Goal: Task Accomplishment & Management: Manage account settings

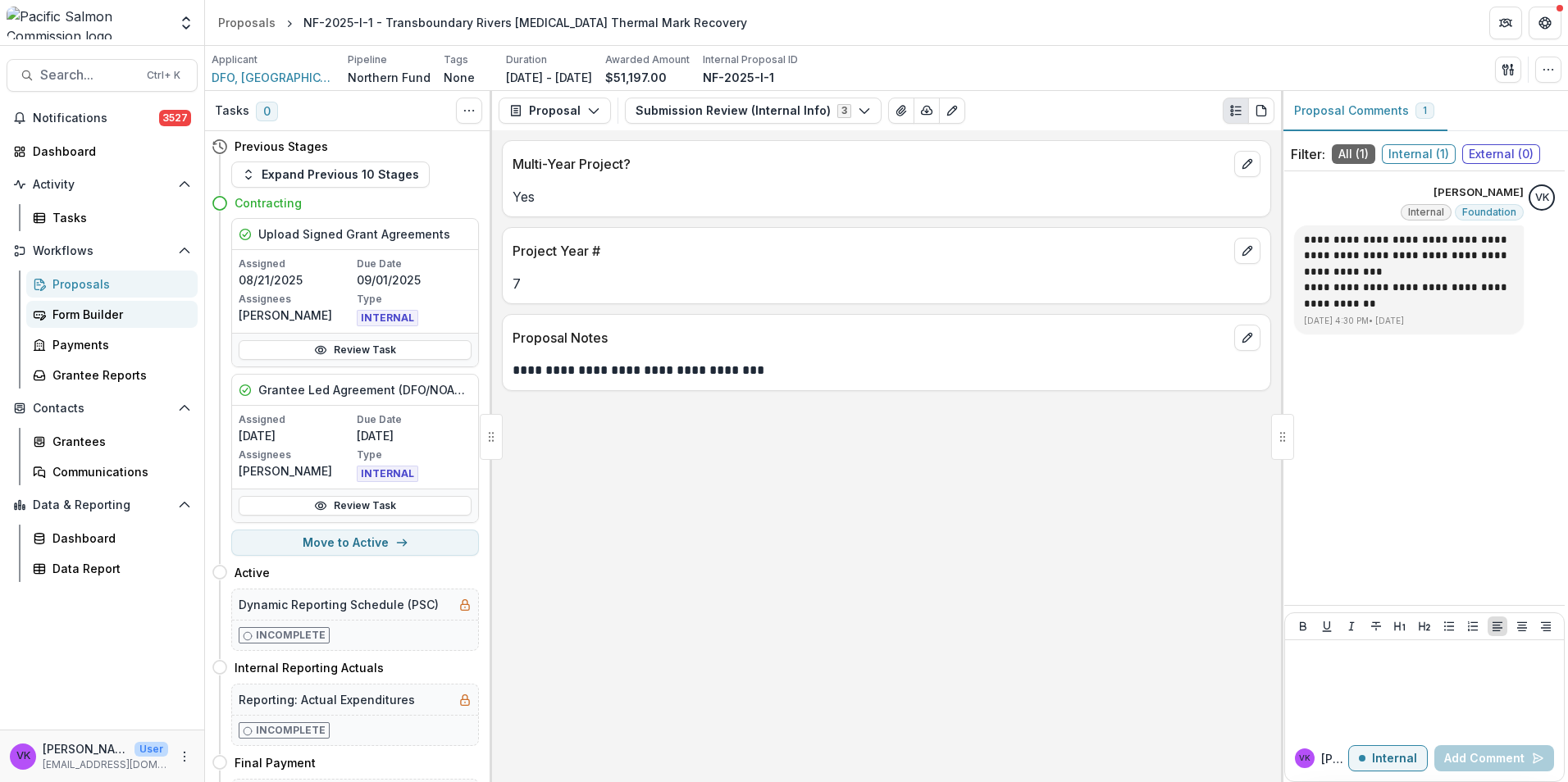
click at [84, 315] on div "Form Builder" at bounding box center [118, 314] width 132 height 17
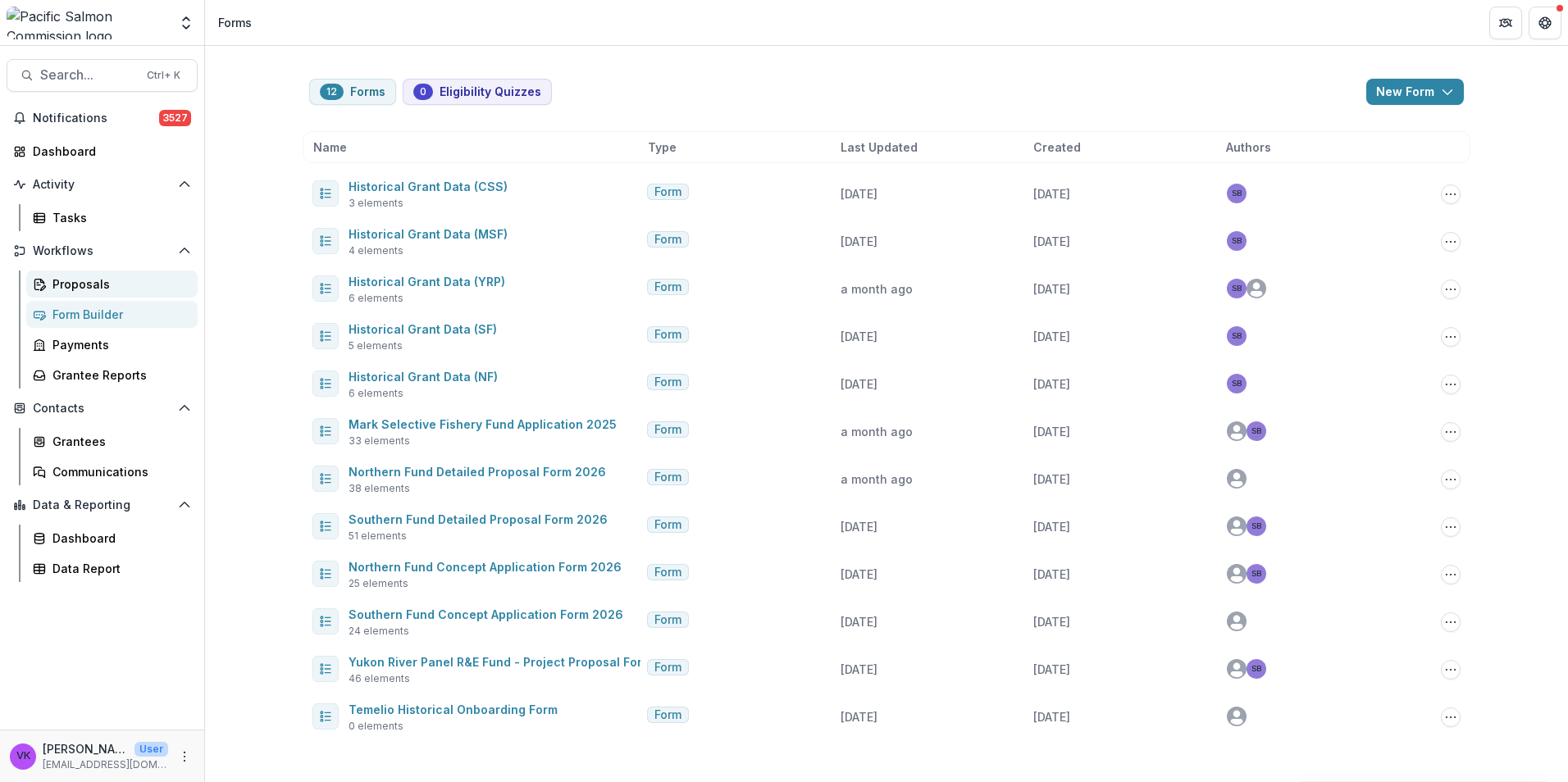
drag, startPoint x: 73, startPoint y: 283, endPoint x: 86, endPoint y: 288, distance: 13.9
click at [73, 282] on div "Proposals" at bounding box center [118, 284] width 132 height 17
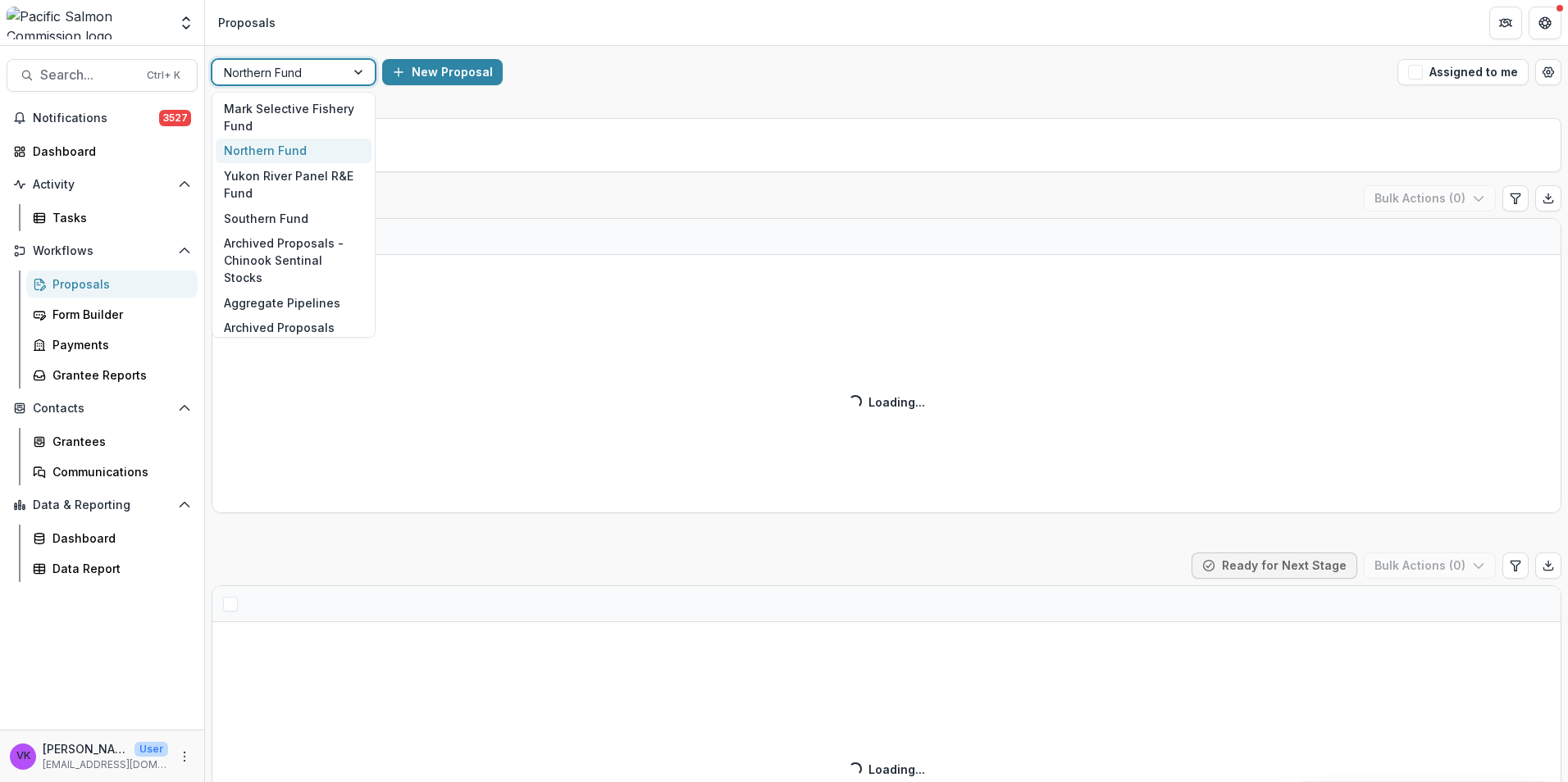
click at [337, 67] on div "Northern Fund" at bounding box center [278, 72] width 132 height 24
click at [303, 146] on div "Northern Fund" at bounding box center [293, 151] width 156 height 25
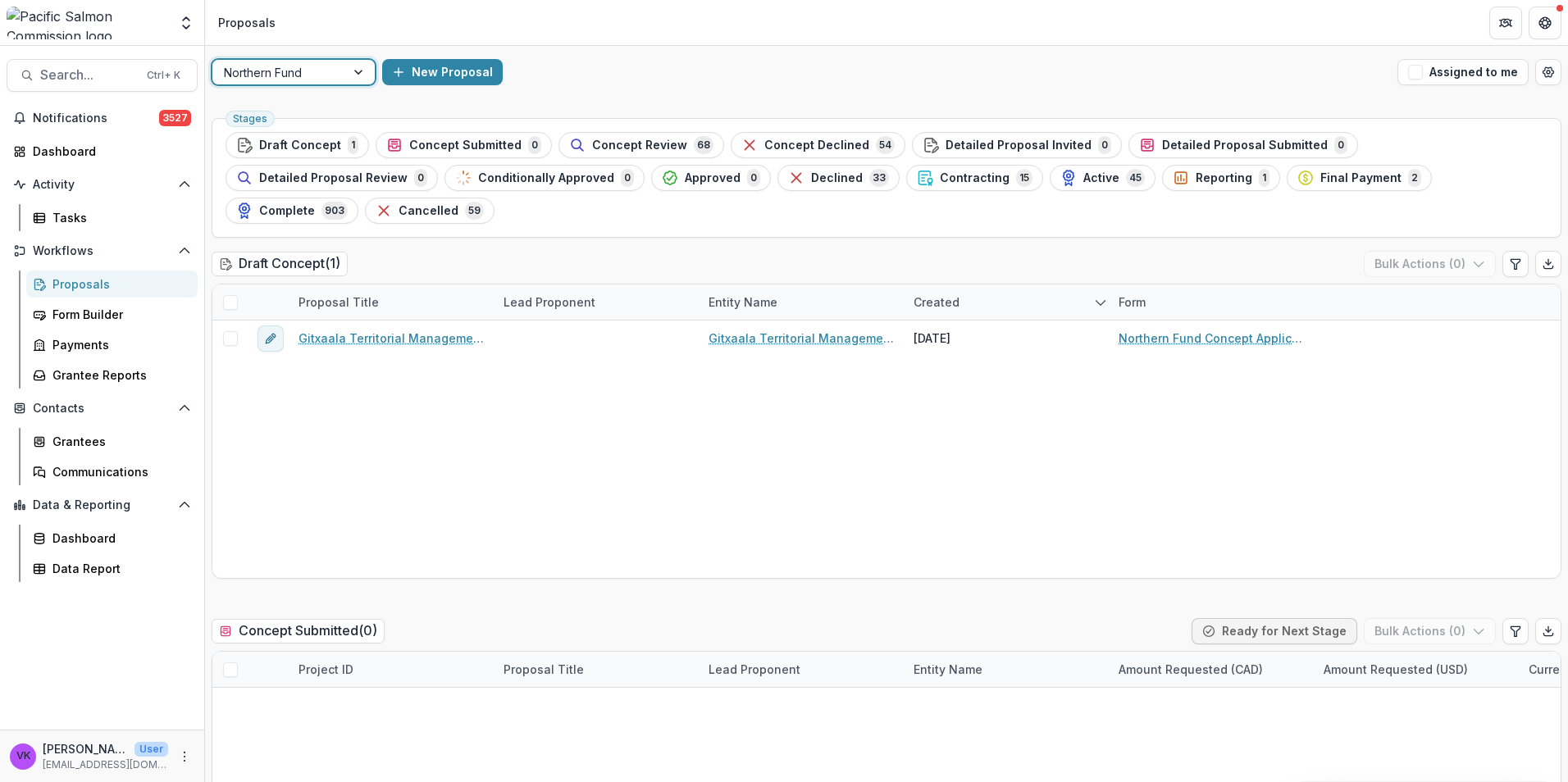
click at [359, 70] on div at bounding box center [360, 72] width 30 height 24
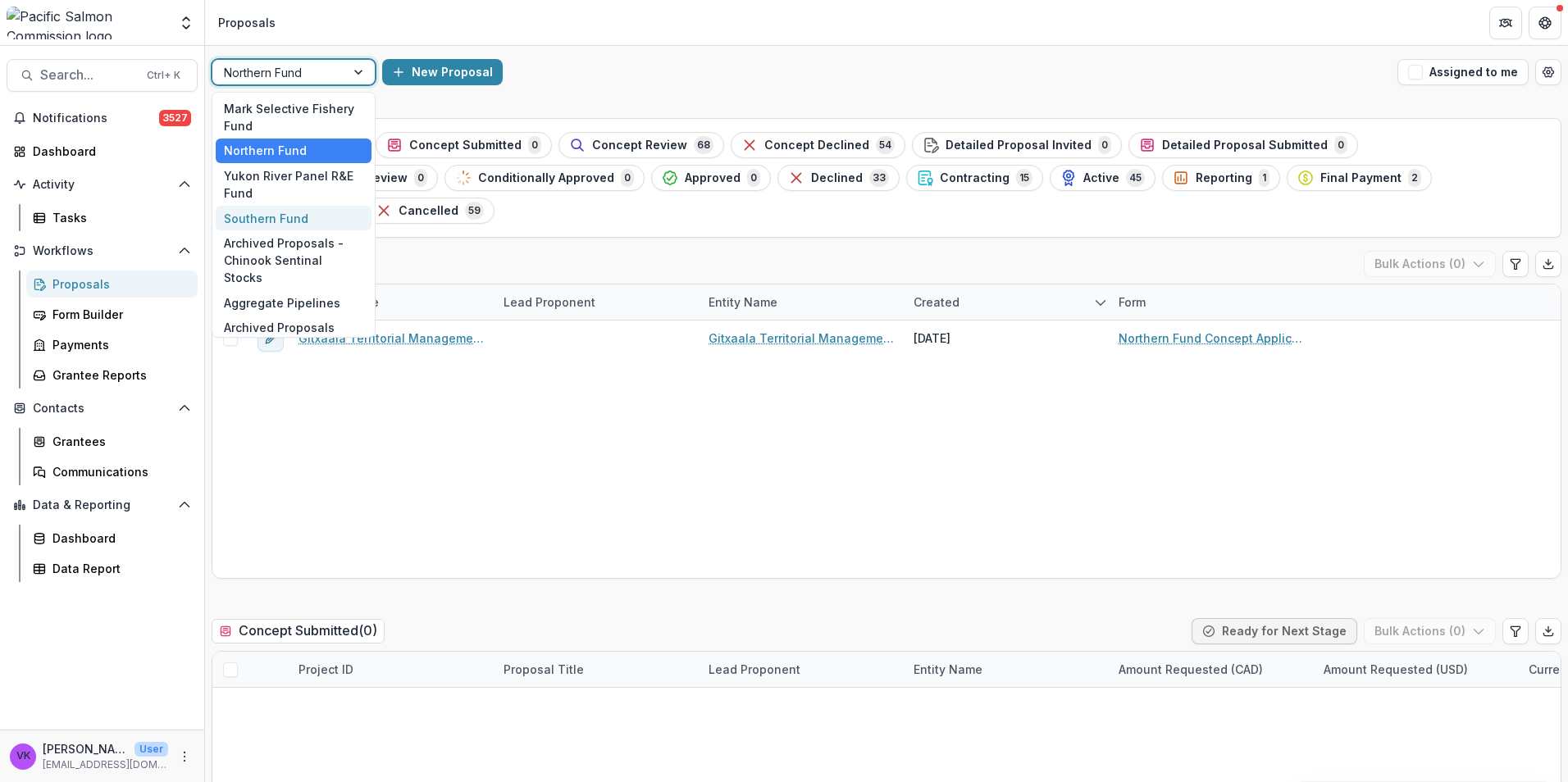
click at [291, 217] on div "Southern Fund" at bounding box center [293, 218] width 156 height 25
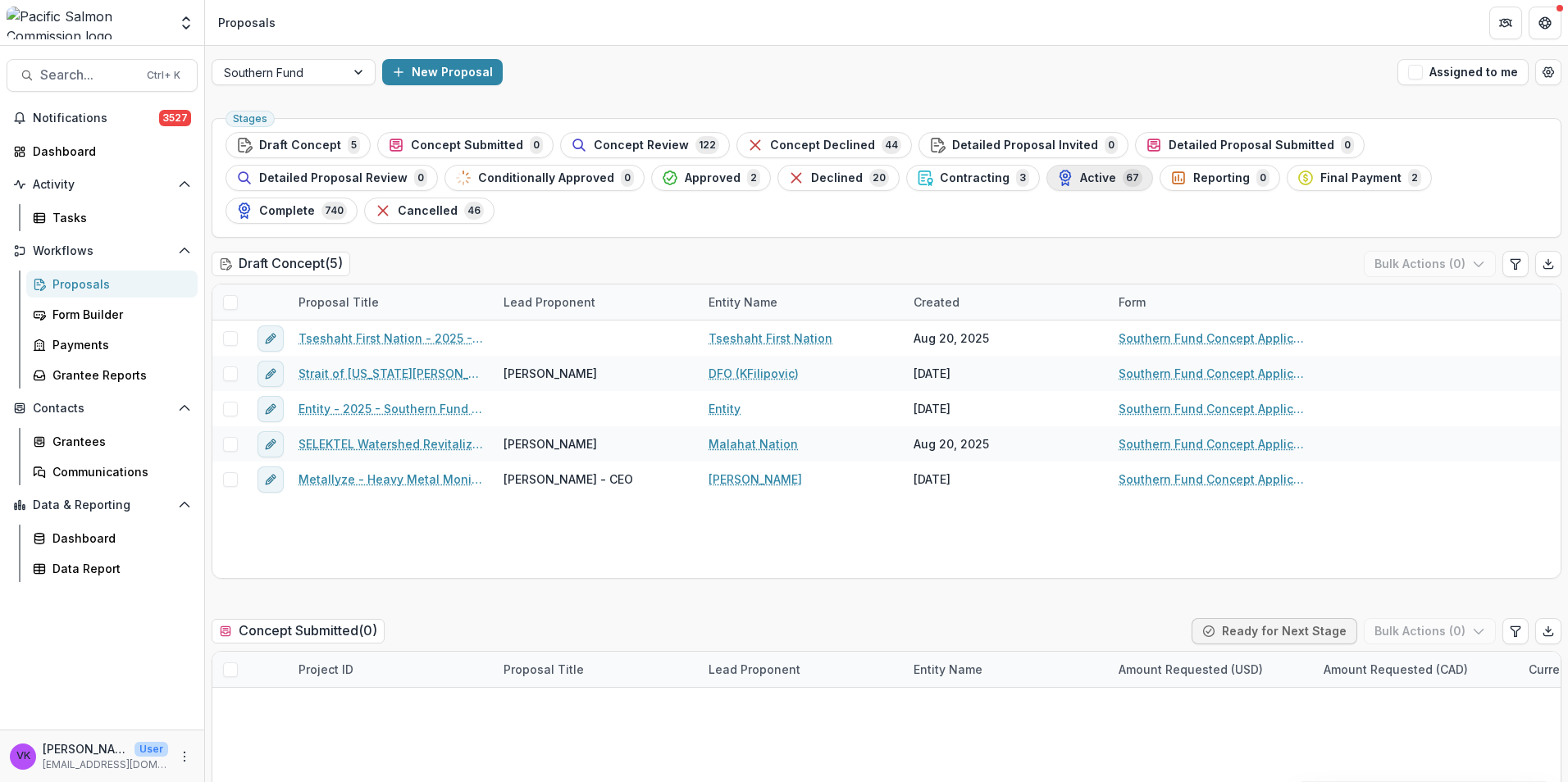
click at [1080, 173] on span "Active" at bounding box center [1097, 178] width 36 height 14
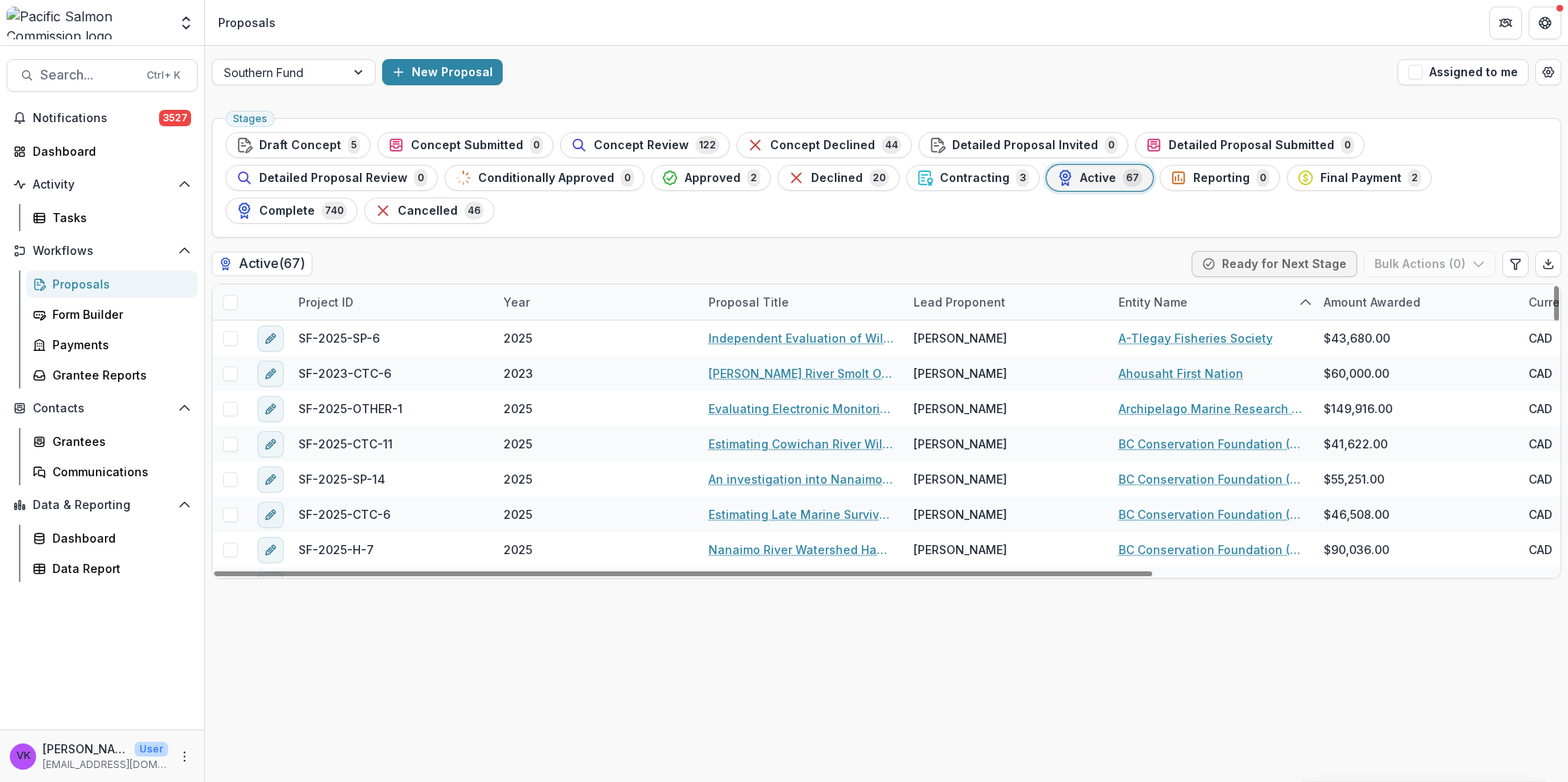
click at [1080, 176] on span "Active" at bounding box center [1097, 178] width 36 height 14
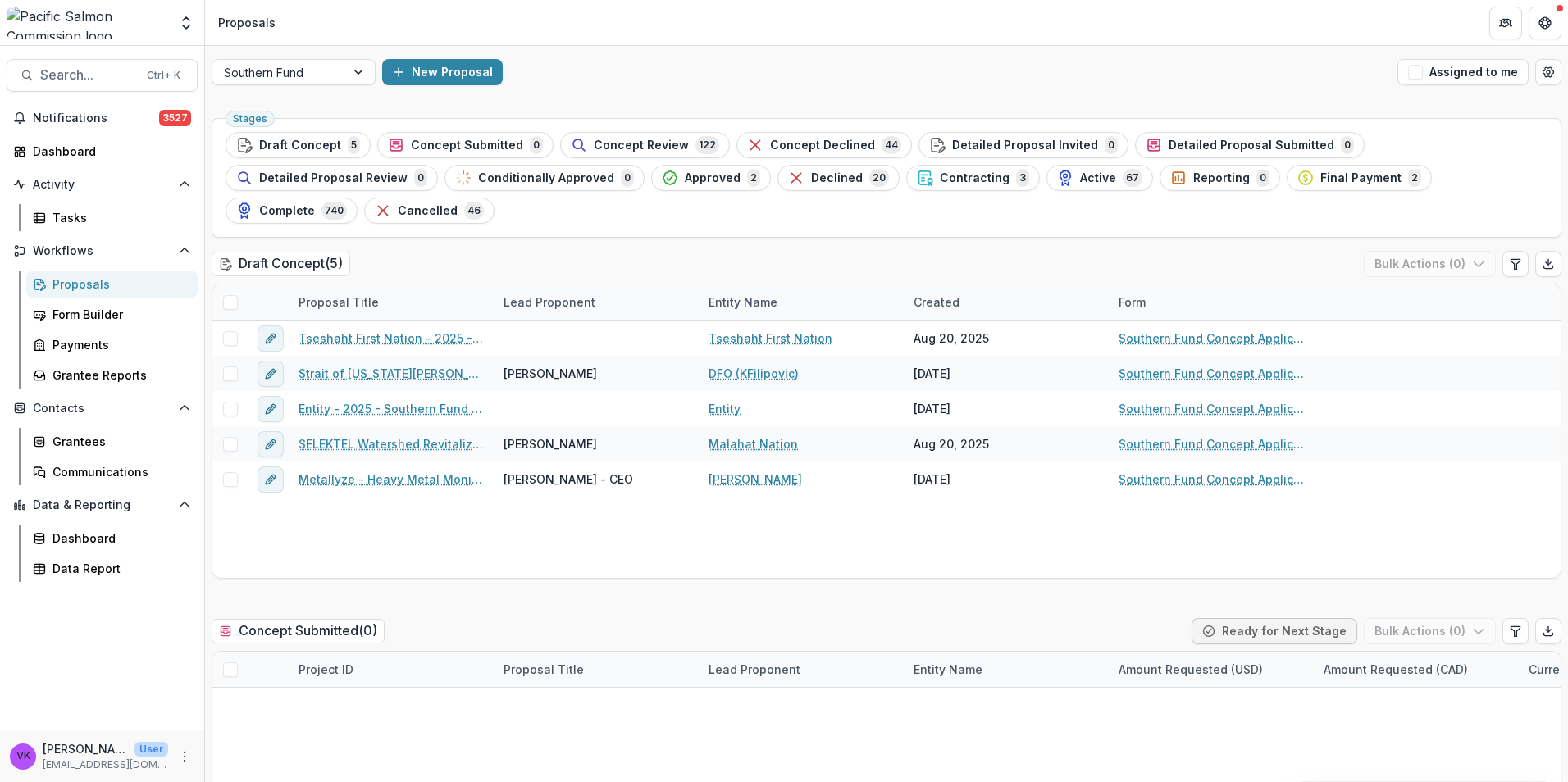
click at [408, 284] on div "Proposal Title" at bounding box center [392, 302] width 205 height 35
click at [446, 311] on input at bounding box center [391, 306] width 197 height 26
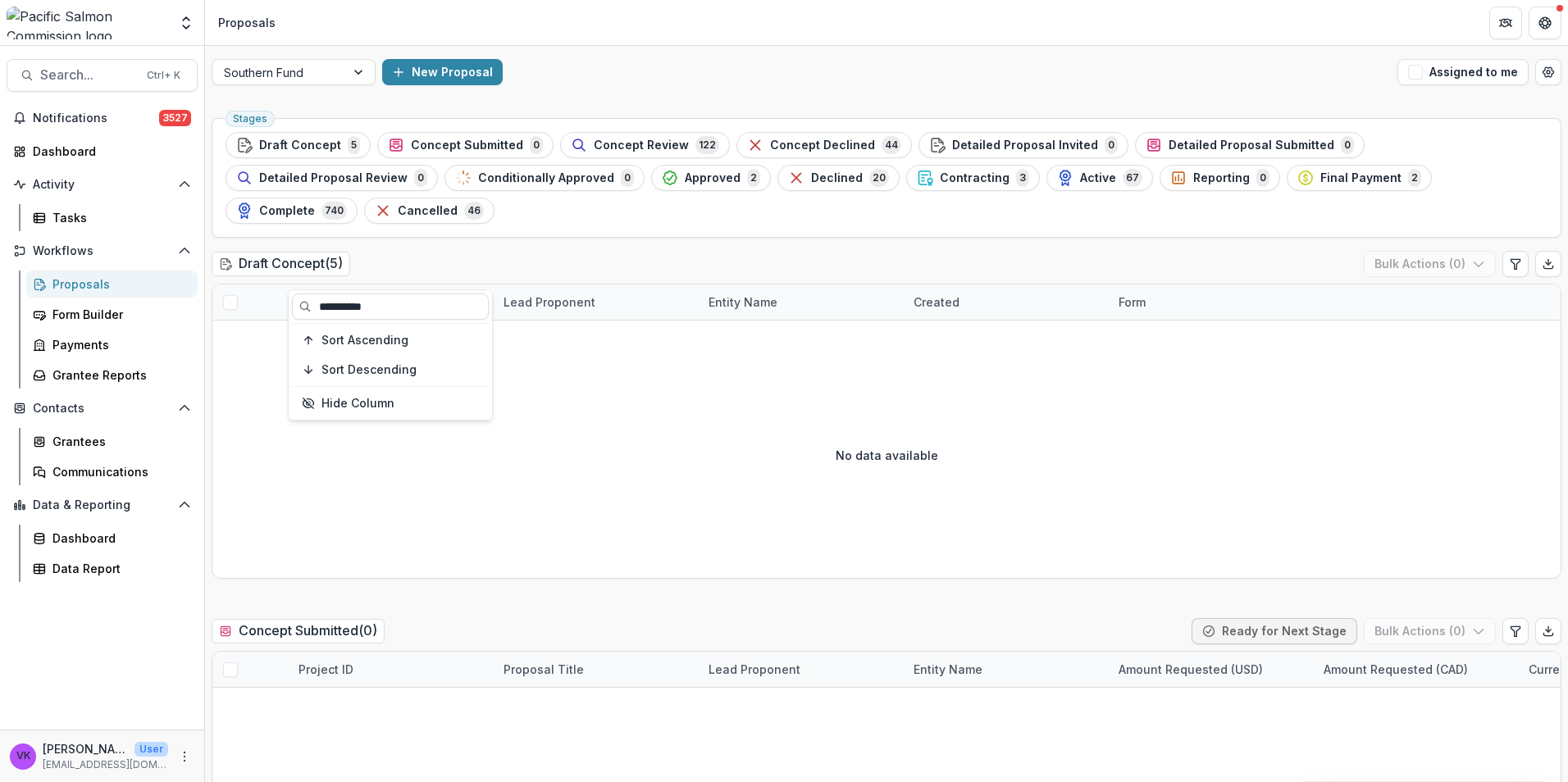
type input "**********"
click at [1080, 180] on span "Active" at bounding box center [1097, 178] width 36 height 14
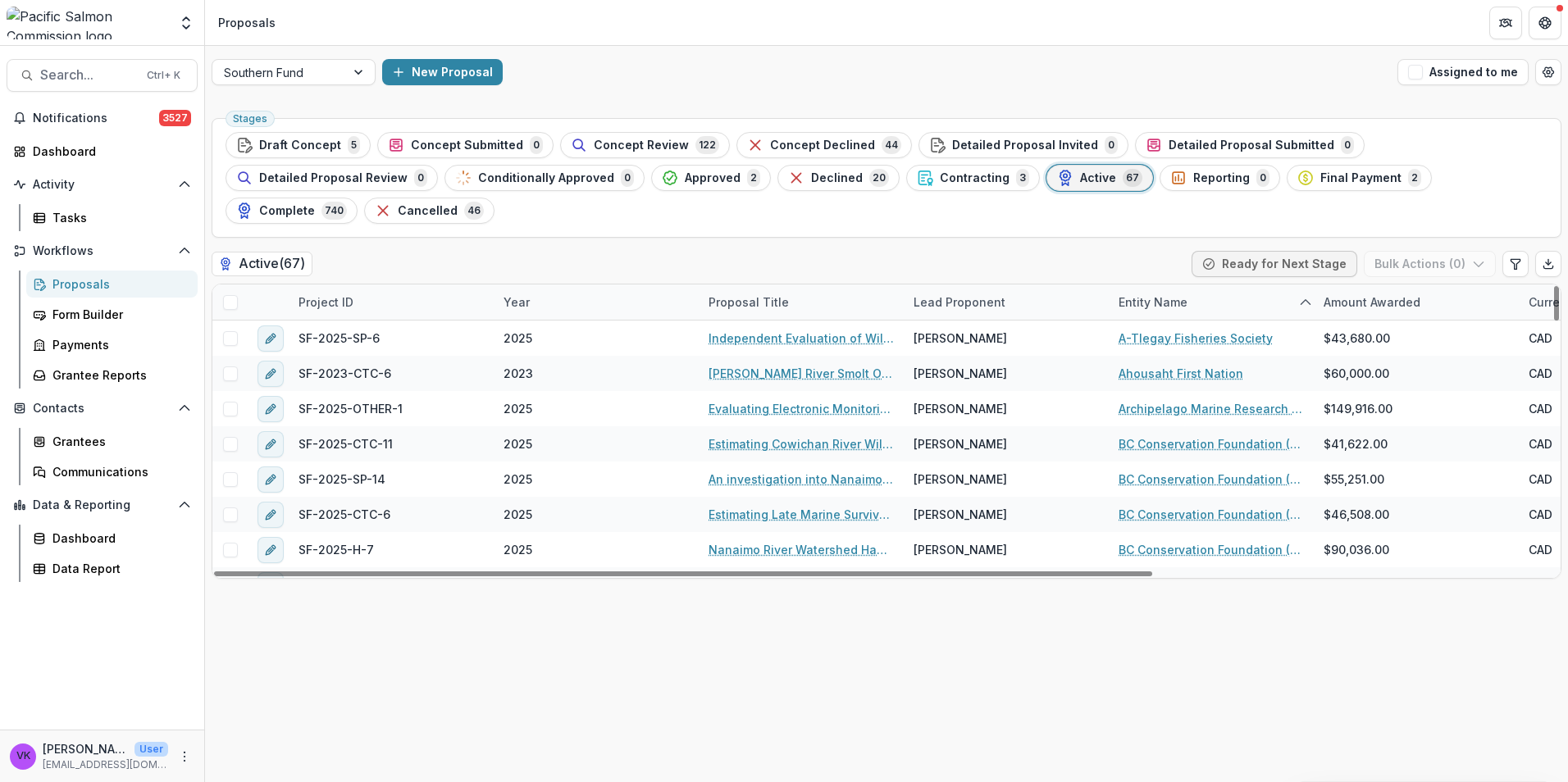
click at [392, 284] on div "Project ID" at bounding box center [392, 302] width 205 height 35
drag, startPoint x: 363, startPoint y: 311, endPoint x: 397, endPoint y: 312, distance: 34.0
click at [363, 310] on input at bounding box center [391, 306] width 197 height 26
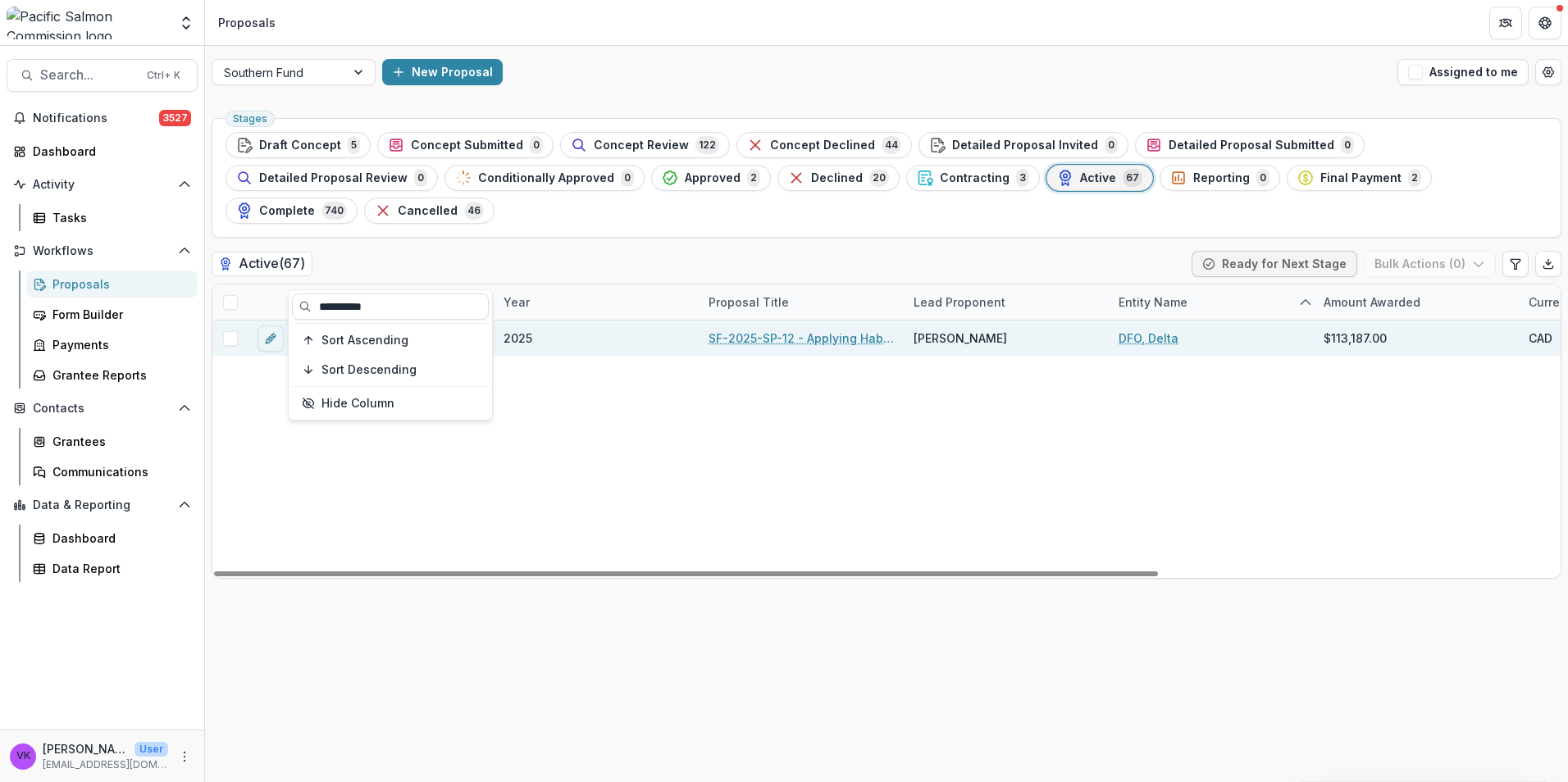
type input "**********"
click at [848, 330] on link "SF-2025-SP-12 - Applying Habitat Indicators to Fraser River Chum Salmon Ground …" at bounding box center [801, 338] width 186 height 17
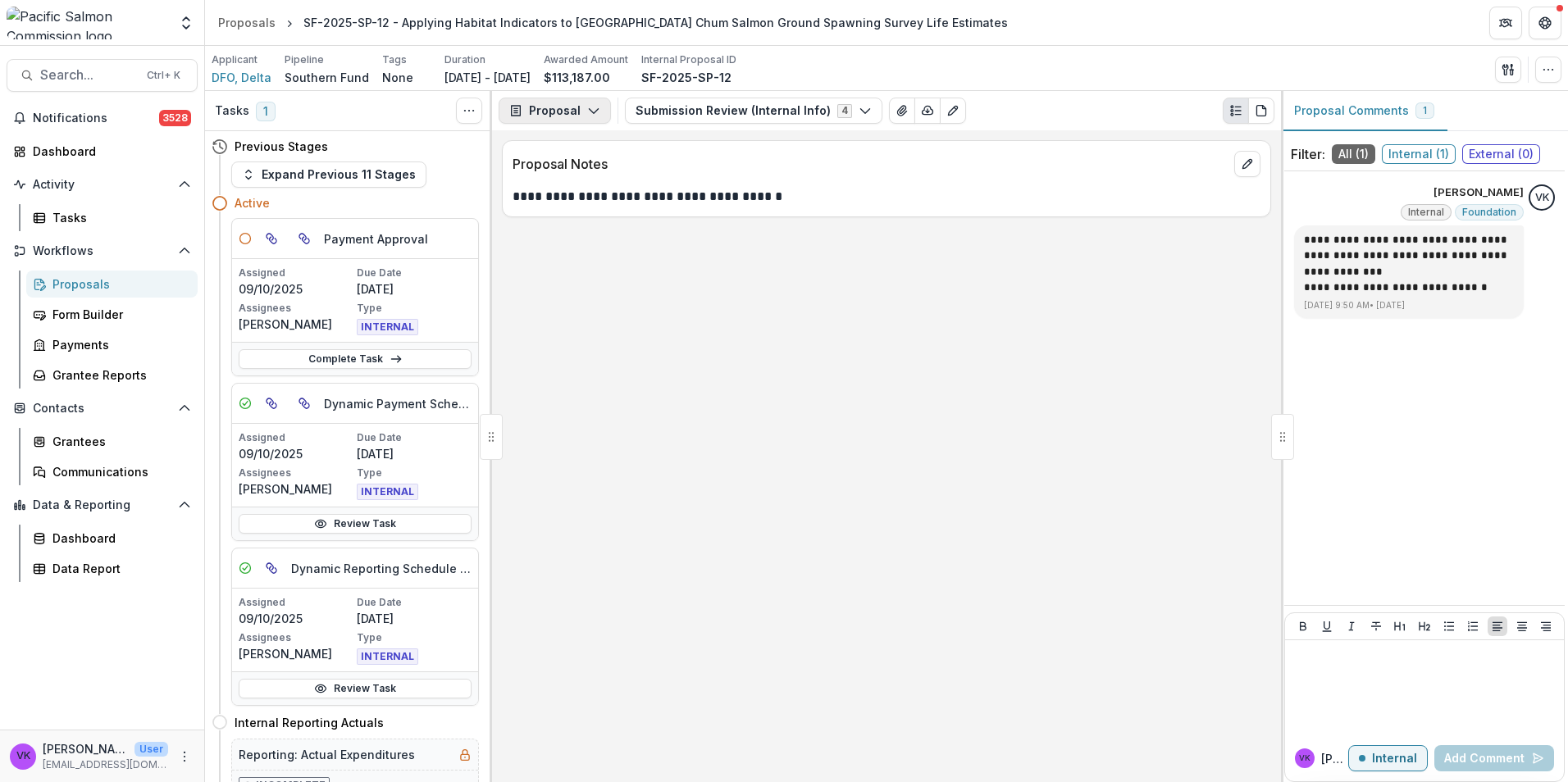
click at [589, 110] on icon "button" at bounding box center [594, 111] width 14 height 14
click at [582, 165] on button "Payments" at bounding box center [596, 175] width 189 height 27
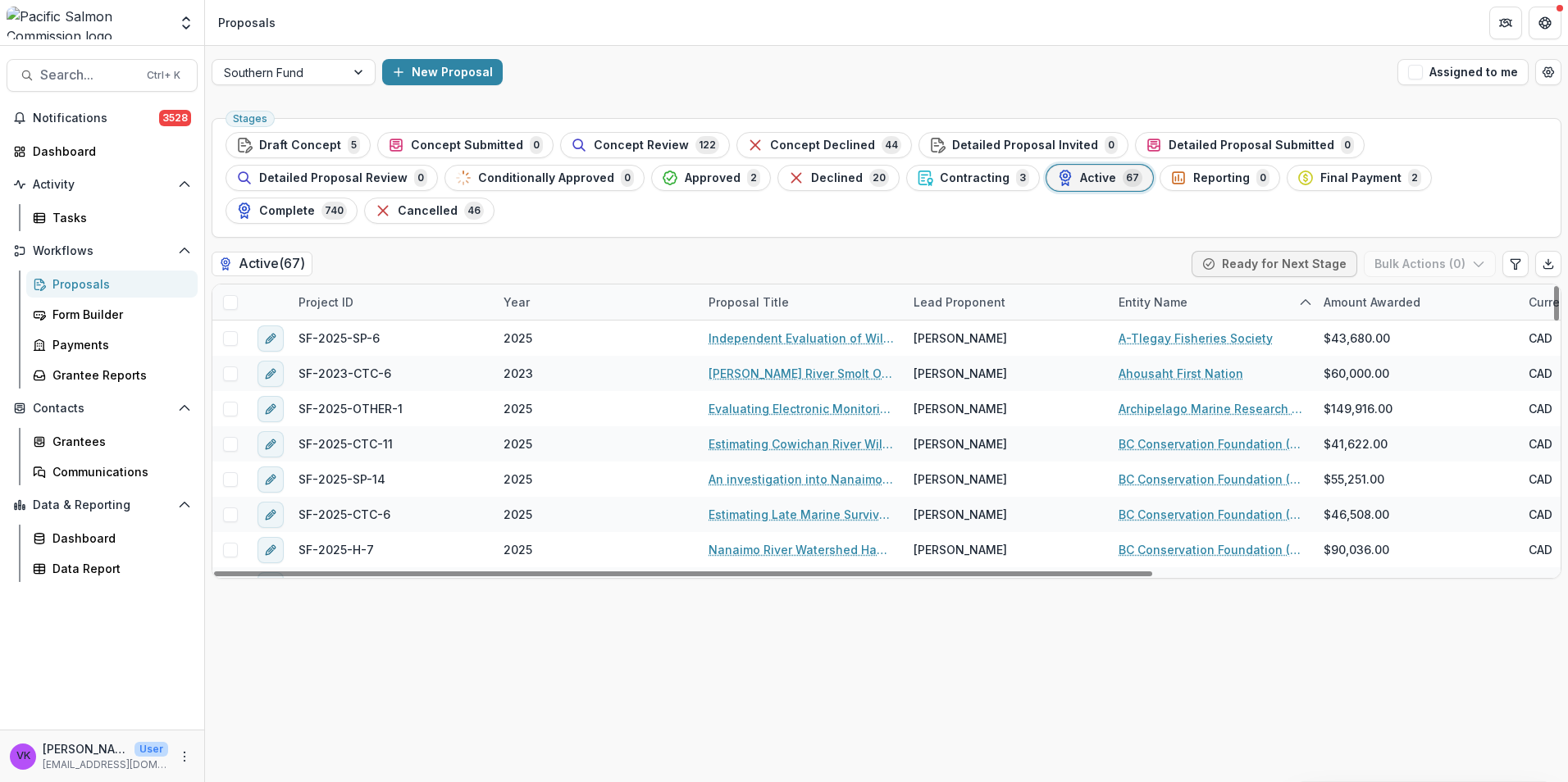
click at [305, 284] on div "Project ID" at bounding box center [392, 302] width 205 height 35
click at [354, 300] on input at bounding box center [391, 306] width 197 height 26
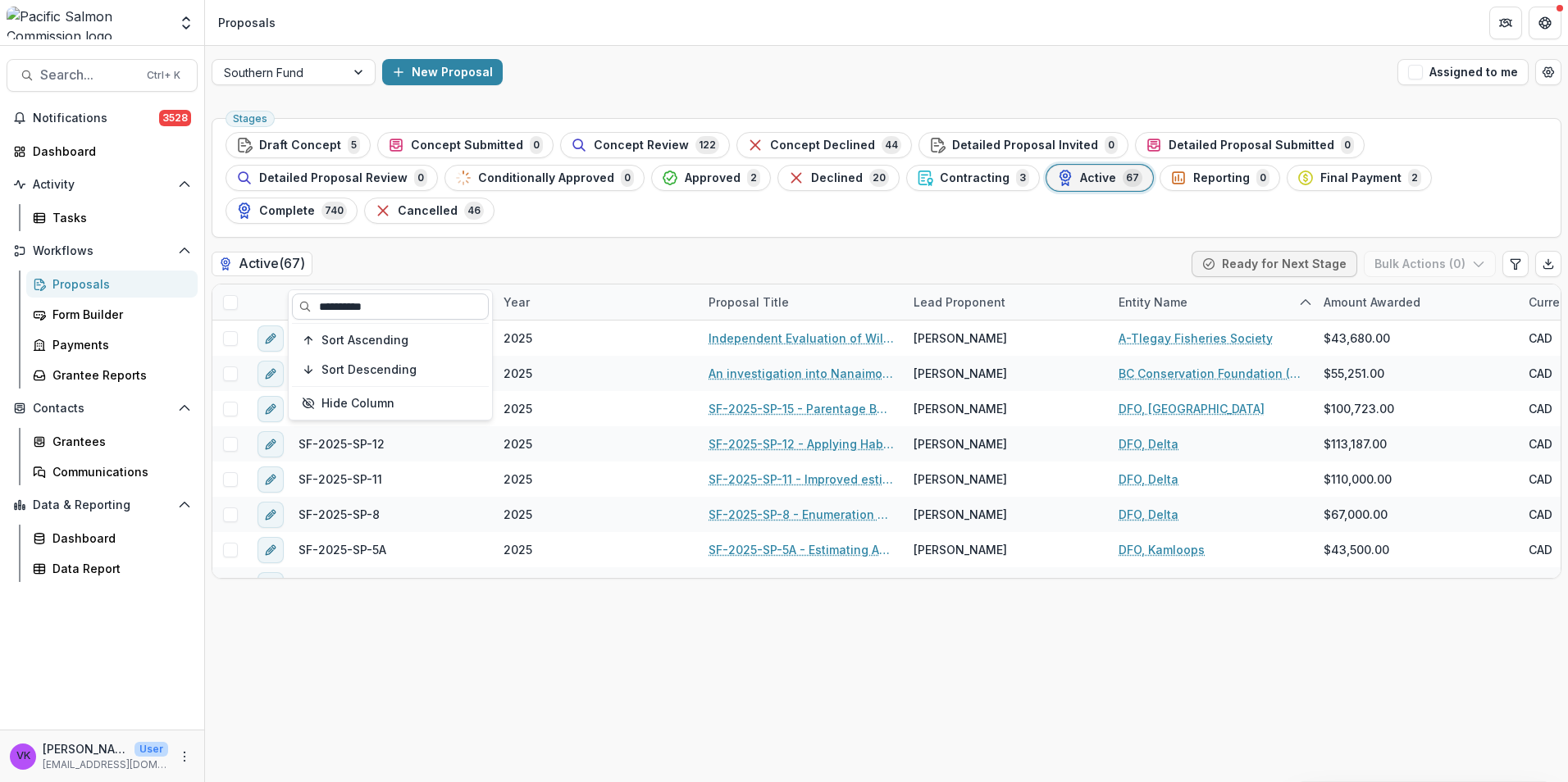
type input "**********"
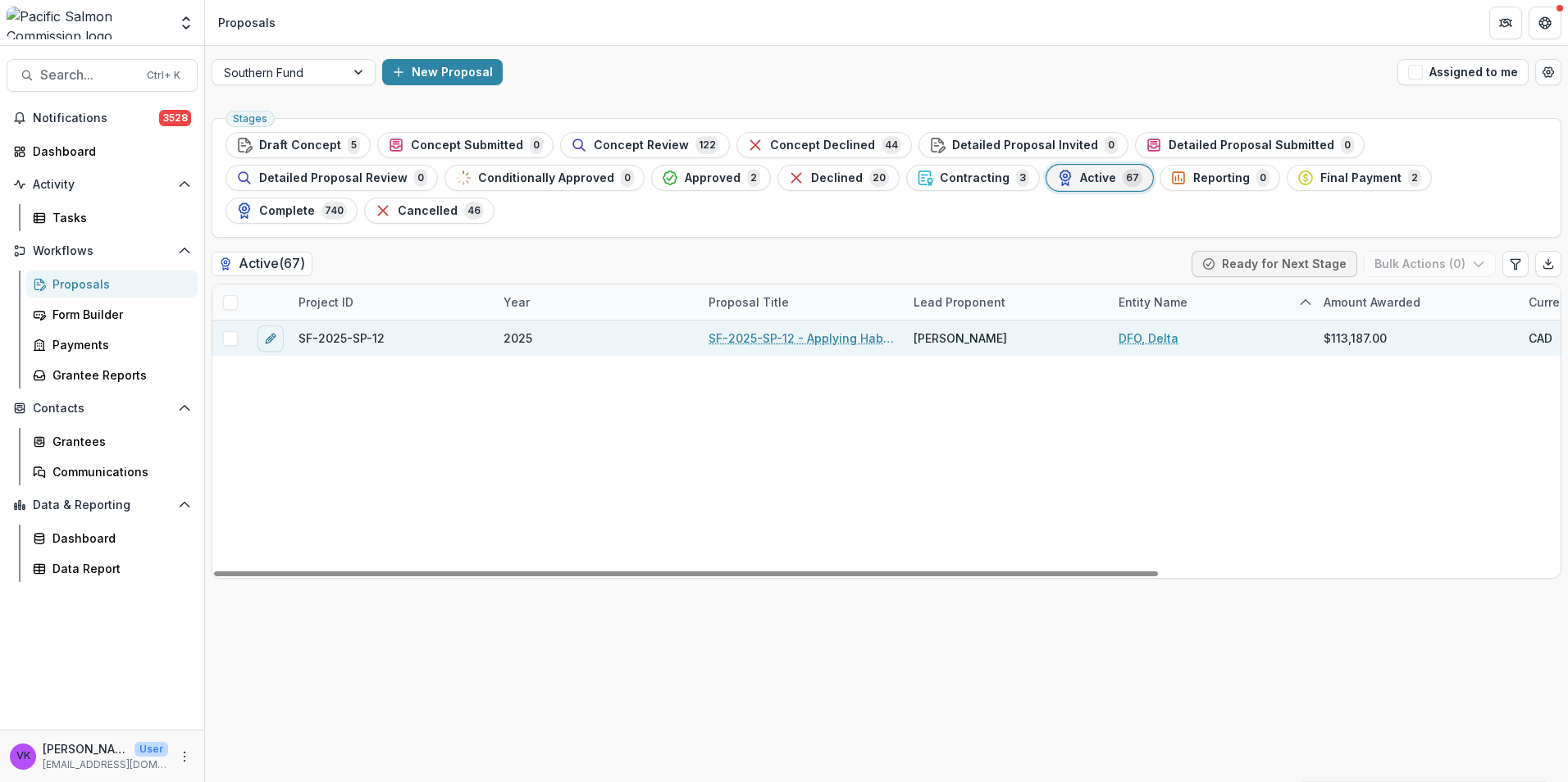
drag, startPoint x: 742, startPoint y: 311, endPoint x: 761, endPoint y: 312, distance: 19.0
click at [742, 330] on link "SF-2025-SP-12 - Applying Habitat Indicators to Fraser River Chum Salmon Ground …" at bounding box center [801, 338] width 186 height 17
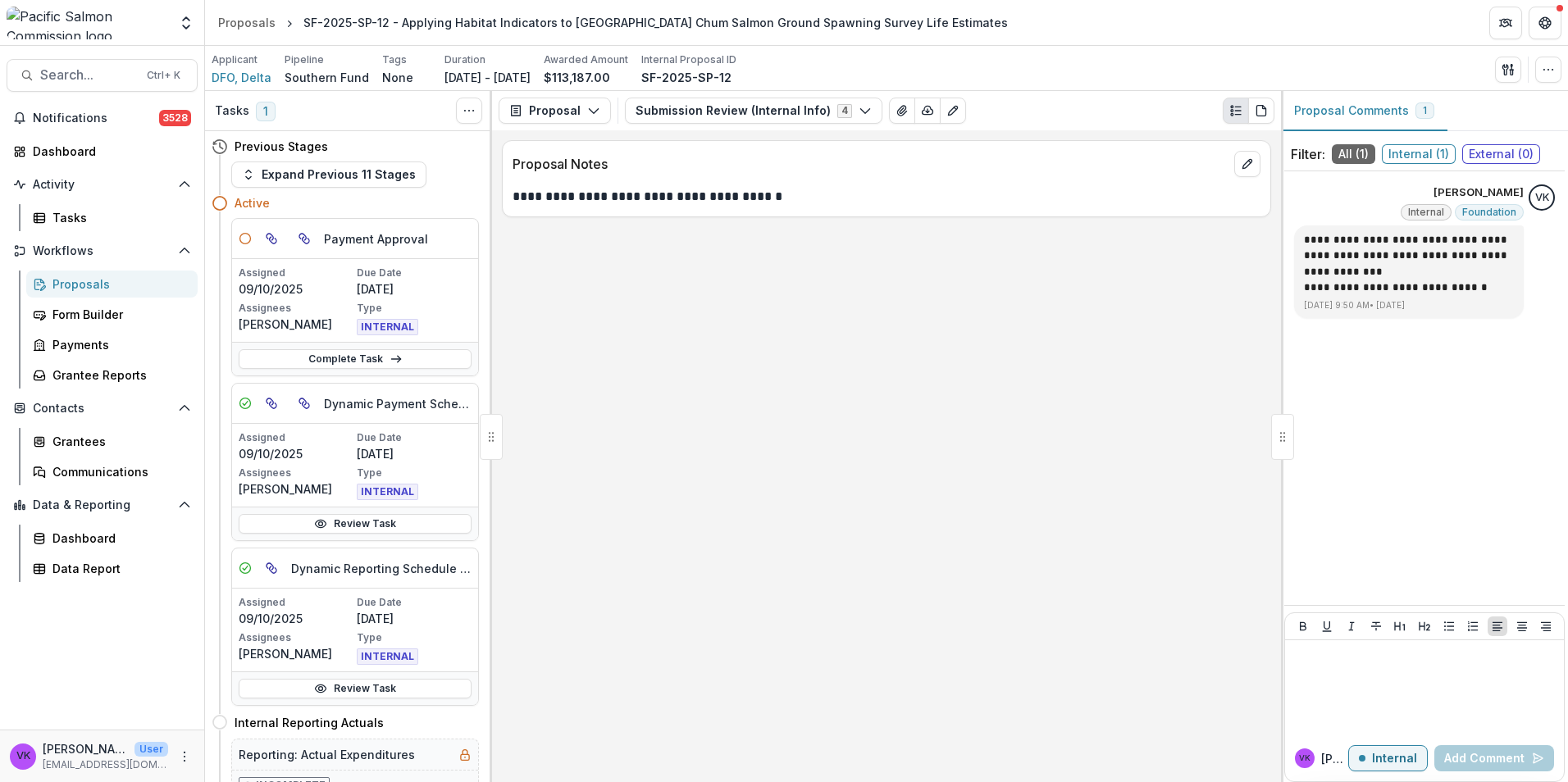
drag, startPoint x: 589, startPoint y: 111, endPoint x: 646, endPoint y: 138, distance: 63.1
click at [588, 110] on icon "button" at bounding box center [594, 111] width 14 height 14
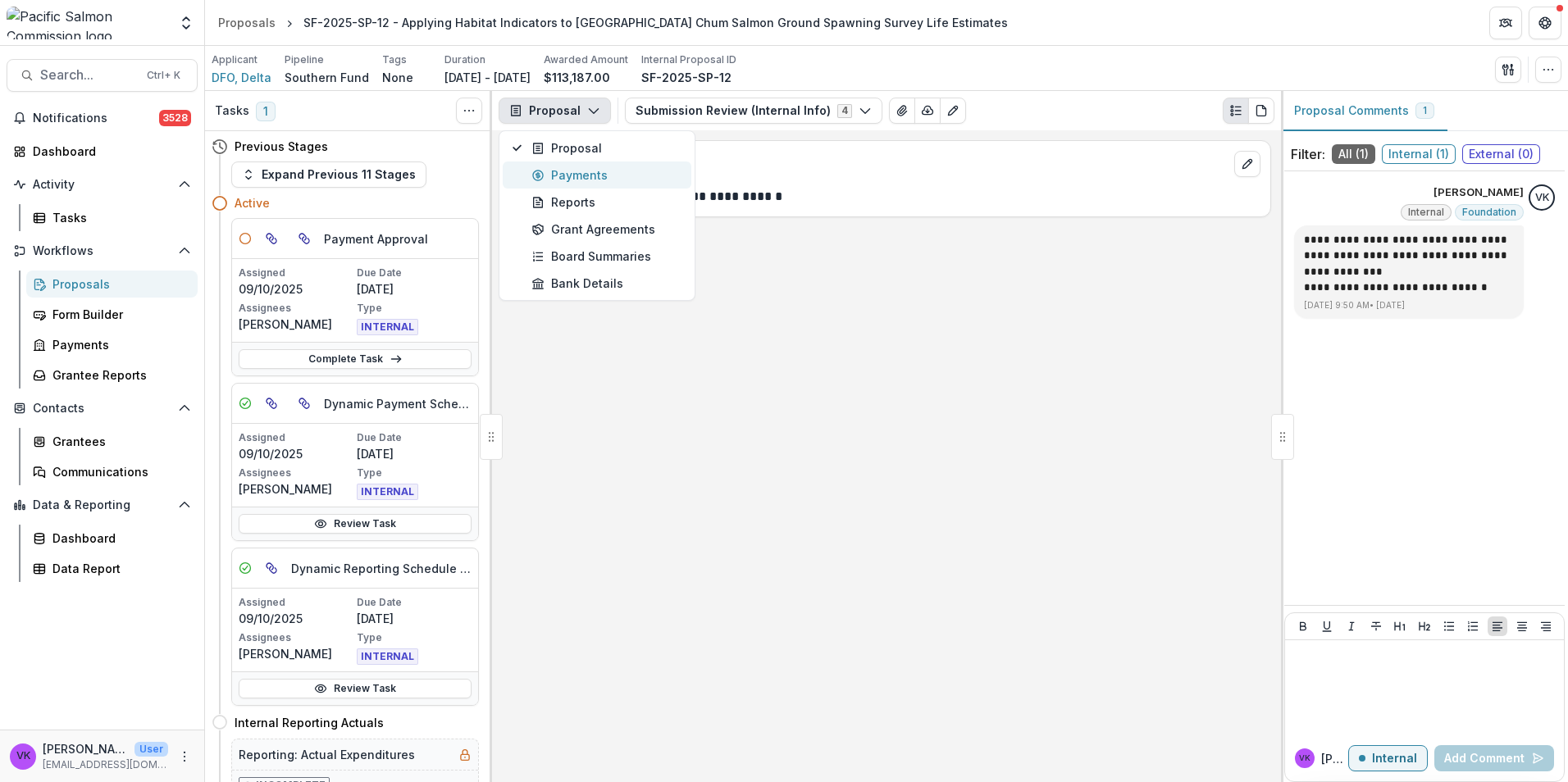
click at [578, 177] on div "Payments" at bounding box center [606, 175] width 150 height 17
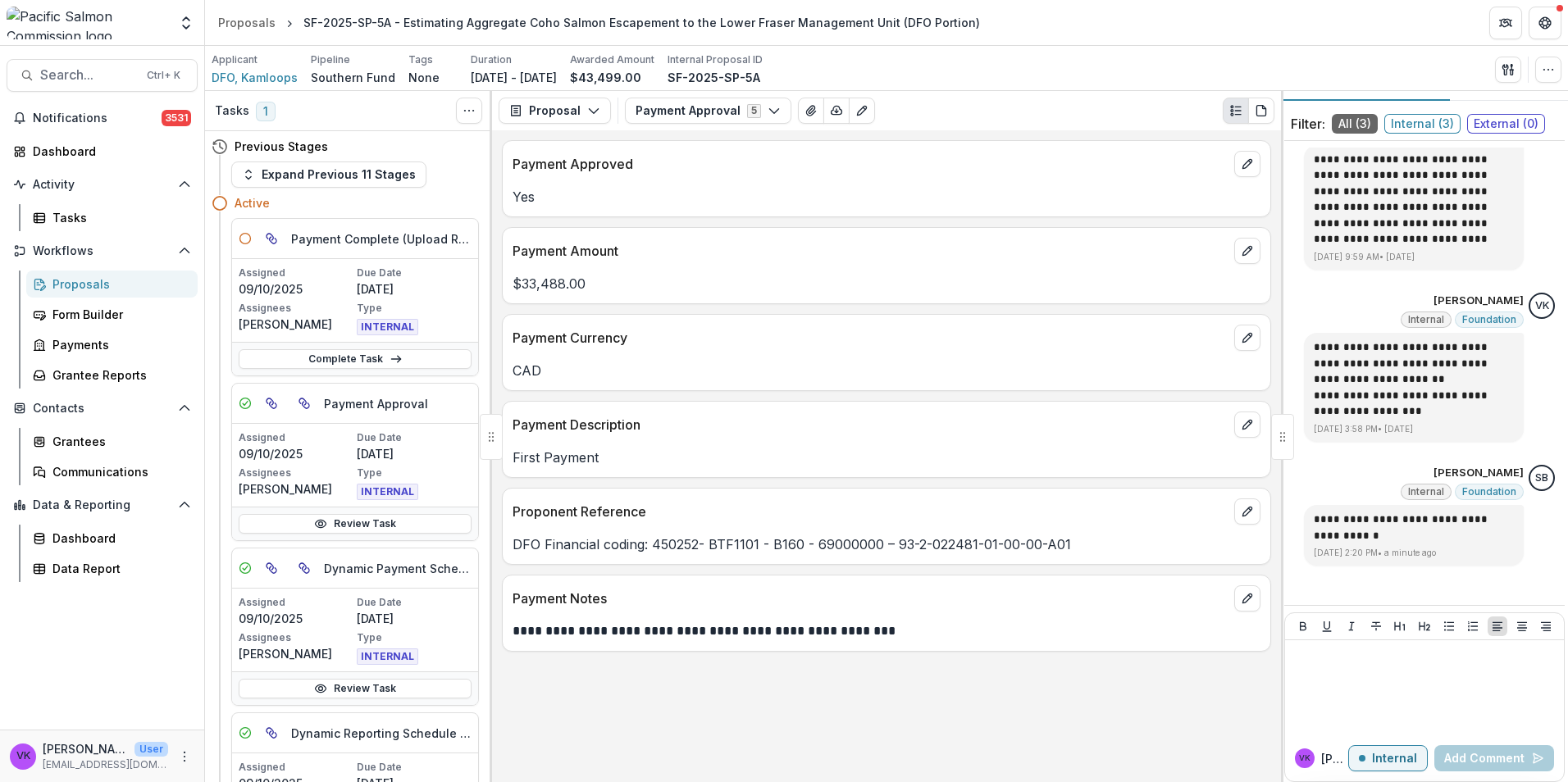
scroll to position [46, 0]
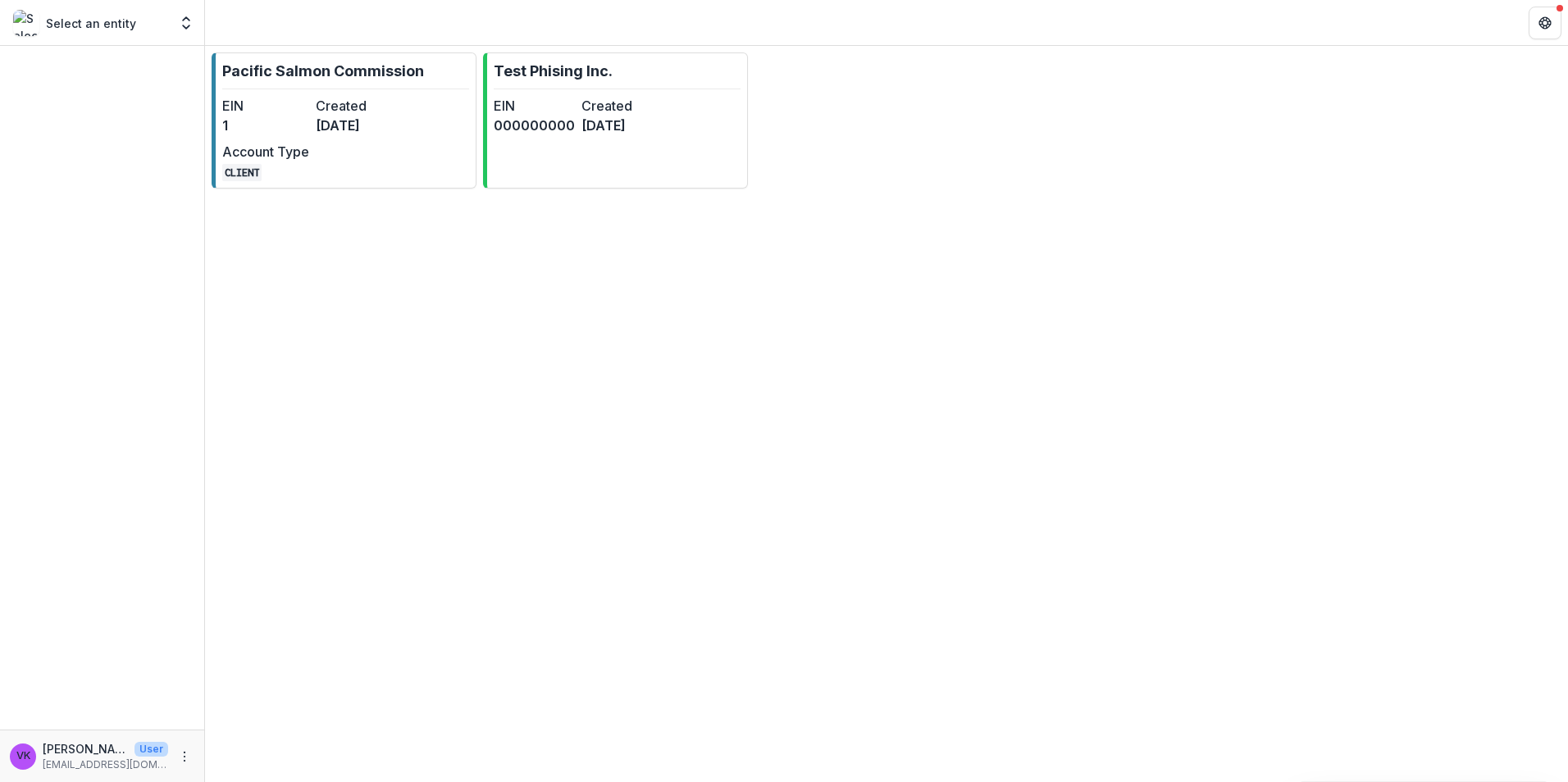
drag, startPoint x: 335, startPoint y: 112, endPoint x: 615, endPoint y: 189, distance: 290.4
click at [335, 112] on dt "Created" at bounding box center [360, 105] width 87 height 19
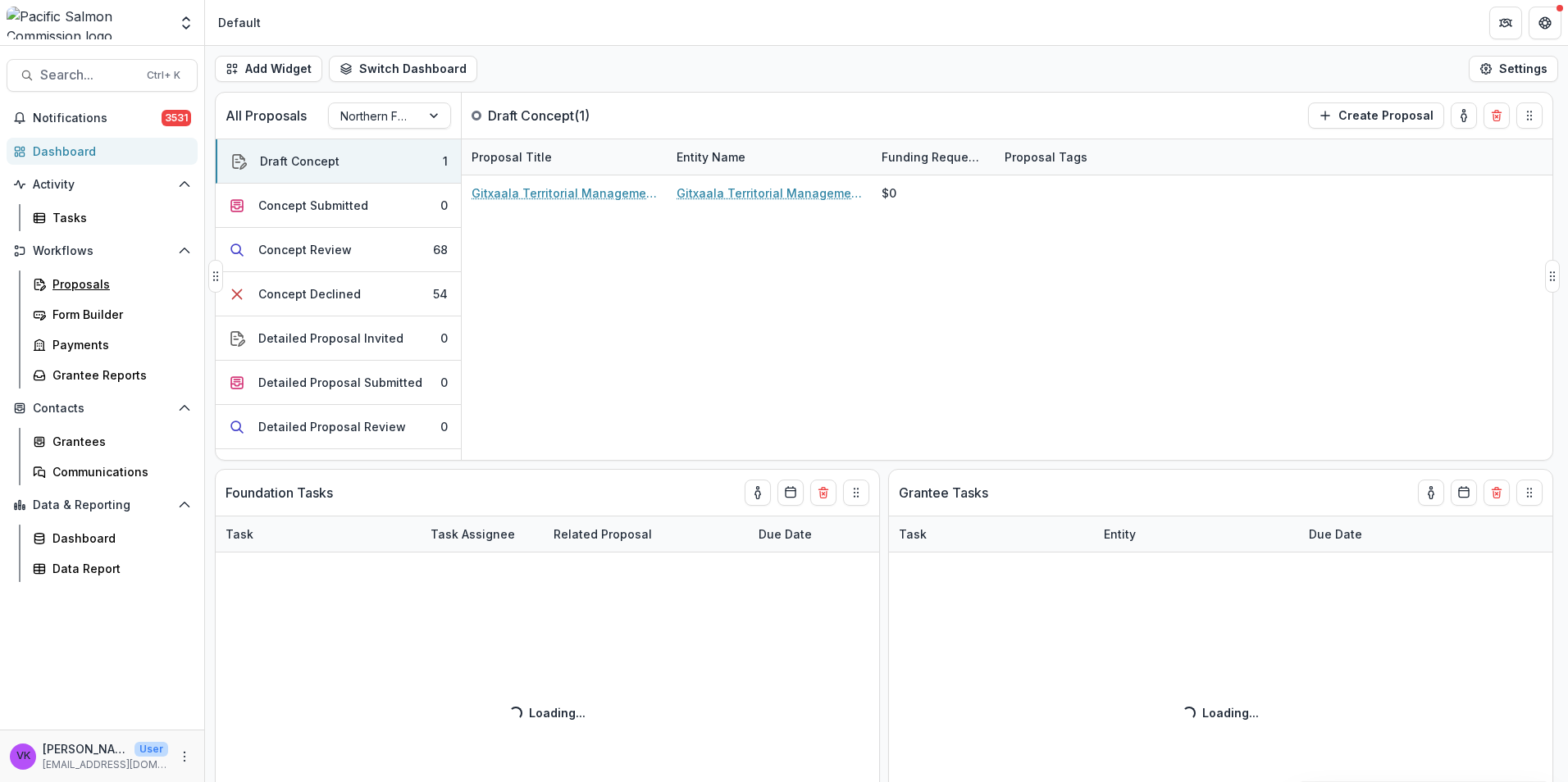
click at [71, 278] on div "Proposals" at bounding box center [118, 284] width 132 height 17
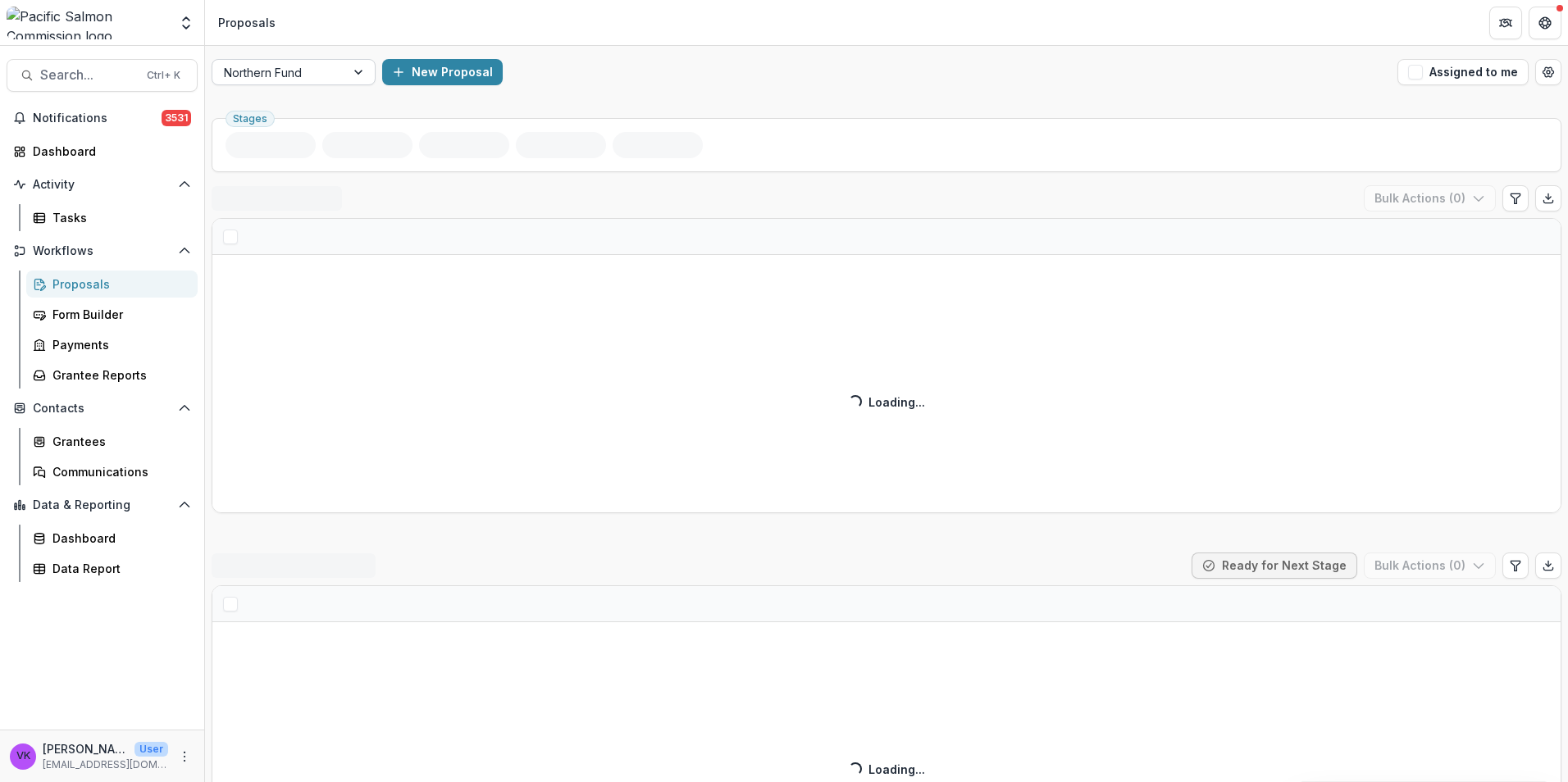
click at [360, 72] on div at bounding box center [360, 72] width 30 height 24
click at [348, 66] on div at bounding box center [360, 72] width 30 height 24
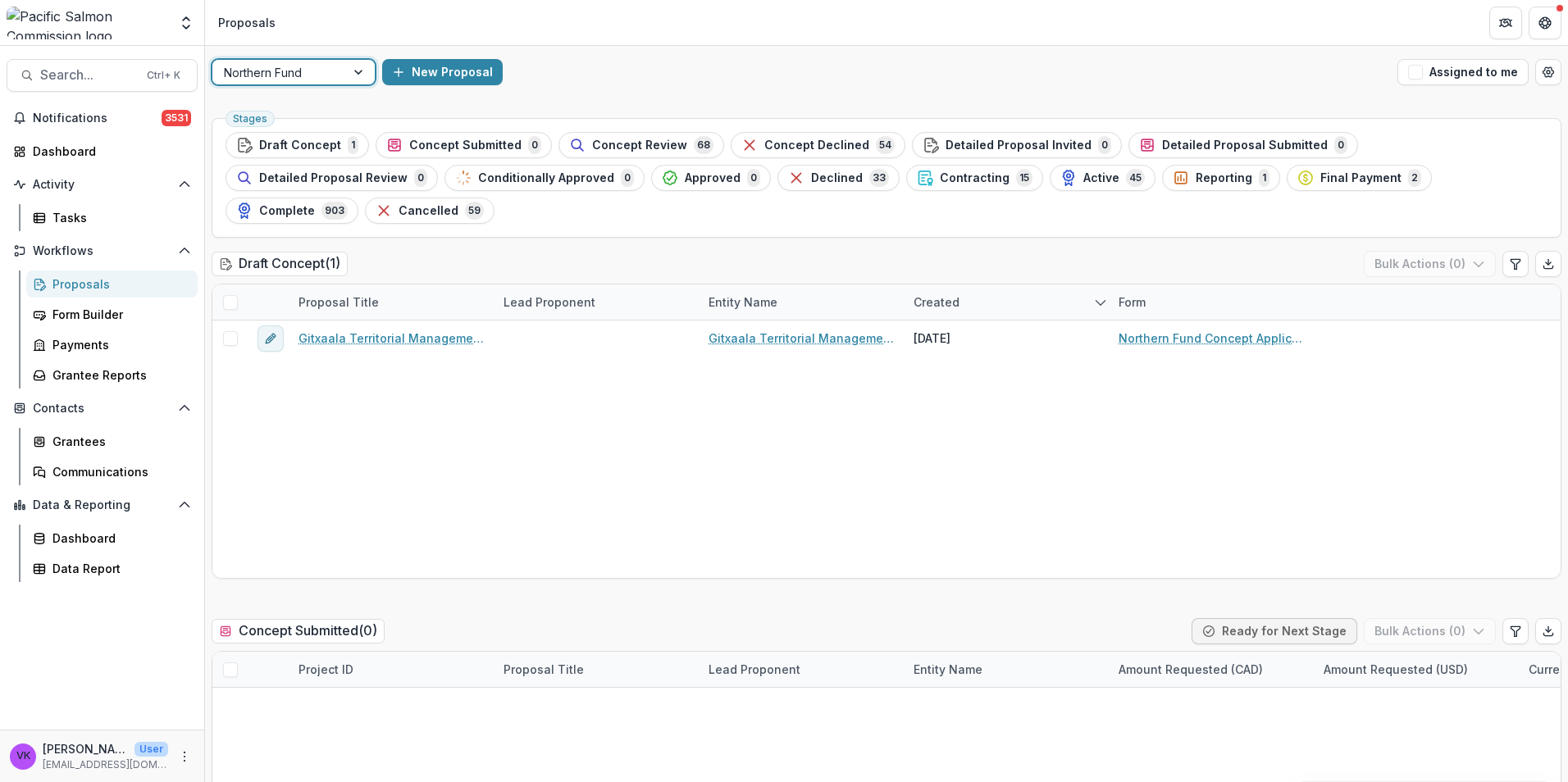
drag, startPoint x: 346, startPoint y: 78, endPoint x: 350, endPoint y: 72, distance: 7.2
click at [347, 76] on div at bounding box center [360, 72] width 30 height 24
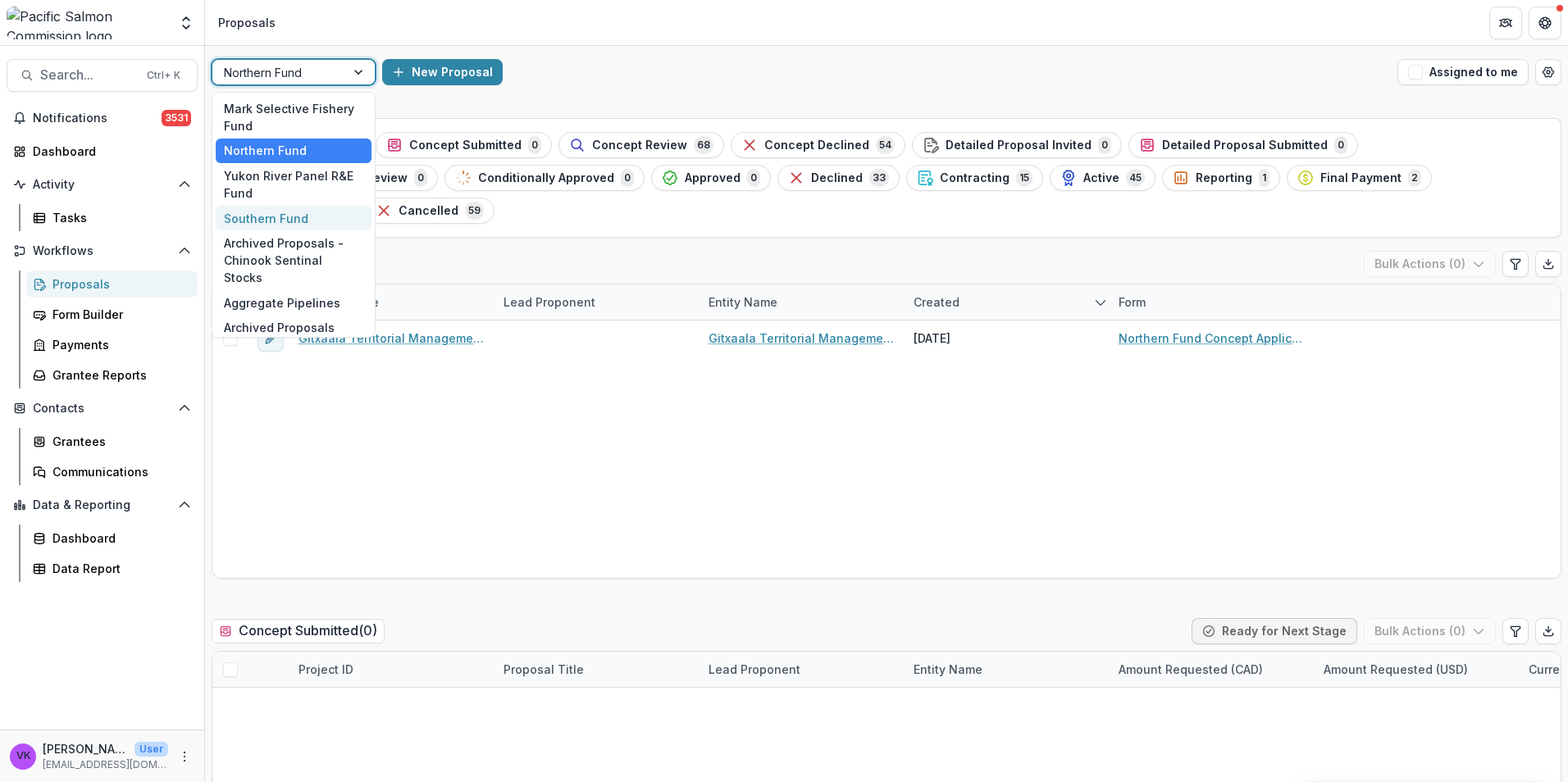
click at [282, 218] on div "Southern Fund" at bounding box center [293, 218] width 156 height 25
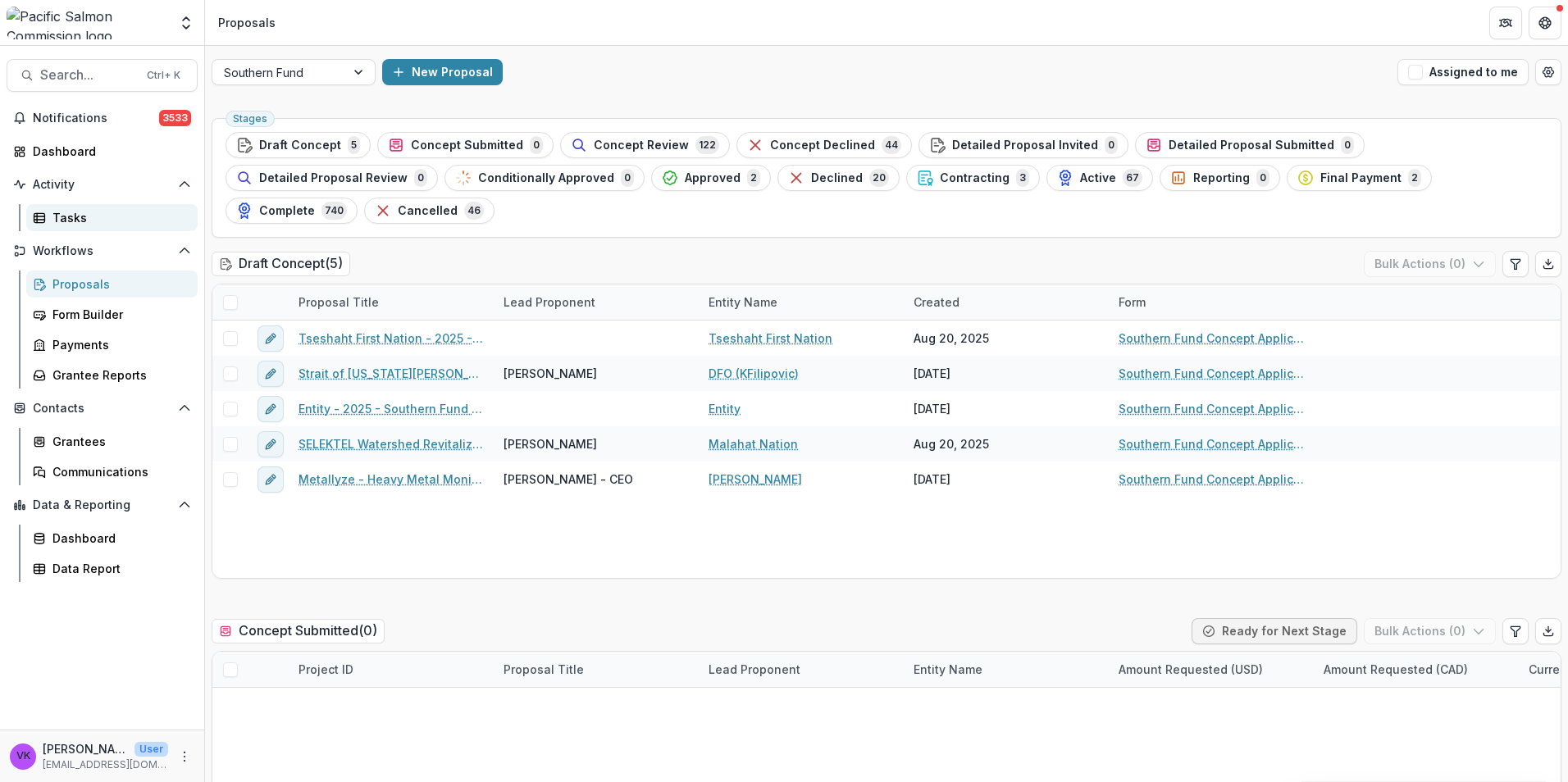
click at [79, 221] on div "Tasks" at bounding box center [118, 217] width 132 height 17
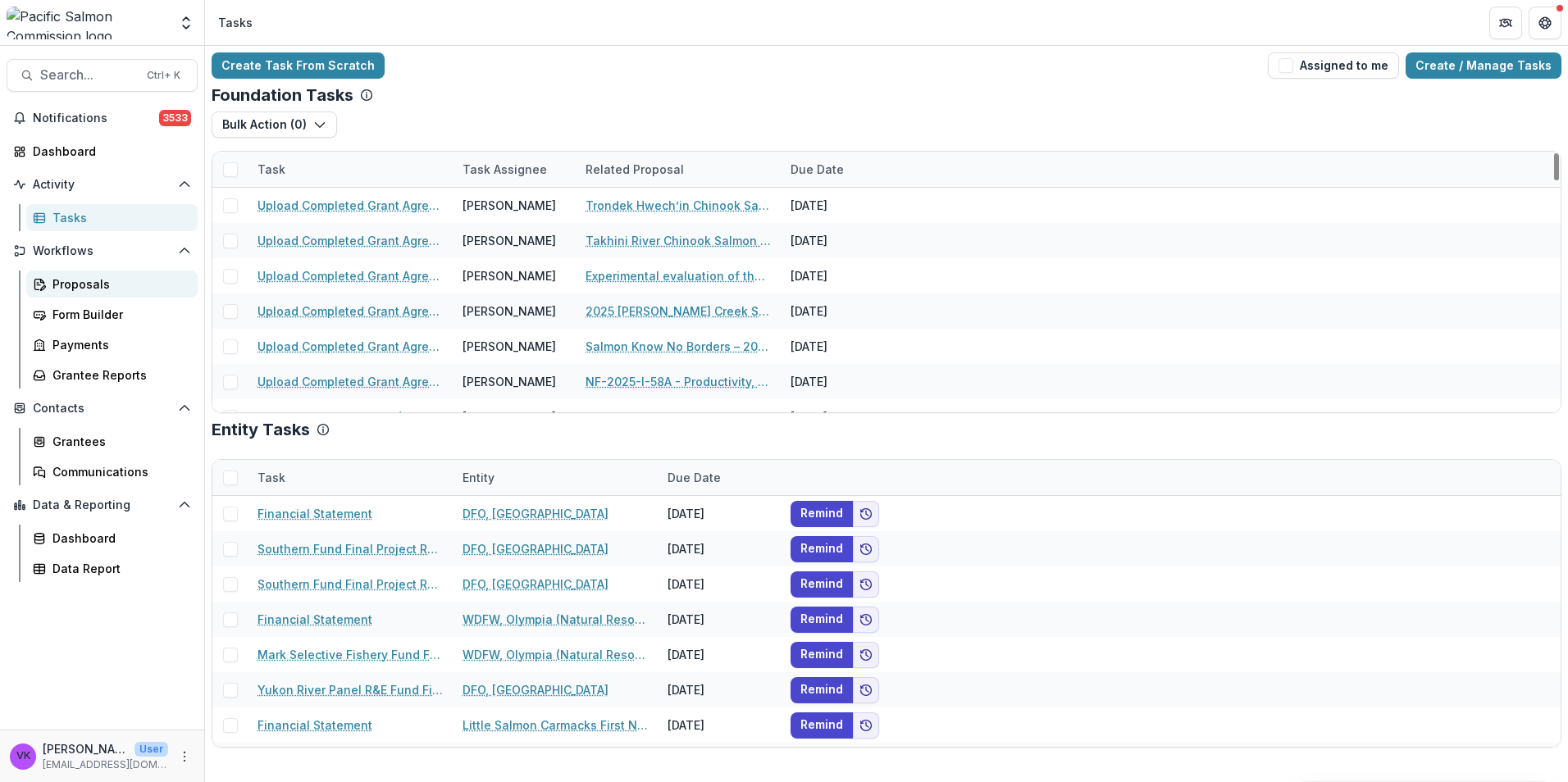
click at [81, 275] on div "Proposals" at bounding box center [118, 284] width 132 height 17
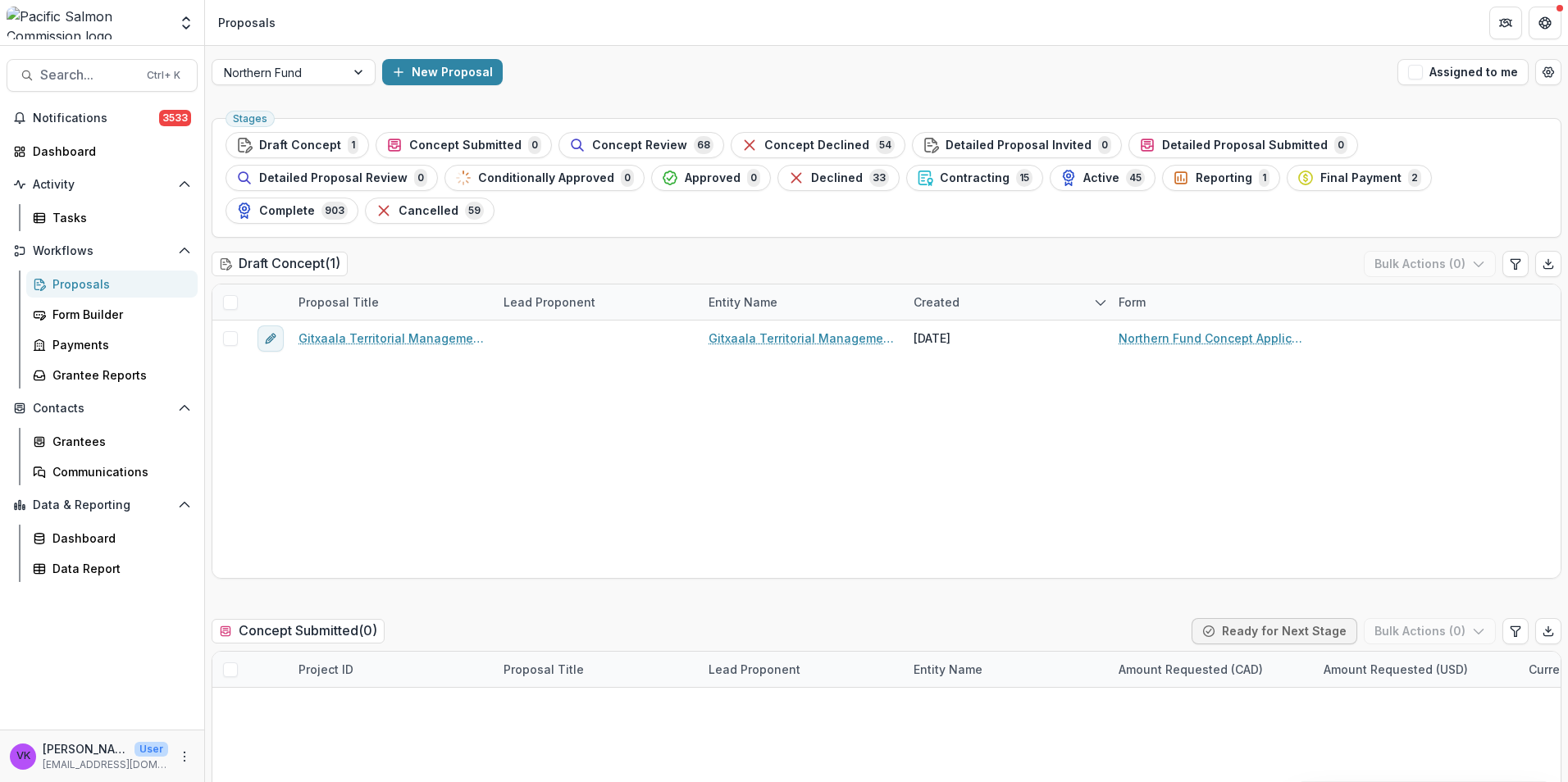
drag, startPoint x: 756, startPoint y: 184, endPoint x: 1130, endPoint y: 318, distance: 397.3
click at [940, 185] on span "Contracting" at bounding box center [974, 178] width 70 height 14
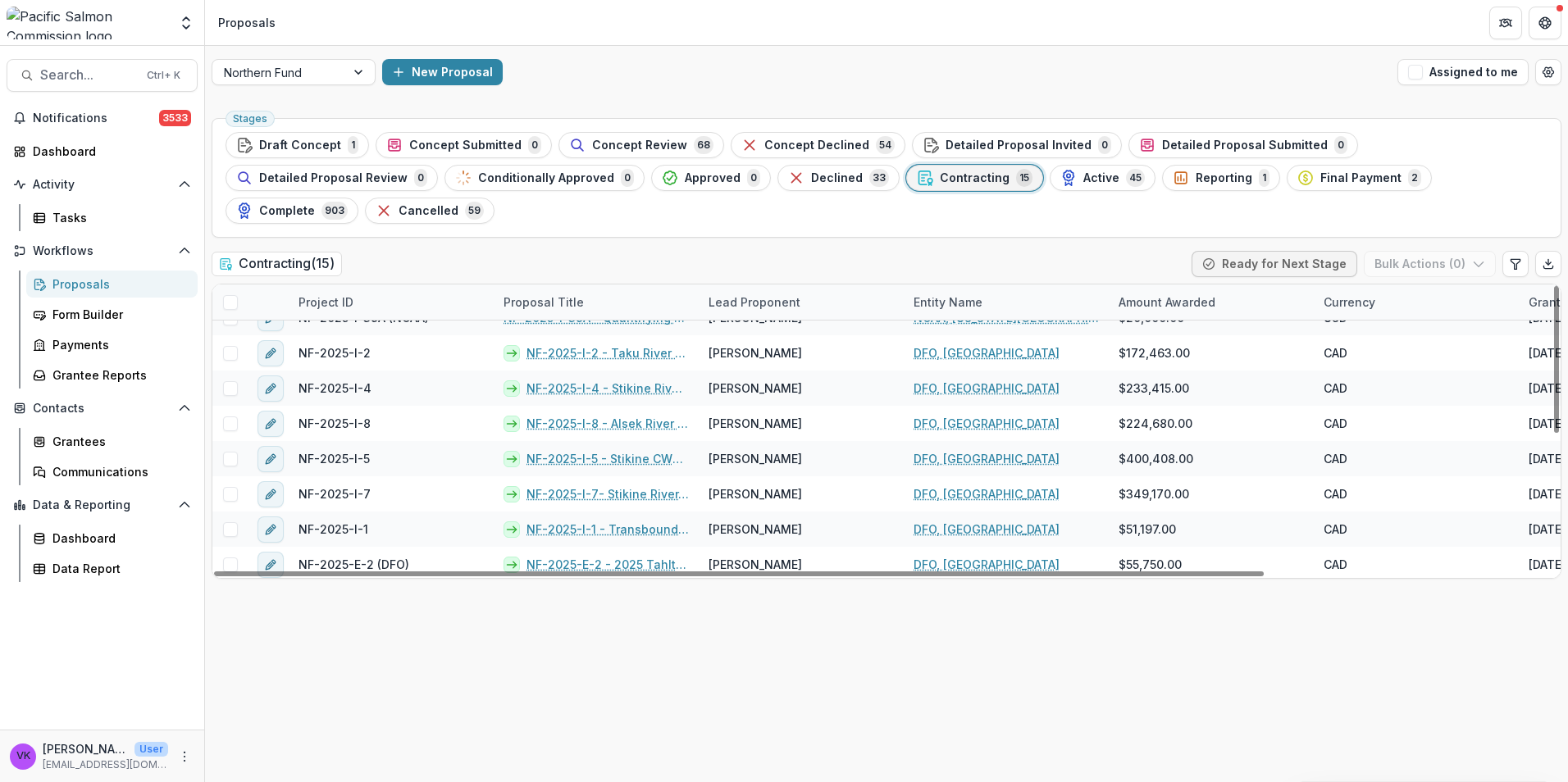
scroll to position [246, 0]
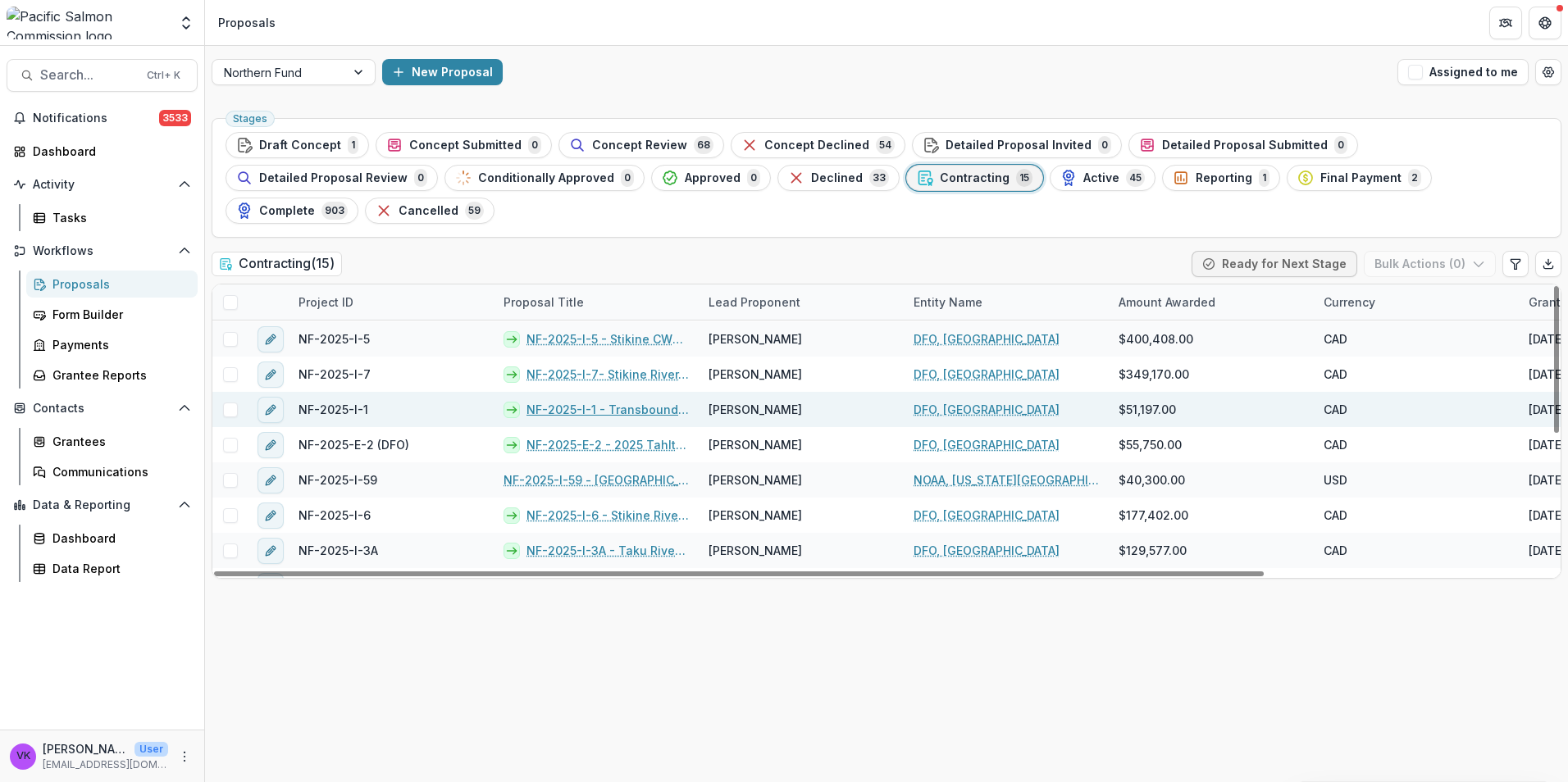
click at [579, 401] on link "NF-2025-I-1 - Transboundary Rivers Otolith Thermal Mark Recovery" at bounding box center [608, 410] width 162 height 17
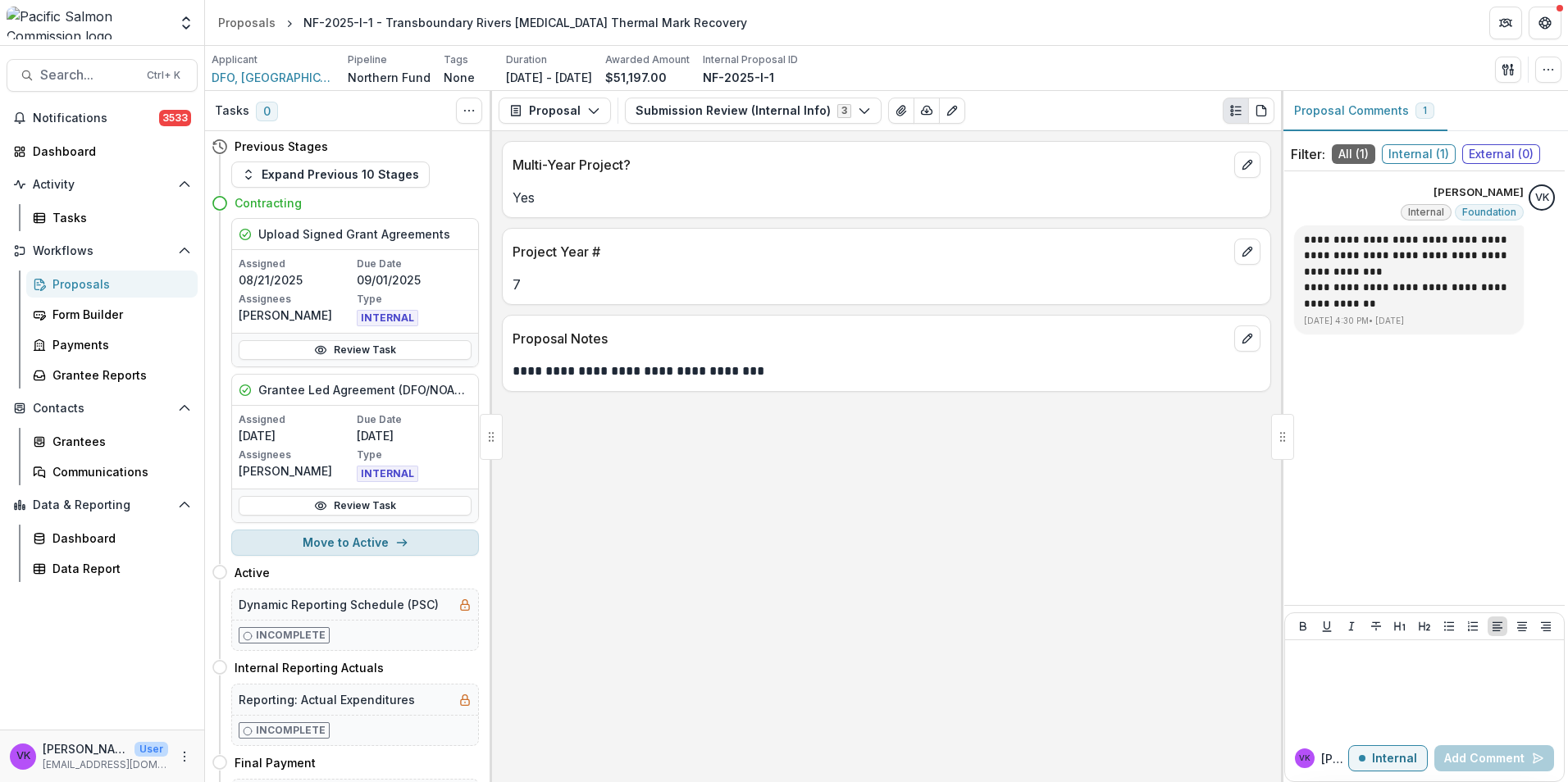
click at [379, 544] on button "Move to Active" at bounding box center [355, 542] width 247 height 26
select select "******"
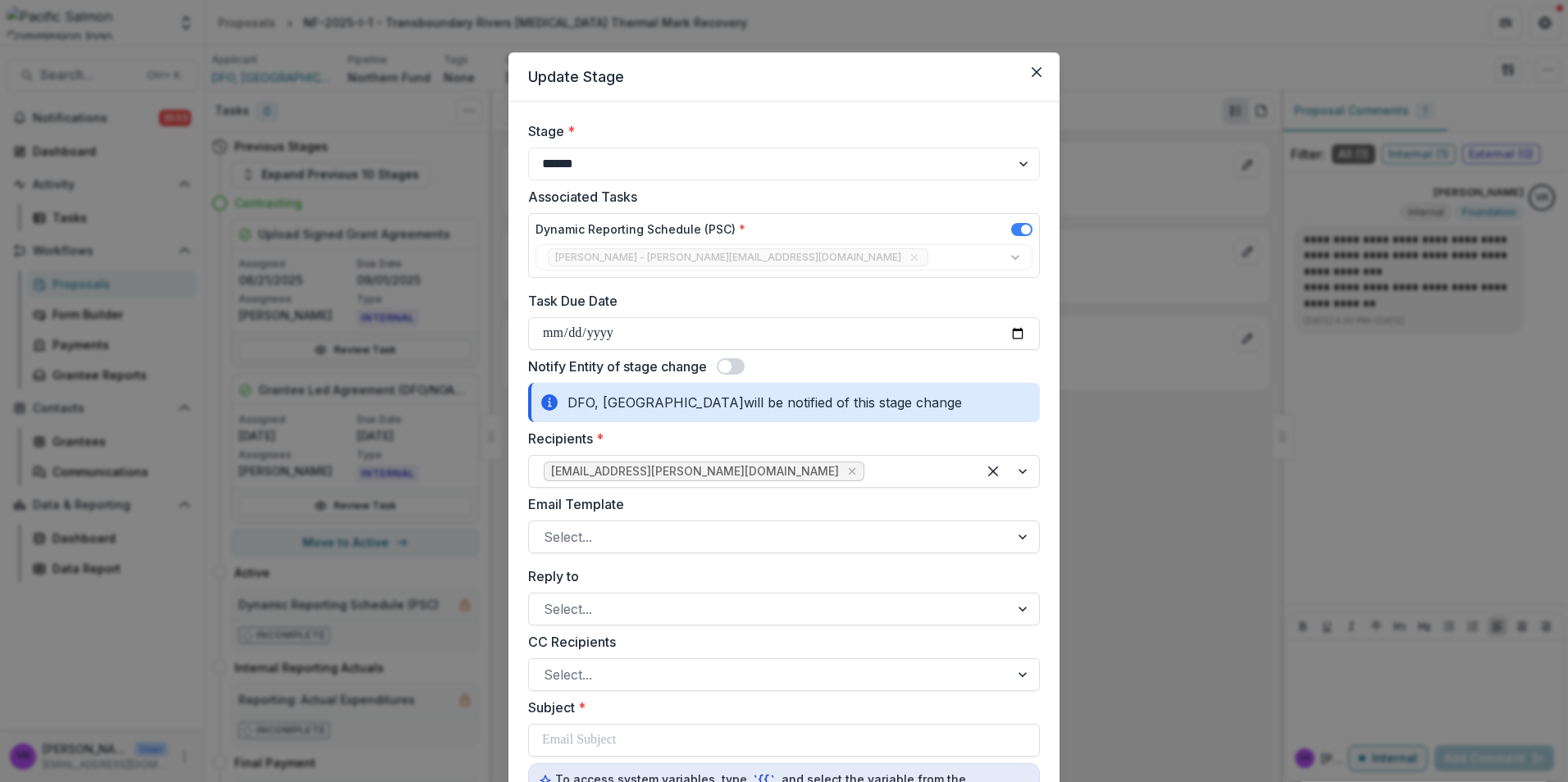
click at [740, 363] on span at bounding box center [730, 366] width 28 height 16
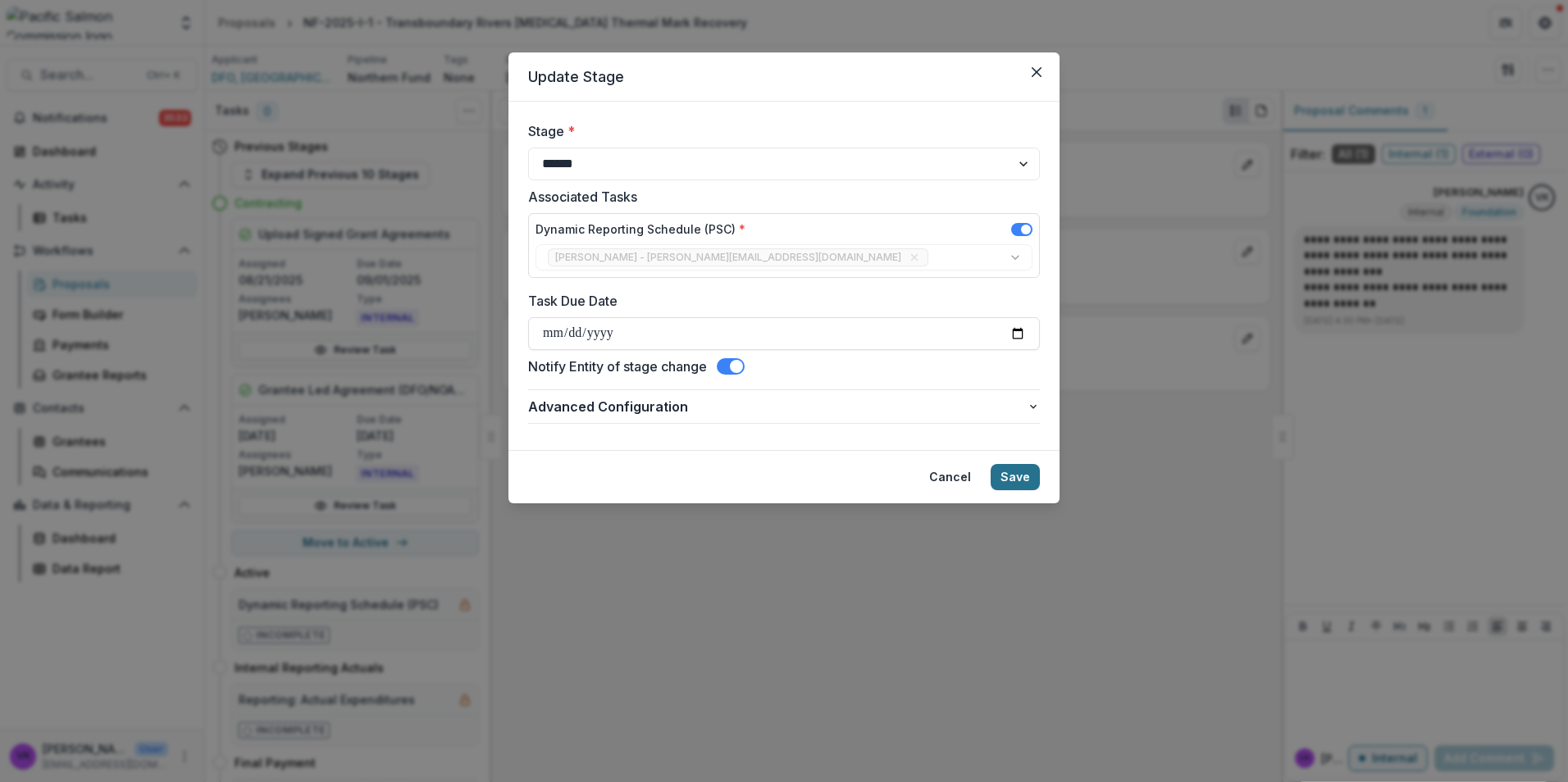
drag, startPoint x: 1030, startPoint y: 489, endPoint x: 1323, endPoint y: 625, distance: 323.0
click at [1030, 490] on footer "Cancel Save" at bounding box center [784, 477] width 551 height 53
click at [1020, 474] on button "Save" at bounding box center [1015, 477] width 49 height 26
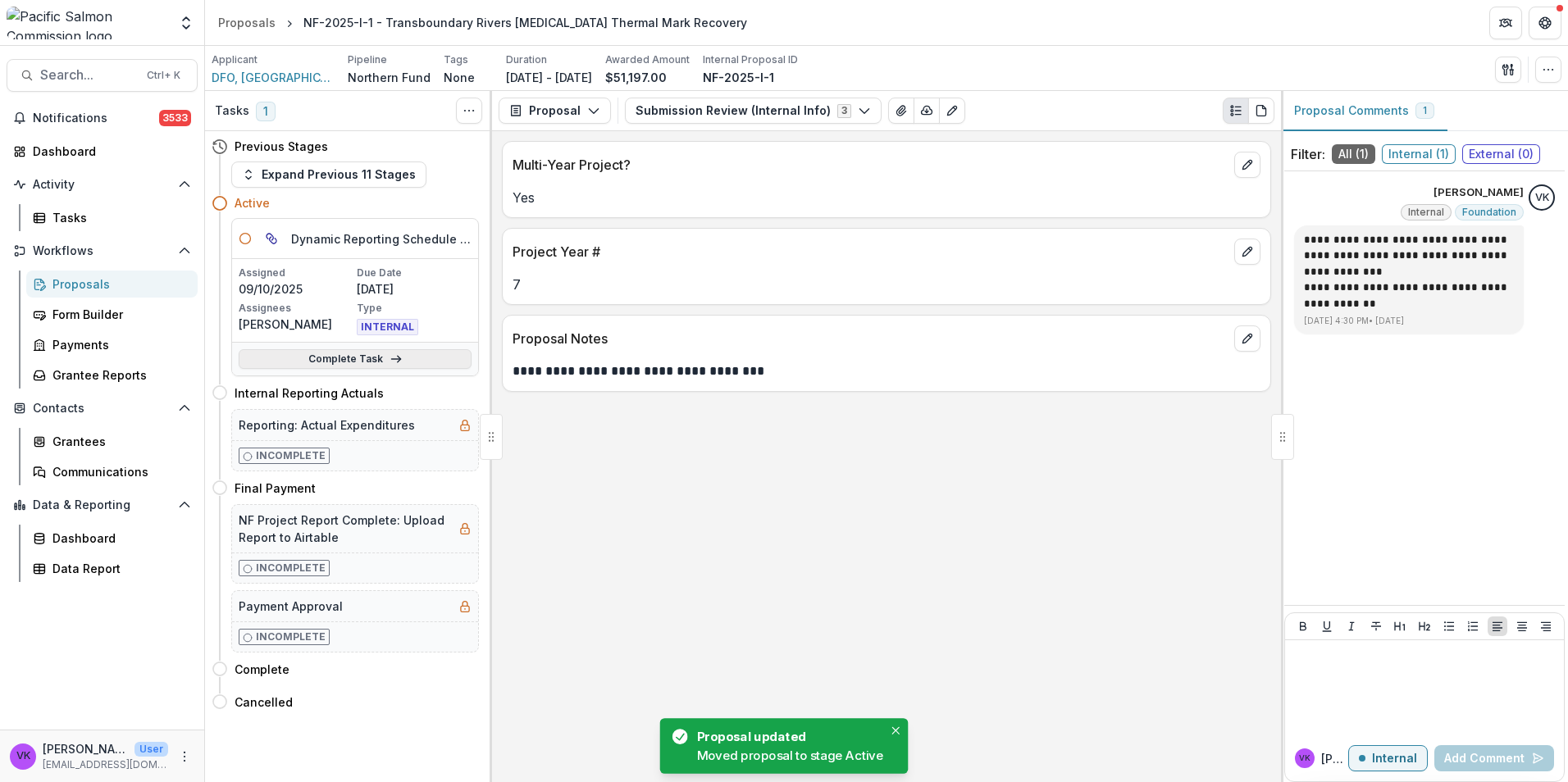
click at [360, 357] on link "Complete Task" at bounding box center [355, 359] width 233 height 19
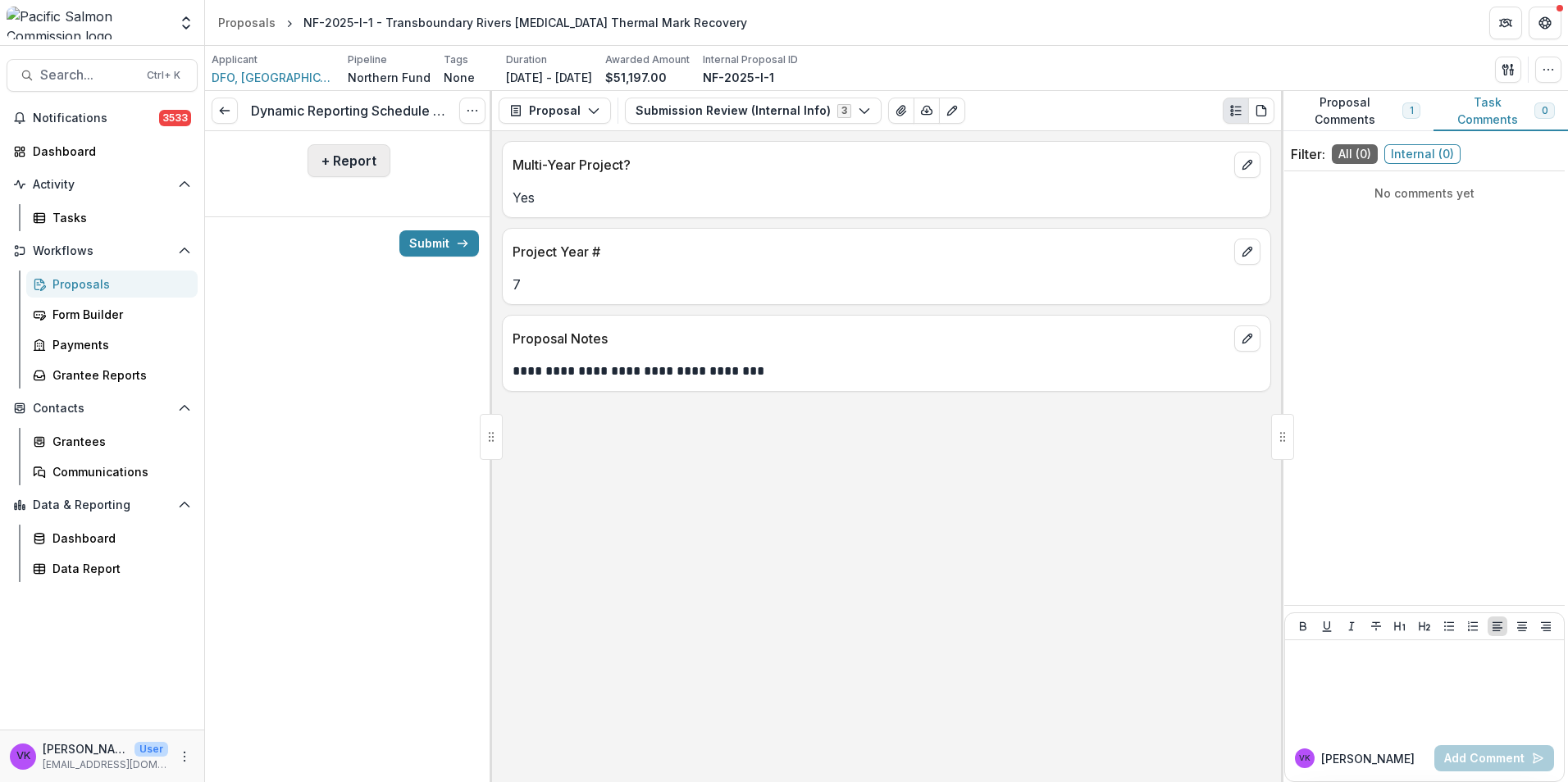
click at [343, 163] on button "+ Report" at bounding box center [349, 160] width 83 height 33
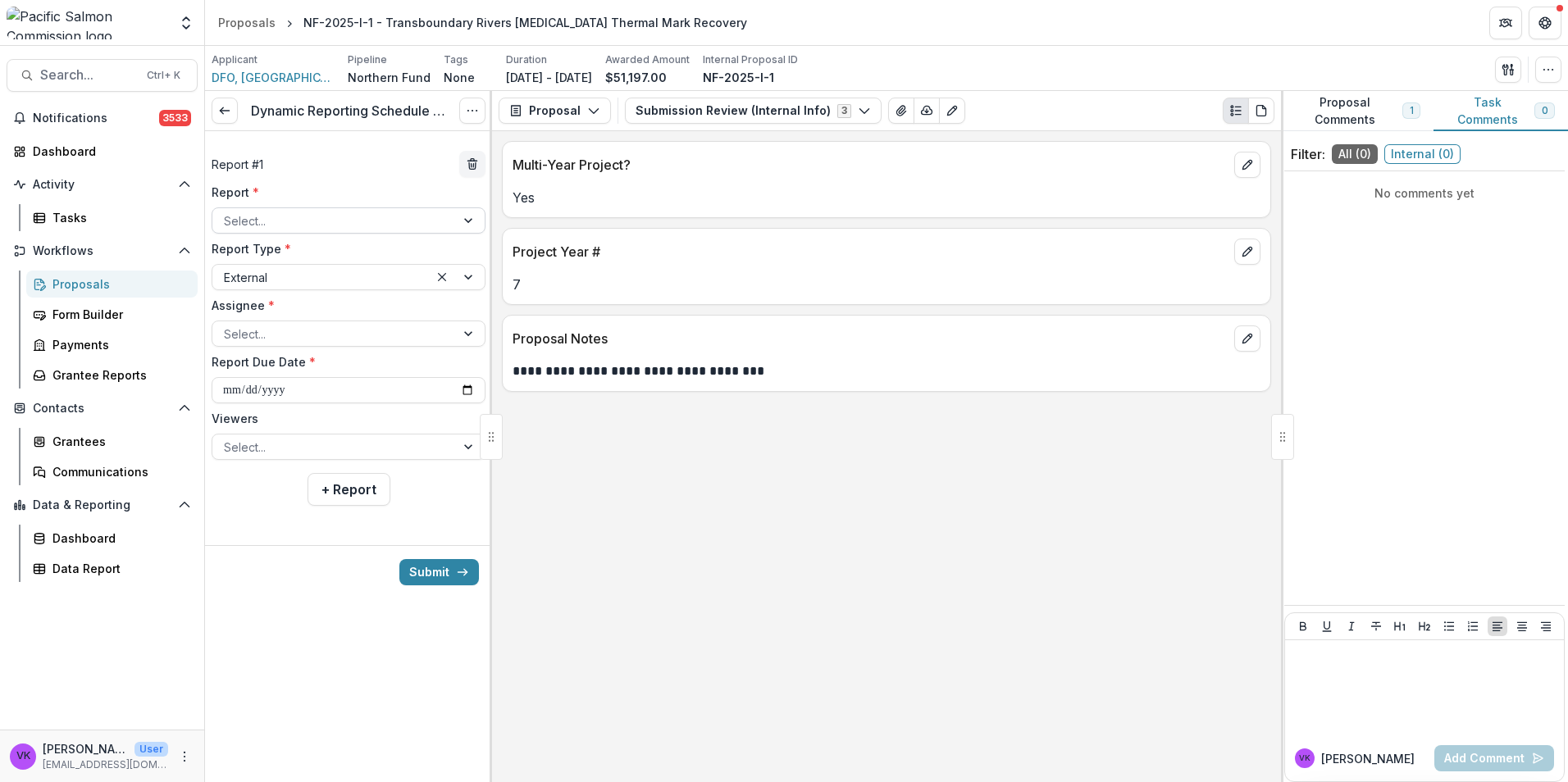
click at [466, 218] on div at bounding box center [470, 219] width 30 height 24
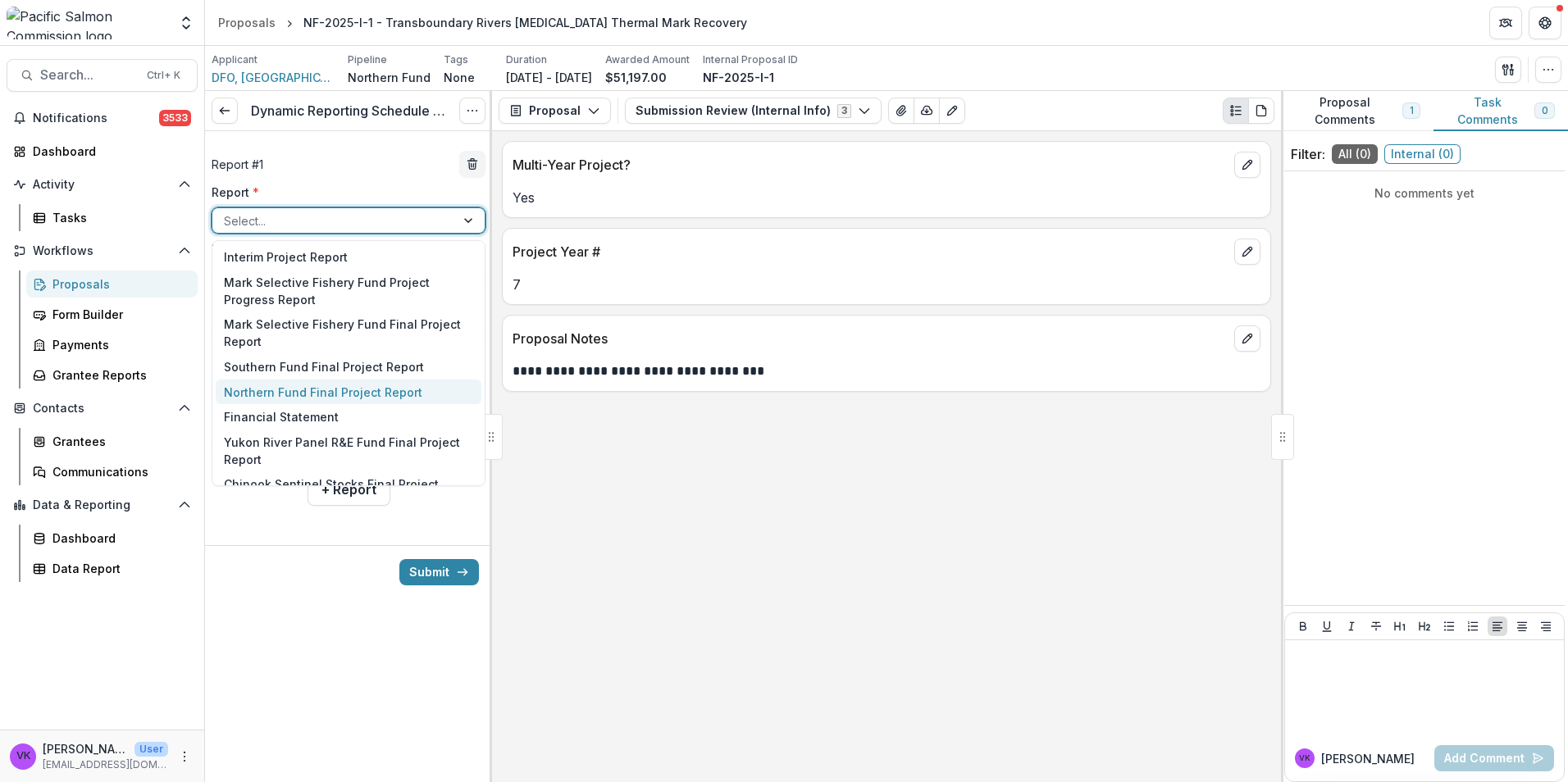
drag, startPoint x: 300, startPoint y: 396, endPoint x: 306, endPoint y: 407, distance: 12.5
click at [300, 396] on div "Northern Fund Final Project Report" at bounding box center [348, 392] width 266 height 25
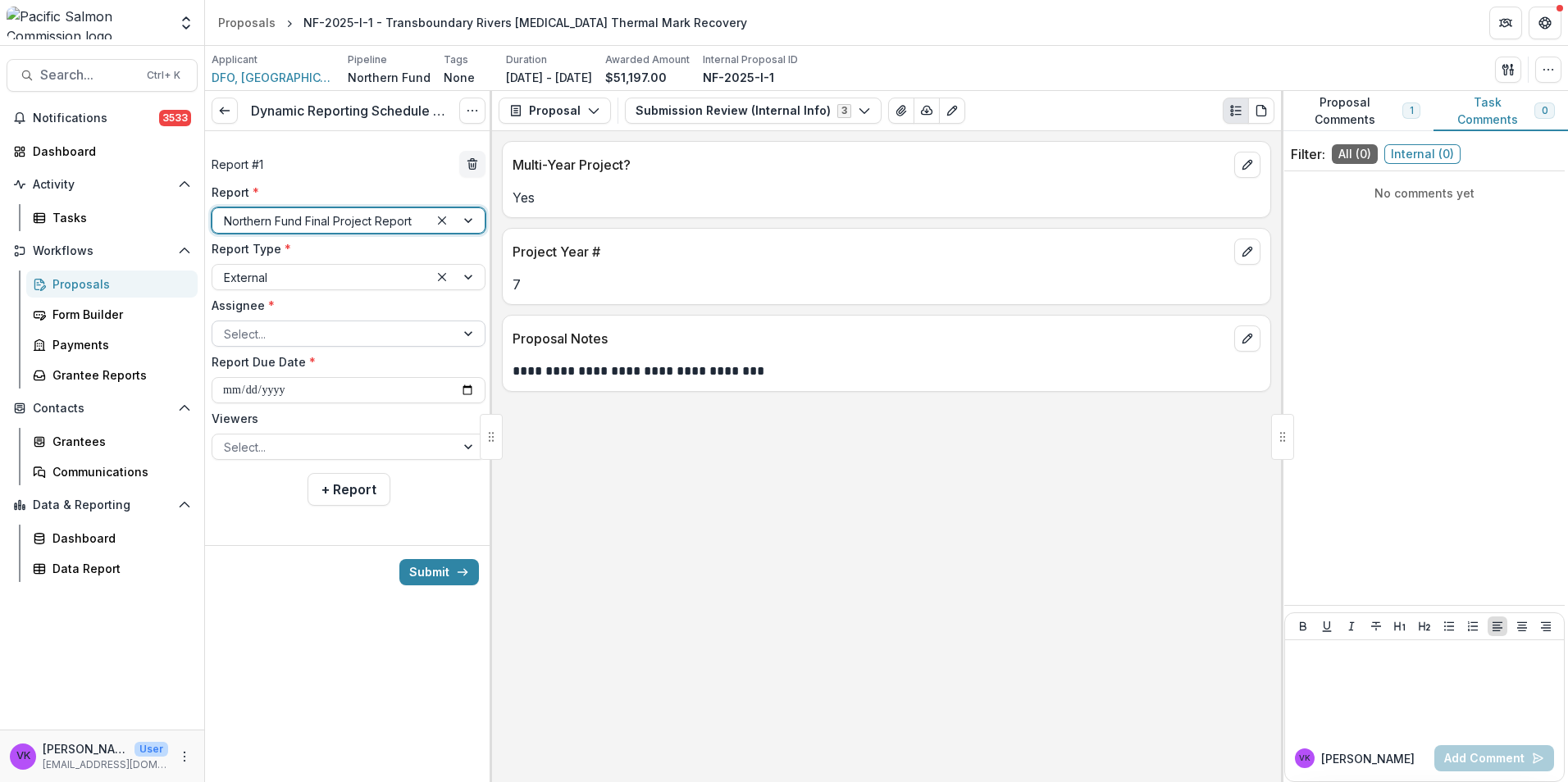
click at [463, 333] on div at bounding box center [470, 333] width 30 height 24
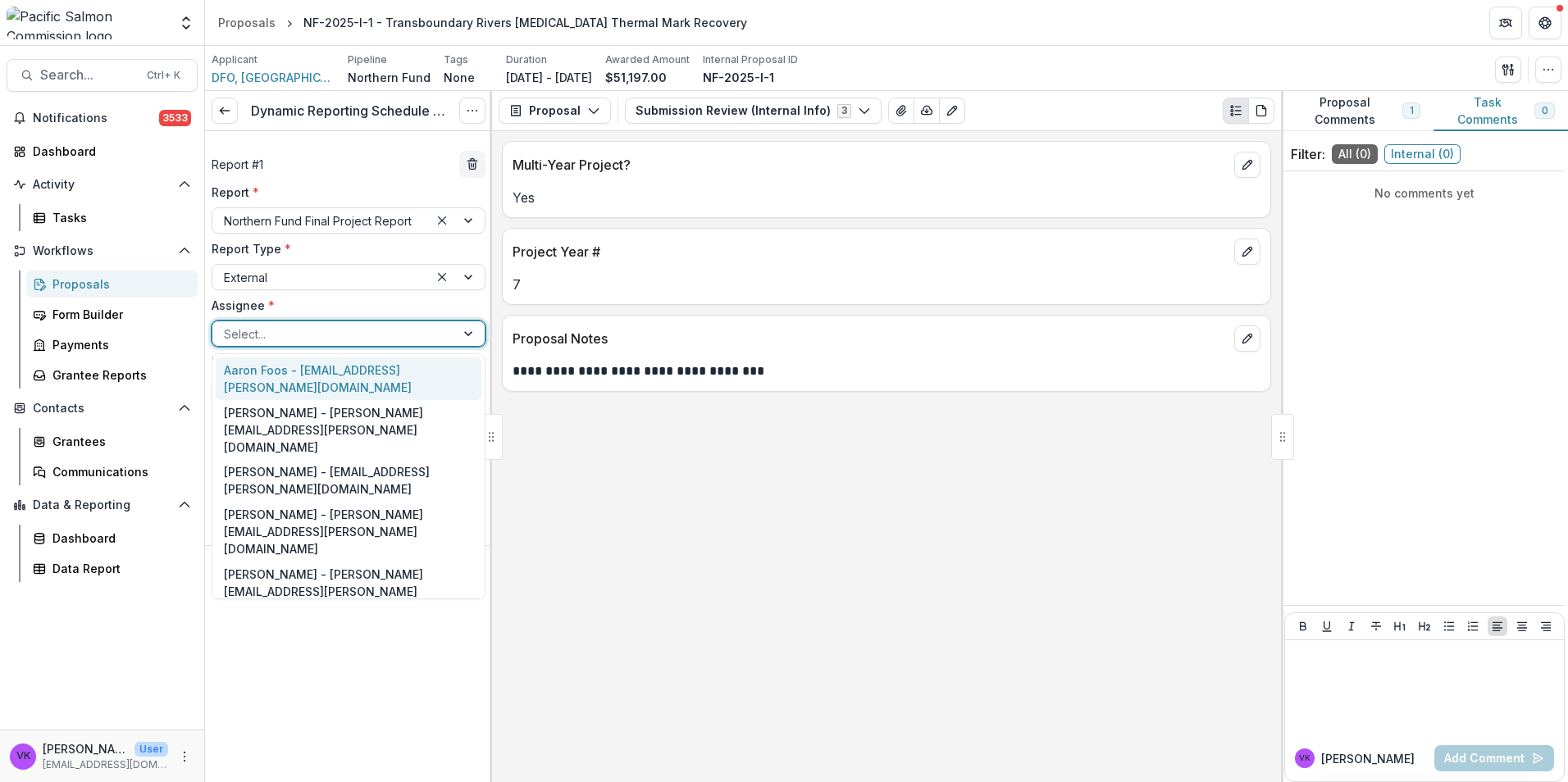
click at [352, 372] on div "Aaron Foos - aaron.foos@dfo-mpo.gc.ca" at bounding box center [348, 379] width 266 height 43
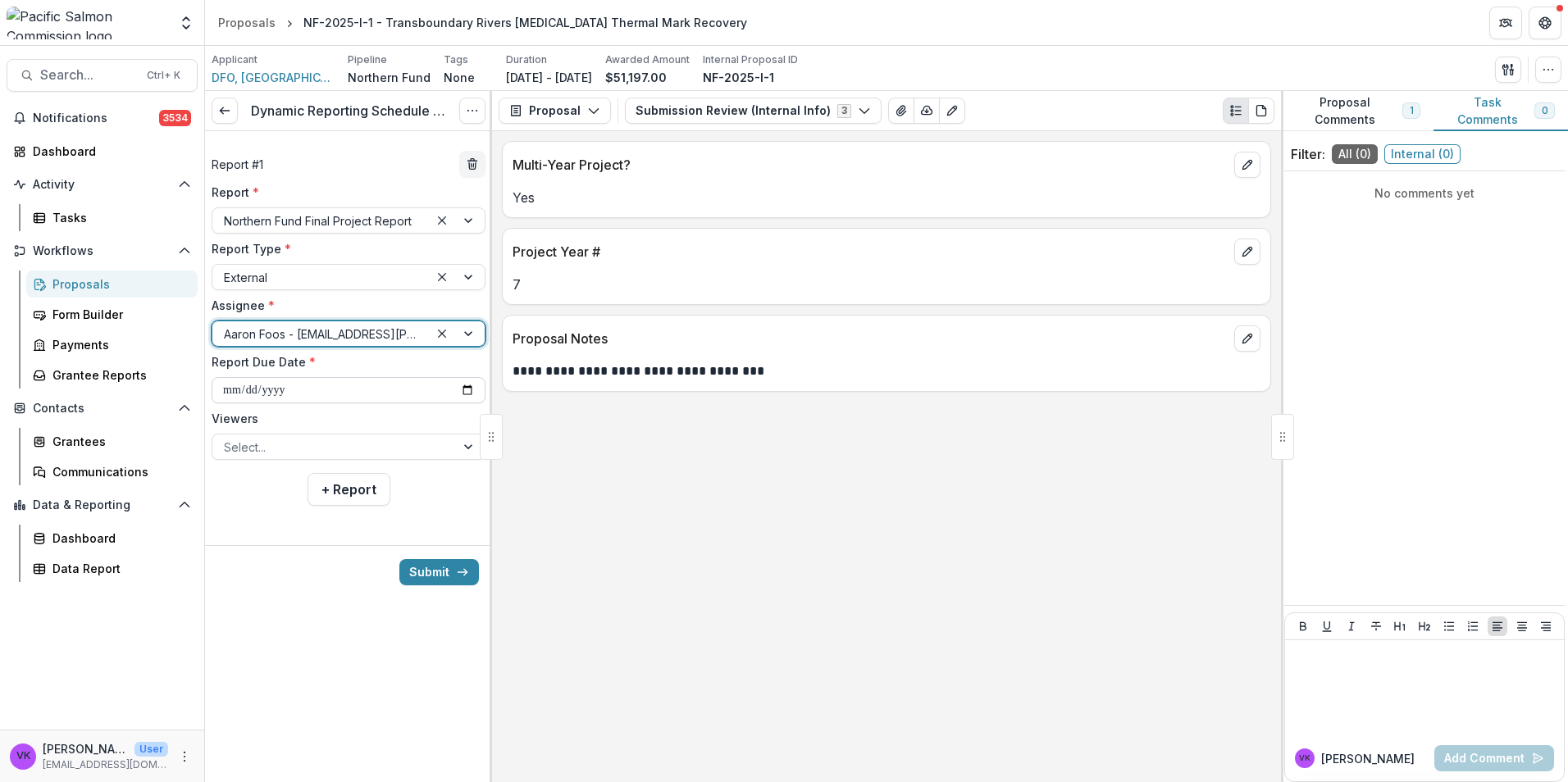
click at [463, 390] on input "**********" at bounding box center [348, 390] width 274 height 26
type input "**********"
click at [465, 445] on div at bounding box center [470, 447] width 30 height 24
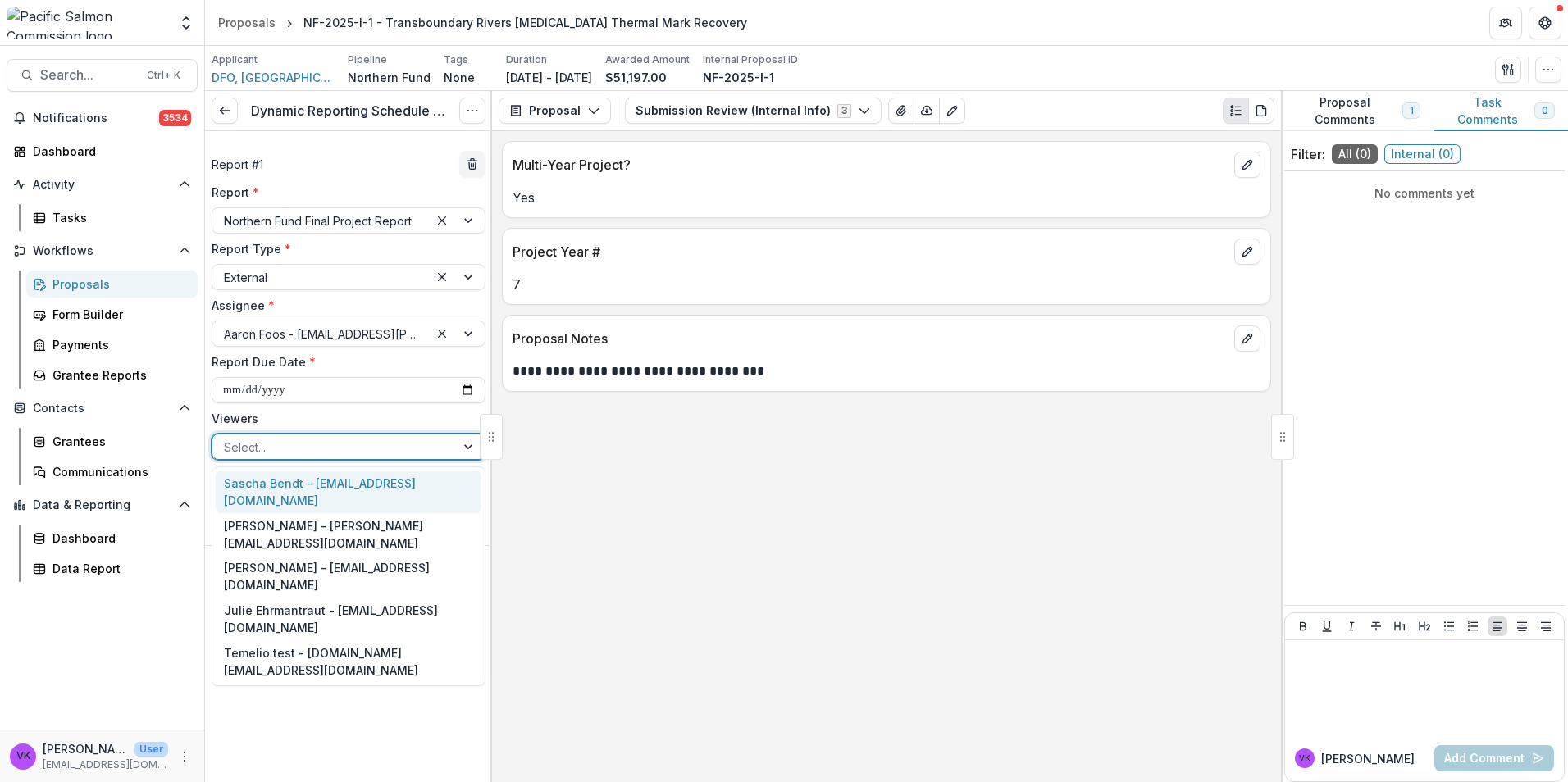
click at [343, 484] on div "Sascha Bendt - [EMAIL_ADDRESS][DOMAIN_NAME]" at bounding box center [348, 492] width 266 height 43
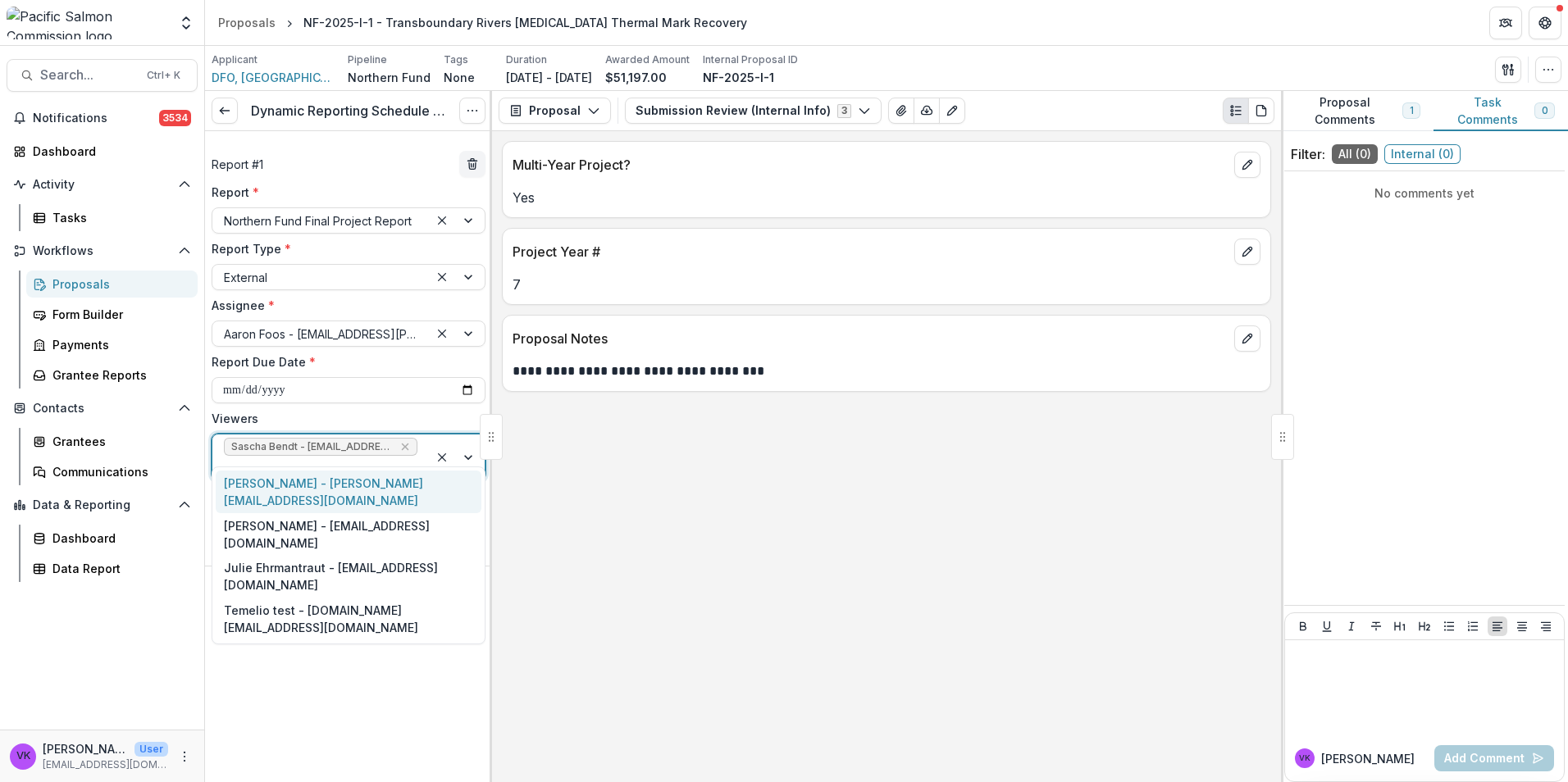
click at [469, 446] on div at bounding box center [457, 457] width 56 height 45
click at [410, 486] on div "[PERSON_NAME] - [PERSON_NAME][EMAIL_ADDRESS][DOMAIN_NAME]" at bounding box center [348, 492] width 266 height 43
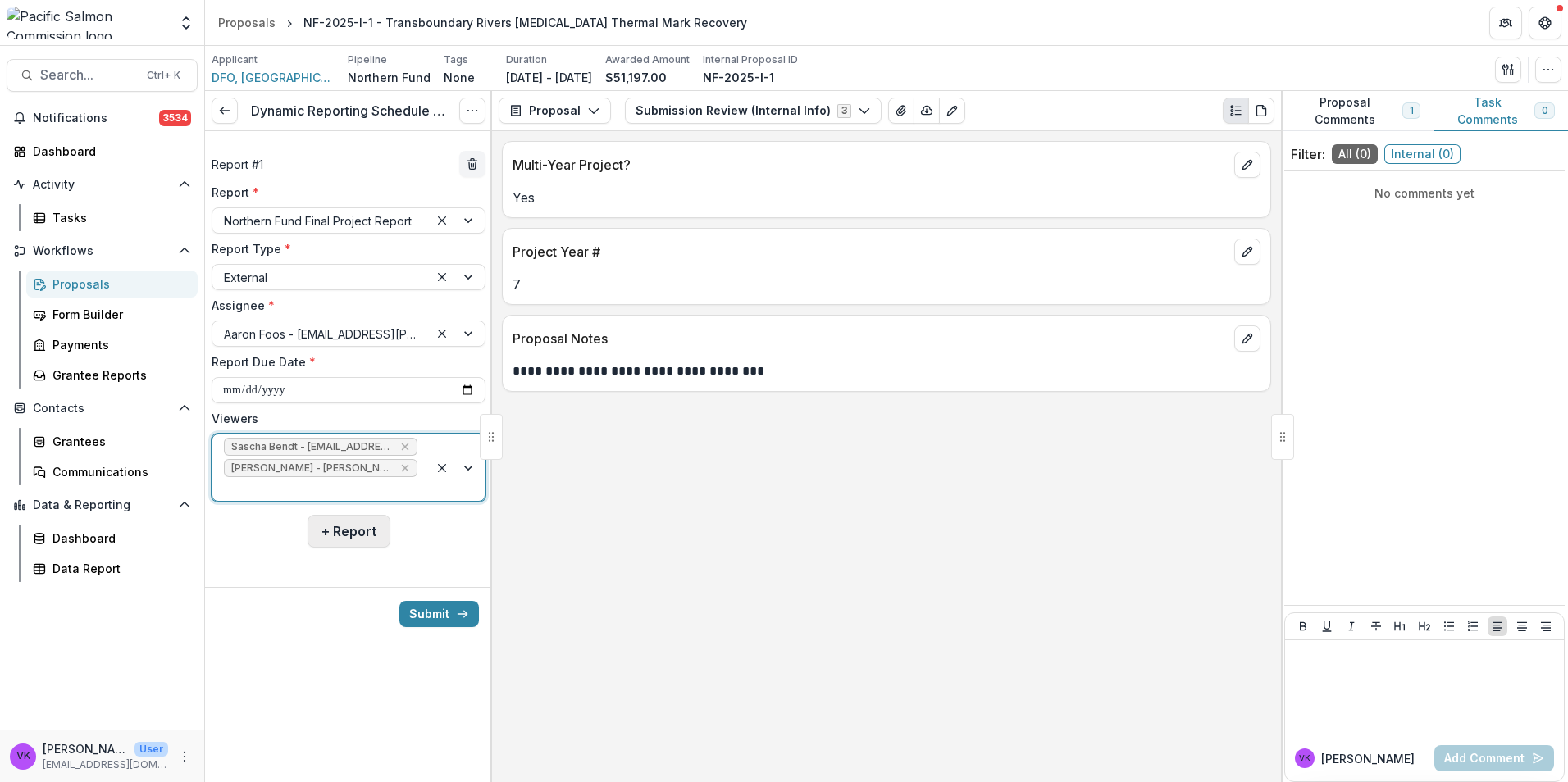
click at [356, 515] on button "+ Report" at bounding box center [349, 532] width 83 height 33
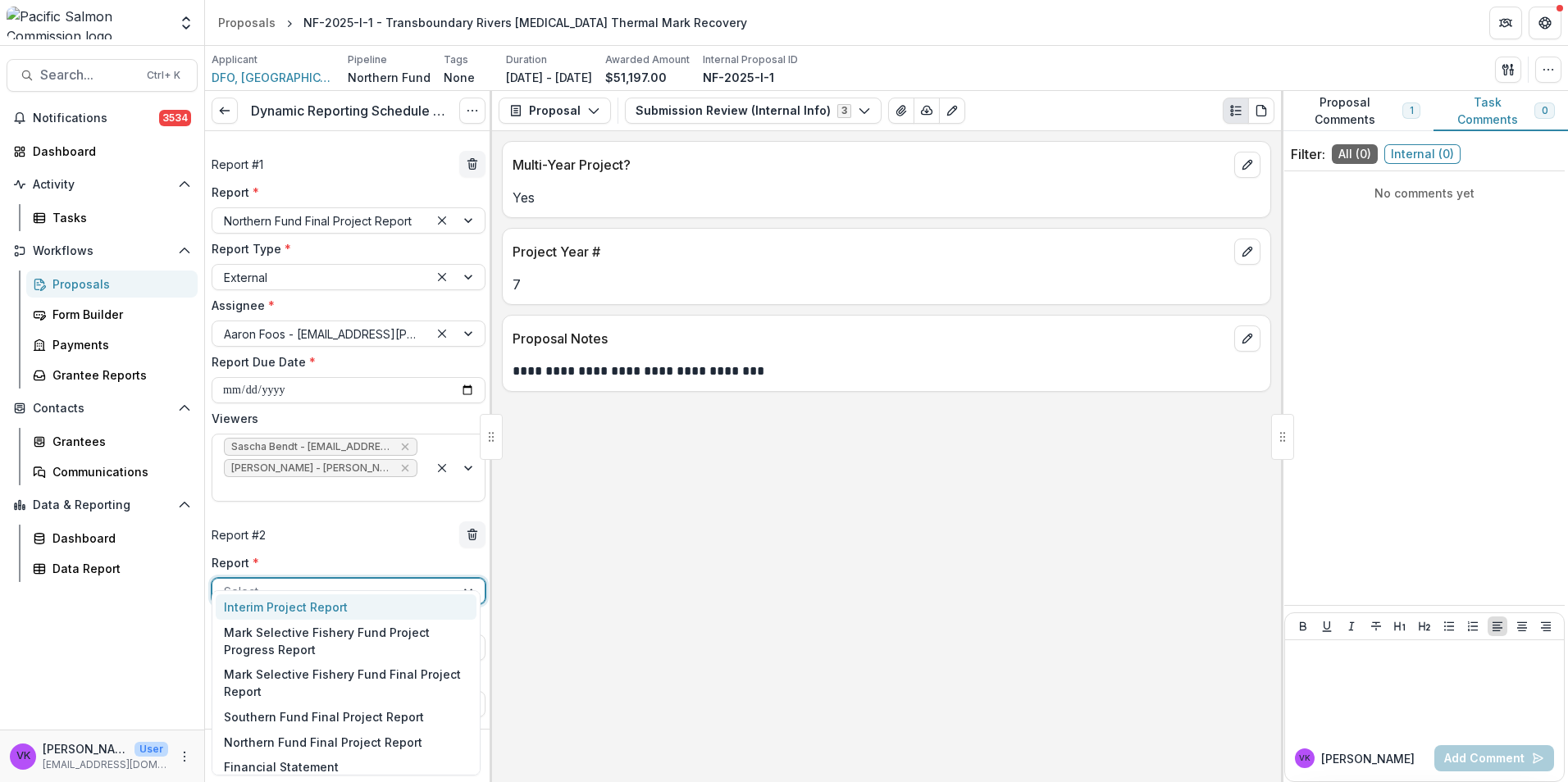
click at [412, 581] on div at bounding box center [334, 591] width 219 height 20
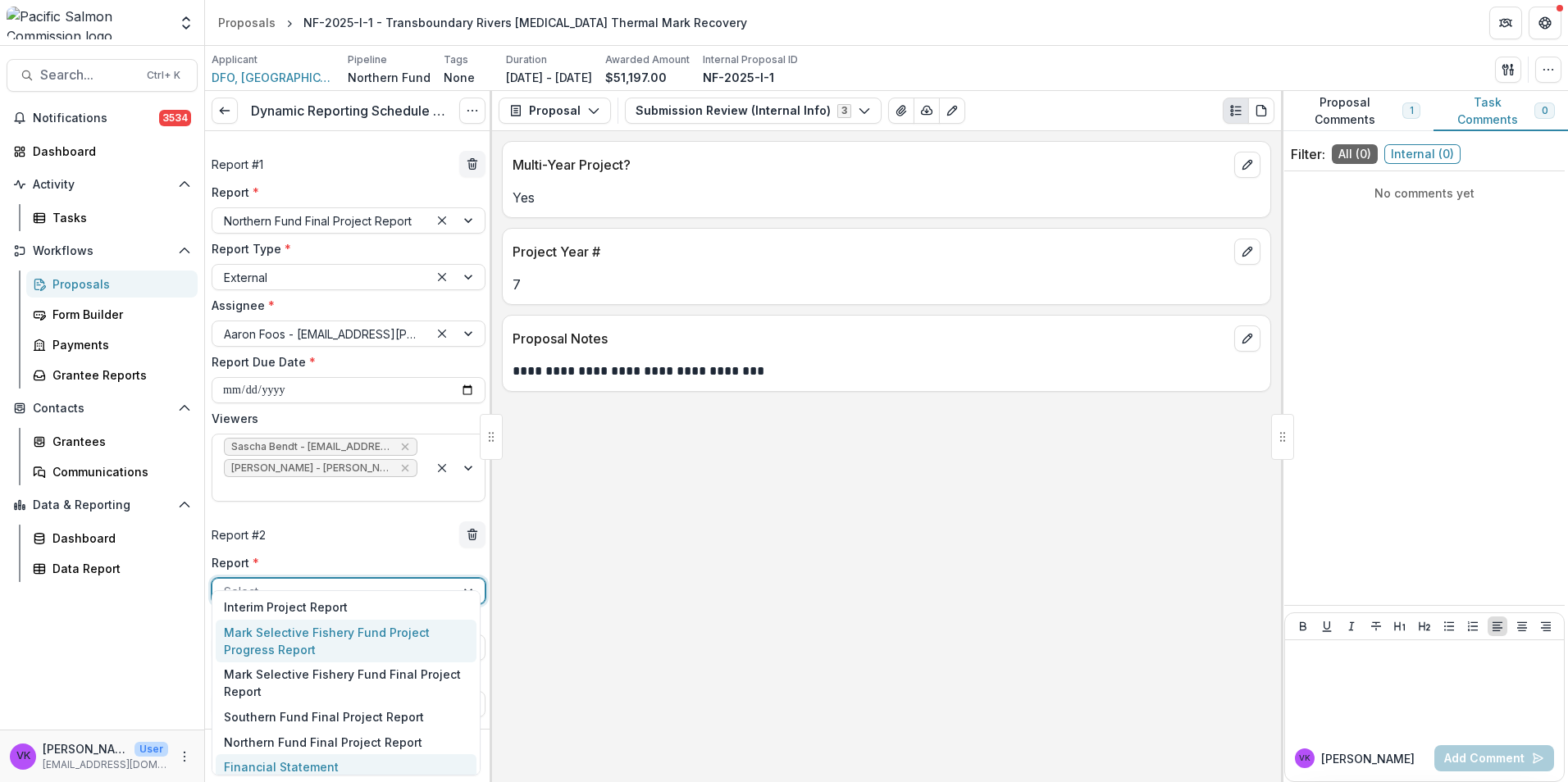
scroll to position [93, 0]
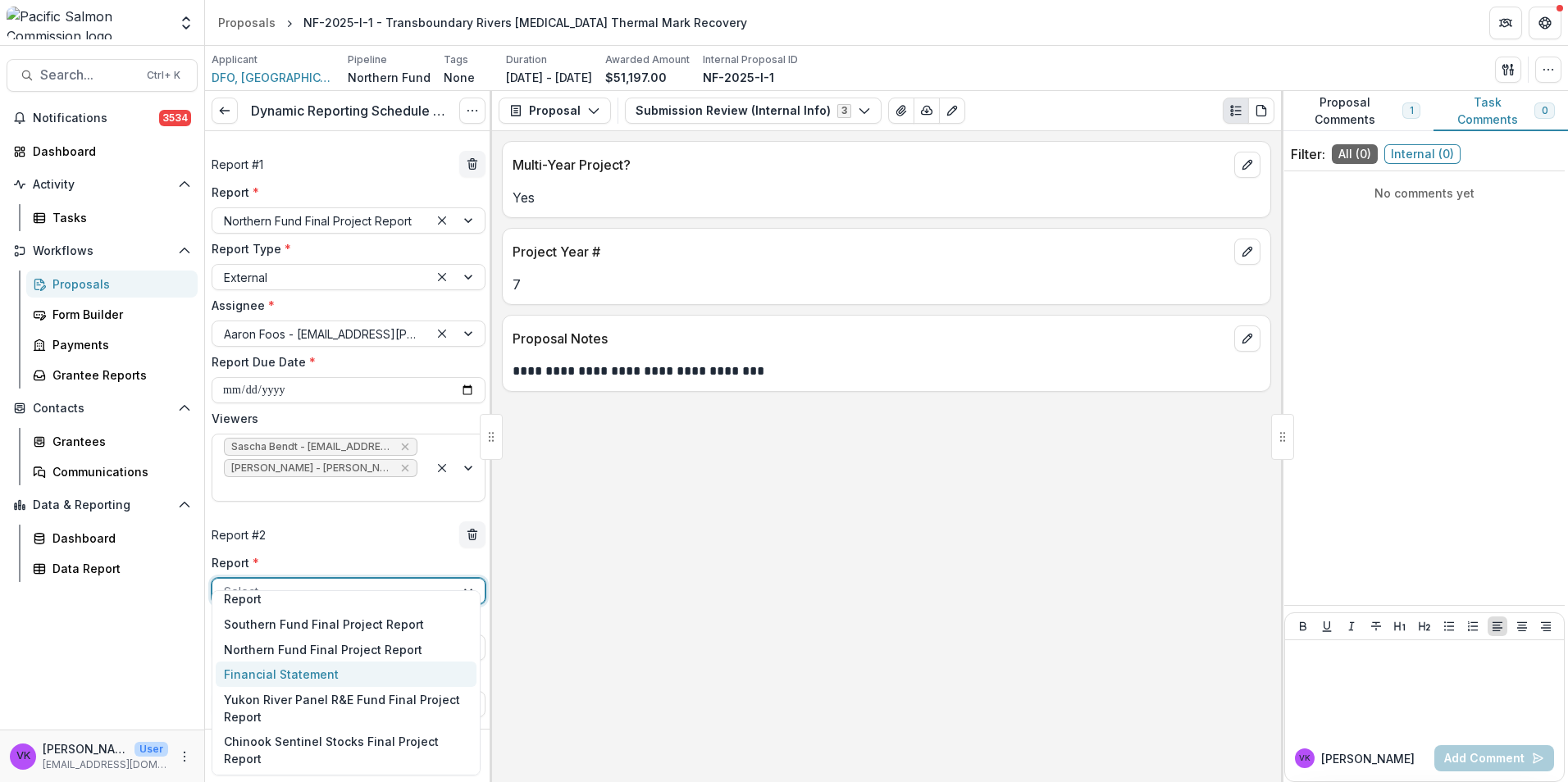
click at [314, 667] on div "Financial Statement" at bounding box center [346, 674] width 261 height 25
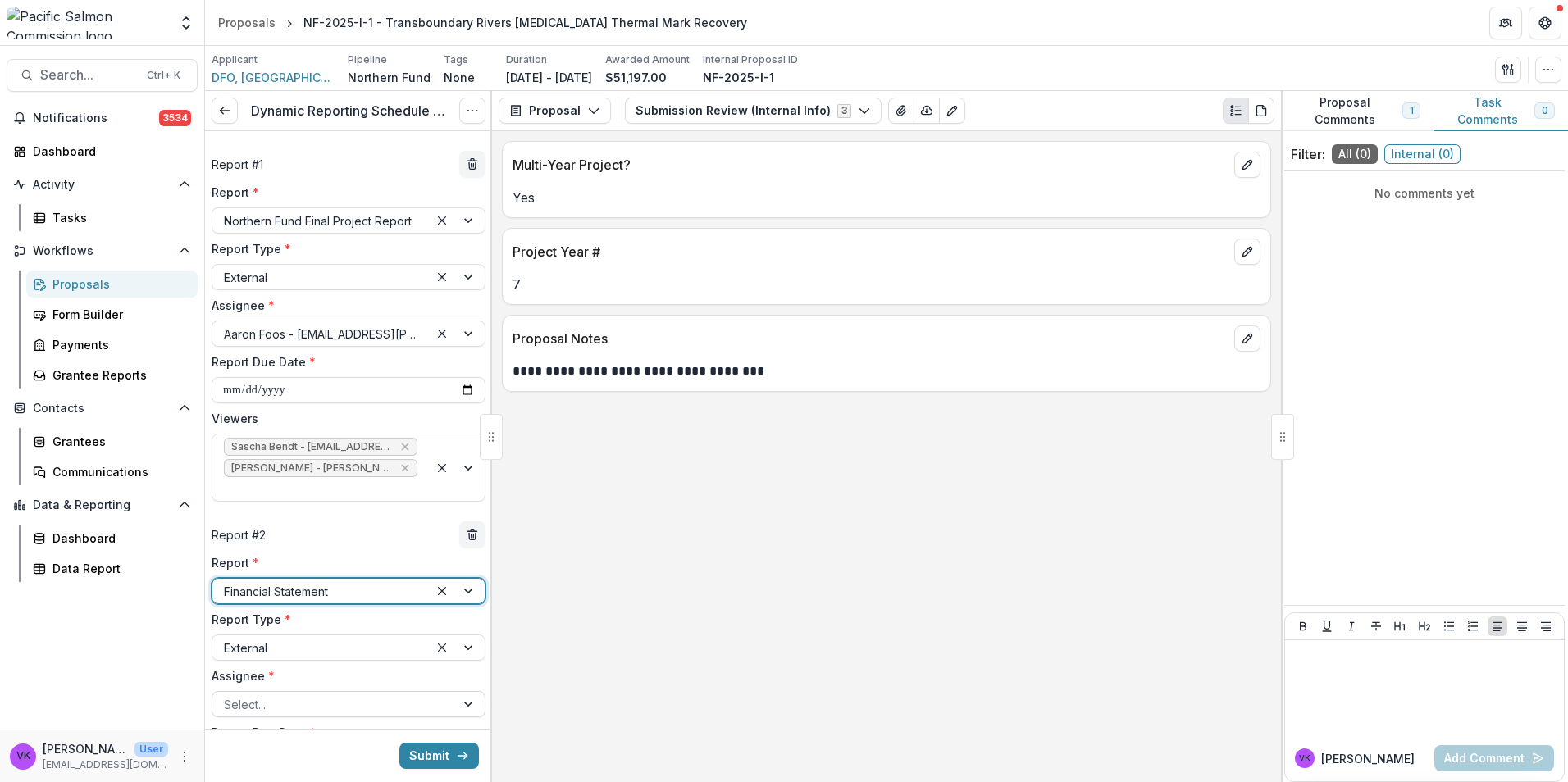
click at [414, 694] on div at bounding box center [334, 704] width 219 height 20
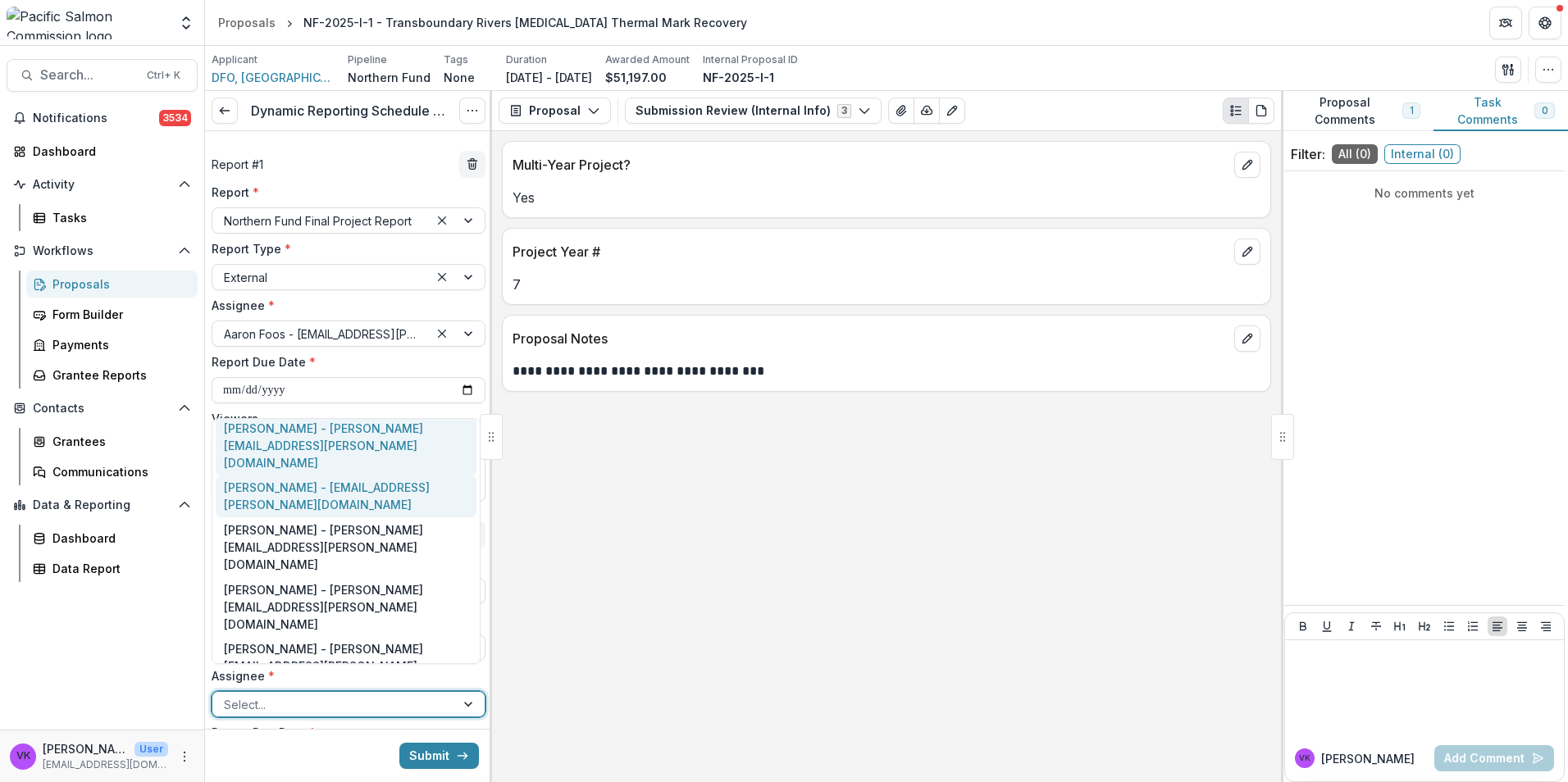
scroll to position [0, 0]
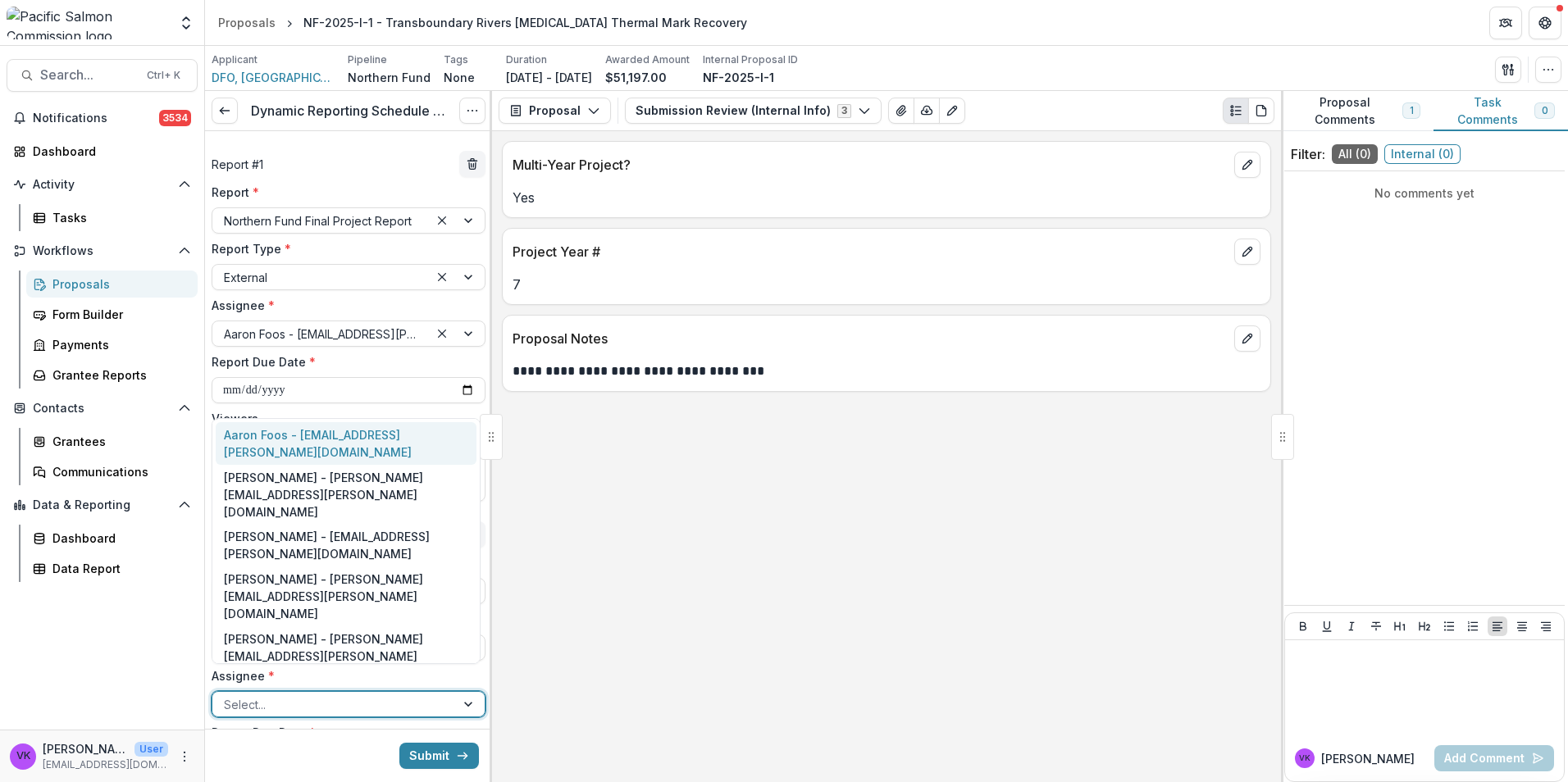
click at [298, 439] on div "Aaron Foos - aaron.foos@dfo-mpo.gc.ca" at bounding box center [346, 444] width 261 height 43
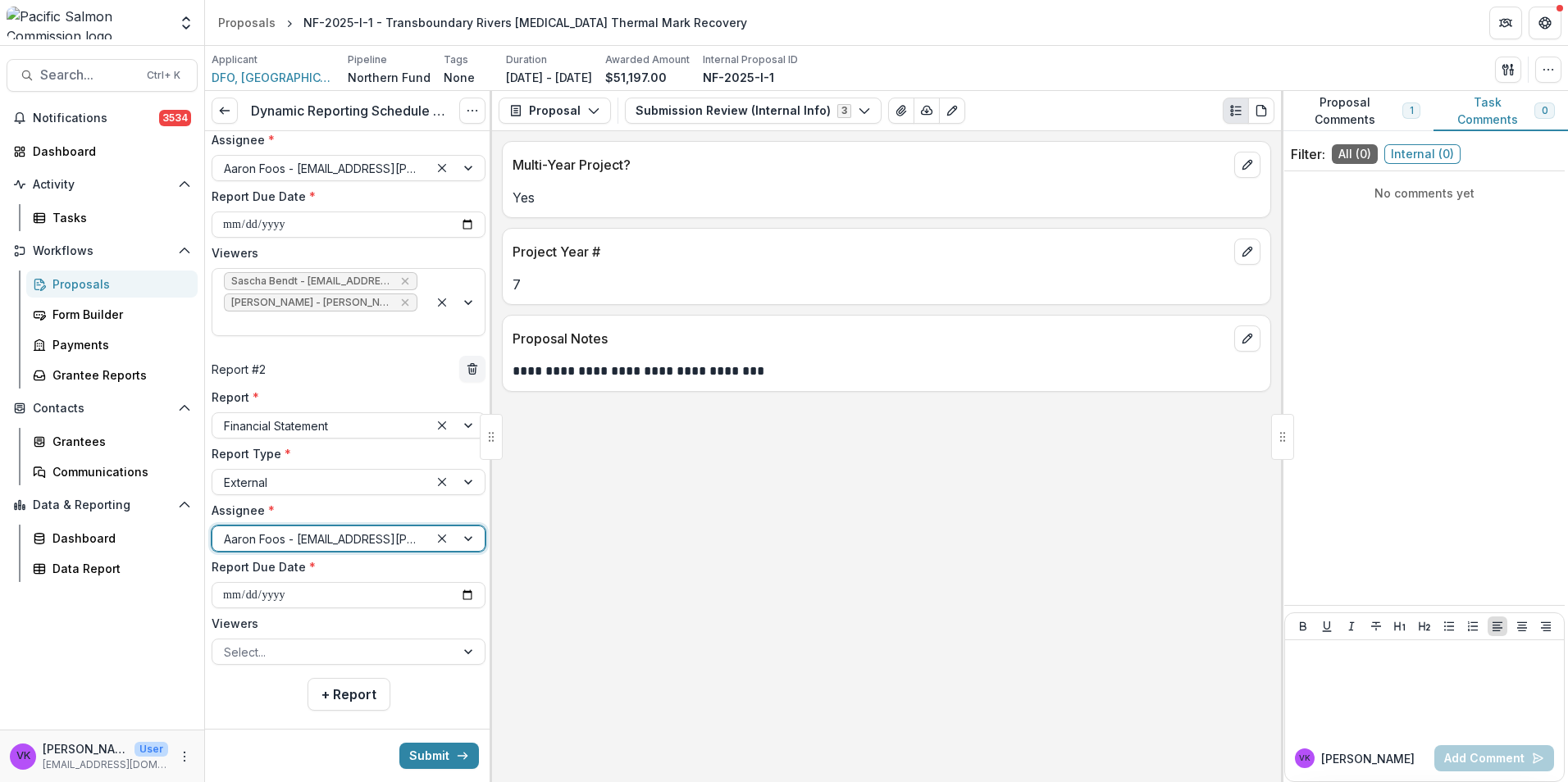
scroll to position [166, 0]
click at [445, 581] on input "**********" at bounding box center [348, 594] width 274 height 26
click at [446, 581] on input "**********" at bounding box center [348, 594] width 274 height 26
click at [463, 581] on input "**********" at bounding box center [348, 594] width 274 height 26
type input "**********"
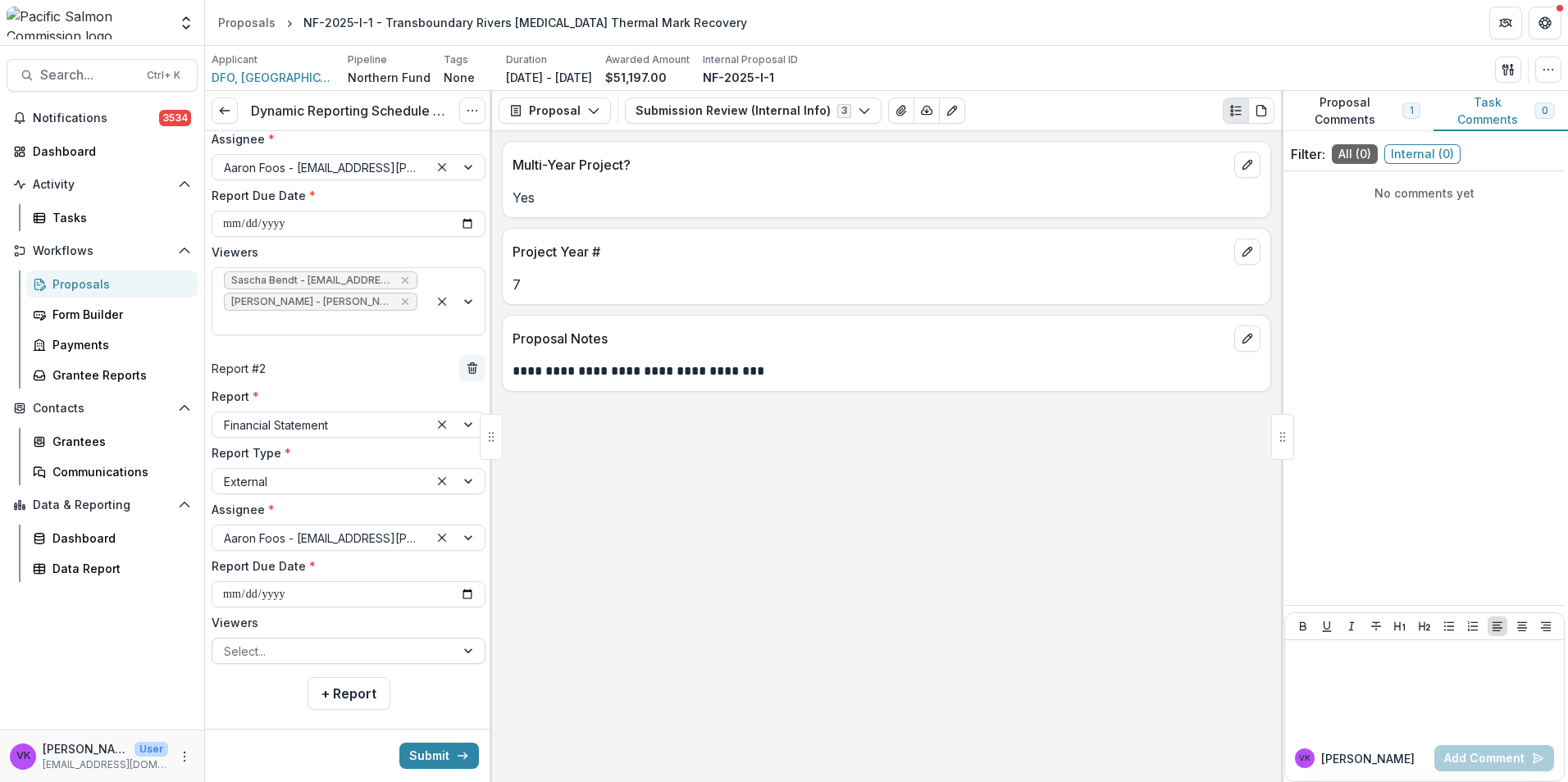
click at [457, 639] on div at bounding box center [470, 651] width 30 height 24
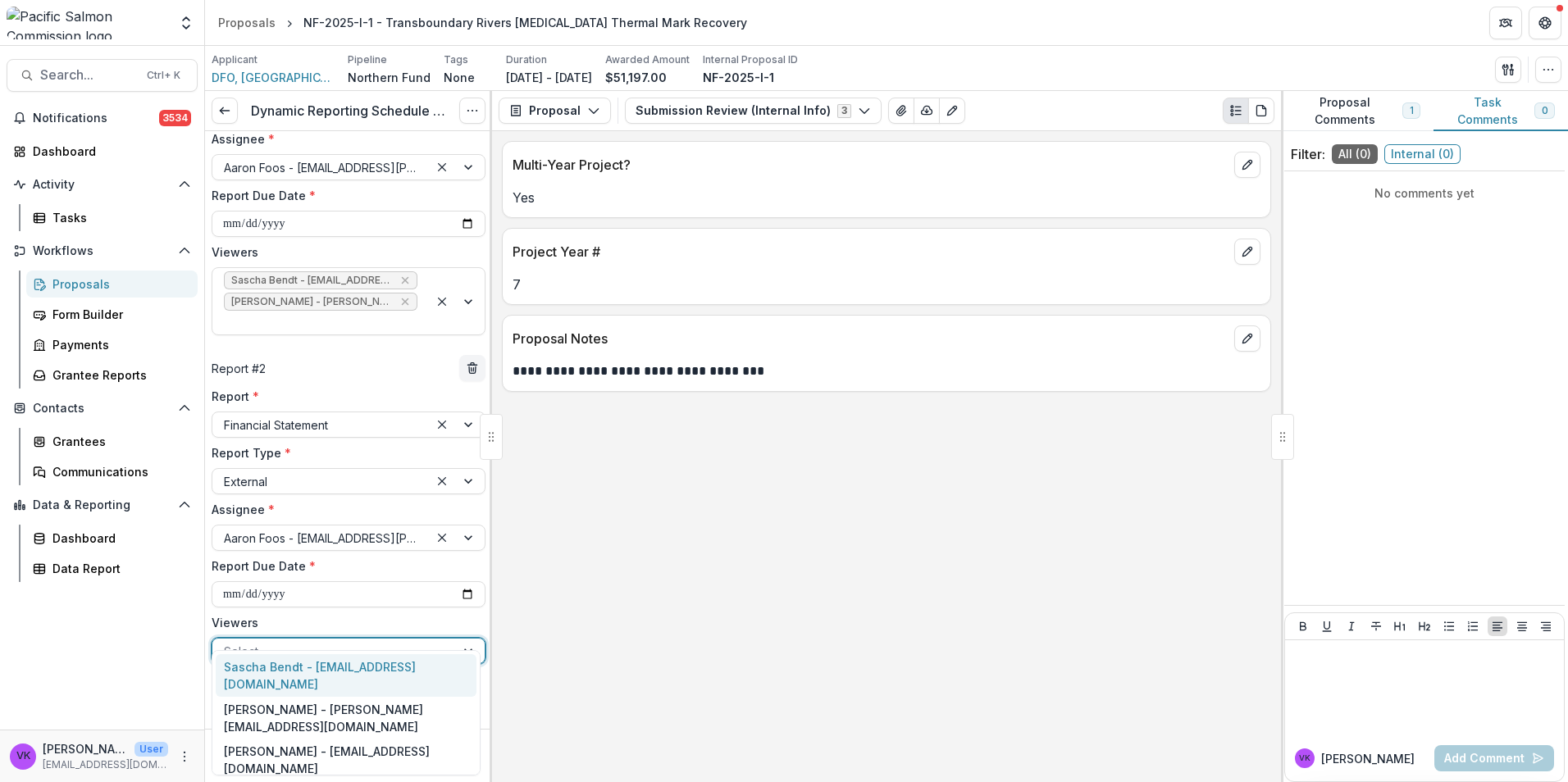
click at [363, 661] on div "Sascha Bendt - [EMAIL_ADDRESS][DOMAIN_NAME]" at bounding box center [346, 676] width 261 height 43
click at [465, 639] on div at bounding box center [457, 661] width 56 height 45
click at [384, 664] on div "[PERSON_NAME] - [PERSON_NAME][EMAIL_ADDRESS][DOMAIN_NAME]" at bounding box center [346, 676] width 261 height 43
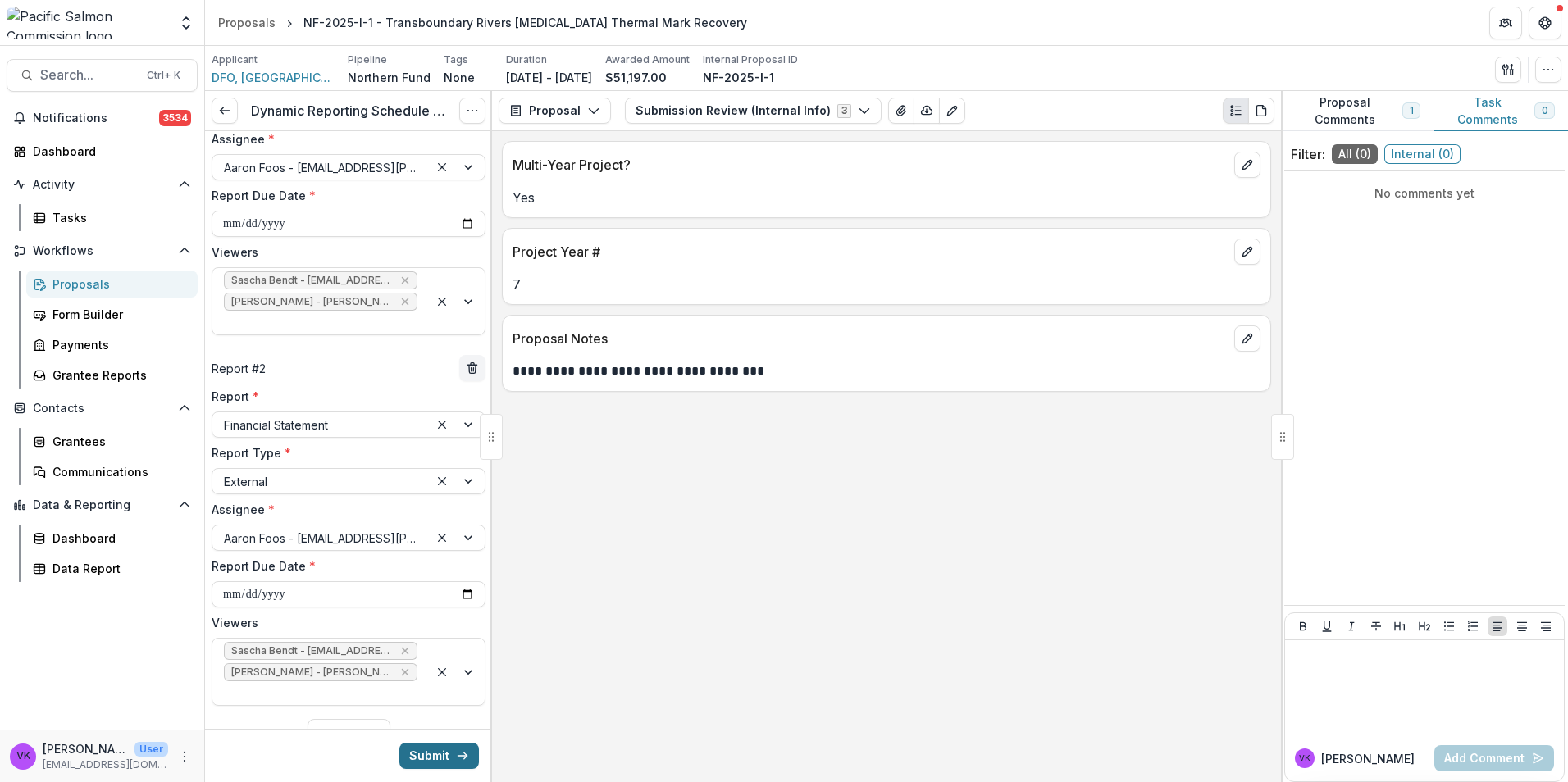
click at [456, 757] on icon "submit" at bounding box center [463, 756] width 14 height 14
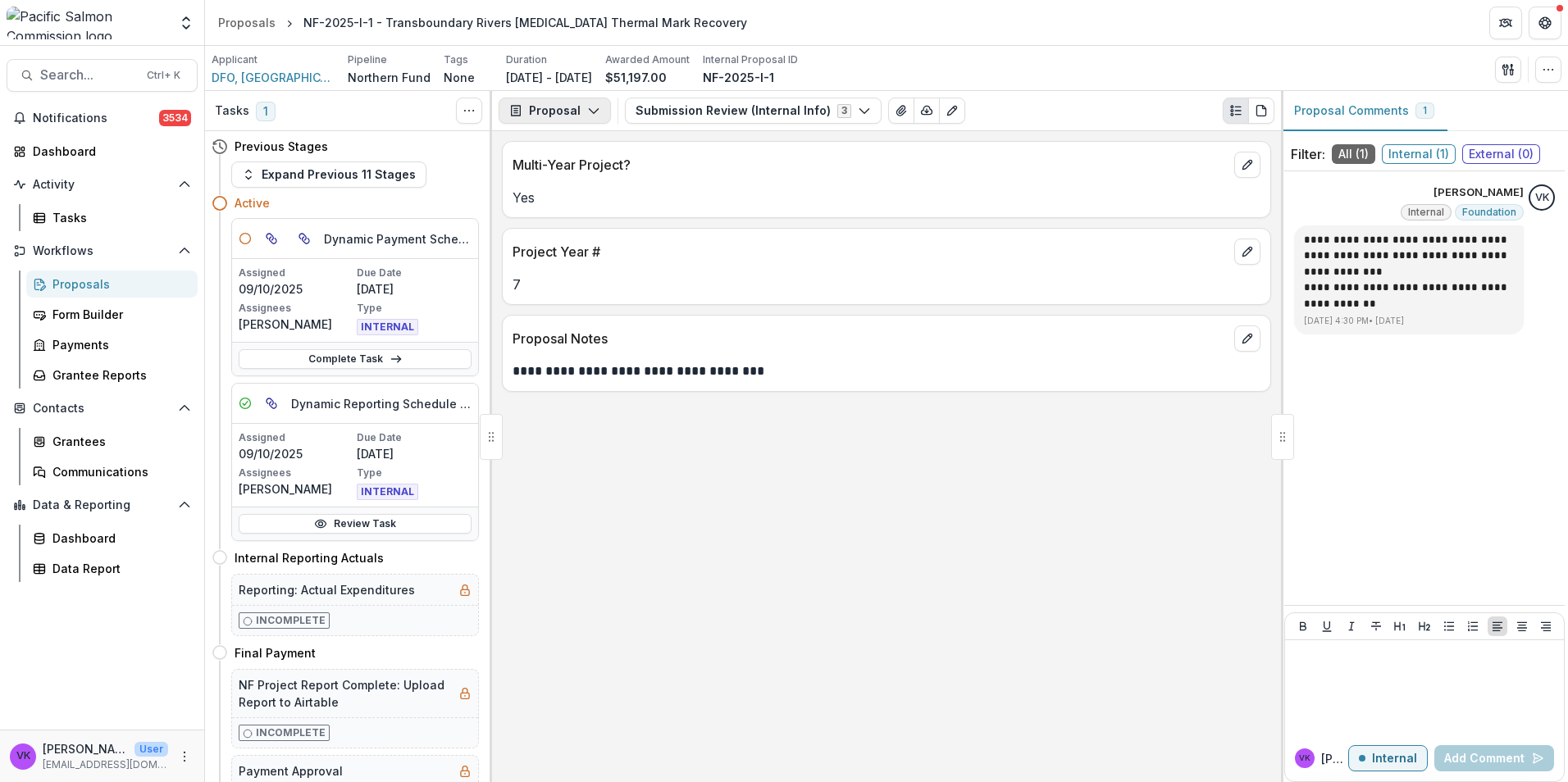
click at [593, 103] on button "Proposal" at bounding box center [555, 110] width 112 height 26
drag, startPoint x: 581, startPoint y: 203, endPoint x: 727, endPoint y: 279, distance: 164.6
click at [583, 204] on div "Reports" at bounding box center [606, 202] width 150 height 17
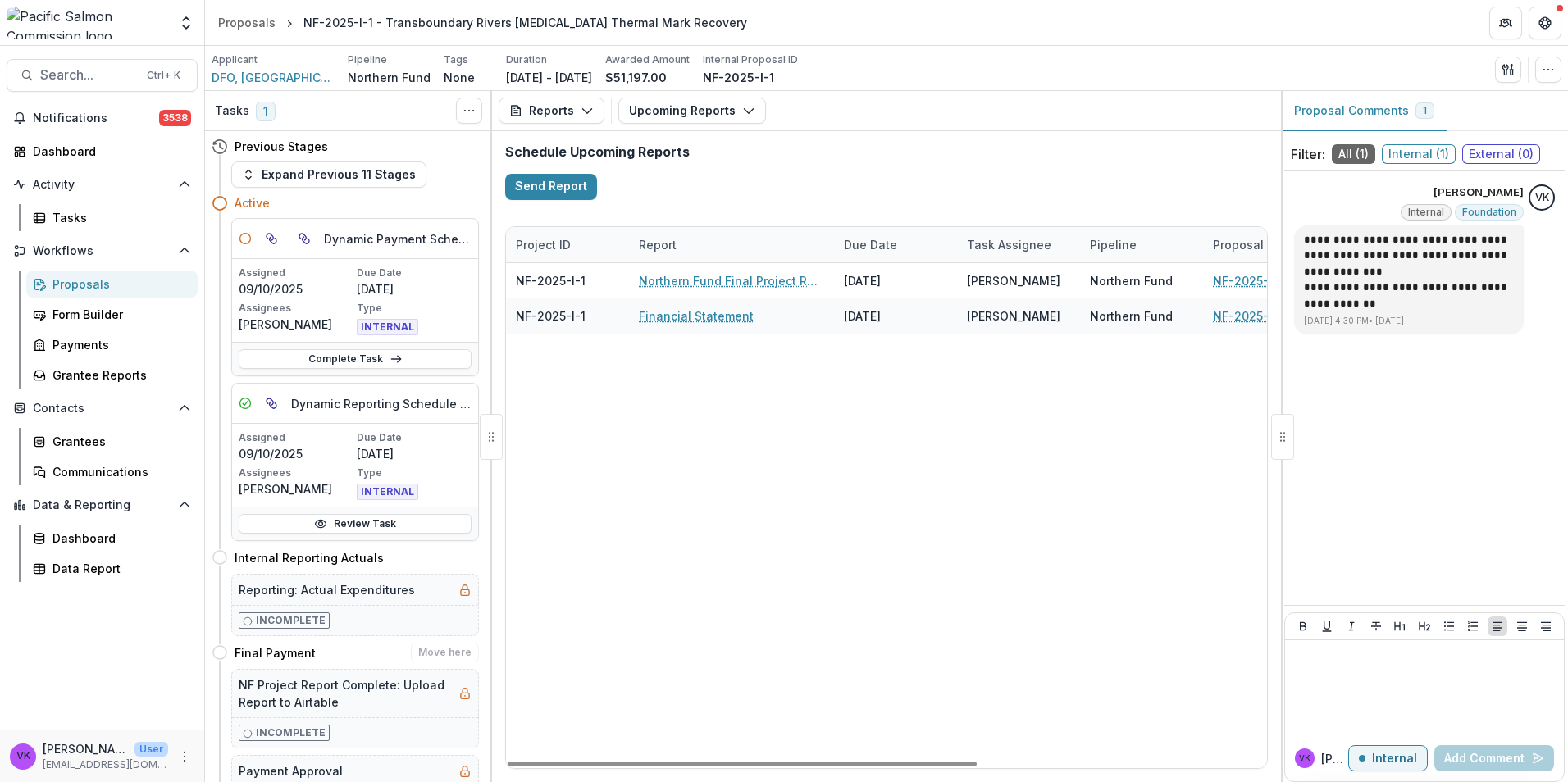
drag, startPoint x: 780, startPoint y: 764, endPoint x: 420, endPoint y: 673, distance: 371.3
click at [508, 762] on div at bounding box center [741, 764] width 469 height 5
click at [81, 281] on div "Proposals" at bounding box center [118, 284] width 132 height 17
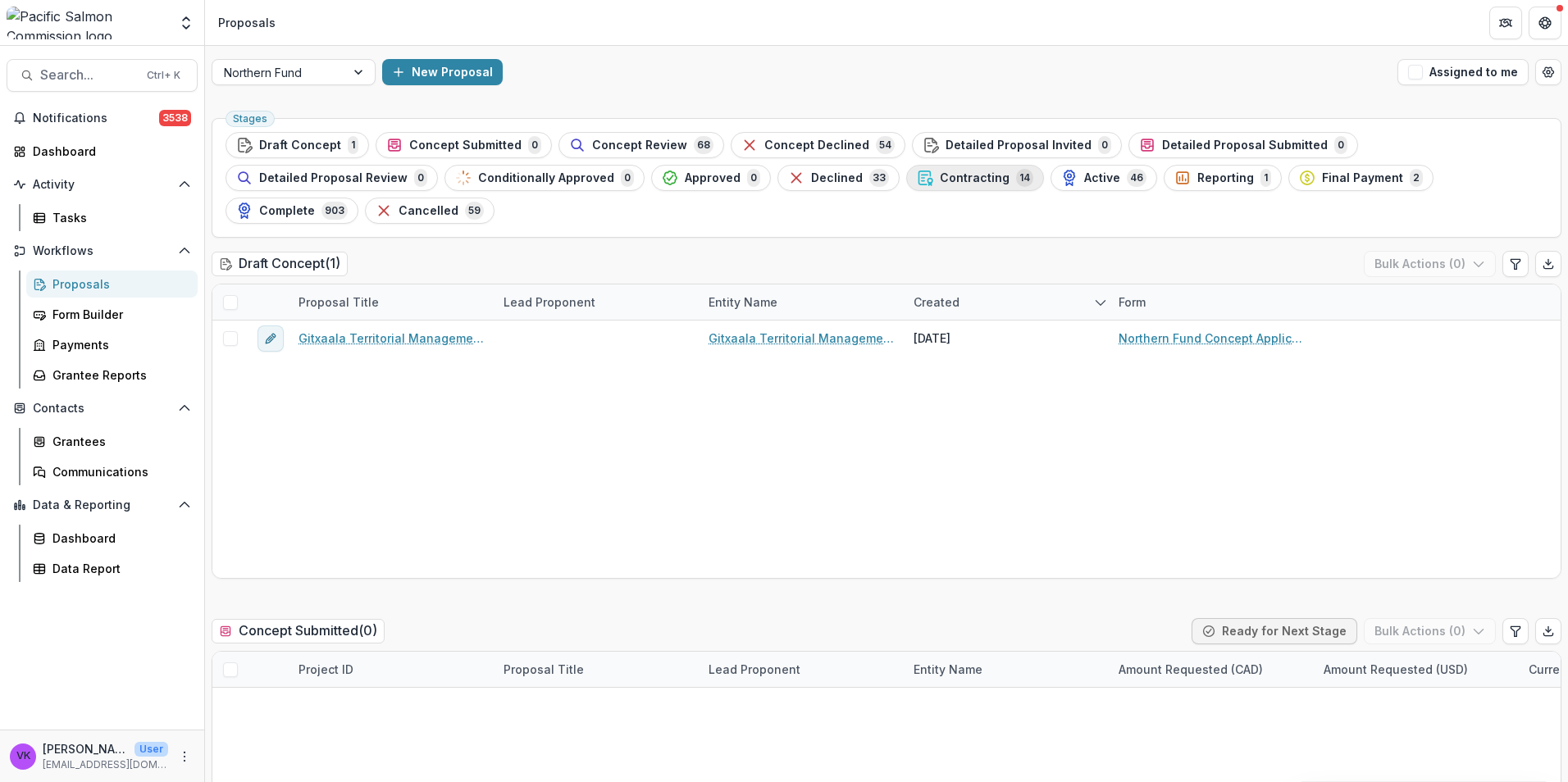
click at [940, 174] on span "Contracting" at bounding box center [974, 178] width 70 height 14
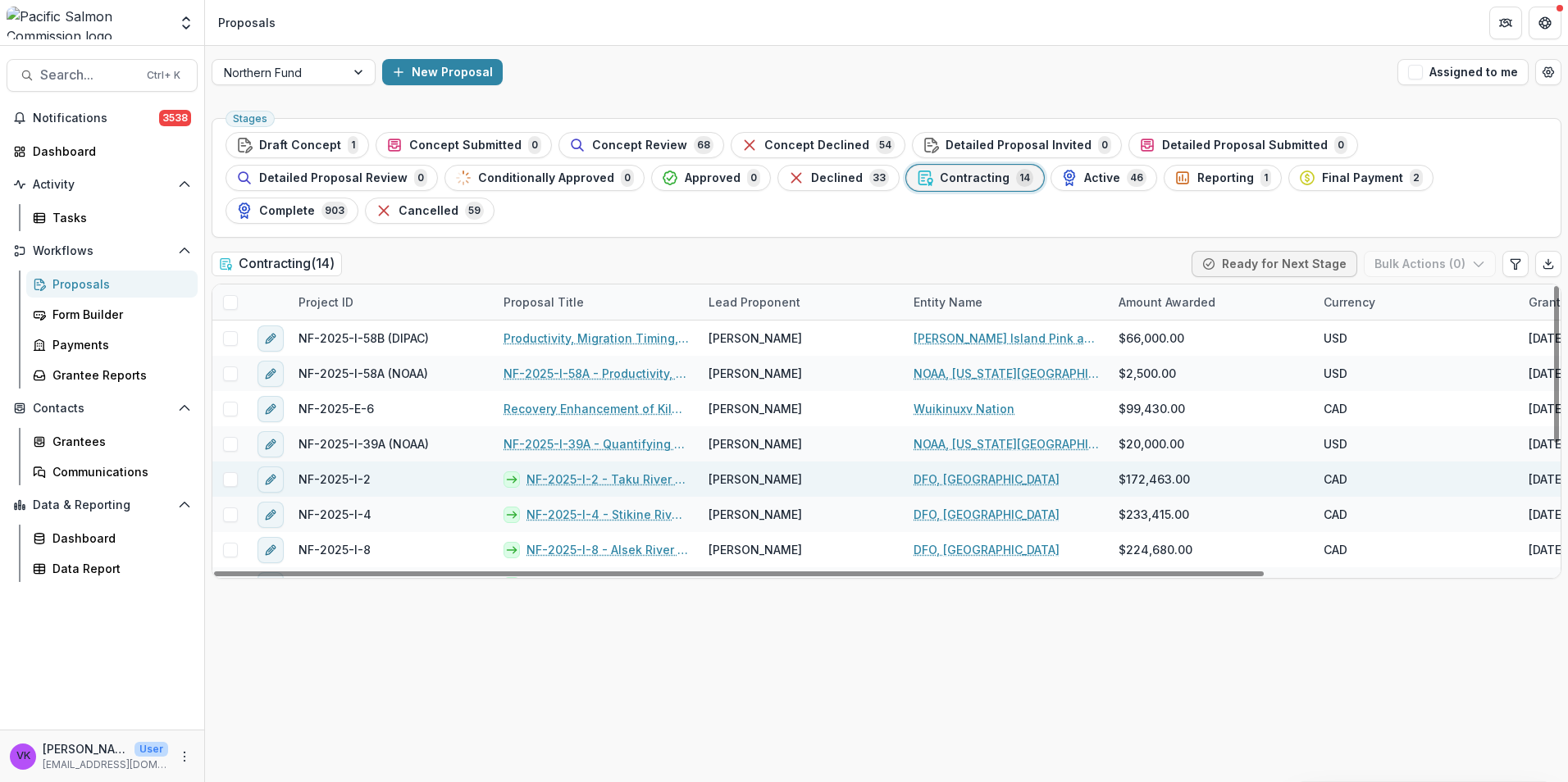
click at [581, 471] on link "NF-2025-I-2 - Taku River –Salmon Fishery Monitoring" at bounding box center [608, 479] width 162 height 17
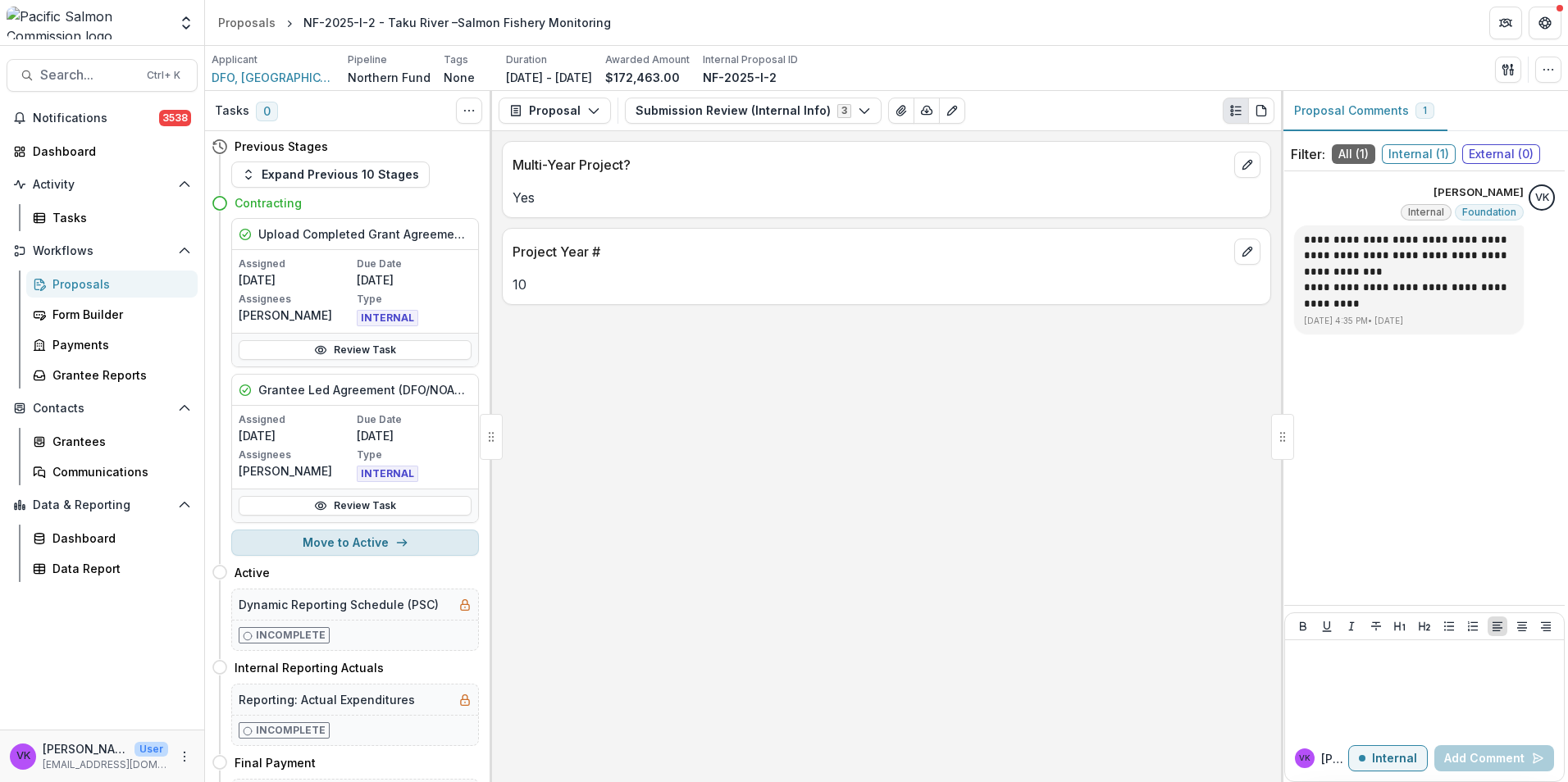
click at [349, 541] on button "Move to Active" at bounding box center [355, 542] width 247 height 26
select select "******"
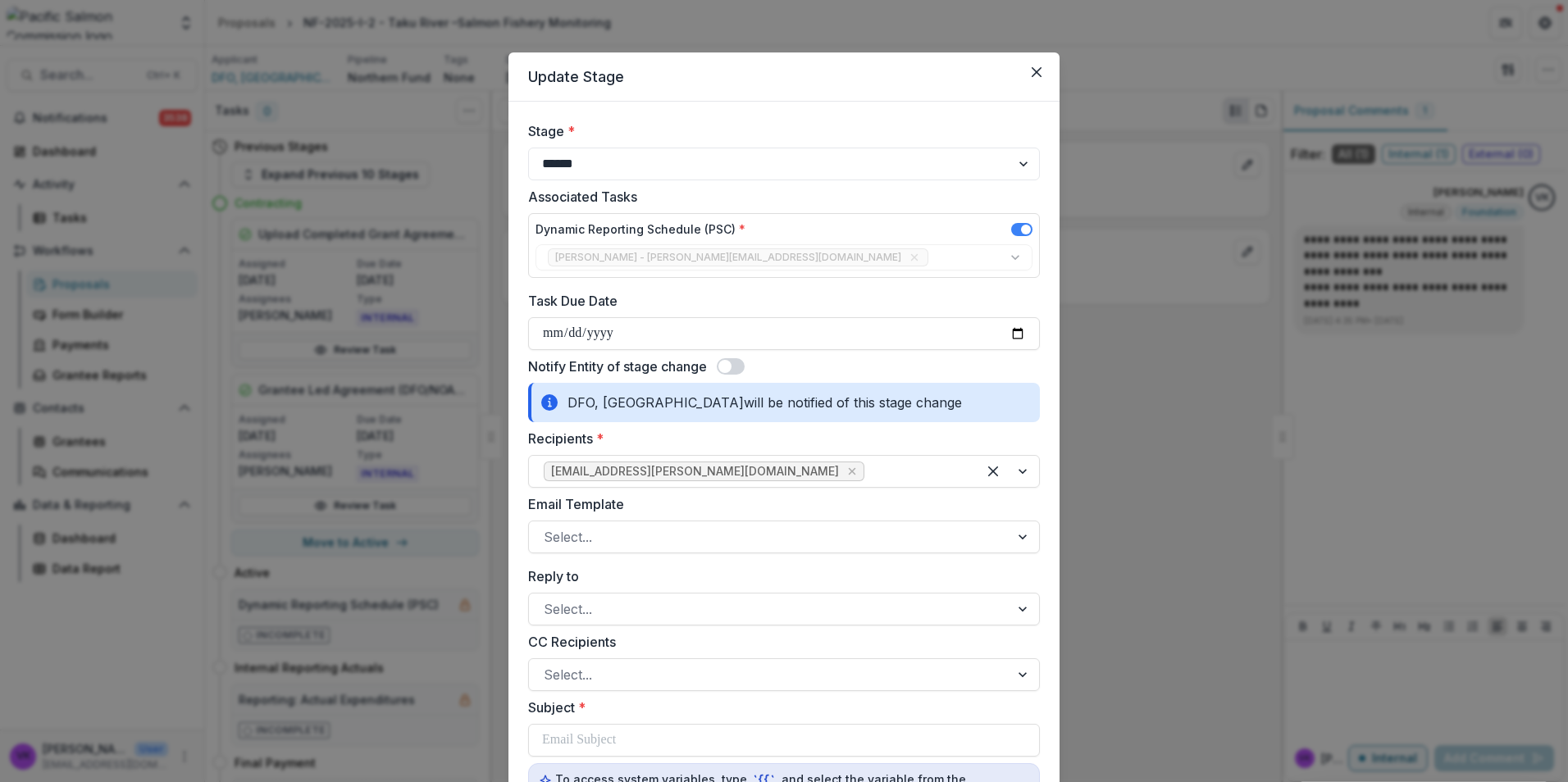
drag, startPoint x: 743, startPoint y: 365, endPoint x: 904, endPoint y: 420, distance: 170.1
click at [743, 364] on span at bounding box center [730, 366] width 28 height 16
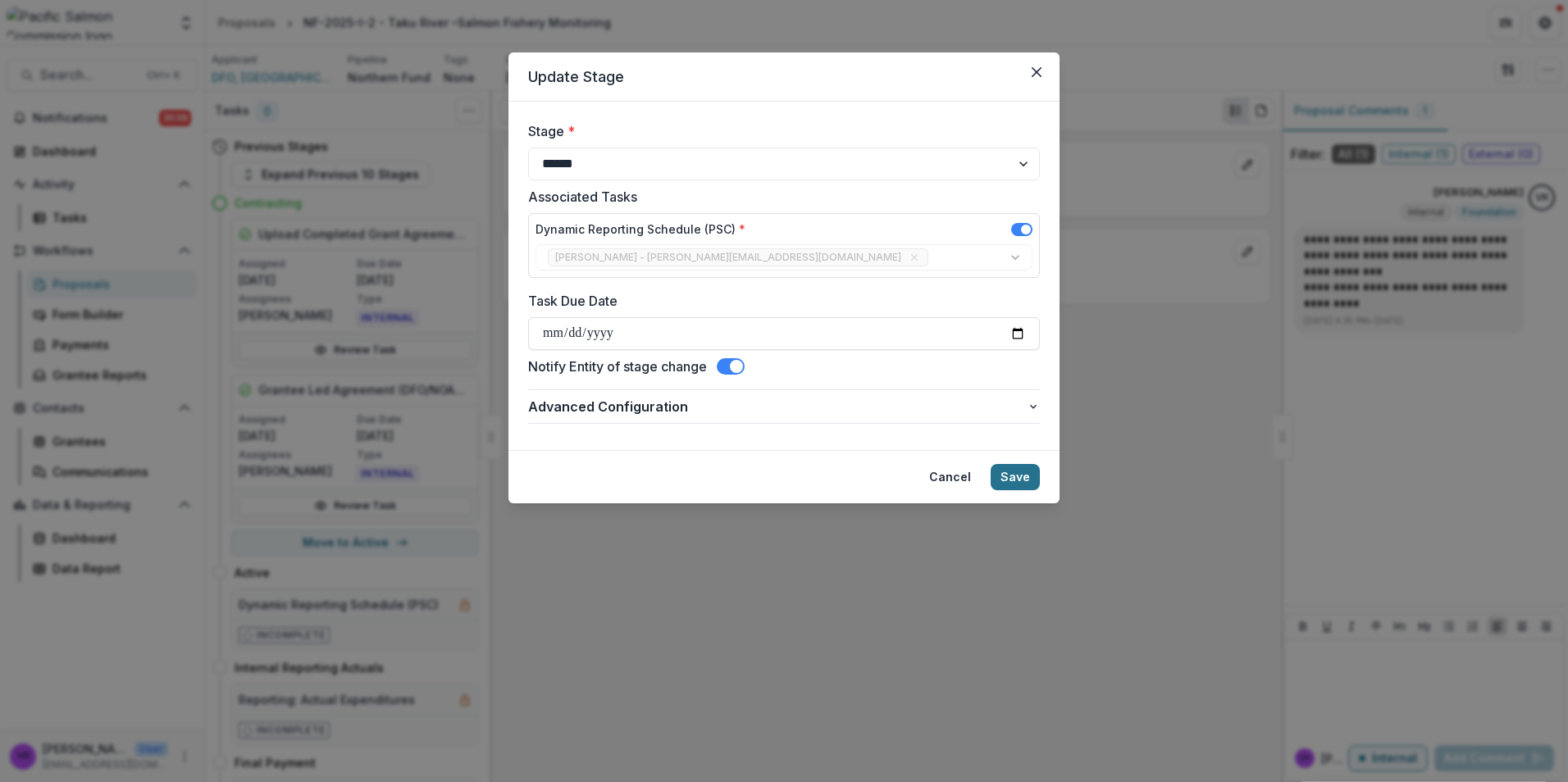
click at [1017, 478] on button "Save" at bounding box center [1015, 477] width 49 height 26
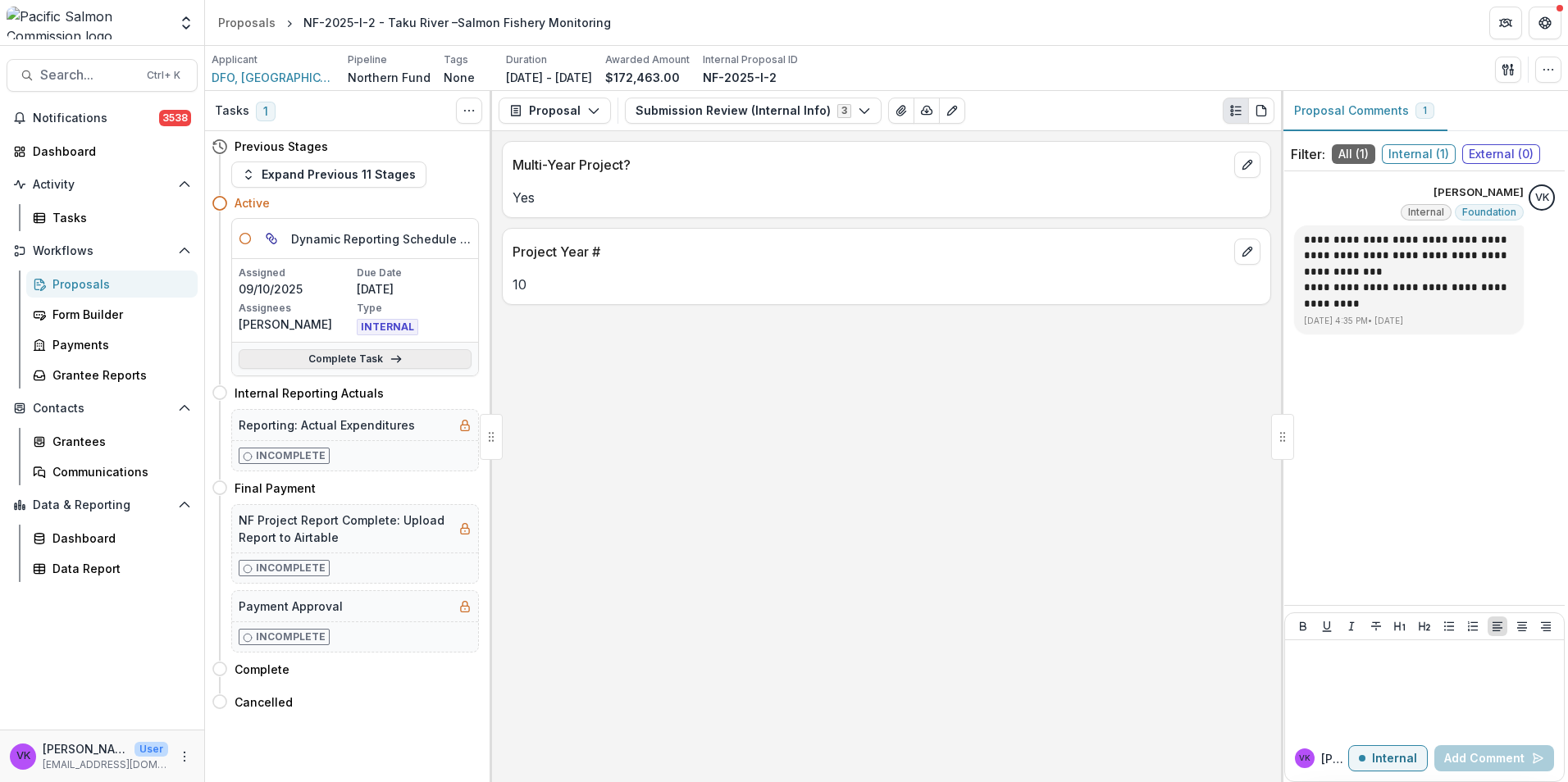
click at [343, 361] on link "Complete Task" at bounding box center [355, 359] width 233 height 19
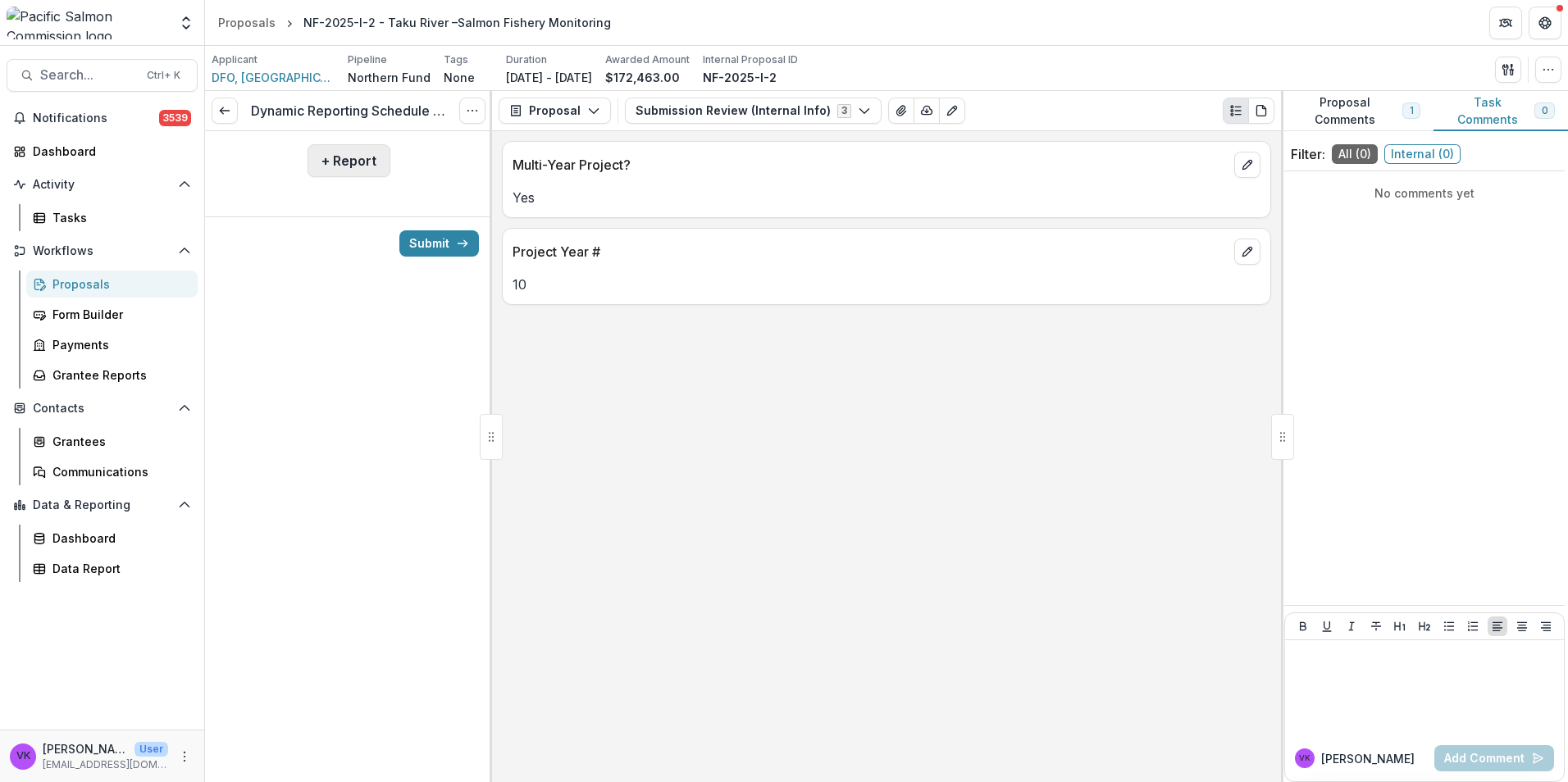
click at [347, 157] on button "+ Report" at bounding box center [349, 160] width 83 height 33
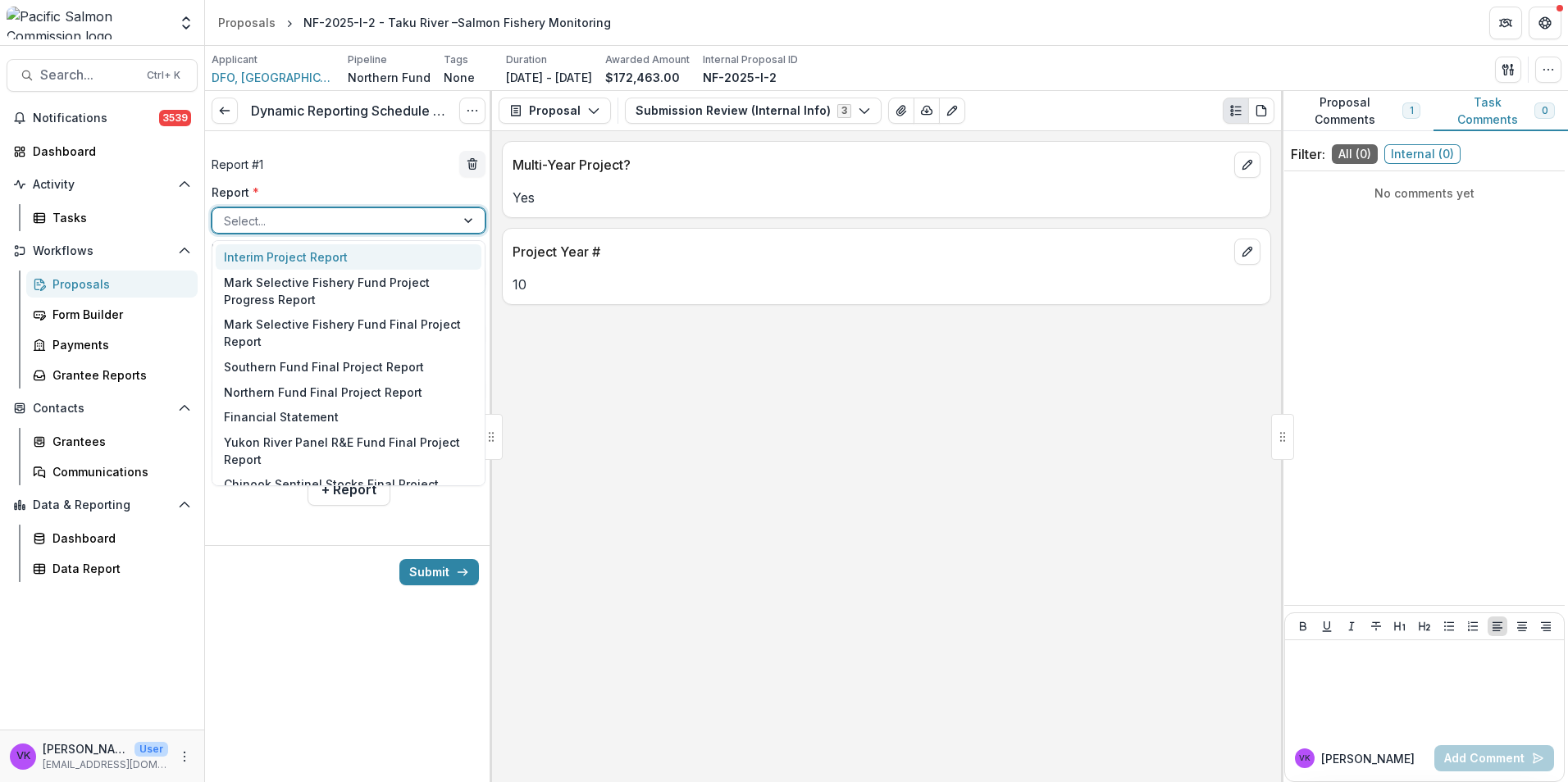
click at [335, 224] on div at bounding box center [334, 220] width 219 height 20
click at [296, 385] on div "Northern Fund Final Project Report" at bounding box center [348, 392] width 266 height 25
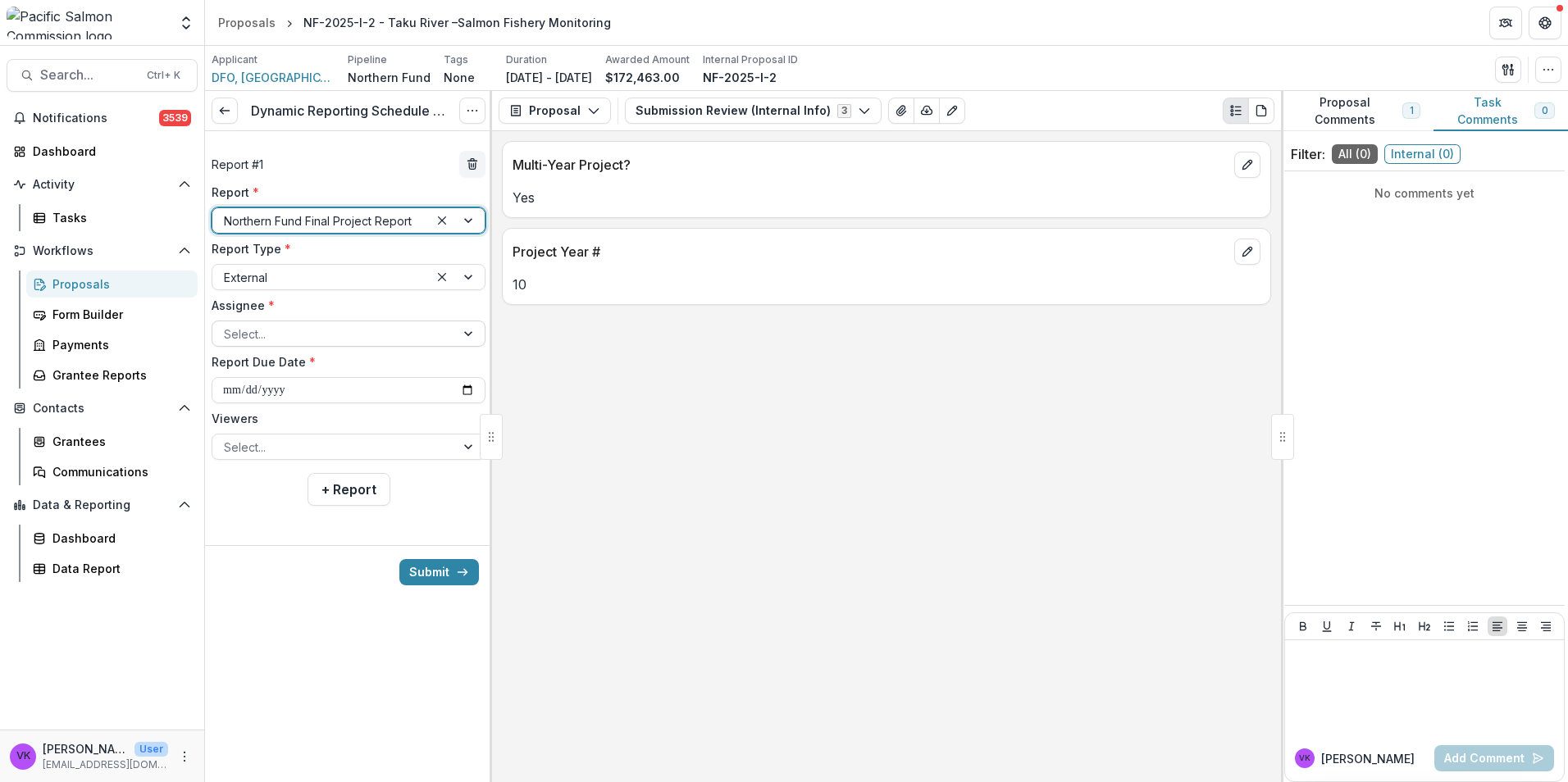
click at [419, 342] on div at bounding box center [334, 333] width 219 height 20
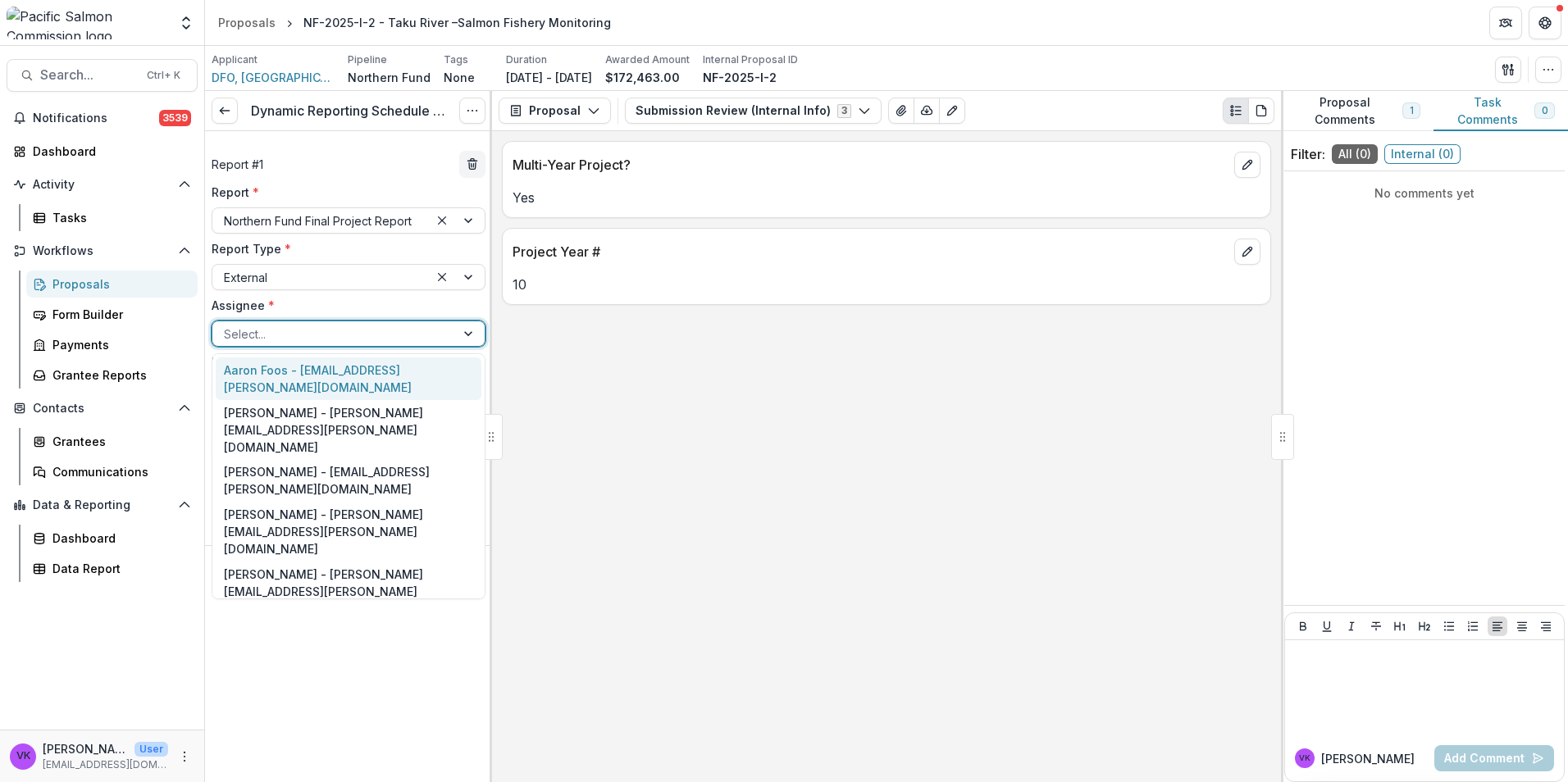
click at [429, 369] on div "Aaron Foos - aaron.foos@dfo-mpo.gc.ca" at bounding box center [348, 379] width 266 height 43
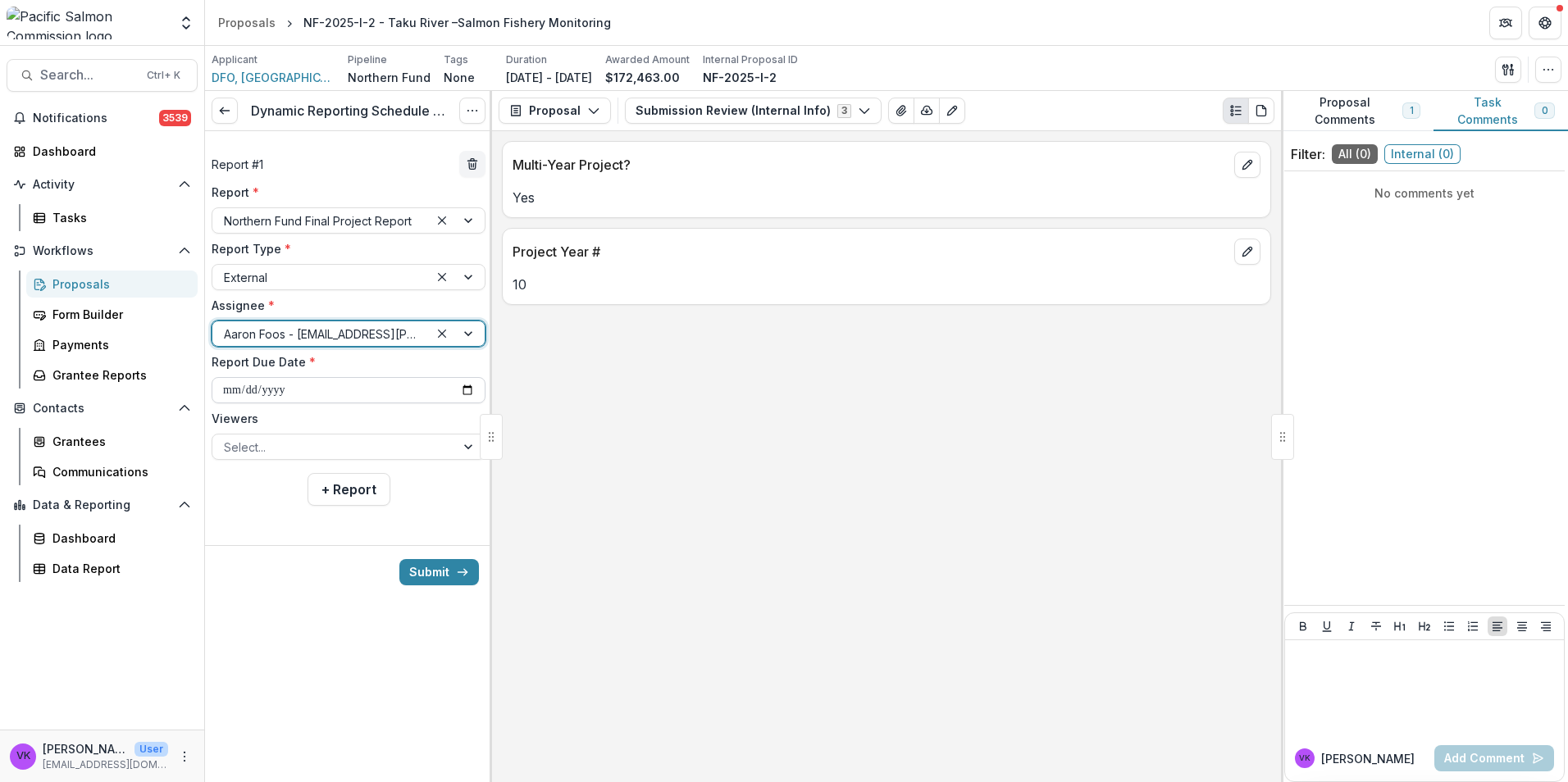
click at [470, 387] on input "**********" at bounding box center [348, 390] width 274 height 26
type input "**********"
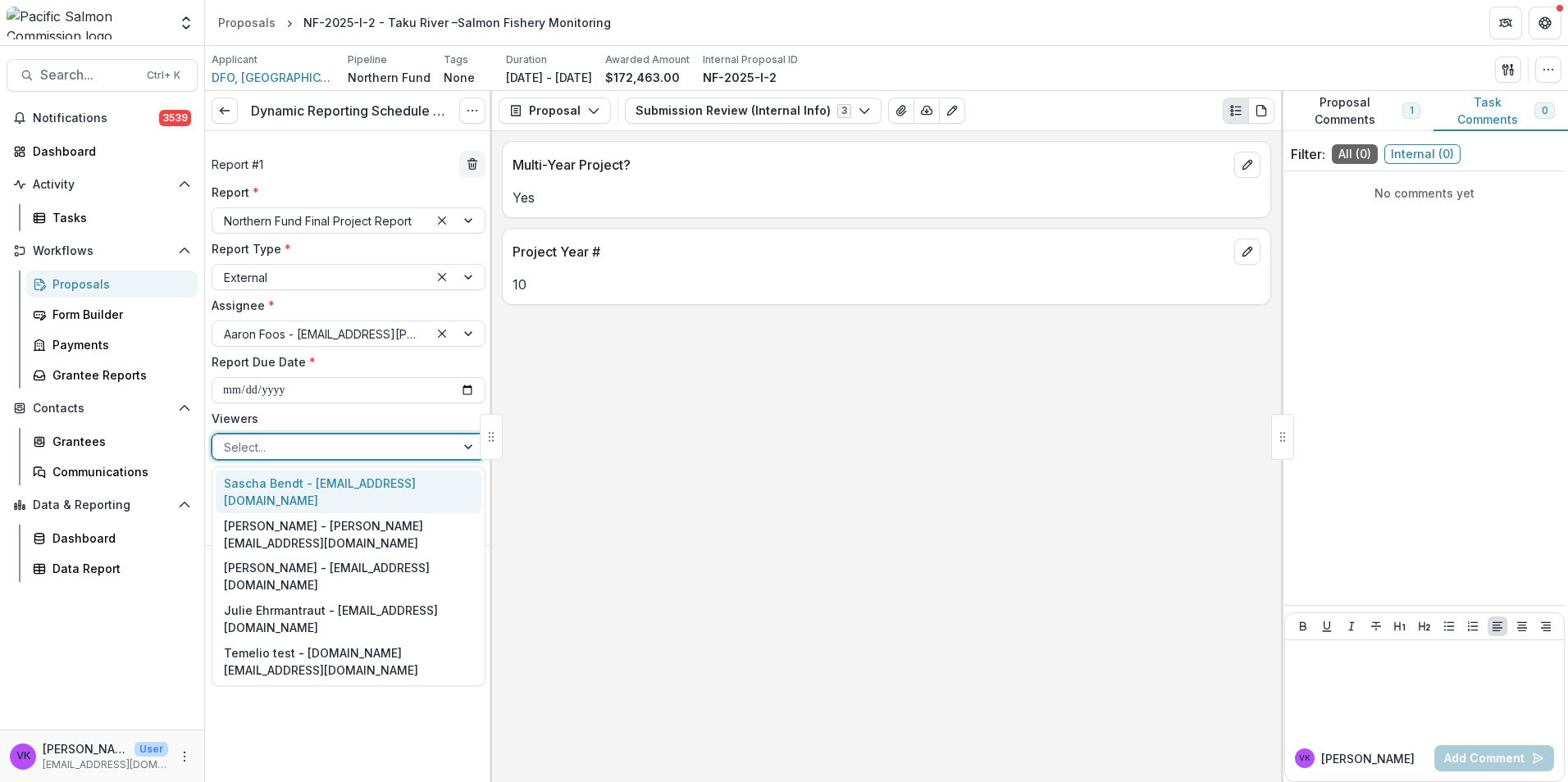
click at [459, 442] on div at bounding box center [470, 447] width 30 height 24
click at [343, 471] on div "Sascha Bendt - [EMAIL_ADDRESS][DOMAIN_NAME]" at bounding box center [348, 492] width 266 height 43
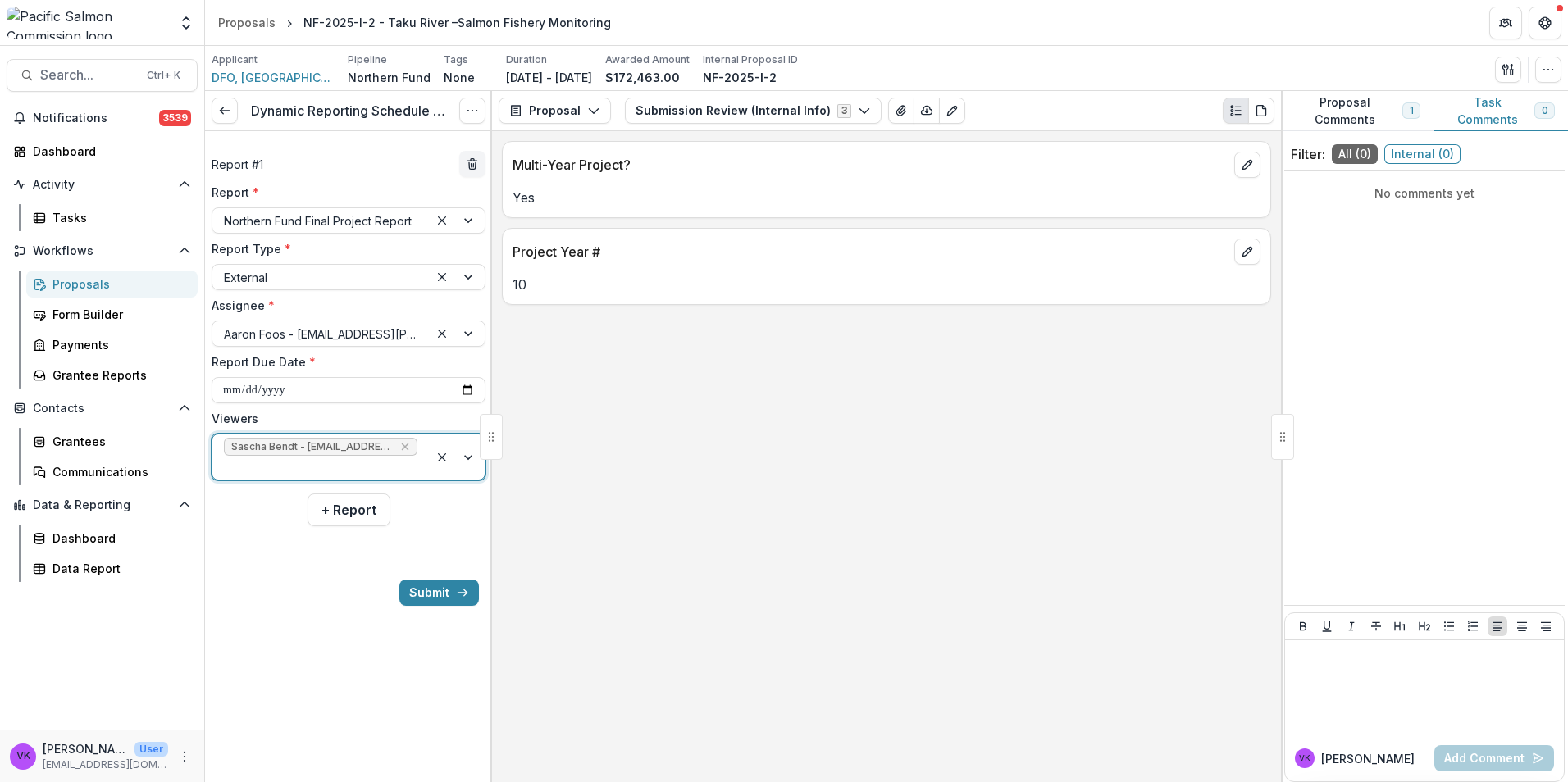
click at [472, 450] on div at bounding box center [457, 457] width 56 height 45
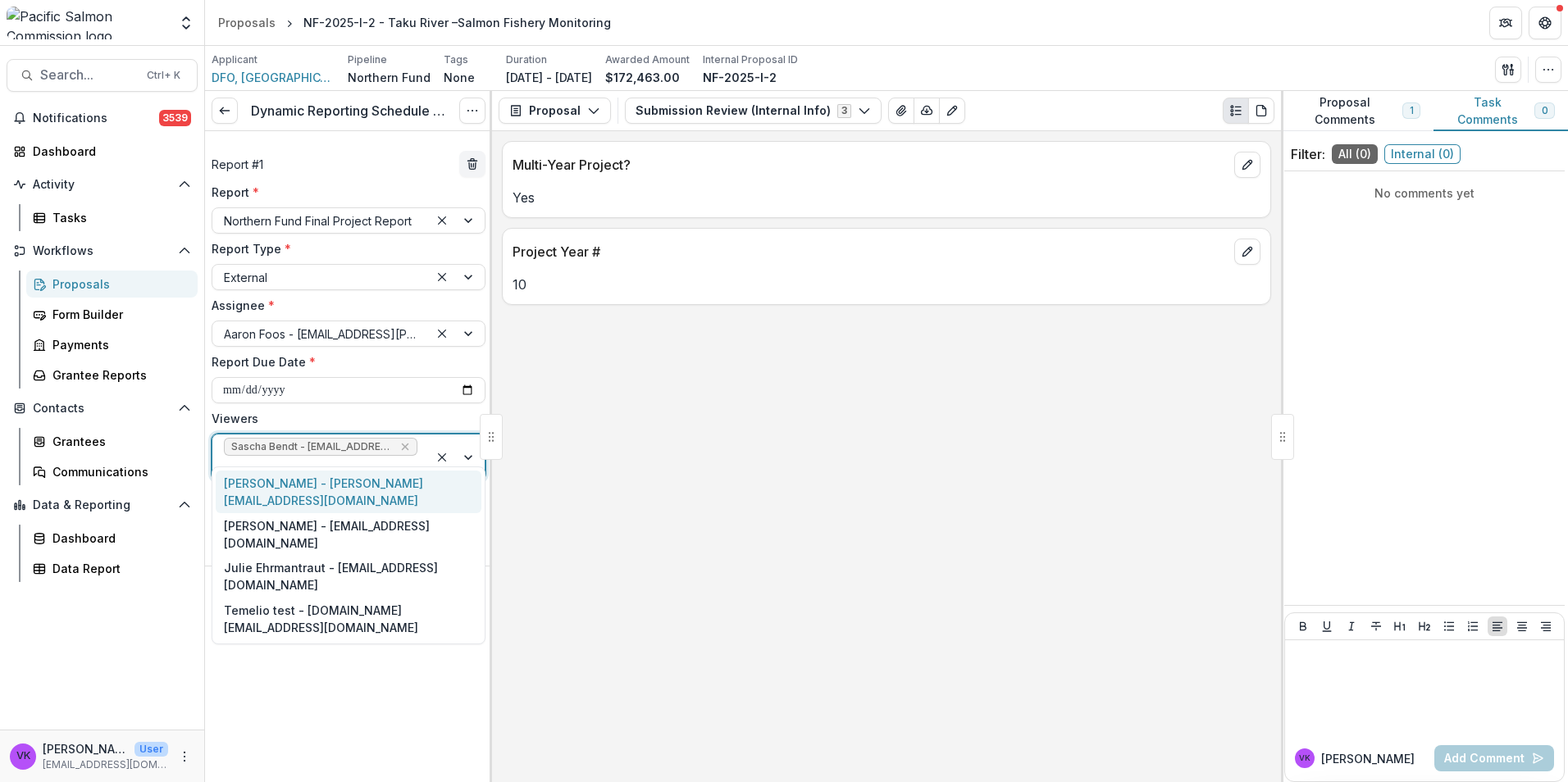
click at [359, 483] on div "[PERSON_NAME] - [PERSON_NAME][EMAIL_ADDRESS][DOMAIN_NAME]" at bounding box center [348, 492] width 266 height 43
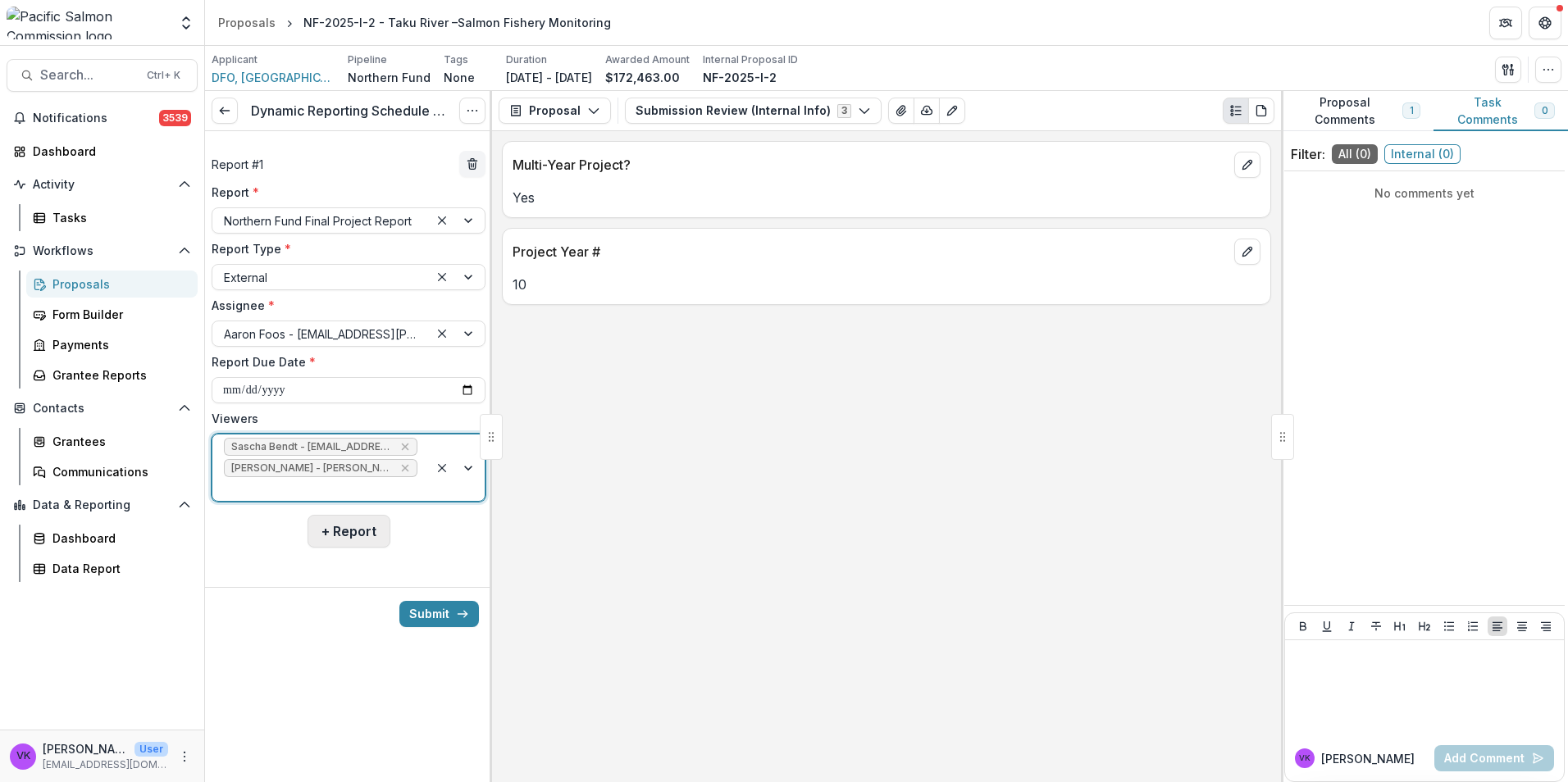
click at [354, 515] on button "+ Report" at bounding box center [349, 532] width 83 height 33
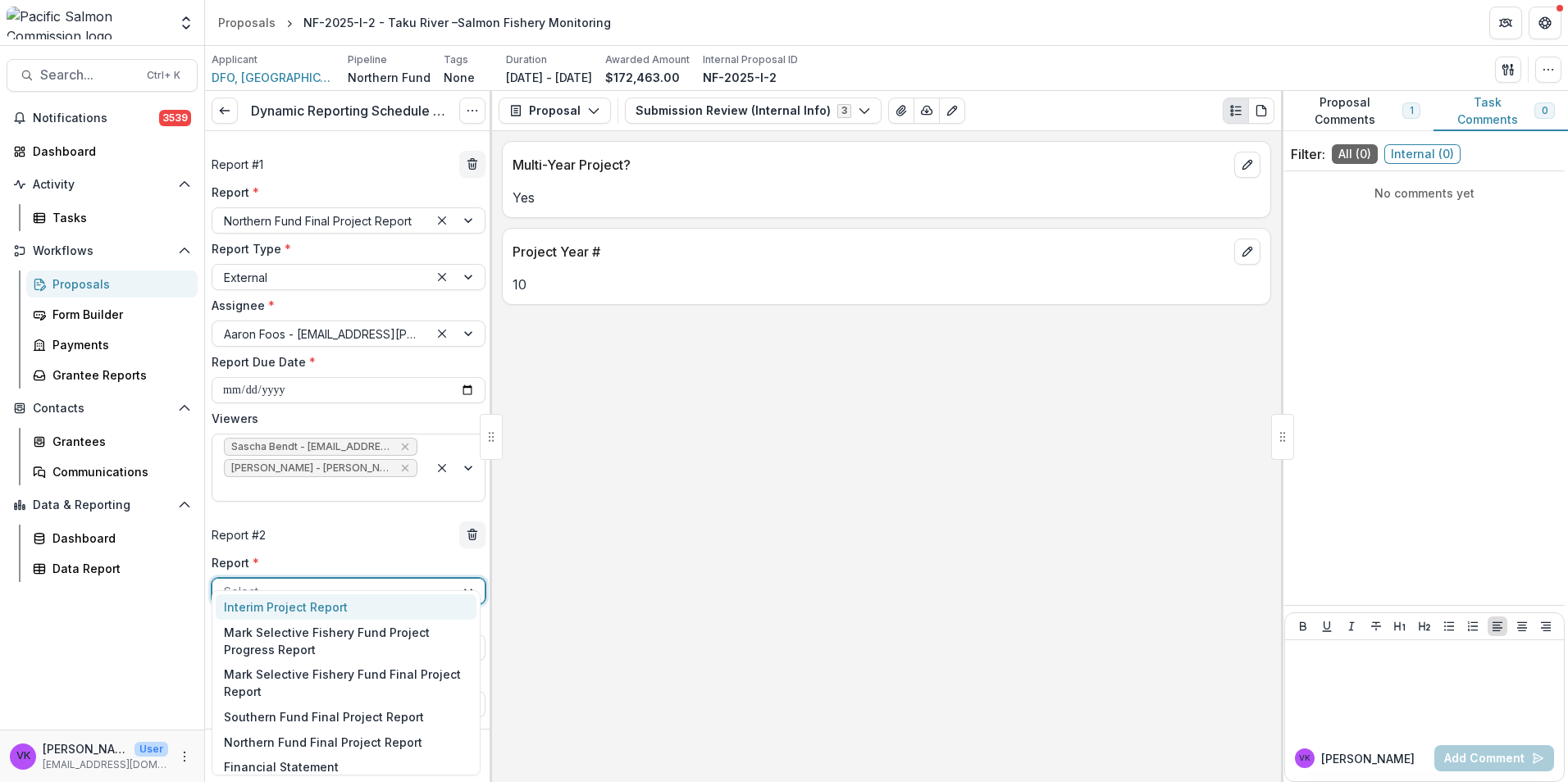
drag, startPoint x: 362, startPoint y: 569, endPoint x: 373, endPoint y: 574, distance: 12.1
click at [361, 581] on div at bounding box center [334, 591] width 219 height 20
click at [337, 762] on div "Financial Statement" at bounding box center [346, 767] width 261 height 25
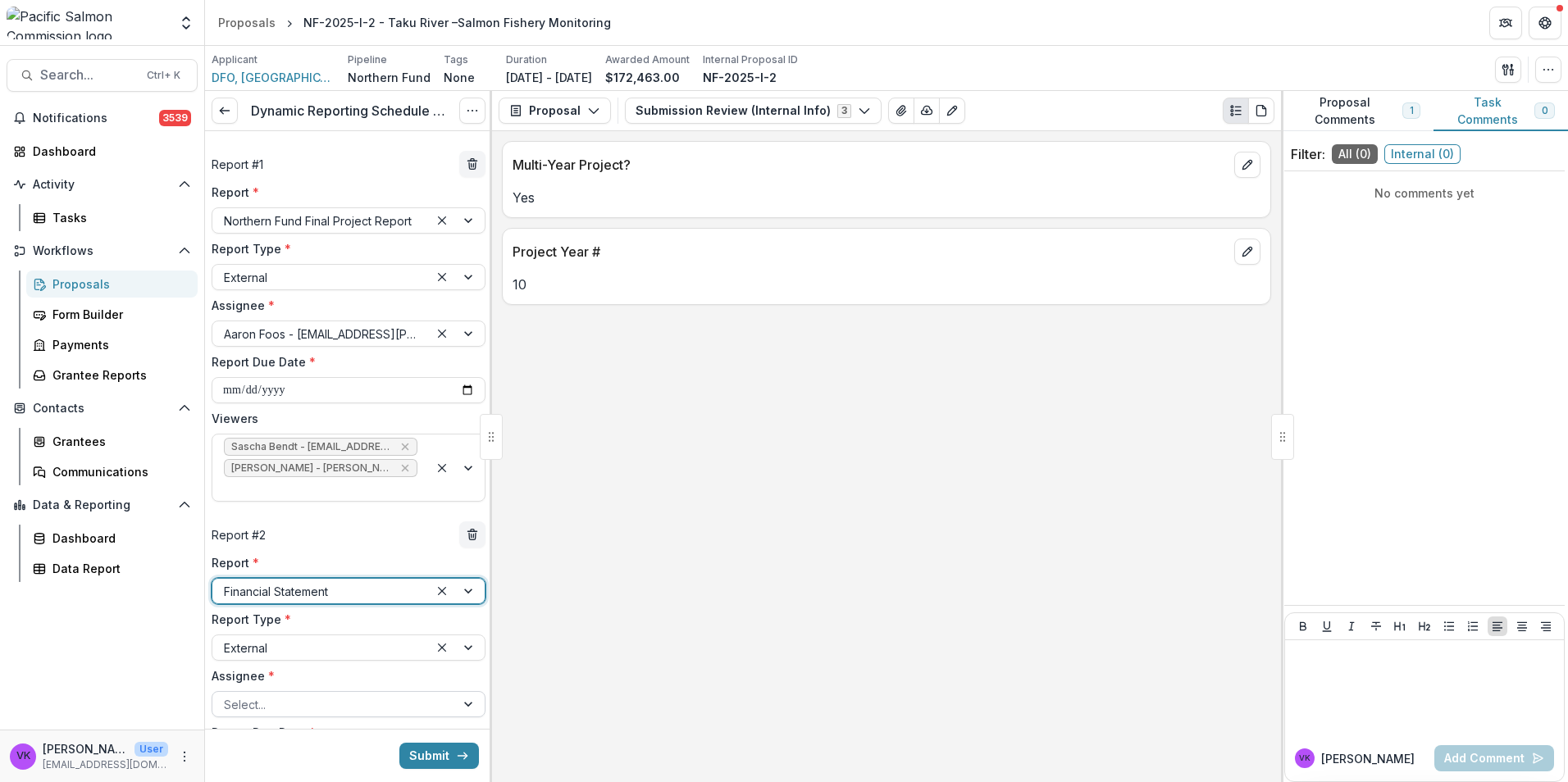
click at [435, 694] on div at bounding box center [334, 704] width 219 height 20
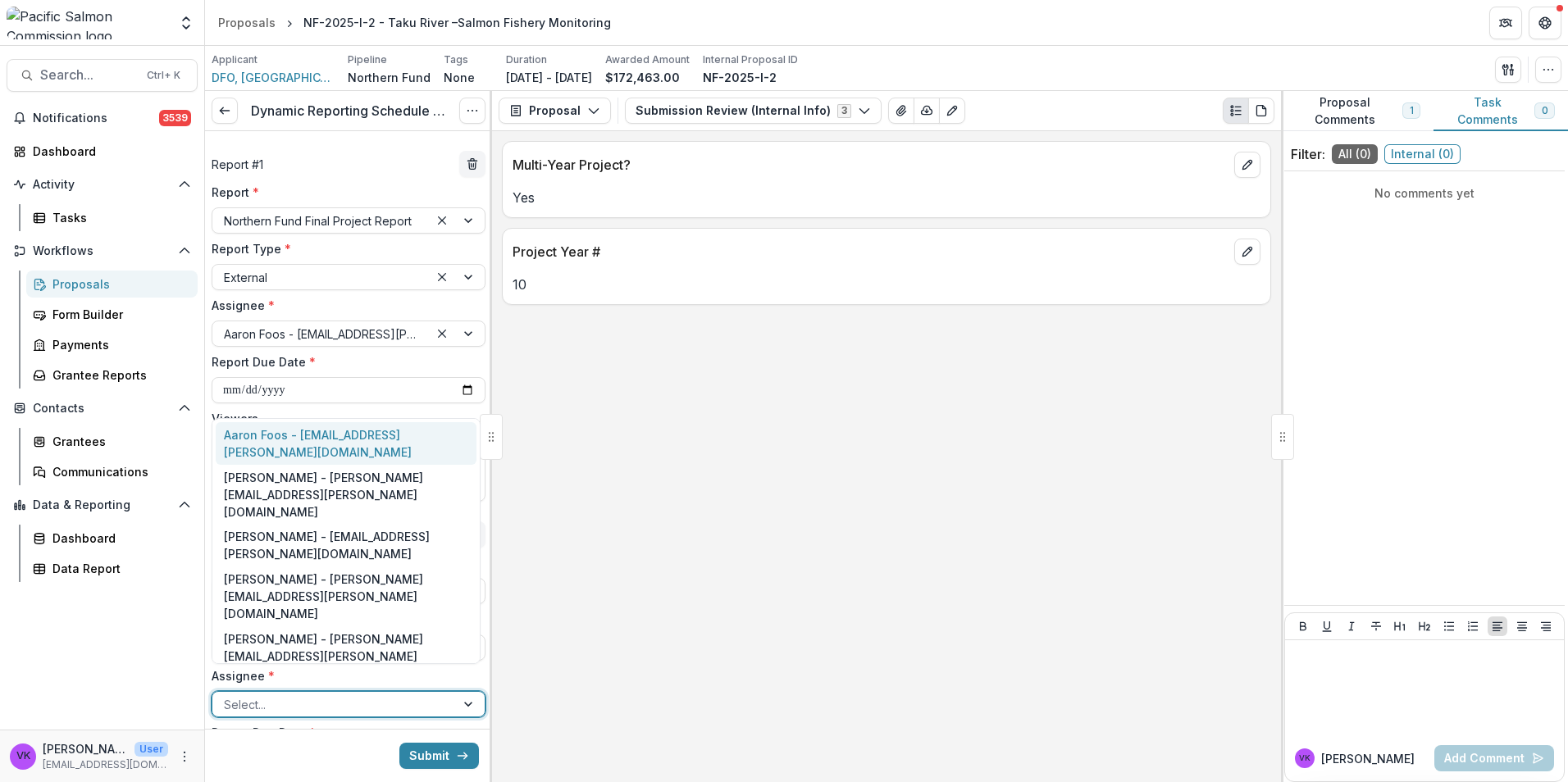
click at [289, 427] on div "Aaron Foos - aaron.foos@dfo-mpo.gc.ca" at bounding box center [346, 444] width 261 height 43
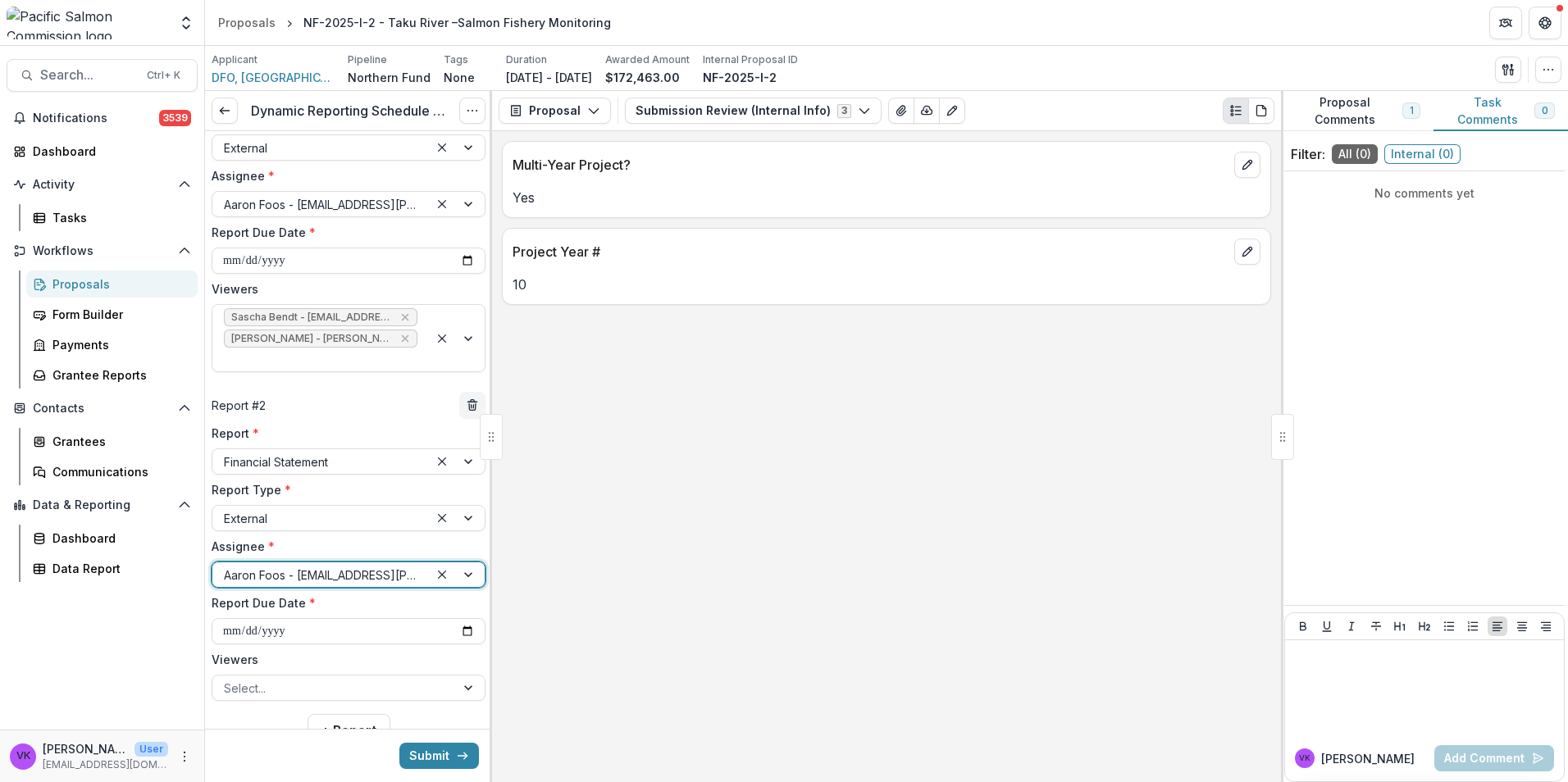
scroll to position [166, 0]
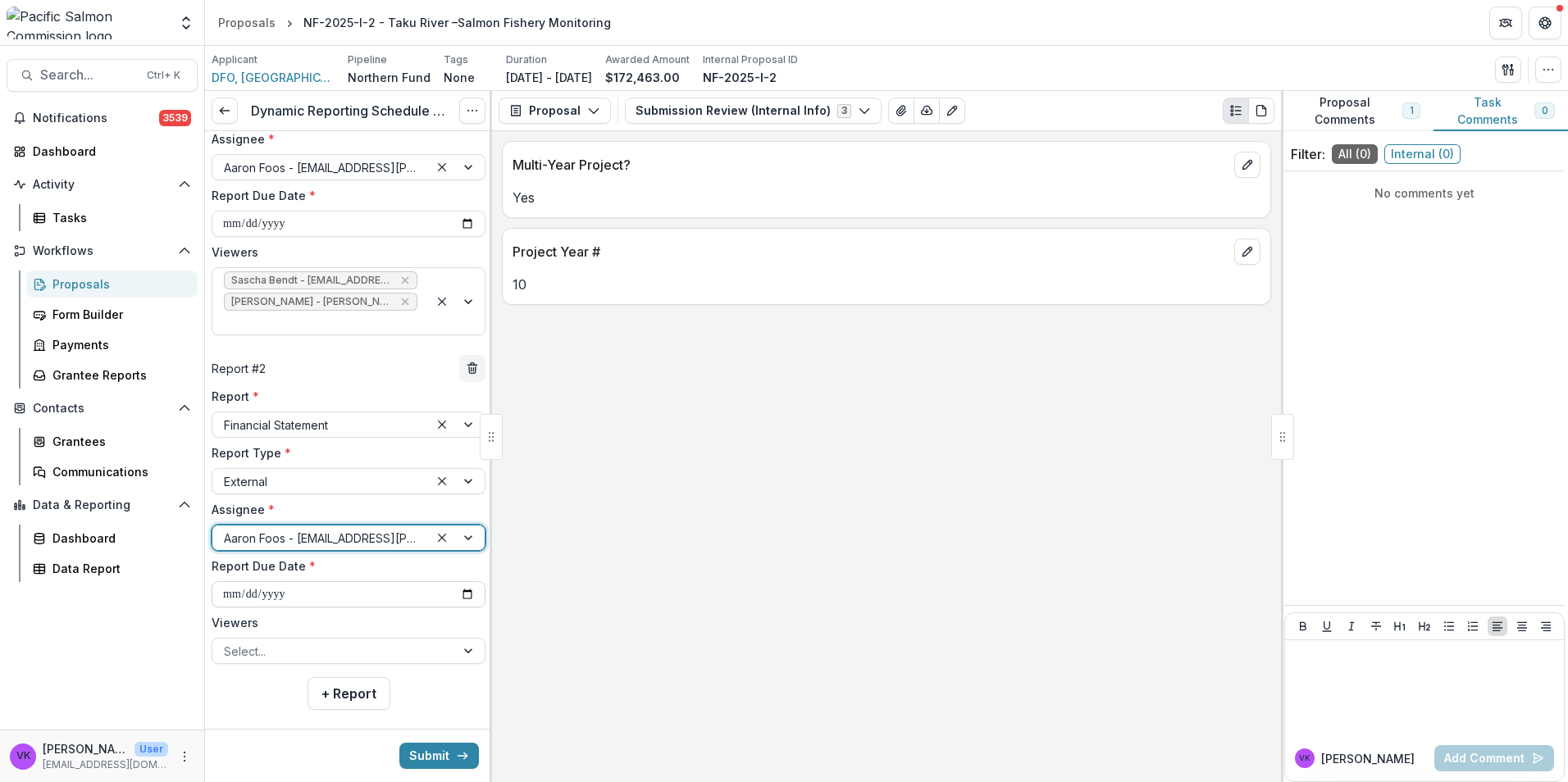
click at [462, 581] on input "**********" at bounding box center [348, 594] width 274 height 26
type input "**********"
click at [425, 641] on div at bounding box center [334, 651] width 219 height 20
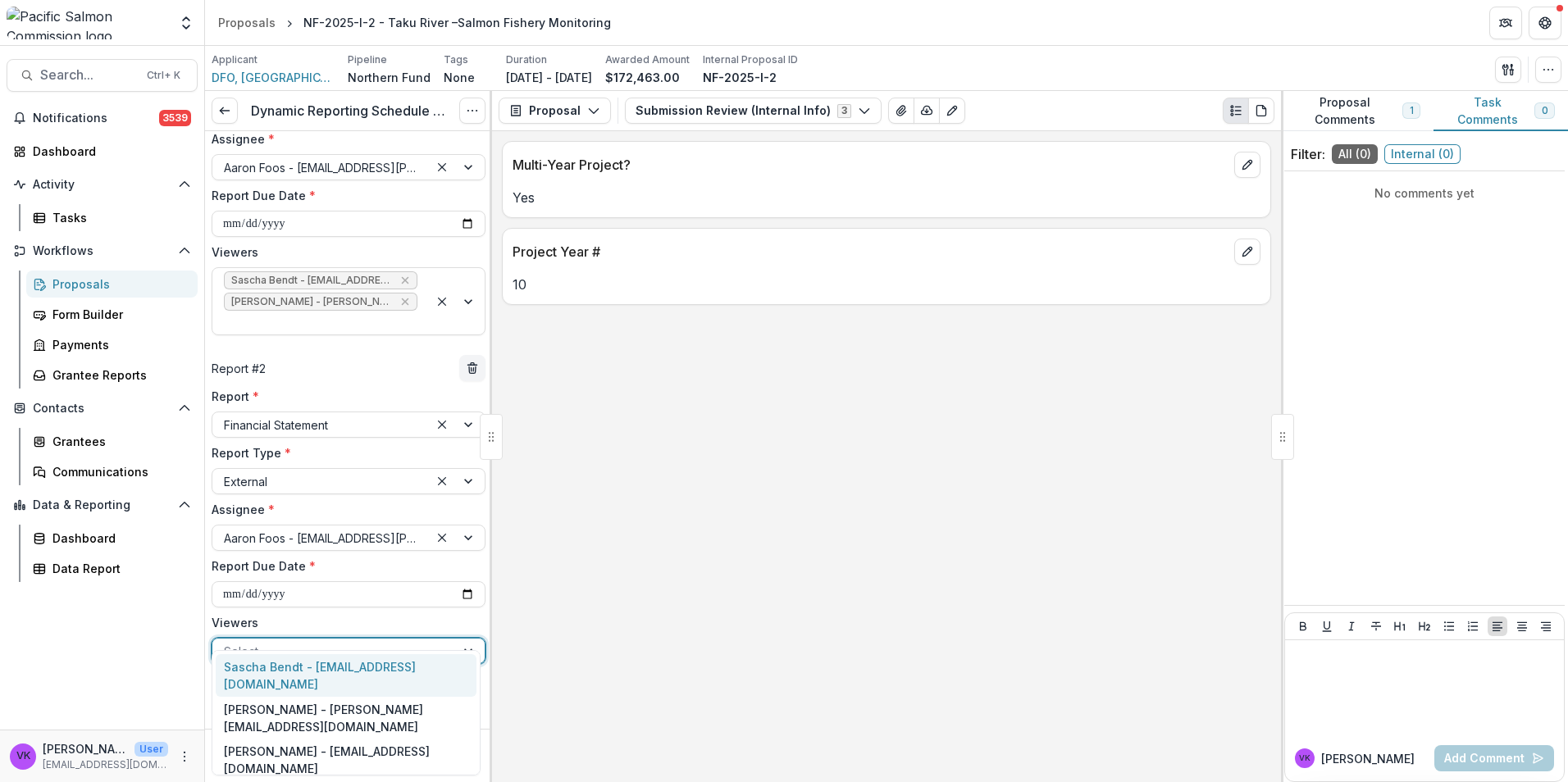
click at [306, 665] on div "Sascha Bendt - [EMAIL_ADDRESS][DOMAIN_NAME]" at bounding box center [346, 676] width 261 height 43
click at [460, 639] on div at bounding box center [457, 661] width 56 height 45
click at [364, 671] on div "[PERSON_NAME] - [PERSON_NAME][EMAIL_ADDRESS][DOMAIN_NAME]" at bounding box center [346, 676] width 261 height 43
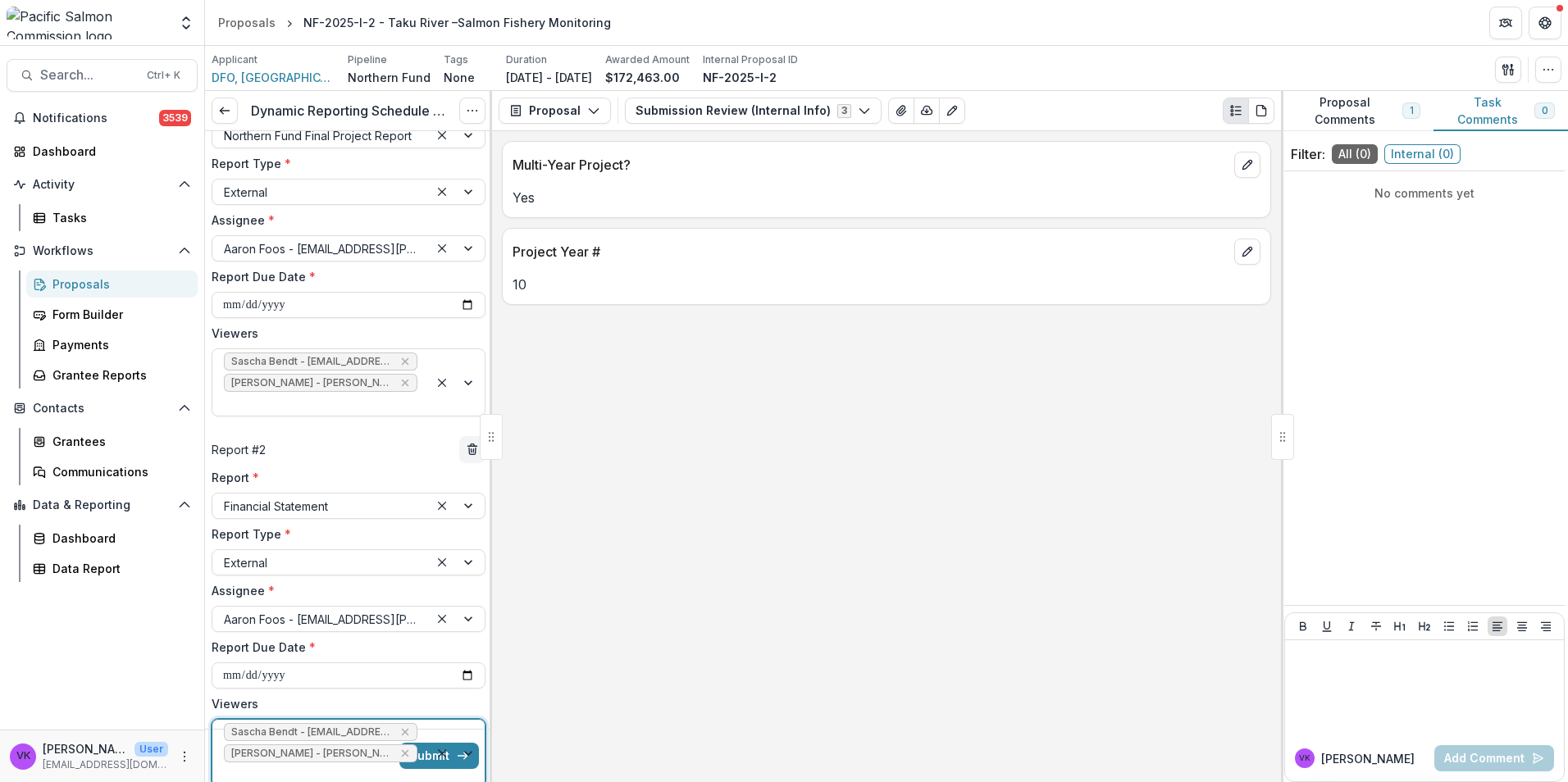
scroll to position [188, 0]
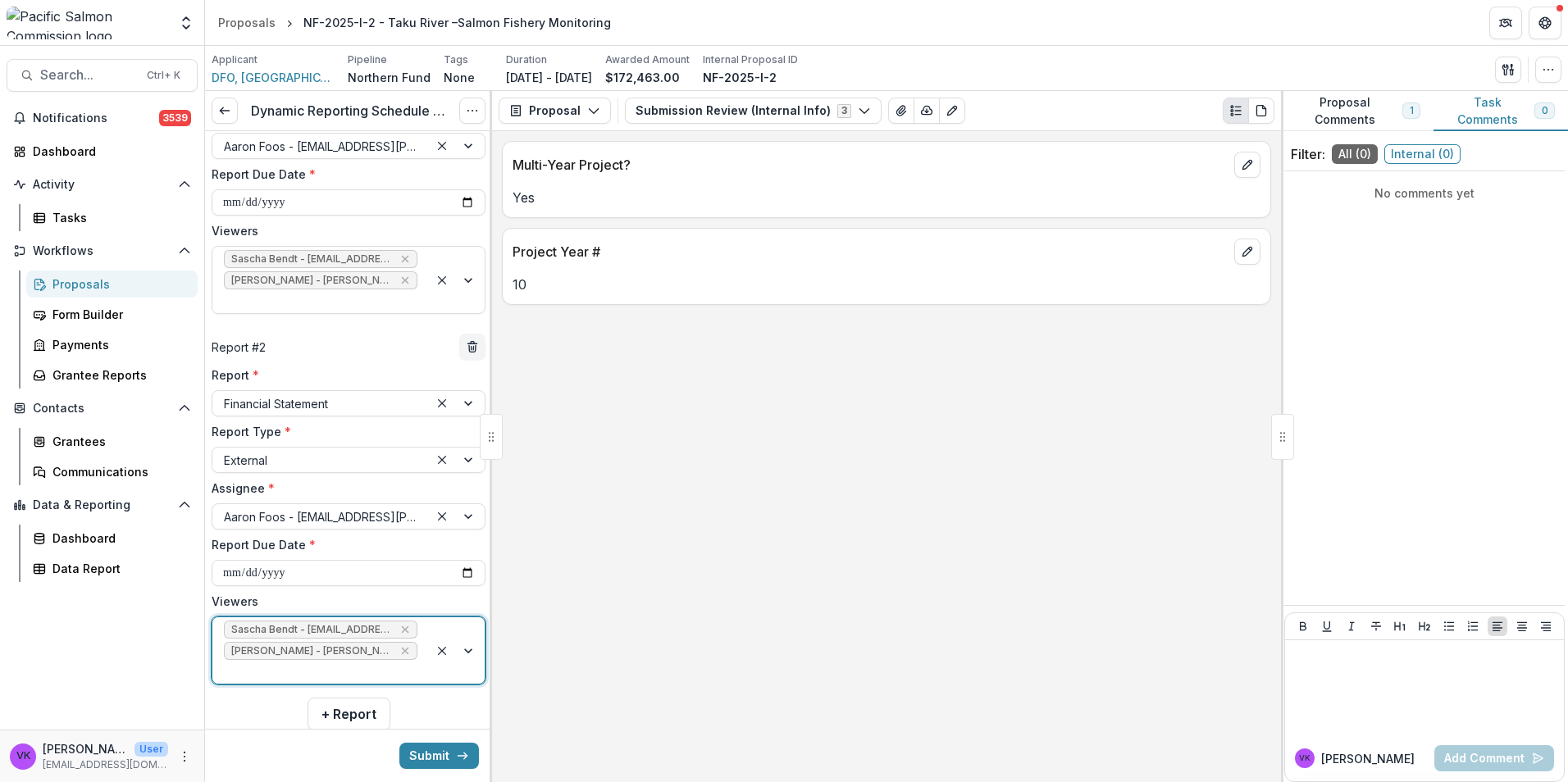
drag, startPoint x: 434, startPoint y: 762, endPoint x: 600, endPoint y: 769, distance: 166.1
click at [434, 761] on button "Submit" at bounding box center [439, 755] width 79 height 26
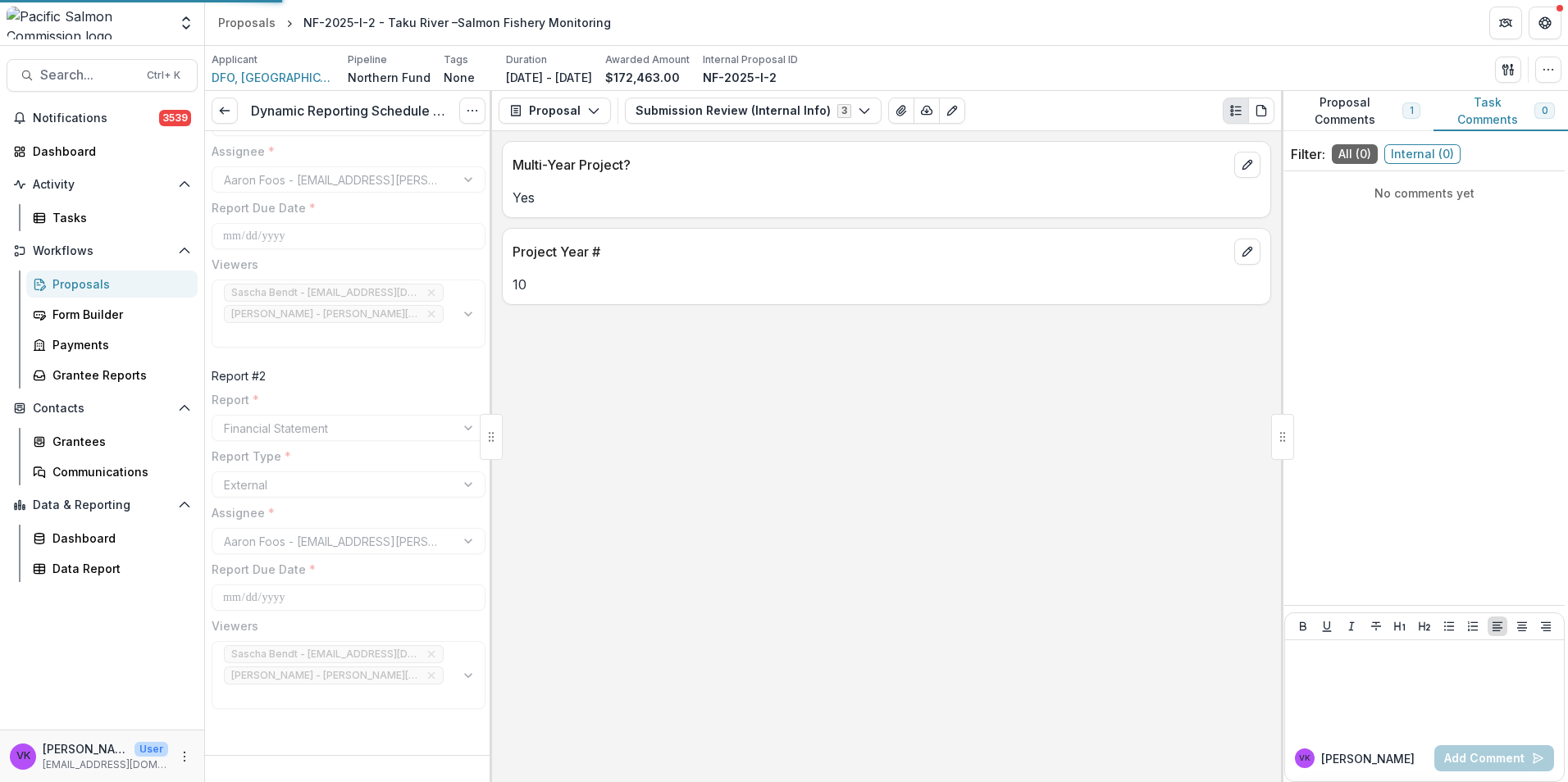
scroll to position [104, 0]
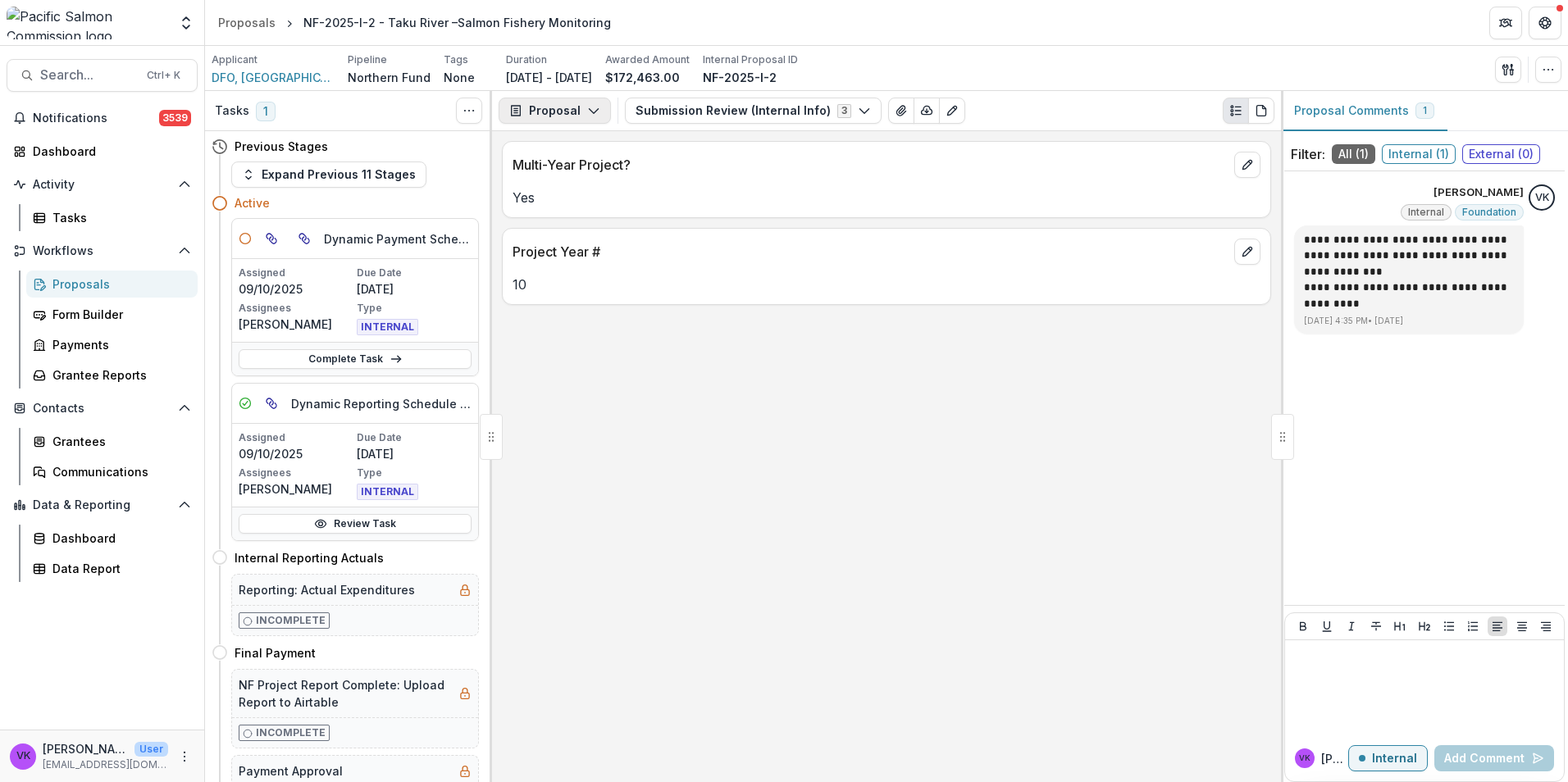
click at [592, 108] on icon "button" at bounding box center [594, 111] width 14 height 14
click at [565, 200] on div "Reports" at bounding box center [606, 202] width 150 height 17
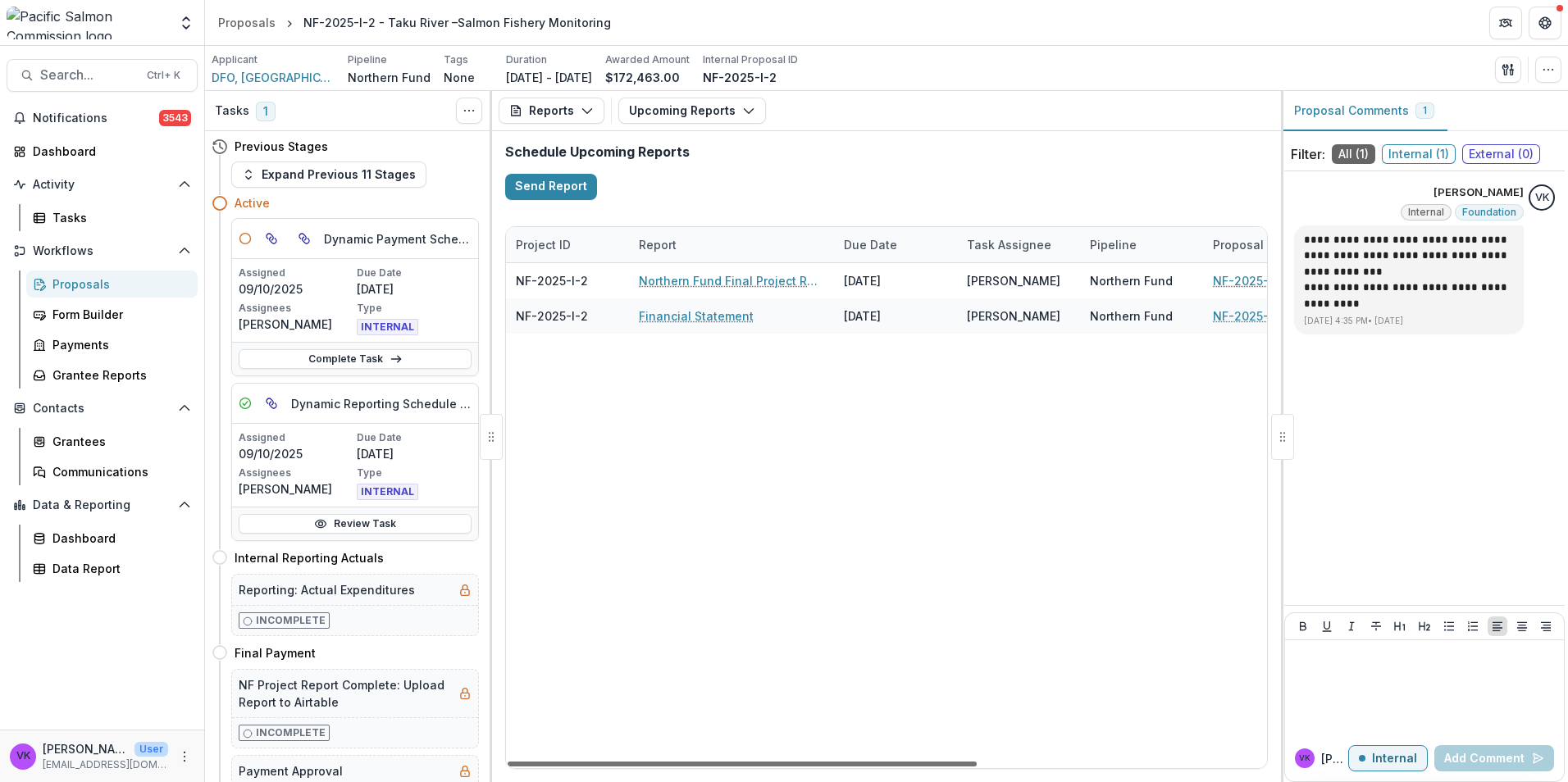
drag, startPoint x: 788, startPoint y: 765, endPoint x: 825, endPoint y: 761, distance: 37.2
click at [564, 767] on div at bounding box center [741, 764] width 469 height 5
click at [74, 282] on div "Proposals" at bounding box center [118, 284] width 132 height 17
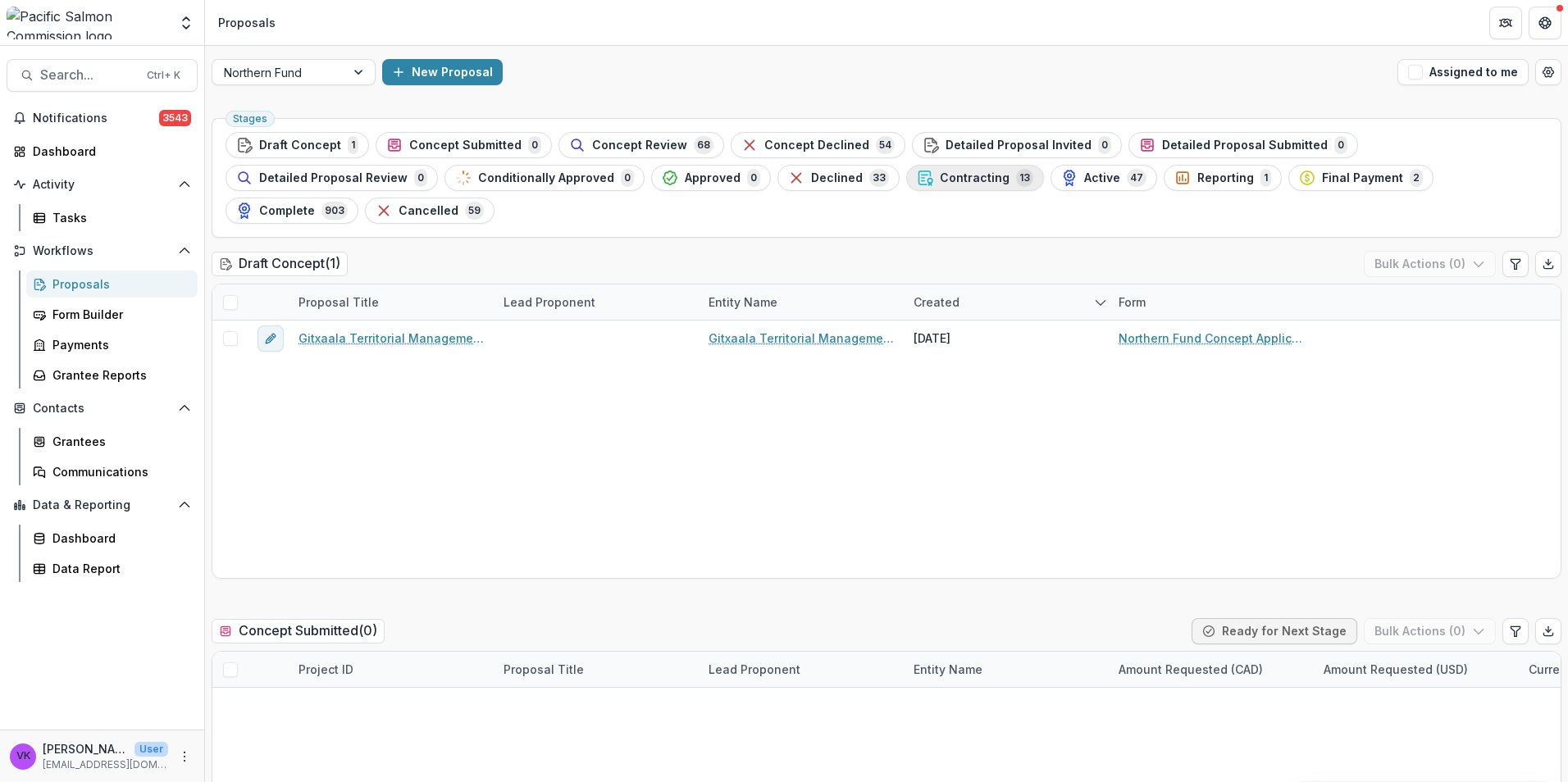
click at [940, 184] on span "Contracting" at bounding box center [974, 178] width 70 height 14
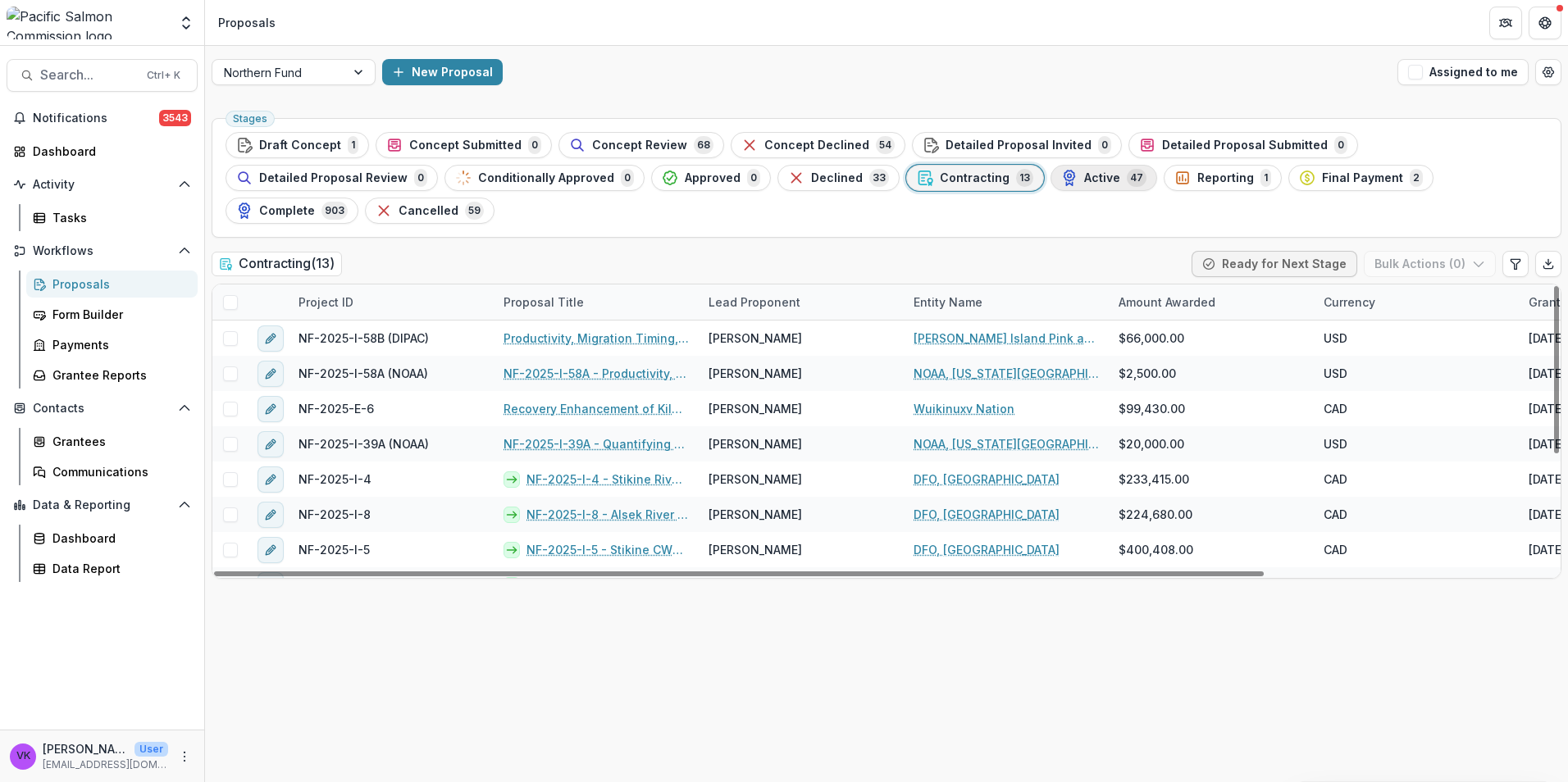
click at [1084, 181] on span "Active" at bounding box center [1101, 178] width 36 height 14
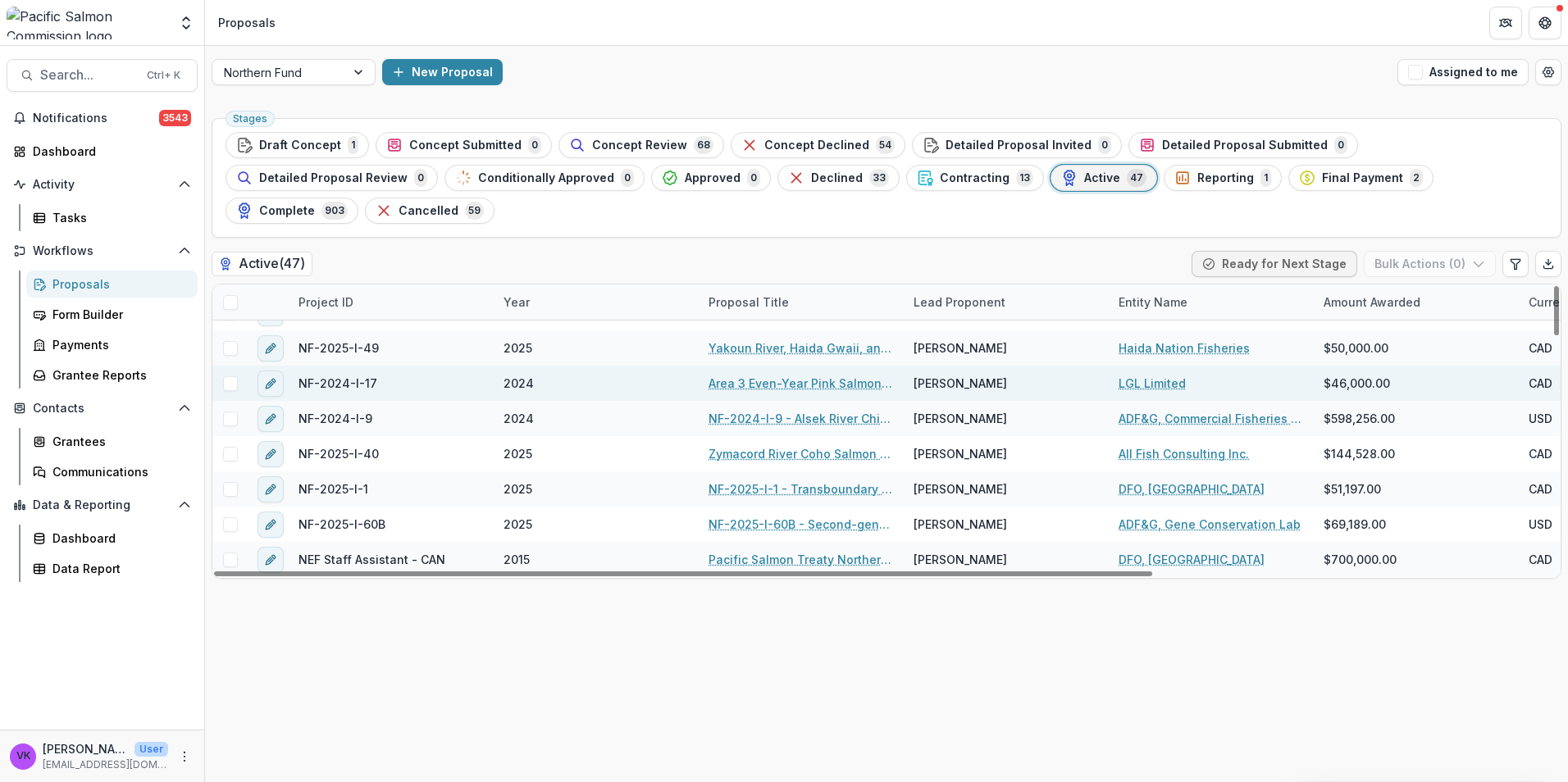
scroll to position [820, 0]
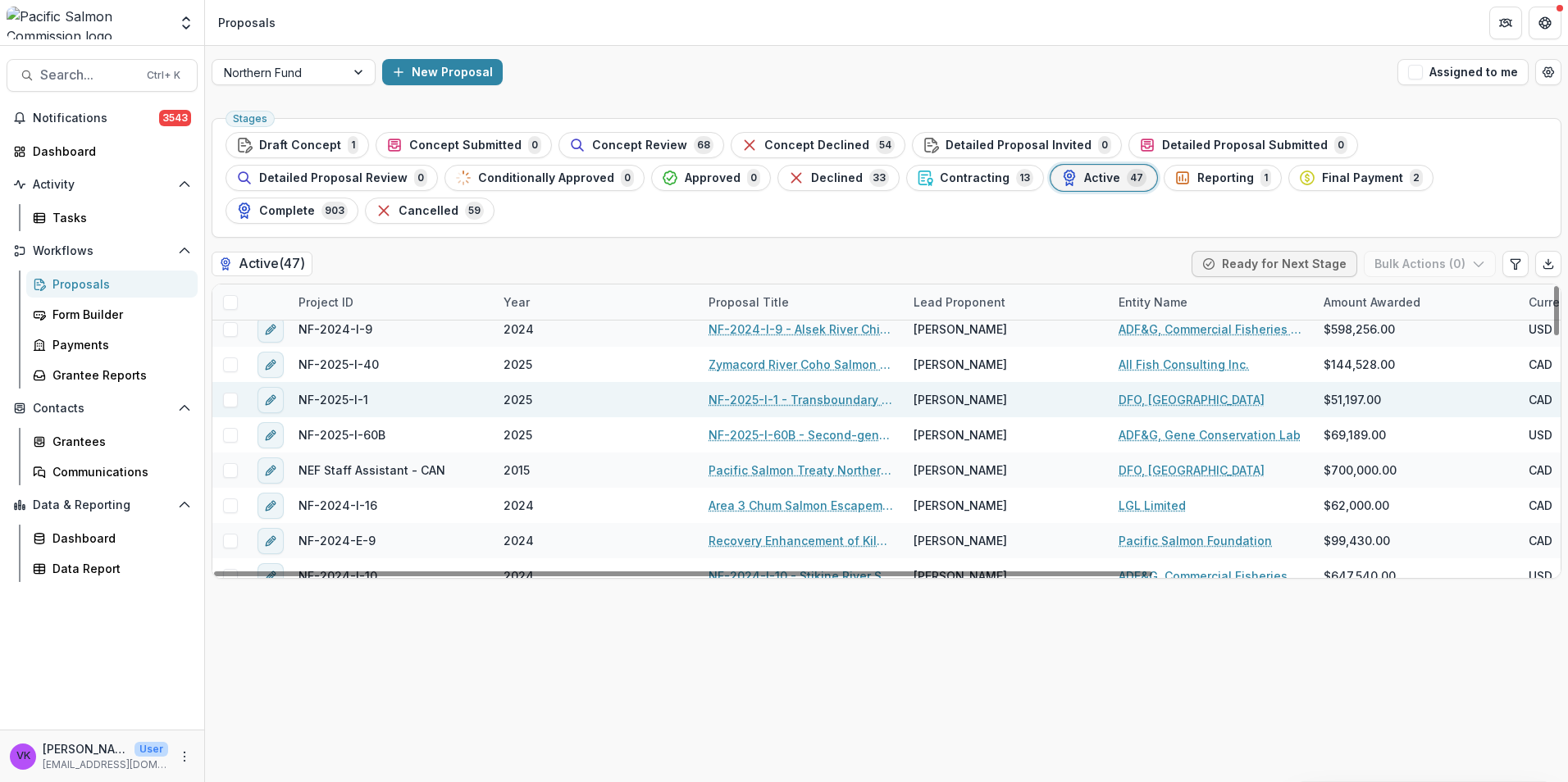
click at [790, 391] on link "NF-2025-I-1 - Transboundary Rivers Otolith Thermal Mark Recovery" at bounding box center [801, 400] width 186 height 17
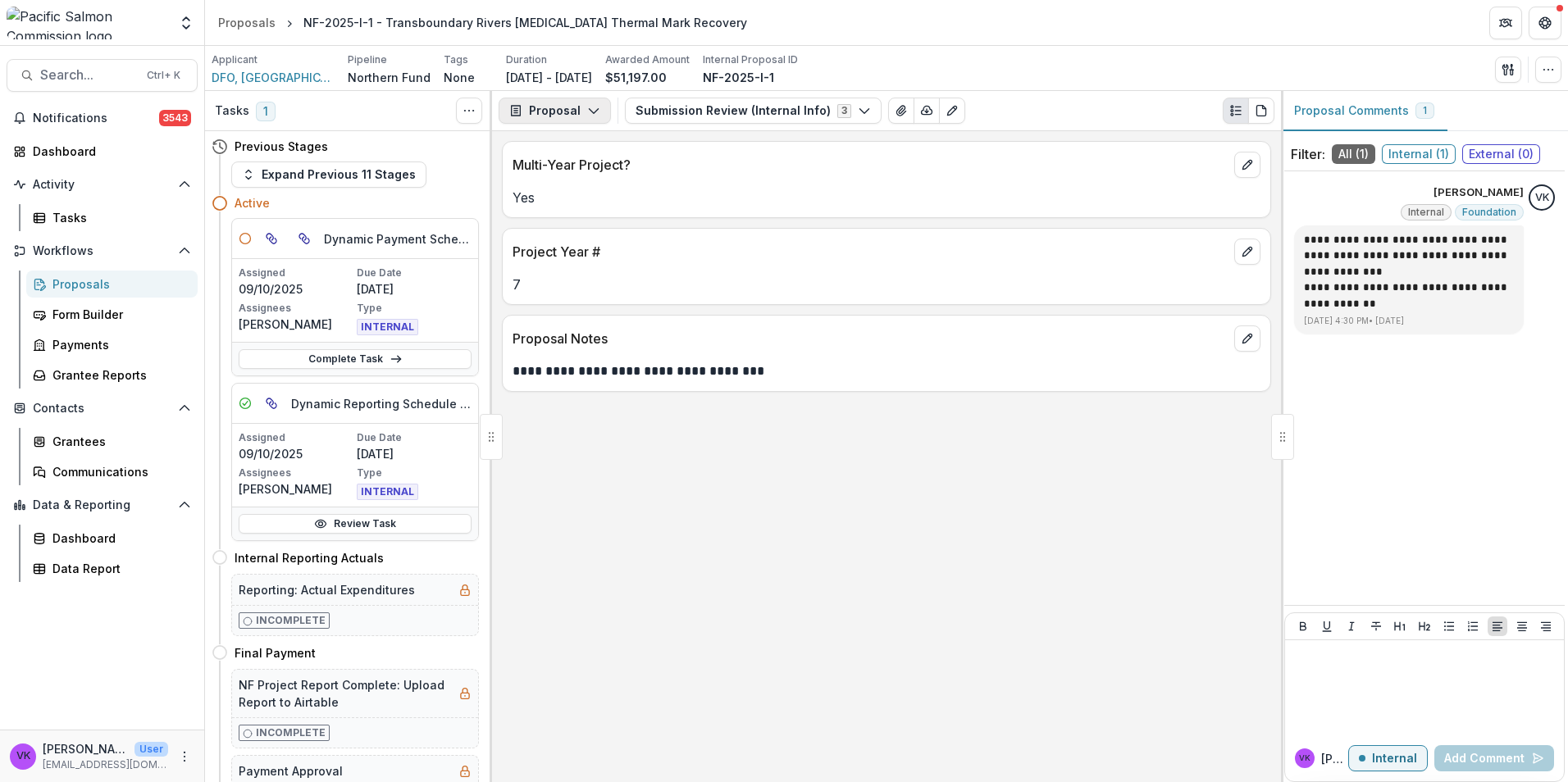
click at [589, 110] on icon "button" at bounding box center [594, 111] width 14 height 14
click at [575, 200] on div "Reports" at bounding box center [606, 202] width 150 height 17
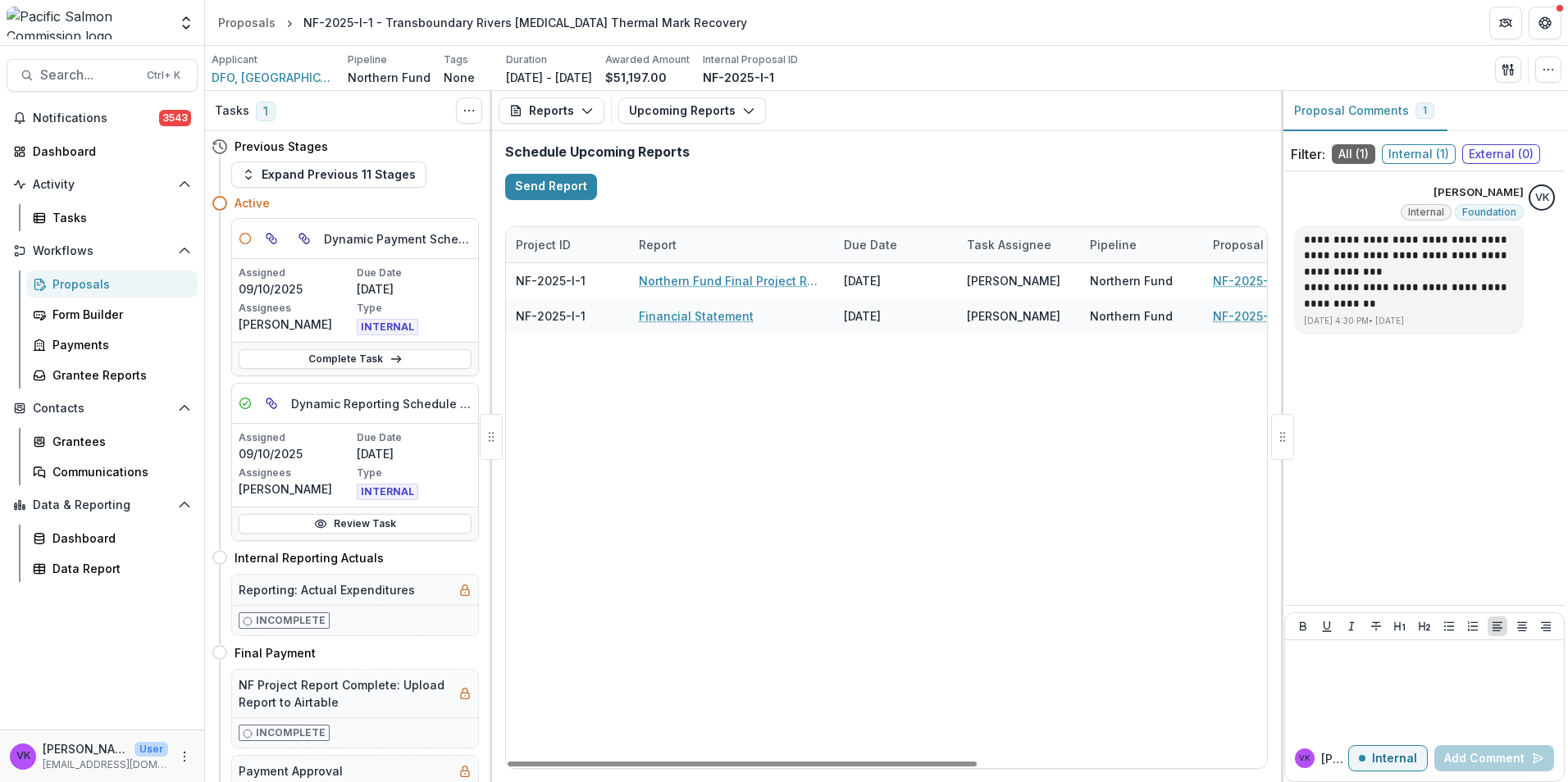
drag, startPoint x: 933, startPoint y: 761, endPoint x: 655, endPoint y: 743, distance: 278.6
click at [653, 762] on div at bounding box center [741, 764] width 469 height 5
click at [73, 283] on div "Proposals" at bounding box center [118, 284] width 132 height 17
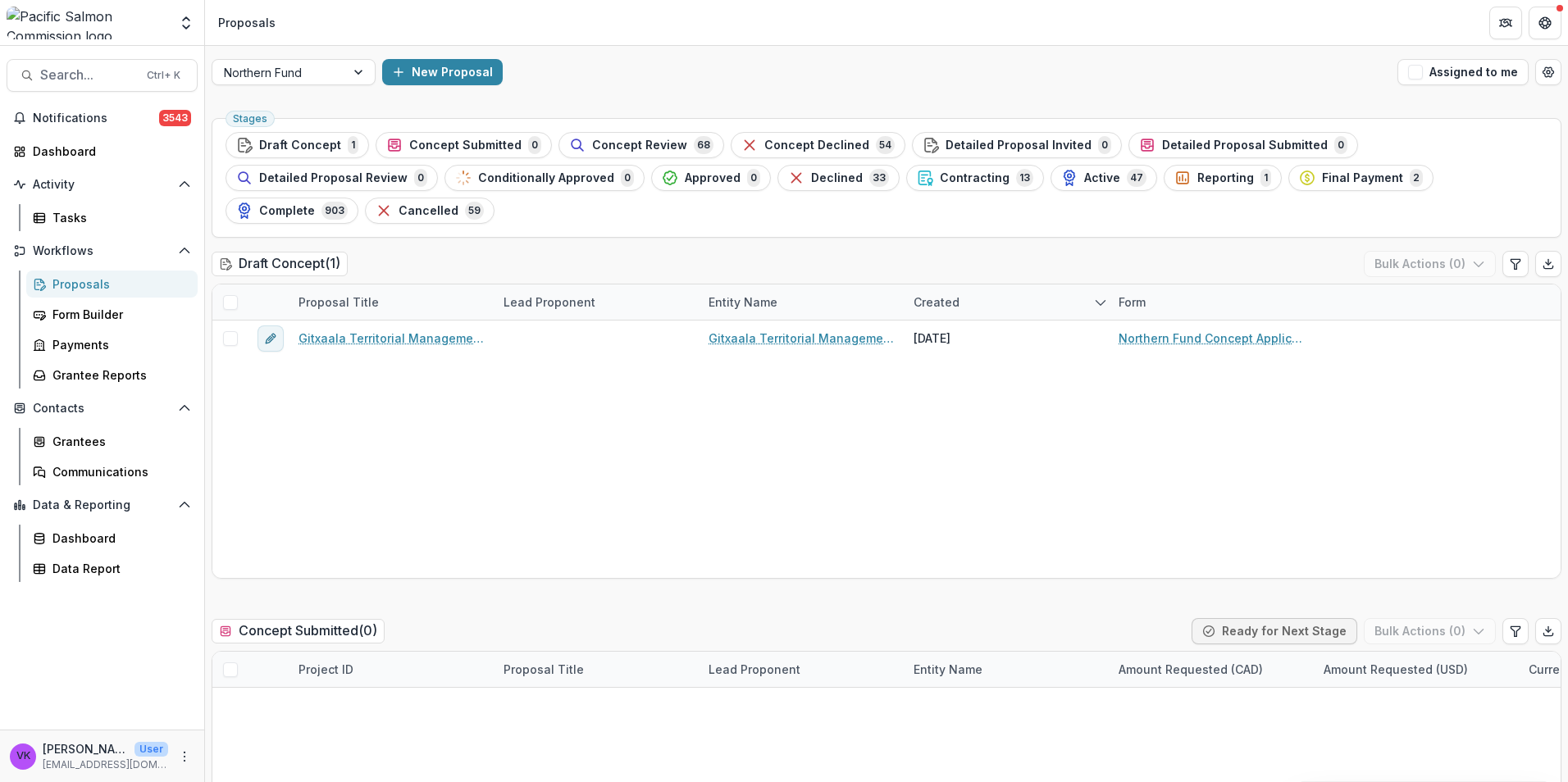
click at [940, 171] on span "Contracting" at bounding box center [974, 178] width 70 height 14
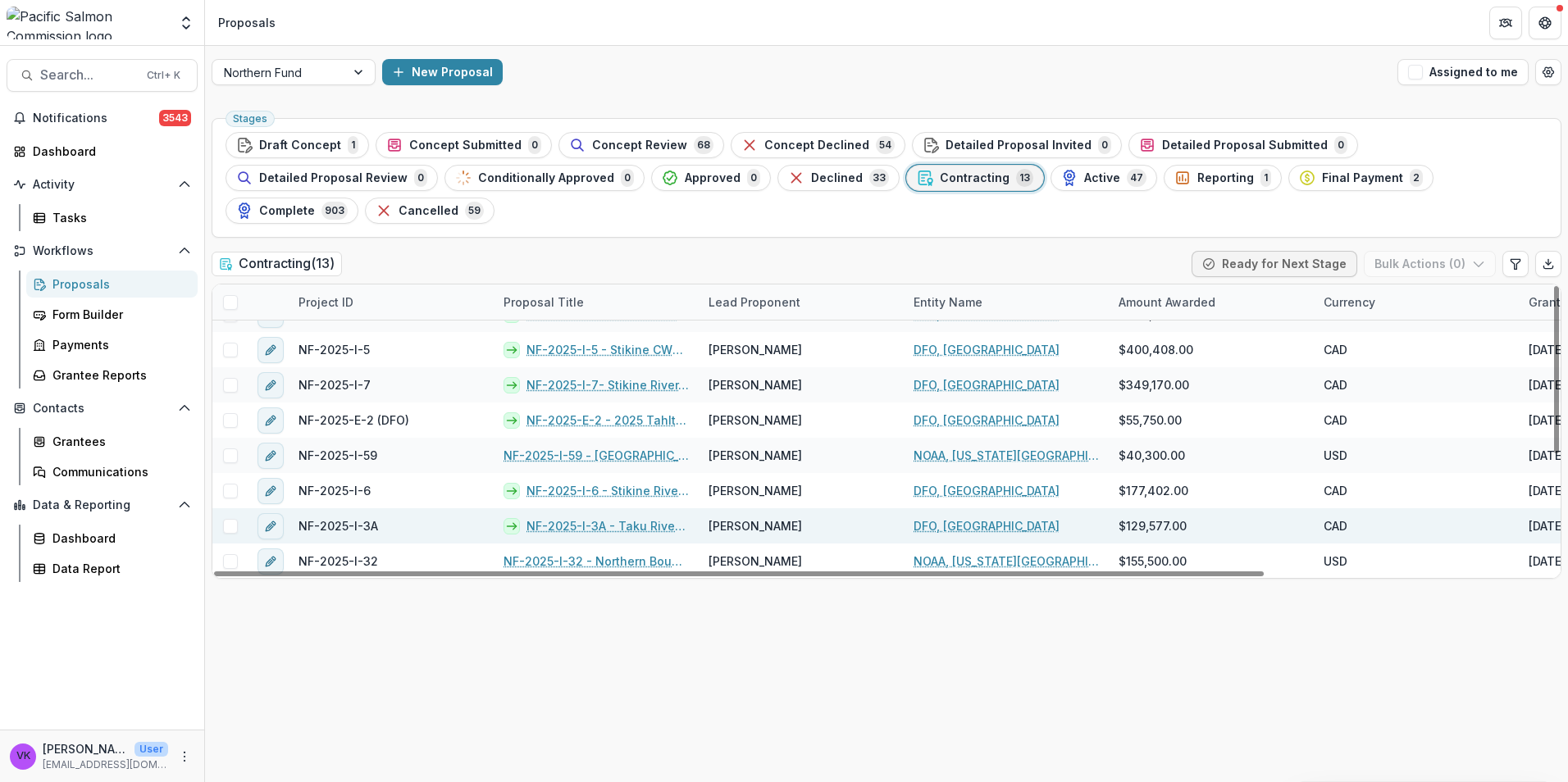
scroll to position [201, 0]
click at [591, 516] on link "NF-2025-I-3A - Taku River – Chinook, Sockeye, and Coho Salmon Stock Assessment …" at bounding box center [608, 525] width 162 height 17
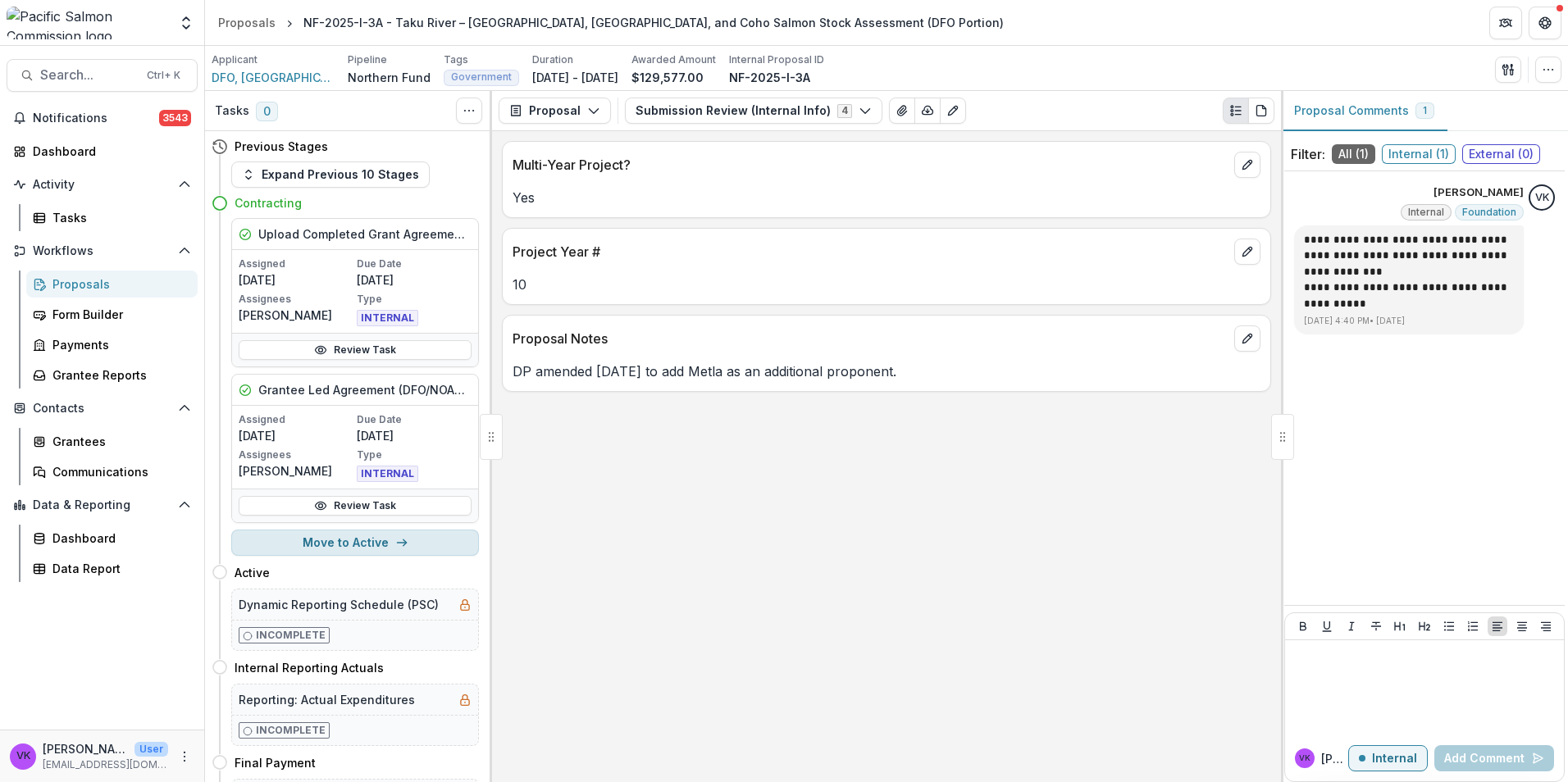
click at [345, 548] on button "Move to Active" at bounding box center [355, 542] width 247 height 26
select select "******"
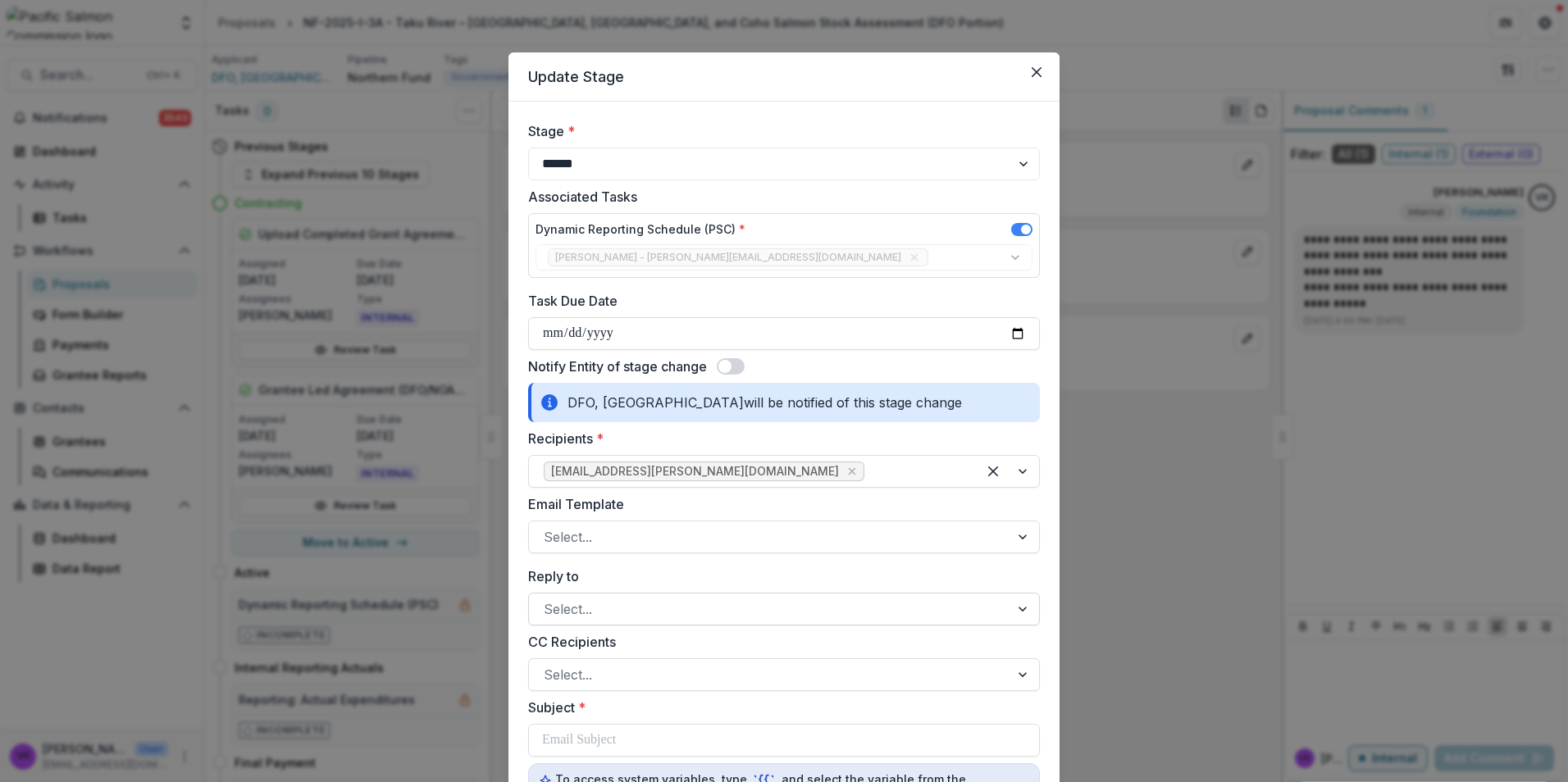
scroll to position [246, 0]
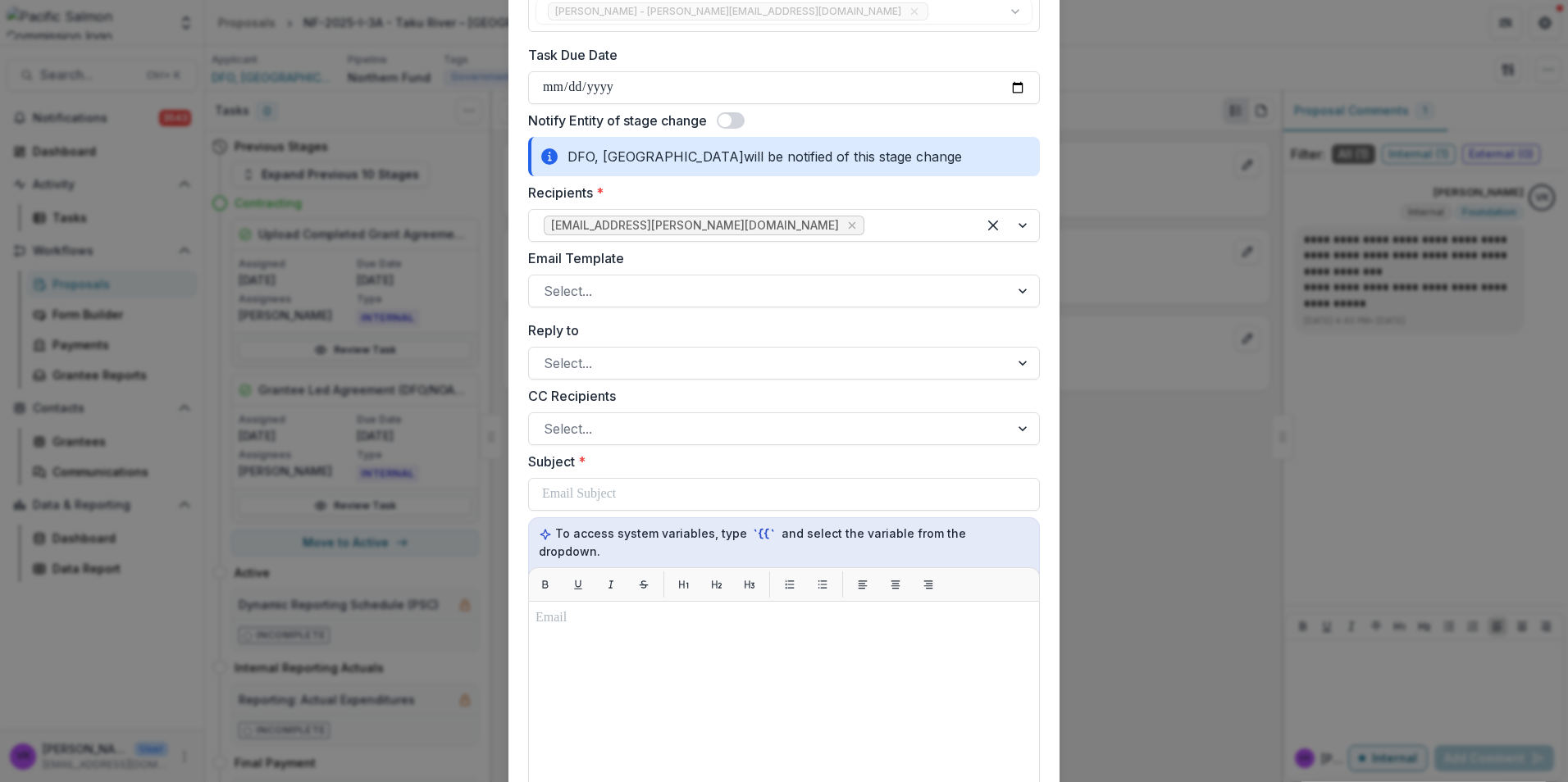
click at [733, 118] on span at bounding box center [730, 120] width 28 height 16
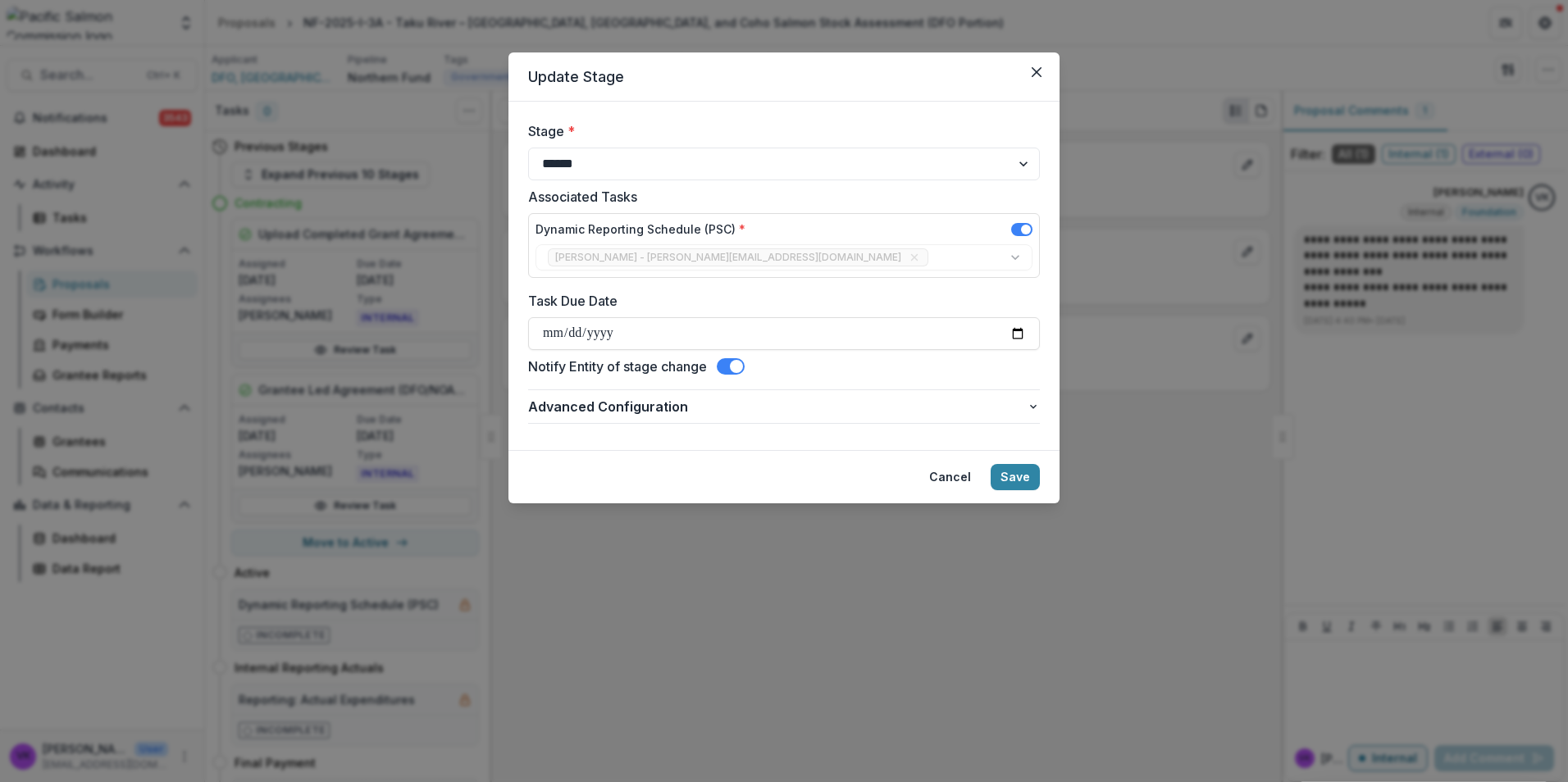
scroll to position [0, 0]
click at [1018, 484] on button "Save" at bounding box center [1015, 477] width 49 height 26
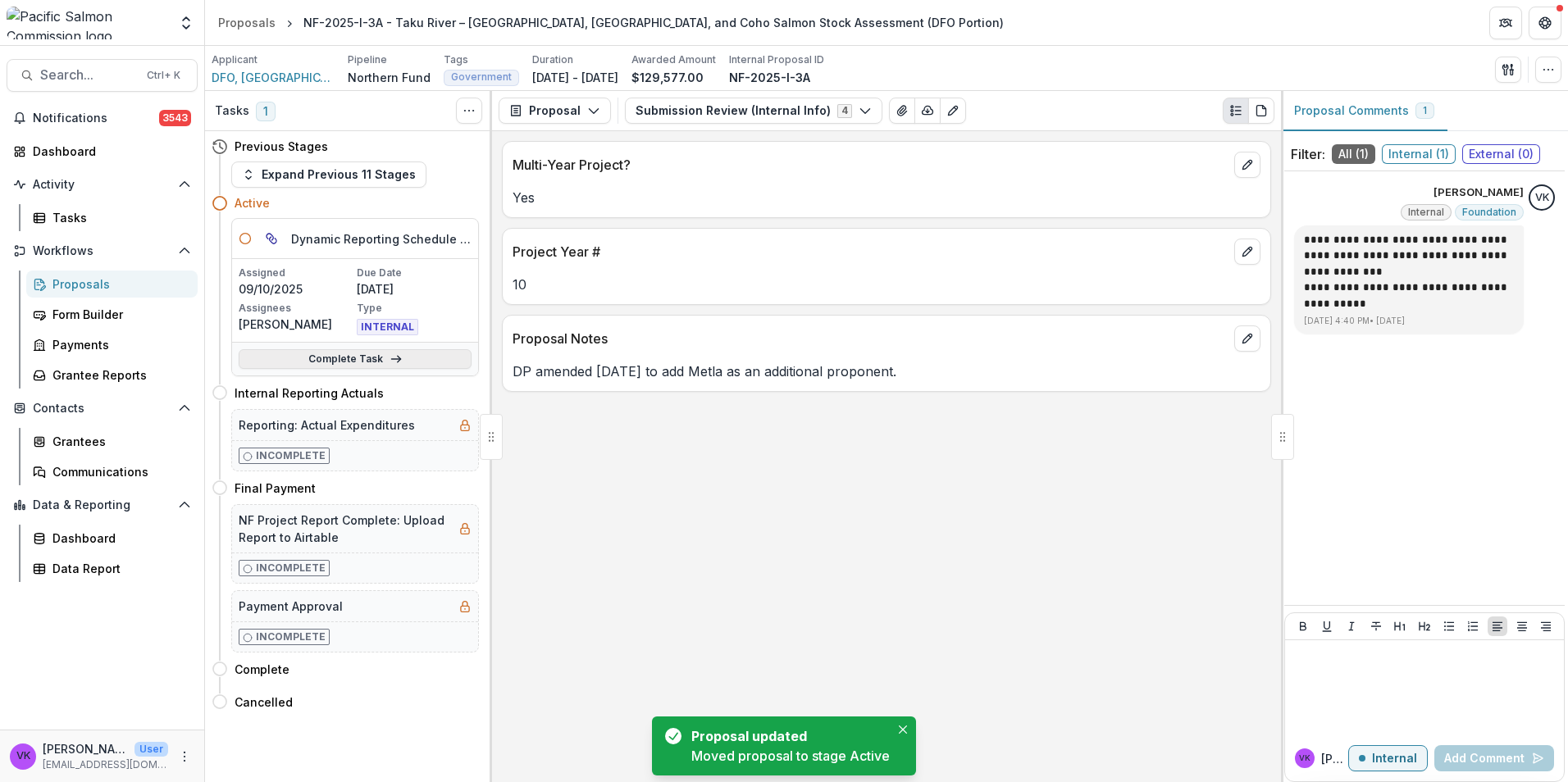
click at [359, 361] on link "Complete Task" at bounding box center [355, 359] width 233 height 19
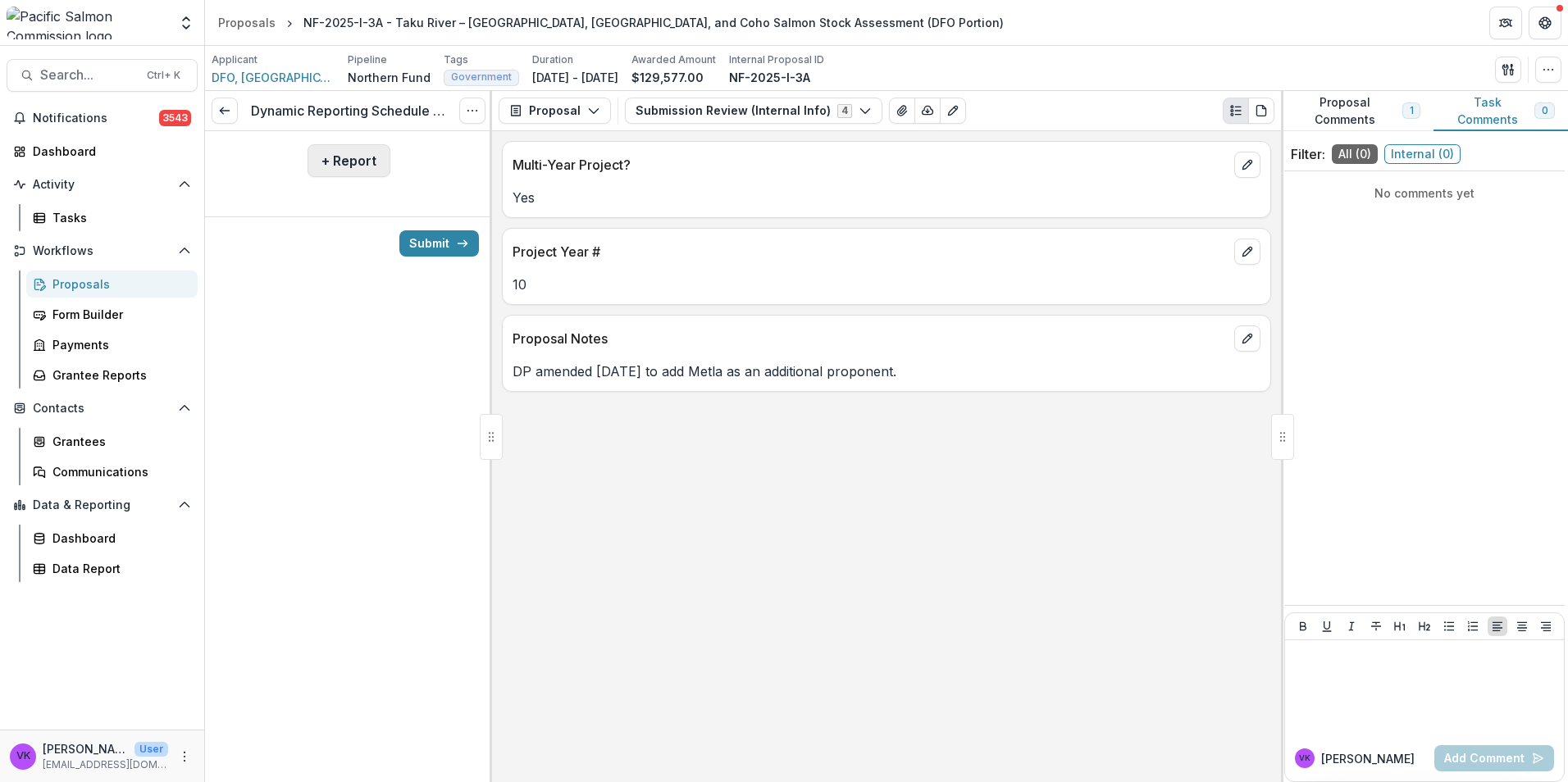
click at [327, 154] on button "+ Report" at bounding box center [349, 160] width 83 height 33
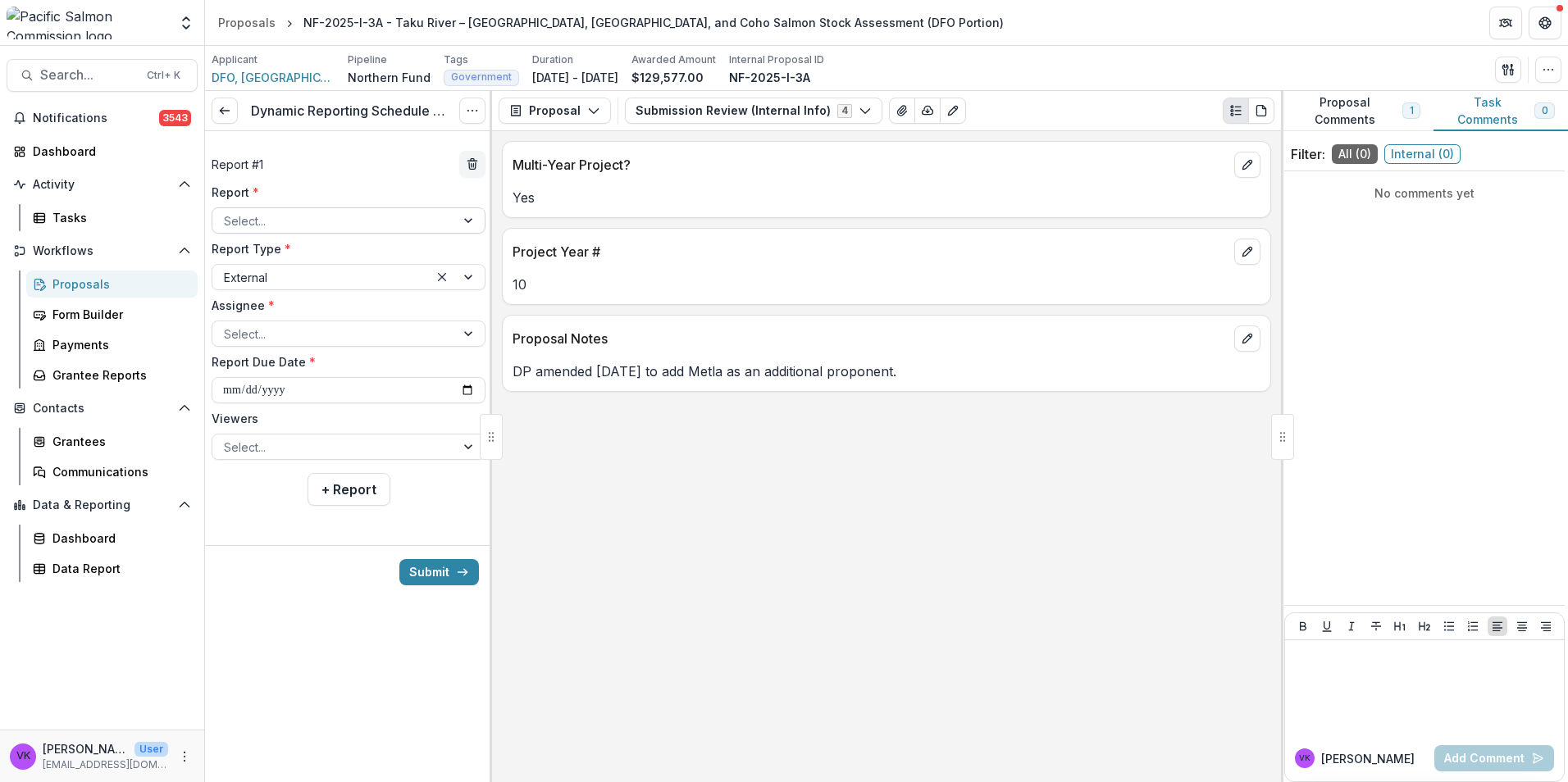
click at [460, 220] on div at bounding box center [470, 219] width 30 height 24
click at [435, 211] on div at bounding box center [334, 220] width 219 height 20
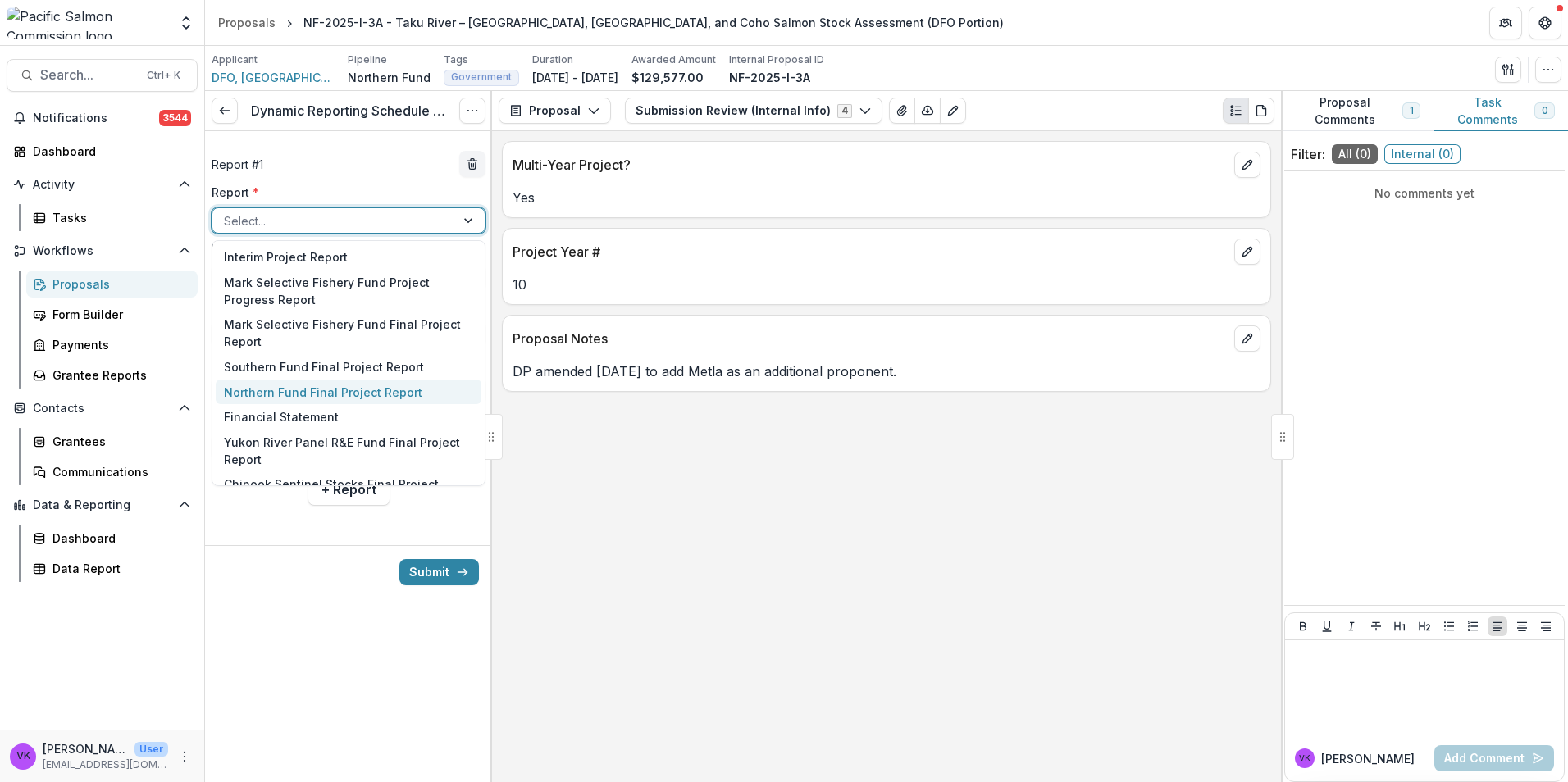
click at [285, 397] on div "Northern Fund Final Project Report" at bounding box center [348, 392] width 266 height 25
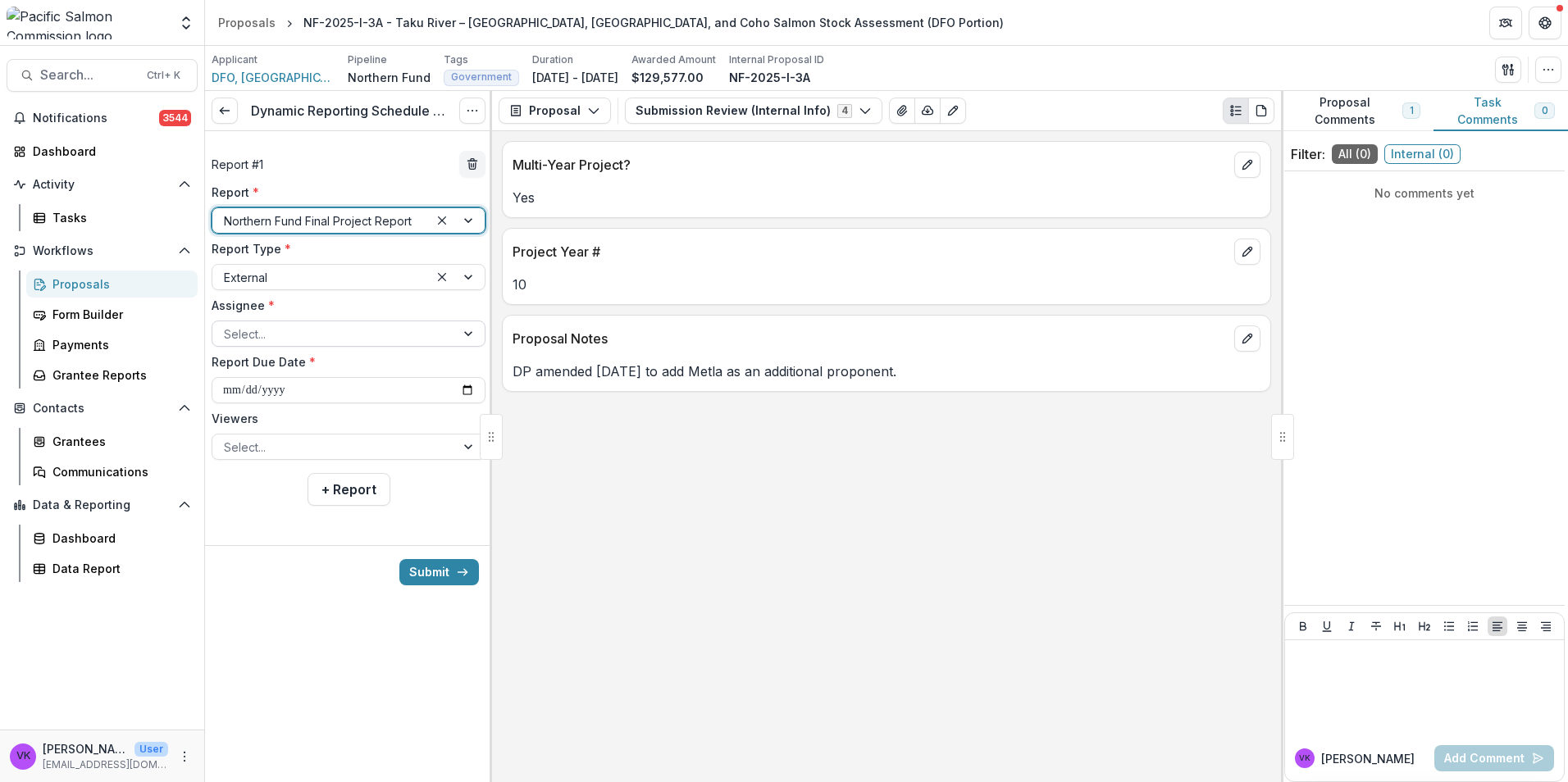
click at [462, 333] on div at bounding box center [470, 333] width 30 height 24
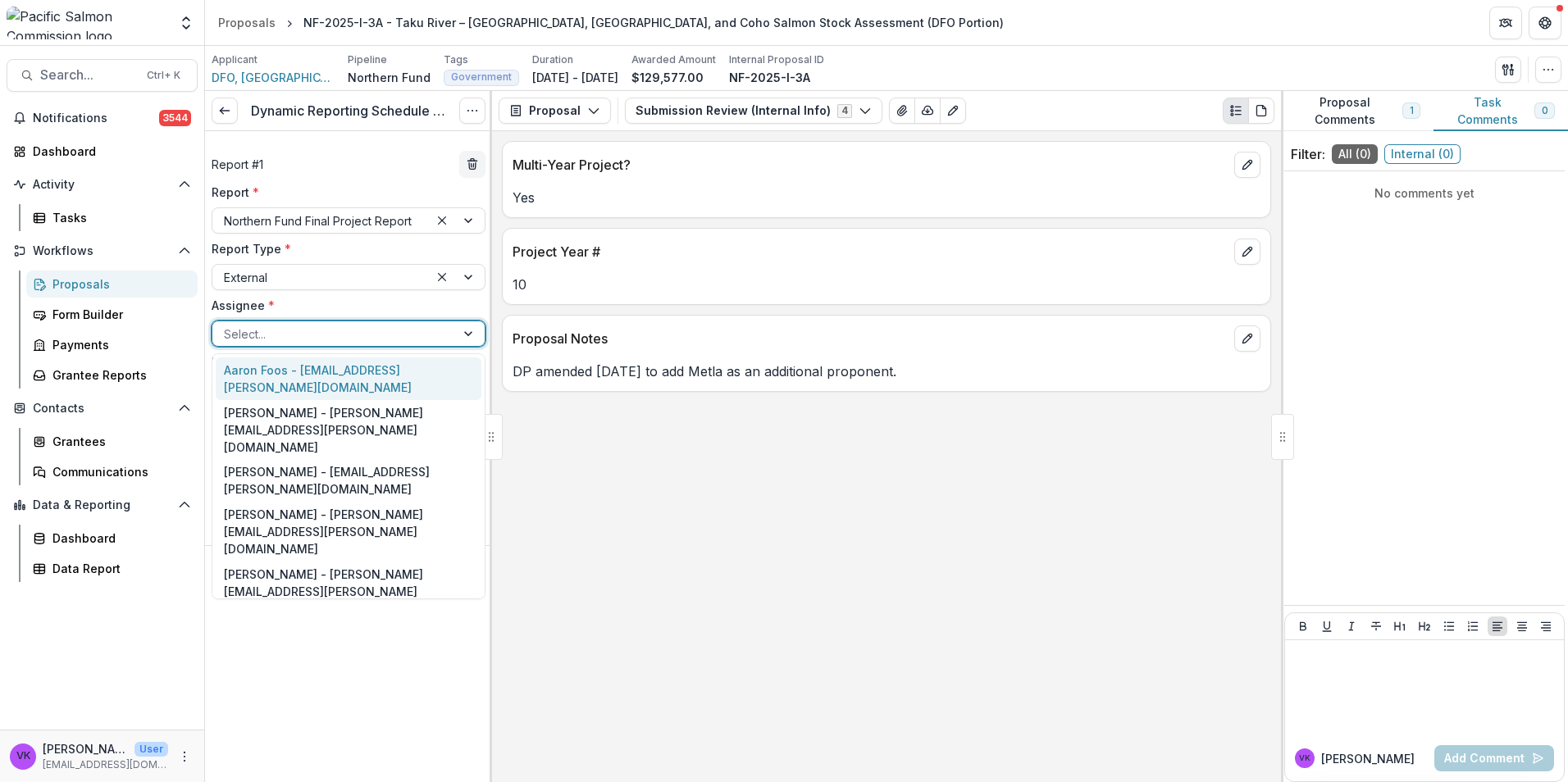
drag, startPoint x: 297, startPoint y: 370, endPoint x: 375, endPoint y: 397, distance: 82.5
click at [299, 369] on div "Aaron Foos - aaron.foos@dfo-mpo.gc.ca" at bounding box center [348, 379] width 266 height 43
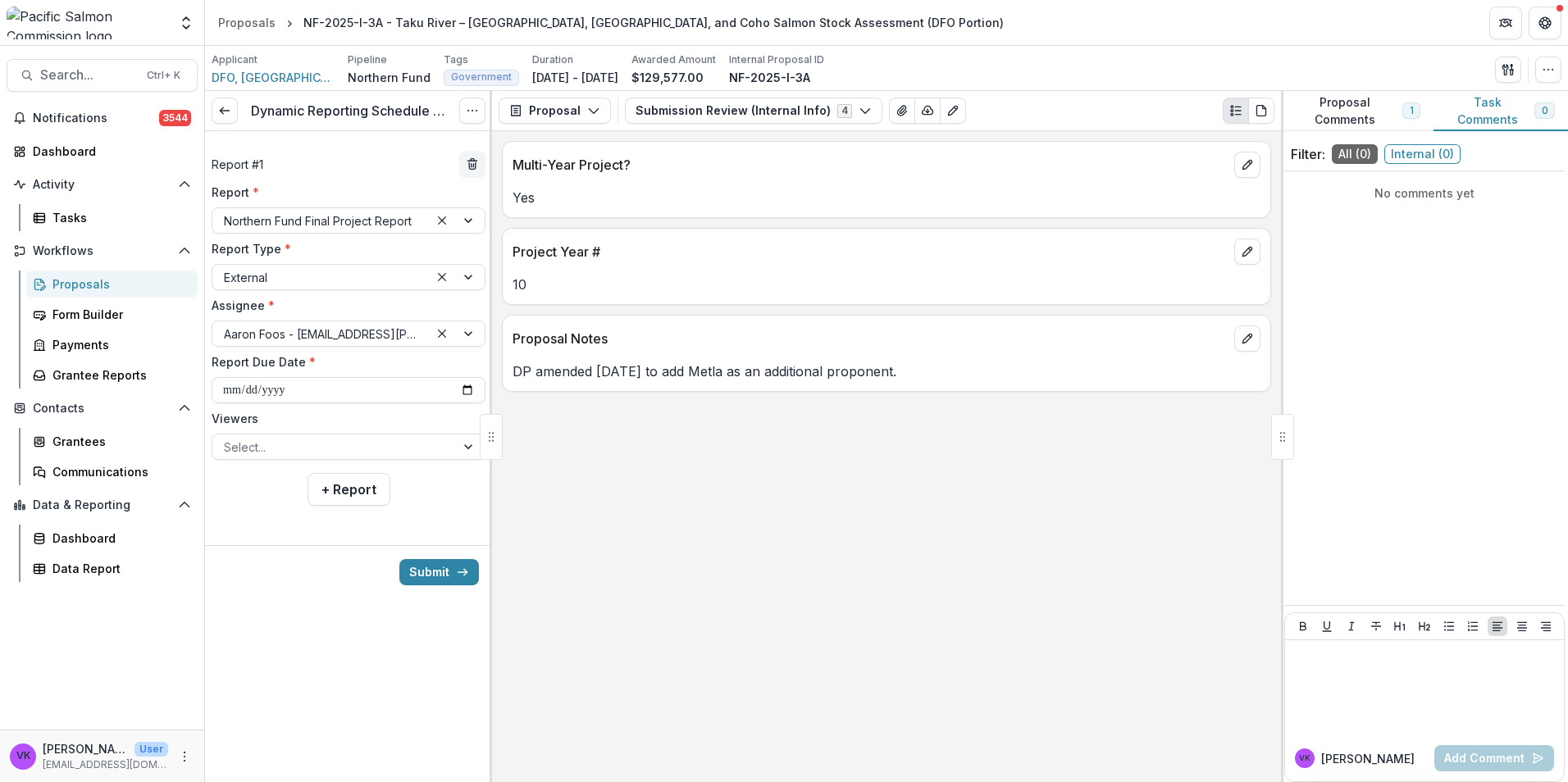
click at [771, 606] on div "Multi-Year Project? Yes Project Year # 10 Proposal Notes DP amended Feb 11, 202…" at bounding box center [886, 456] width 789 height 651
click at [464, 389] on input "**********" at bounding box center [348, 390] width 274 height 26
type input "**********"
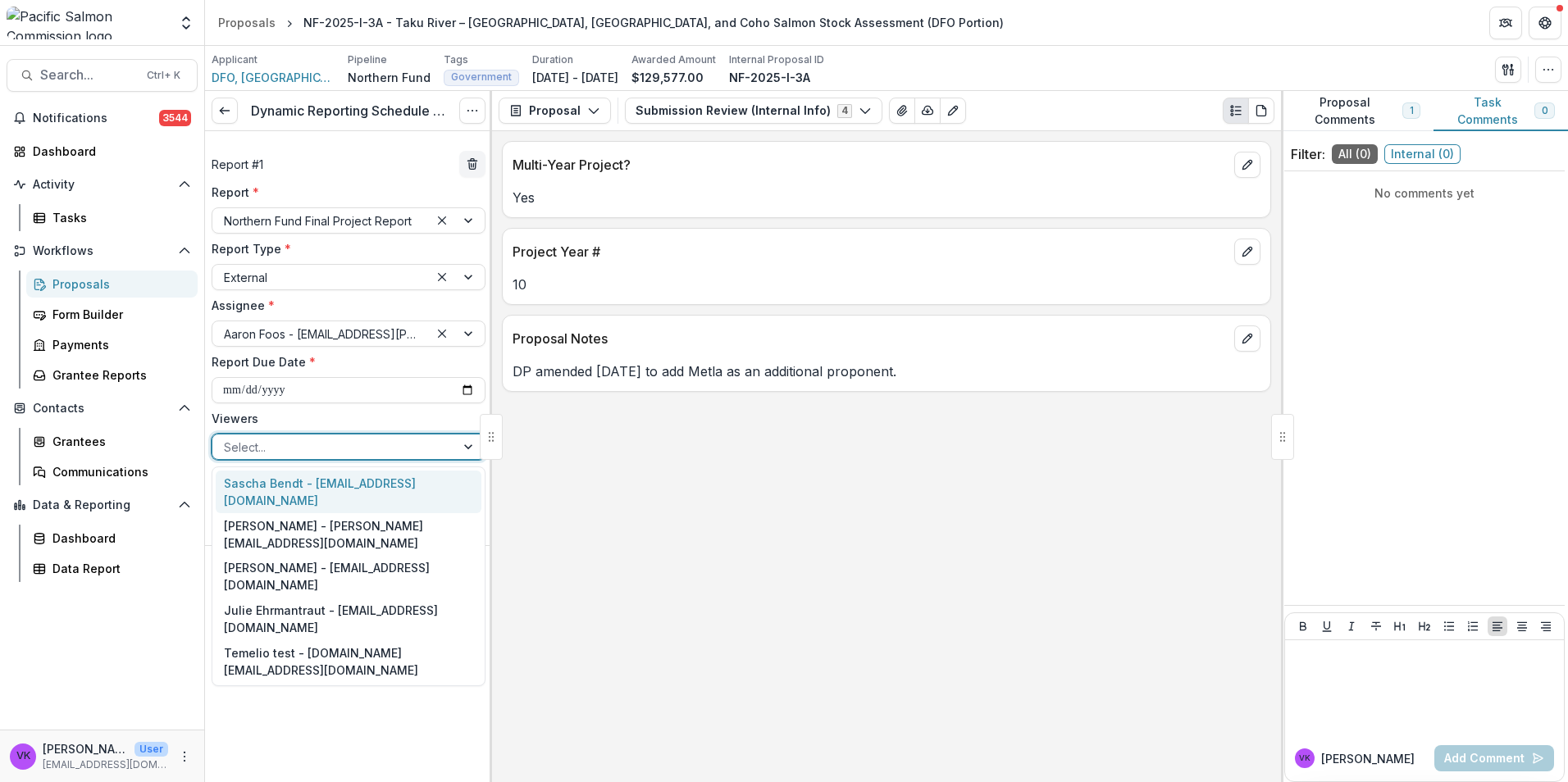
click at [473, 445] on div at bounding box center [470, 447] width 30 height 24
click at [359, 485] on div "Sascha Bendt - [EMAIL_ADDRESS][DOMAIN_NAME]" at bounding box center [348, 492] width 266 height 43
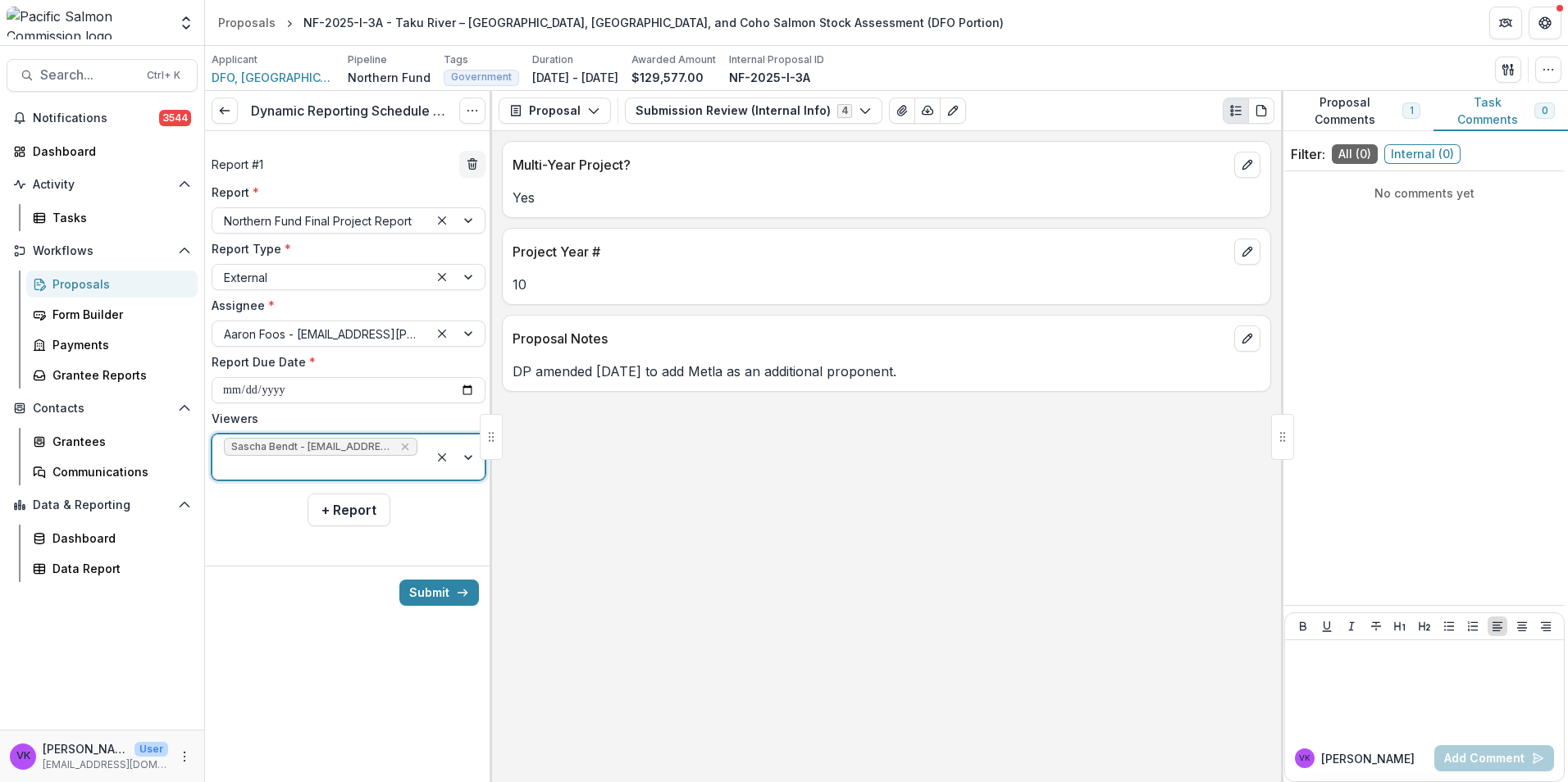
click at [467, 449] on div at bounding box center [457, 457] width 56 height 45
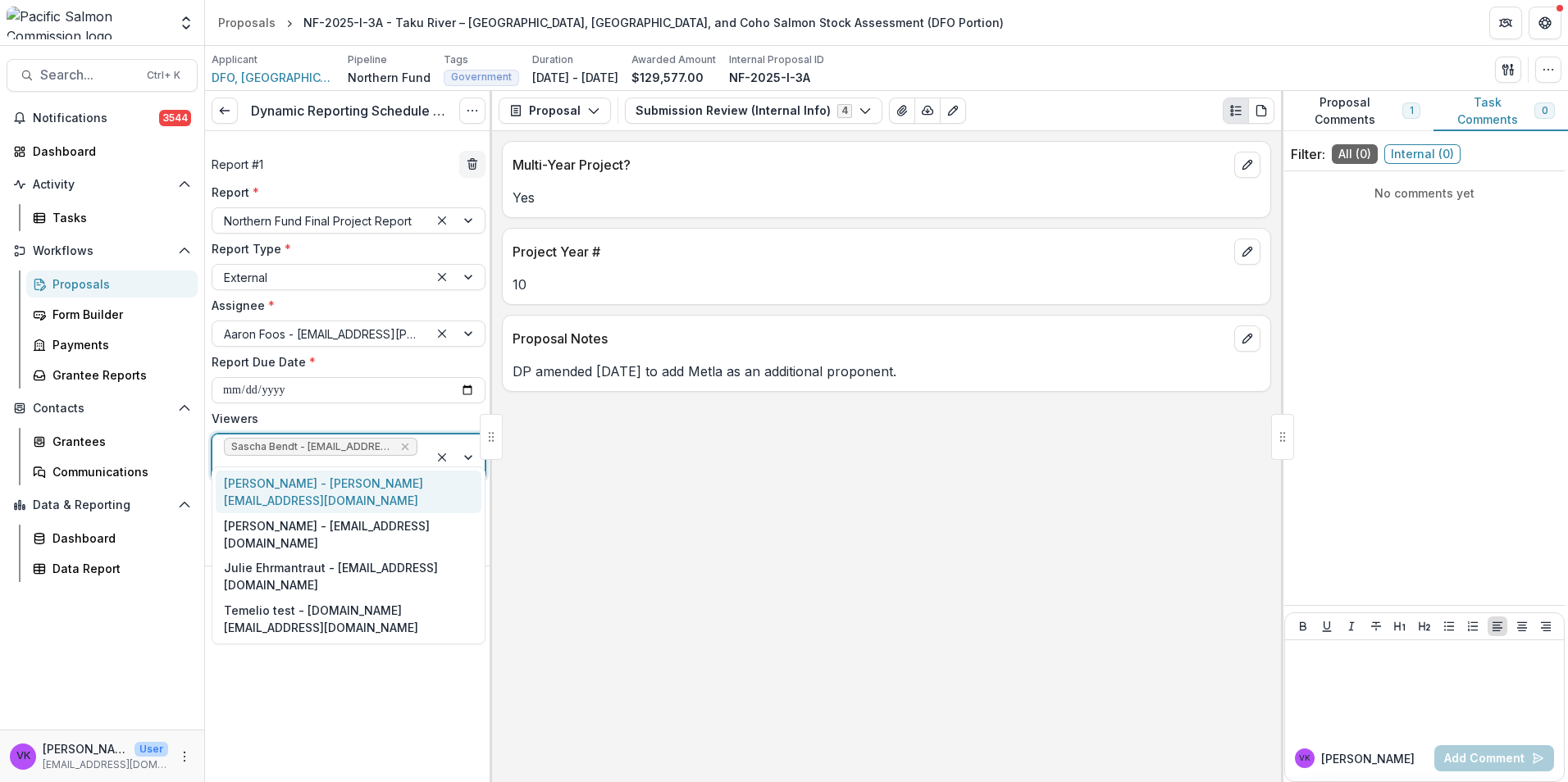
click at [385, 485] on div "[PERSON_NAME] - [PERSON_NAME][EMAIL_ADDRESS][DOMAIN_NAME]" at bounding box center [348, 492] width 266 height 43
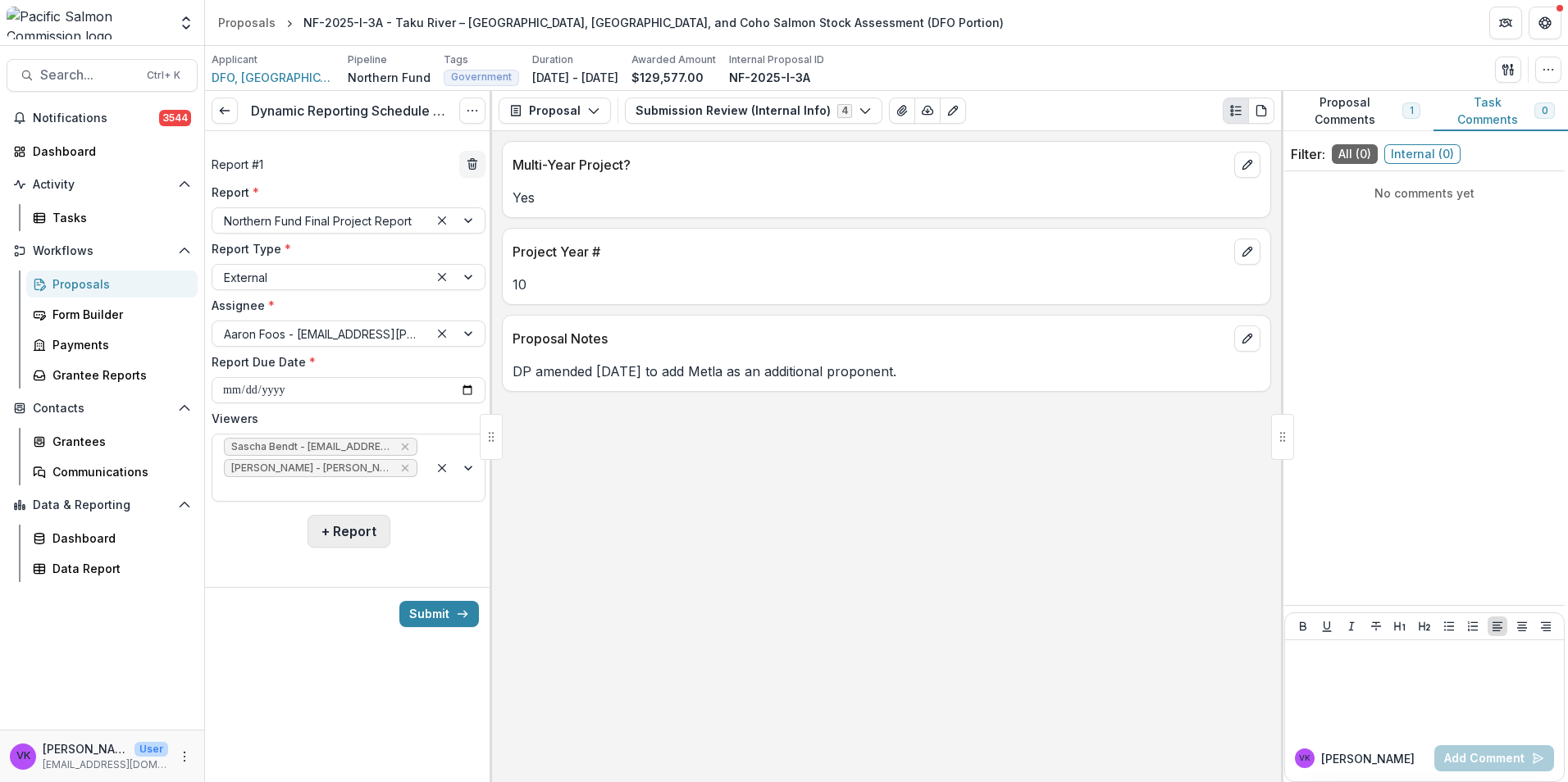
click at [358, 517] on button "+ Report" at bounding box center [349, 532] width 83 height 33
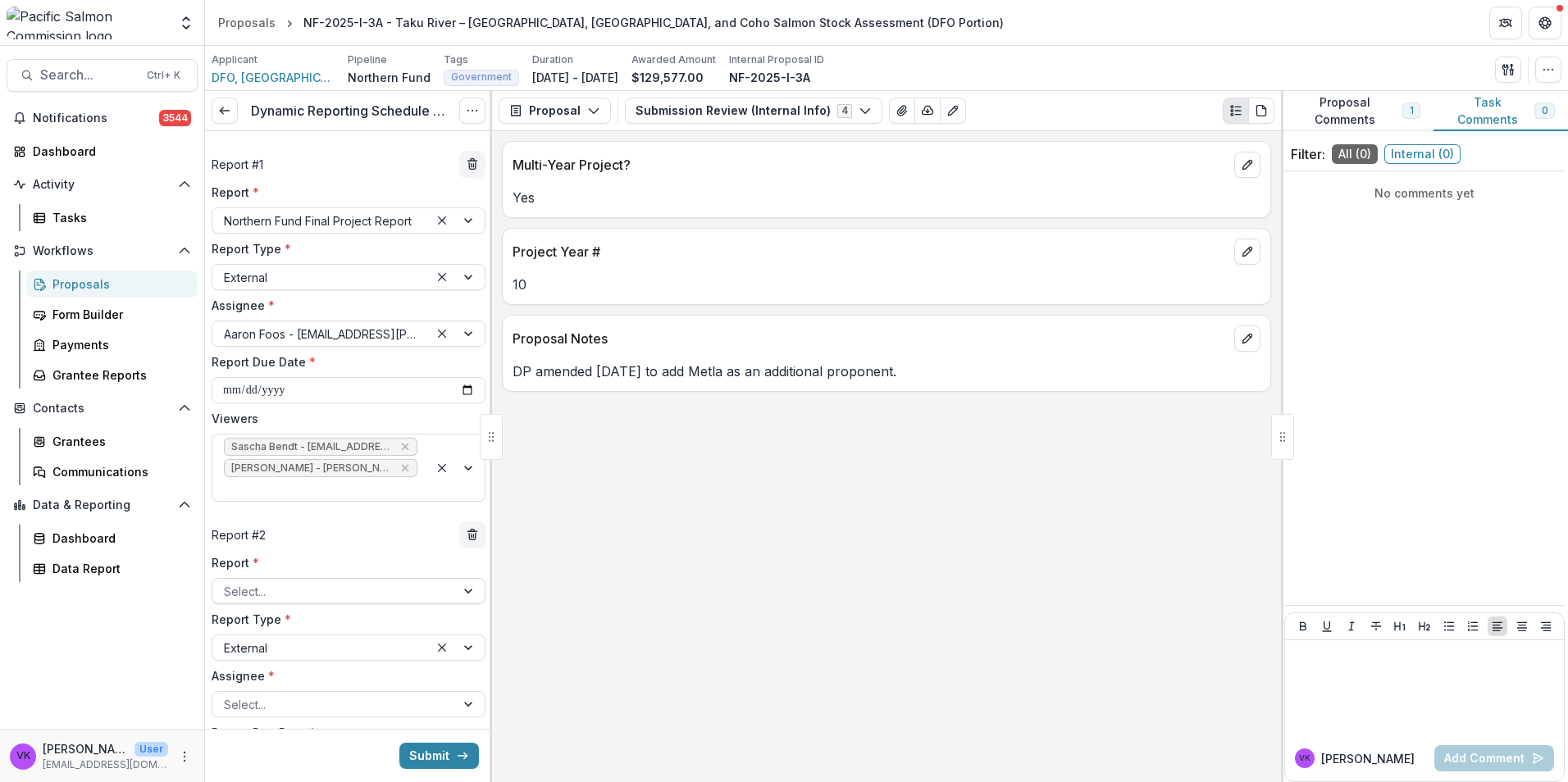
click at [404, 581] on div at bounding box center [334, 591] width 219 height 20
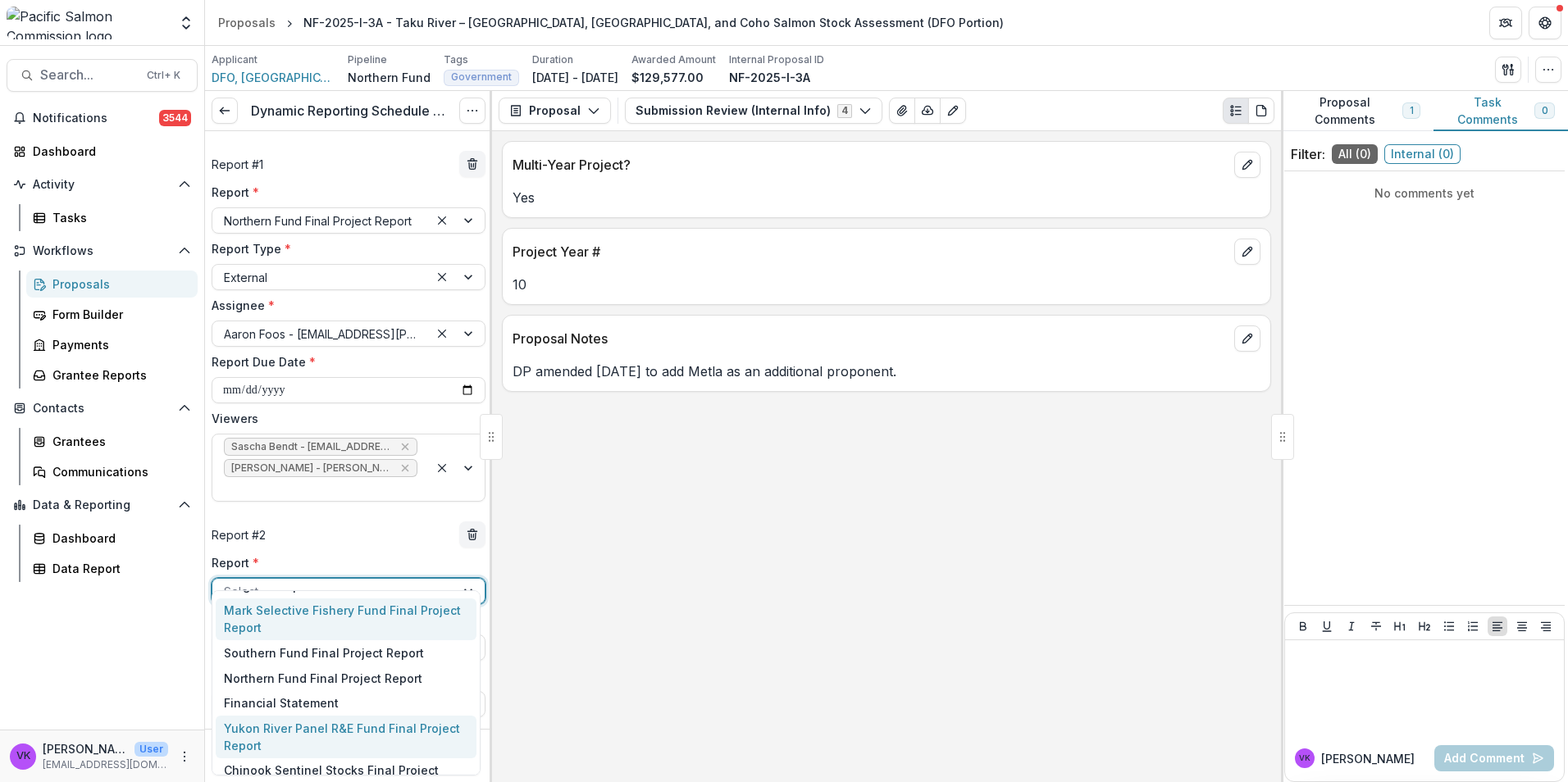
scroll to position [93, 0]
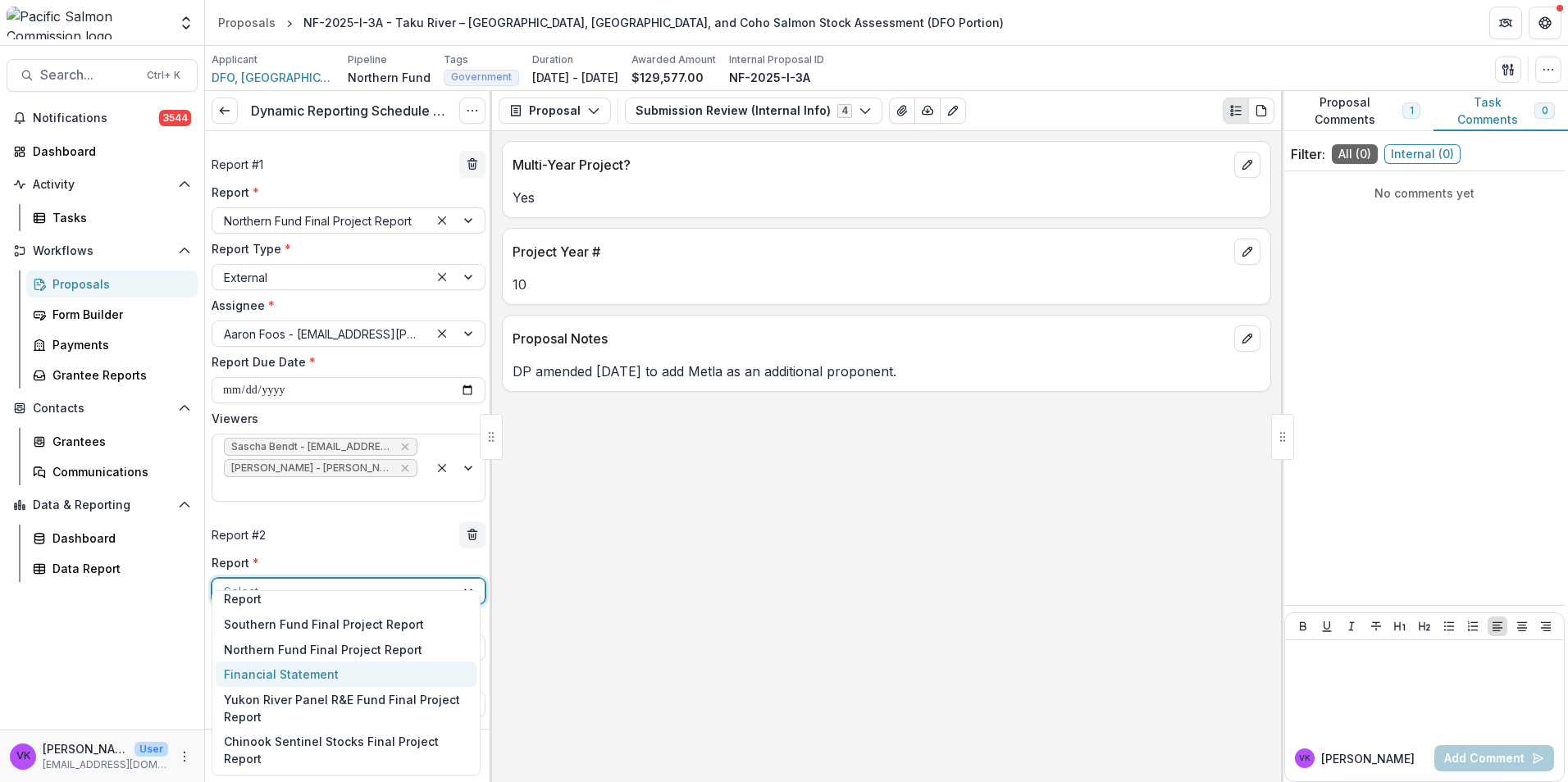
click at [324, 678] on div "Financial Statement" at bounding box center [346, 674] width 261 height 25
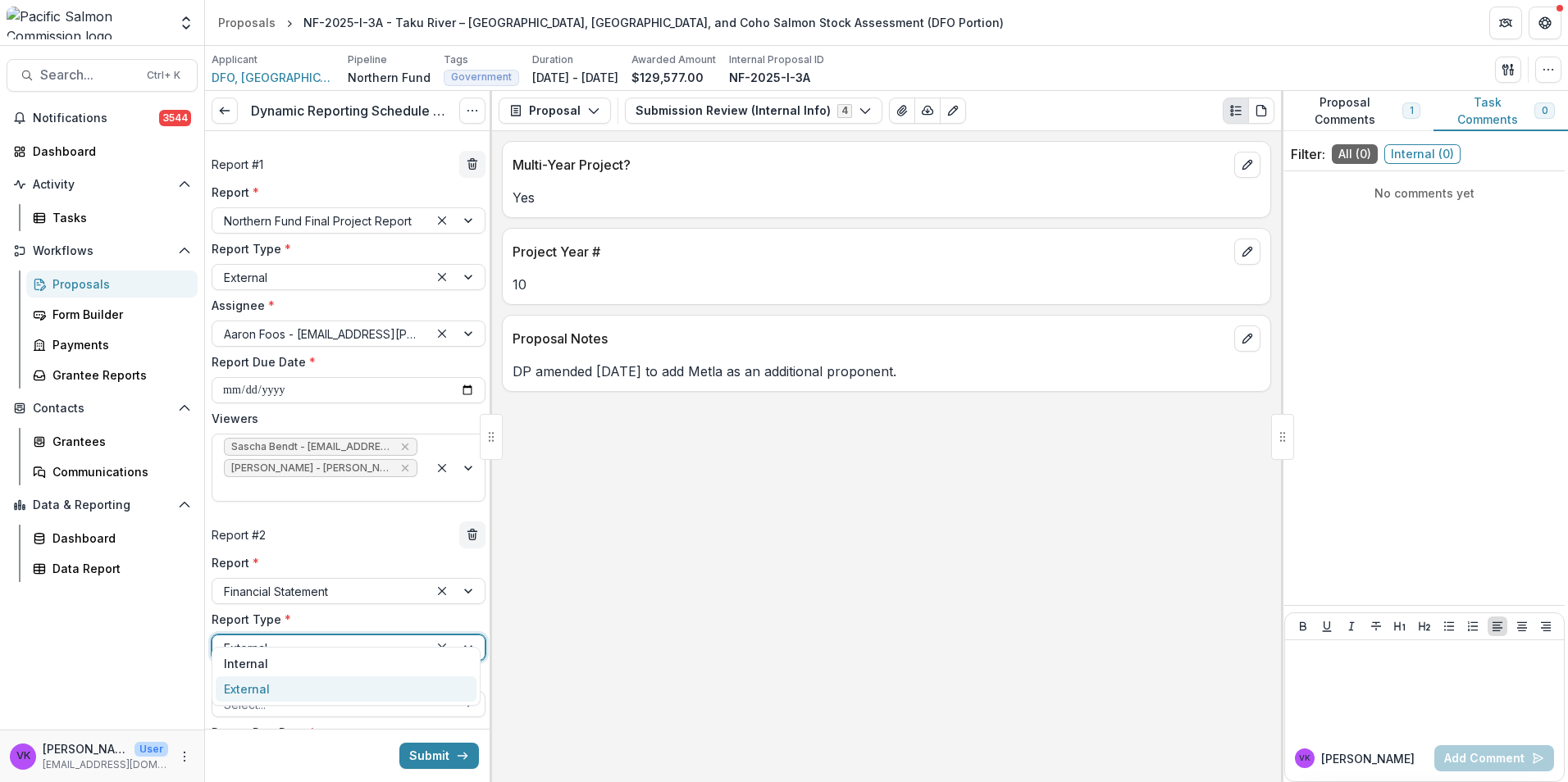
click at [467, 635] on div at bounding box center [457, 647] width 56 height 24
drag, startPoint x: 565, startPoint y: 672, endPoint x: 477, endPoint y: 671, distance: 88.0
click at [565, 671] on div "Multi-Year Project? Yes Project Year # 10 Proposal Notes DP amended Feb 11, 202…" at bounding box center [886, 456] width 789 height 651
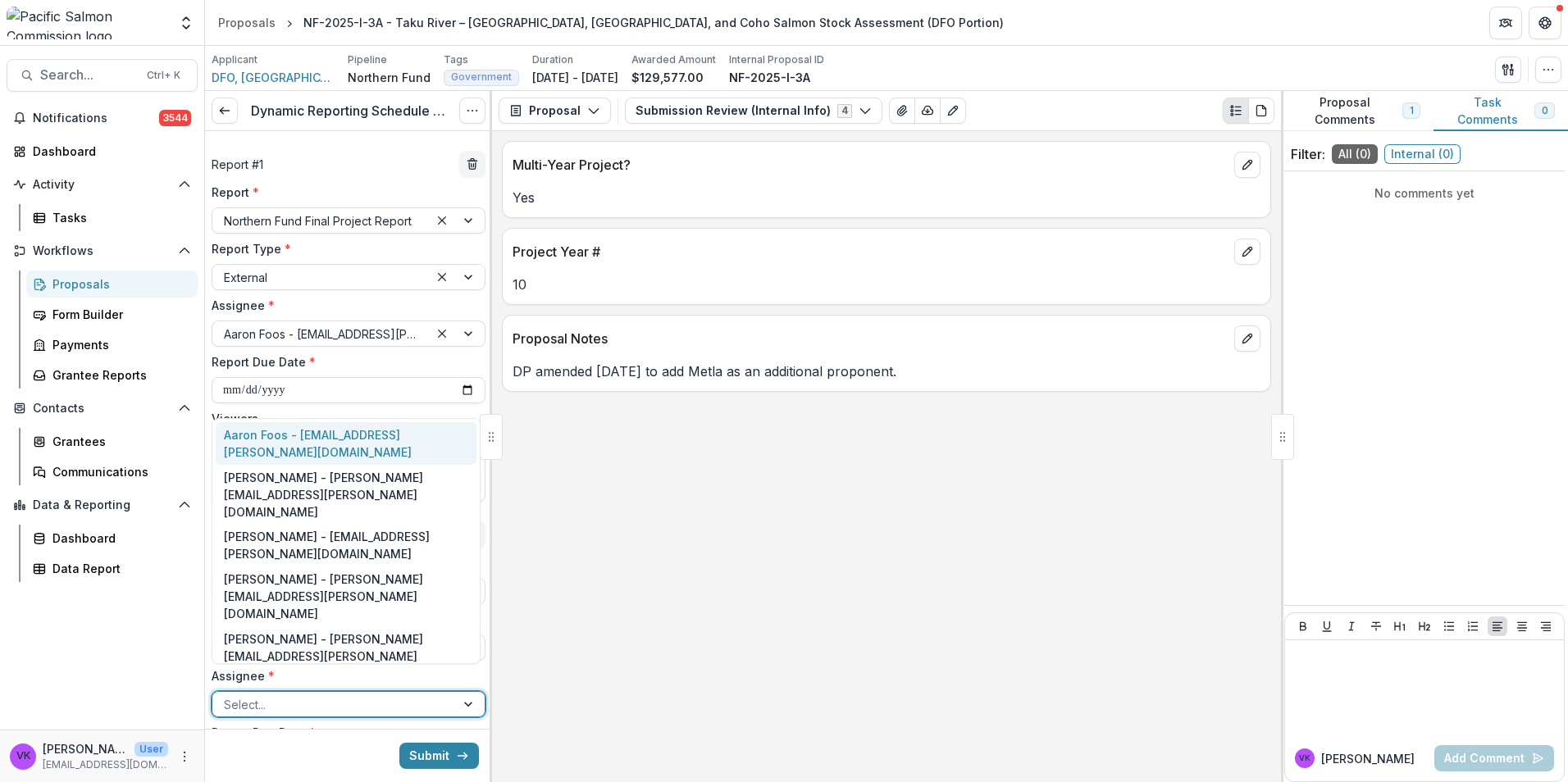
click at [457, 692] on div at bounding box center [470, 704] width 30 height 24
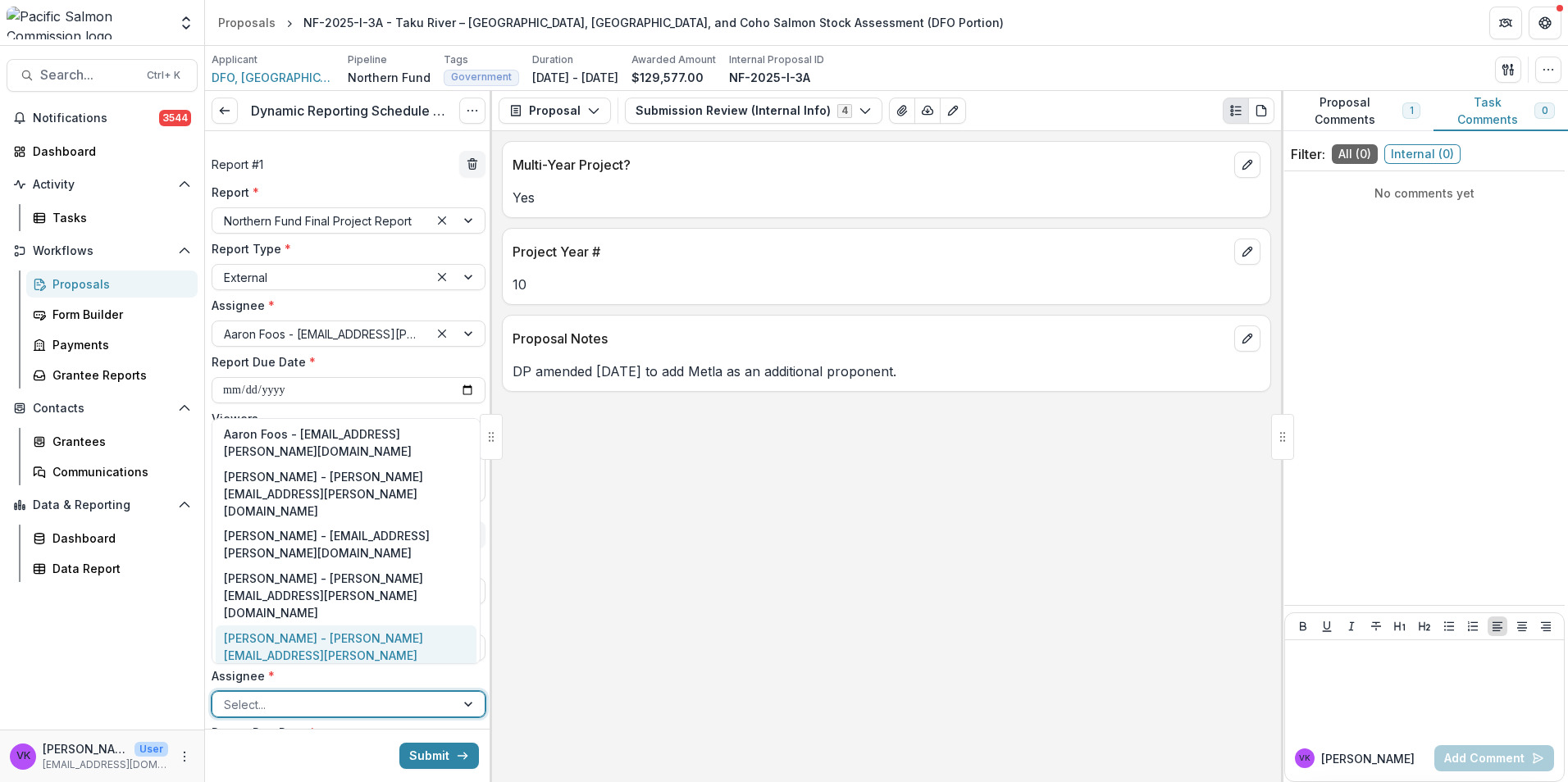
scroll to position [0, 0]
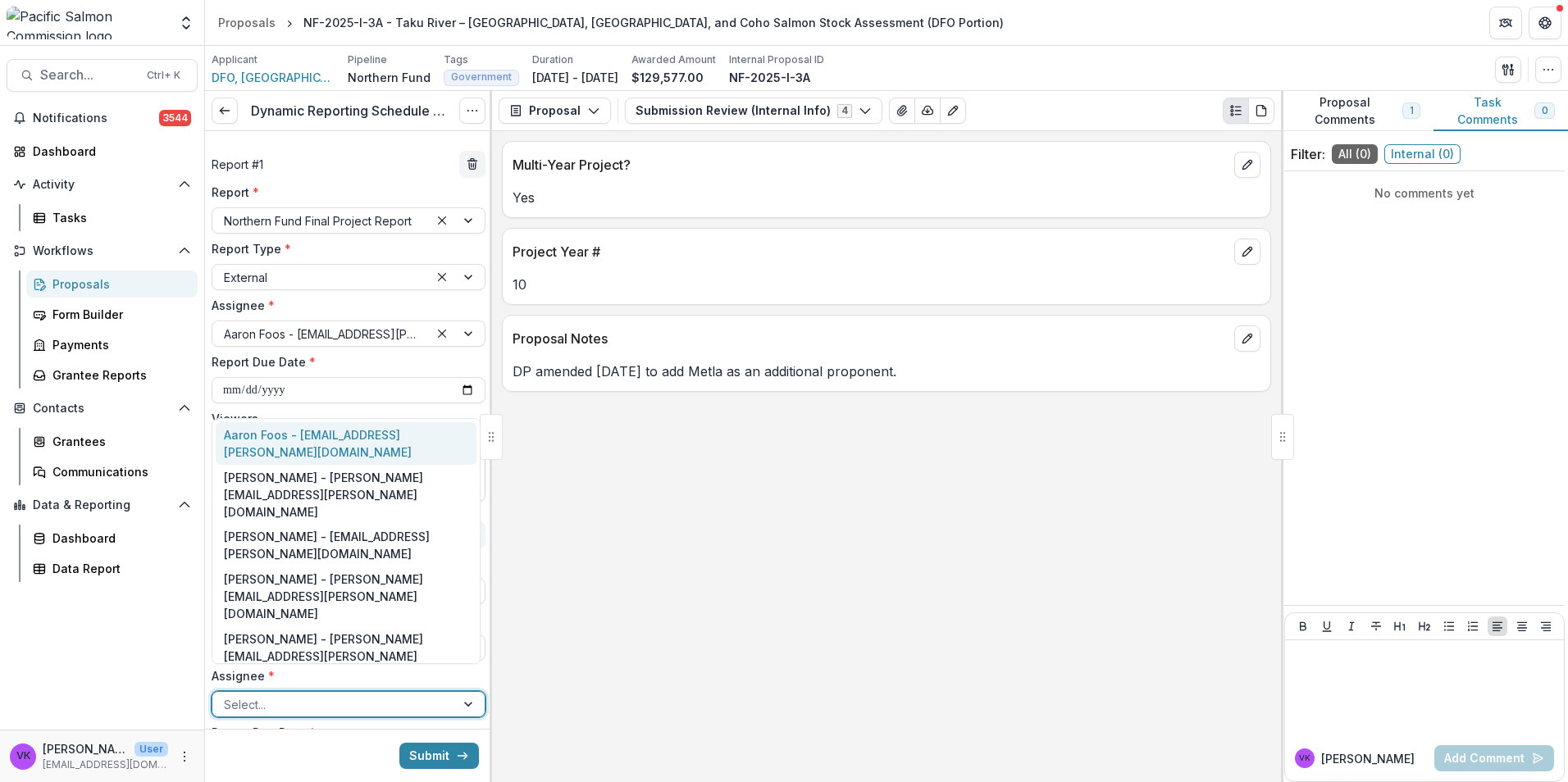
click at [337, 436] on div "Aaron Foos - aaron.foos@dfo-mpo.gc.ca" at bounding box center [346, 444] width 261 height 43
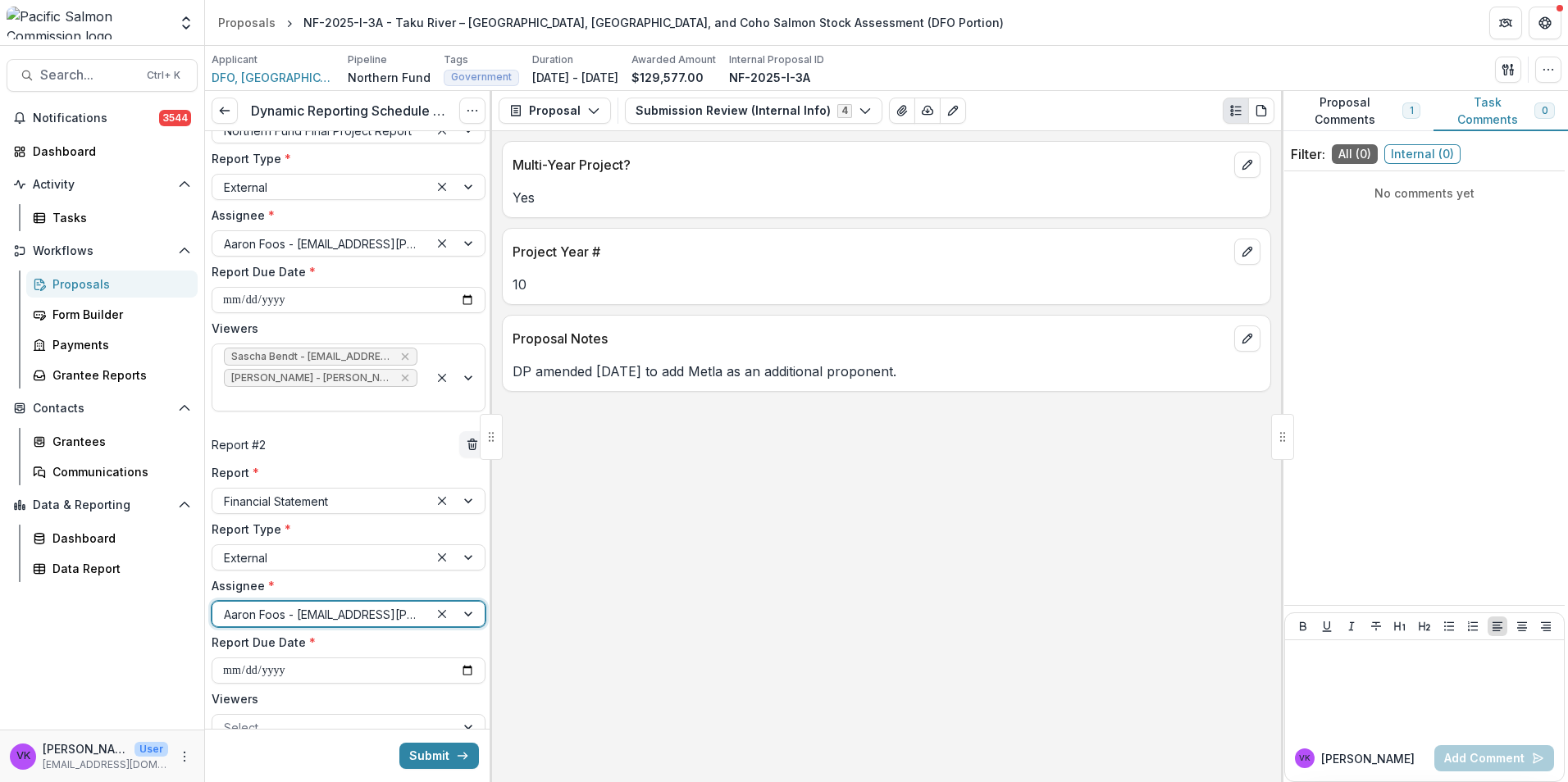
scroll to position [164, 0]
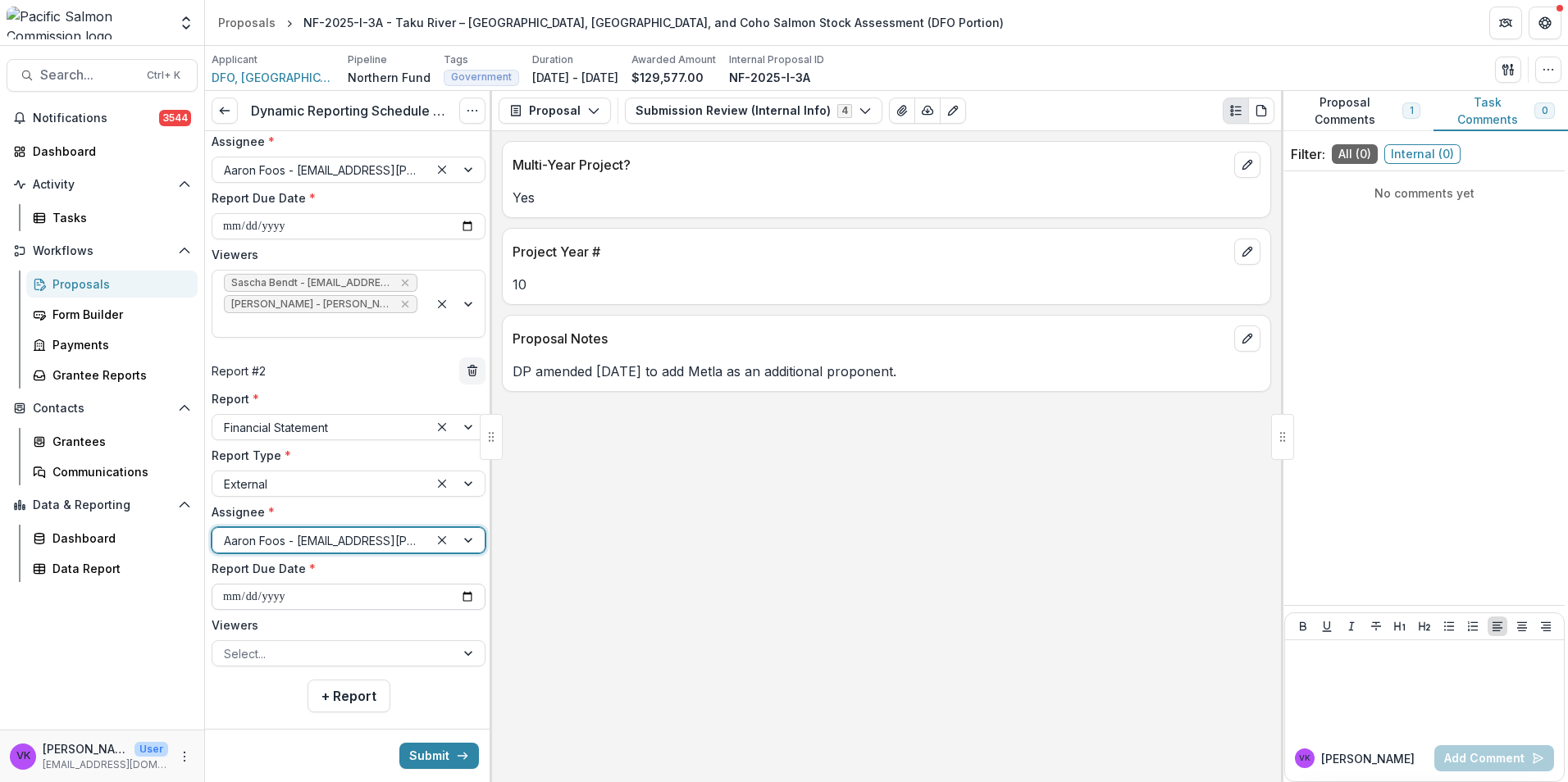
click at [462, 584] on input "**********" at bounding box center [348, 596] width 274 height 26
type input "**********"
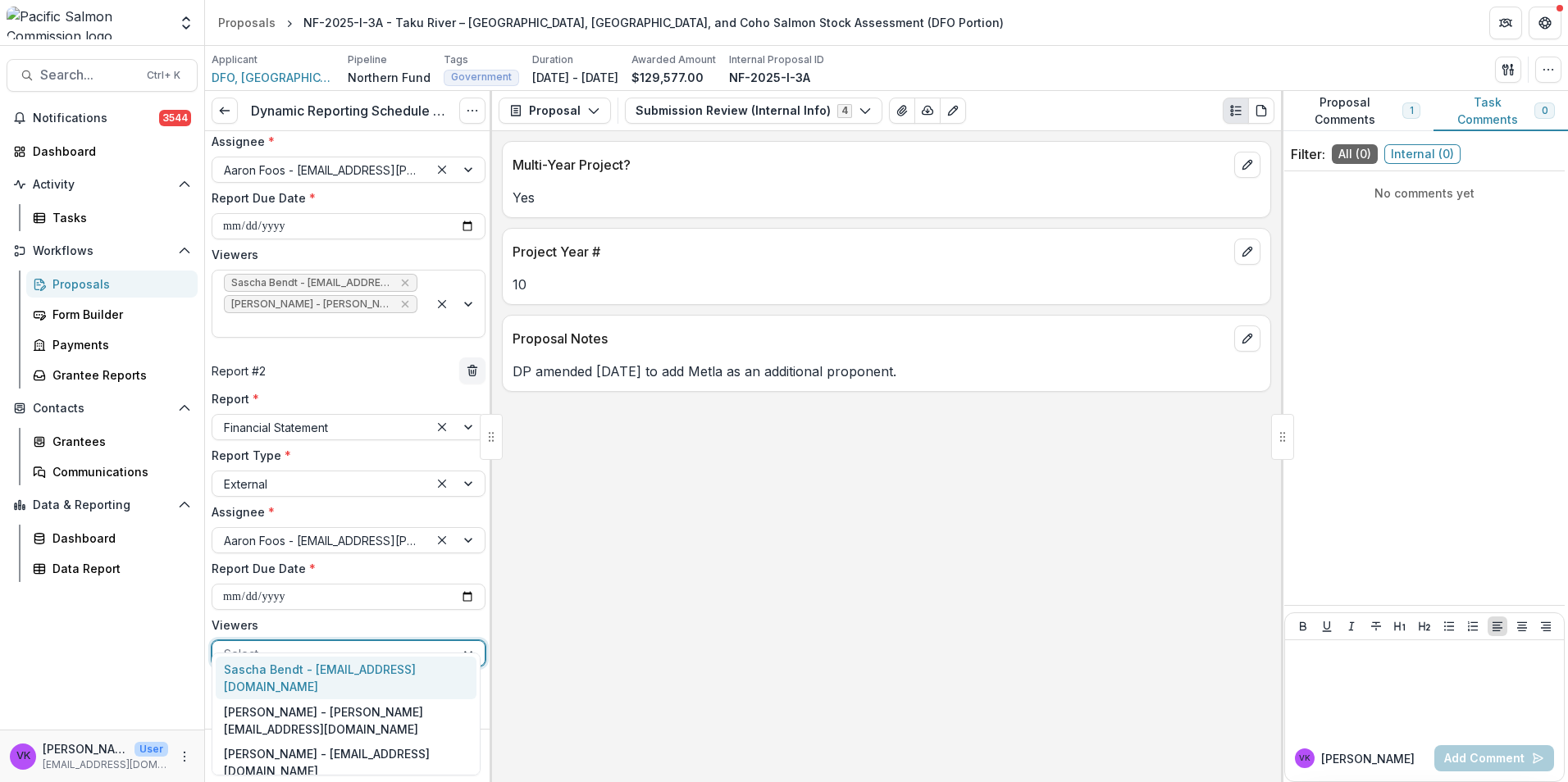
click at [469, 641] on div at bounding box center [470, 652] width 30 height 24
click at [387, 667] on div "Sascha Bendt - [EMAIL_ADDRESS][DOMAIN_NAME]" at bounding box center [346, 678] width 261 height 43
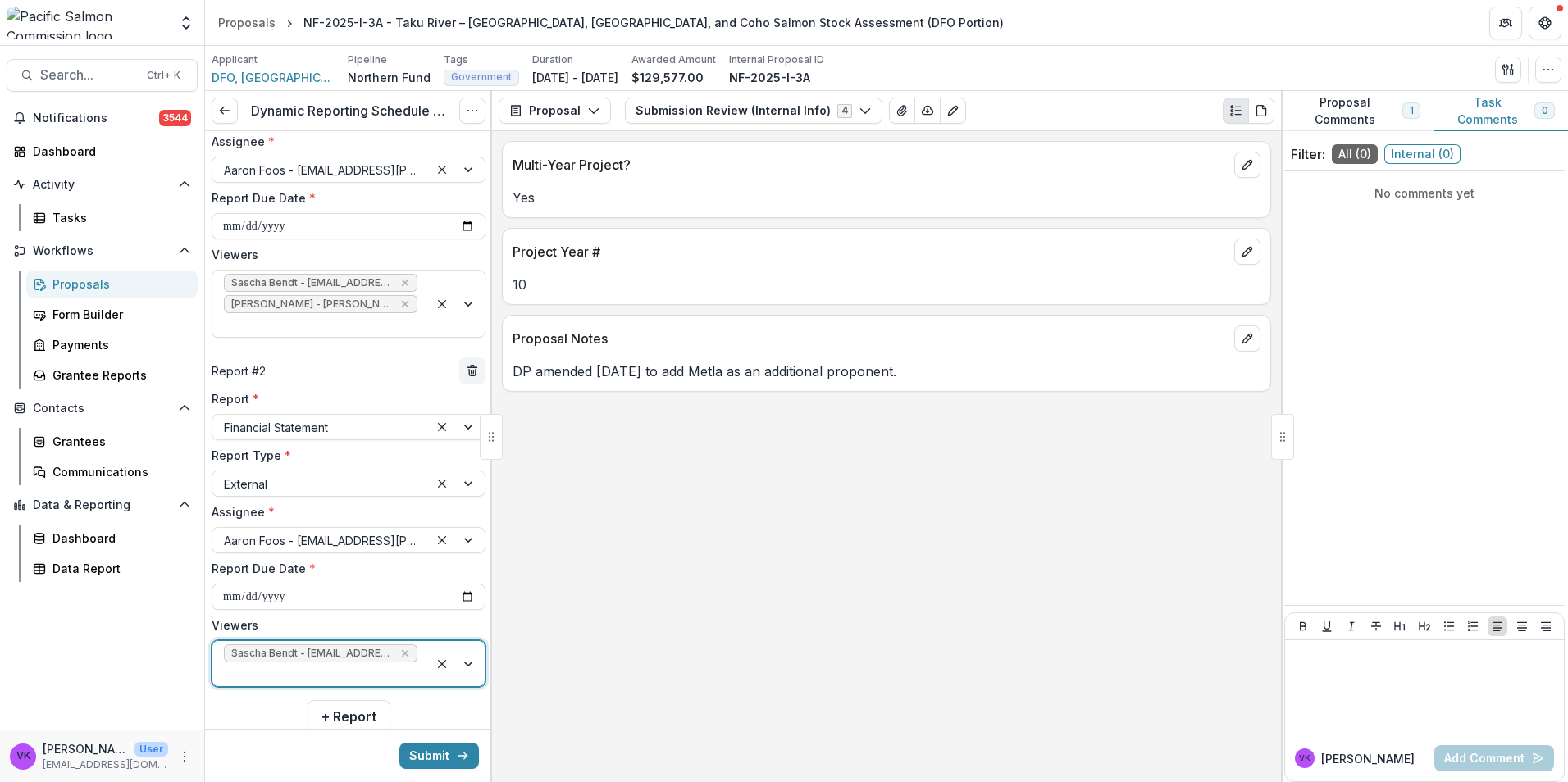
click at [461, 641] on div at bounding box center [457, 663] width 56 height 45
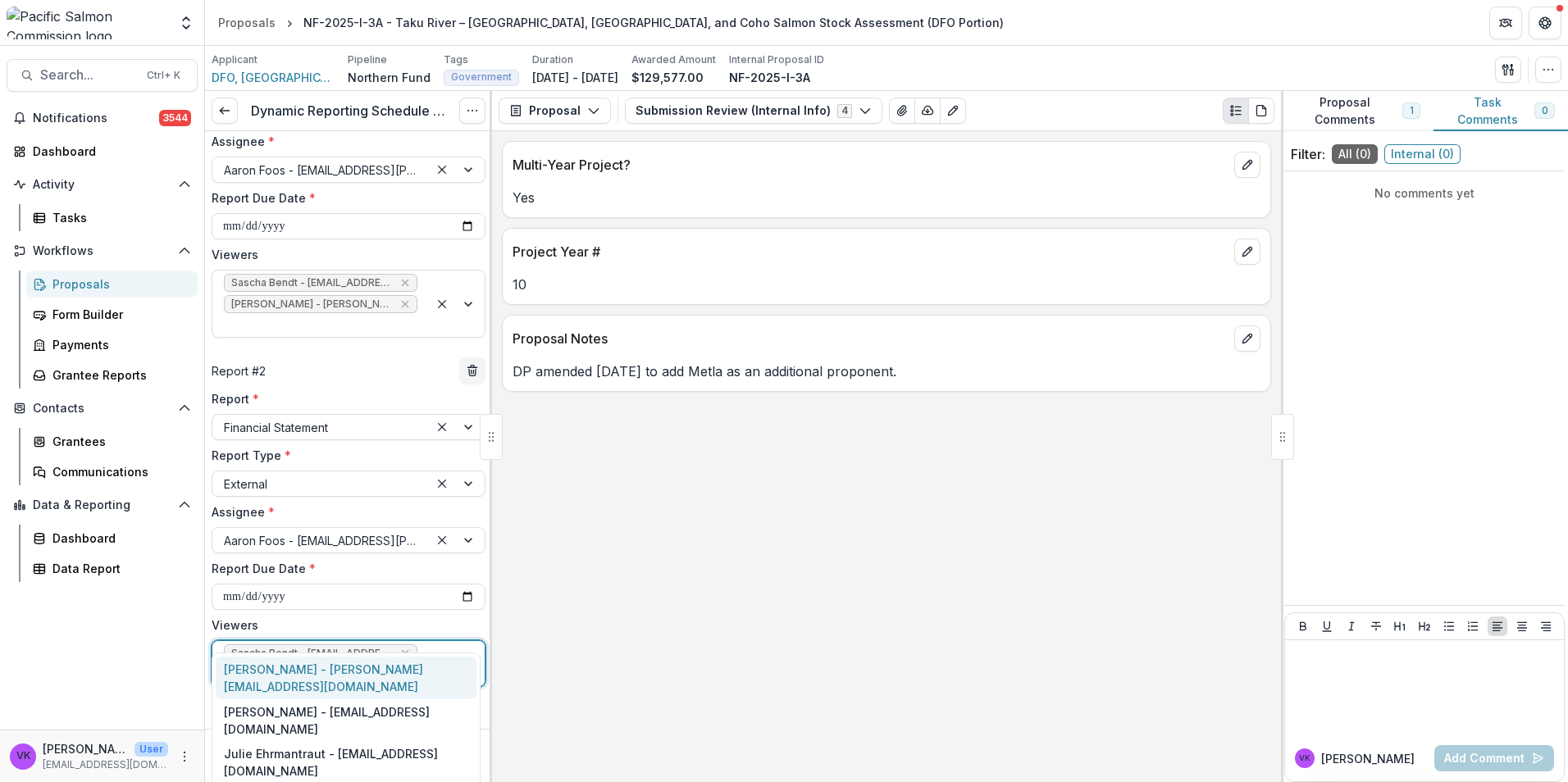
click at [364, 665] on div "[PERSON_NAME] - [PERSON_NAME][EMAIL_ADDRESS][DOMAIN_NAME]" at bounding box center [346, 678] width 261 height 43
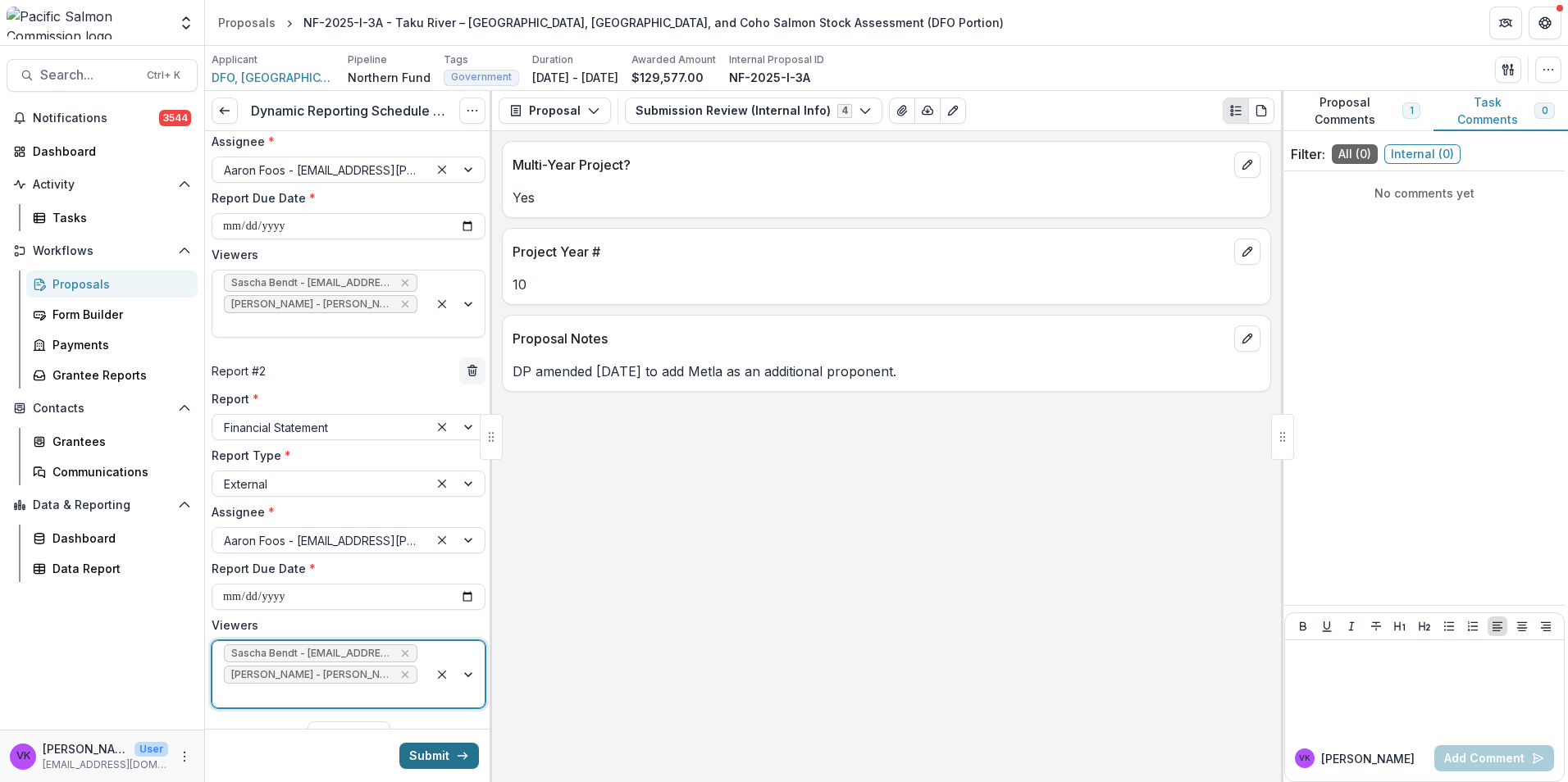
click at [421, 759] on button "Submit" at bounding box center [439, 755] width 79 height 26
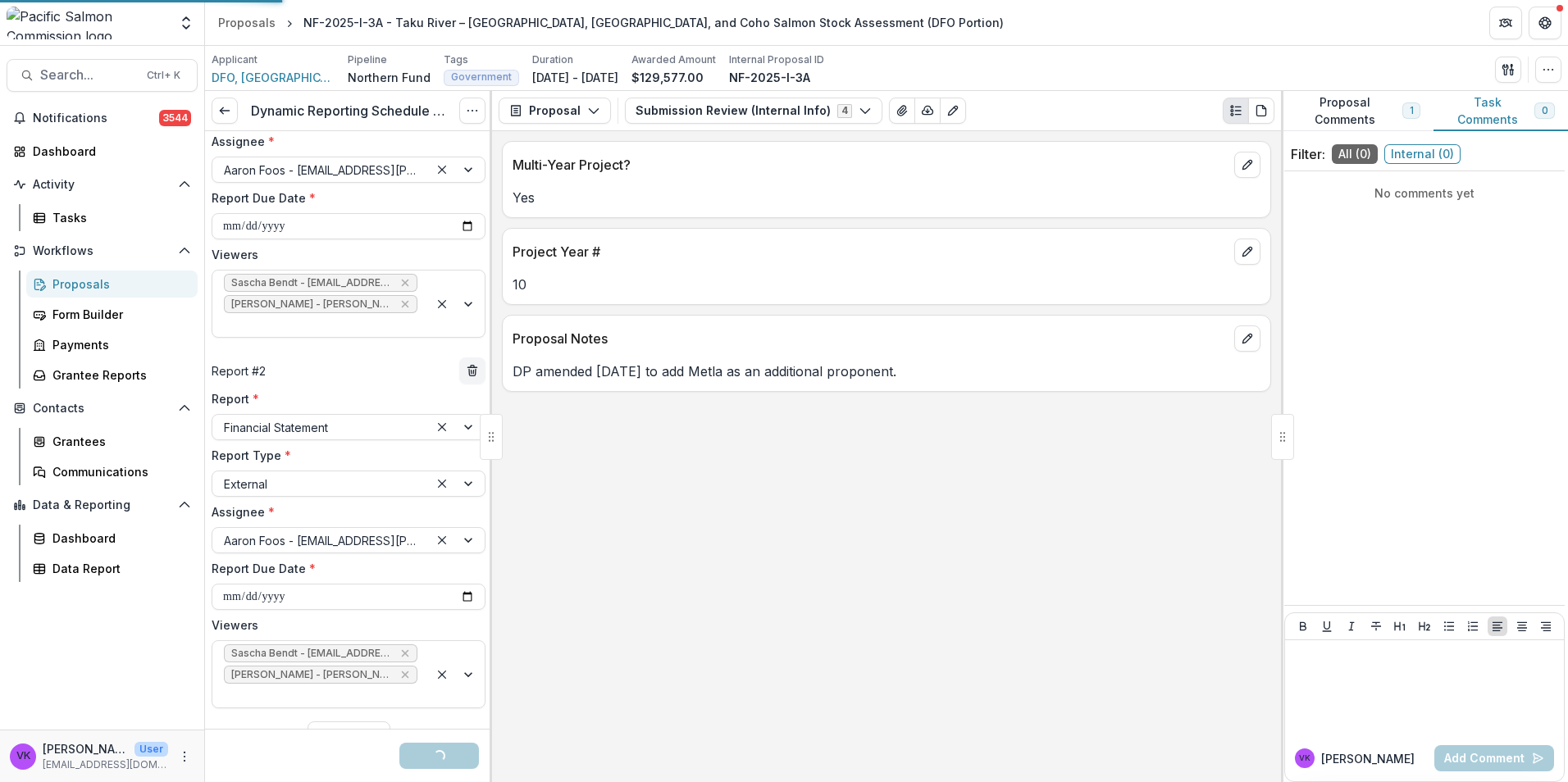
scroll to position [104, 0]
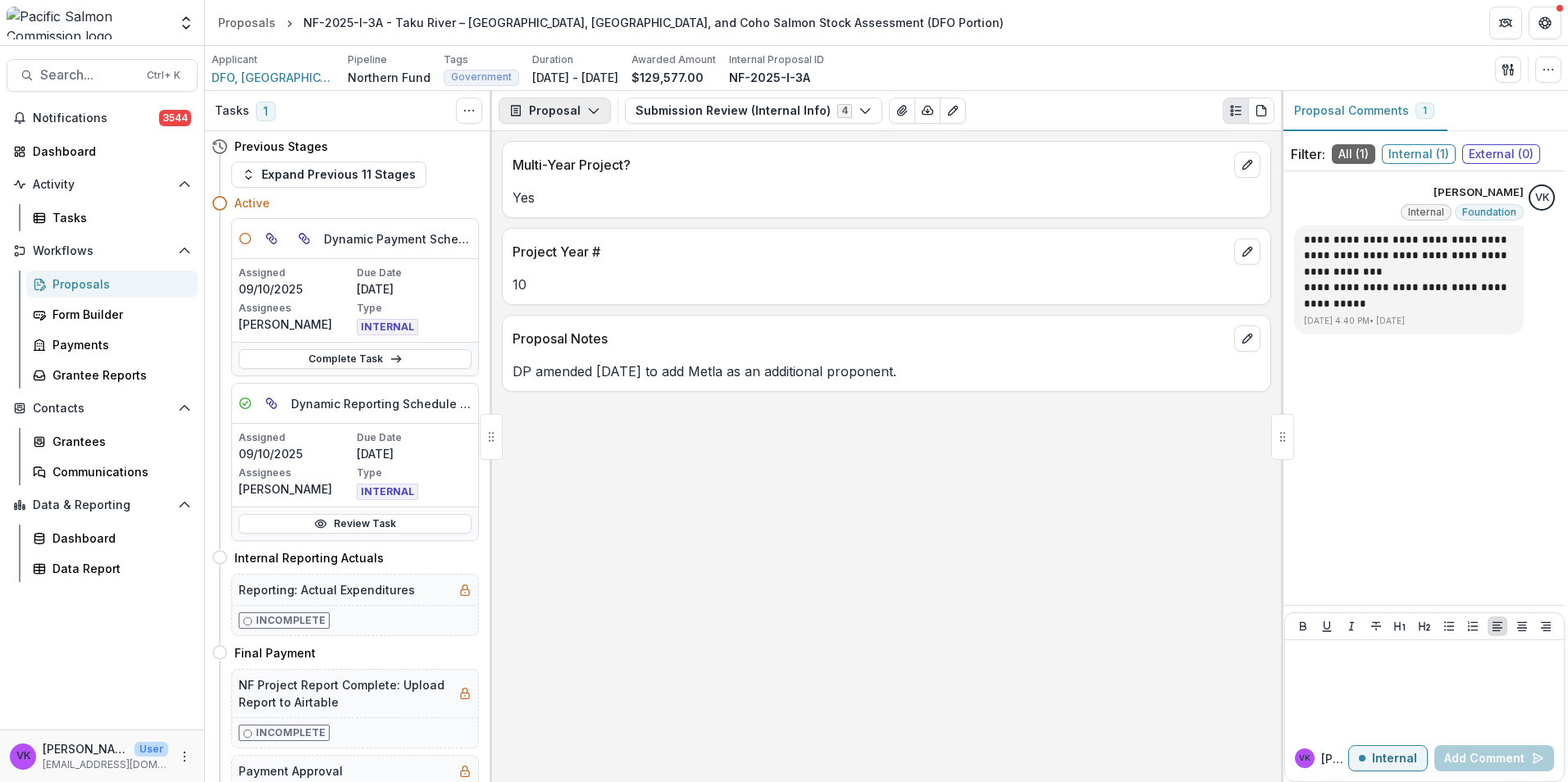
click at [590, 112] on polyline "button" at bounding box center [593, 111] width 9 height 5
click at [566, 201] on div "Reports" at bounding box center [606, 202] width 150 height 17
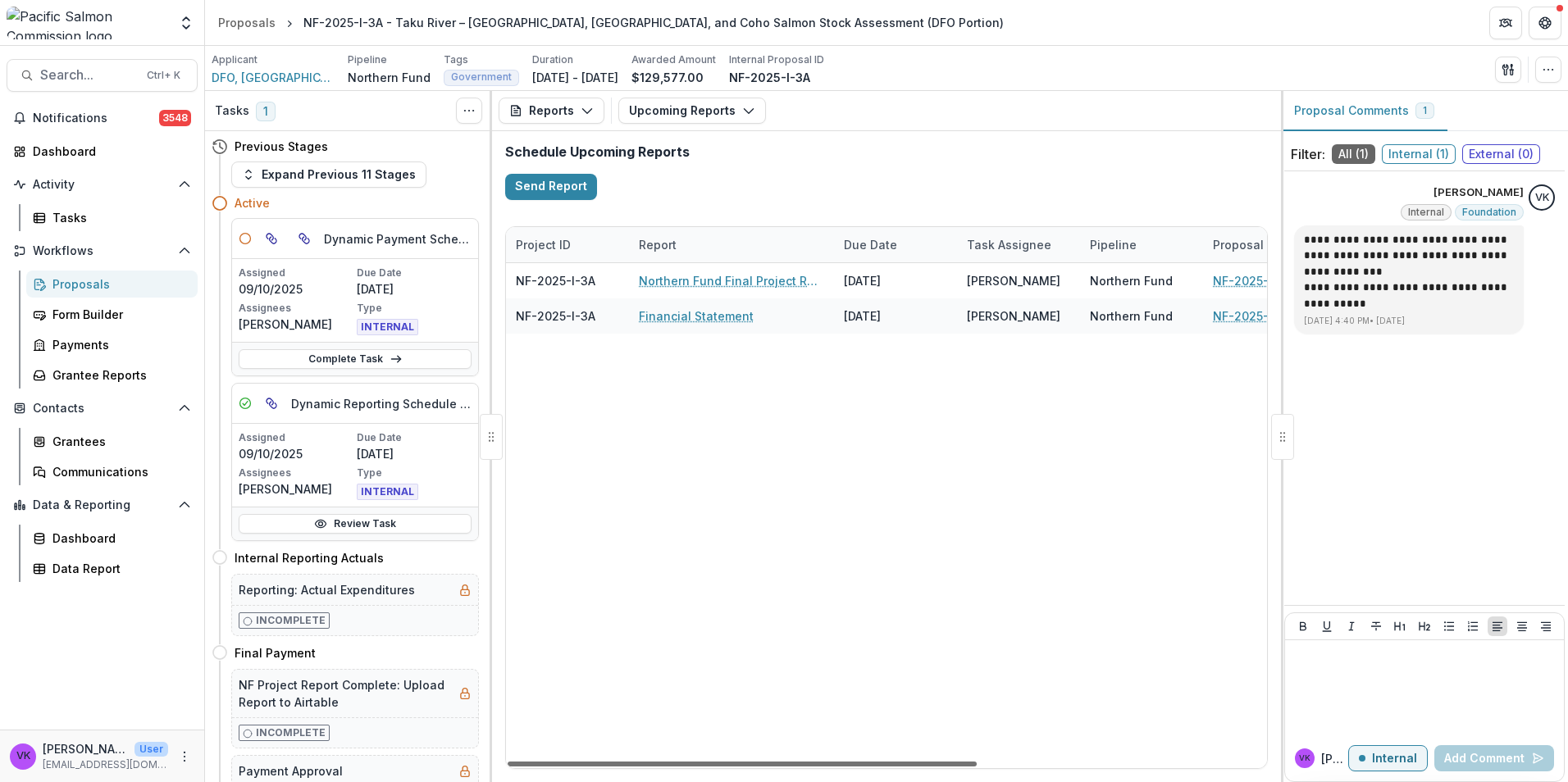
drag, startPoint x: 723, startPoint y: 766, endPoint x: 582, endPoint y: 801, distance: 145.3
click at [582, 767] on div at bounding box center [741, 764] width 469 height 5
click at [78, 284] on div "Proposals" at bounding box center [118, 284] width 132 height 17
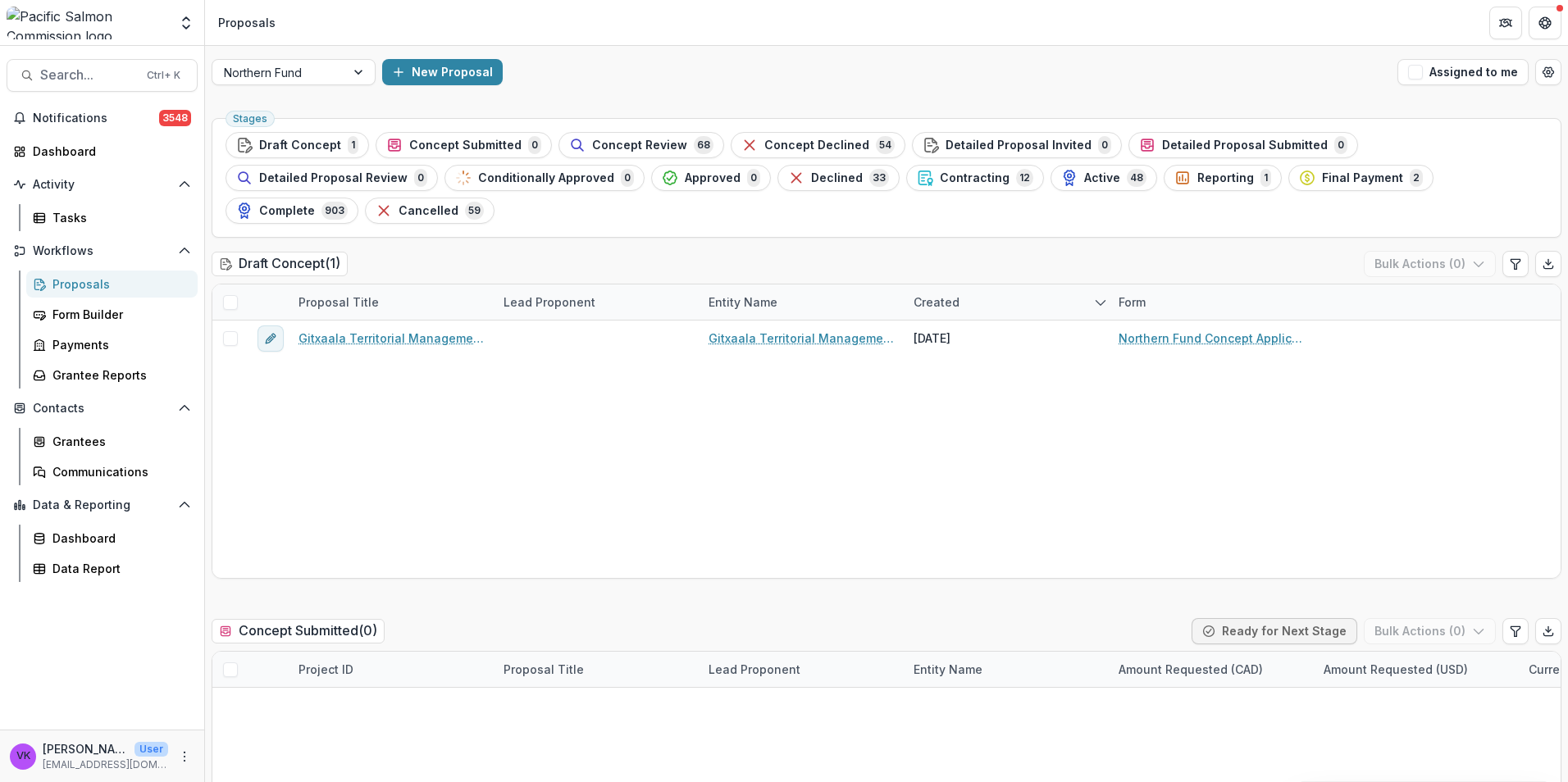
click at [940, 182] on span "Contracting" at bounding box center [974, 178] width 70 height 14
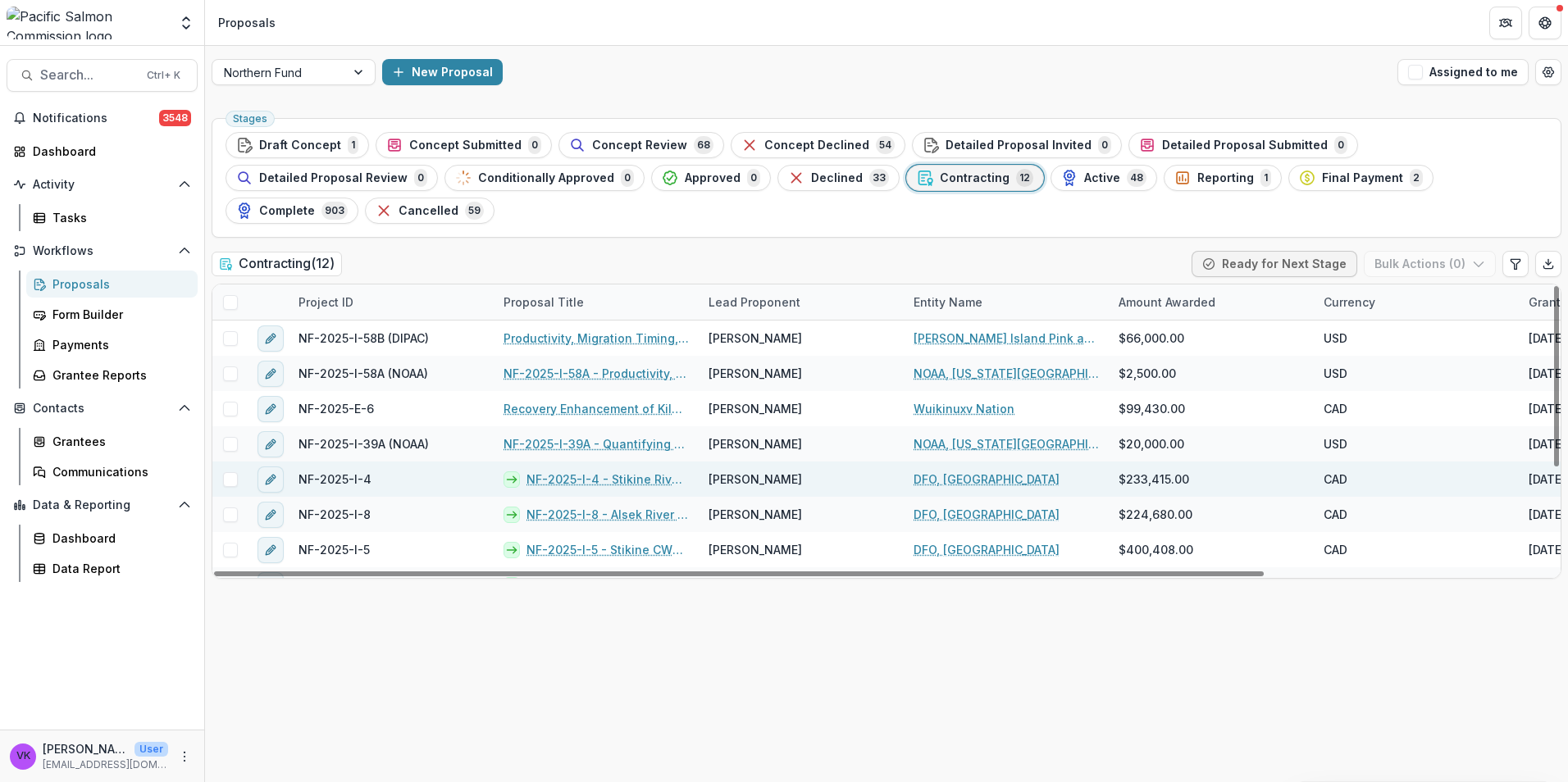
click at [624, 471] on link "NF-2025-I-4 - Stikine River- Tahltan Lake Sockeye Salmon Smolt and Adult Enumer…" at bounding box center [608, 479] width 162 height 17
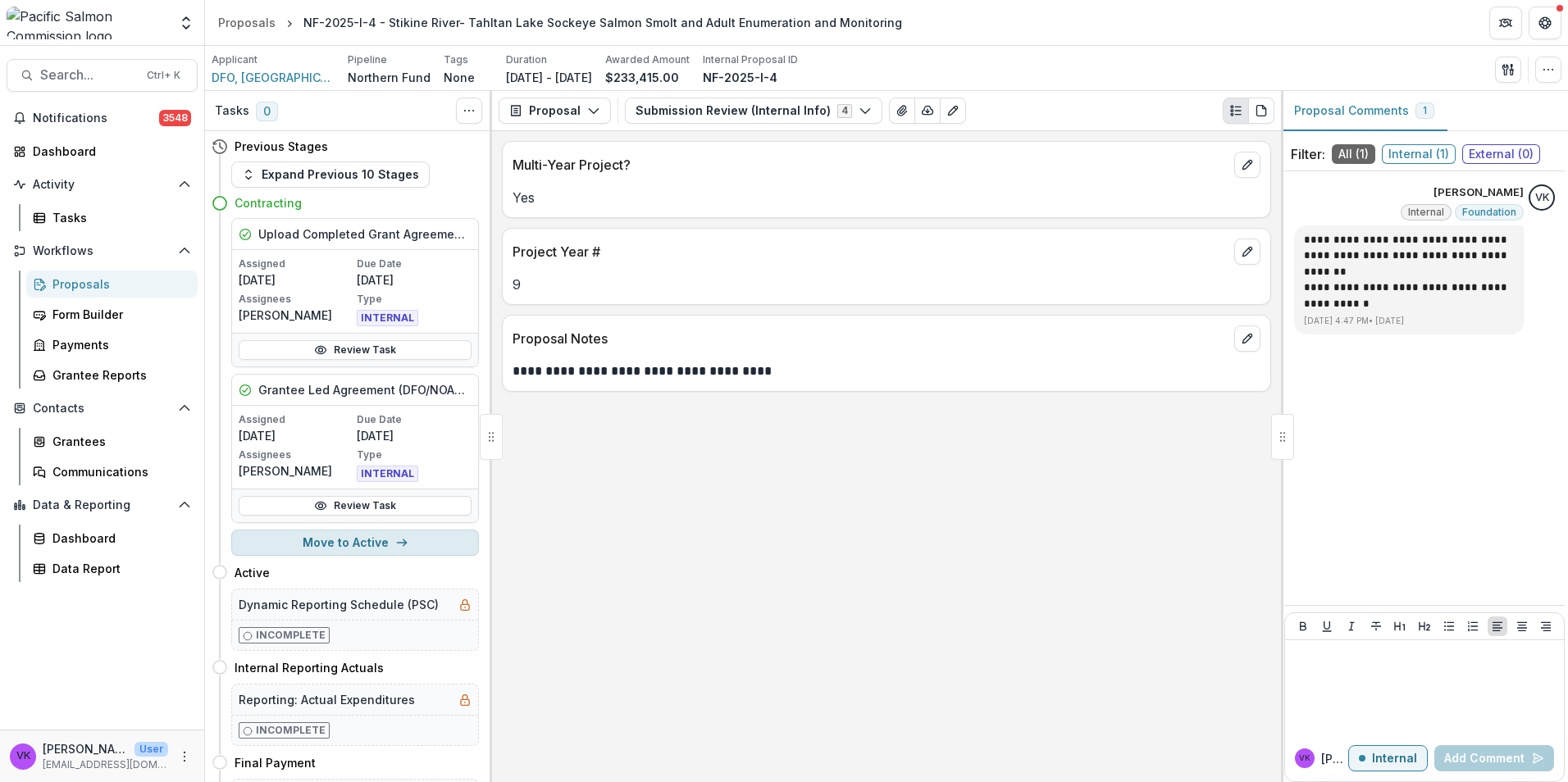
click at [339, 532] on button "Move to Active" at bounding box center [355, 542] width 247 height 26
select select "******"
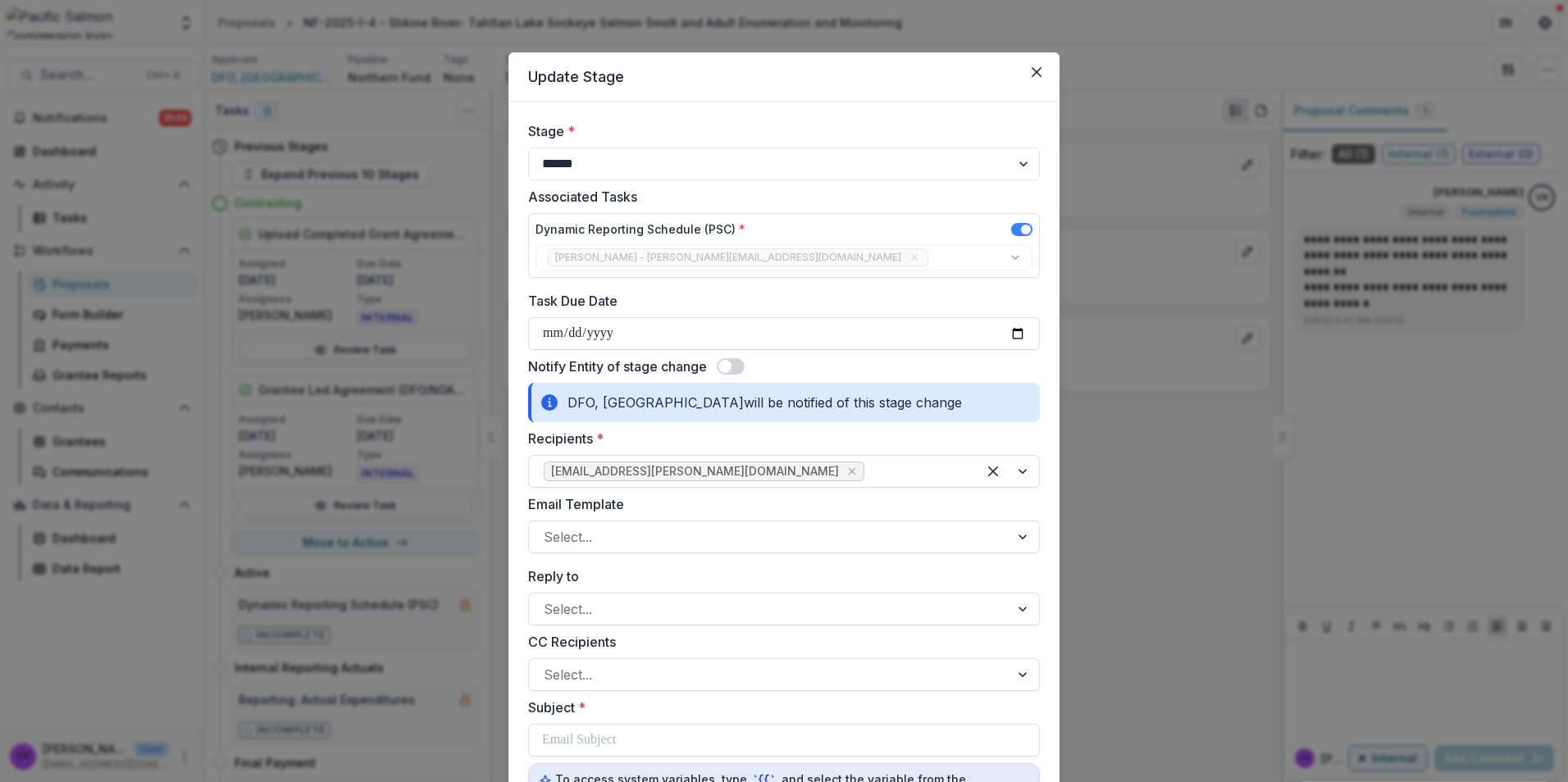
click at [738, 364] on span at bounding box center [730, 366] width 28 height 16
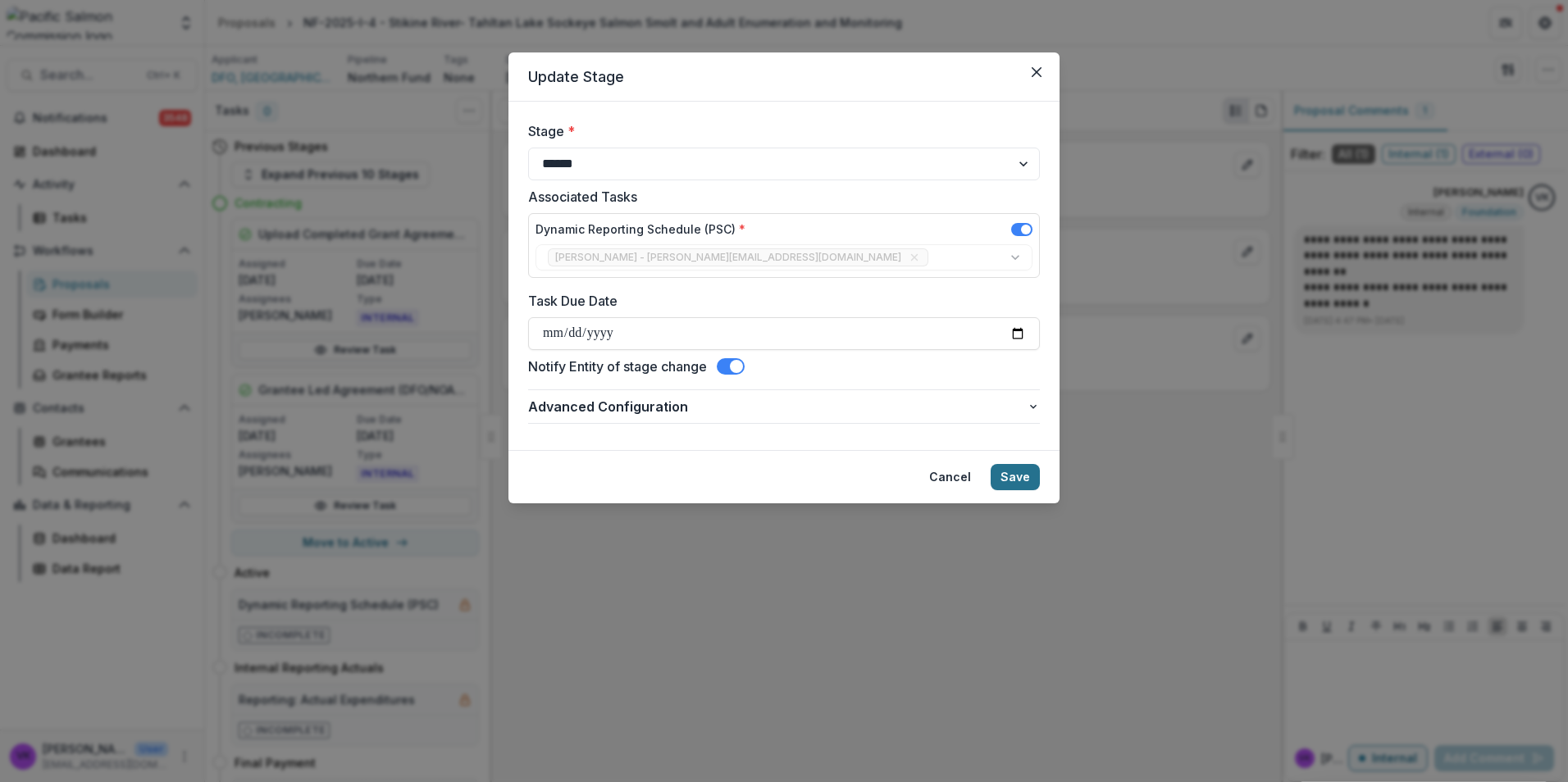
drag, startPoint x: 1007, startPoint y: 477, endPoint x: 1553, endPoint y: 619, distance: 564.2
click at [1007, 478] on button "Save" at bounding box center [1015, 477] width 49 height 26
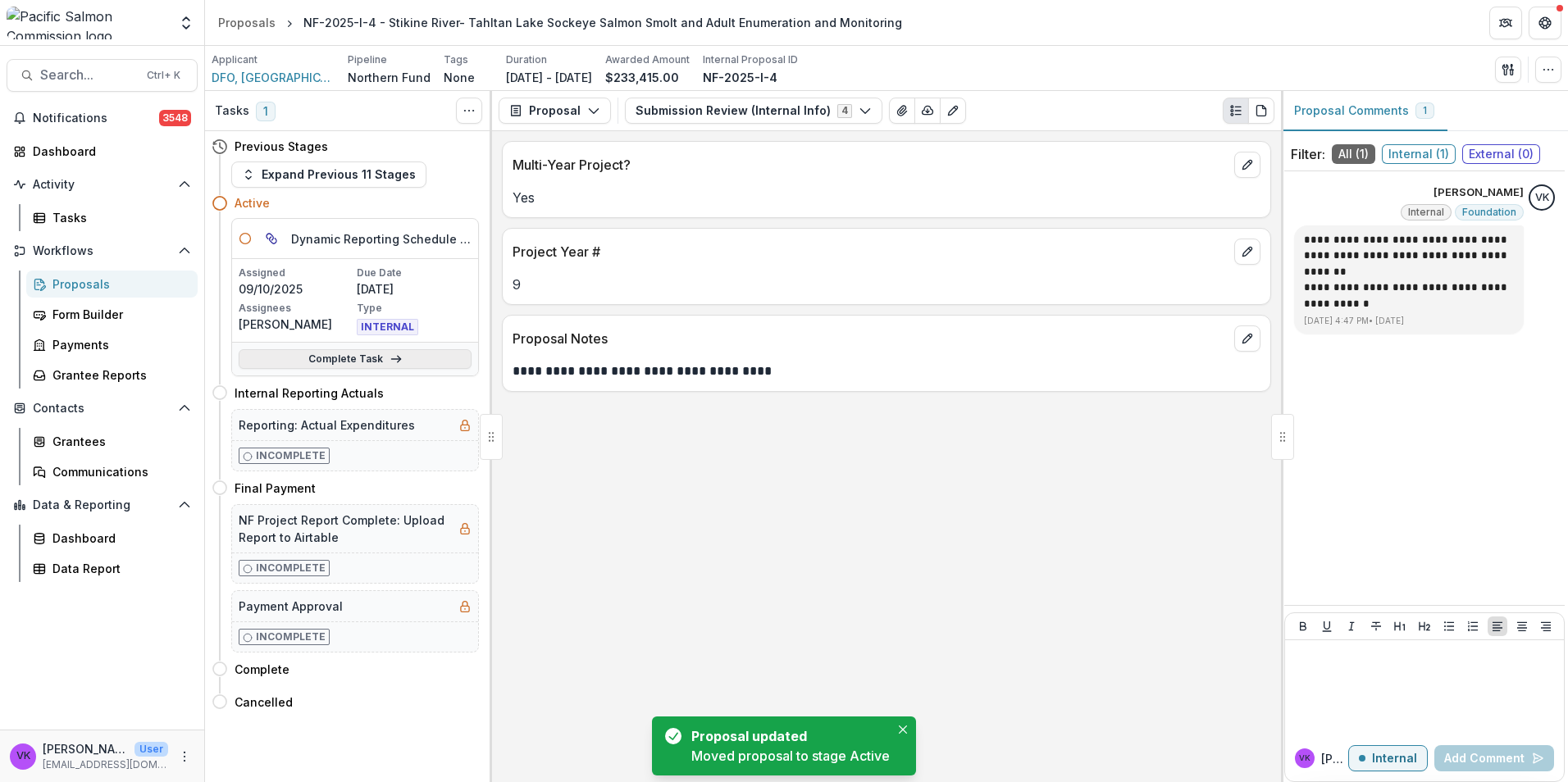
drag, startPoint x: 363, startPoint y: 354, endPoint x: 385, endPoint y: 365, distance: 24.6
click at [363, 354] on link "Complete Task" at bounding box center [355, 359] width 233 height 19
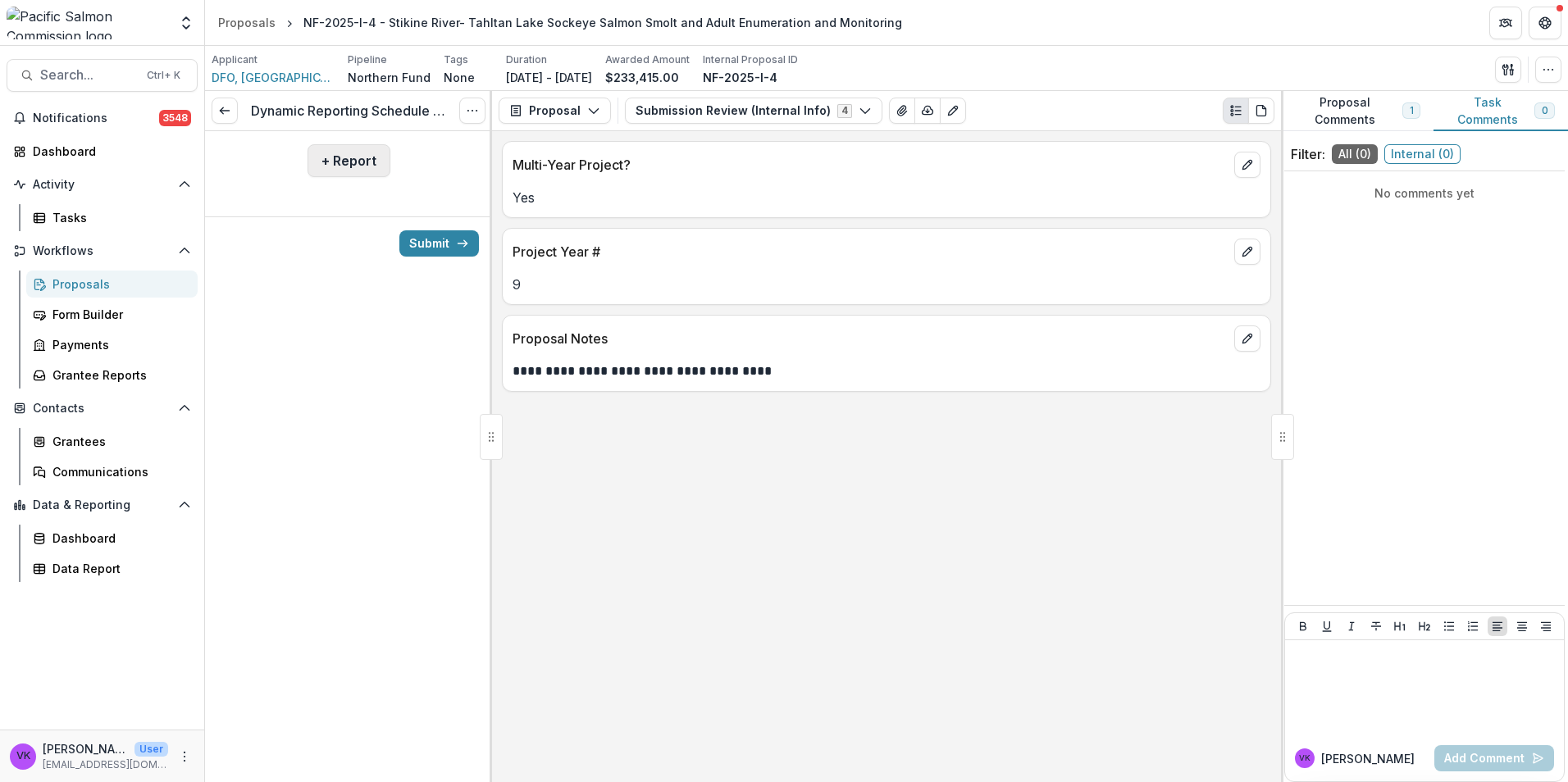
click at [347, 162] on button "+ Report" at bounding box center [349, 160] width 83 height 33
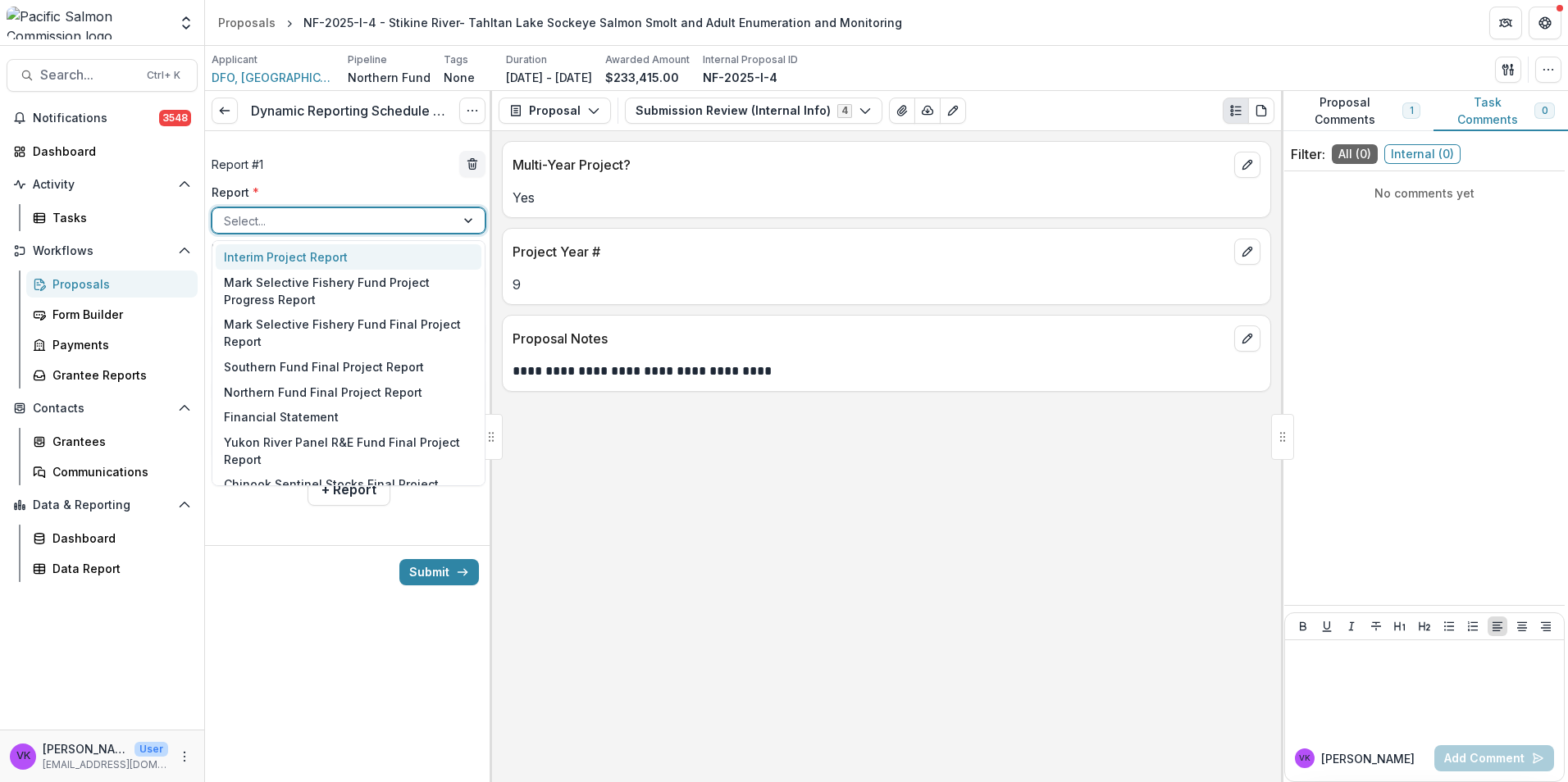
click at [451, 218] on div "Select..." at bounding box center [334, 220] width 243 height 24
click at [419, 393] on div "Northern Fund Final Project Report" at bounding box center [348, 392] width 266 height 25
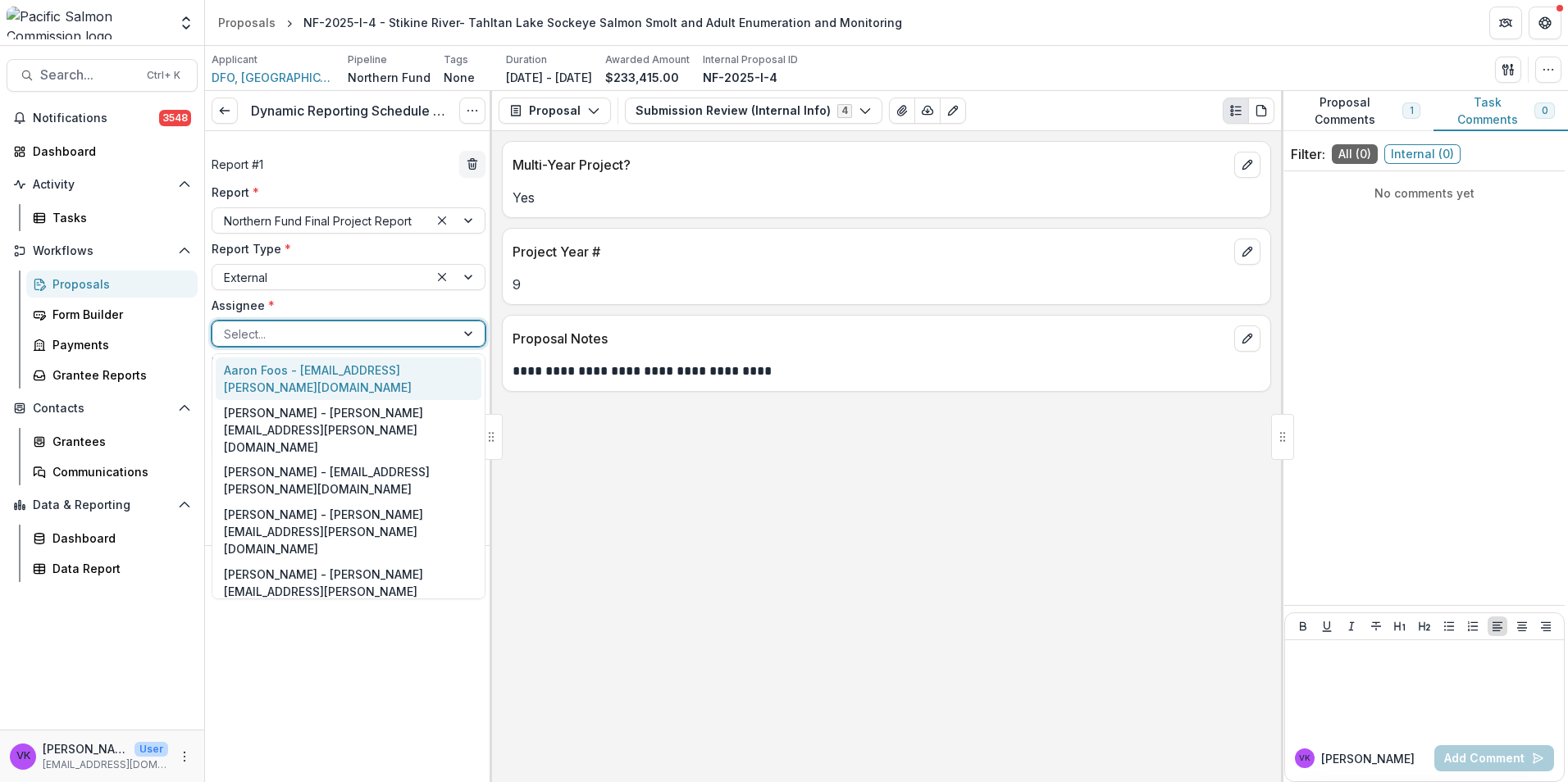
click at [472, 334] on div at bounding box center [470, 333] width 30 height 24
click at [301, 621] on div "Jody Mackenzie-Grieve - jody.mackenzie-grieve@dfo-mpo.gc.ca" at bounding box center [348, 651] width 266 height 60
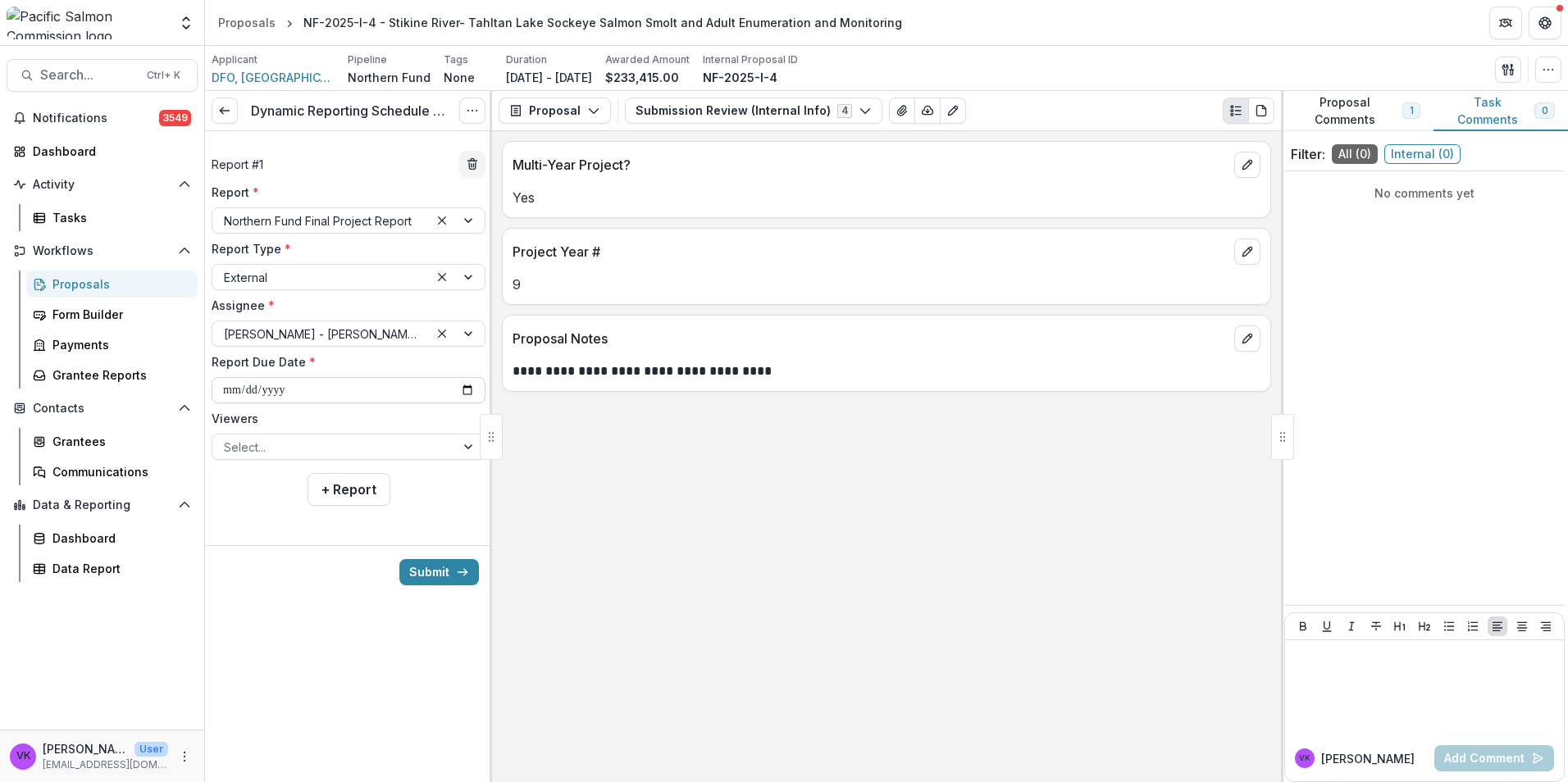
click at [467, 391] on input "**********" at bounding box center [348, 390] width 274 height 26
type input "**********"
click at [471, 446] on div at bounding box center [470, 447] width 30 height 24
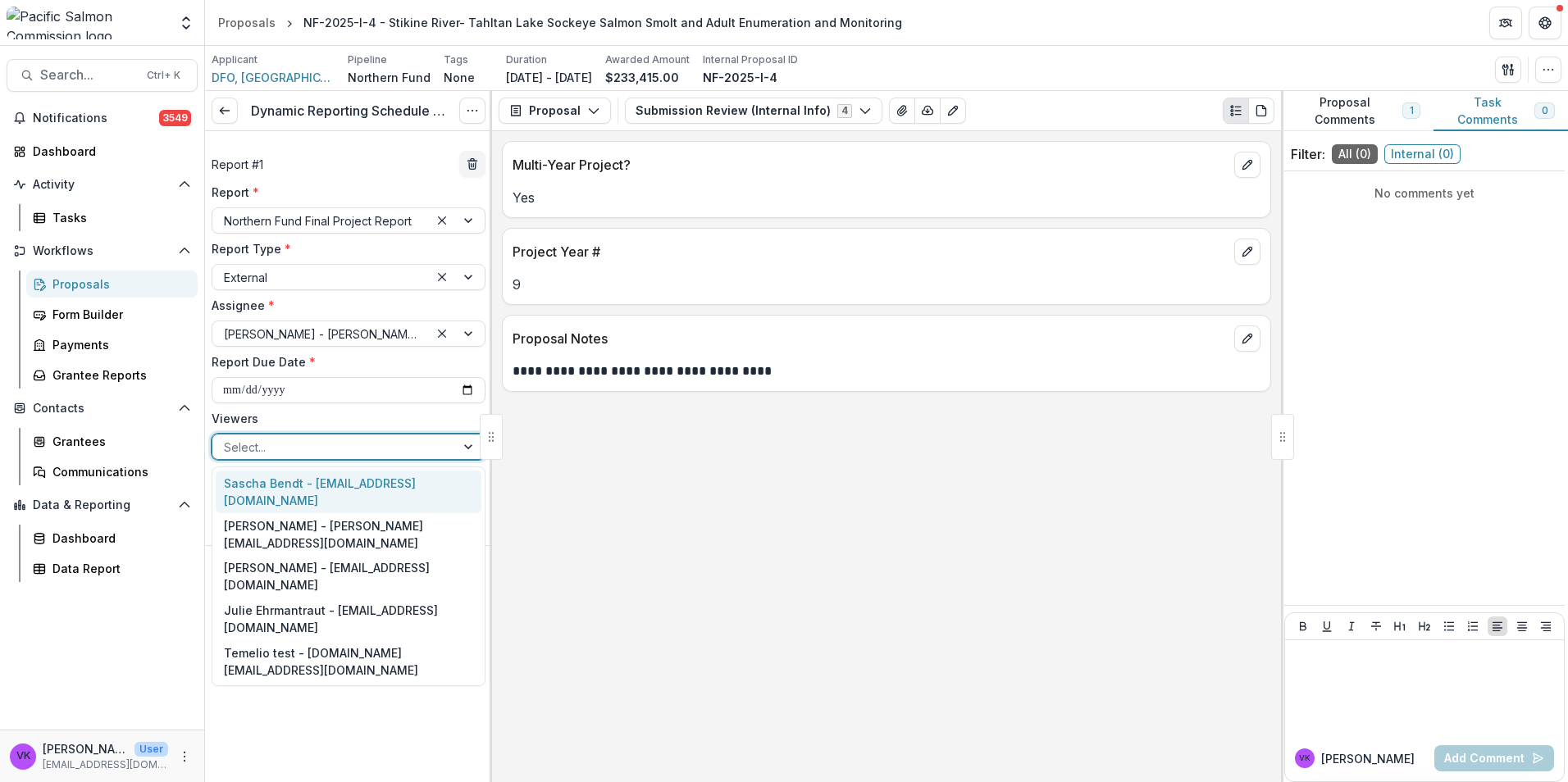
click at [381, 481] on div "Sascha Bendt - [EMAIL_ADDRESS][DOMAIN_NAME]" at bounding box center [348, 492] width 266 height 43
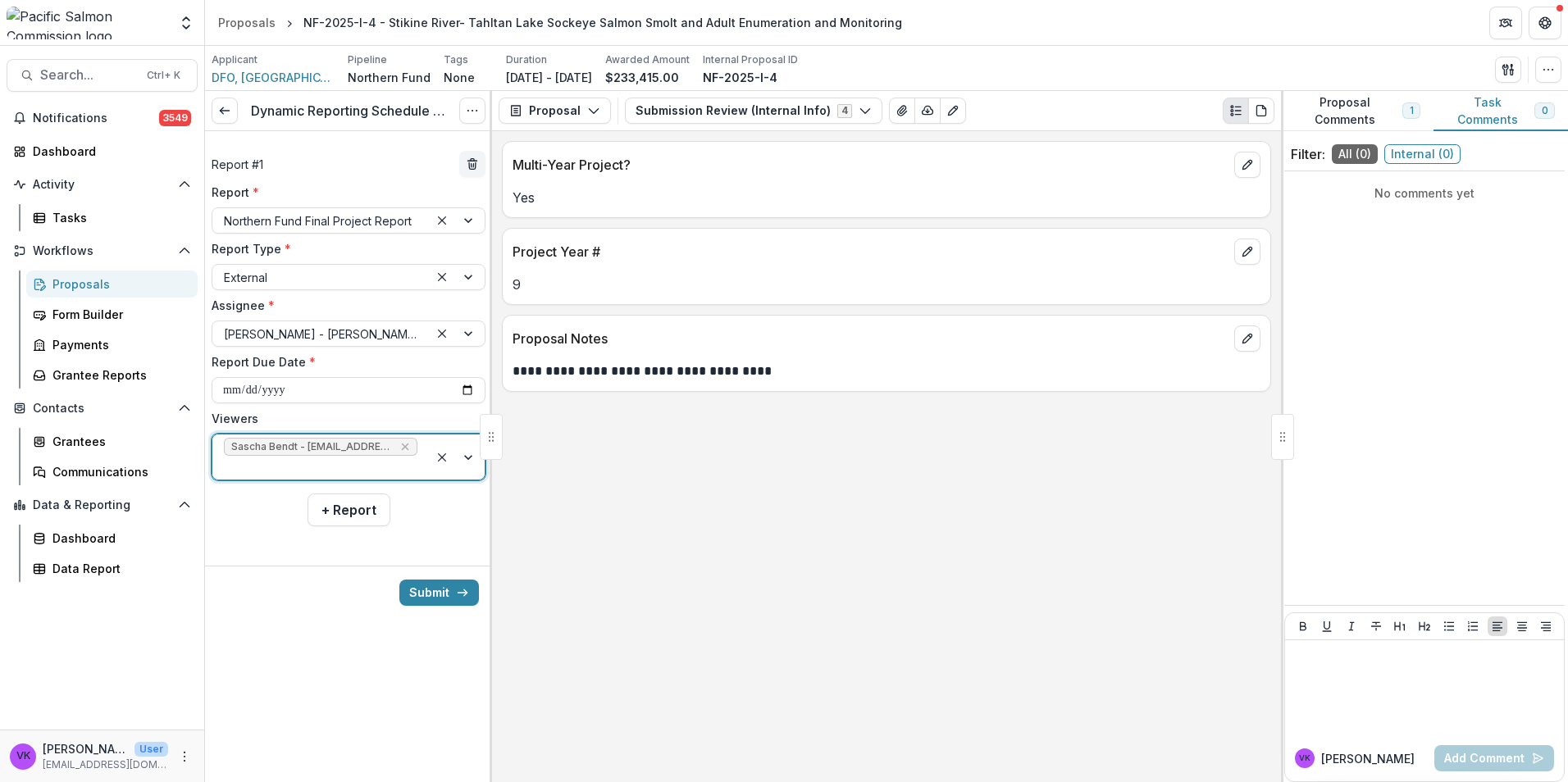
click at [470, 445] on div at bounding box center [457, 457] width 56 height 45
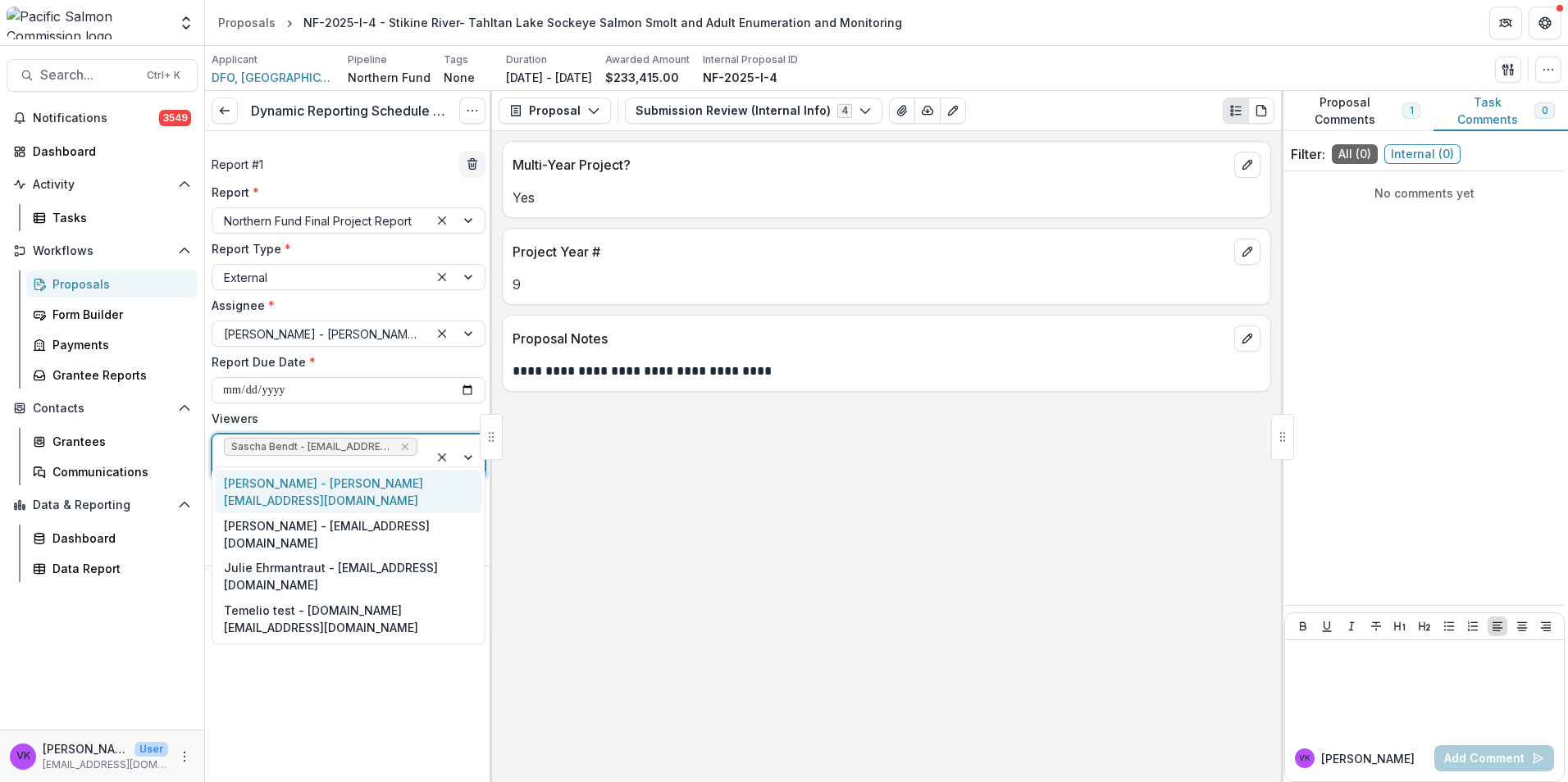
click at [377, 483] on div "[PERSON_NAME] - [PERSON_NAME][EMAIL_ADDRESS][DOMAIN_NAME]" at bounding box center [348, 492] width 266 height 43
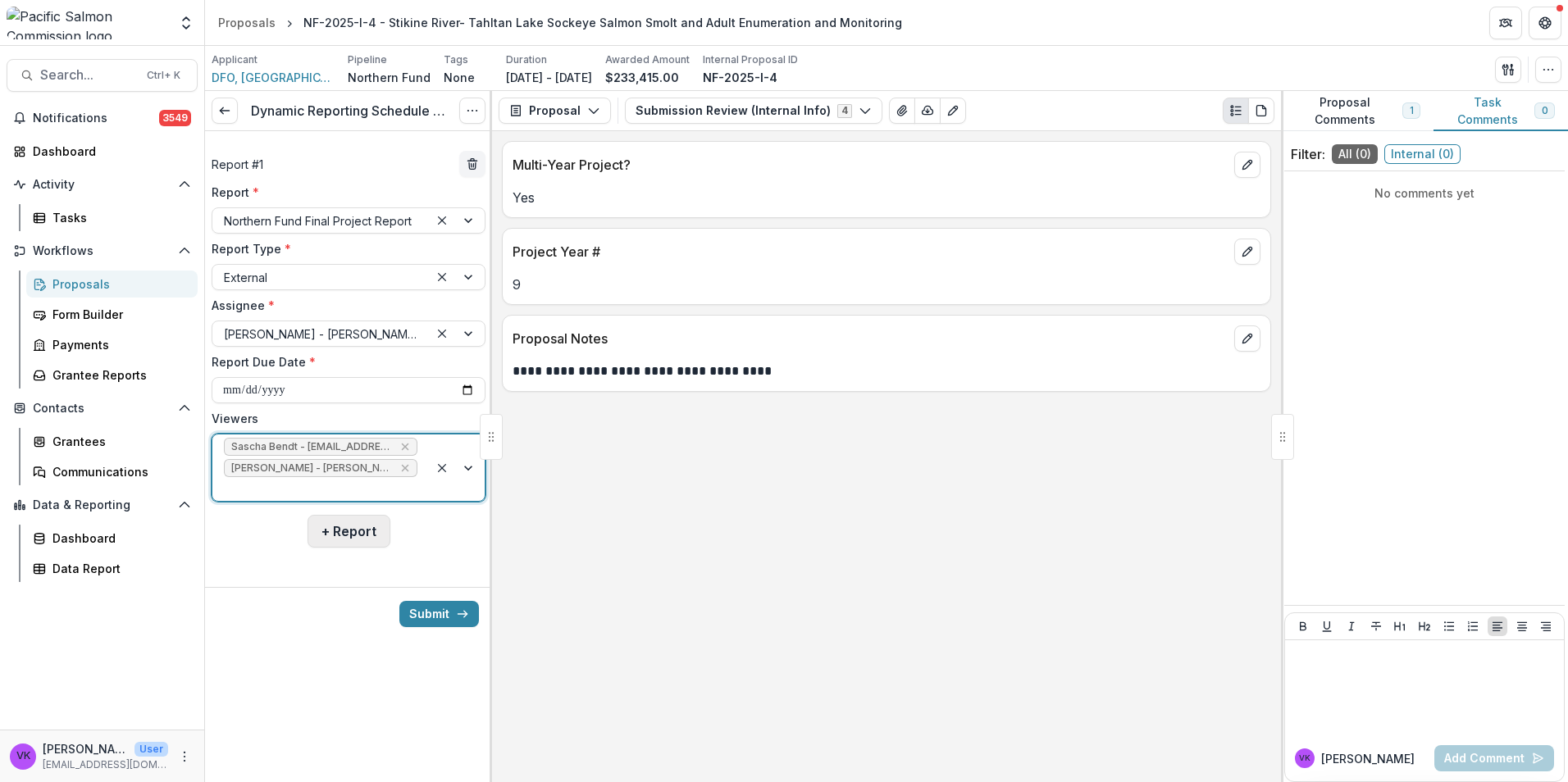
click at [337, 515] on button "+ Report" at bounding box center [349, 532] width 83 height 33
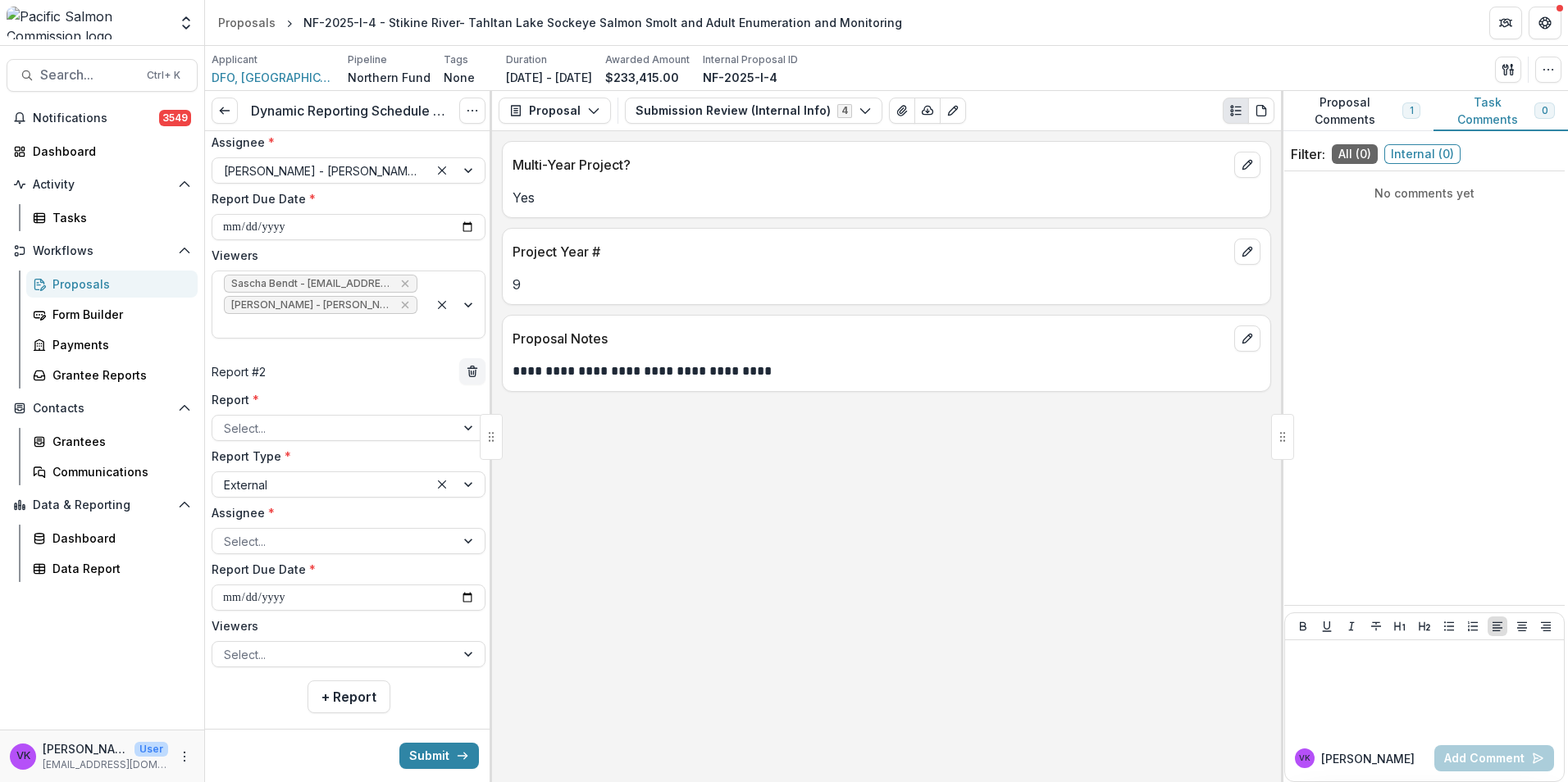
scroll to position [164, 0]
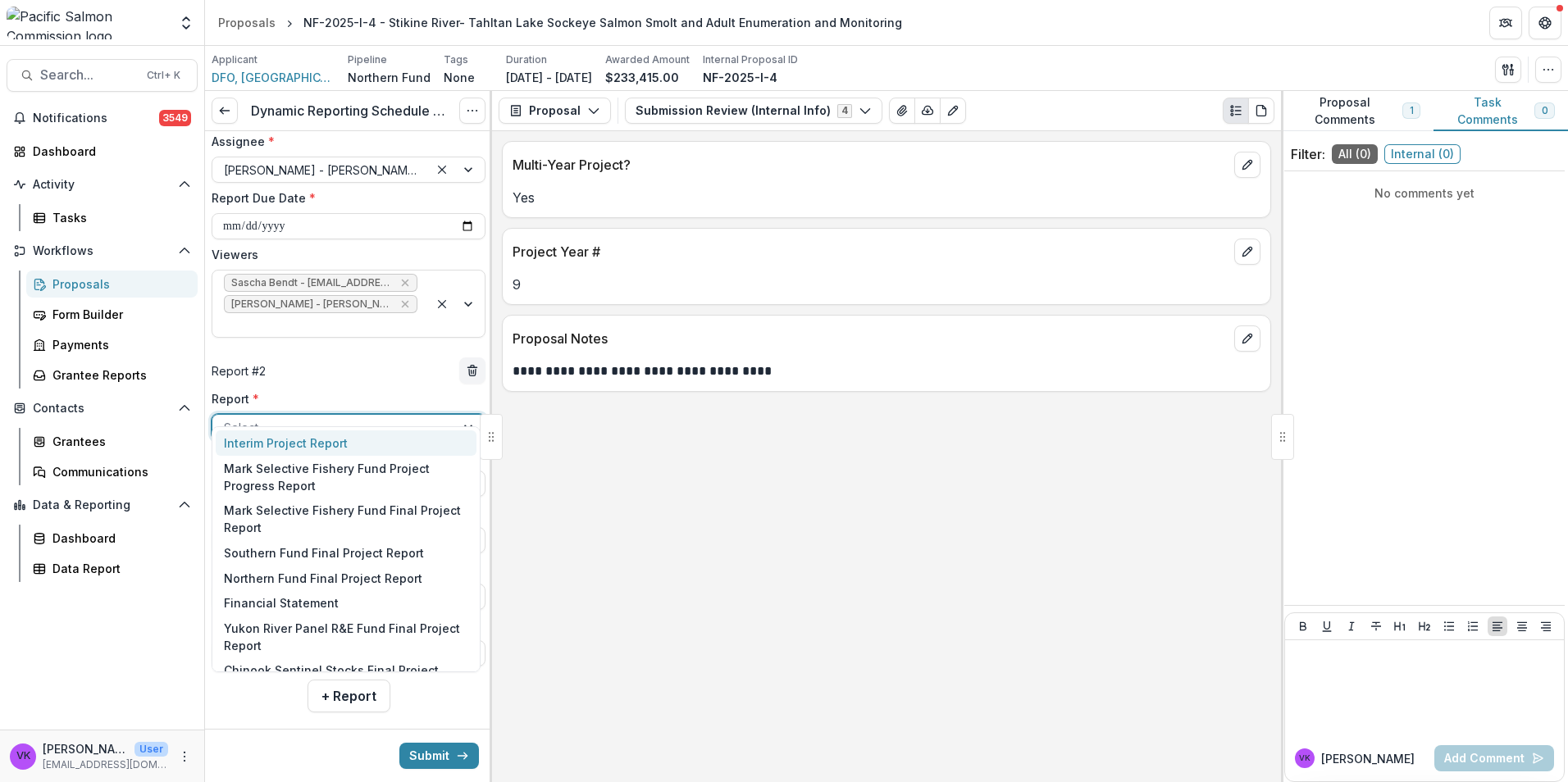
click at [377, 418] on div at bounding box center [334, 427] width 219 height 20
drag, startPoint x: 281, startPoint y: 597, endPoint x: 303, endPoint y: 597, distance: 22.0
click at [281, 596] on div "Financial Statement" at bounding box center [346, 603] width 261 height 25
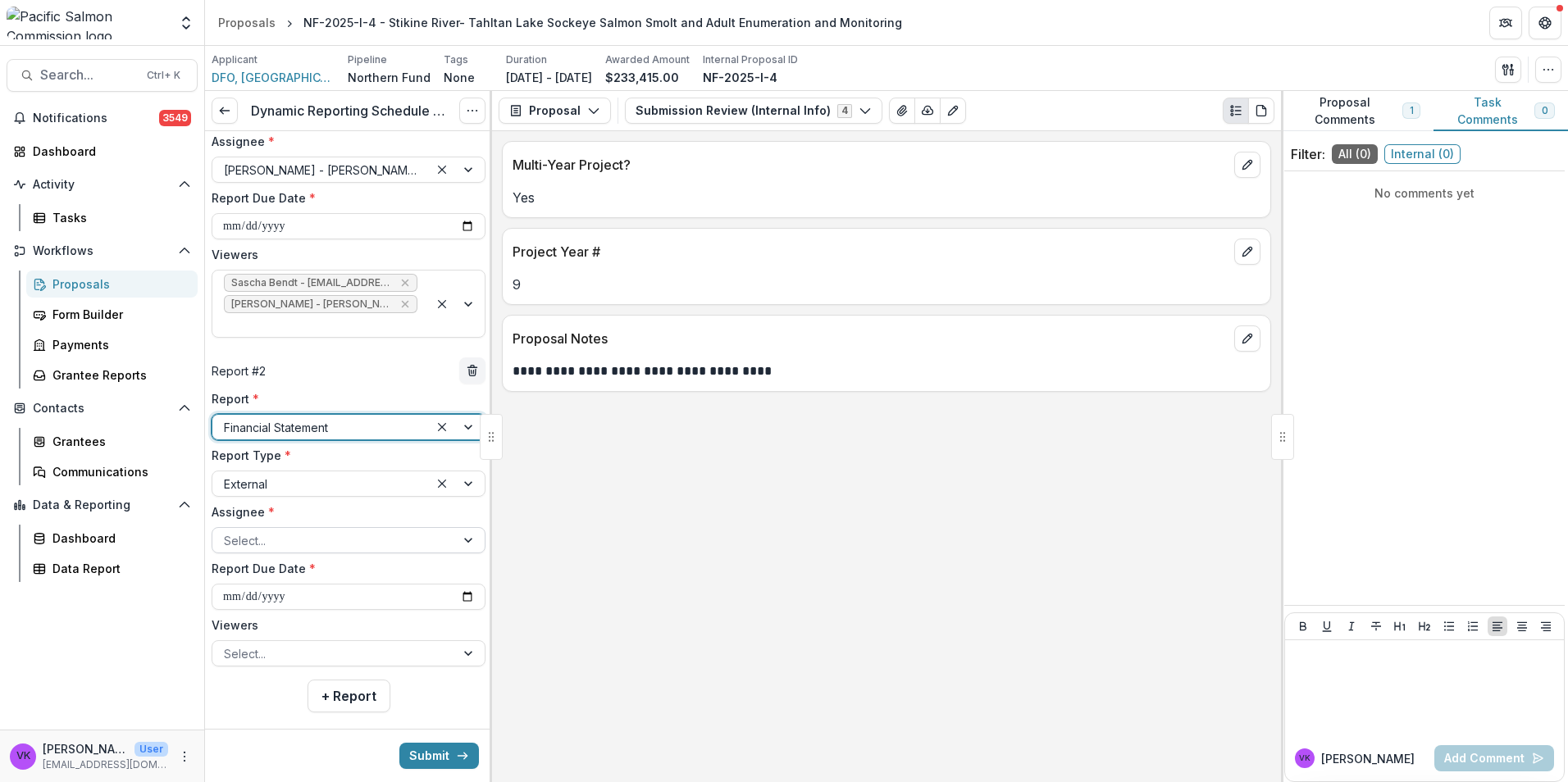
click at [400, 531] on div at bounding box center [334, 540] width 219 height 20
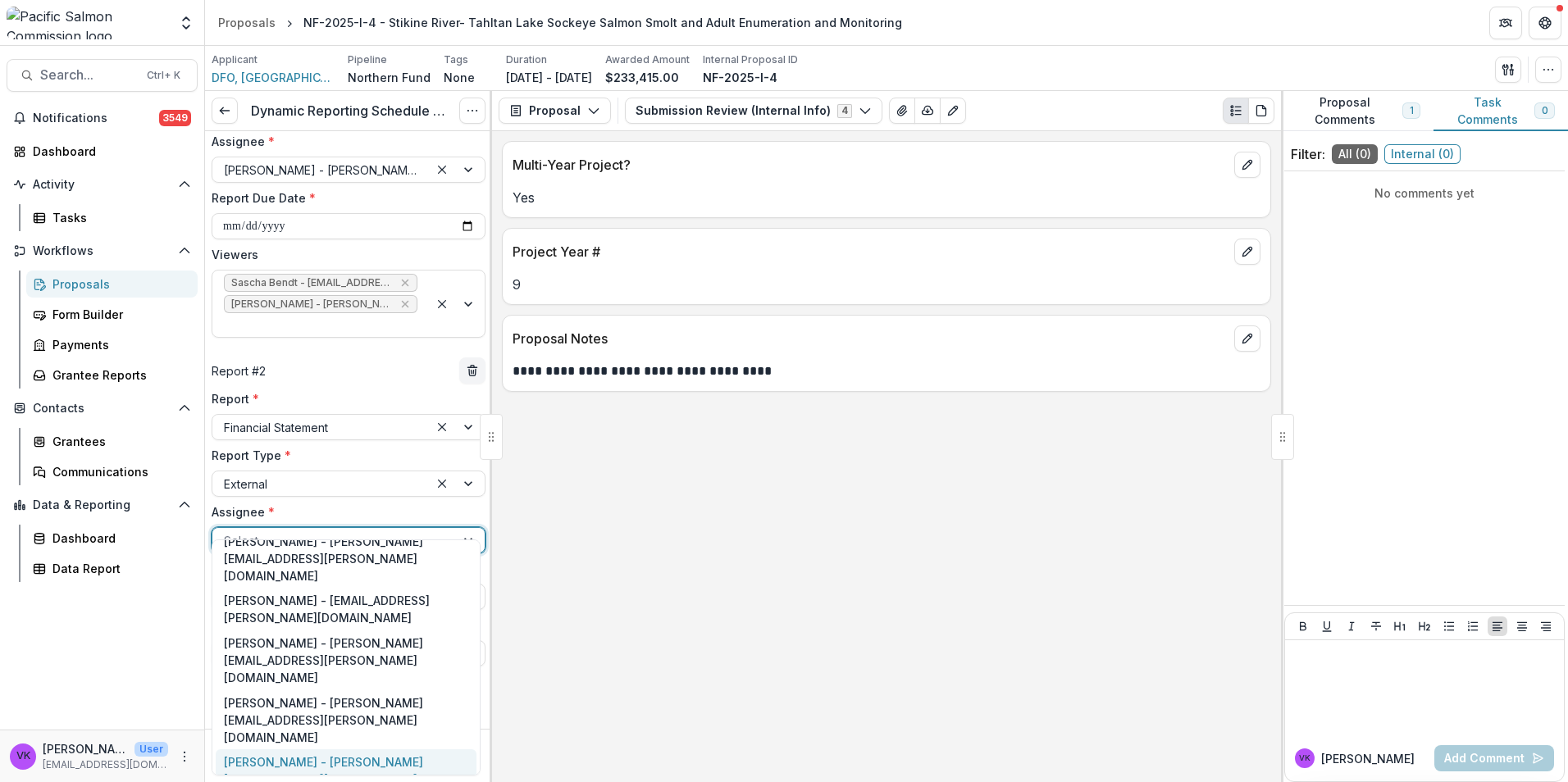
scroll to position [82, 0]
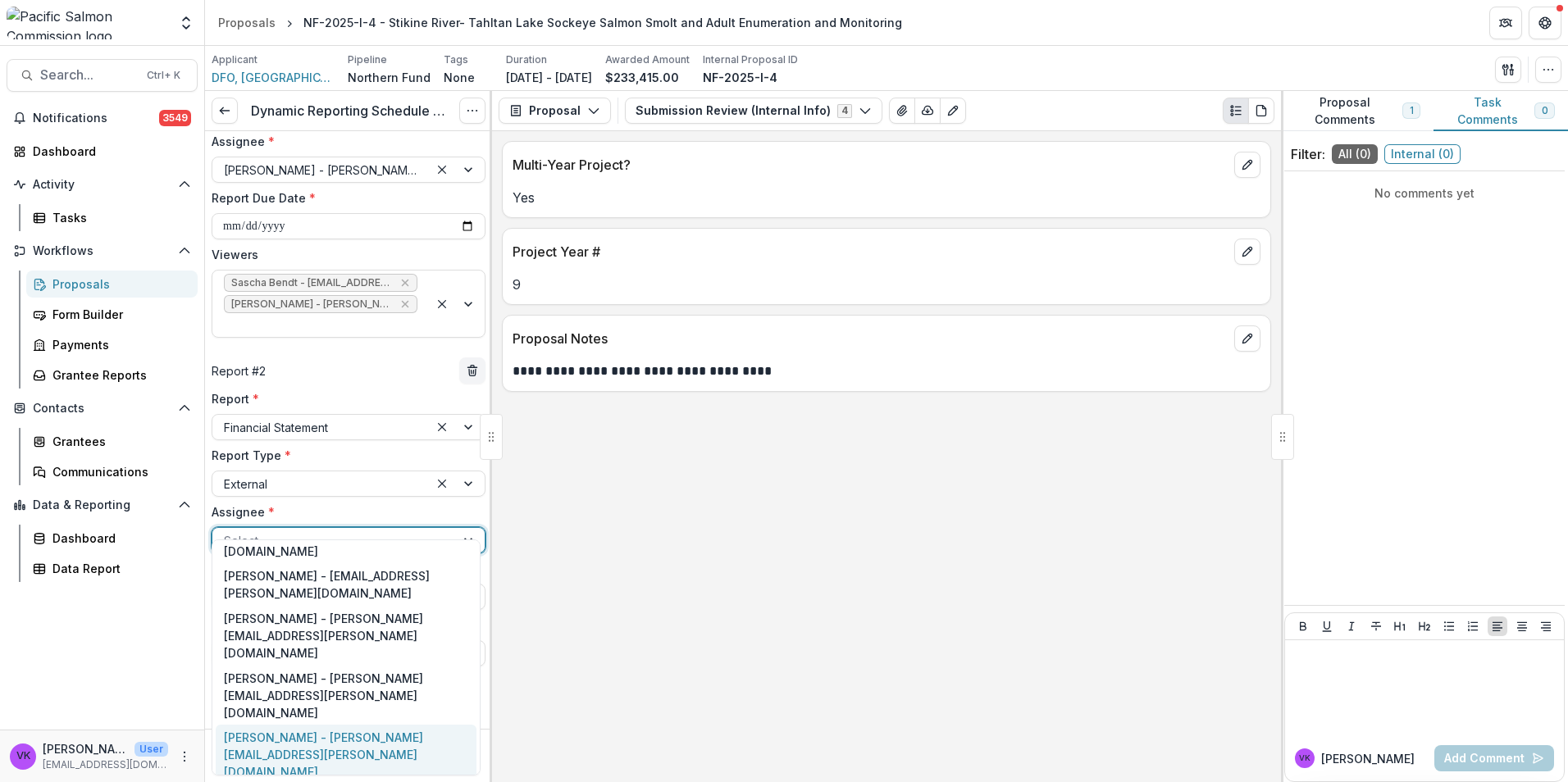
click at [319, 725] on div "Jody Mackenzie-Grieve - jody.mackenzie-grieve@dfo-mpo.gc.ca" at bounding box center [346, 755] width 261 height 60
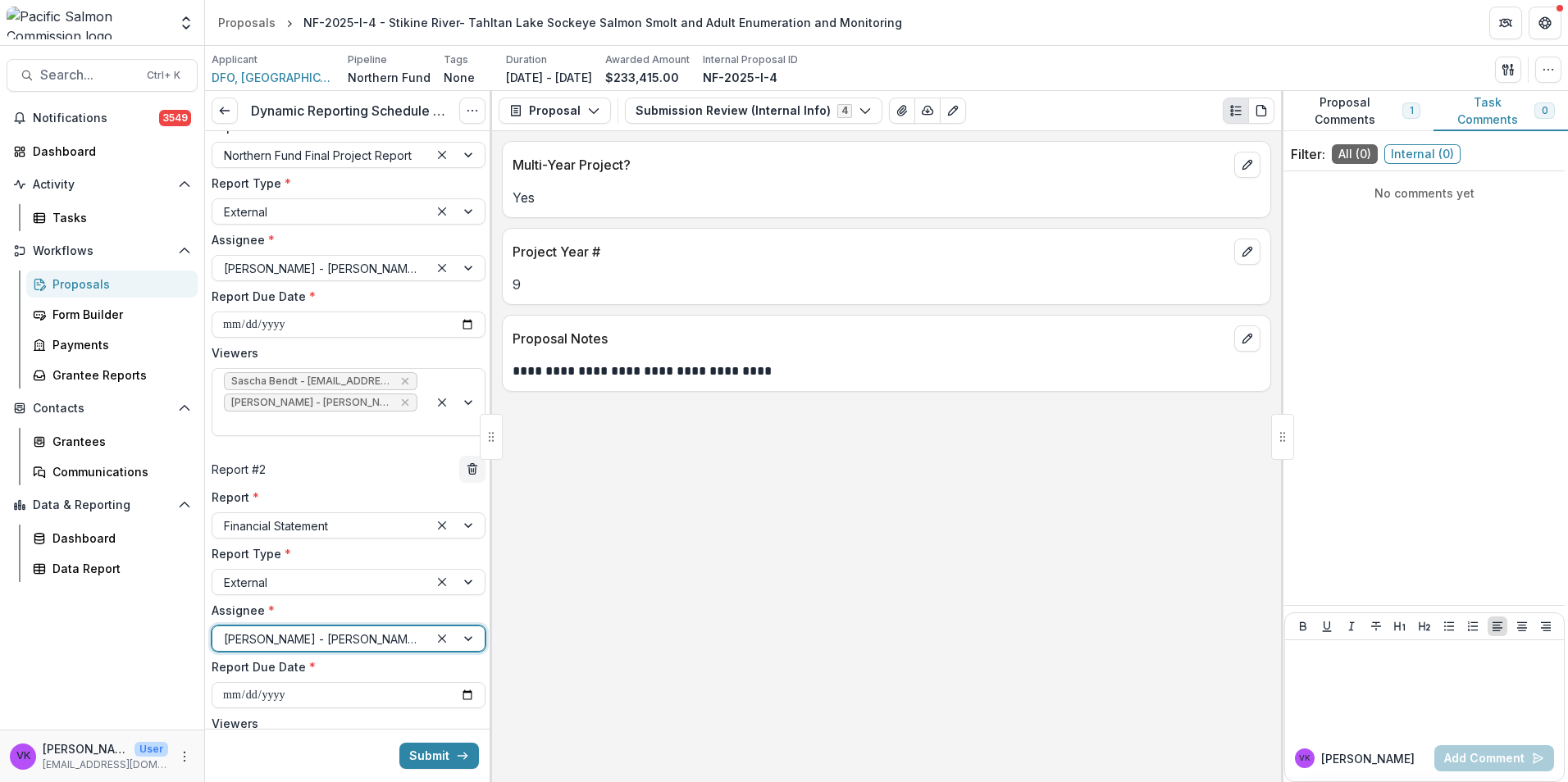
scroll to position [166, 0]
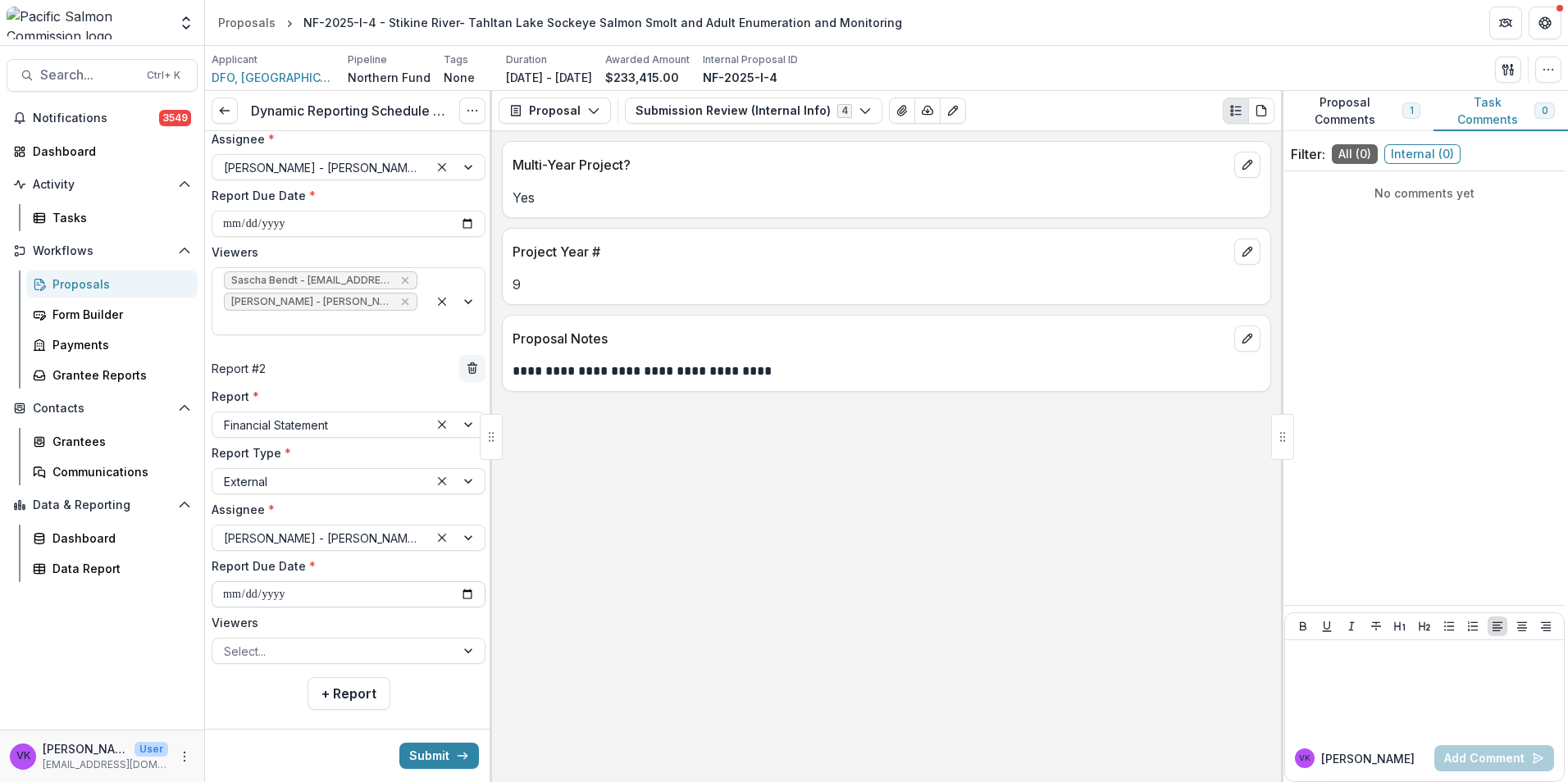
click at [450, 581] on input "**********" at bounding box center [348, 594] width 274 height 26
click at [466, 581] on input "**********" at bounding box center [348, 594] width 274 height 26
type input "**********"
click at [445, 640] on div "Select..." at bounding box center [334, 652] width 243 height 24
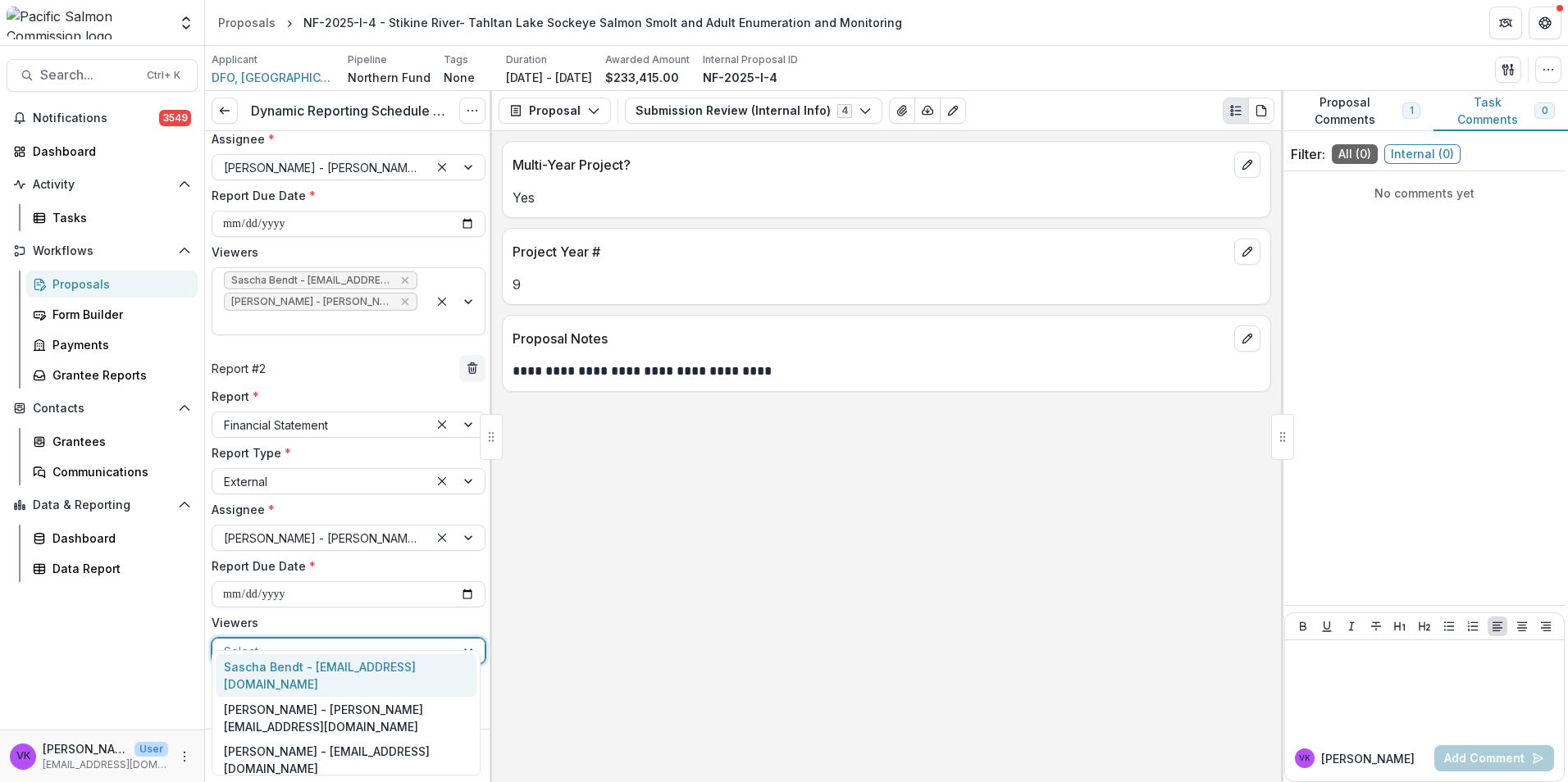
click at [354, 664] on div "Sascha Bendt - [EMAIL_ADDRESS][DOMAIN_NAME]" at bounding box center [346, 676] width 261 height 43
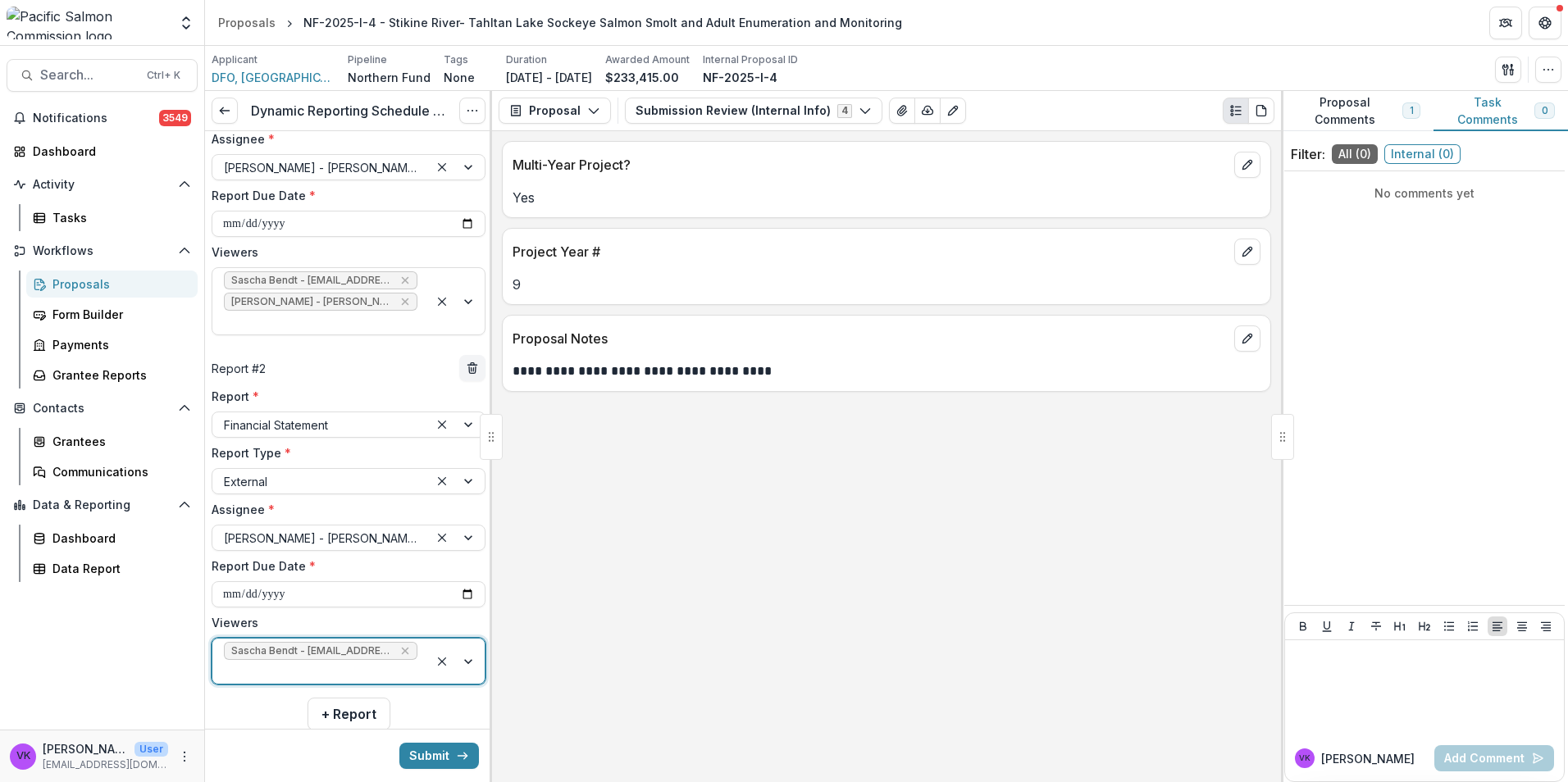
click at [468, 639] on div at bounding box center [457, 661] width 56 height 45
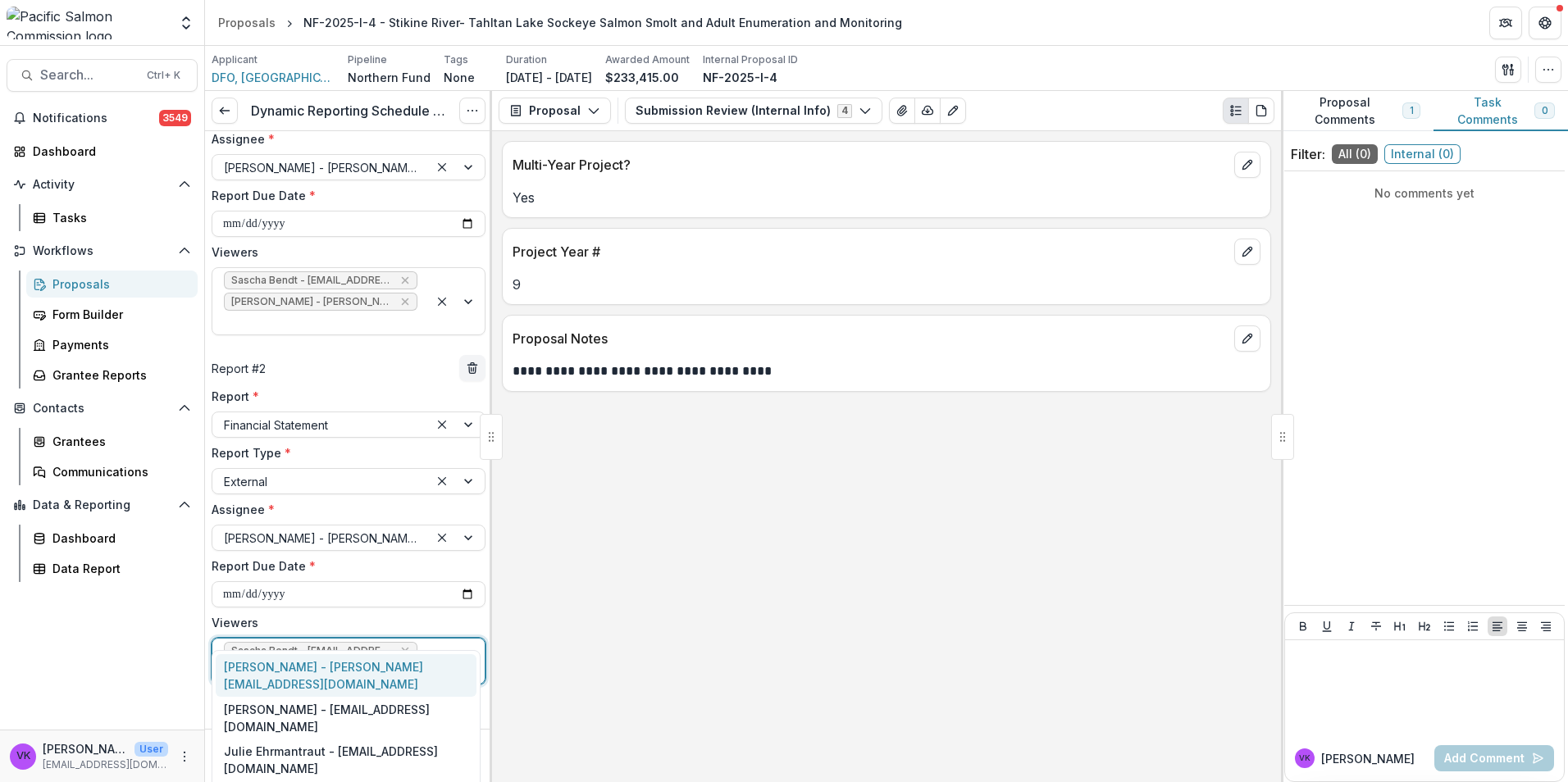
drag, startPoint x: 362, startPoint y: 663, endPoint x: 530, endPoint y: 691, distance: 170.3
click at [363, 662] on div "[PERSON_NAME] - [PERSON_NAME][EMAIL_ADDRESS][DOMAIN_NAME]" at bounding box center [346, 676] width 261 height 43
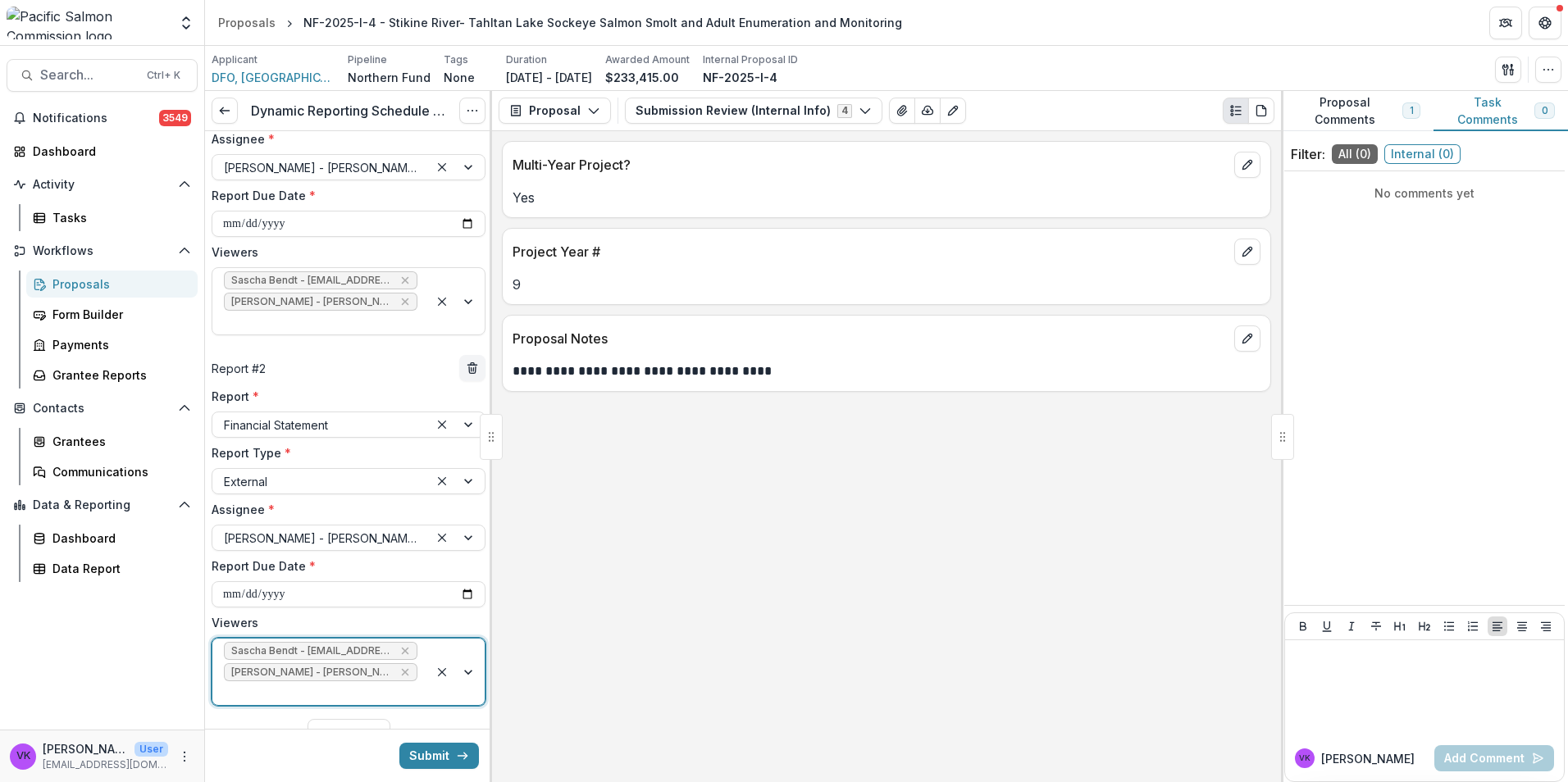
drag, startPoint x: 442, startPoint y: 759, endPoint x: 587, endPoint y: 774, distance: 145.8
click at [441, 759] on button "Submit" at bounding box center [439, 755] width 79 height 26
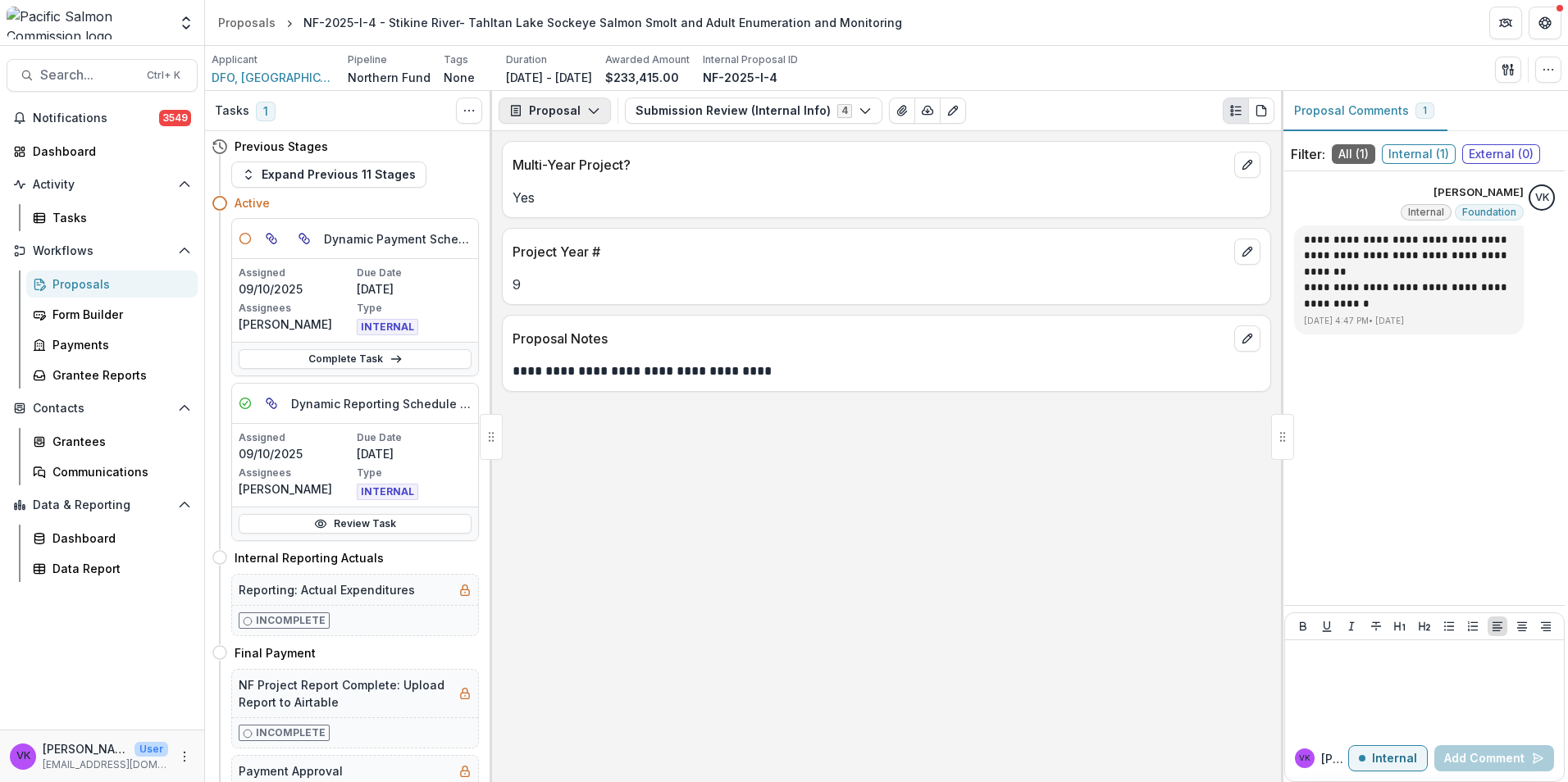
click at [598, 106] on button "Proposal" at bounding box center [555, 110] width 112 height 26
click at [579, 203] on div "Reports" at bounding box center [606, 202] width 150 height 17
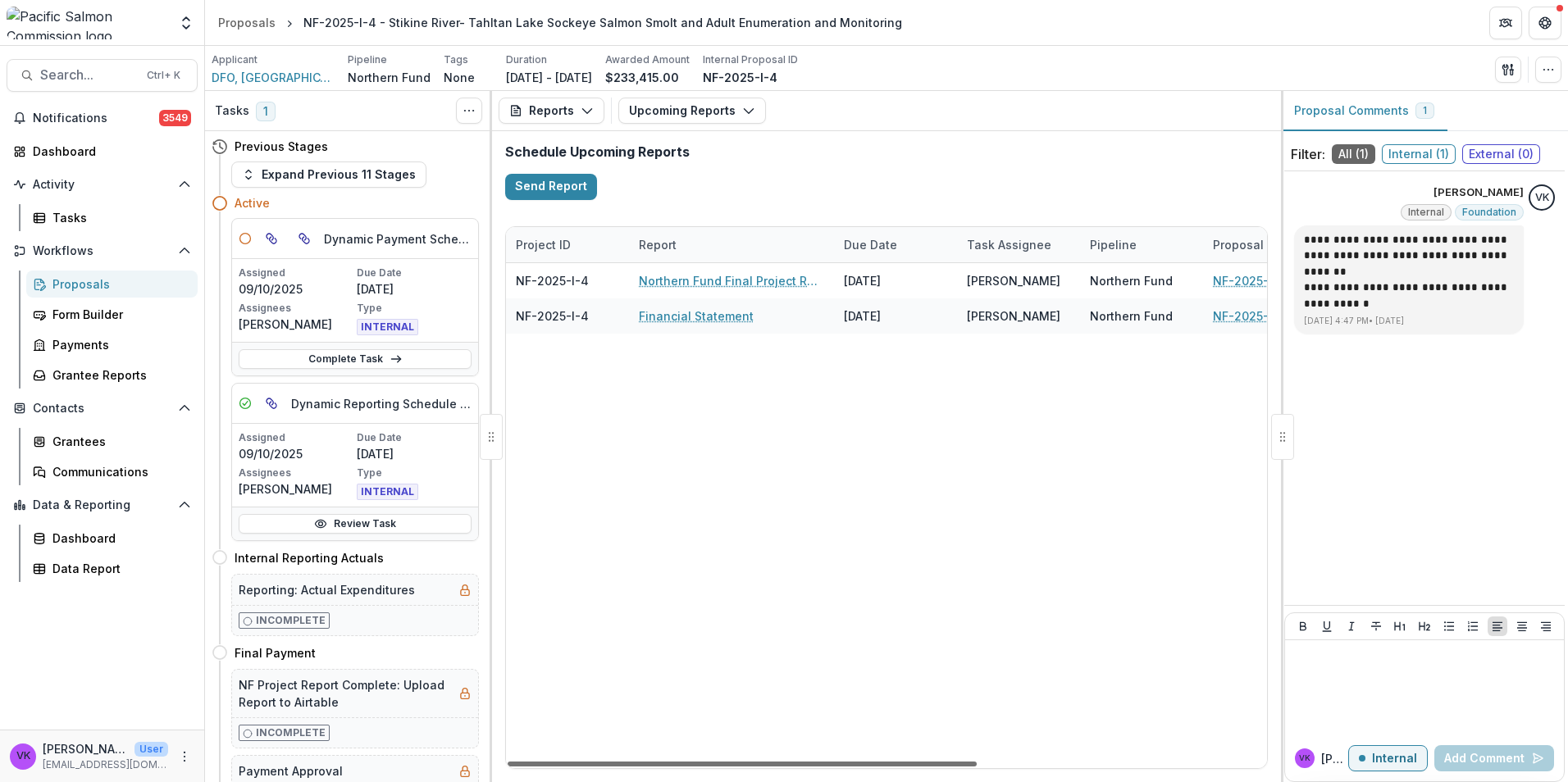
drag, startPoint x: 916, startPoint y: 765, endPoint x: 807, endPoint y: 760, distance: 109.1
click at [807, 762] on div at bounding box center [741, 764] width 469 height 5
click at [587, 114] on icon "button" at bounding box center [588, 111] width 14 height 14
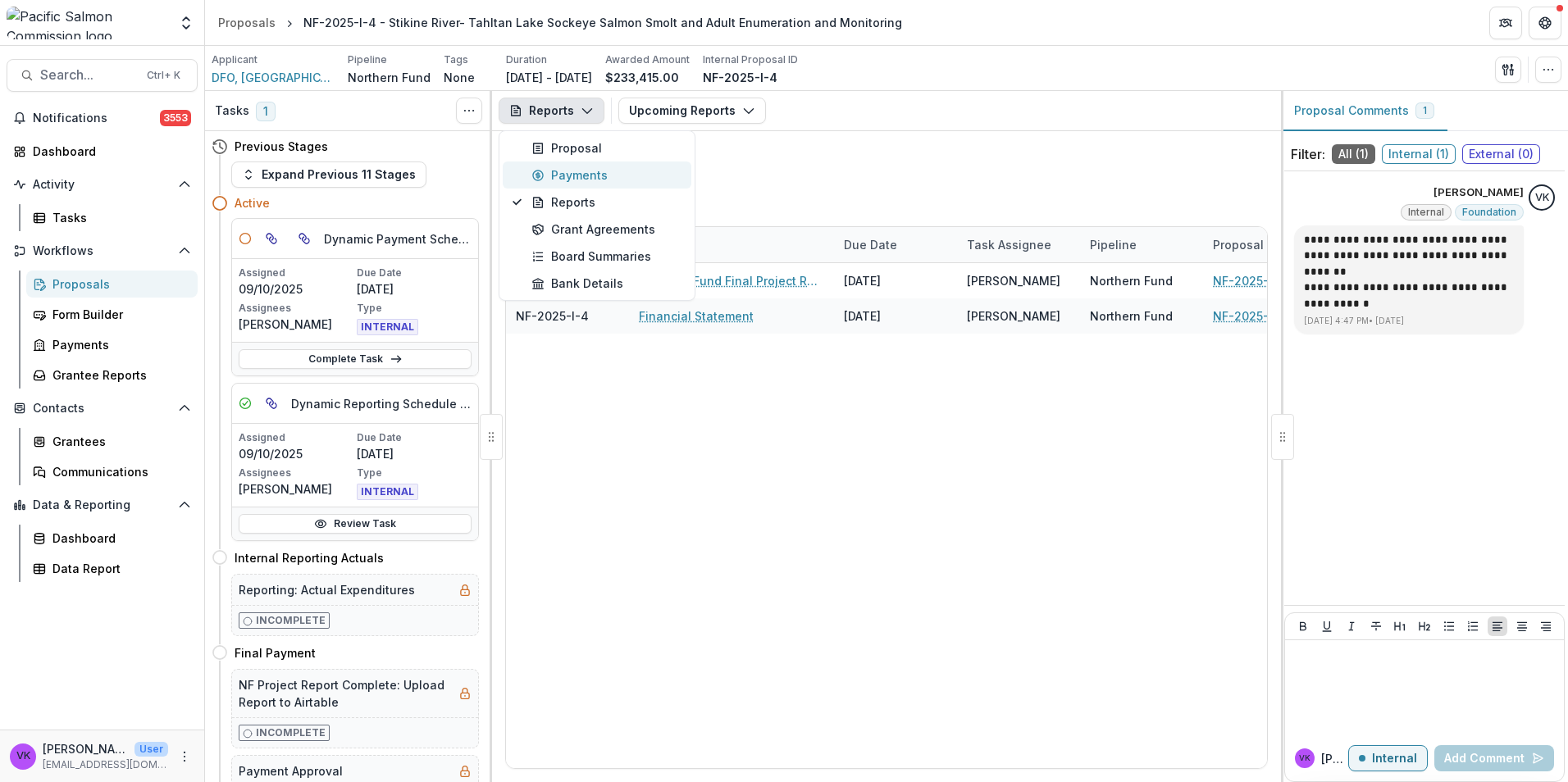
click at [566, 167] on div "Payments" at bounding box center [606, 175] width 150 height 17
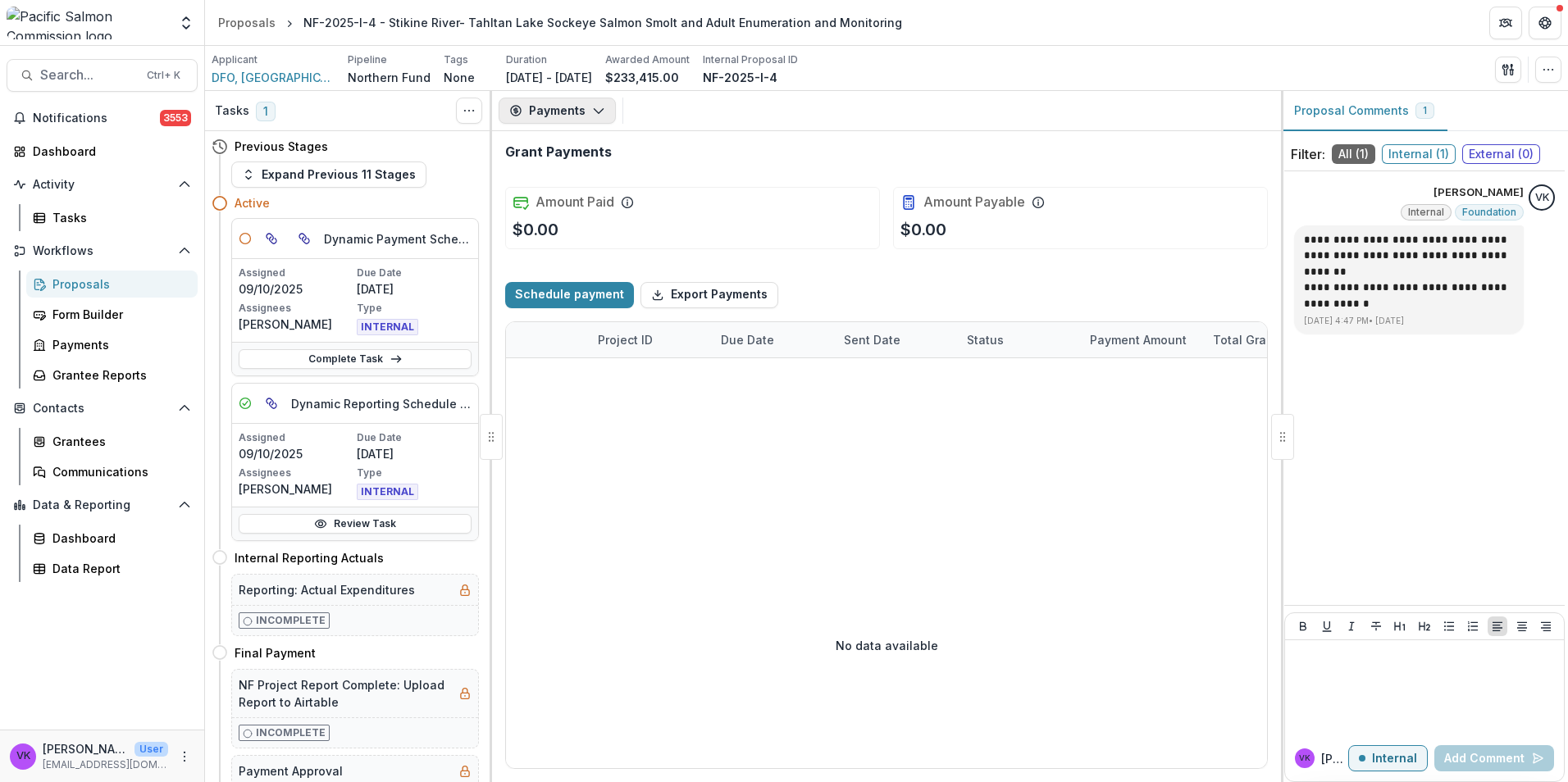
click at [594, 109] on icon "button" at bounding box center [598, 111] width 14 height 14
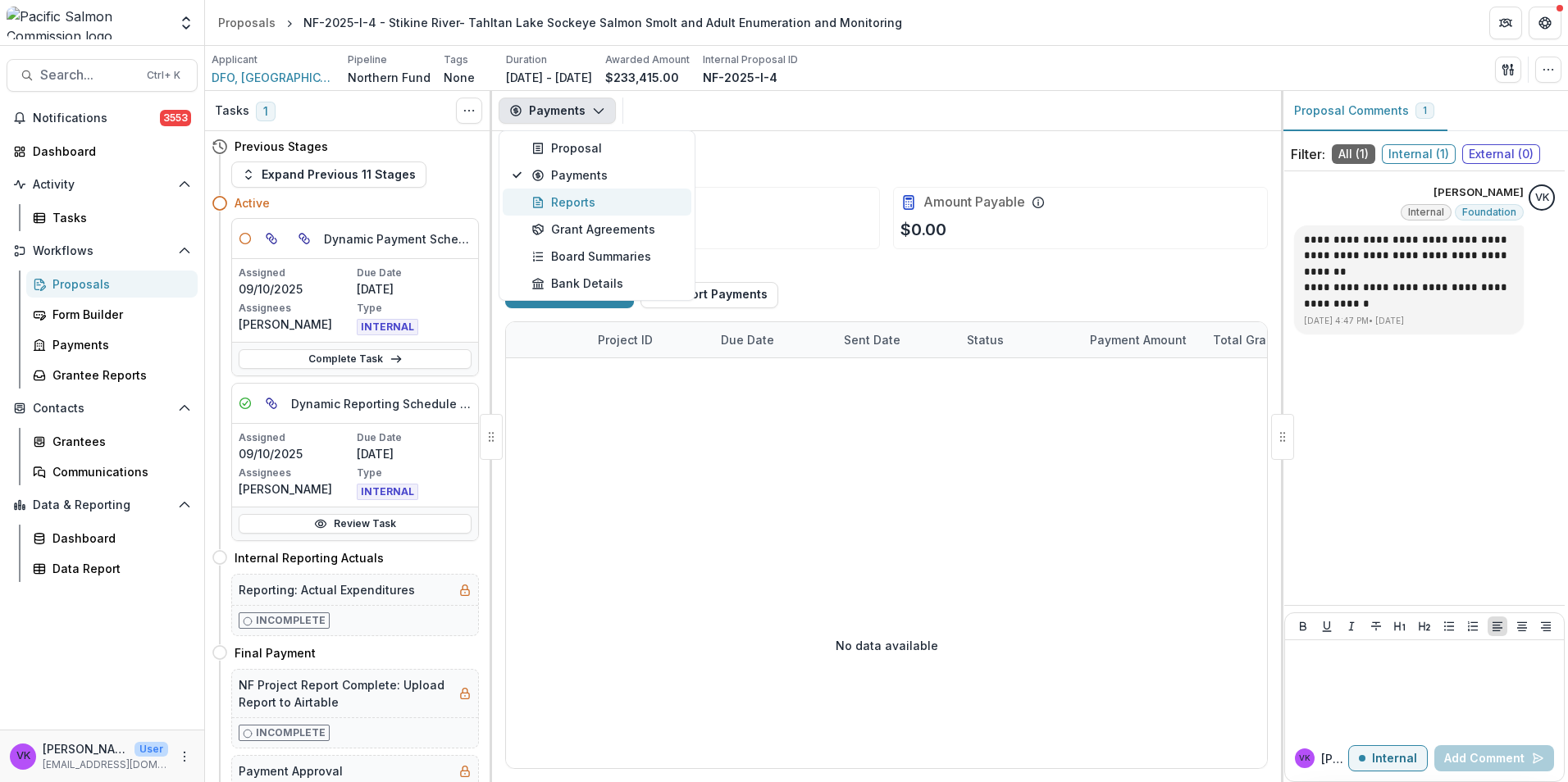
click at [566, 204] on div "Reports" at bounding box center [606, 202] width 150 height 17
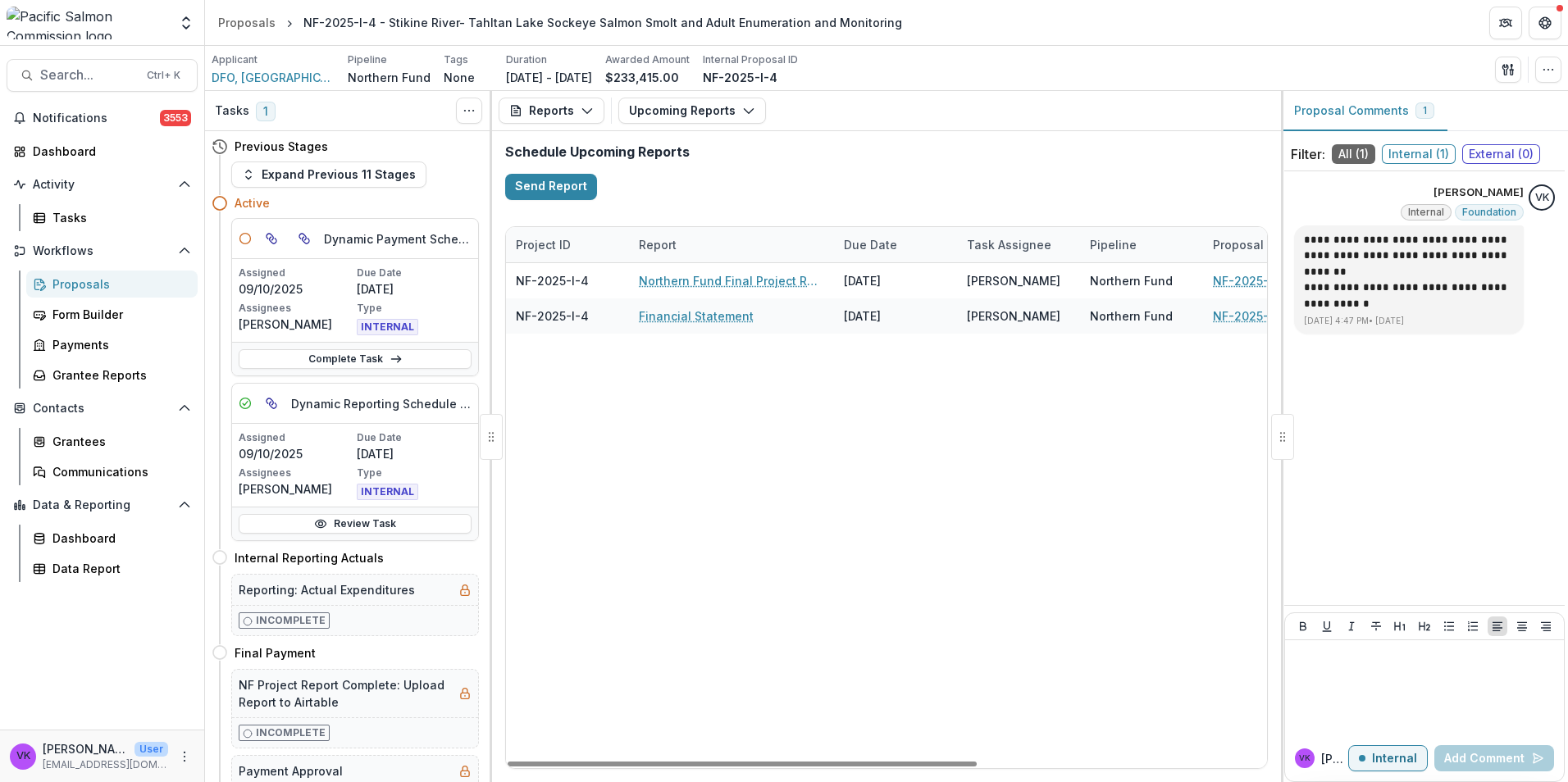
drag, startPoint x: 861, startPoint y: 761, endPoint x: 557, endPoint y: 656, distance: 321.6
click at [690, 767] on div at bounding box center [741, 764] width 469 height 5
click at [86, 292] on div "Proposals" at bounding box center [118, 284] width 132 height 17
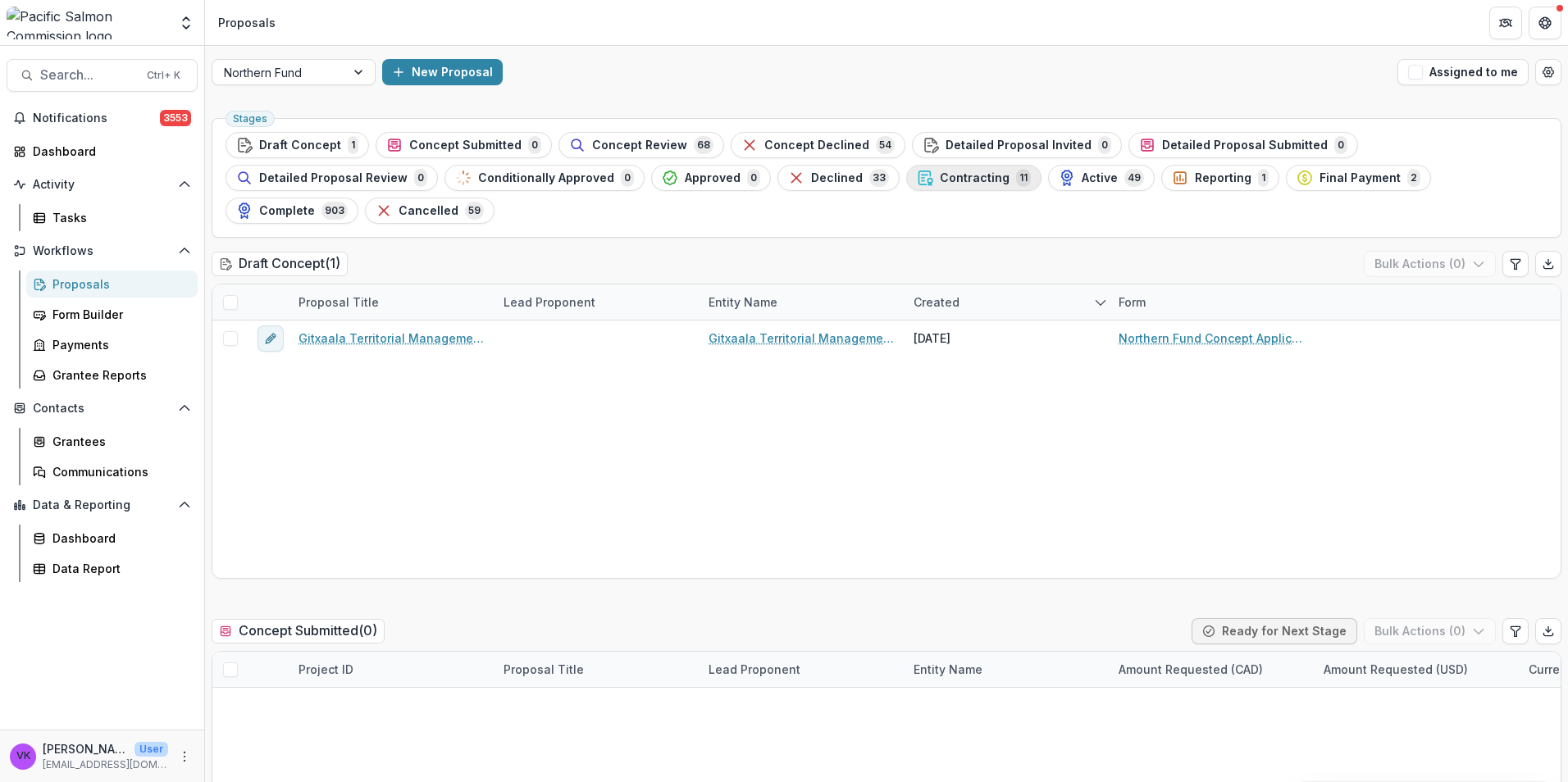
click at [940, 177] on span "Contracting" at bounding box center [974, 178] width 70 height 14
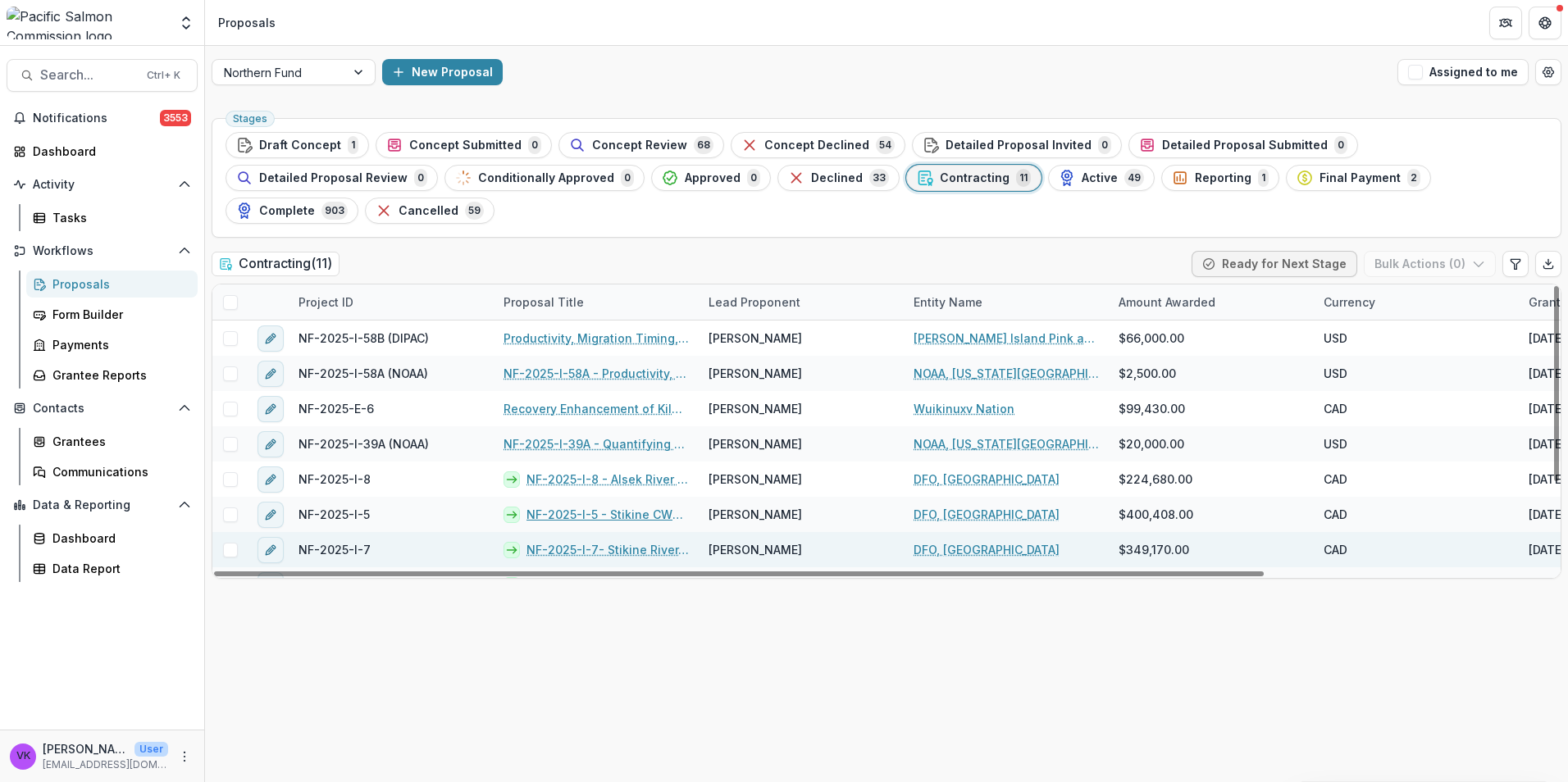
drag, startPoint x: 628, startPoint y: 482, endPoint x: 692, endPoint y: 514, distance: 71.6
click at [627, 506] on link "NF-2025-I-5 - Stikine CWT and Chinook Mark Recapture" at bounding box center [608, 514] width 162 height 17
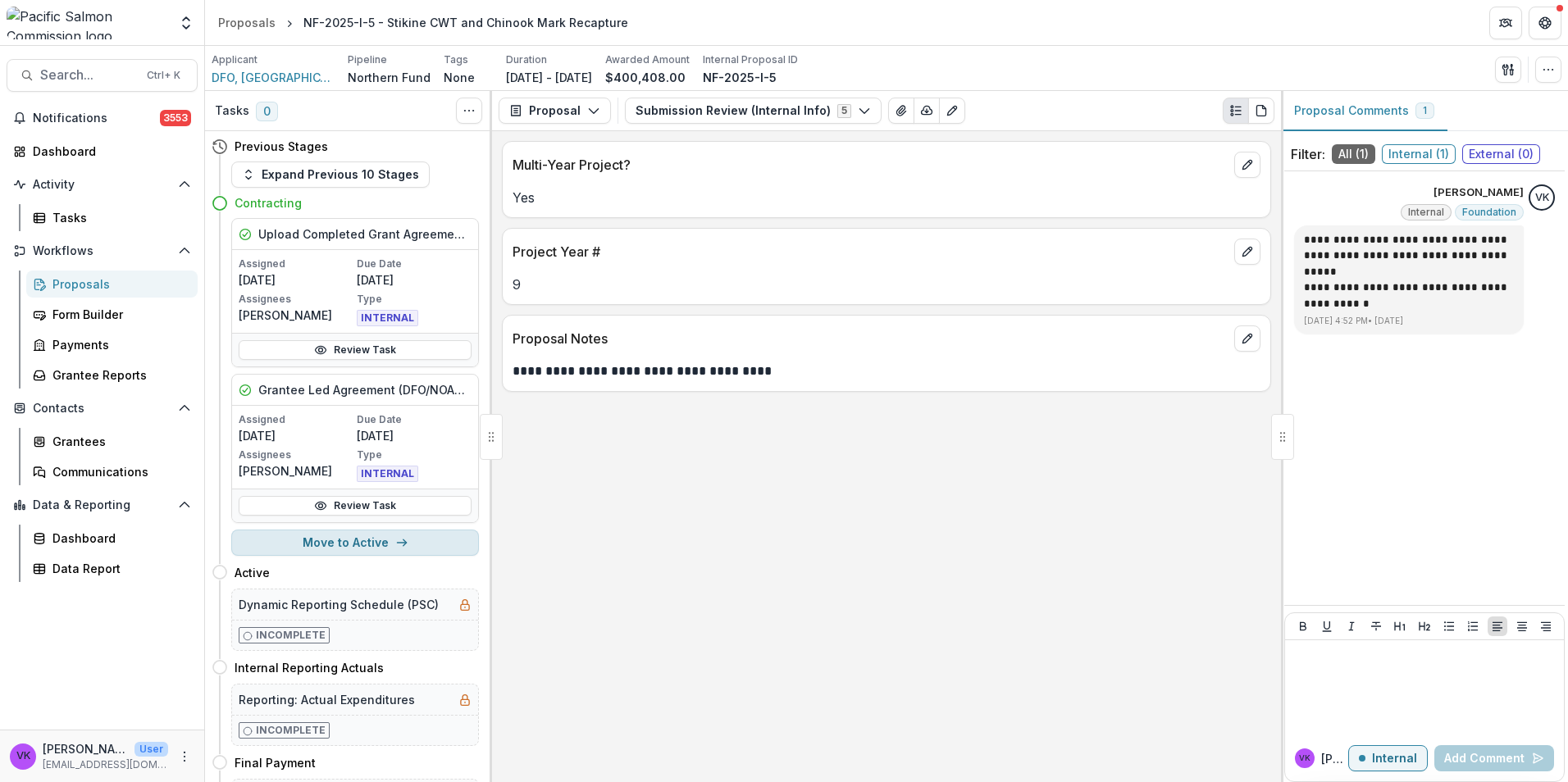
click at [363, 544] on button "Move to Active" at bounding box center [355, 542] width 247 height 26
select select "******"
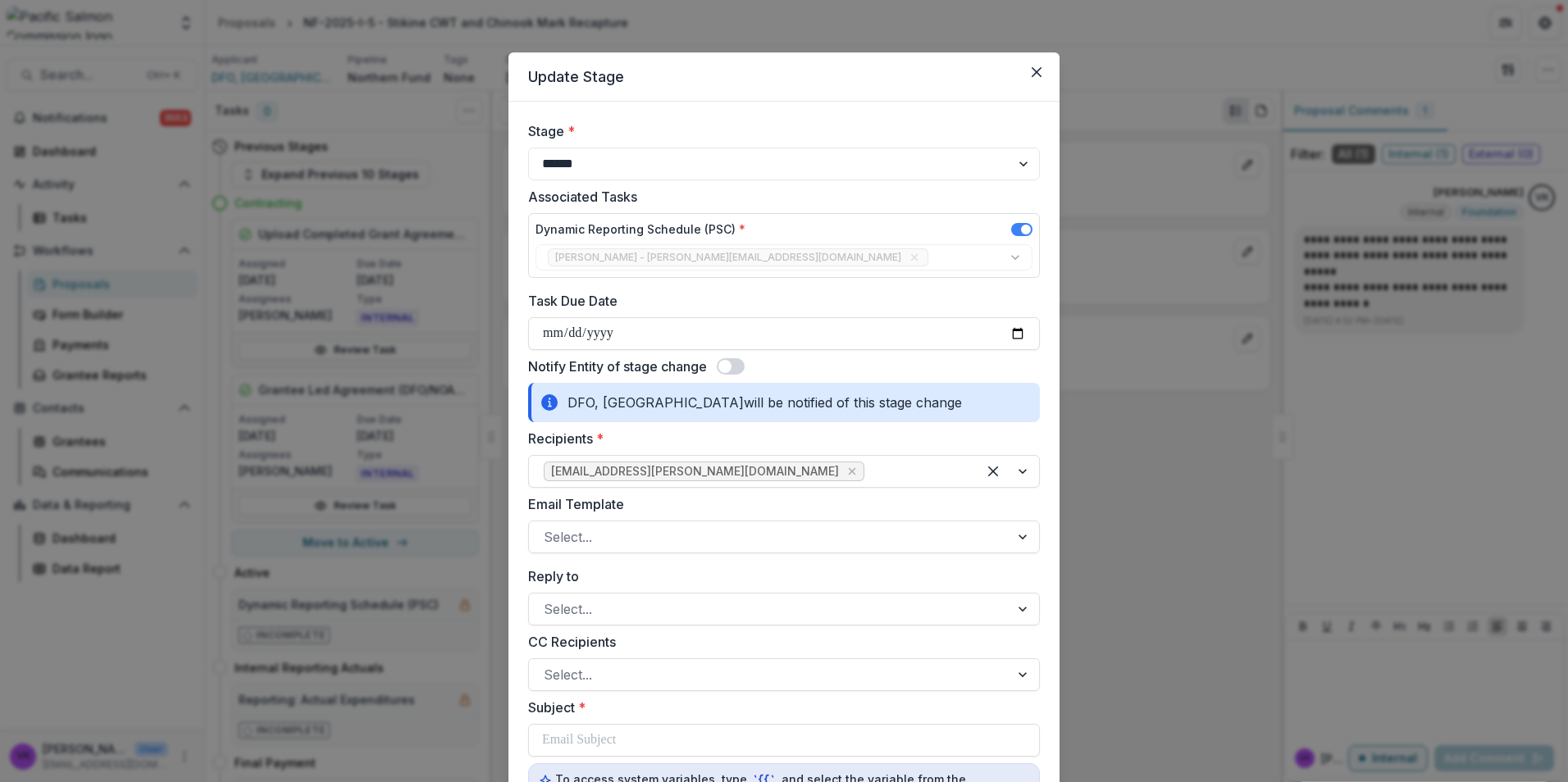
drag, startPoint x: 738, startPoint y: 363, endPoint x: 752, endPoint y: 370, distance: 15.7
click at [738, 363] on span at bounding box center [730, 366] width 28 height 16
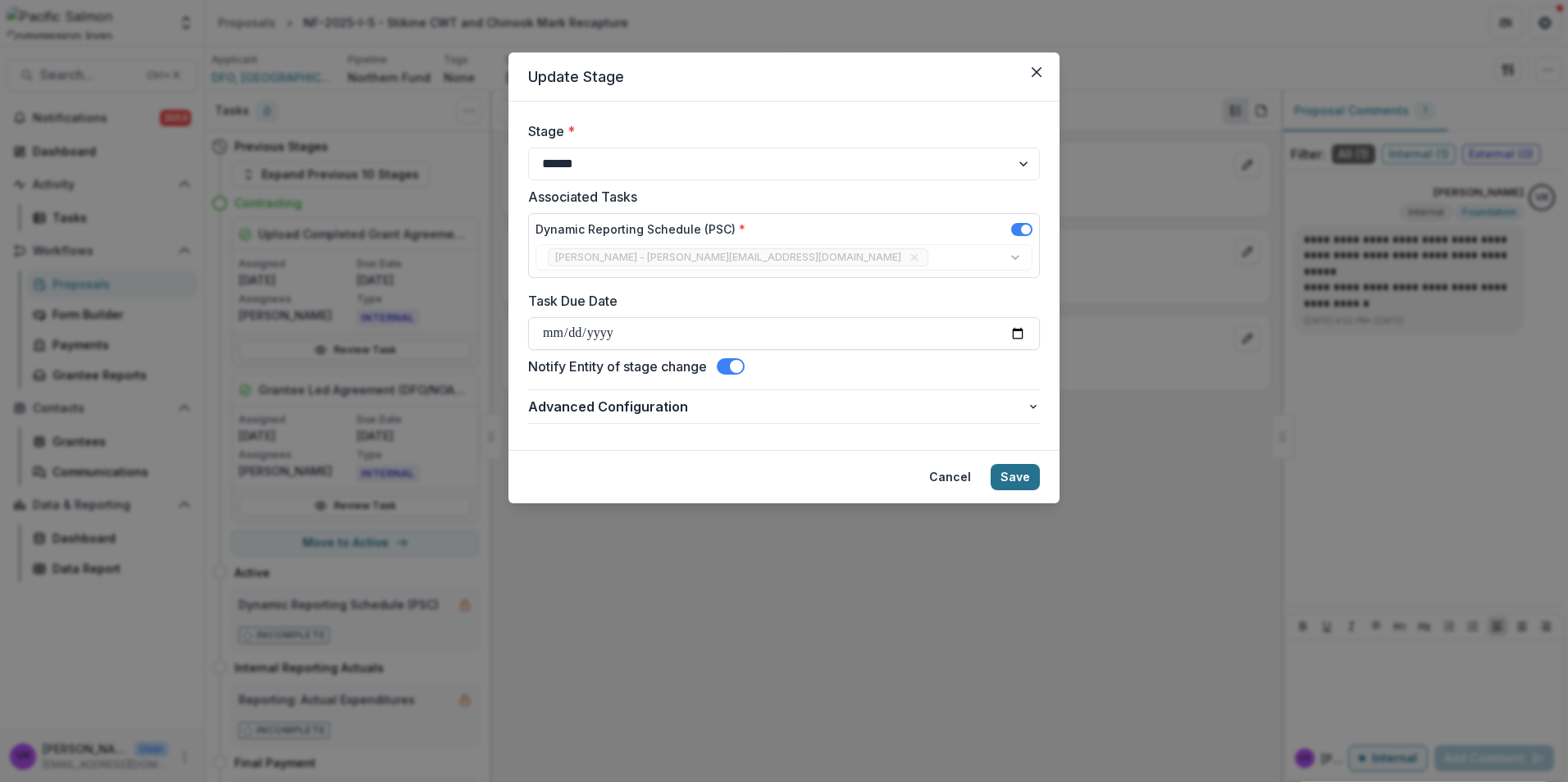
click at [1025, 475] on button "Save" at bounding box center [1015, 477] width 49 height 26
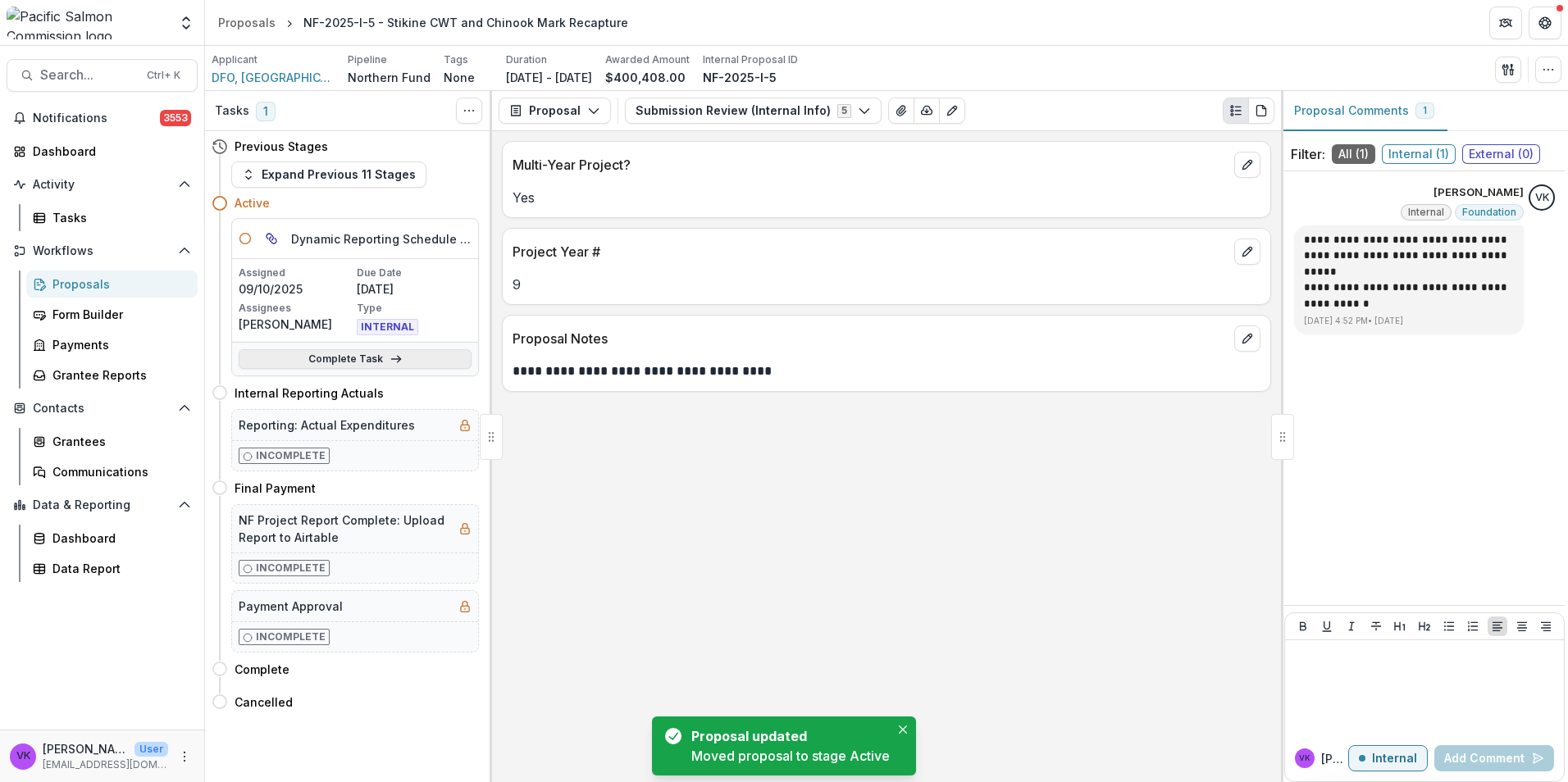
click at [343, 362] on link "Complete Task" at bounding box center [355, 359] width 233 height 19
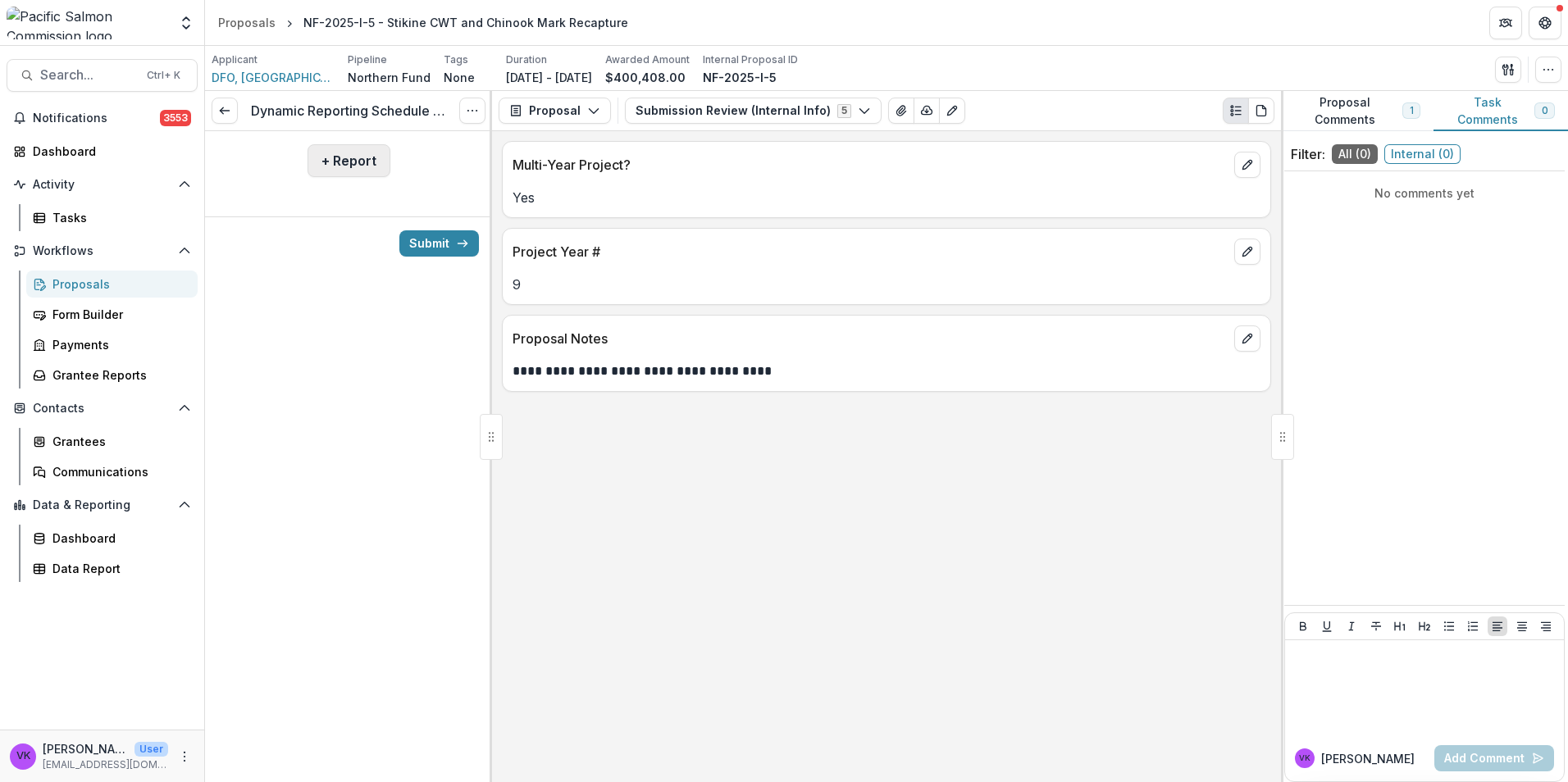
click at [338, 153] on button "+ Report" at bounding box center [349, 160] width 83 height 33
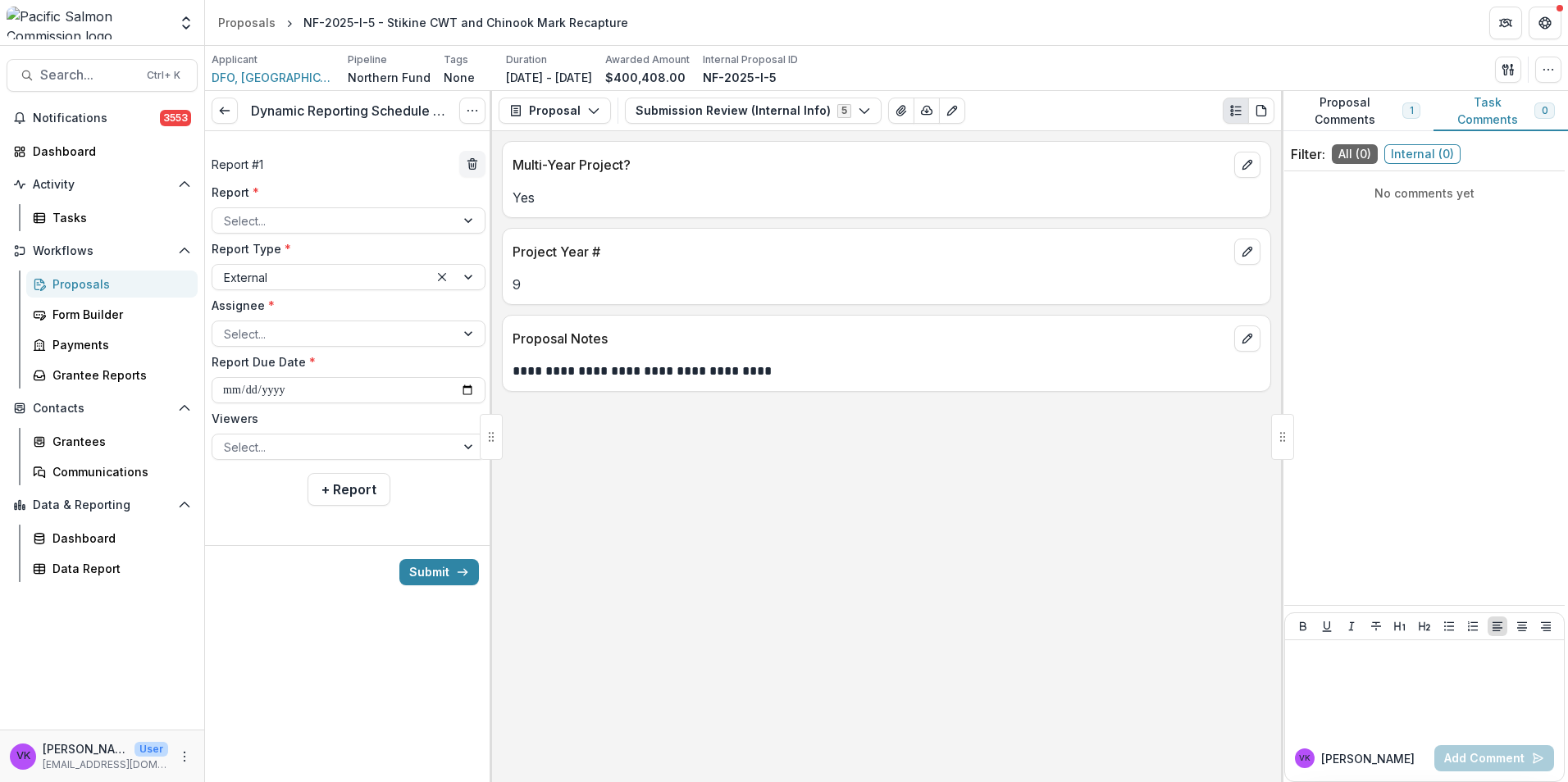
click at [450, 206] on div "Report * Select..." at bounding box center [348, 209] width 274 height 50
click at [446, 222] on div "Select..." at bounding box center [334, 220] width 243 height 24
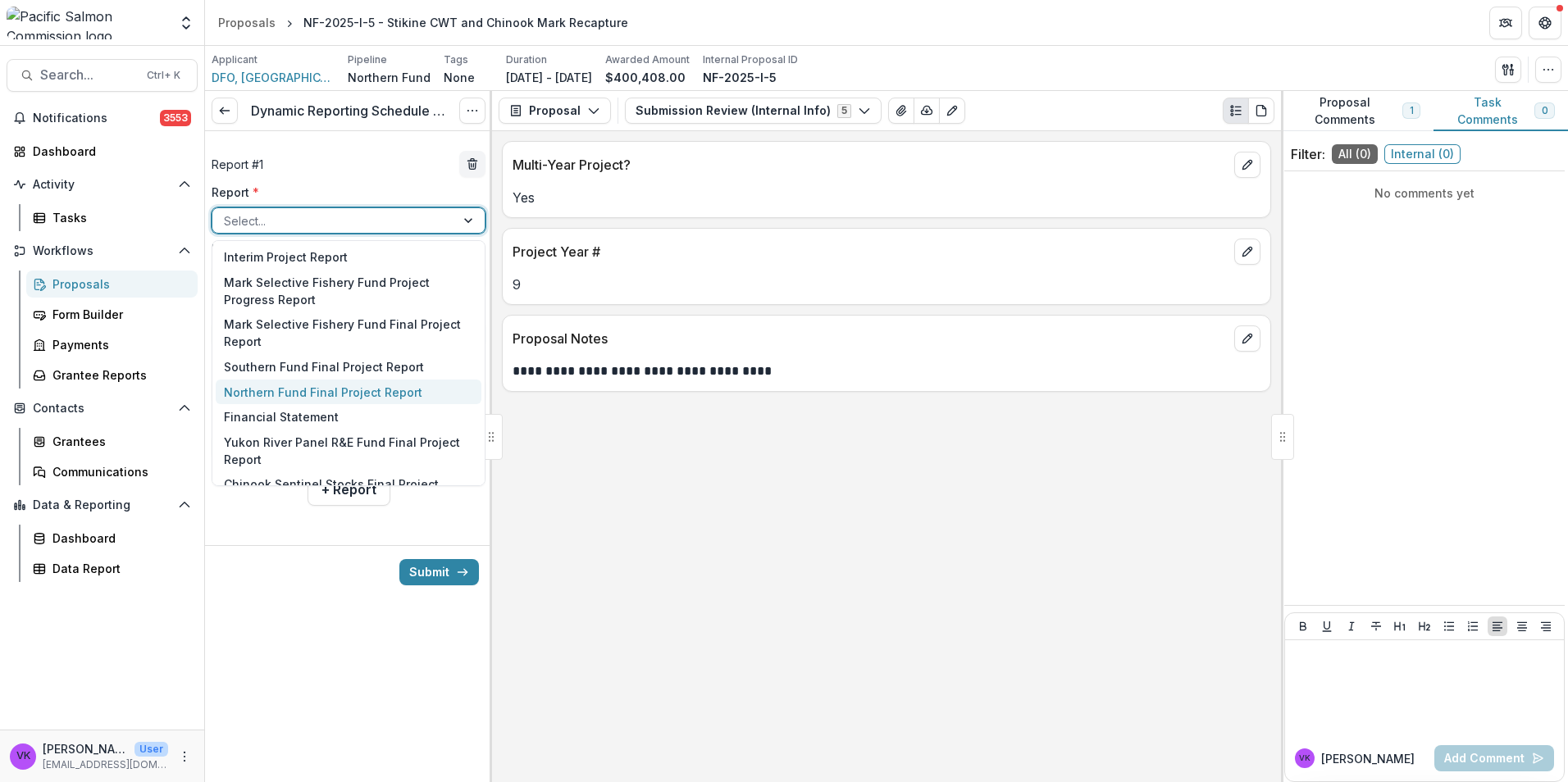
click at [301, 397] on div "Northern Fund Final Project Report" at bounding box center [348, 392] width 266 height 25
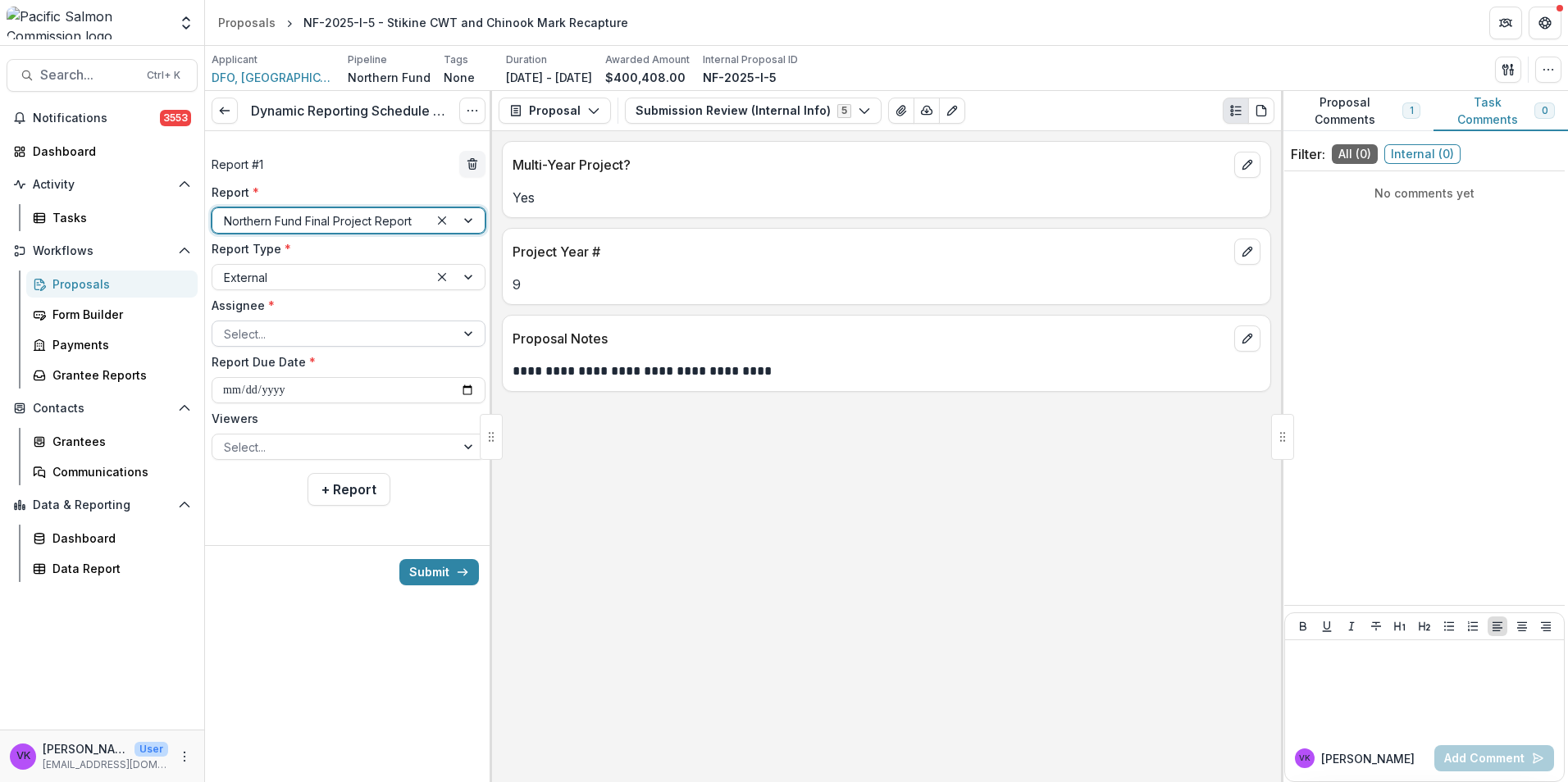
click at [442, 330] on div at bounding box center [334, 333] width 219 height 20
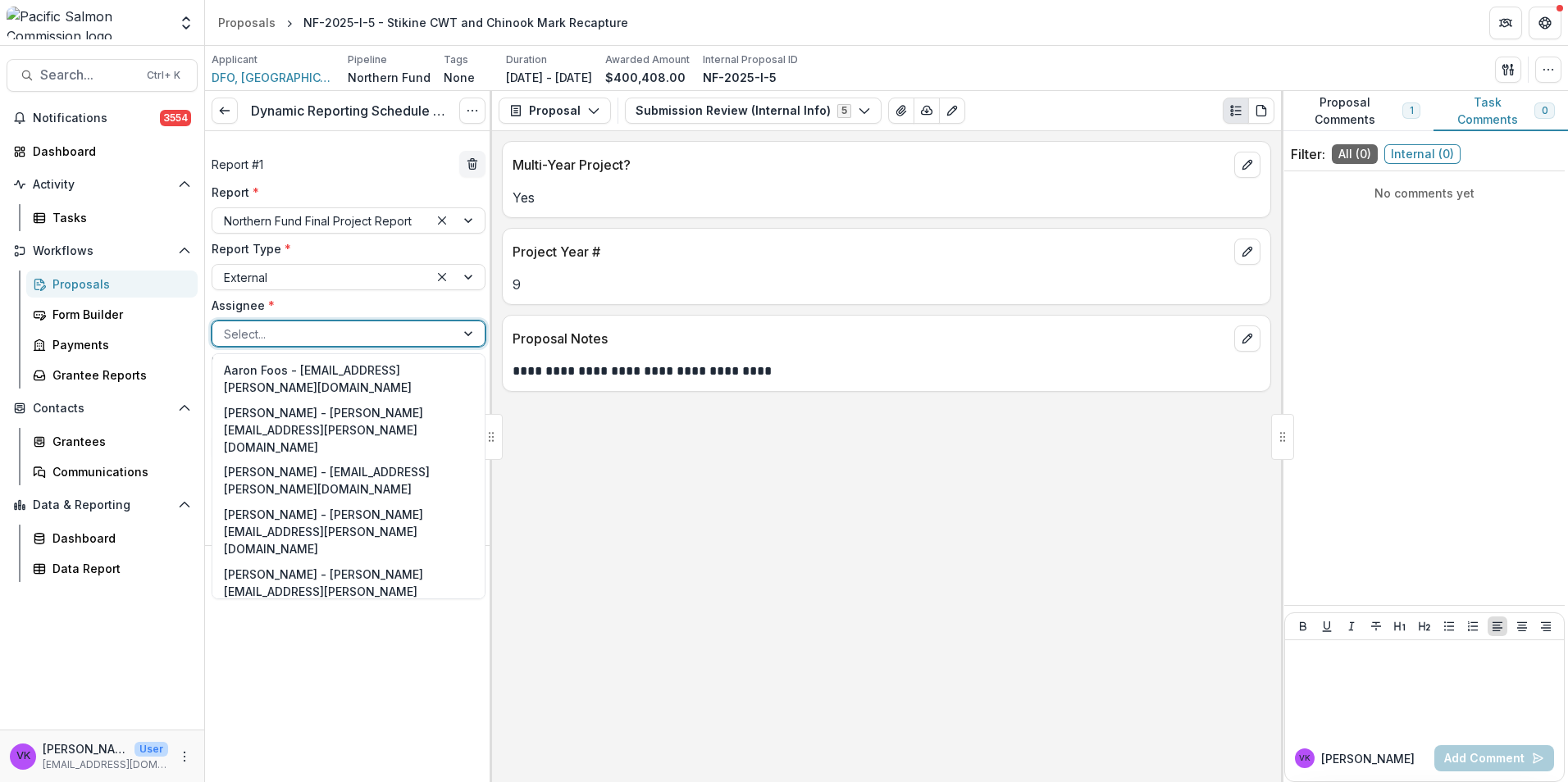
click at [323, 621] on div "Jody Mackenzie-Grieve - jody.mackenzie-grieve@dfo-mpo.gc.ca" at bounding box center [348, 651] width 266 height 60
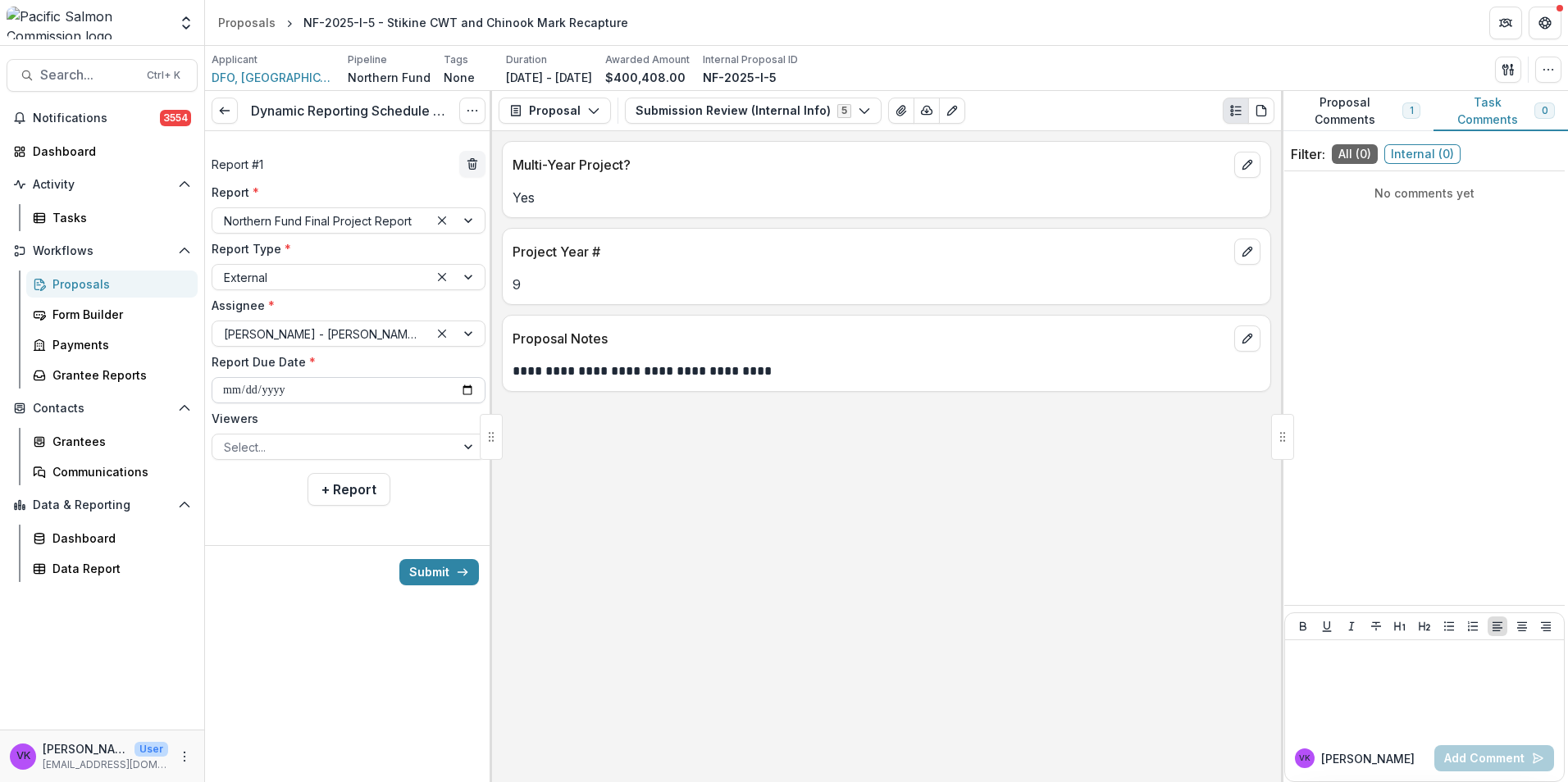
click at [472, 394] on input "**********" at bounding box center [348, 390] width 274 height 26
type input "**********"
drag, startPoint x: 438, startPoint y: 444, endPoint x: 430, endPoint y: 453, distance: 12.0
click at [438, 445] on div at bounding box center [334, 447] width 219 height 20
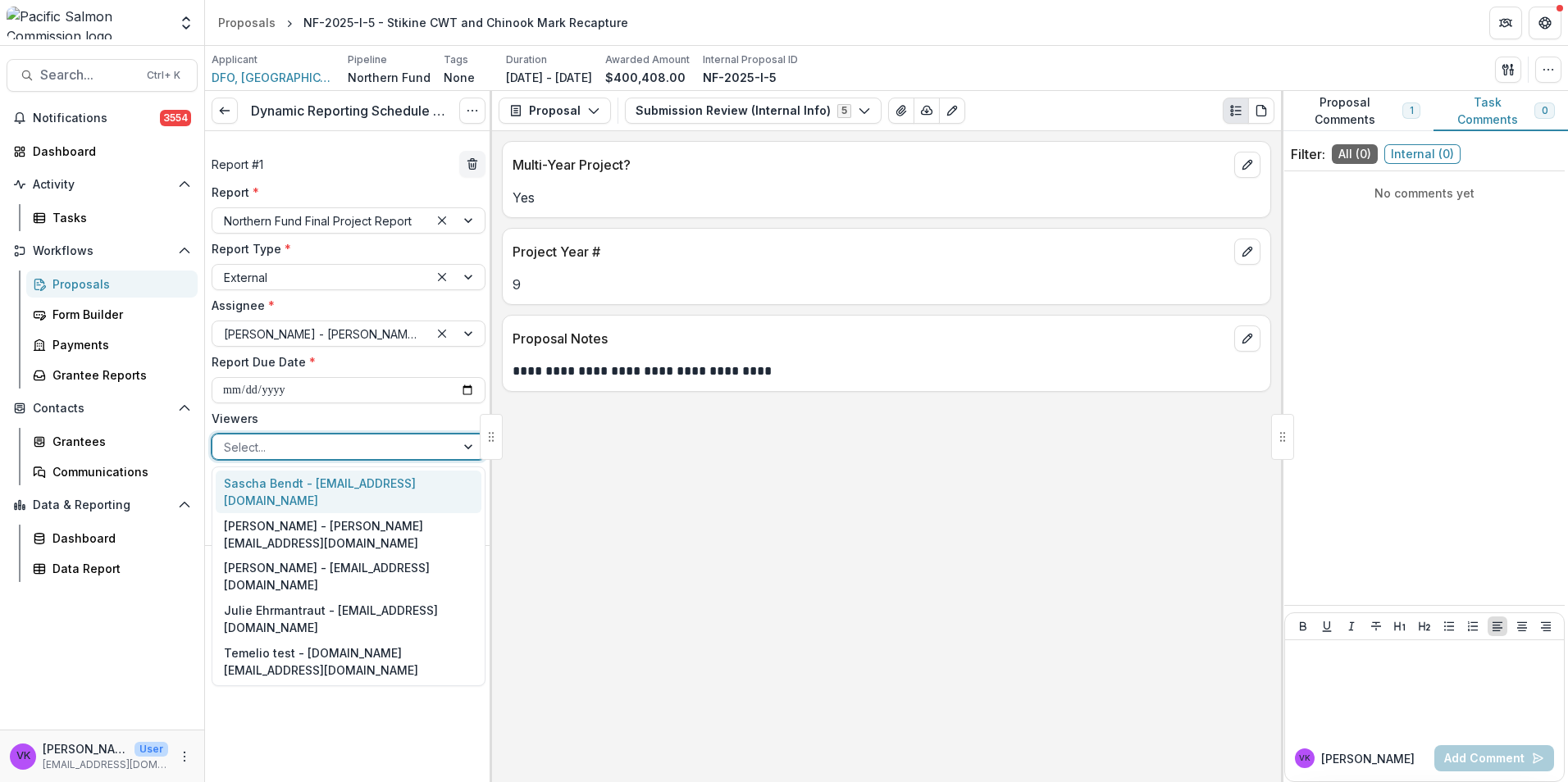
click at [353, 482] on div "Sascha Bendt - [EMAIL_ADDRESS][DOMAIN_NAME]" at bounding box center [348, 492] width 266 height 43
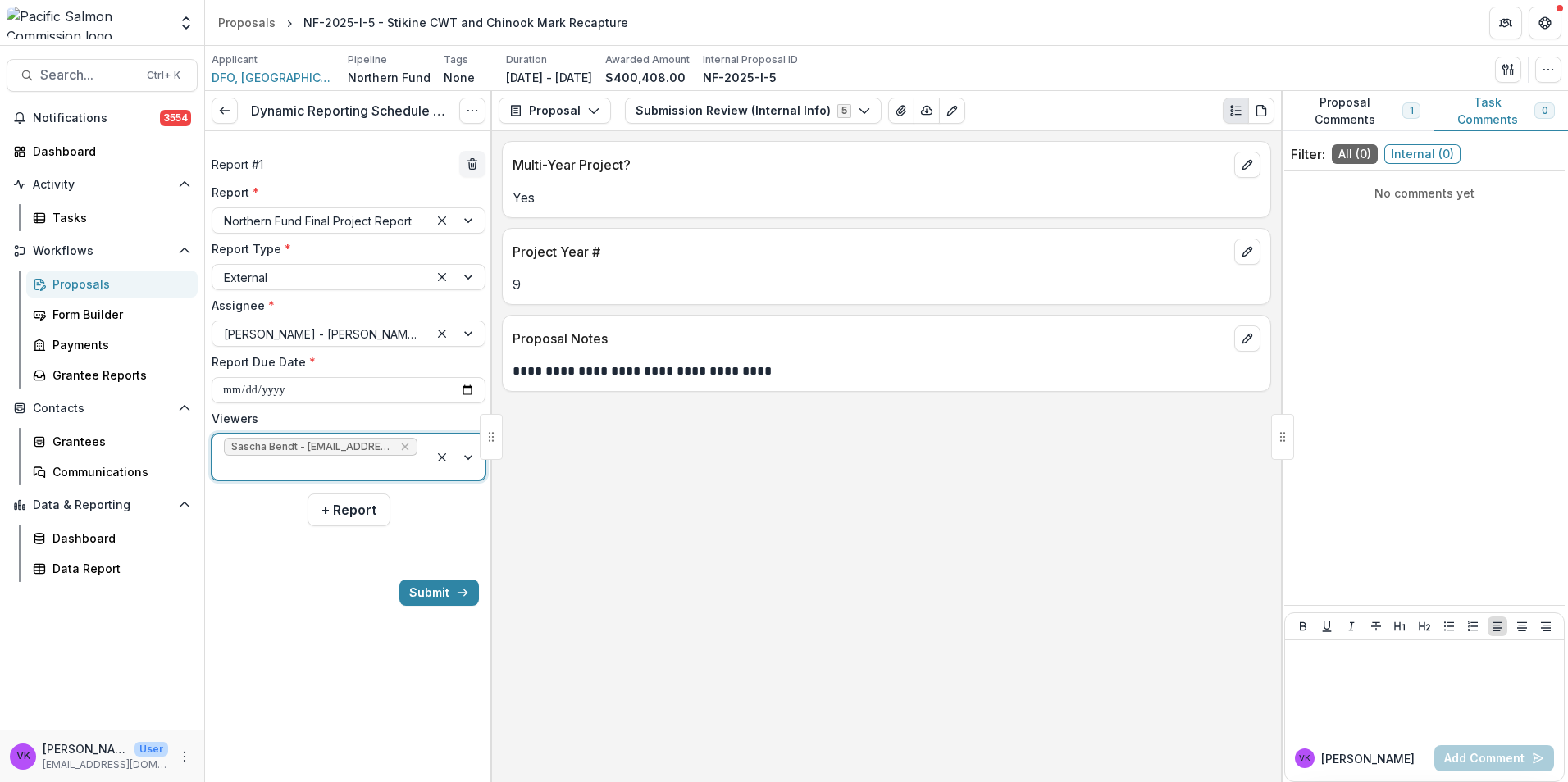
drag, startPoint x: 470, startPoint y: 446, endPoint x: 453, endPoint y: 464, distance: 24.8
click at [470, 446] on div at bounding box center [457, 457] width 56 height 45
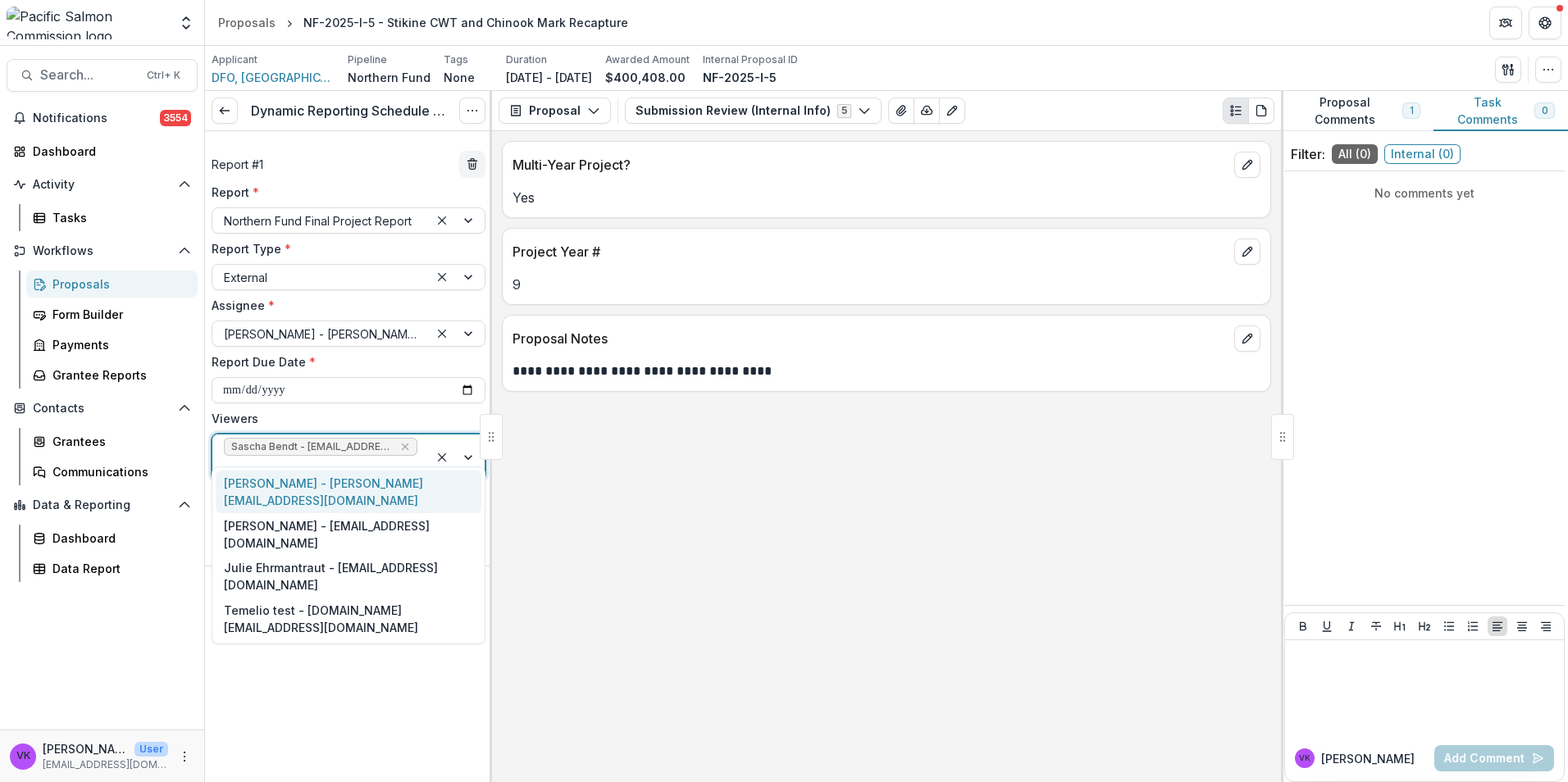
click at [392, 489] on div "[PERSON_NAME] - [PERSON_NAME][EMAIL_ADDRESS][DOMAIN_NAME]" at bounding box center [348, 492] width 266 height 43
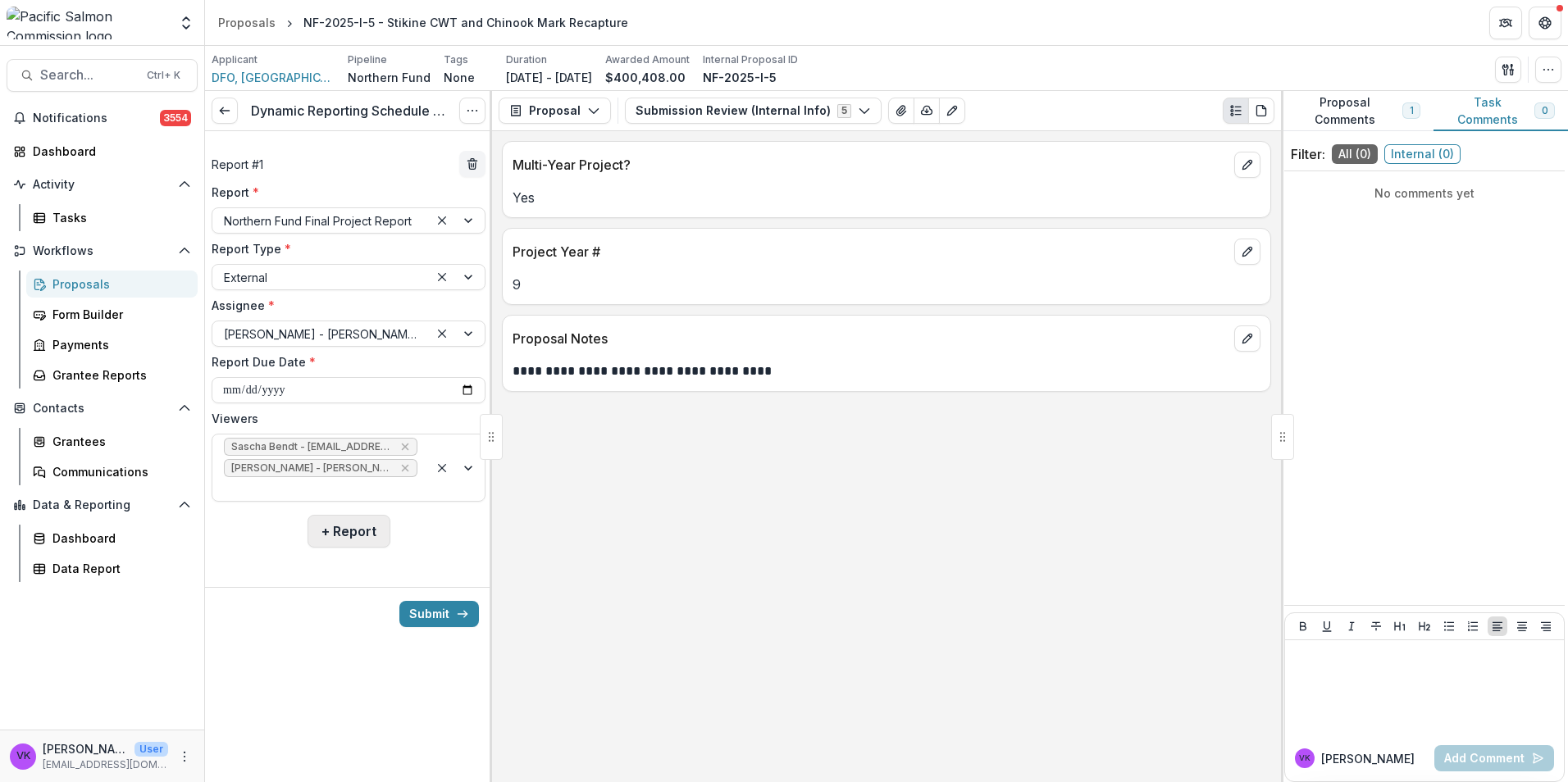
click at [363, 515] on button "+ Report" at bounding box center [349, 532] width 83 height 33
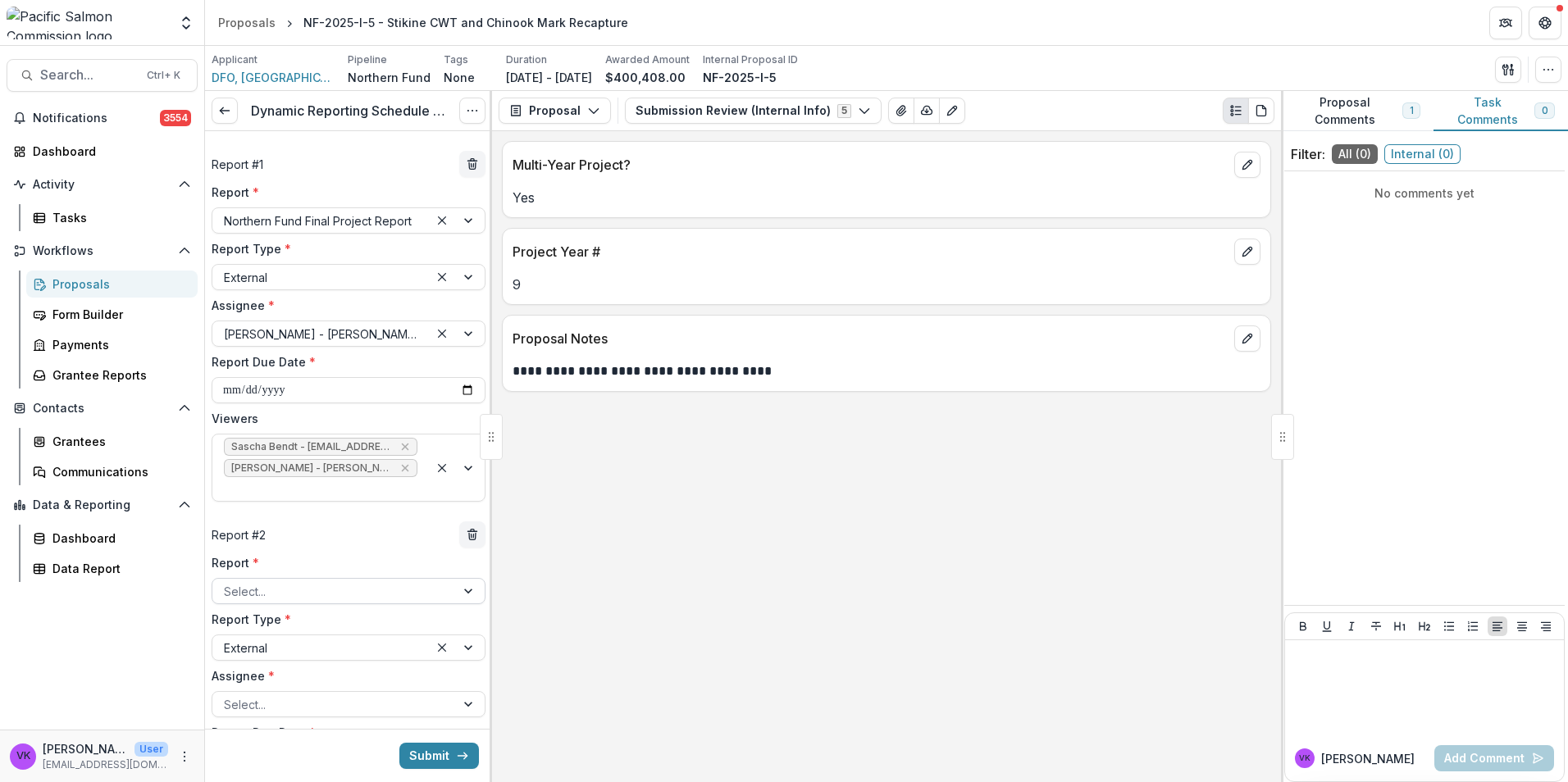
click at [367, 581] on div at bounding box center [334, 591] width 219 height 20
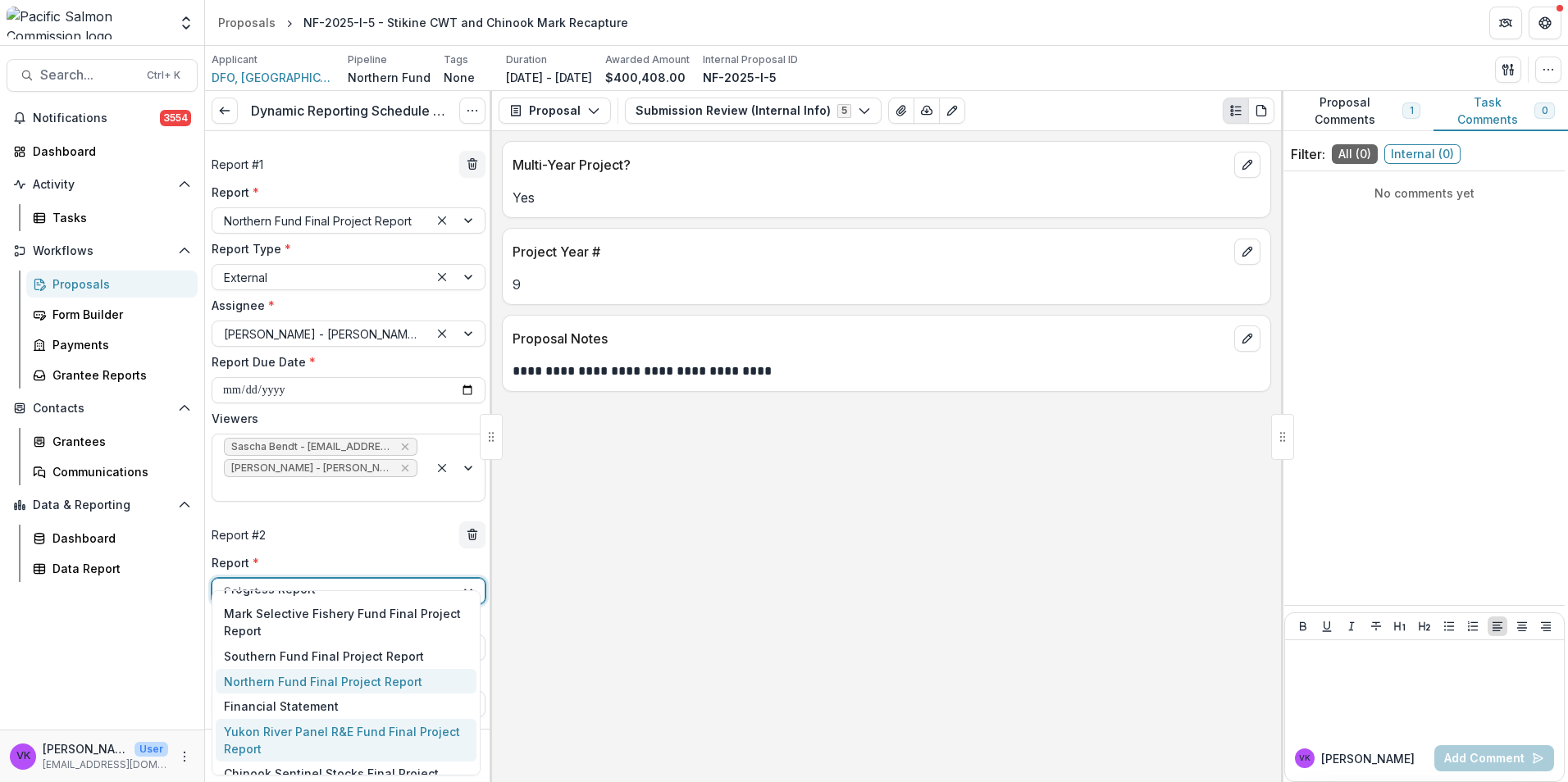
scroll to position [93, 0]
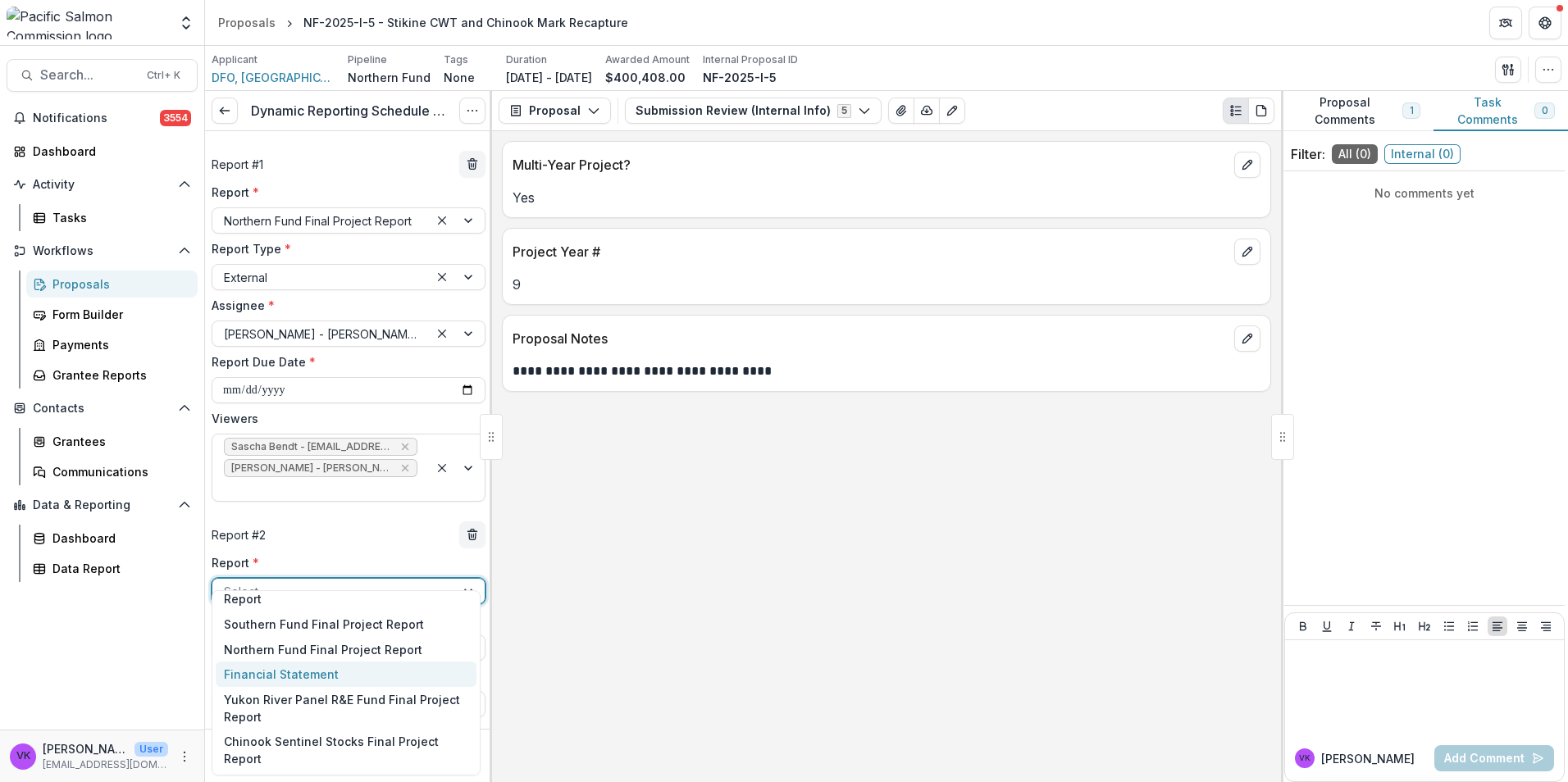
click at [320, 679] on div "Financial Statement" at bounding box center [346, 674] width 261 height 25
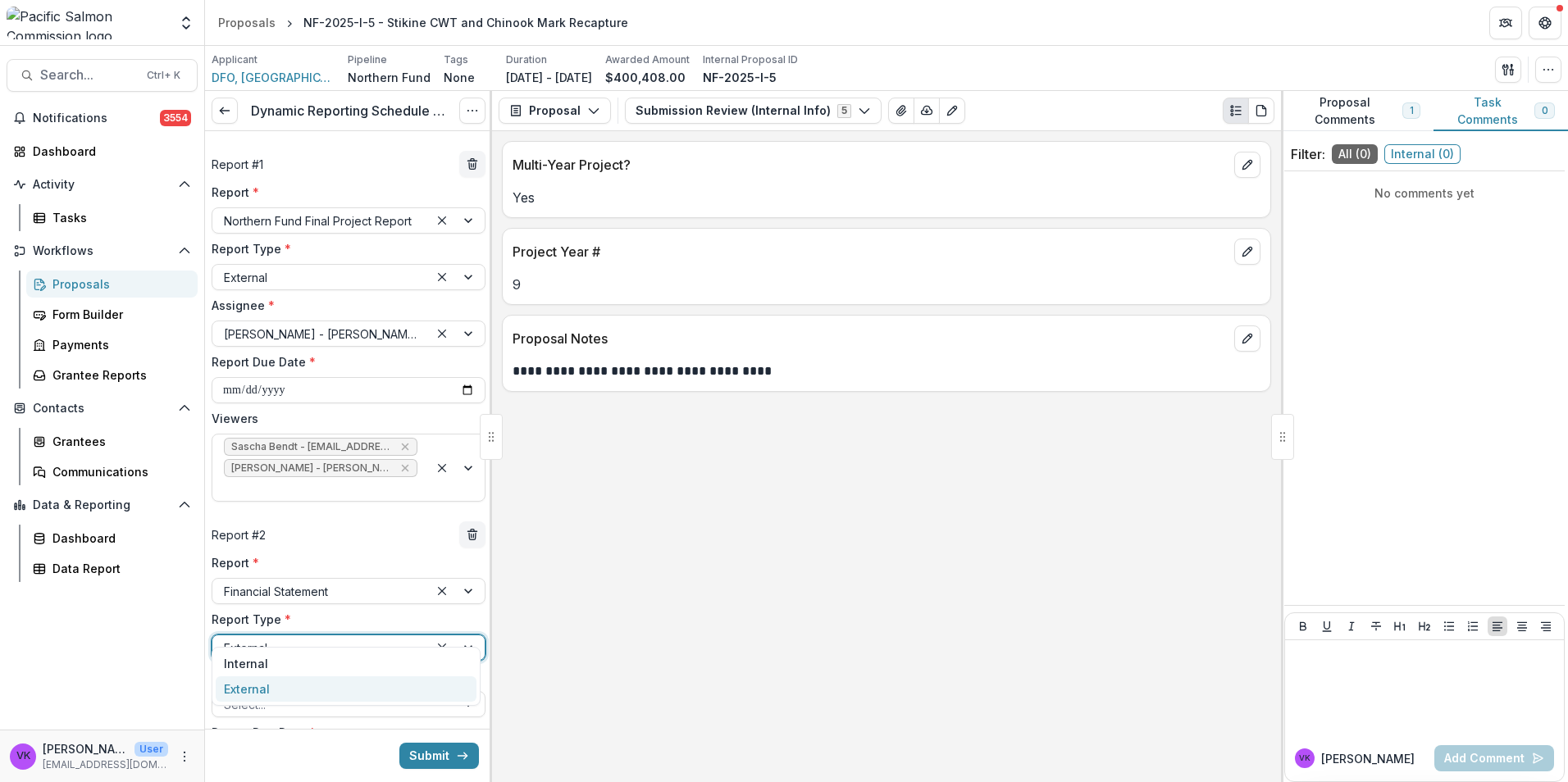
click at [458, 635] on div at bounding box center [457, 647] width 56 height 24
click at [631, 629] on div "**********" at bounding box center [886, 456] width 789 height 651
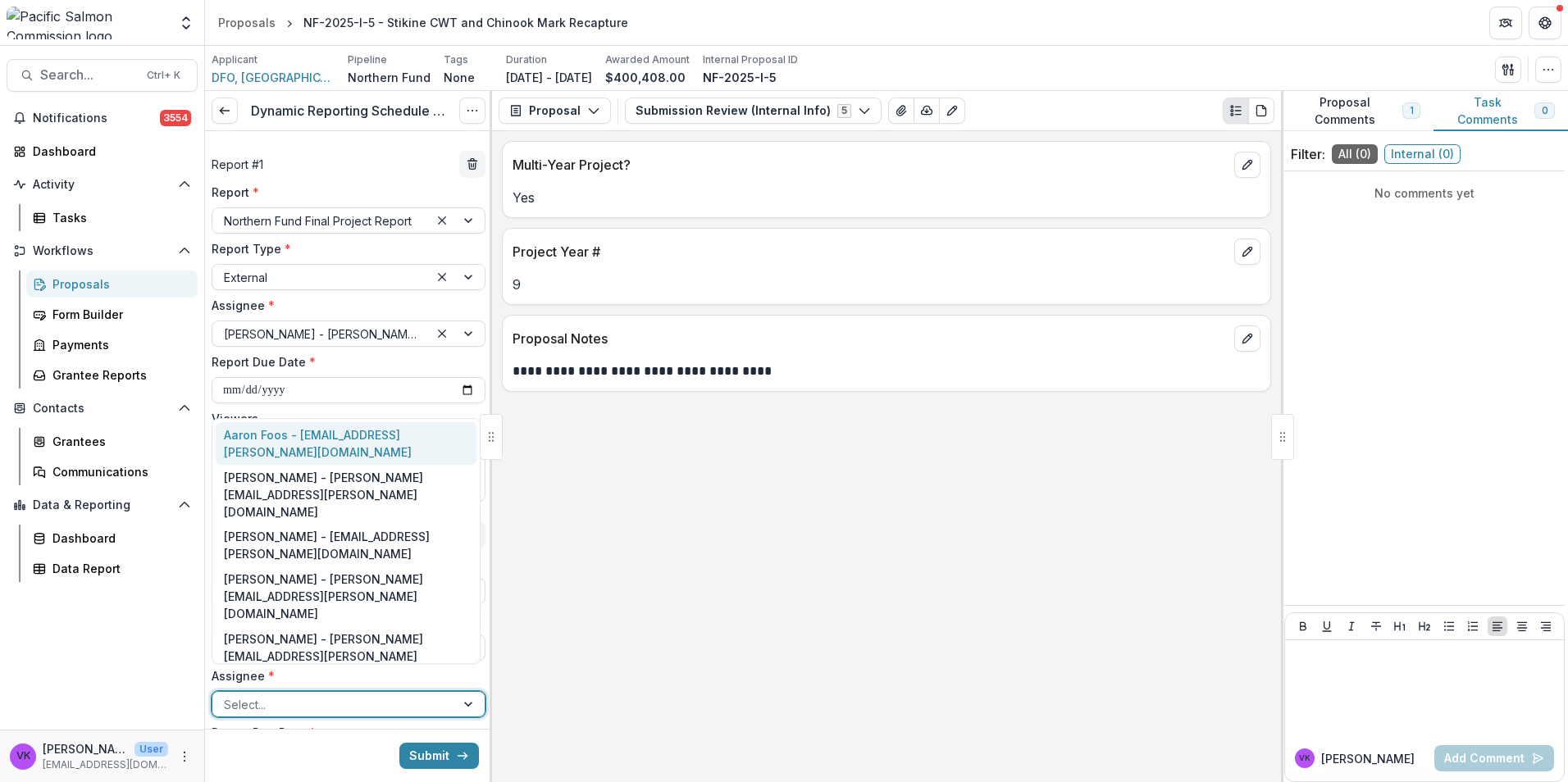
click at [467, 692] on div at bounding box center [470, 704] width 30 height 24
click at [372, 684] on div "Jody Mackenzie-Grieve - jody.mackenzie-grieve@dfo-mpo.gc.ca" at bounding box center [346, 714] width 261 height 60
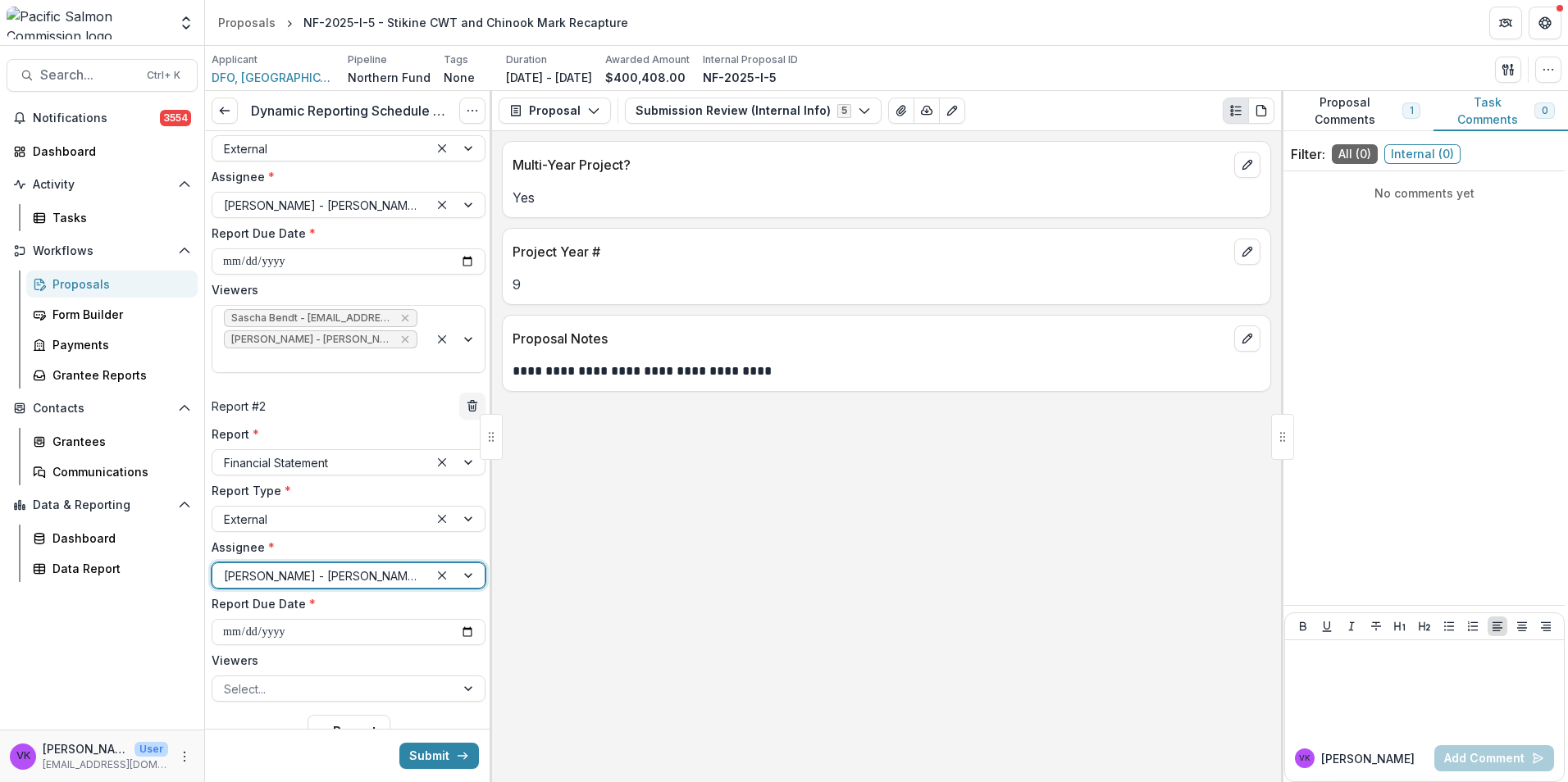
scroll to position [84, 0]
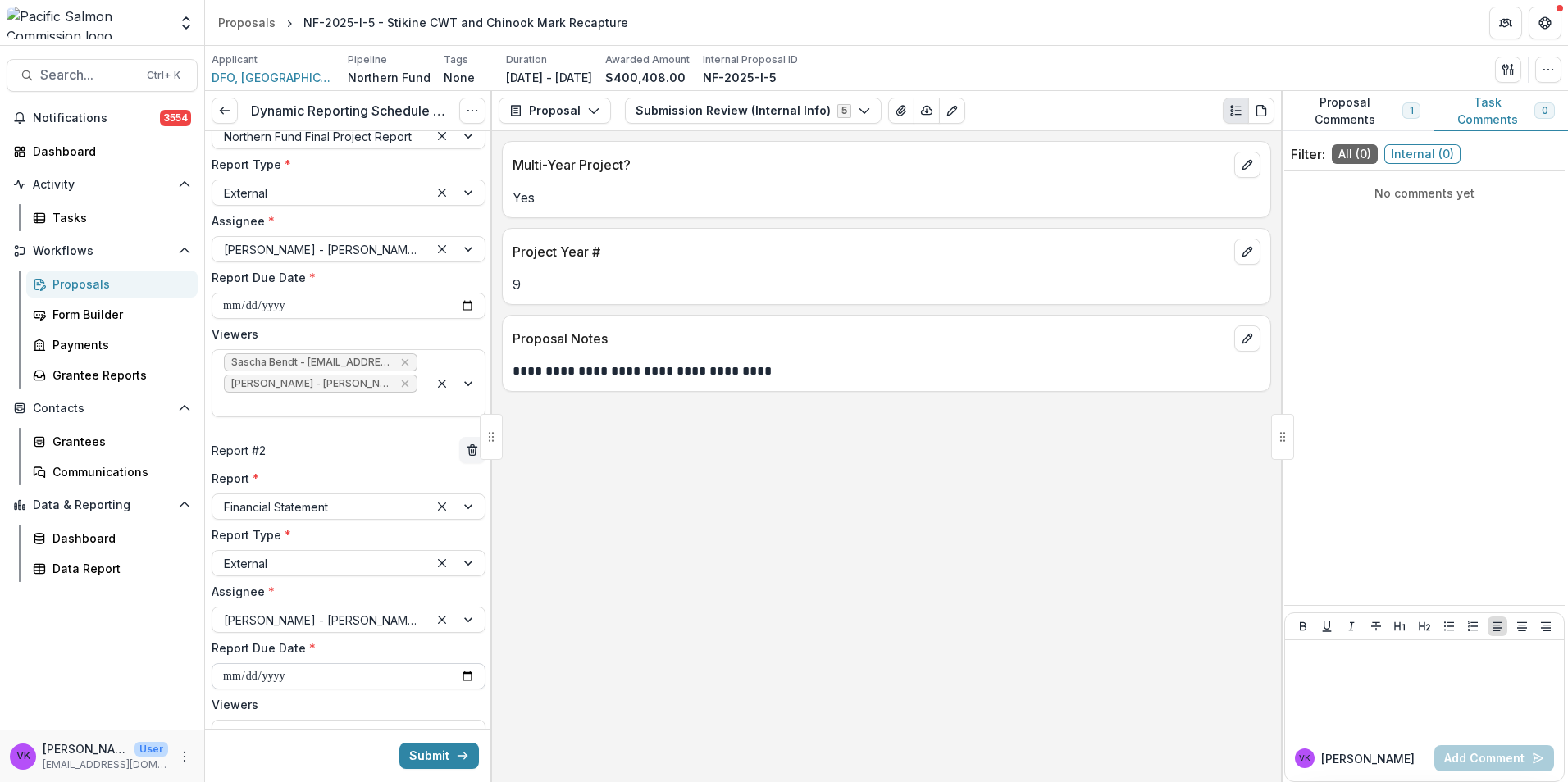
click at [460, 663] on input "**********" at bounding box center [348, 676] width 274 height 26
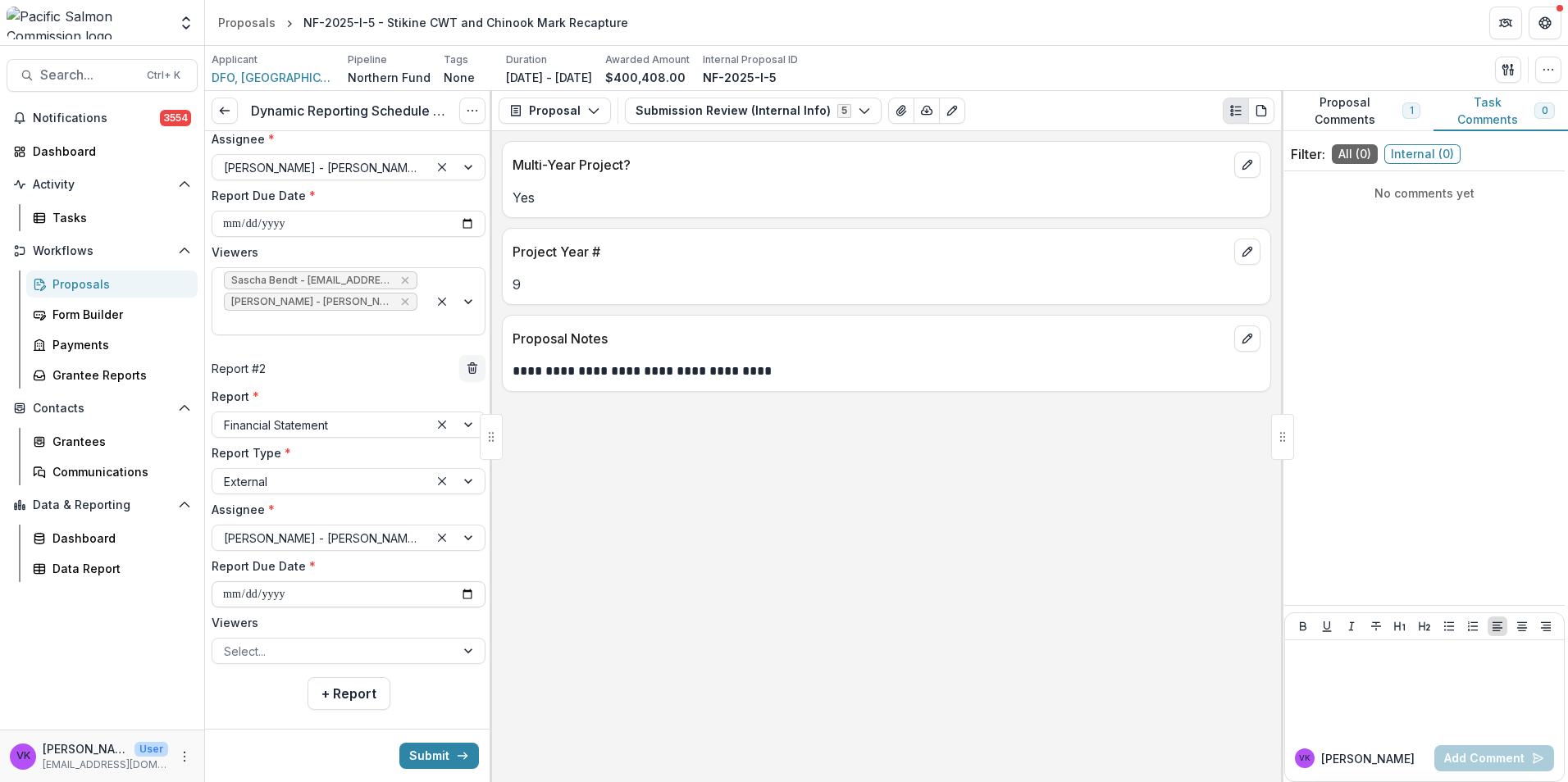
click at [459, 581] on input "**********" at bounding box center [348, 594] width 274 height 26
type input "**********"
click at [330, 641] on div at bounding box center [334, 651] width 219 height 20
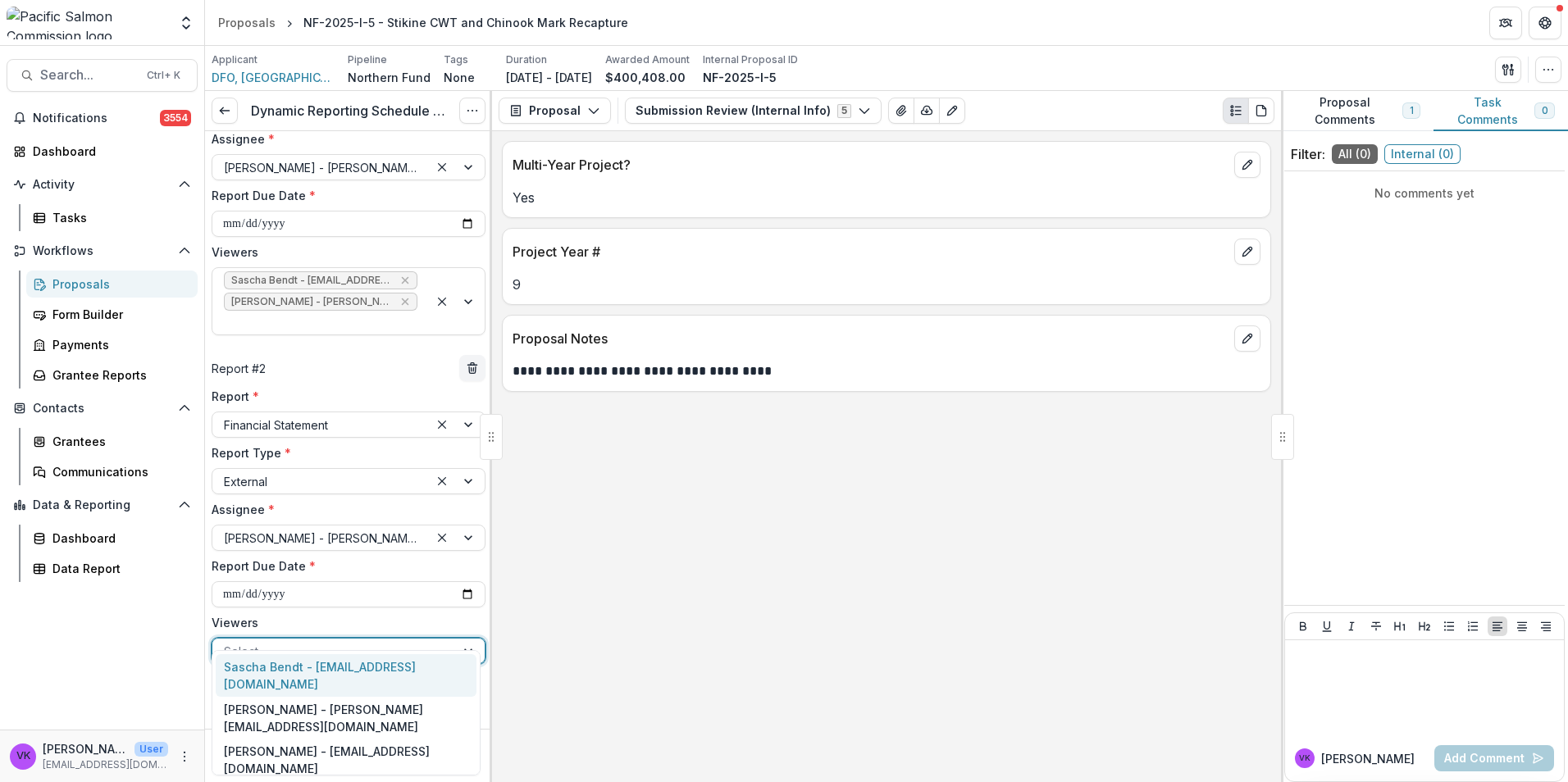
drag, startPoint x: 271, startPoint y: 665, endPoint x: 333, endPoint y: 646, distance: 64.8
click at [273, 663] on div "Sascha Bendt - [EMAIL_ADDRESS][DOMAIN_NAME]" at bounding box center [346, 676] width 261 height 43
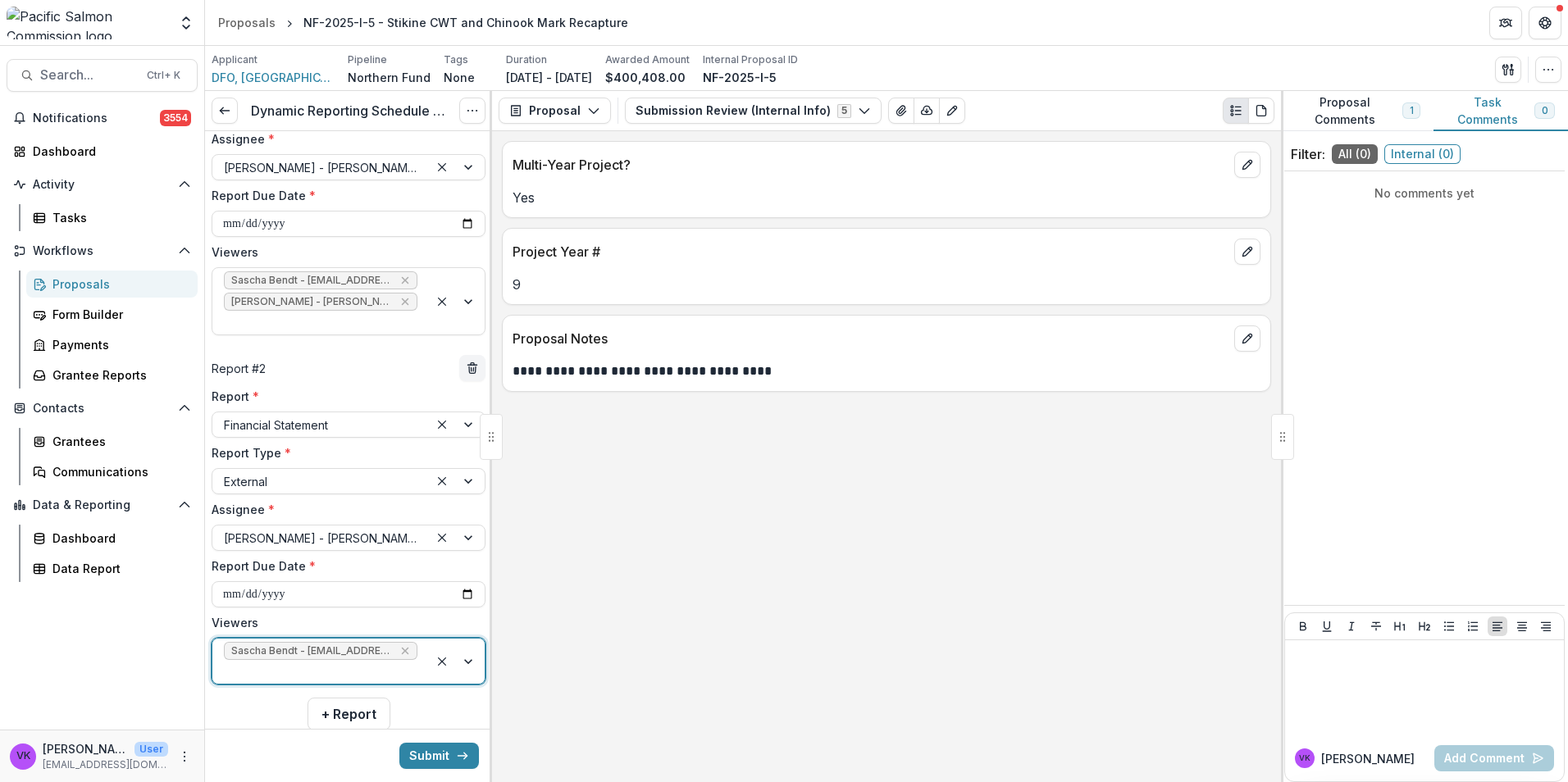
click at [468, 639] on div at bounding box center [457, 661] width 56 height 45
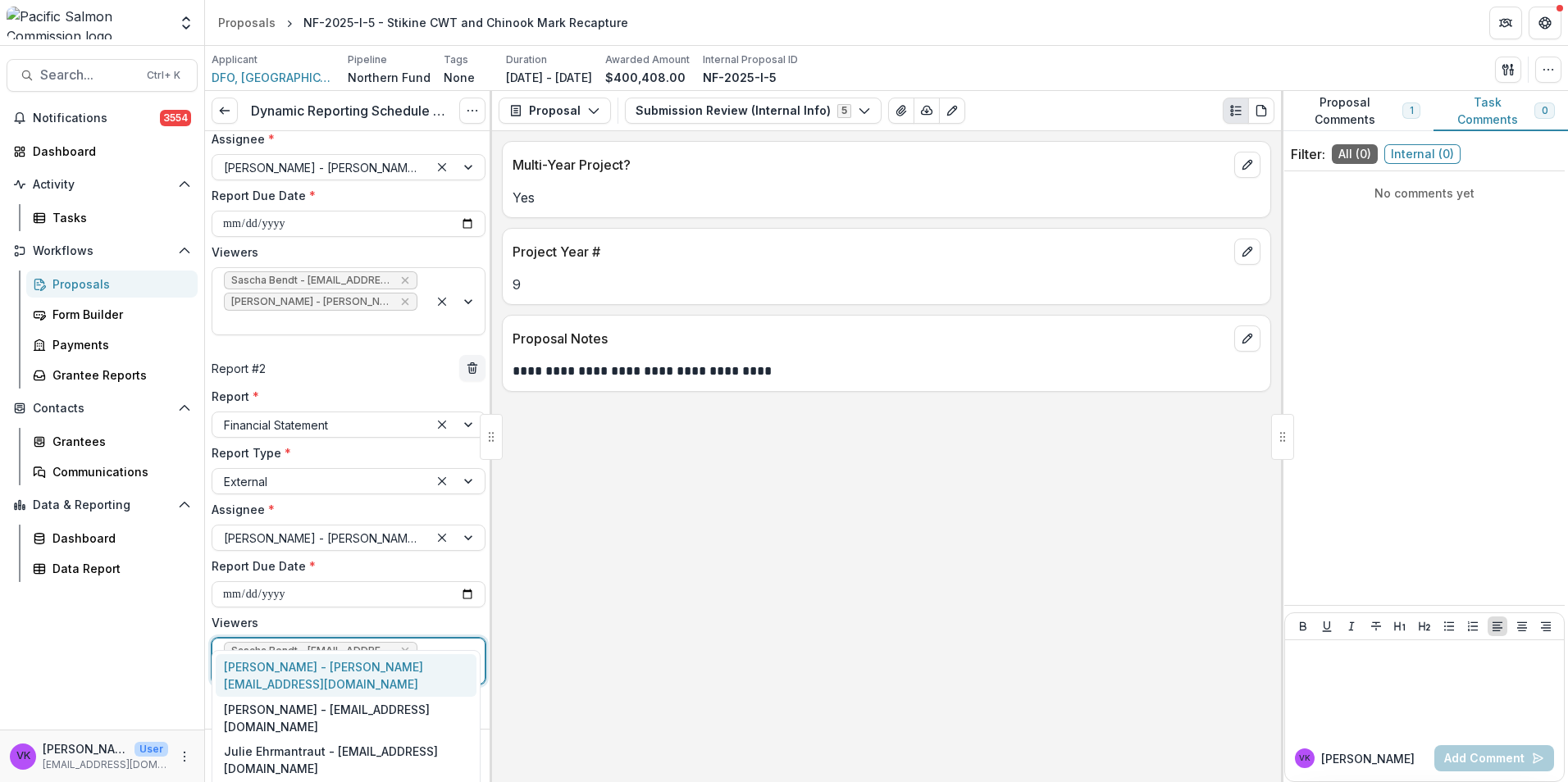
click at [347, 669] on div "[PERSON_NAME] - [PERSON_NAME][EMAIL_ADDRESS][DOMAIN_NAME]" at bounding box center [346, 676] width 261 height 43
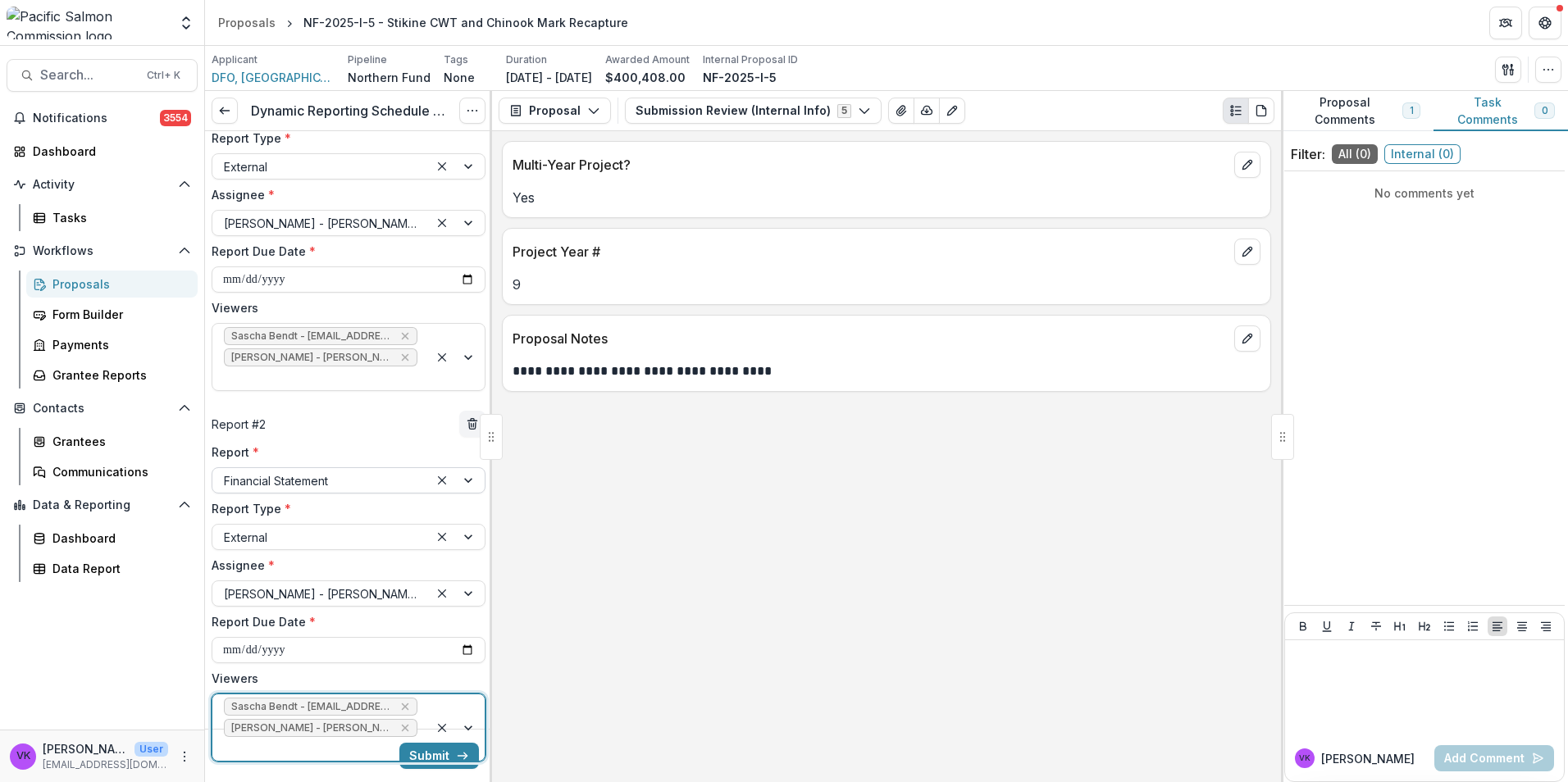
scroll to position [84, 0]
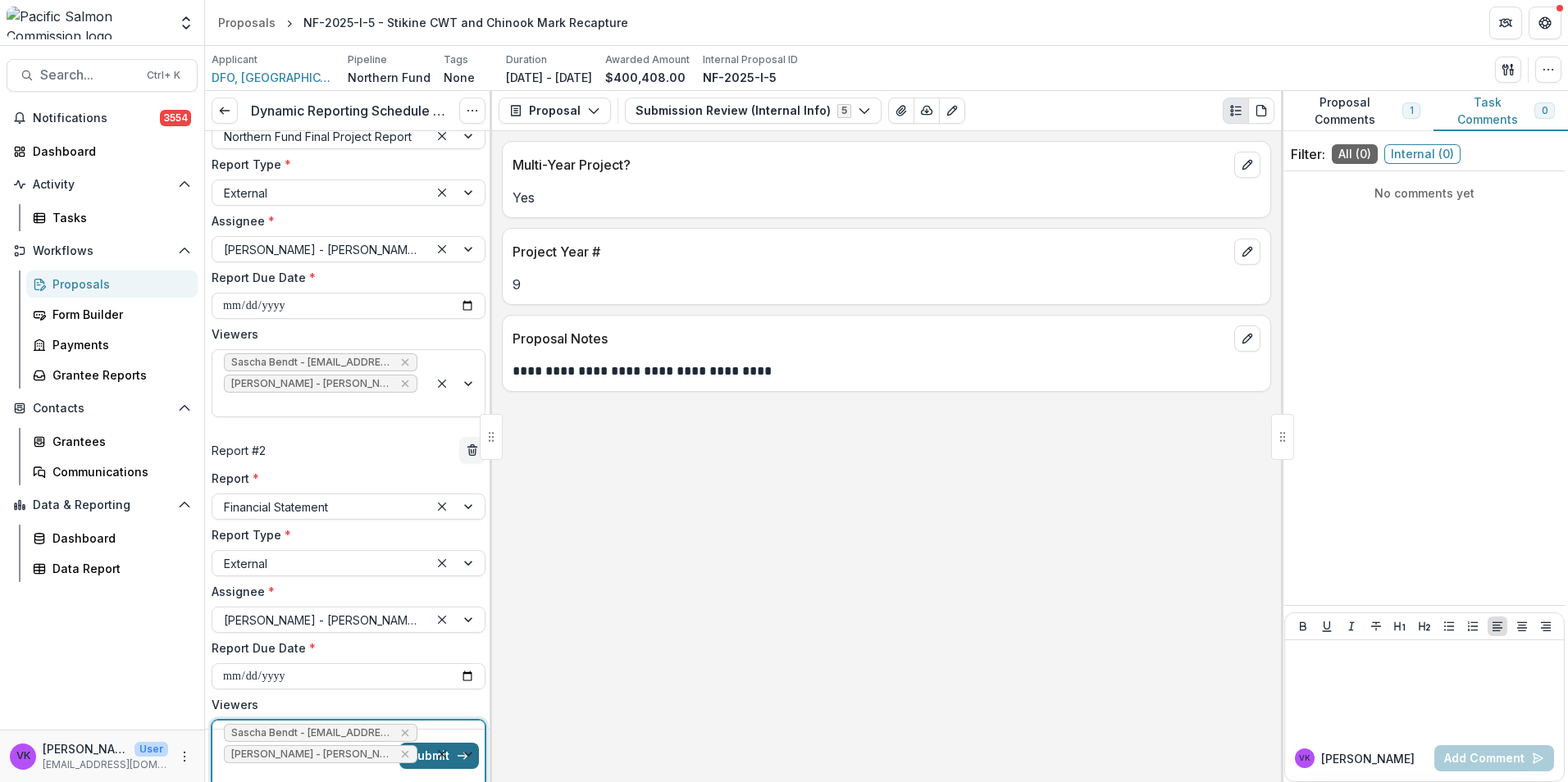
click at [430, 758] on button "Submit" at bounding box center [439, 755] width 79 height 26
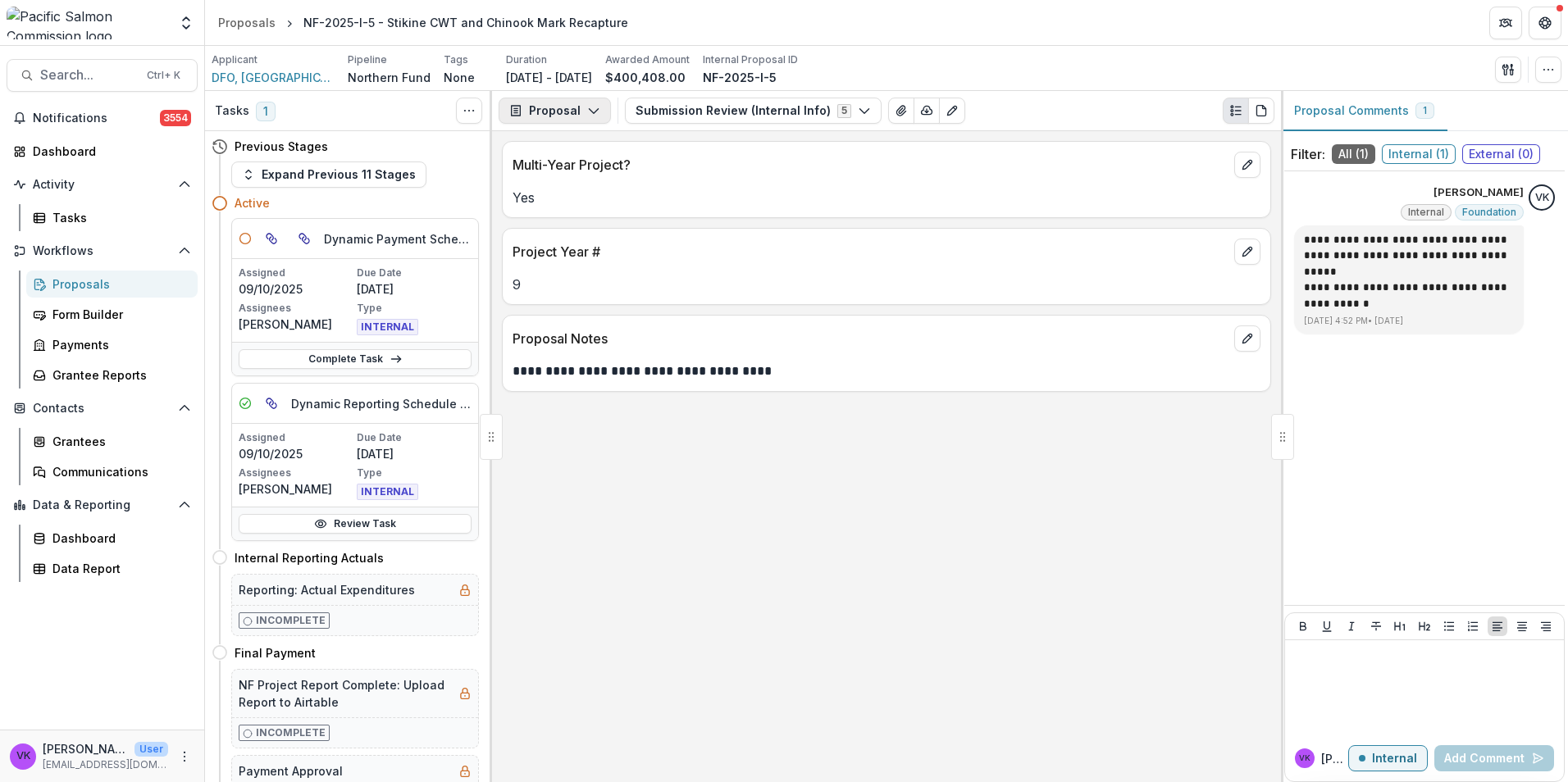
click at [596, 111] on icon "button" at bounding box center [594, 111] width 14 height 14
click at [571, 203] on div "Reports" at bounding box center [606, 202] width 150 height 17
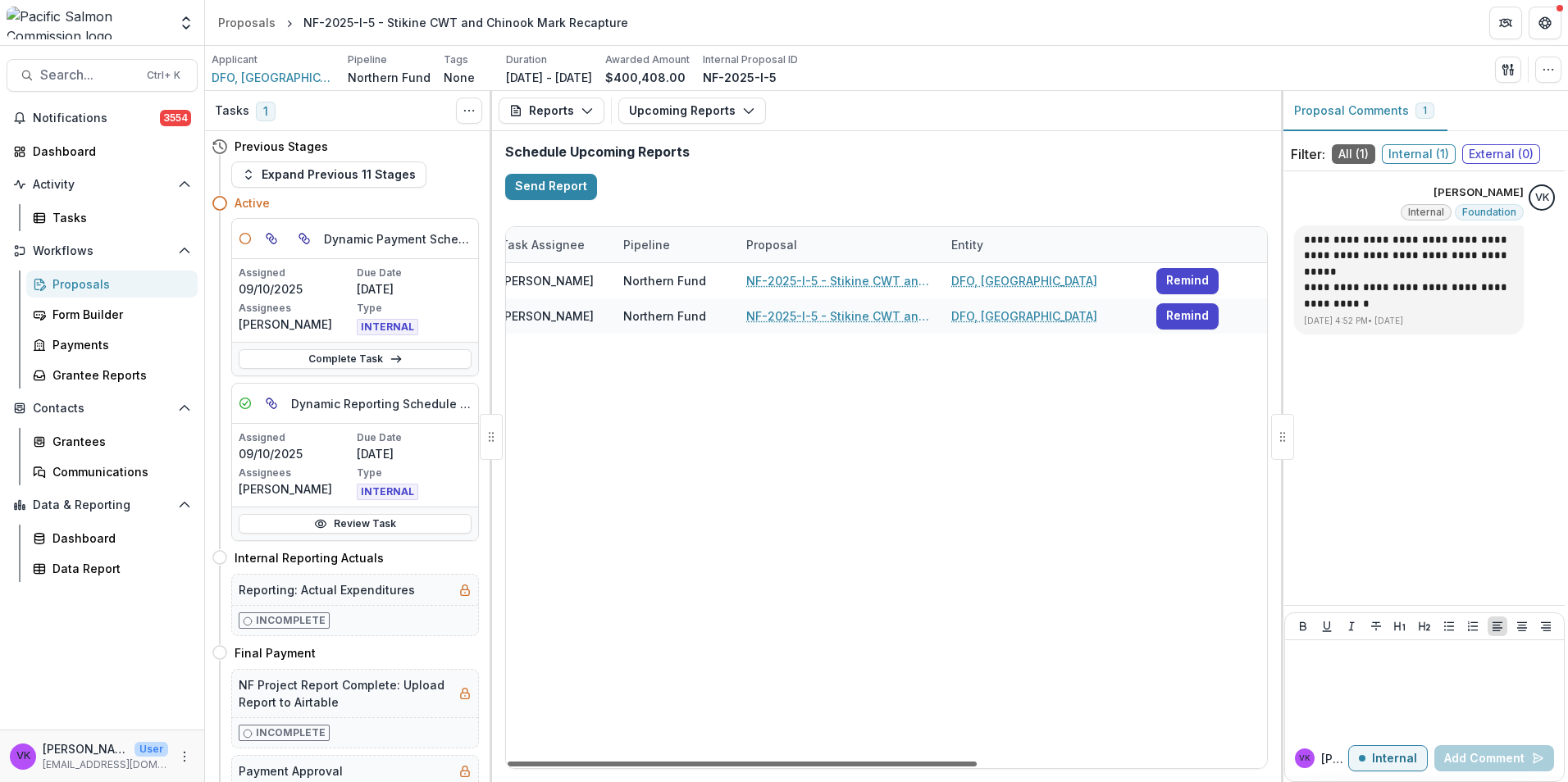
scroll to position [0, 467]
drag, startPoint x: 811, startPoint y: 762, endPoint x: 1099, endPoint y: 785, distance: 288.9
click at [976, 767] on div at bounding box center [741, 764] width 469 height 5
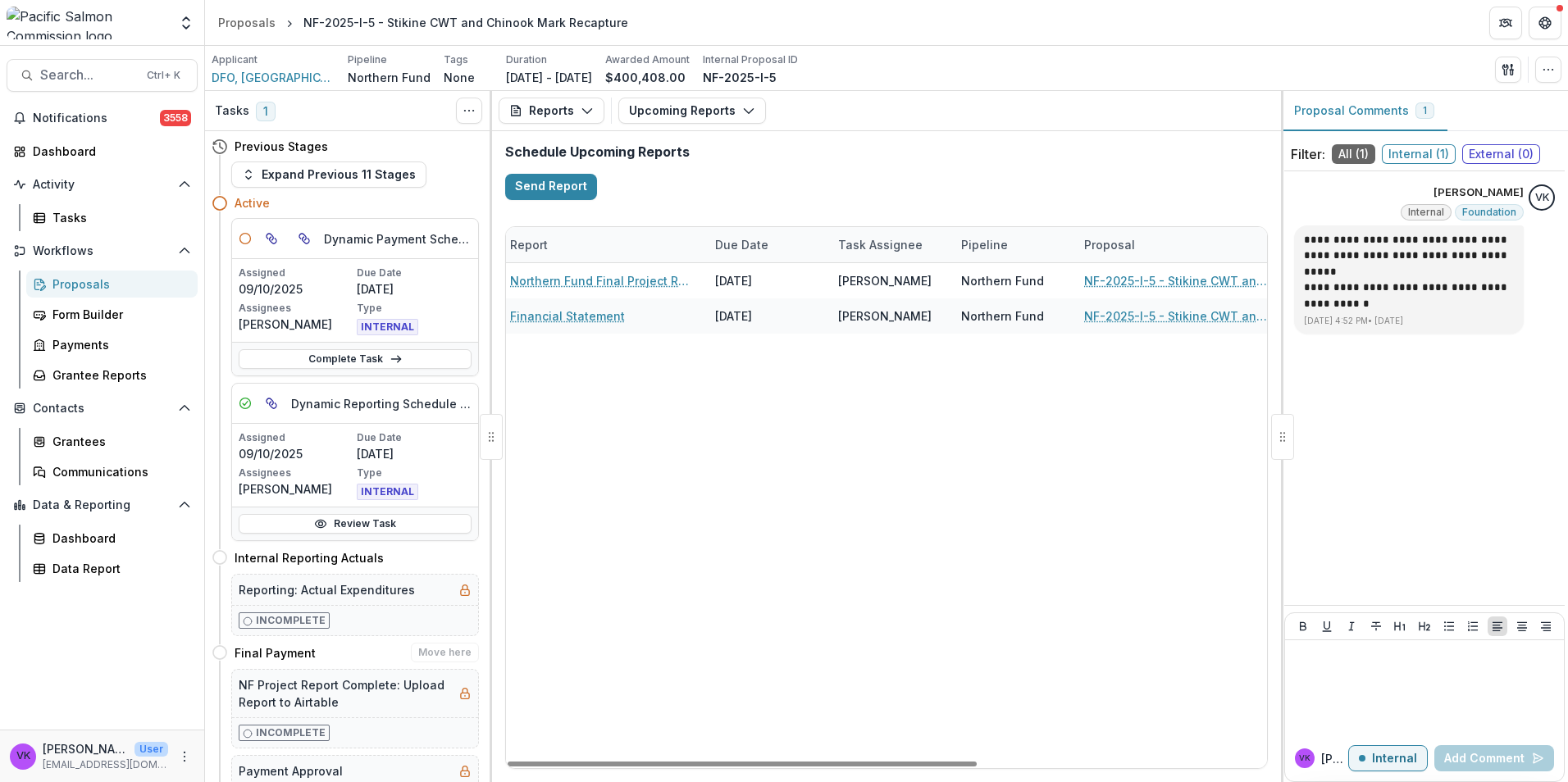
scroll to position [0, 0]
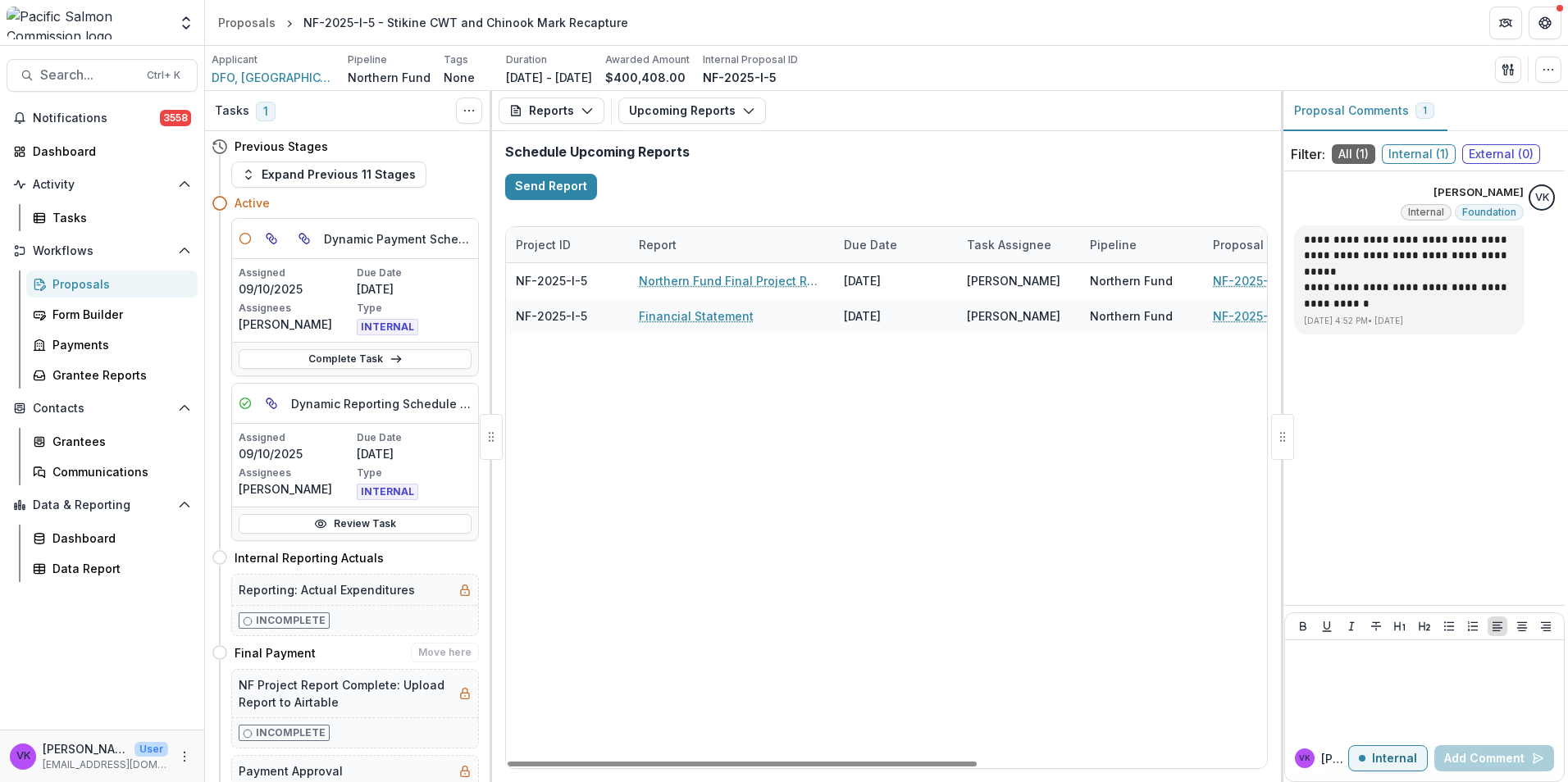
drag, startPoint x: 872, startPoint y: 764, endPoint x: 392, endPoint y: 740, distance: 480.6
click at [508, 762] on div at bounding box center [741, 764] width 469 height 5
drag, startPoint x: 83, startPoint y: 282, endPoint x: 602, endPoint y: 356, distance: 524.2
click at [83, 281] on div "Proposals" at bounding box center [118, 284] width 132 height 17
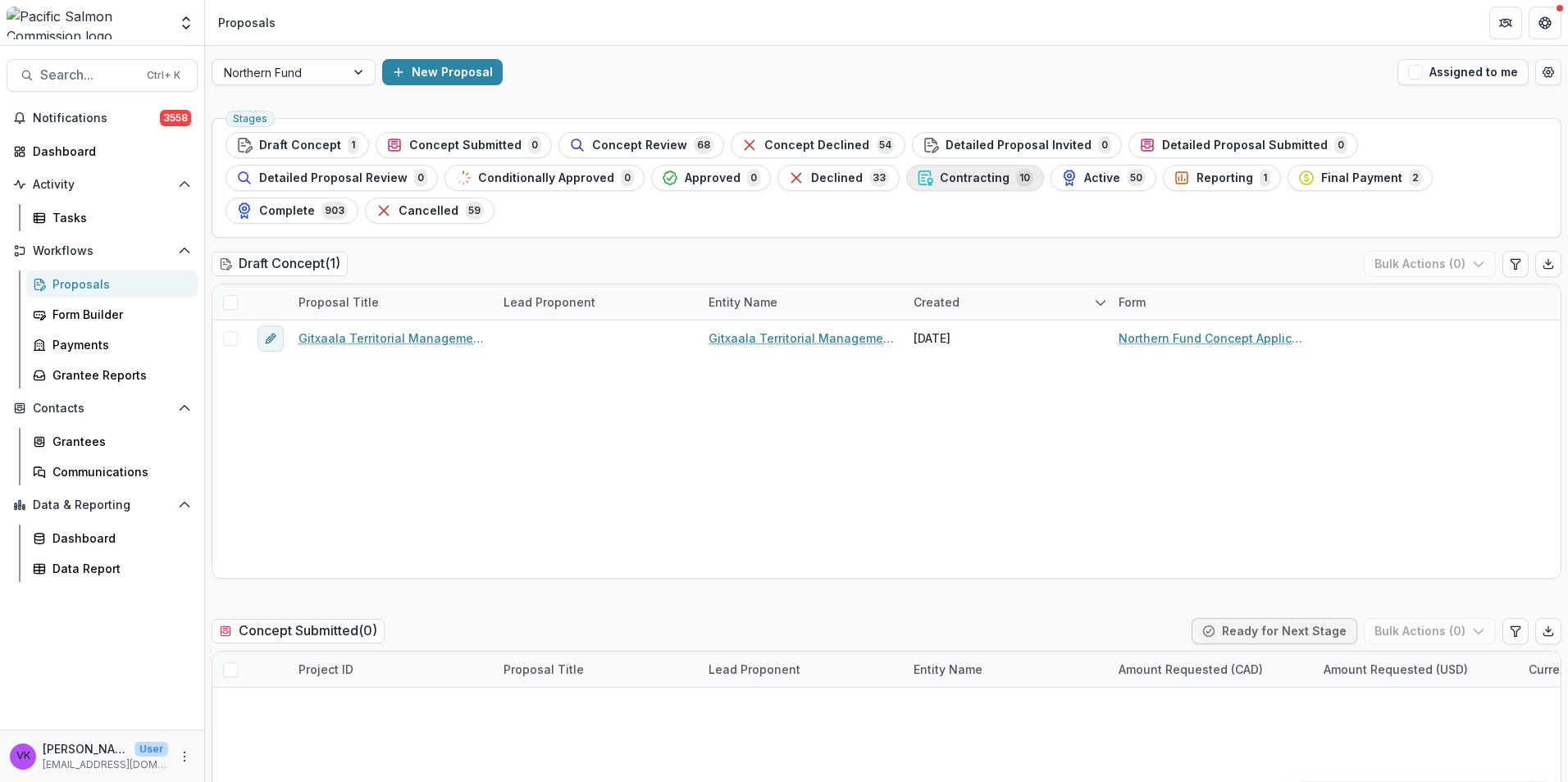
click at [940, 176] on span "Contracting" at bounding box center [974, 178] width 70 height 14
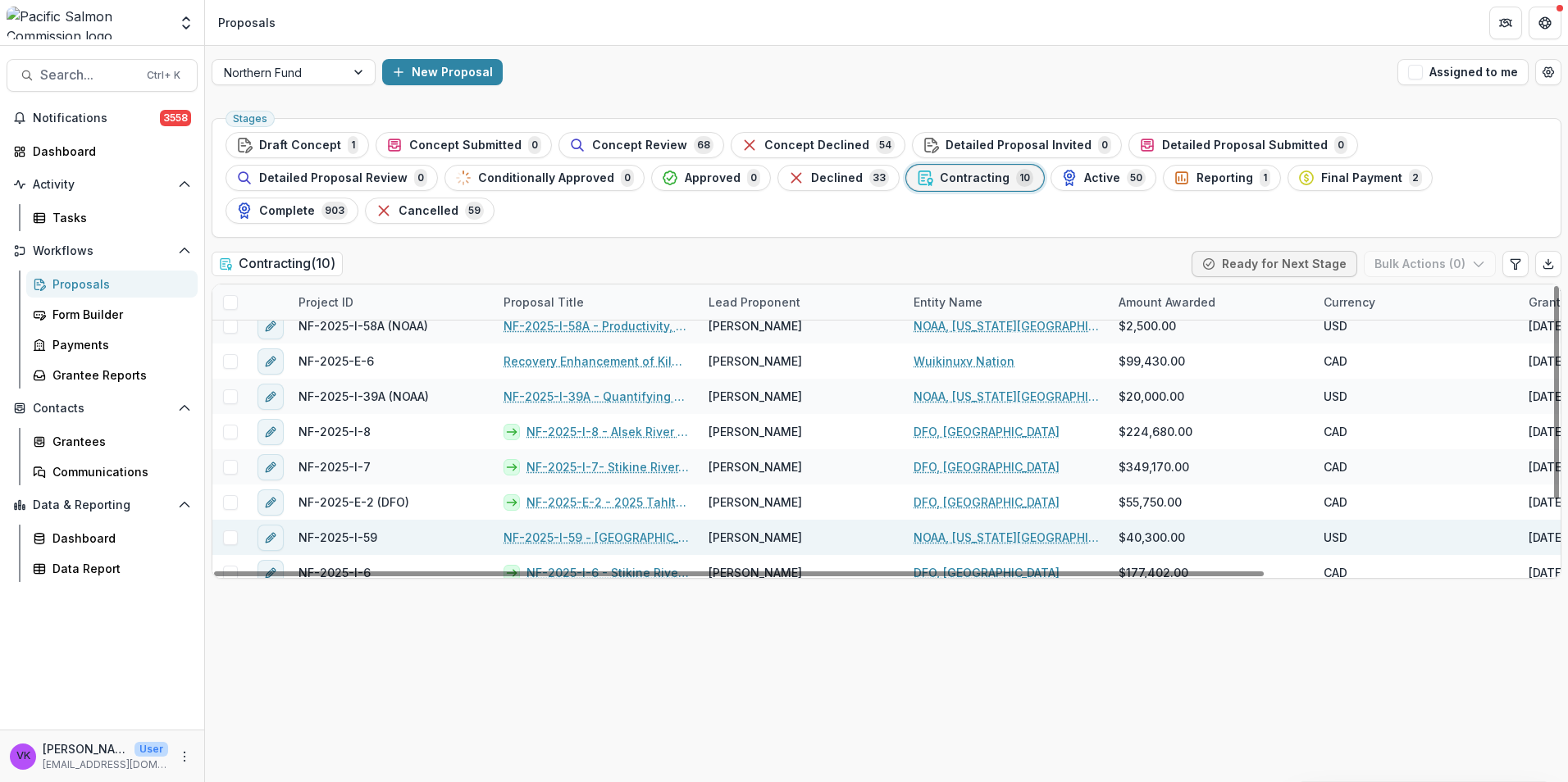
scroll to position [95, 0]
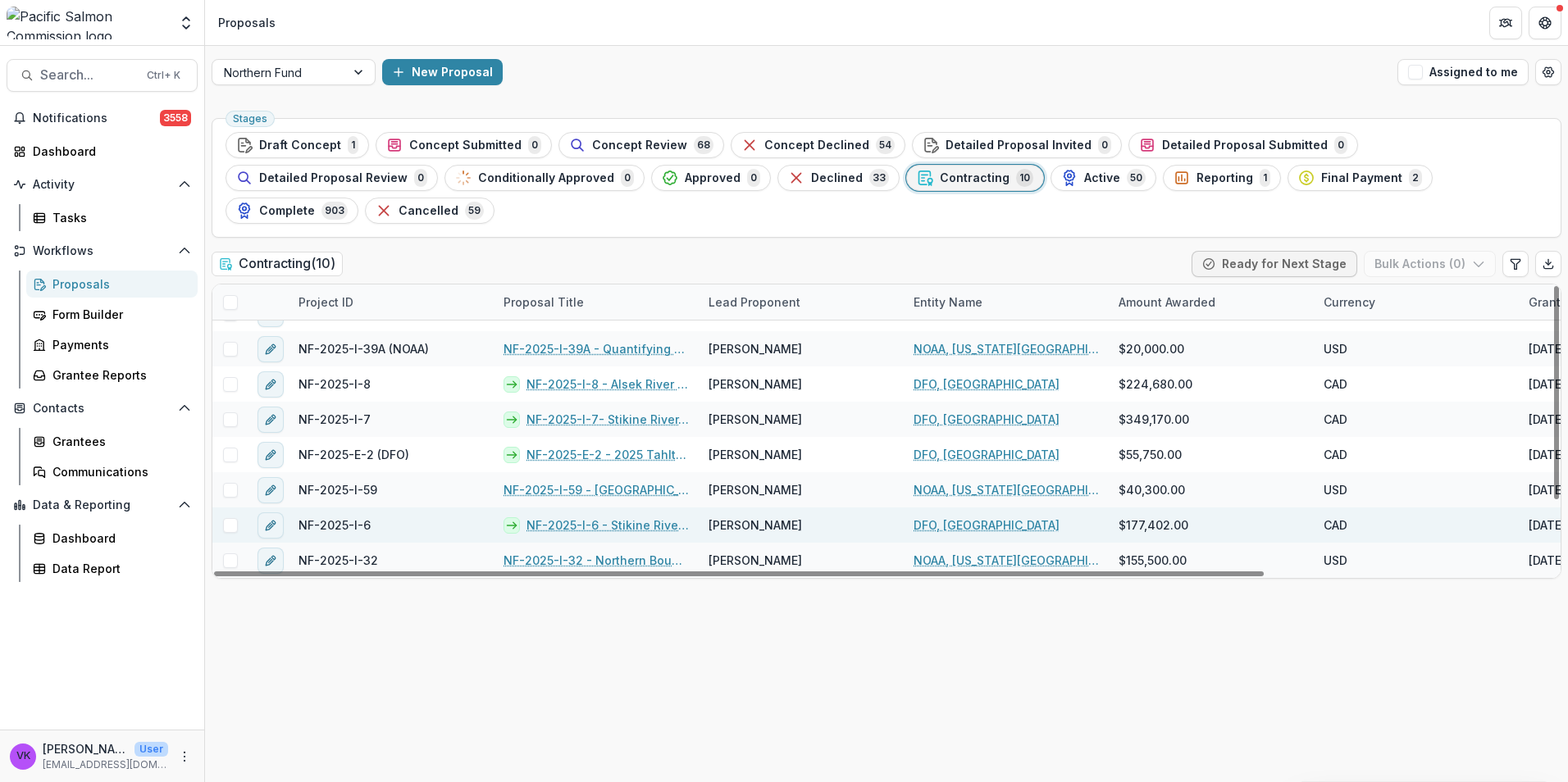
click at [599, 516] on link "NF-2025-I-6 - Stikine River- Sockeye and Coho Salmon Fishery Monitoring and Soc…" at bounding box center [608, 525] width 162 height 17
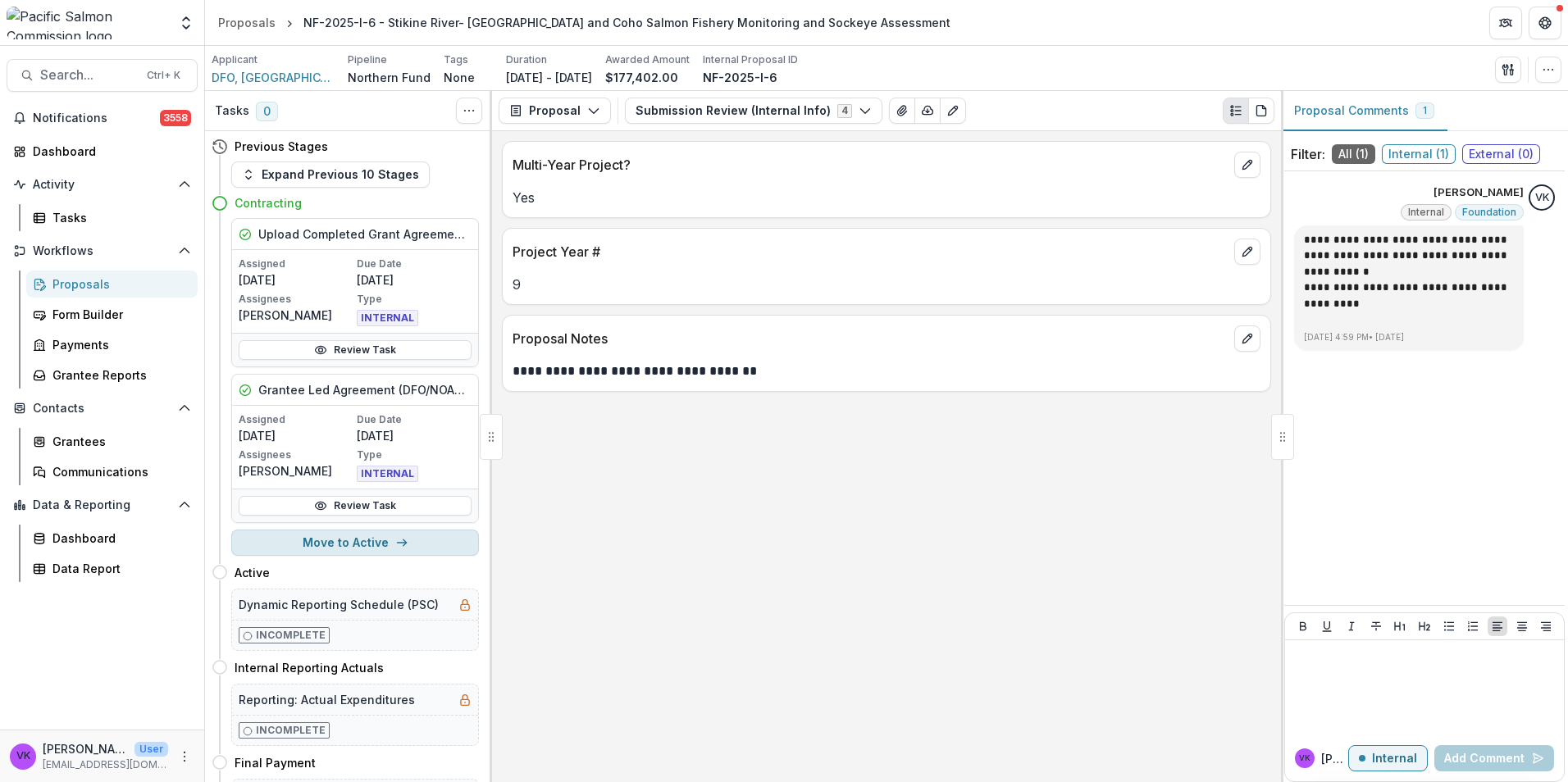
click at [339, 537] on button "Move to Active" at bounding box center [355, 542] width 247 height 26
select select "******"
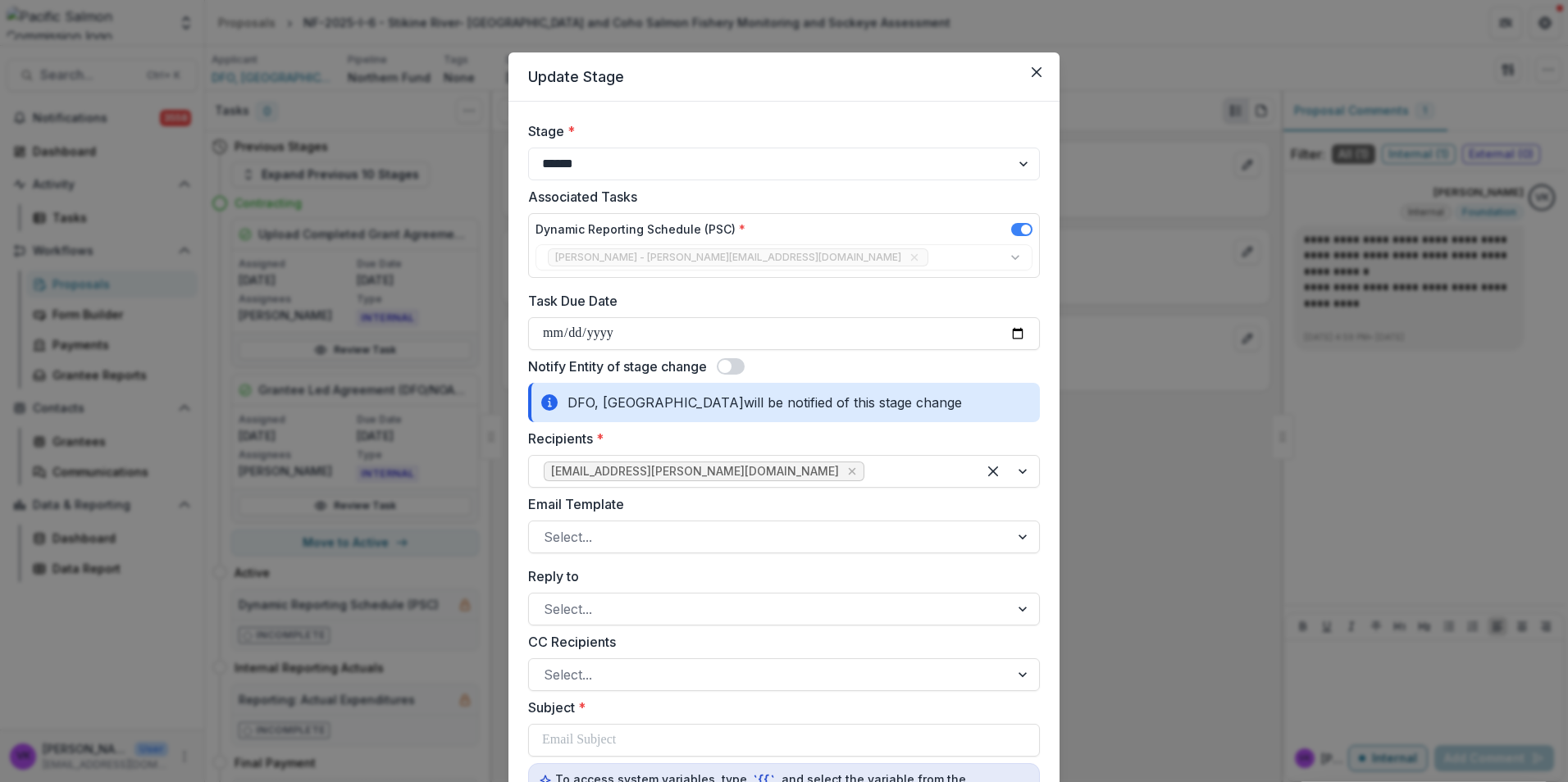
click at [738, 365] on span at bounding box center [730, 366] width 28 height 16
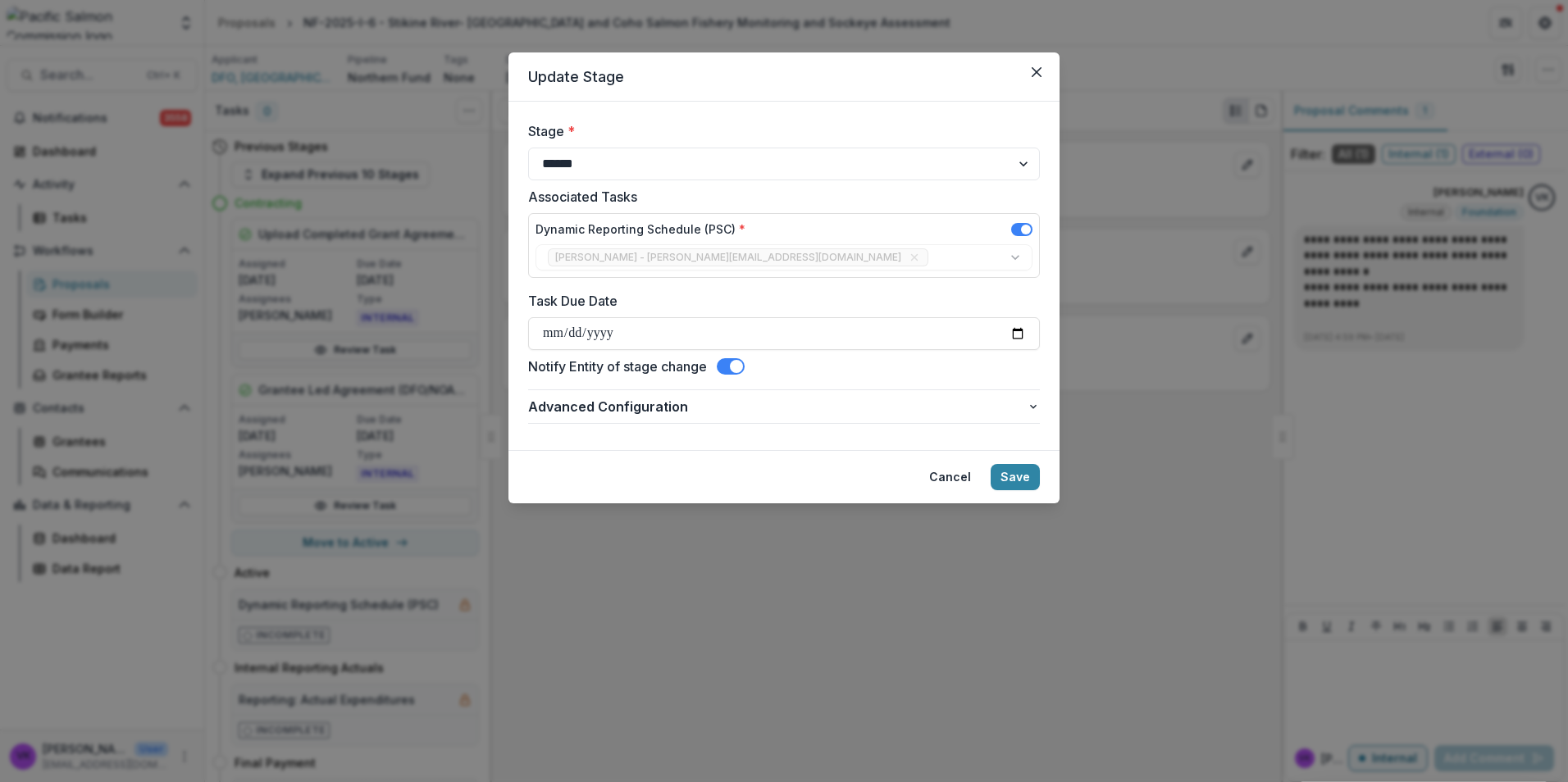
drag, startPoint x: 1014, startPoint y: 477, endPoint x: 1368, endPoint y: 571, distance: 366.3
click at [1014, 478] on button "Save" at bounding box center [1015, 477] width 49 height 26
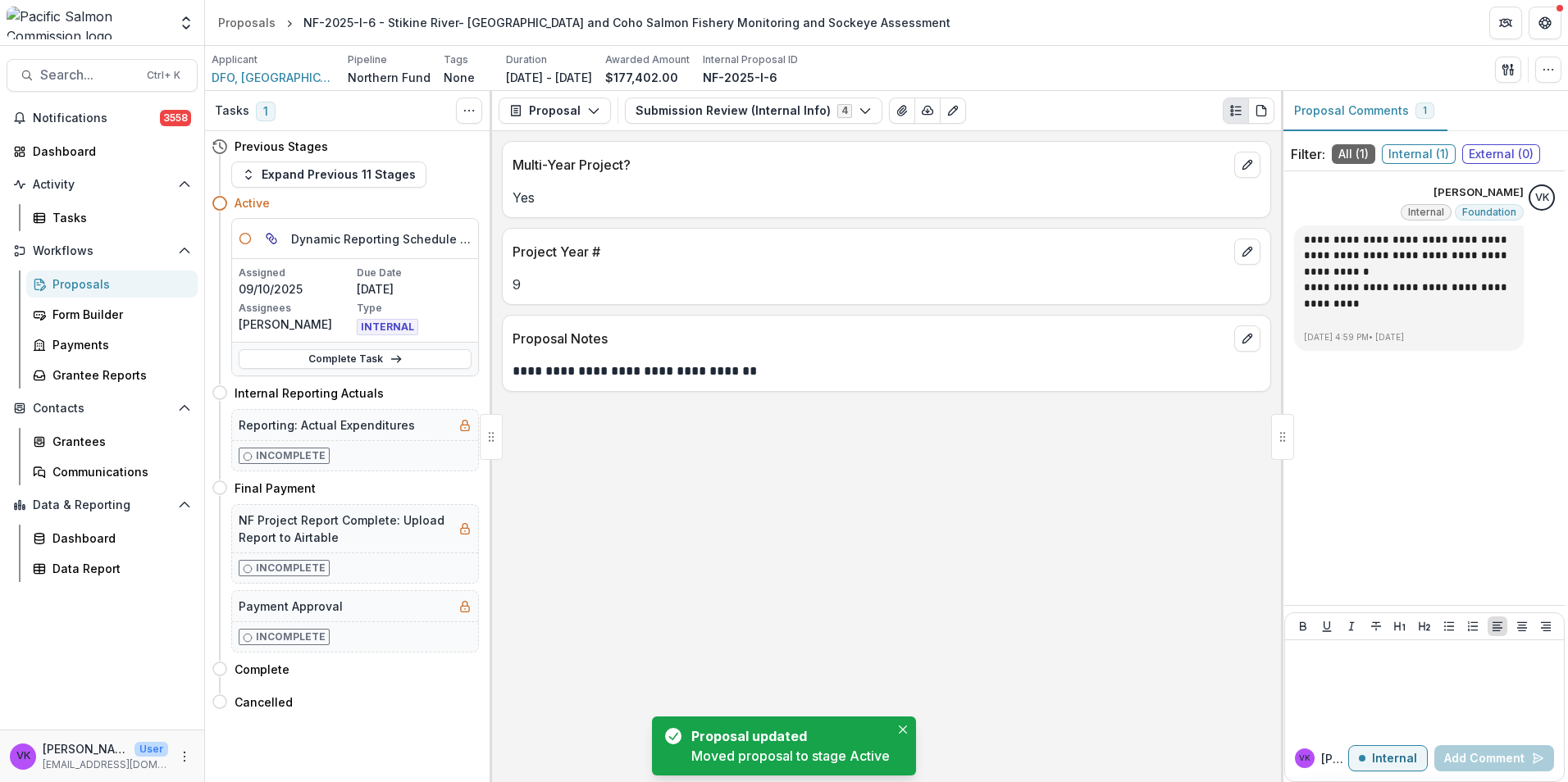
drag, startPoint x: 355, startPoint y: 358, endPoint x: 490, endPoint y: 377, distance: 136.3
click at [354, 357] on link "Complete Task" at bounding box center [355, 359] width 233 height 19
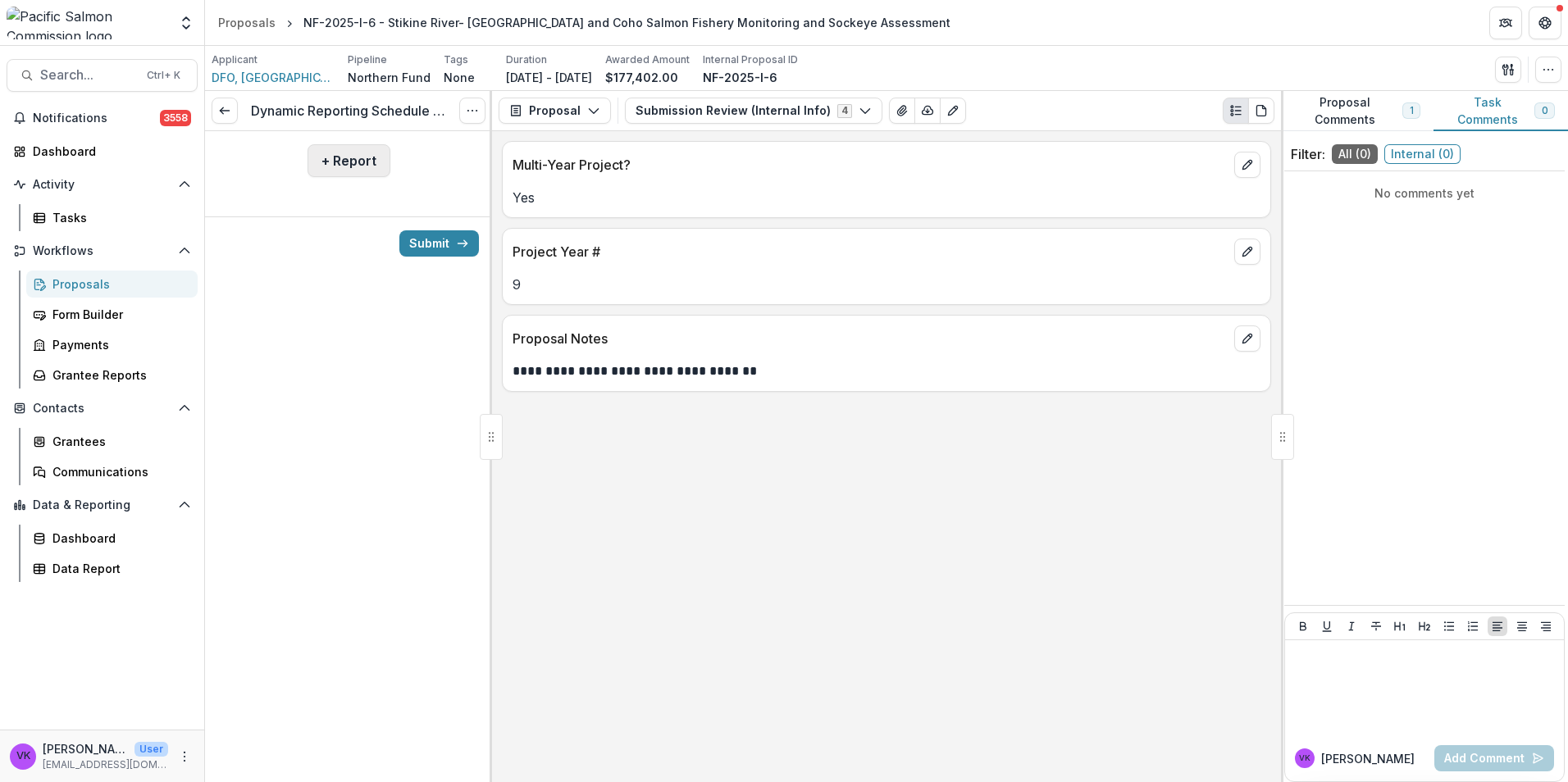
click at [338, 163] on button "+ Report" at bounding box center [349, 160] width 83 height 33
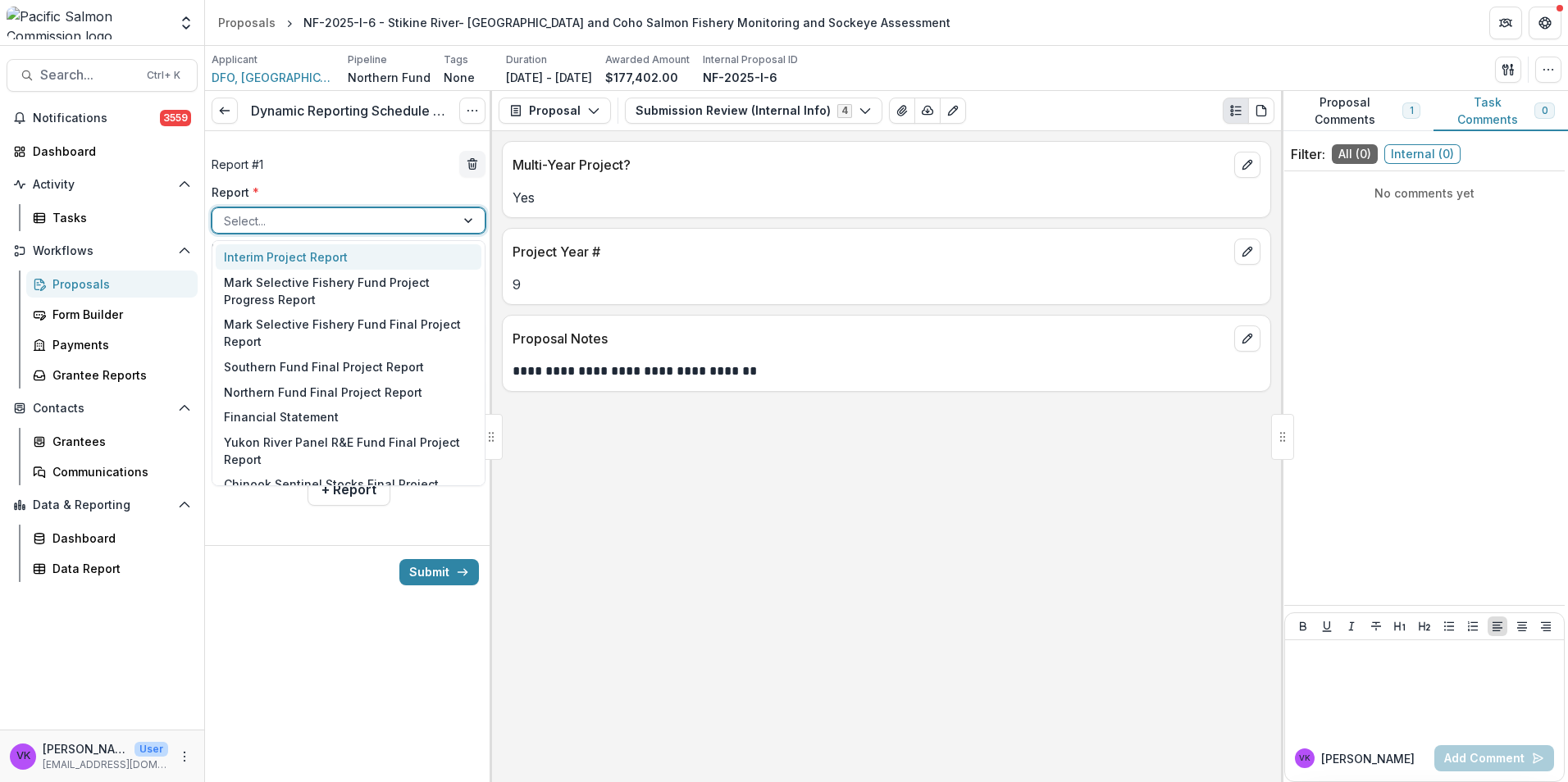
click at [407, 219] on div at bounding box center [334, 220] width 219 height 20
drag, startPoint x: 354, startPoint y: 391, endPoint x: 608, endPoint y: 451, distance: 261.0
click at [354, 391] on div "Northern Fund Final Project Report" at bounding box center [348, 392] width 266 height 25
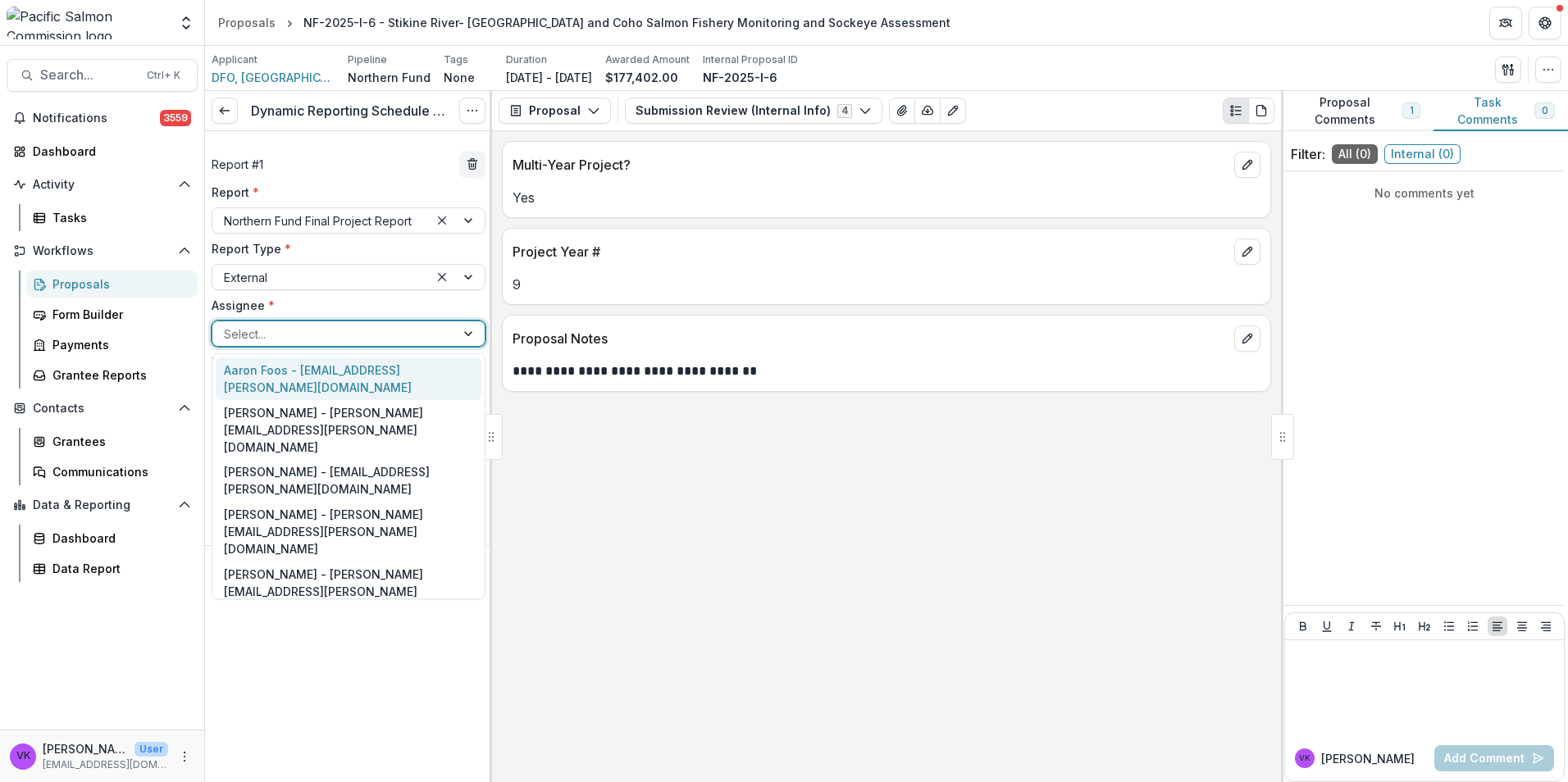
click at [421, 333] on div at bounding box center [334, 333] width 219 height 20
click at [394, 621] on div "Jody Mackenzie-Grieve - jody.mackenzie-grieve@dfo-mpo.gc.ca" at bounding box center [348, 651] width 266 height 60
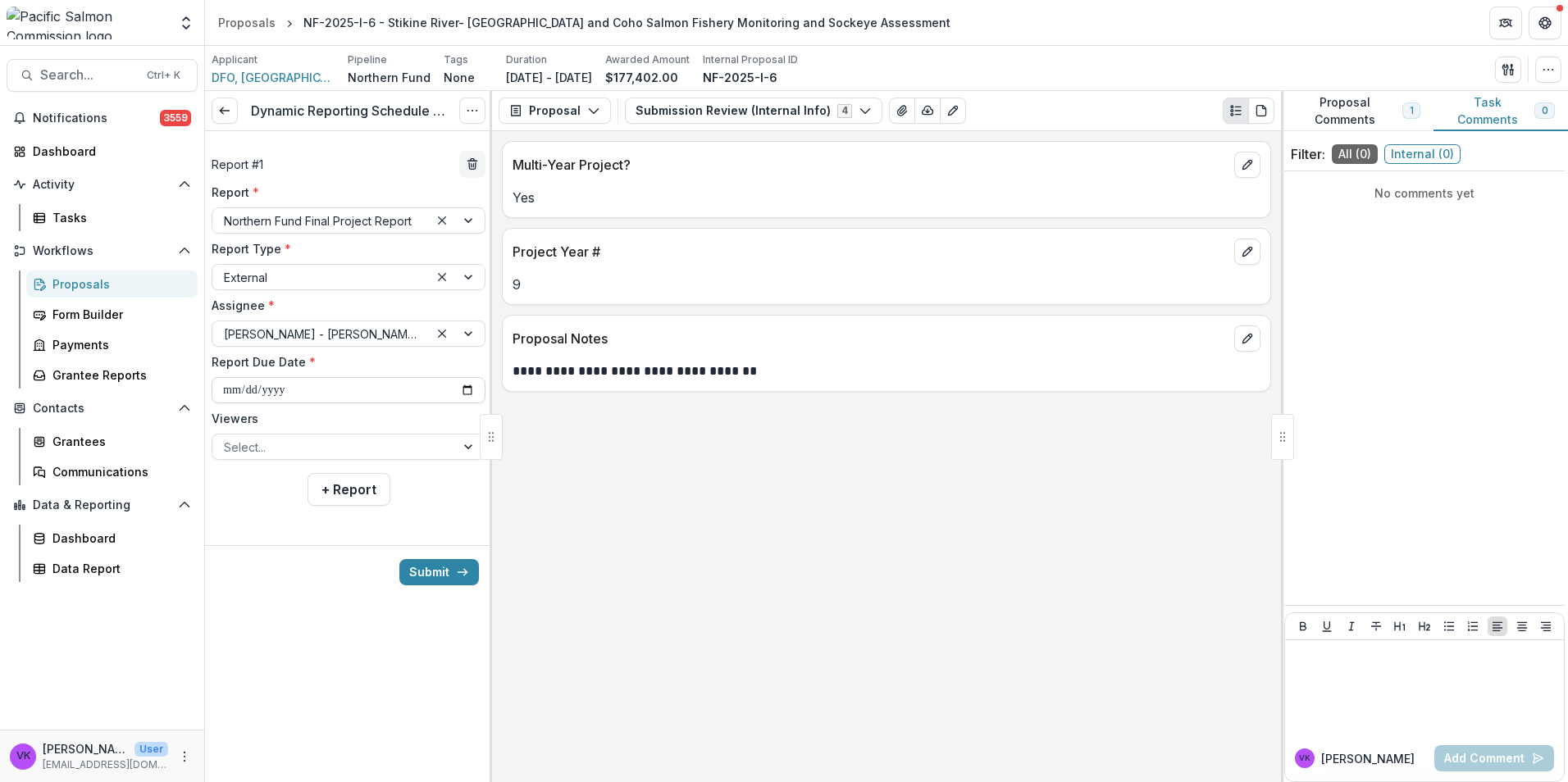
click at [468, 391] on input "**********" at bounding box center [348, 390] width 274 height 26
type input "**********"
click at [450, 446] on div "Select..." at bounding box center [334, 447] width 243 height 24
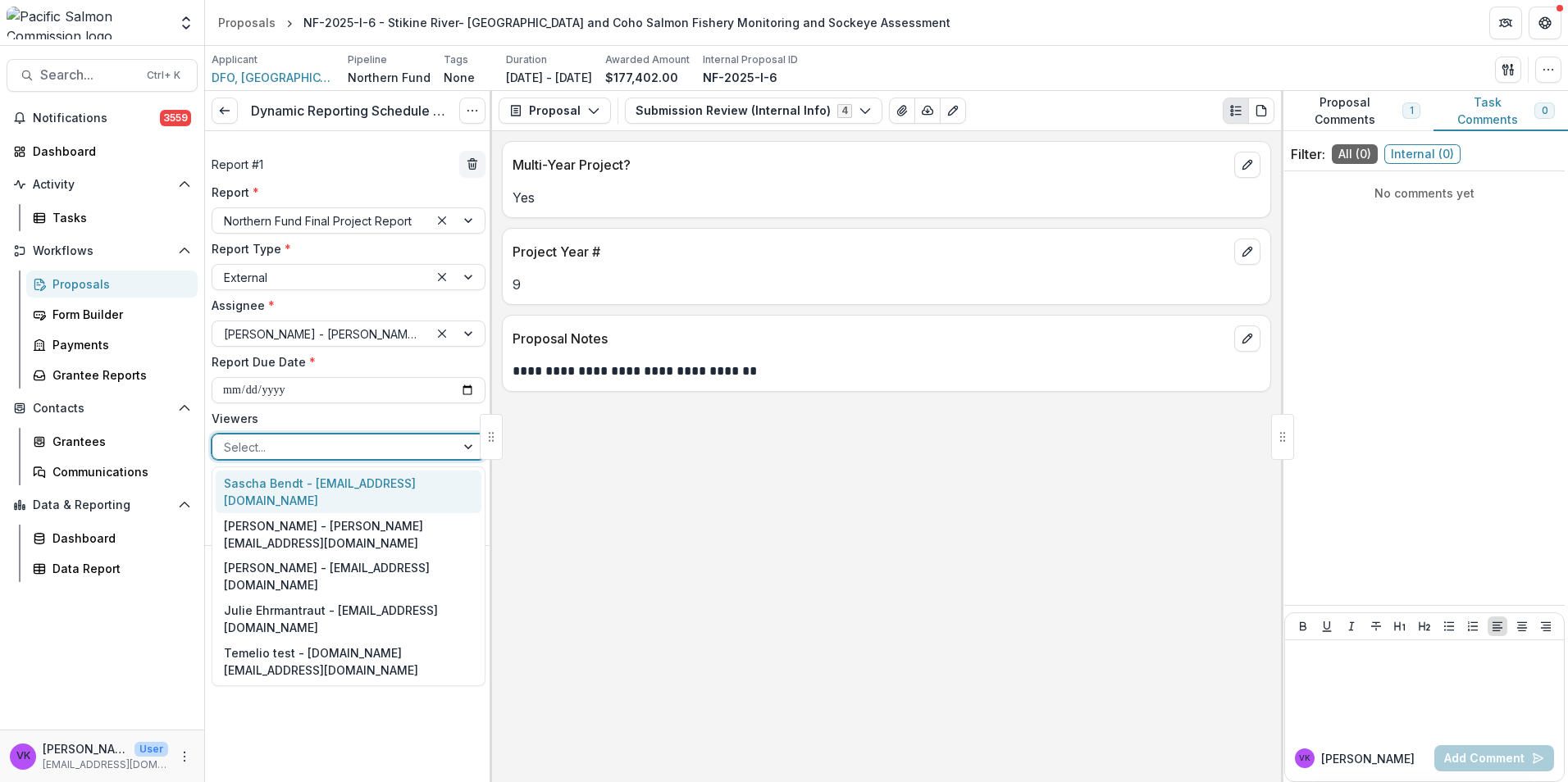
drag, startPoint x: 323, startPoint y: 488, endPoint x: 330, endPoint y: 481, distance: 9.9
click at [323, 487] on div "Sascha Bendt - [EMAIL_ADDRESS][DOMAIN_NAME]" at bounding box center [348, 492] width 266 height 43
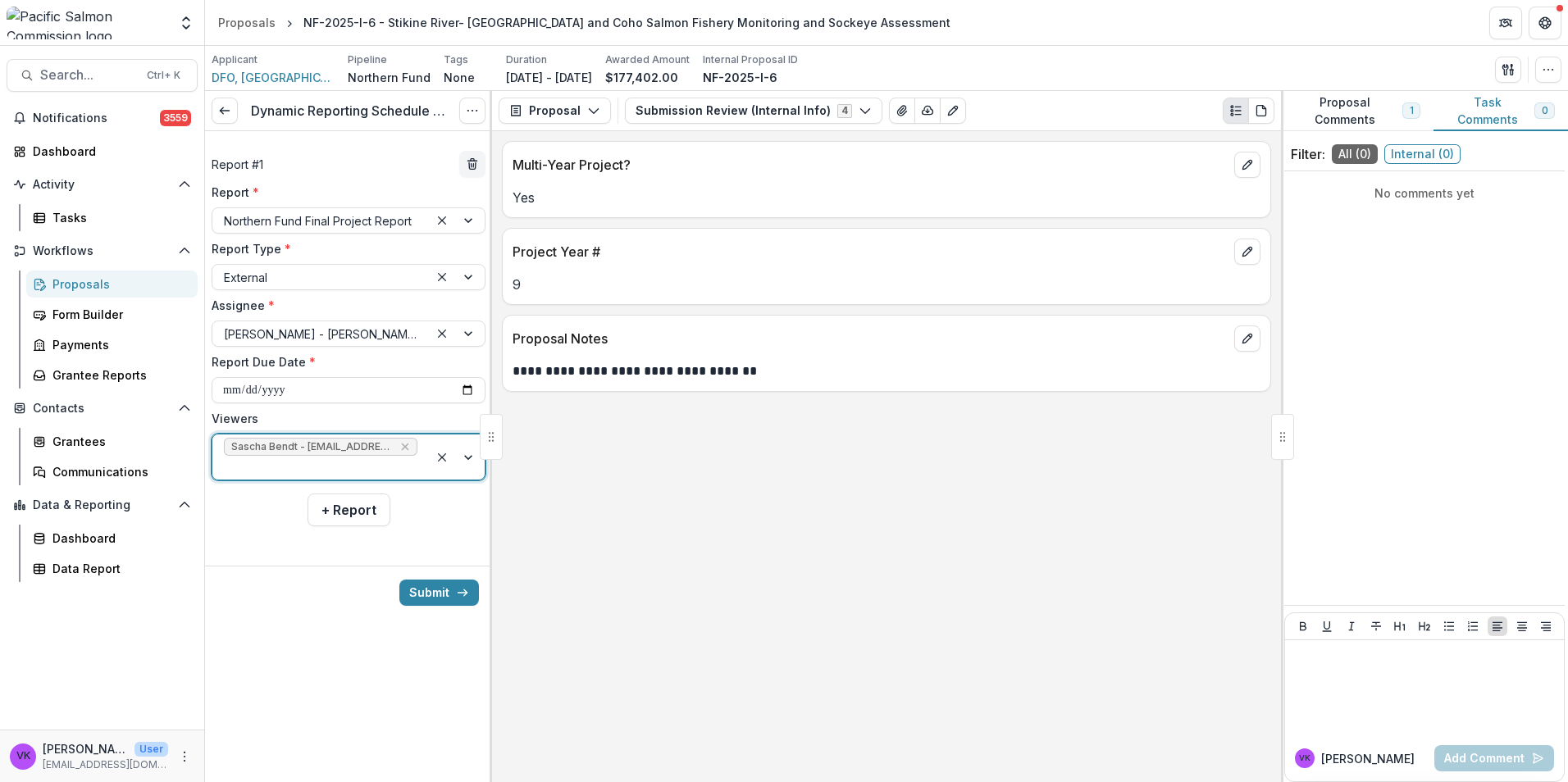
click at [462, 445] on div at bounding box center [457, 457] width 56 height 45
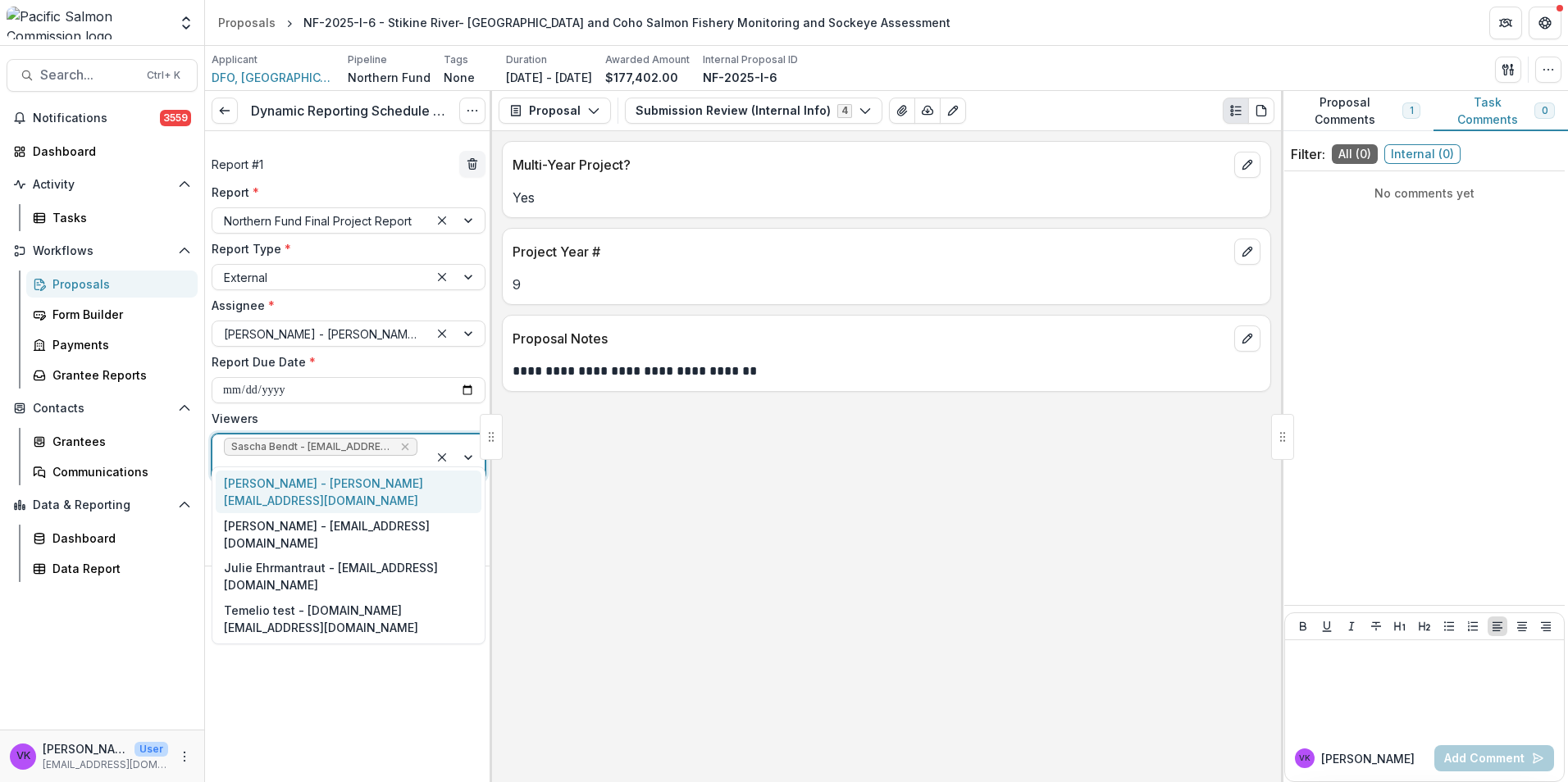
drag, startPoint x: 343, startPoint y: 479, endPoint x: 392, endPoint y: 483, distance: 49.2
click at [343, 478] on div "[PERSON_NAME] - [PERSON_NAME][EMAIL_ADDRESS][DOMAIN_NAME]" at bounding box center [348, 492] width 266 height 43
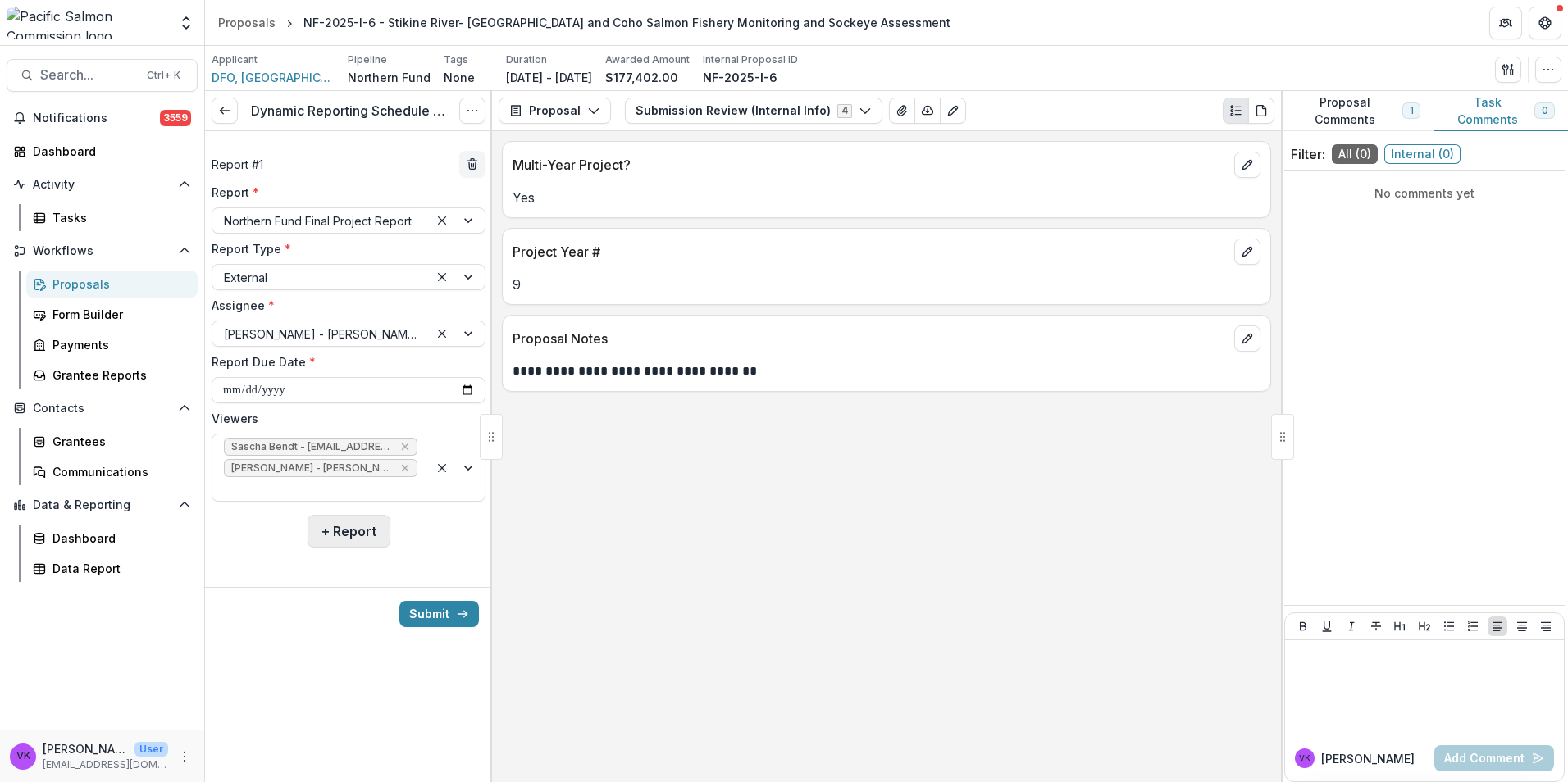
click at [362, 515] on button "+ Report" at bounding box center [349, 532] width 83 height 33
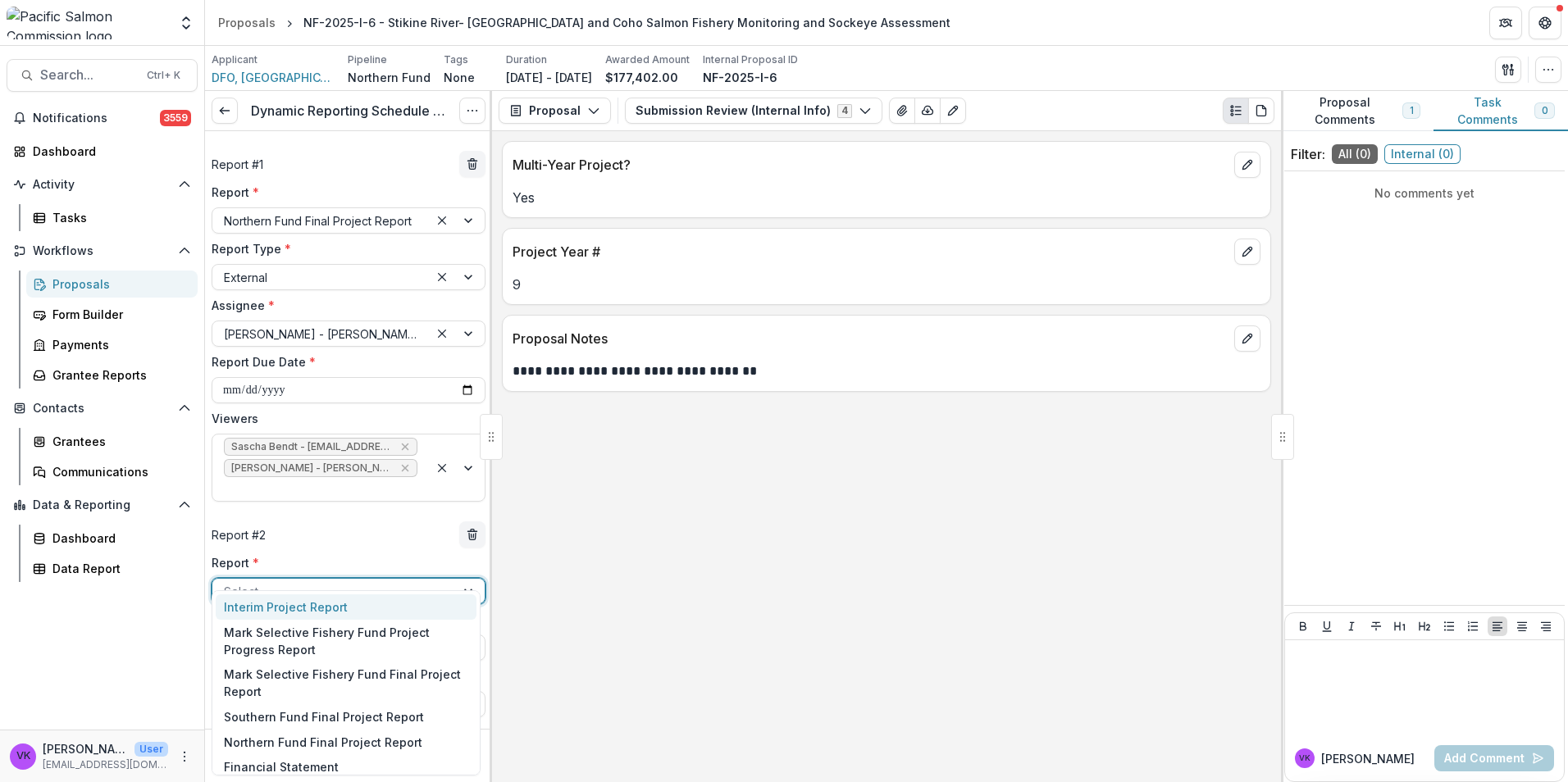
click at [300, 581] on div at bounding box center [334, 591] width 219 height 20
click at [278, 762] on div "Financial Statement" at bounding box center [346, 767] width 261 height 25
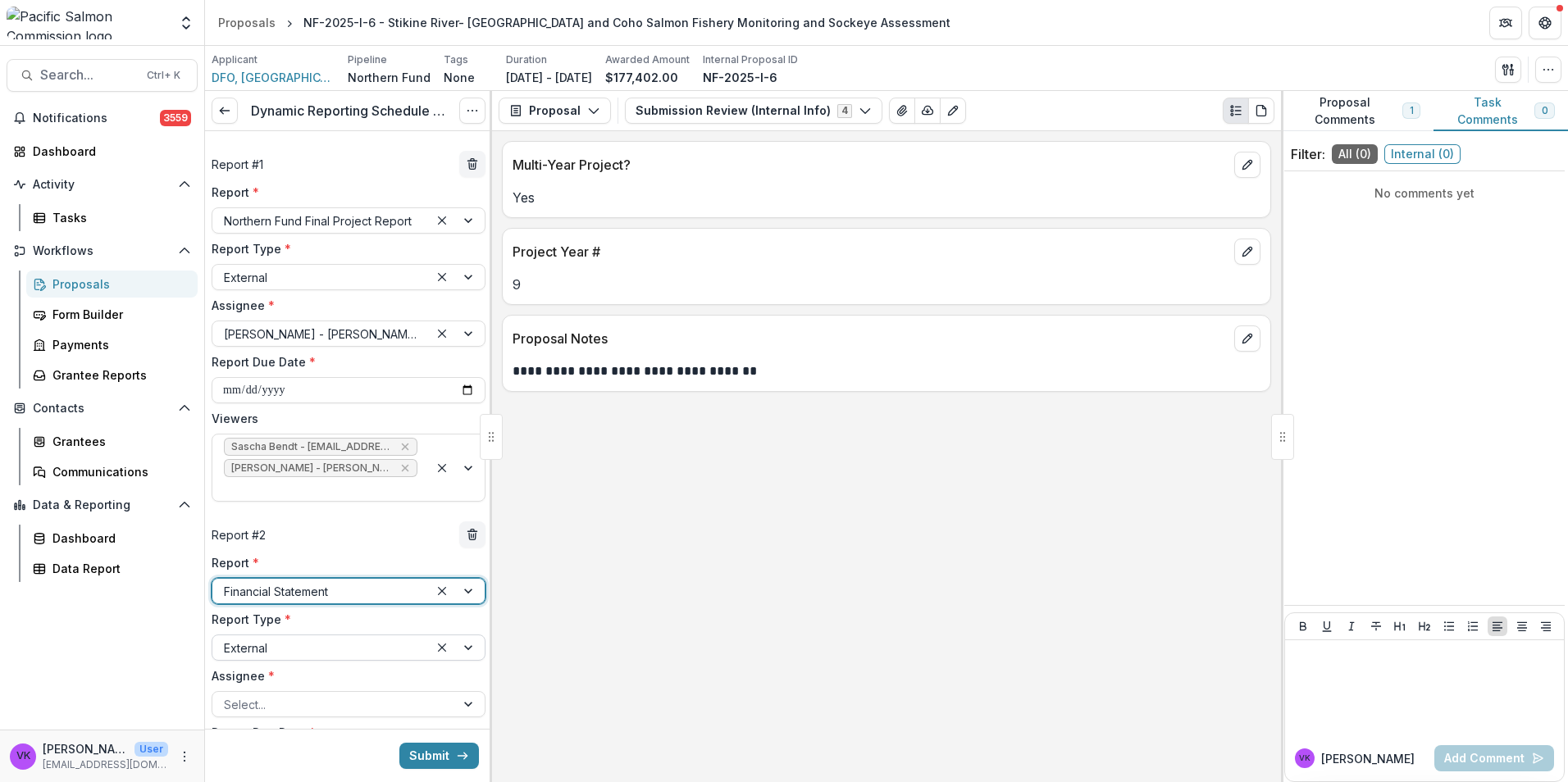
click at [460, 635] on div at bounding box center [457, 647] width 56 height 24
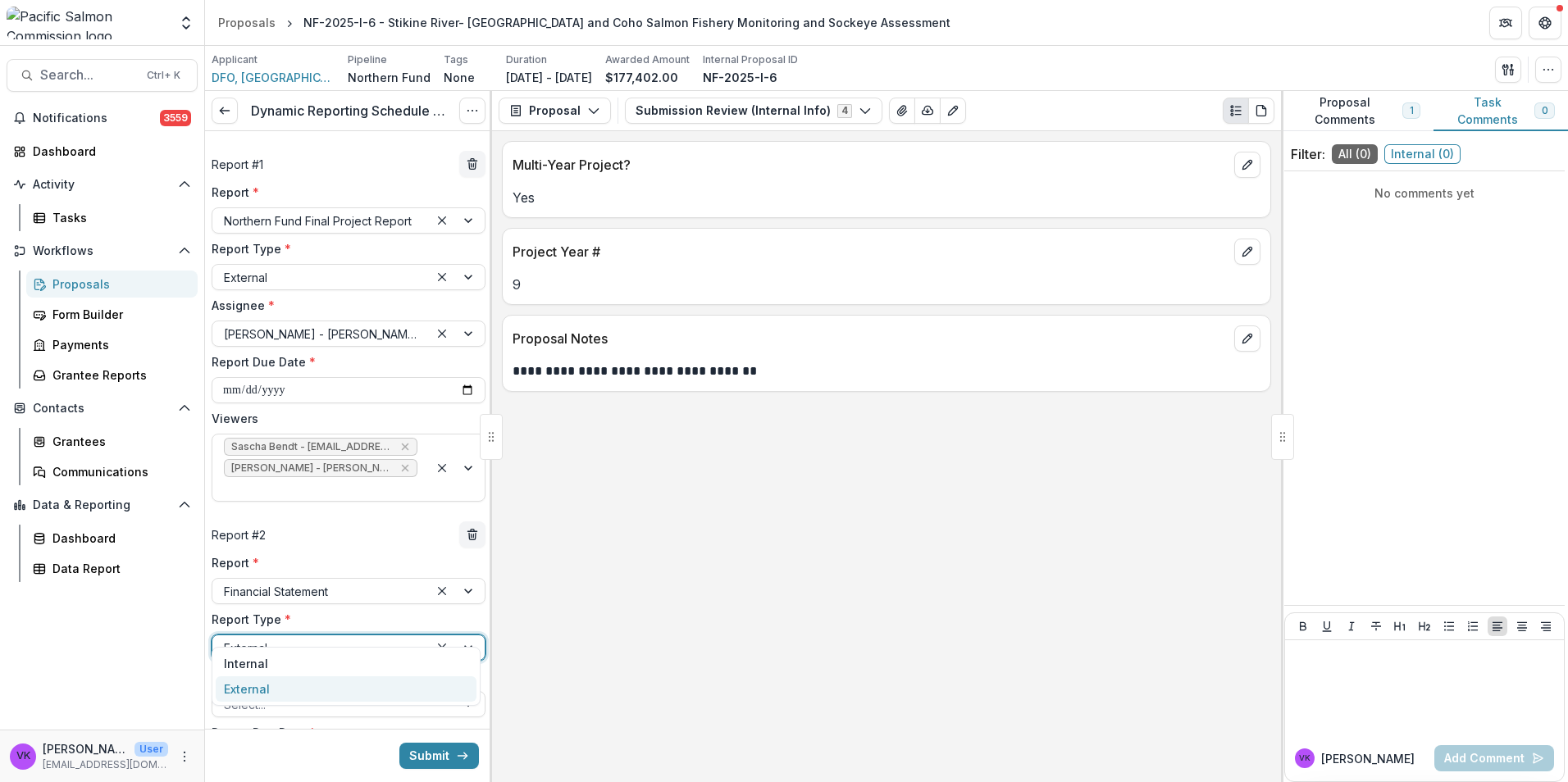
click at [681, 574] on div "**********" at bounding box center [886, 456] width 789 height 651
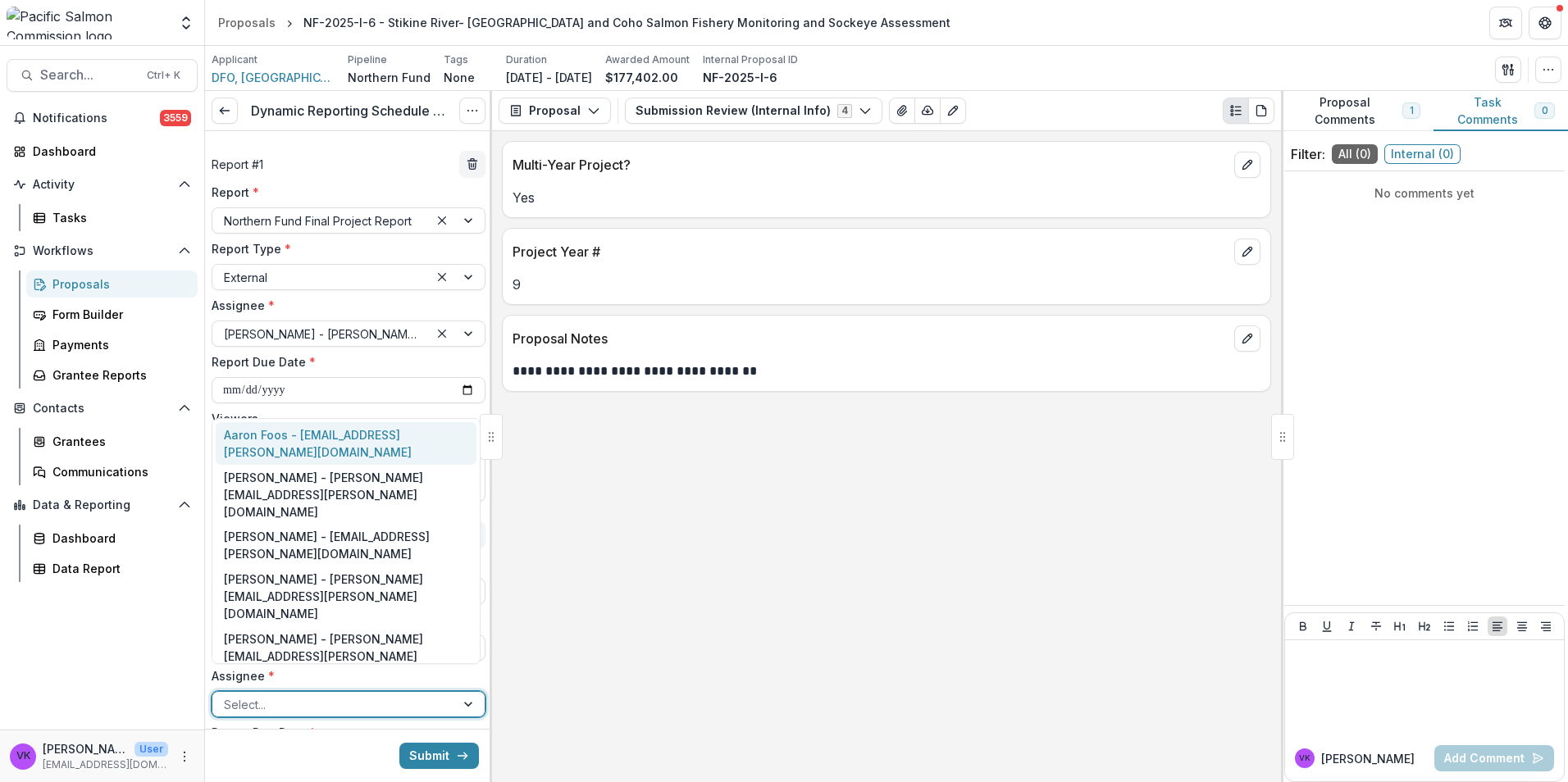
click at [411, 694] on div at bounding box center [334, 704] width 219 height 20
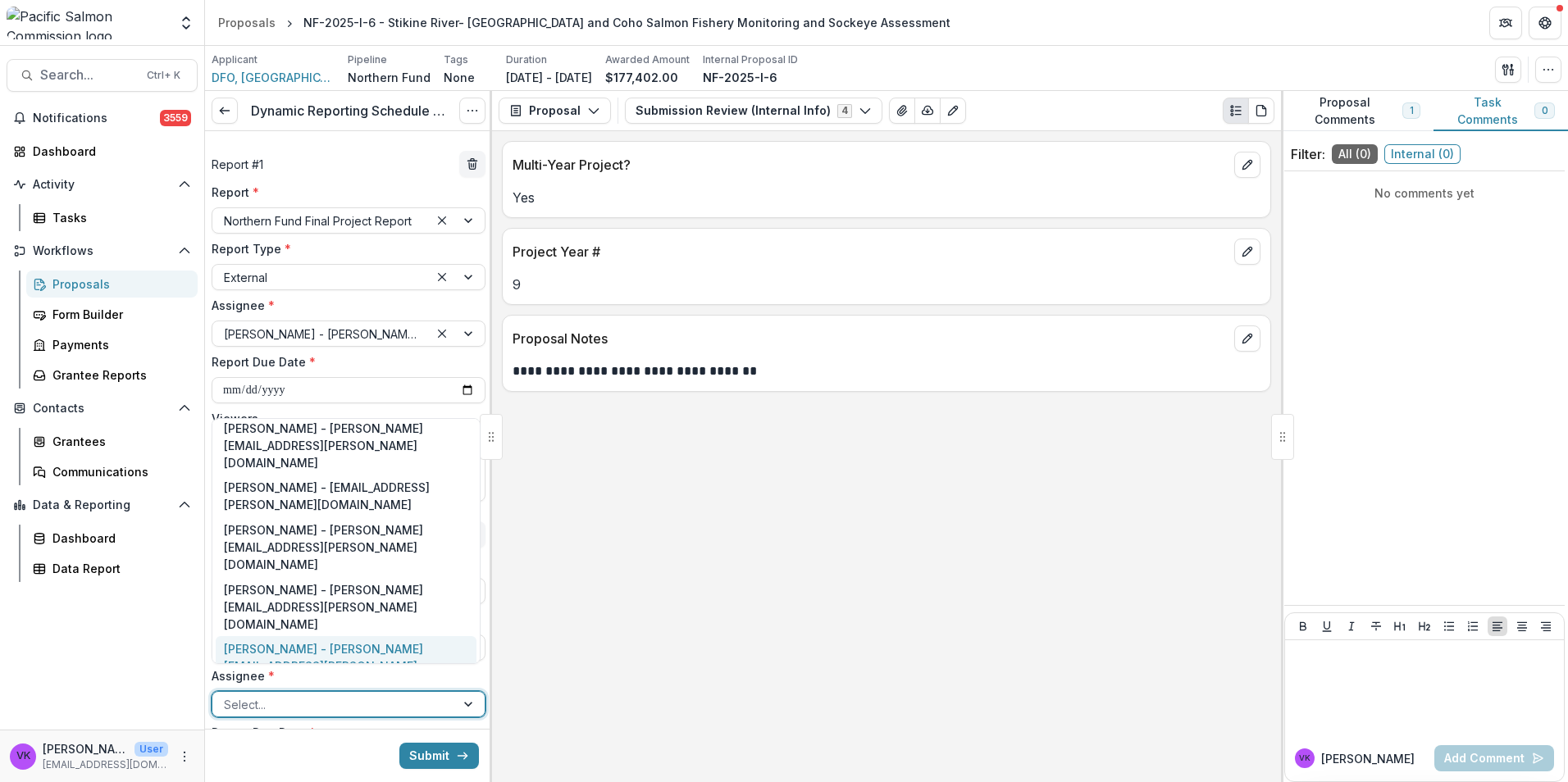
click at [305, 636] on div "Jody Mackenzie-Grieve - jody.mackenzie-grieve@dfo-mpo.gc.ca" at bounding box center [346, 666] width 261 height 60
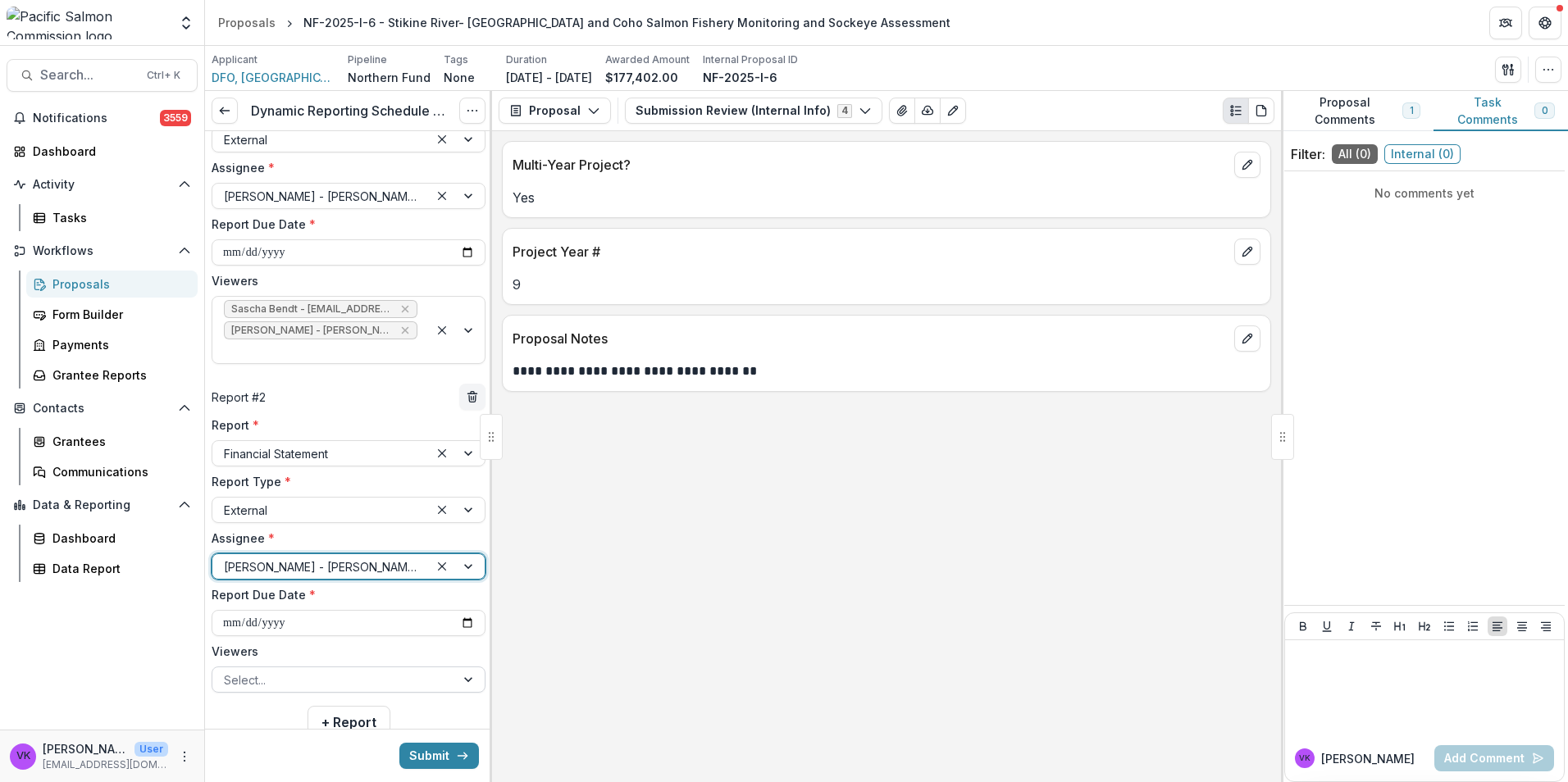
scroll to position [164, 0]
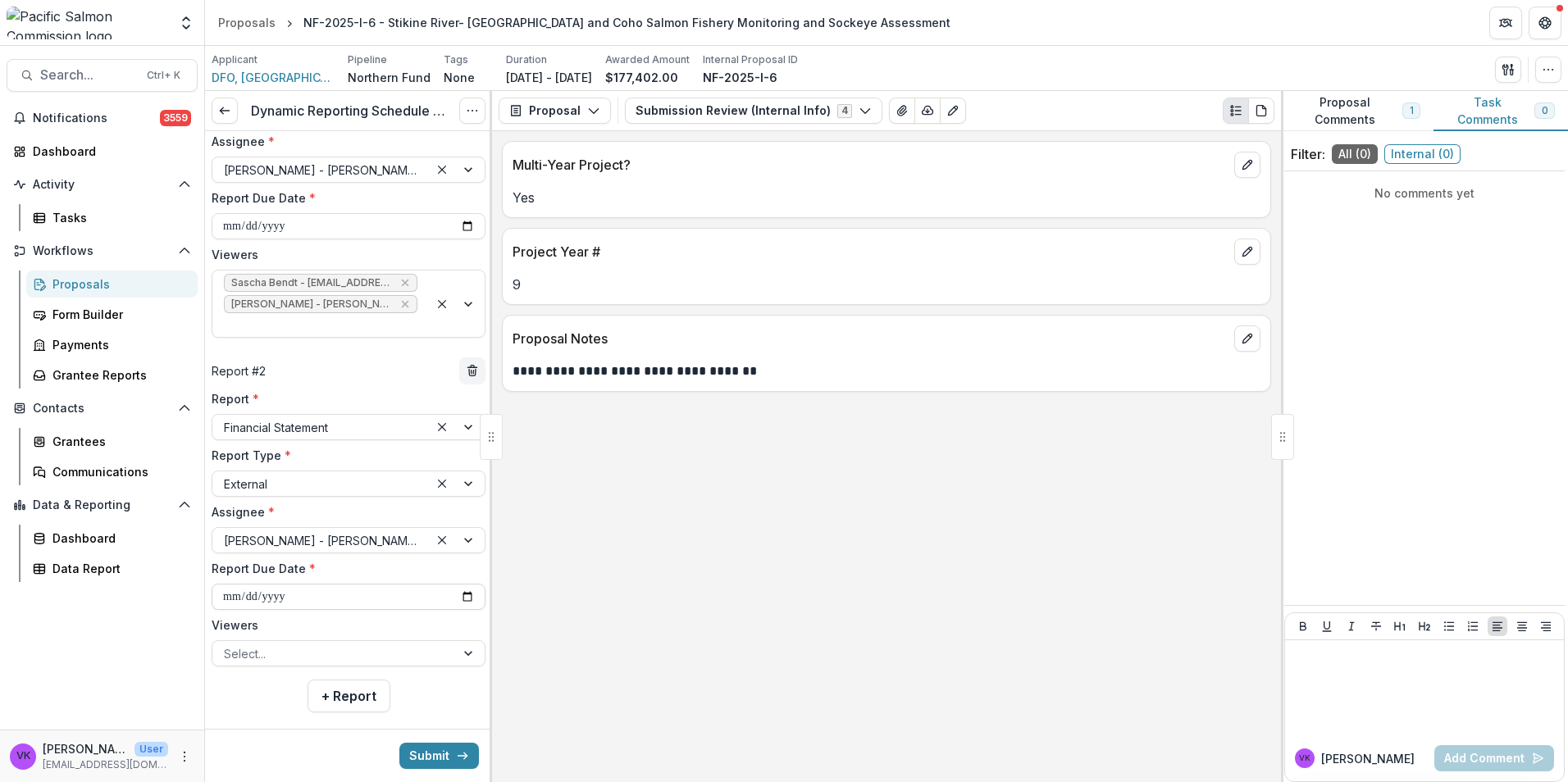
click at [428, 584] on input "**********" at bounding box center [348, 596] width 274 height 26
click at [466, 584] on input "**********" at bounding box center [348, 596] width 274 height 26
type input "**********"
click at [421, 644] on div at bounding box center [334, 653] width 219 height 20
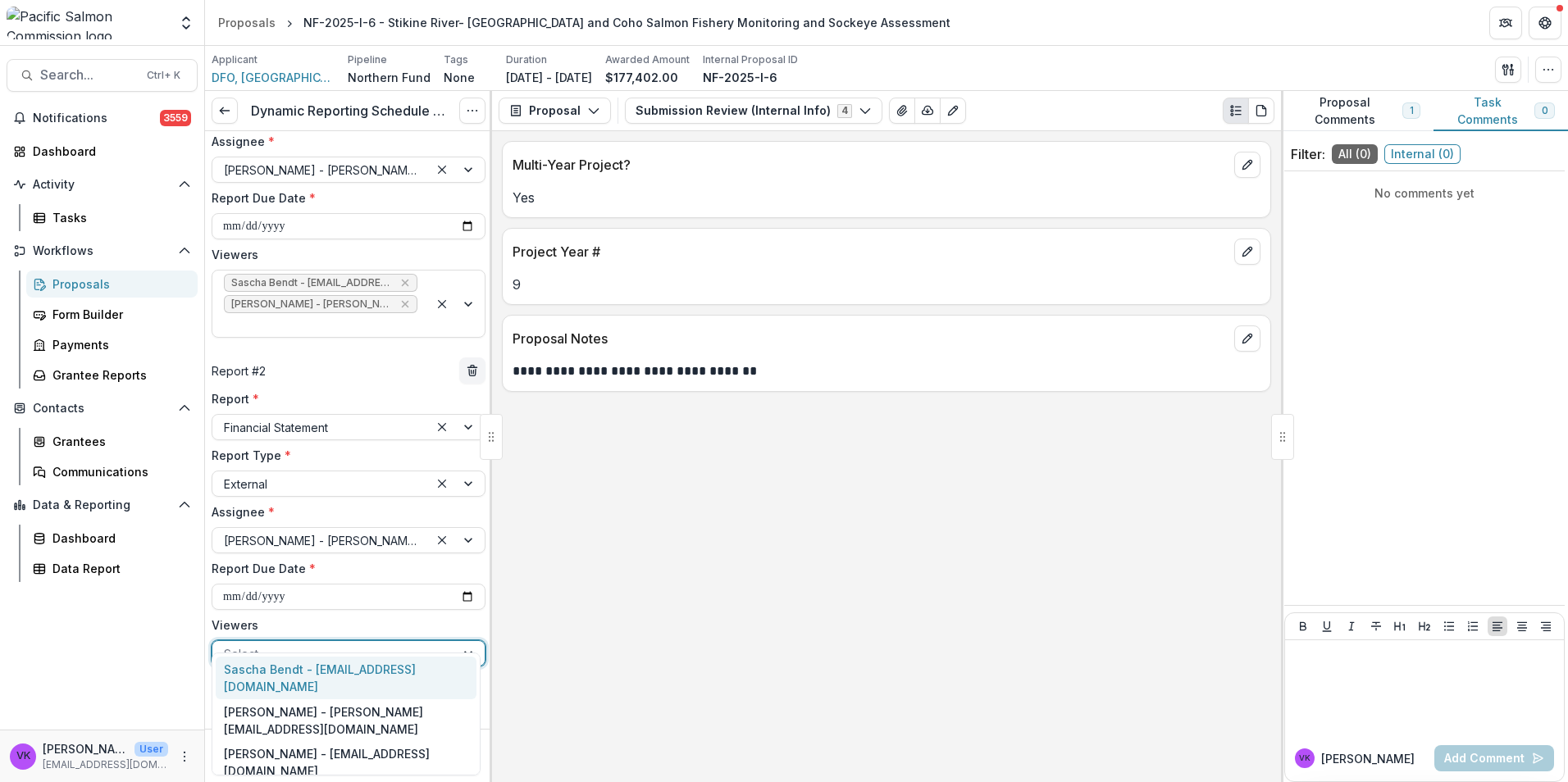
click at [328, 669] on div "Sascha Bendt - [EMAIL_ADDRESS][DOMAIN_NAME]" at bounding box center [346, 678] width 261 height 43
click at [461, 641] on div at bounding box center [457, 663] width 56 height 45
click at [362, 669] on div "[PERSON_NAME] - [PERSON_NAME][EMAIL_ADDRESS][DOMAIN_NAME]" at bounding box center [346, 678] width 261 height 43
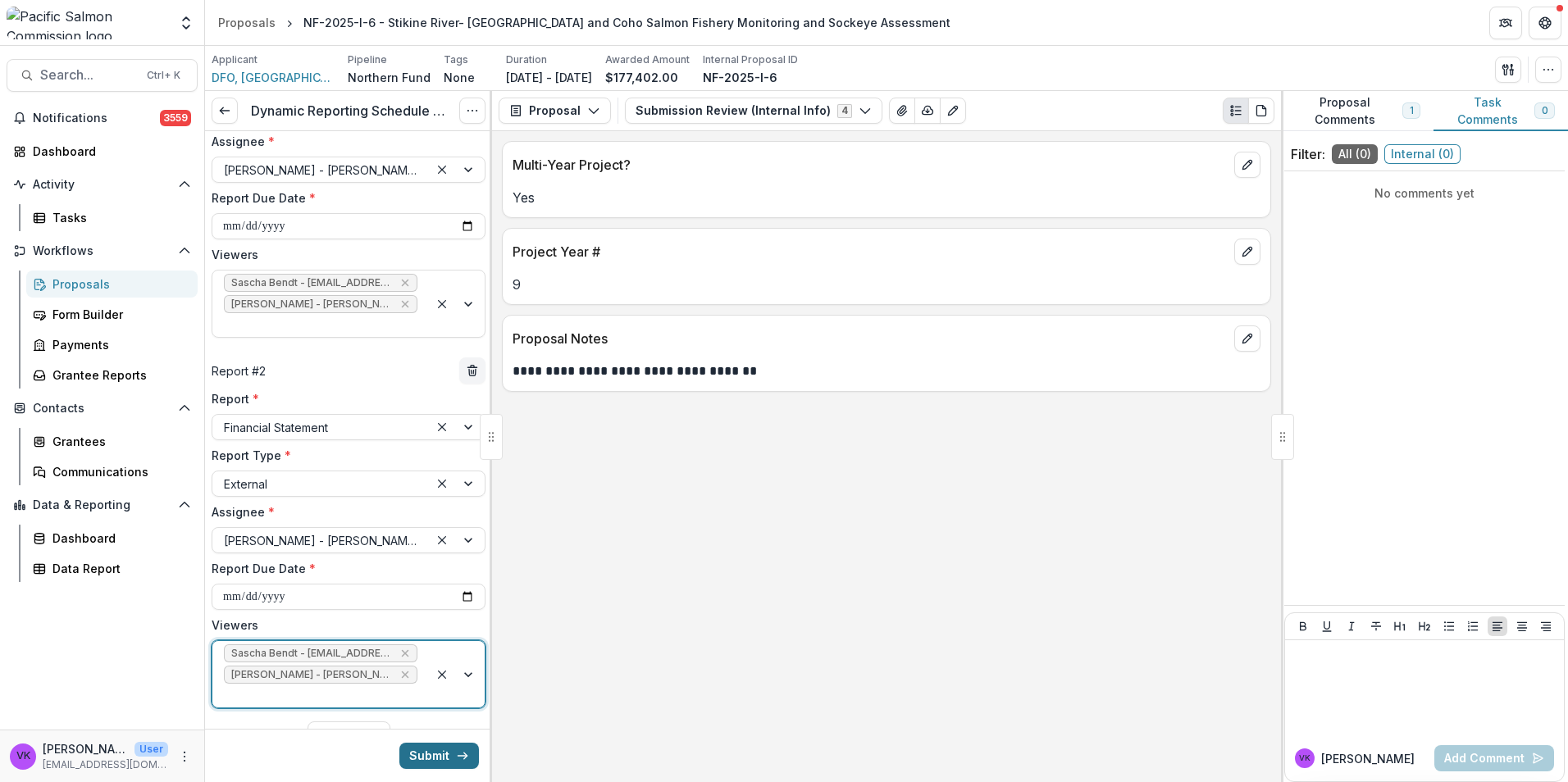
click at [435, 759] on button "Submit" at bounding box center [439, 755] width 79 height 26
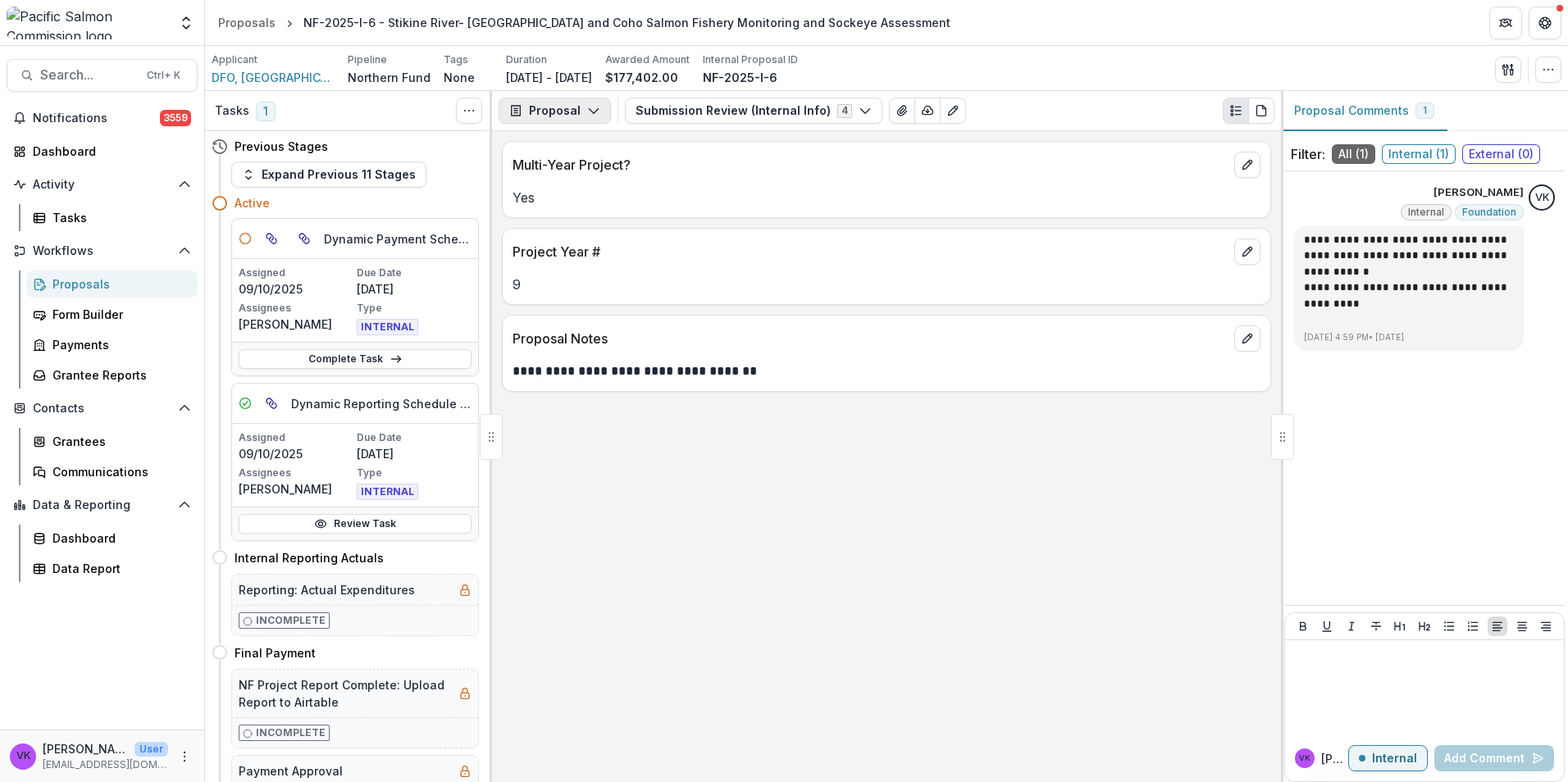
click at [590, 105] on icon "button" at bounding box center [594, 111] width 14 height 14
click at [590, 198] on div "Reports" at bounding box center [606, 202] width 150 height 17
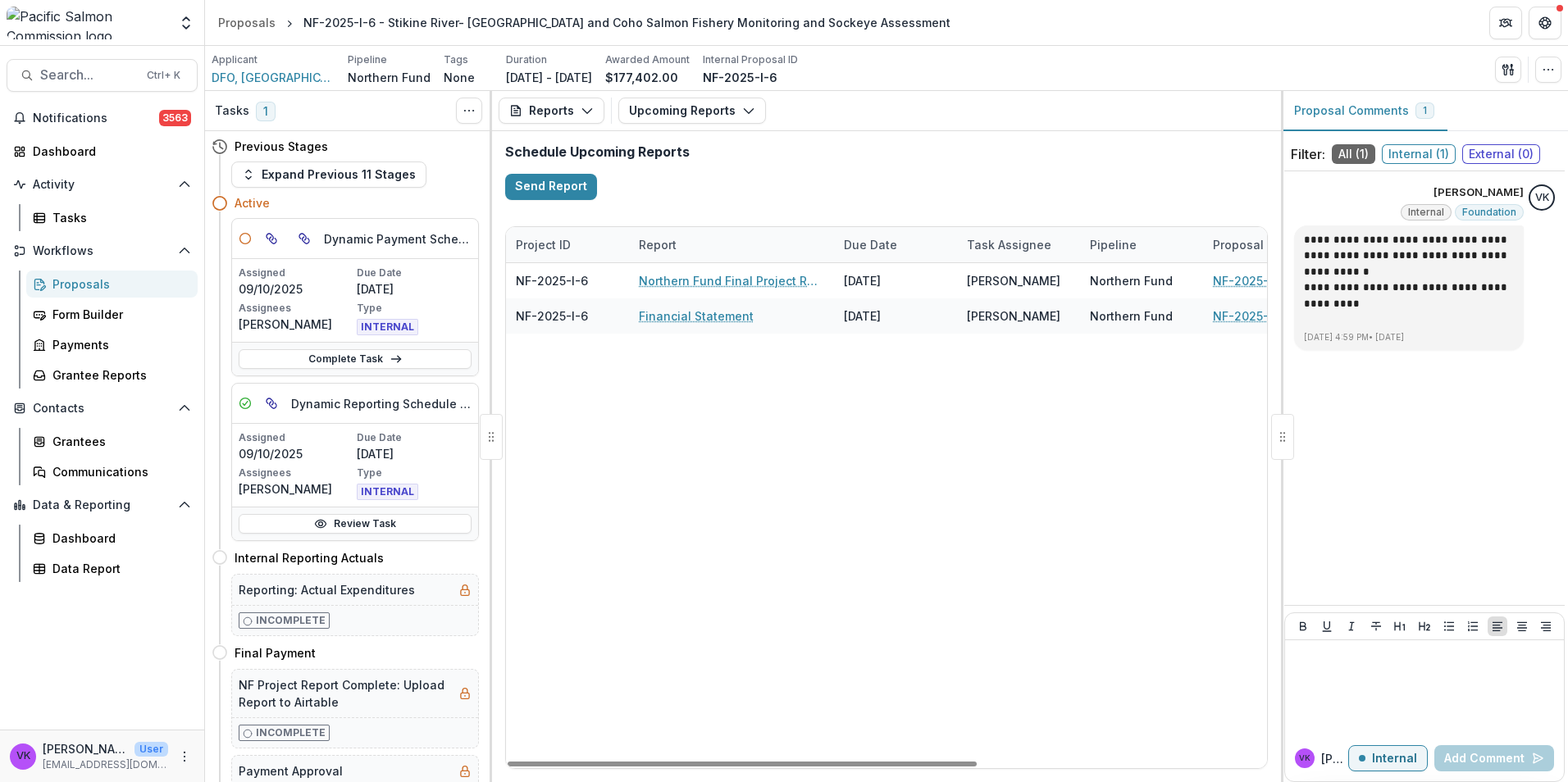
drag, startPoint x: 873, startPoint y: 768, endPoint x: 758, endPoint y: 779, distance: 115.5
click at [765, 767] on div at bounding box center [741, 764] width 469 height 5
click at [109, 279] on div "Proposals" at bounding box center [118, 284] width 132 height 17
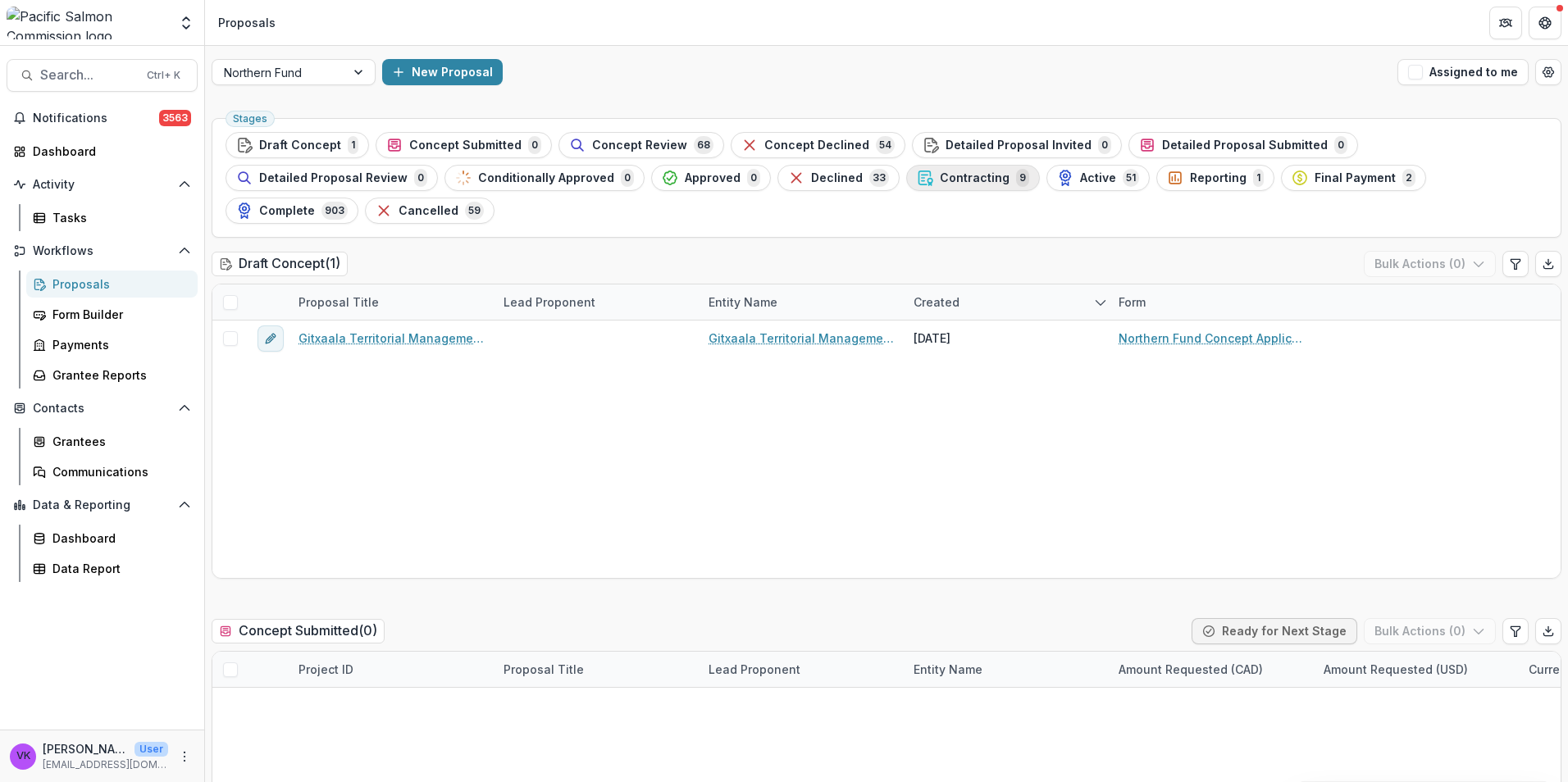
click at [940, 182] on span "Contracting" at bounding box center [974, 178] width 70 height 14
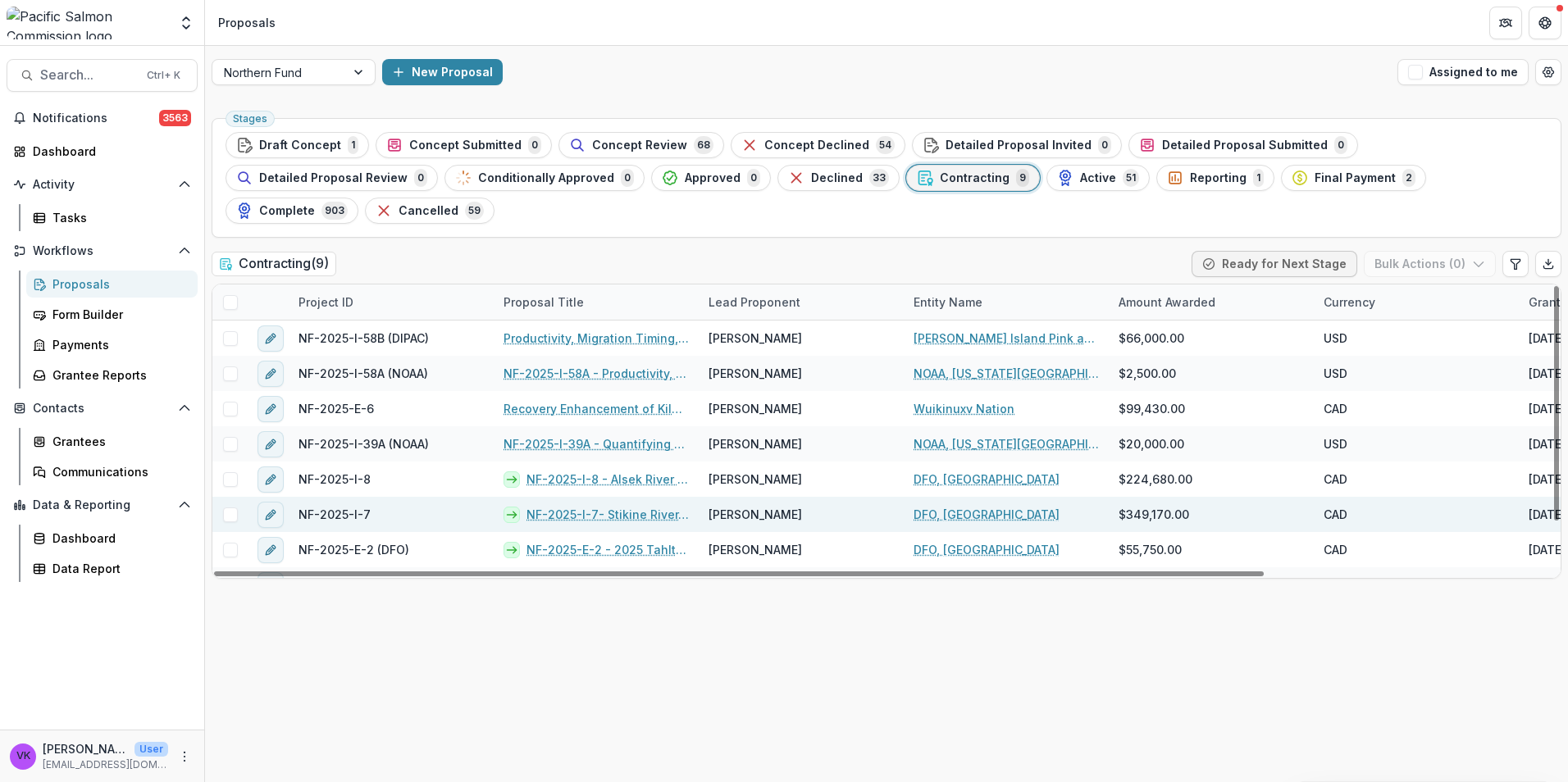
click at [610, 506] on link "NF-2025-I-7- Stikine River- Tahltan River Chinook Sonar and Coho Mark-Recapture…" at bounding box center [608, 514] width 162 height 17
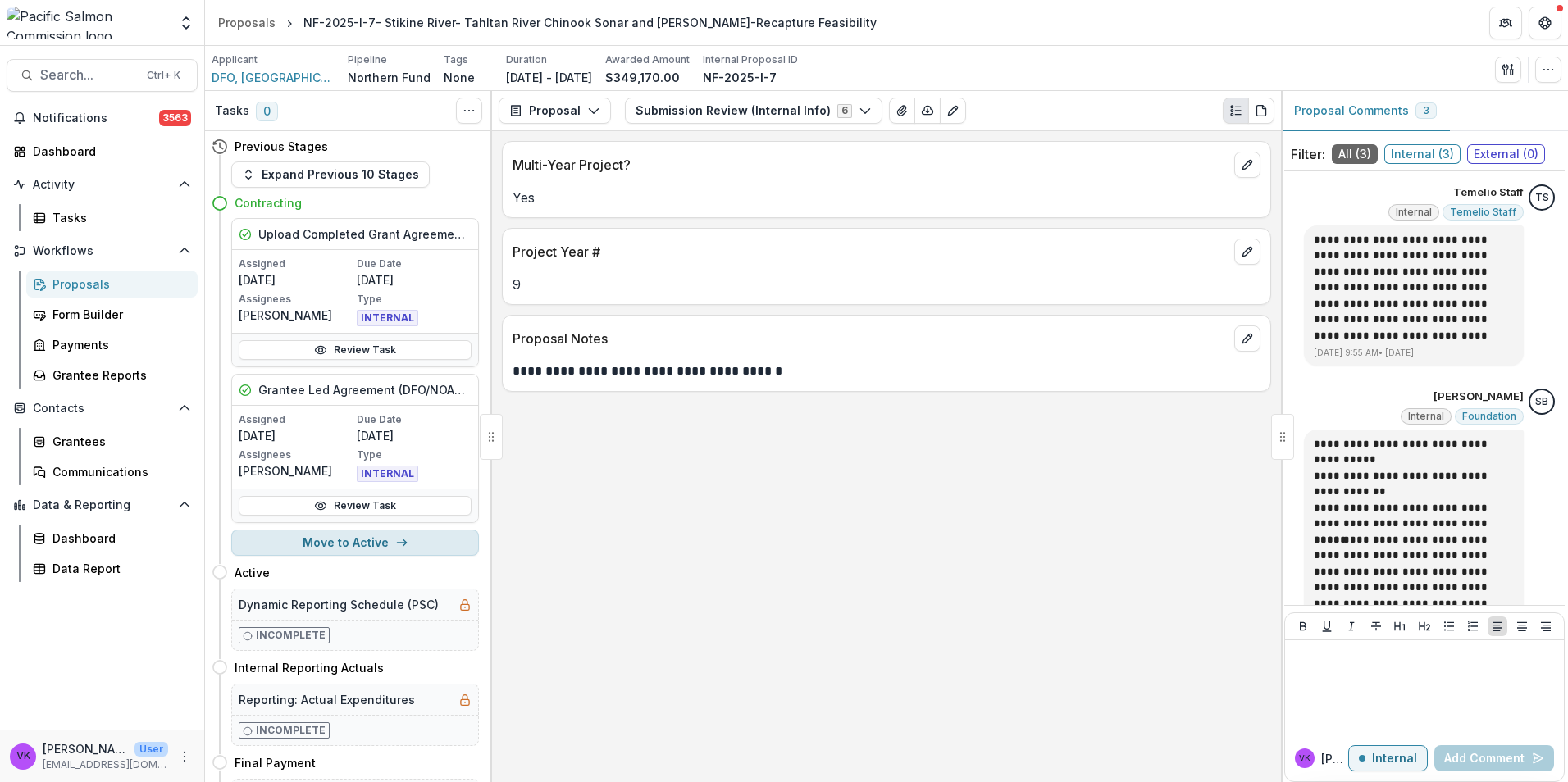
click at [376, 544] on button "Move to Active" at bounding box center [355, 542] width 247 height 26
select select "******"
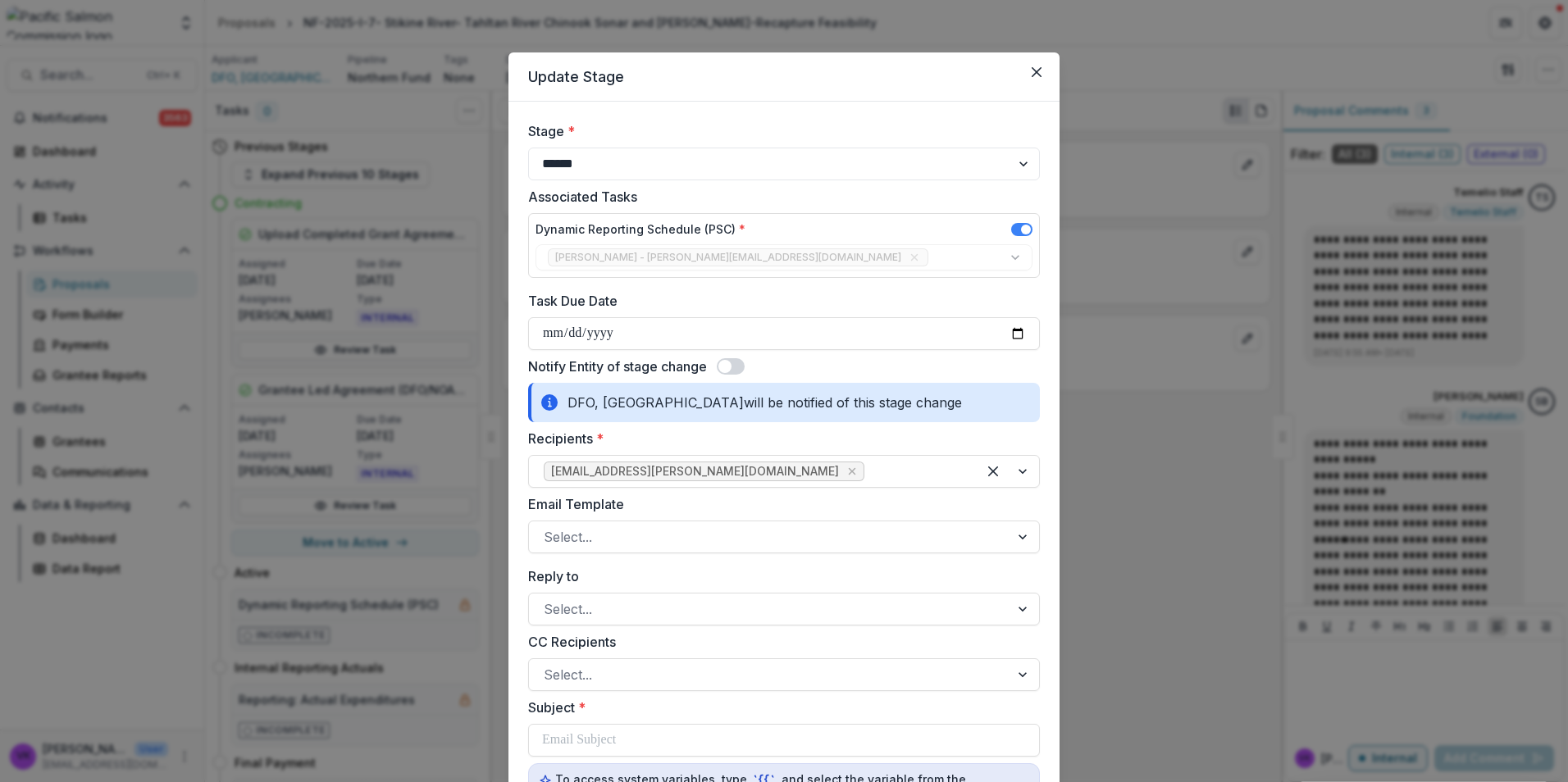
click at [740, 362] on span at bounding box center [730, 366] width 28 height 16
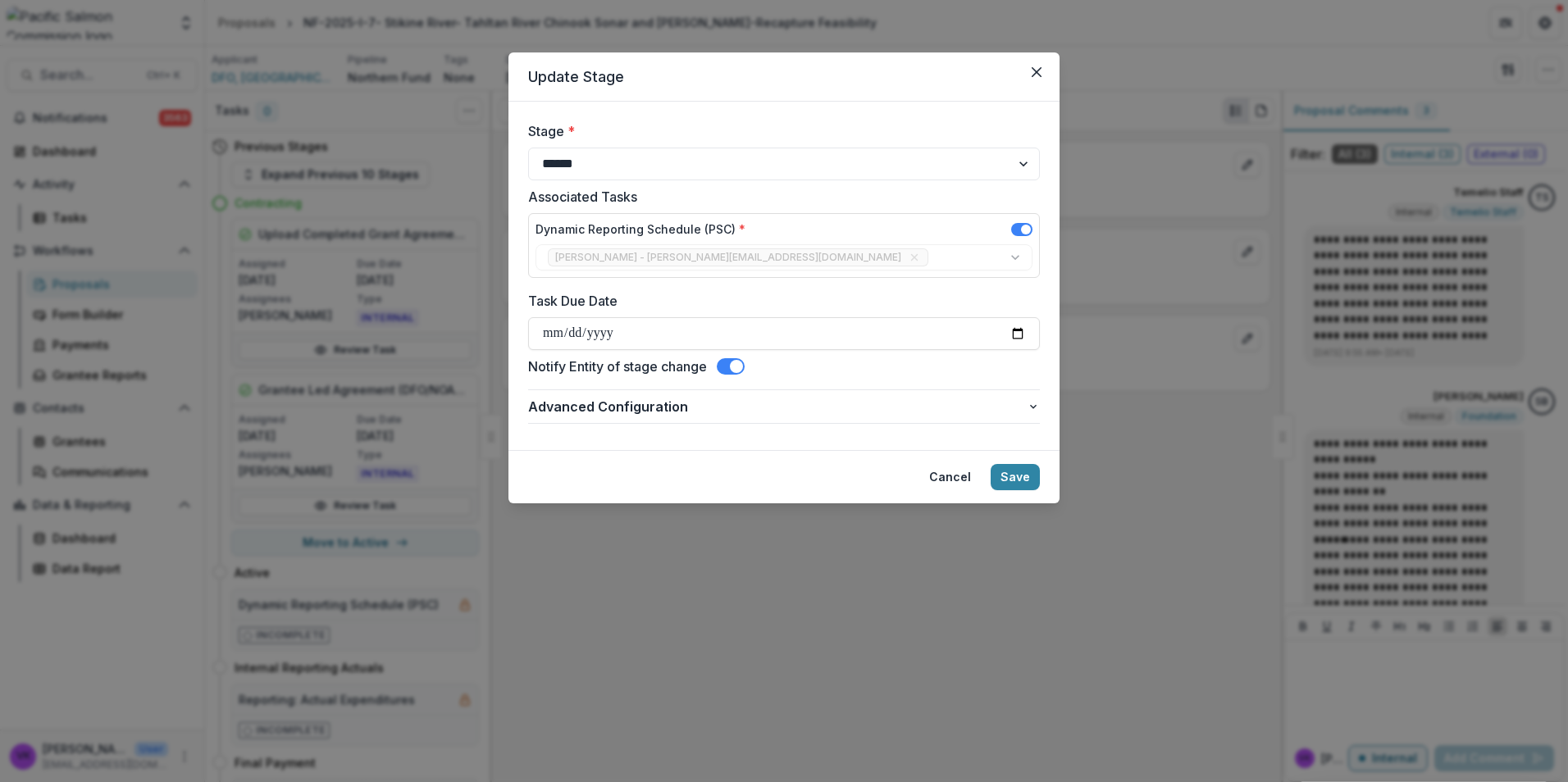
drag, startPoint x: 1008, startPoint y: 470, endPoint x: 1331, endPoint y: 569, distance: 337.8
click at [1007, 470] on button "Save" at bounding box center [1015, 477] width 49 height 26
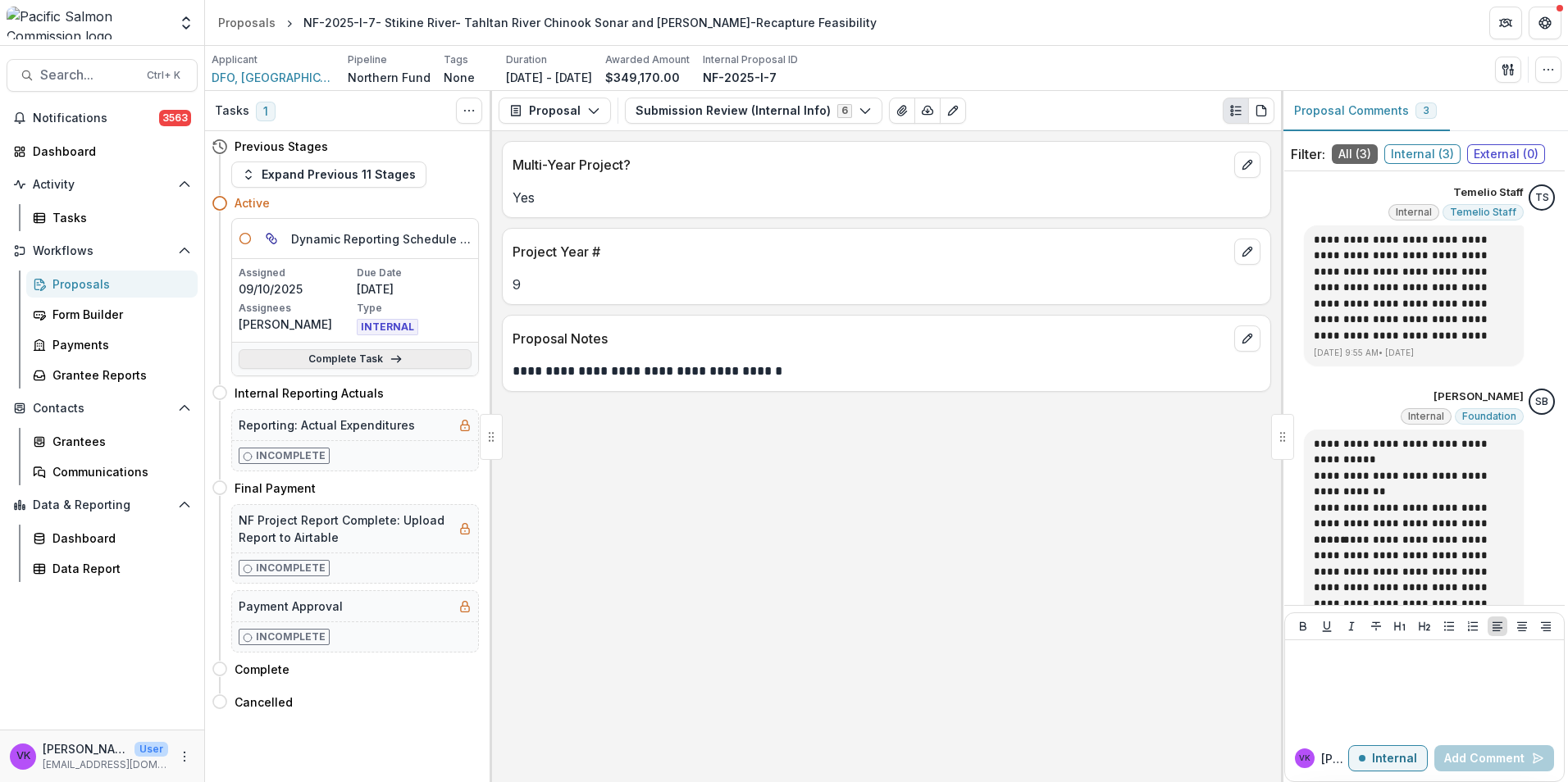
click at [338, 361] on link "Complete Task" at bounding box center [355, 359] width 233 height 19
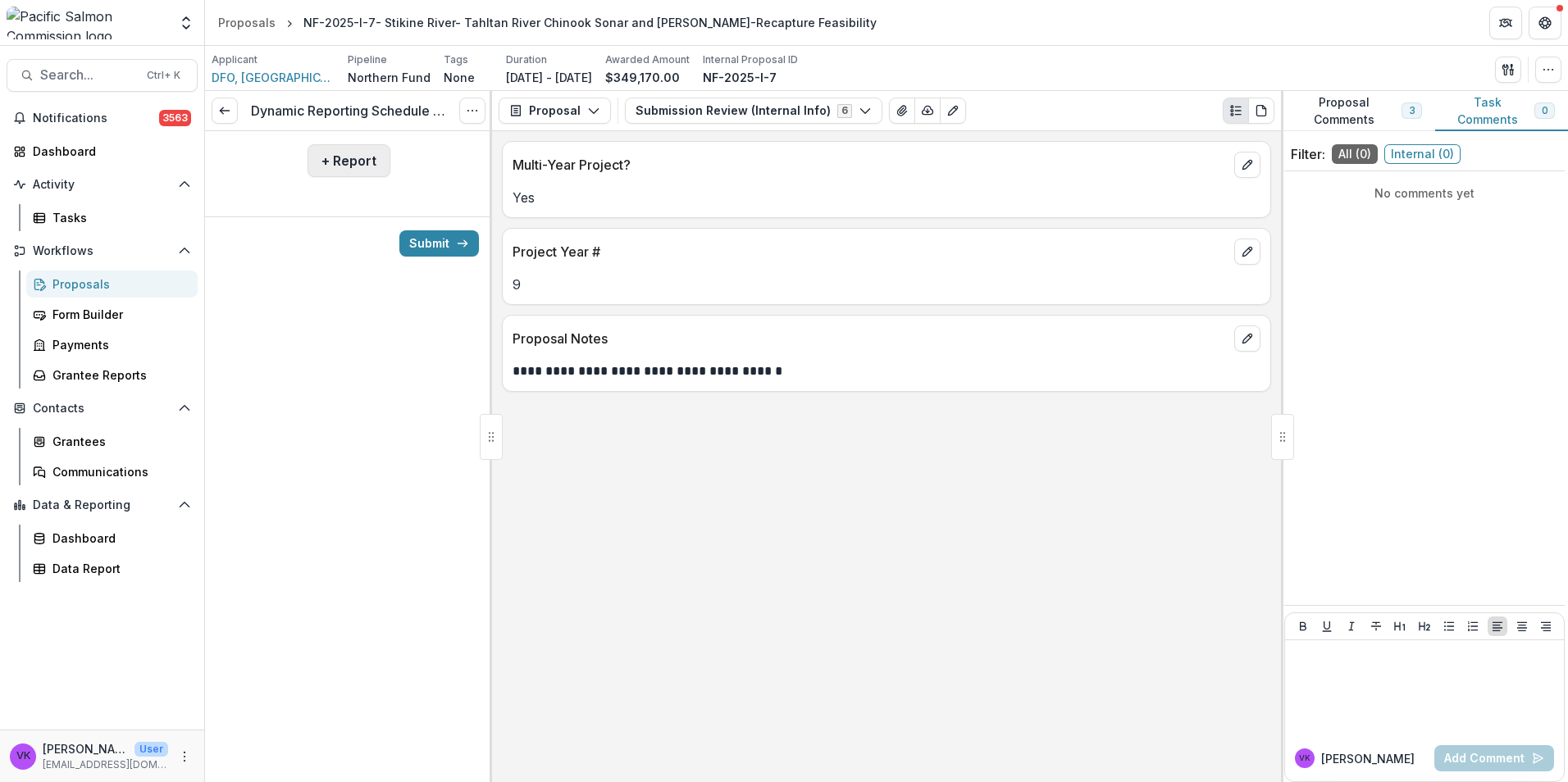
click at [333, 151] on button "+ Report" at bounding box center [349, 160] width 83 height 33
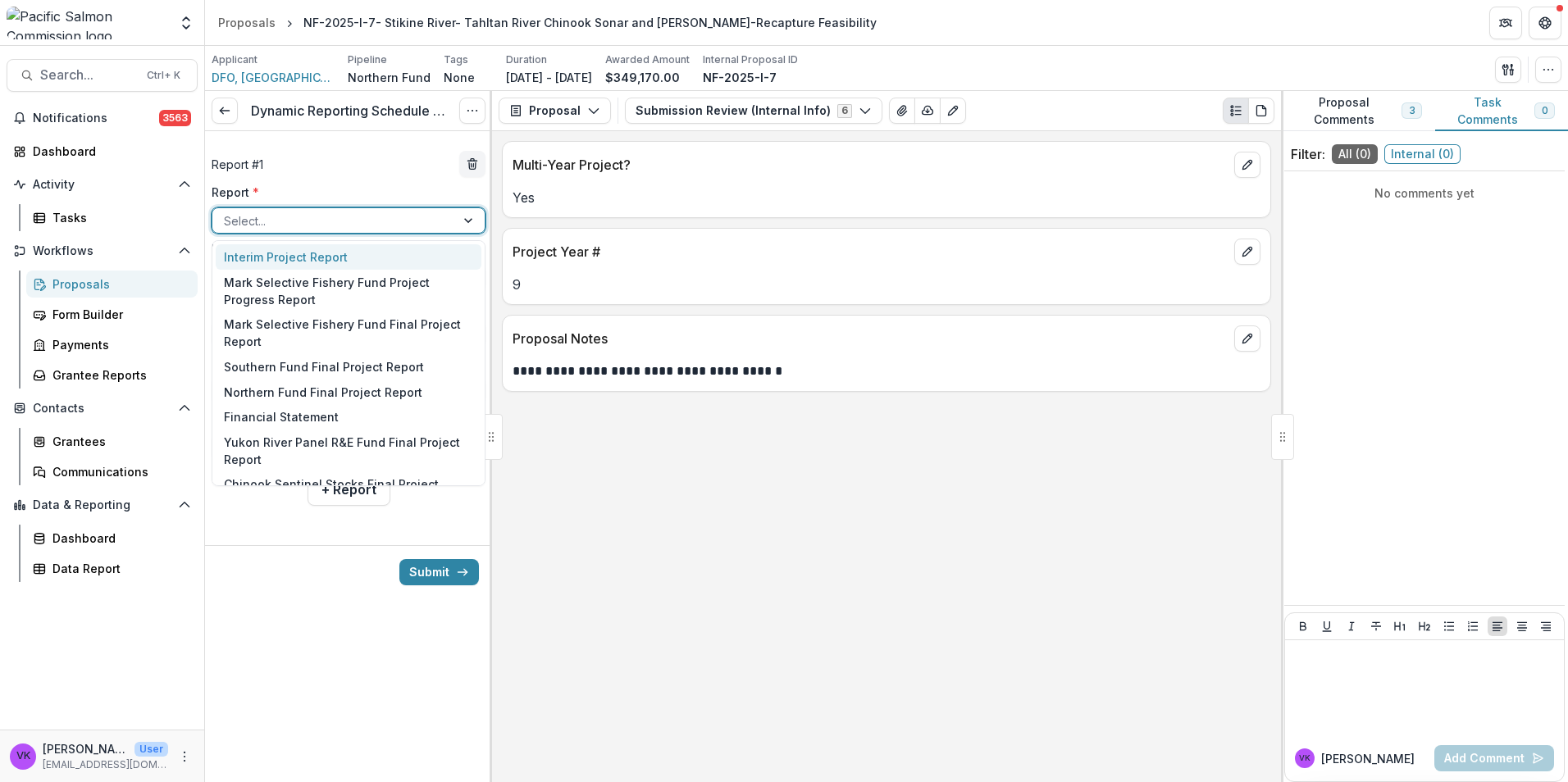
click at [454, 215] on div "Select..." at bounding box center [334, 220] width 243 height 24
drag, startPoint x: 339, startPoint y: 396, endPoint x: 428, endPoint y: 412, distance: 90.4
click at [340, 396] on div "Northern Fund Final Project Report" at bounding box center [348, 392] width 266 height 25
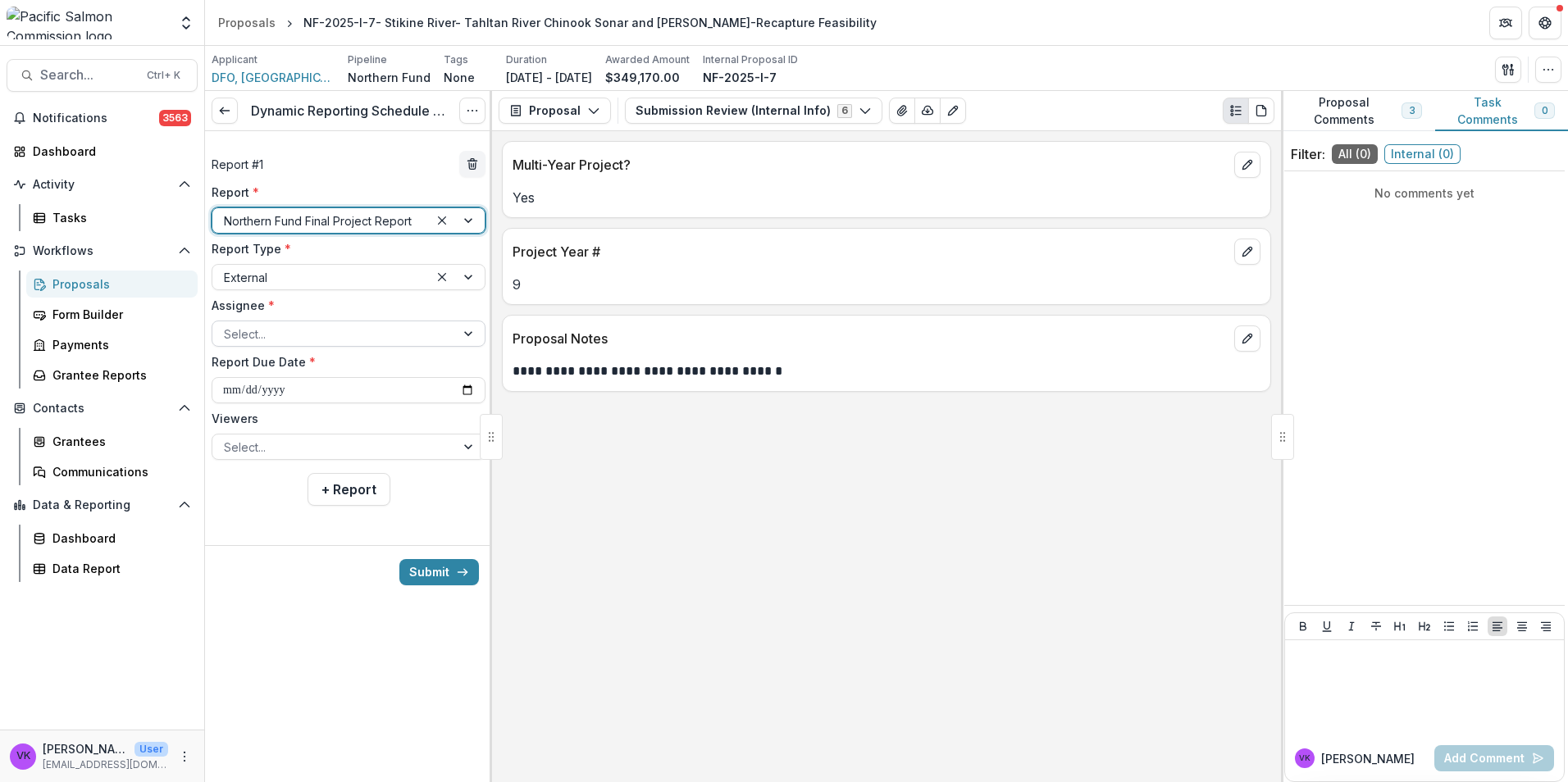
click at [466, 337] on div at bounding box center [470, 333] width 30 height 24
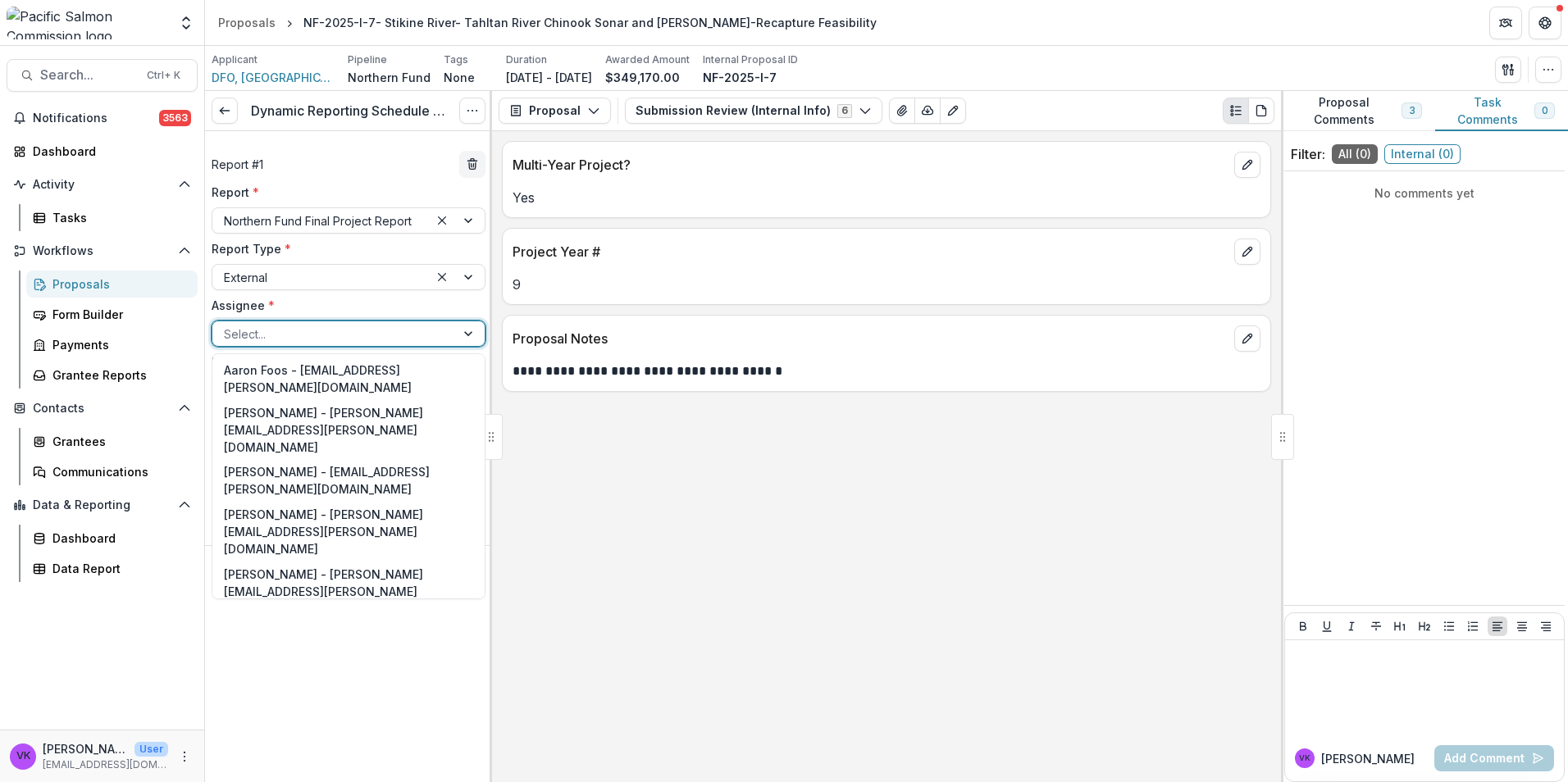
click at [363, 621] on div "Jody Mackenzie-Grieve - jody.mackenzie-grieve@dfo-mpo.gc.ca" at bounding box center [348, 651] width 266 height 60
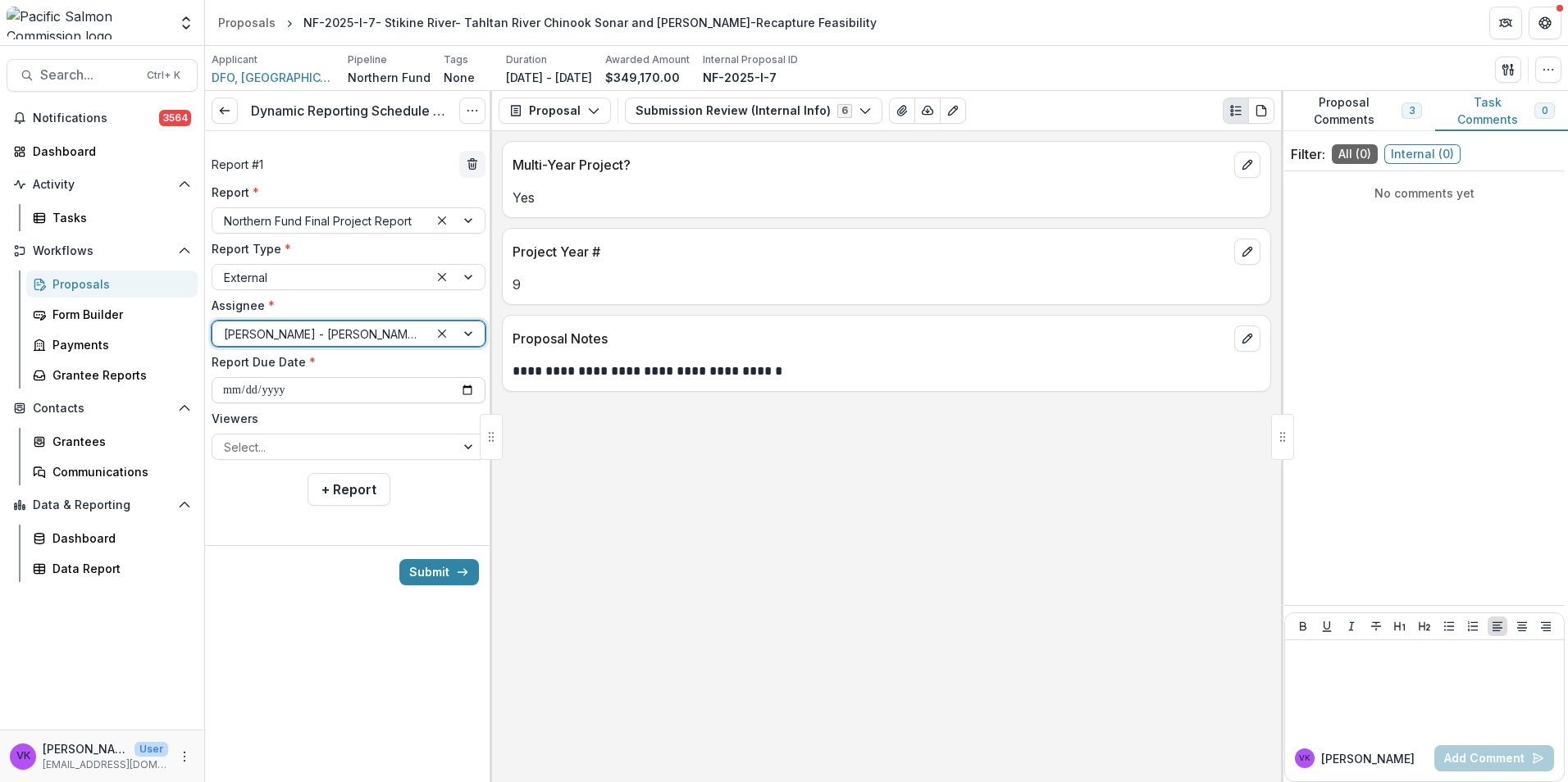
click at [464, 379] on input "**********" at bounding box center [348, 390] width 274 height 26
click at [463, 382] on input "**********" at bounding box center [348, 390] width 274 height 26
click at [464, 386] on input "**********" at bounding box center [348, 390] width 274 height 26
type input "**********"
click at [467, 453] on div at bounding box center [470, 447] width 30 height 24
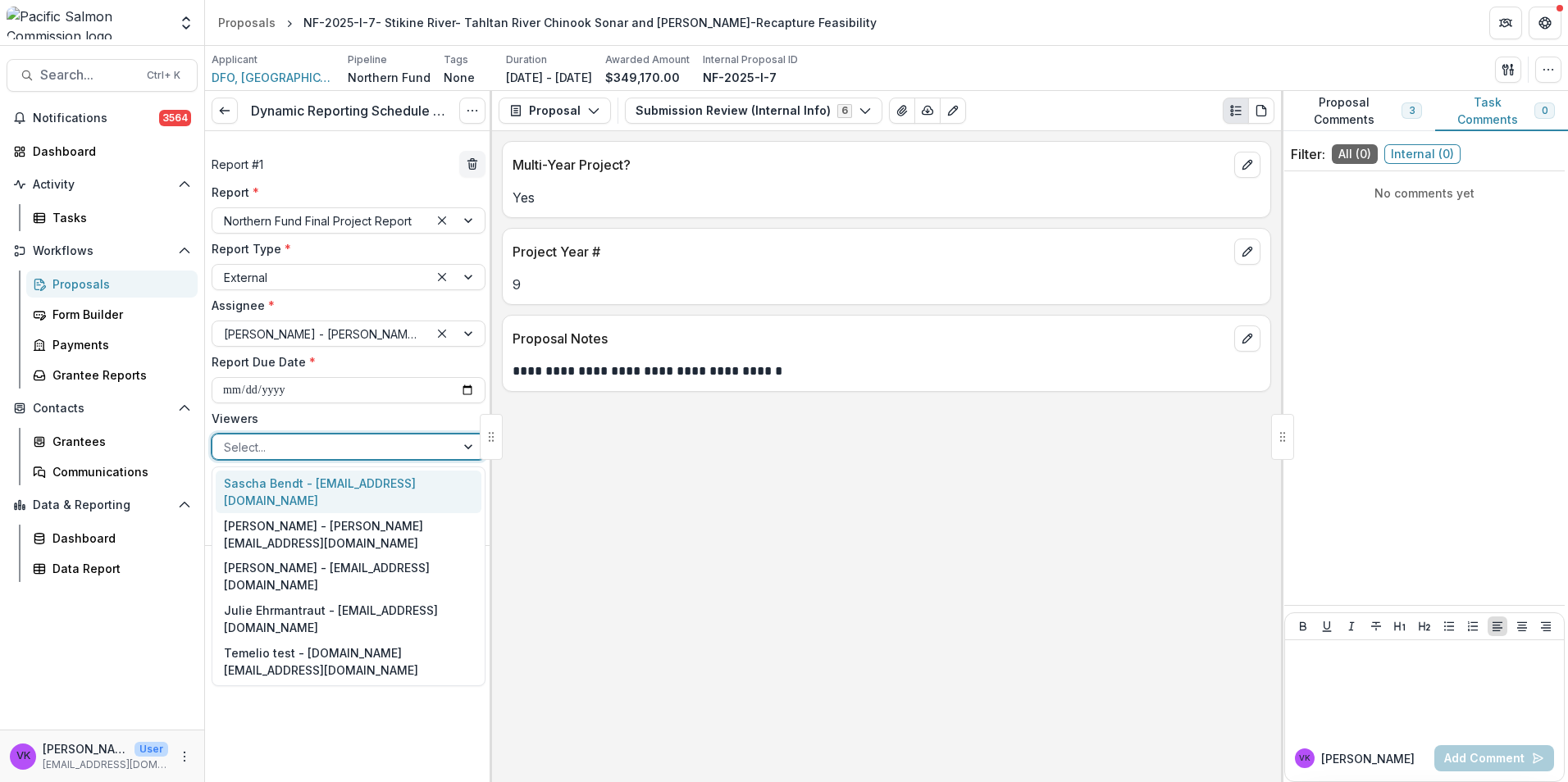
drag, startPoint x: 381, startPoint y: 481, endPoint x: 403, endPoint y: 479, distance: 22.1
click at [381, 480] on div "Sascha Bendt - [EMAIL_ADDRESS][DOMAIN_NAME]" at bounding box center [348, 492] width 266 height 43
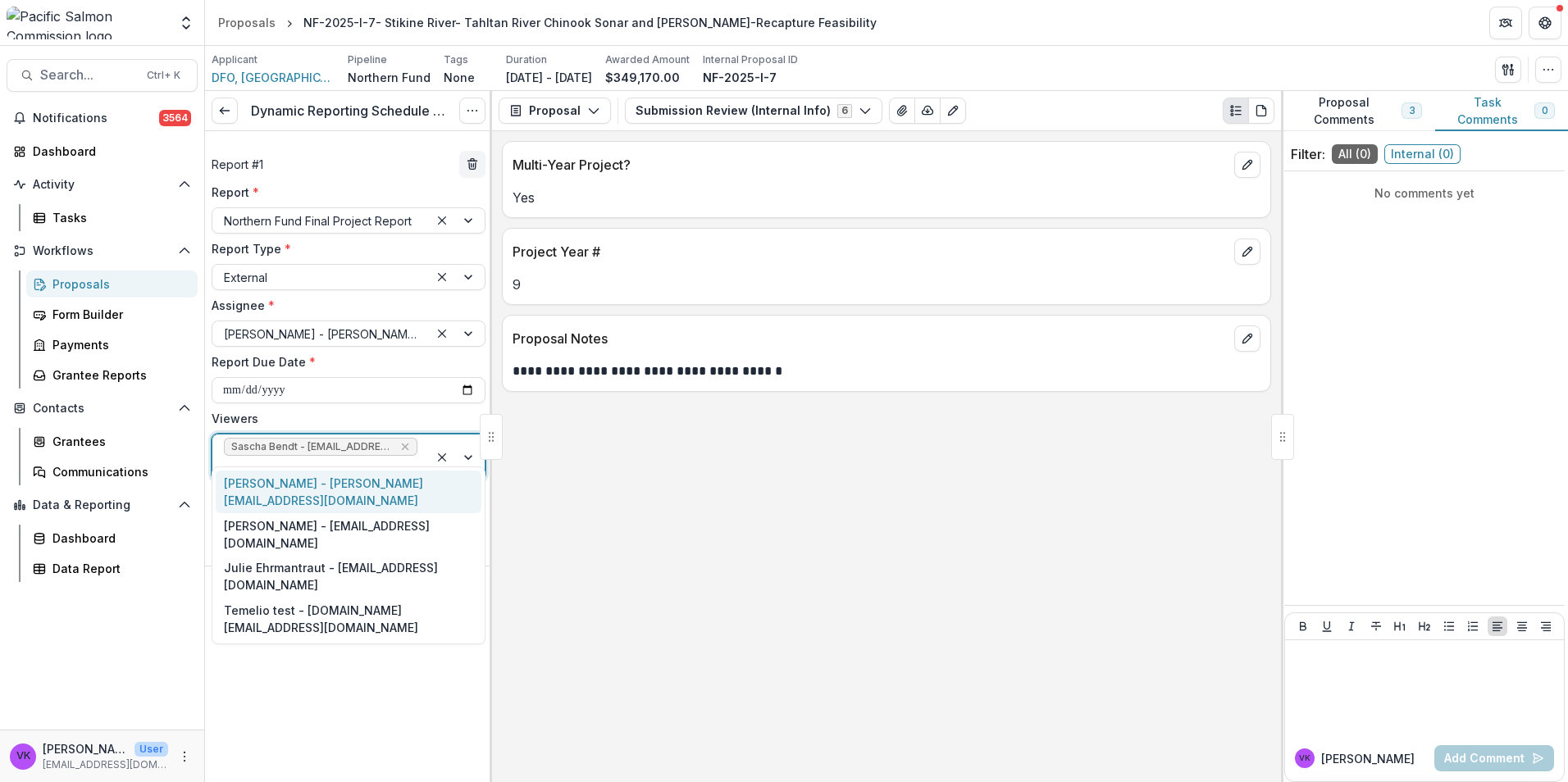
click at [470, 446] on div at bounding box center [457, 457] width 56 height 45
click at [377, 483] on div "[PERSON_NAME] - [PERSON_NAME][EMAIL_ADDRESS][DOMAIN_NAME]" at bounding box center [348, 492] width 266 height 43
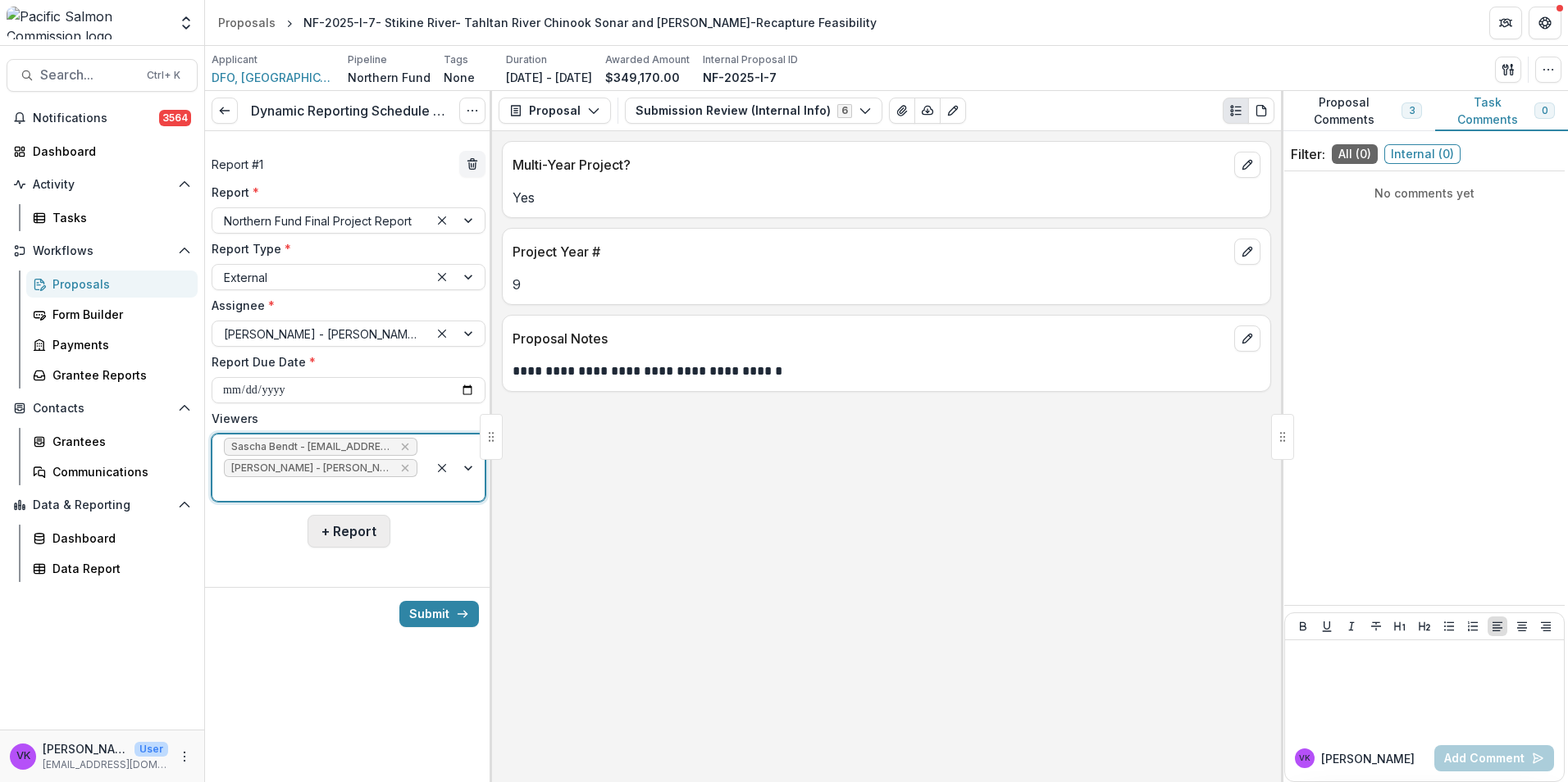
click at [356, 515] on button "+ Report" at bounding box center [349, 532] width 83 height 33
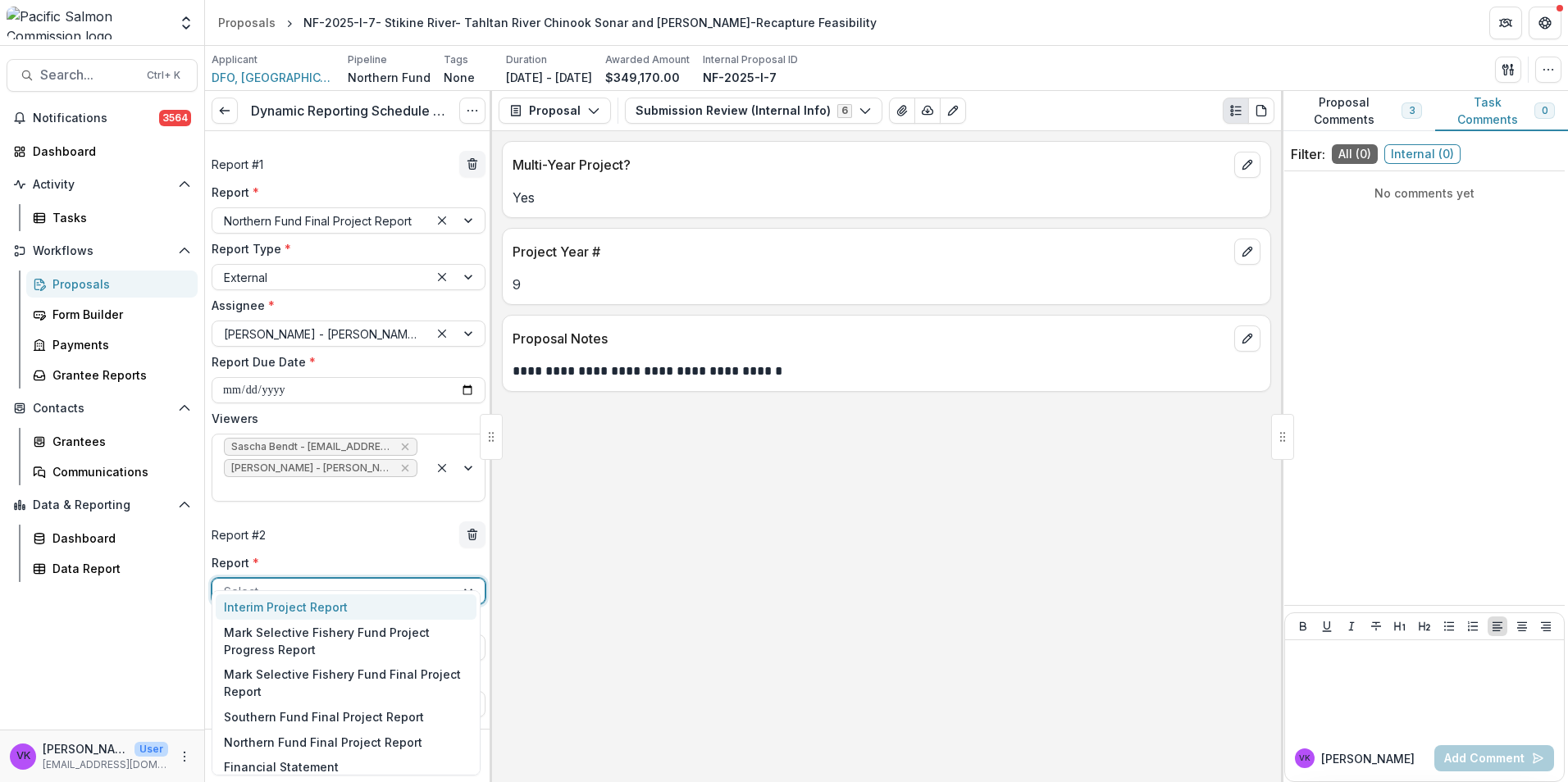
click at [357, 581] on div at bounding box center [334, 591] width 219 height 20
click at [321, 758] on div "Financial Statement" at bounding box center [346, 767] width 261 height 25
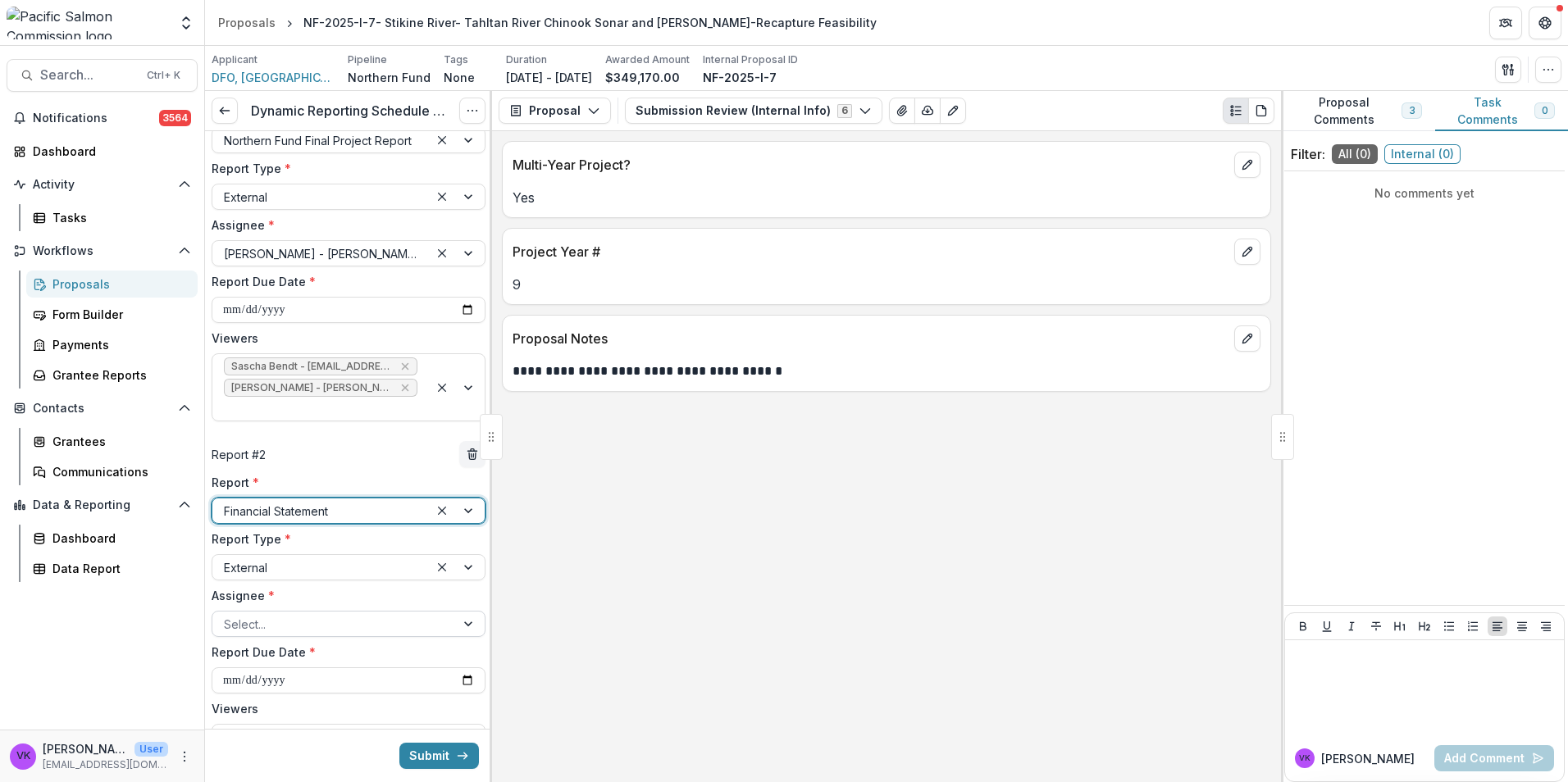
scroll to position [166, 0]
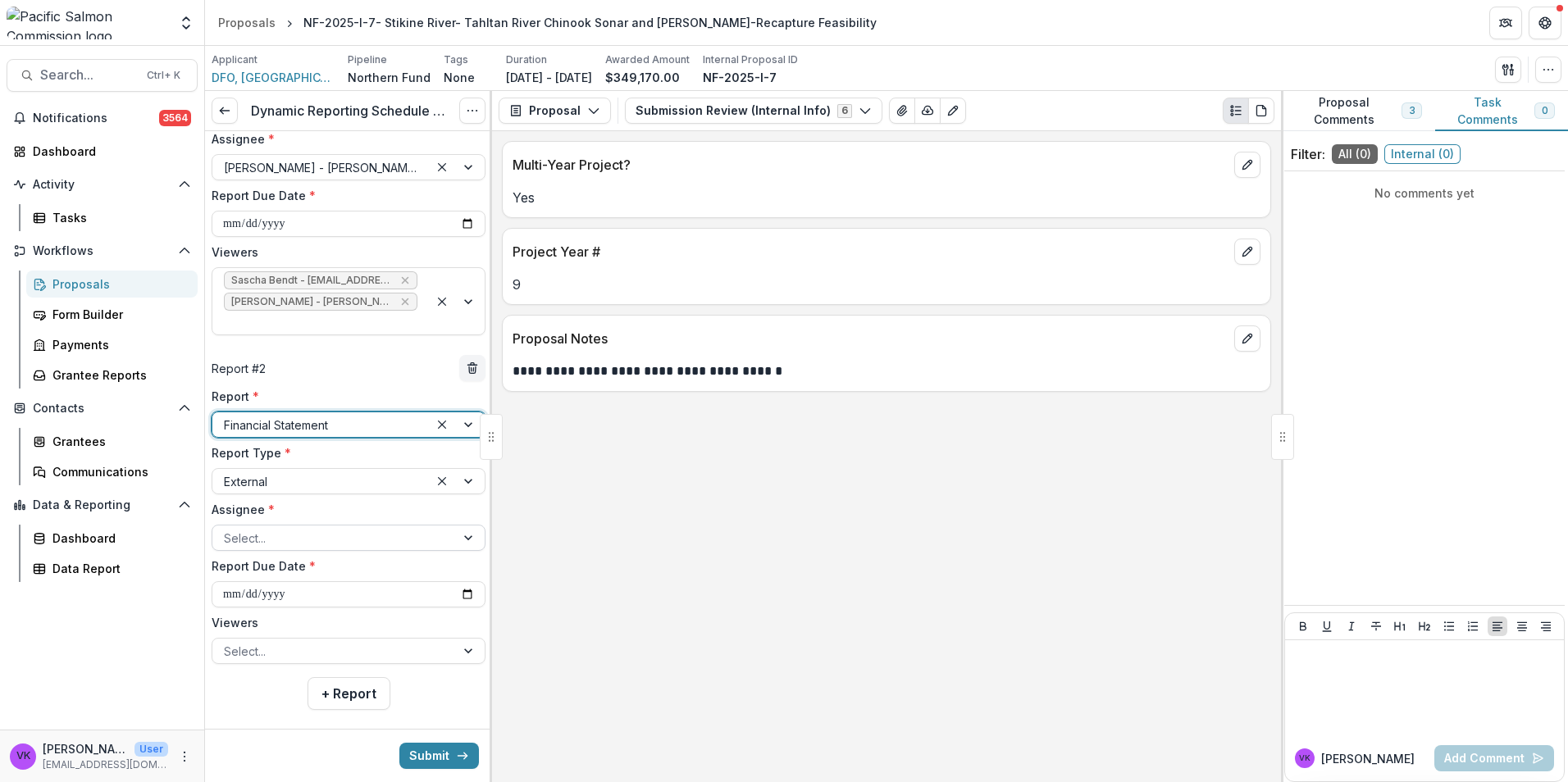
click at [455, 526] on div at bounding box center [470, 537] width 30 height 24
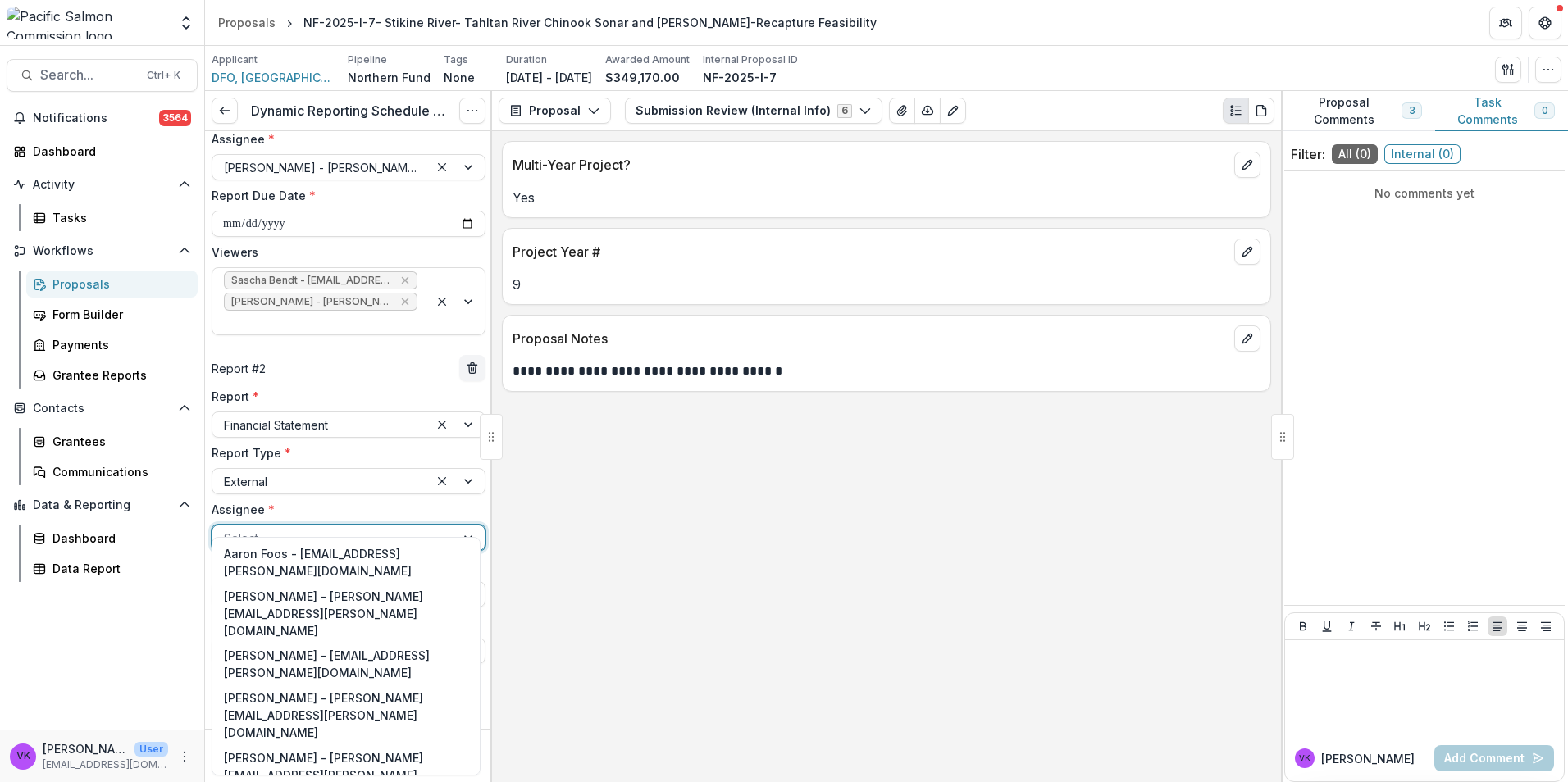
drag, startPoint x: 291, startPoint y: 707, endPoint x: 343, endPoint y: 719, distance: 53.4
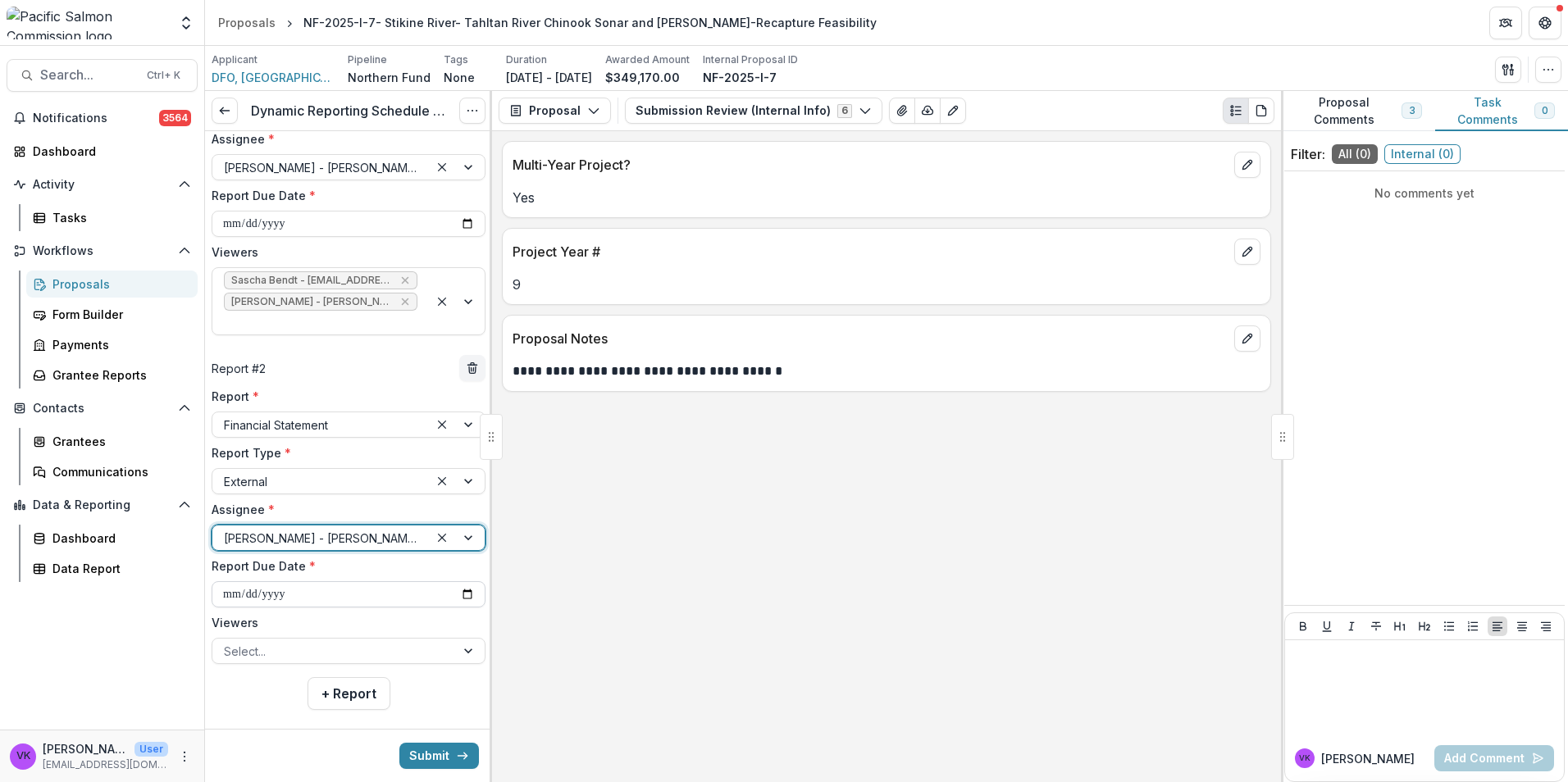
click at [465, 581] on input "**********" at bounding box center [348, 594] width 274 height 26
type input "**********"
click at [354, 641] on div at bounding box center [334, 651] width 219 height 20
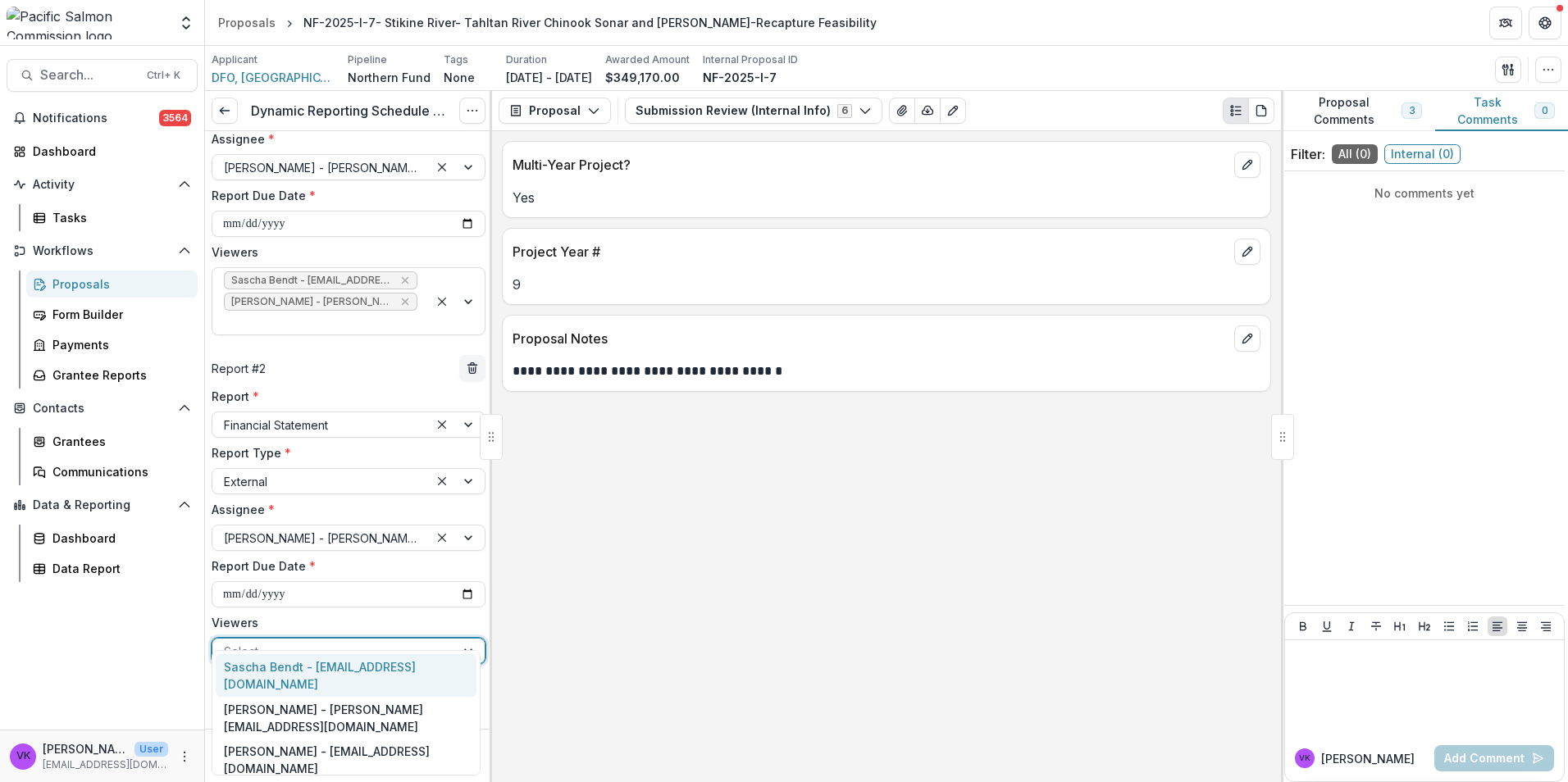
click at [309, 657] on div "Sascha Bendt - [EMAIL_ADDRESS][DOMAIN_NAME]" at bounding box center [346, 676] width 261 height 43
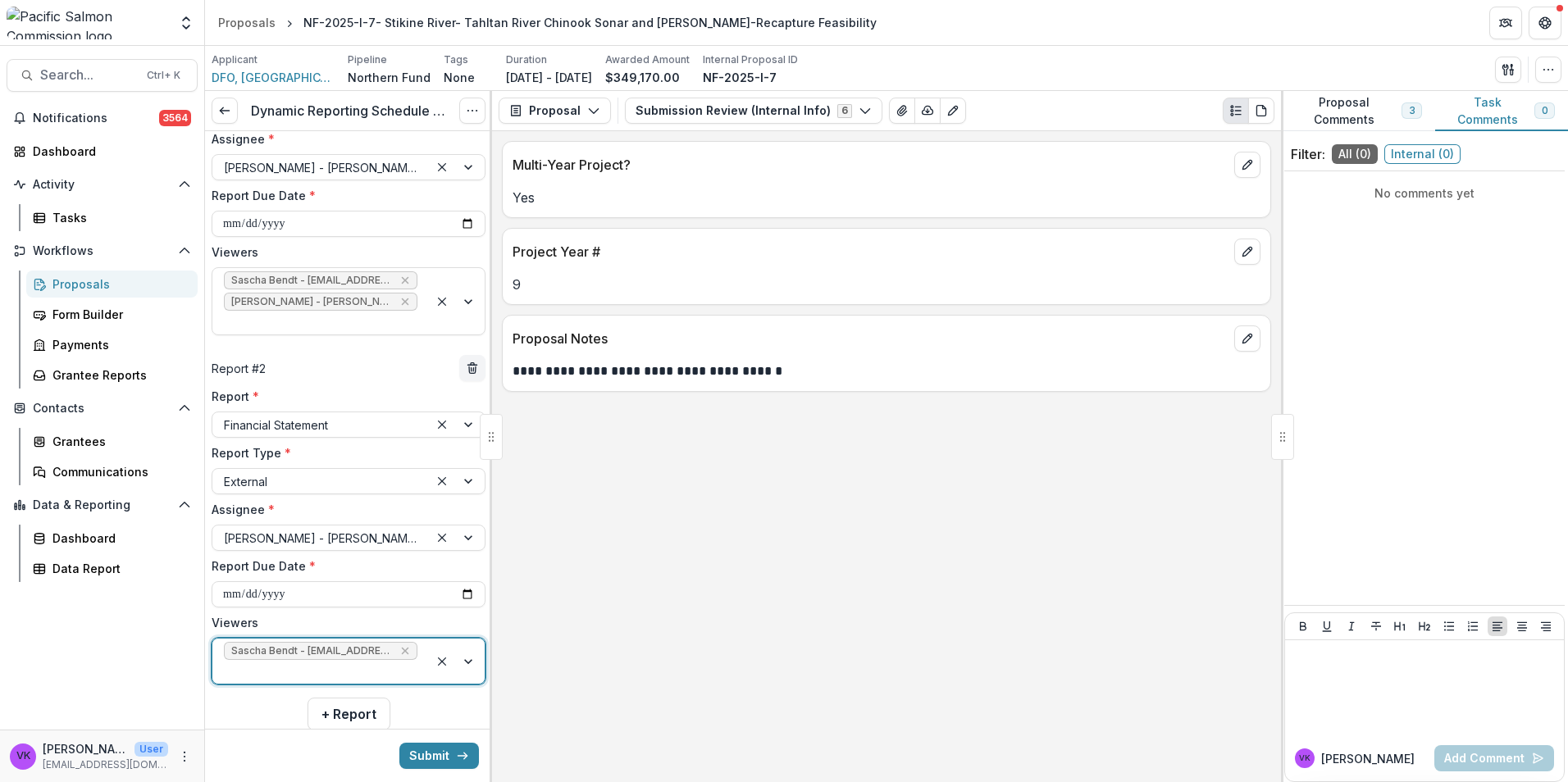
click at [467, 639] on div at bounding box center [457, 661] width 56 height 45
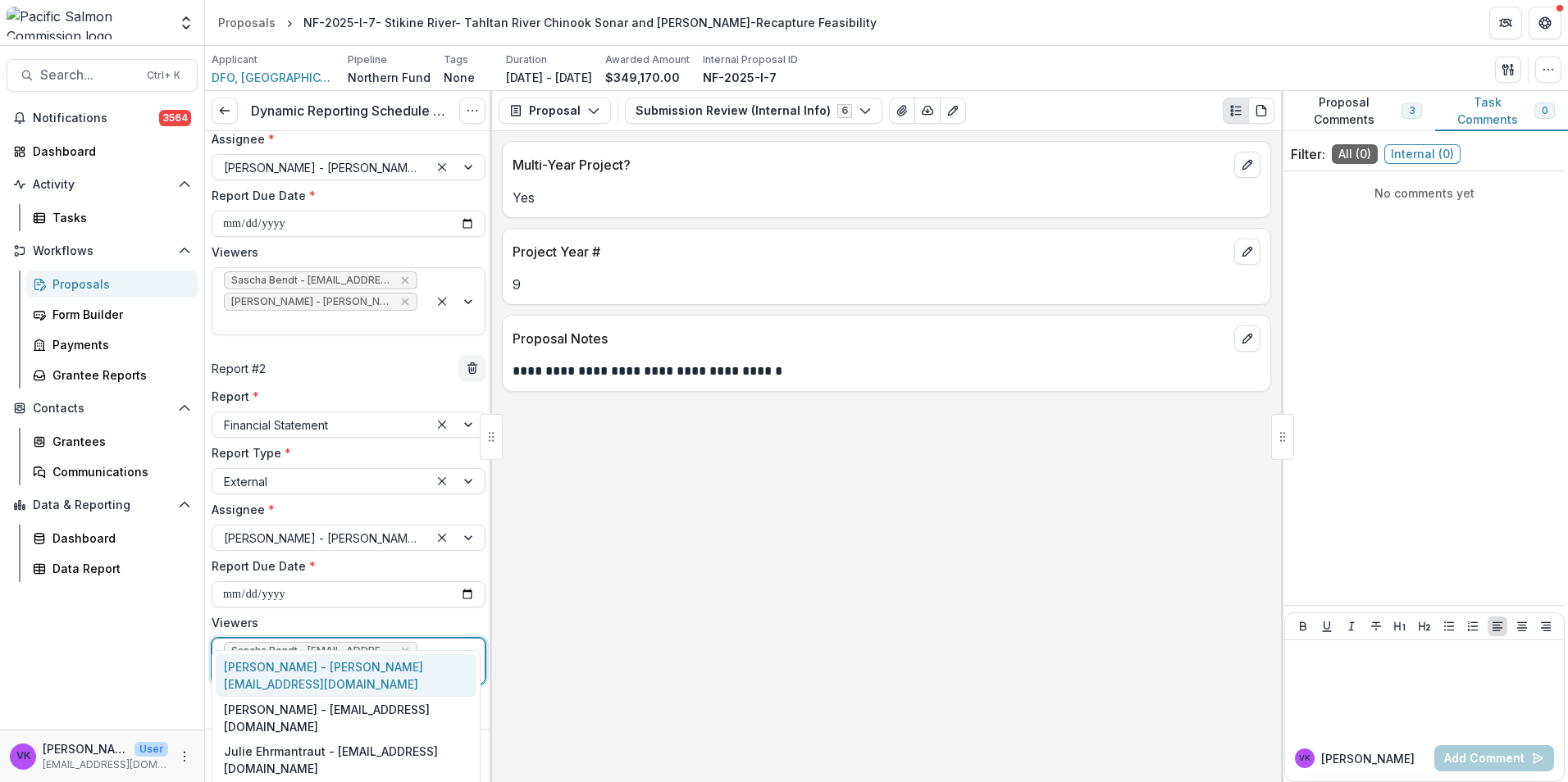
click at [401, 664] on div "[PERSON_NAME] - [PERSON_NAME][EMAIL_ADDRESS][DOMAIN_NAME]" at bounding box center [346, 676] width 261 height 43
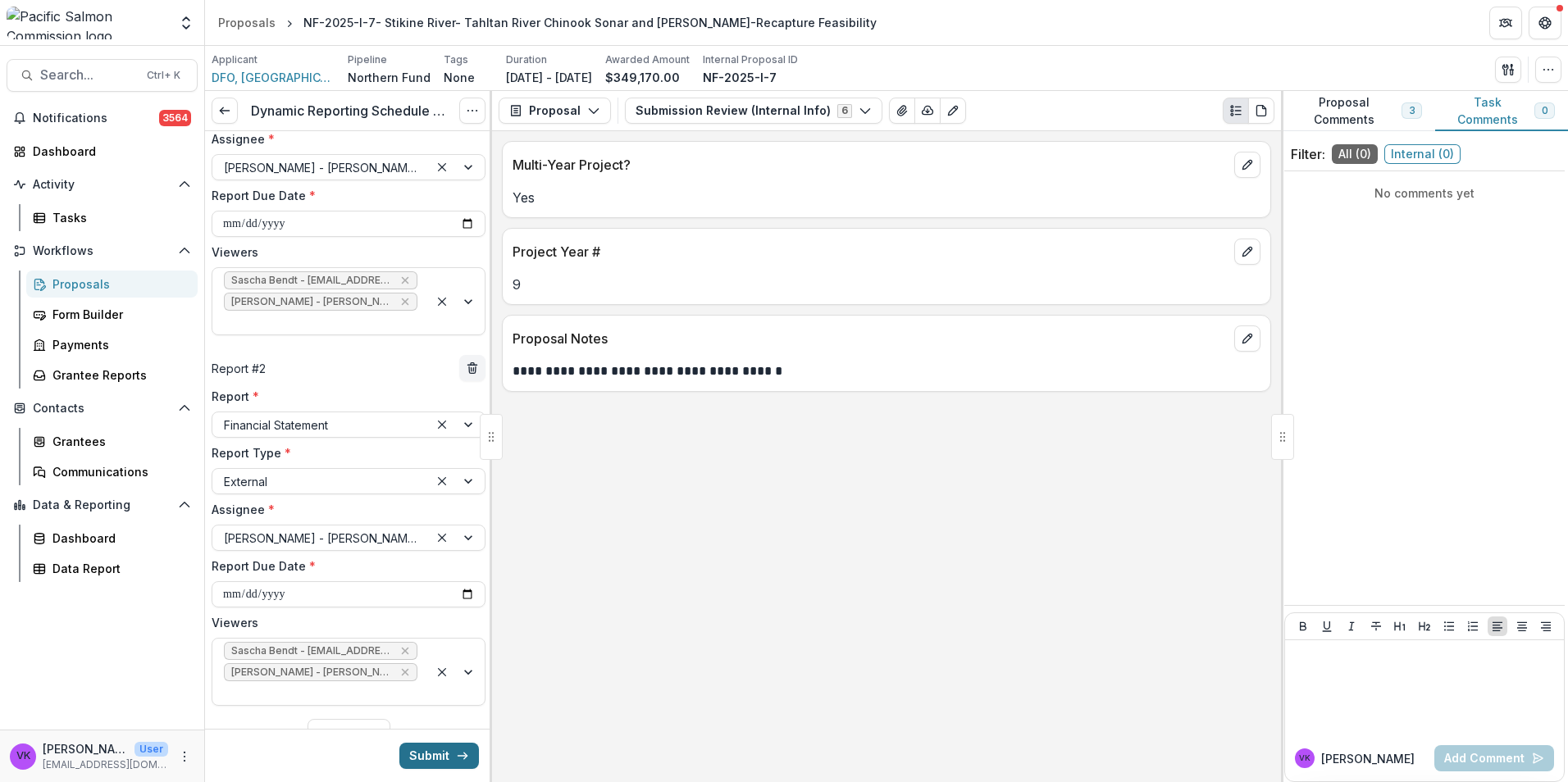
click at [436, 750] on button "Submit" at bounding box center [439, 755] width 79 height 26
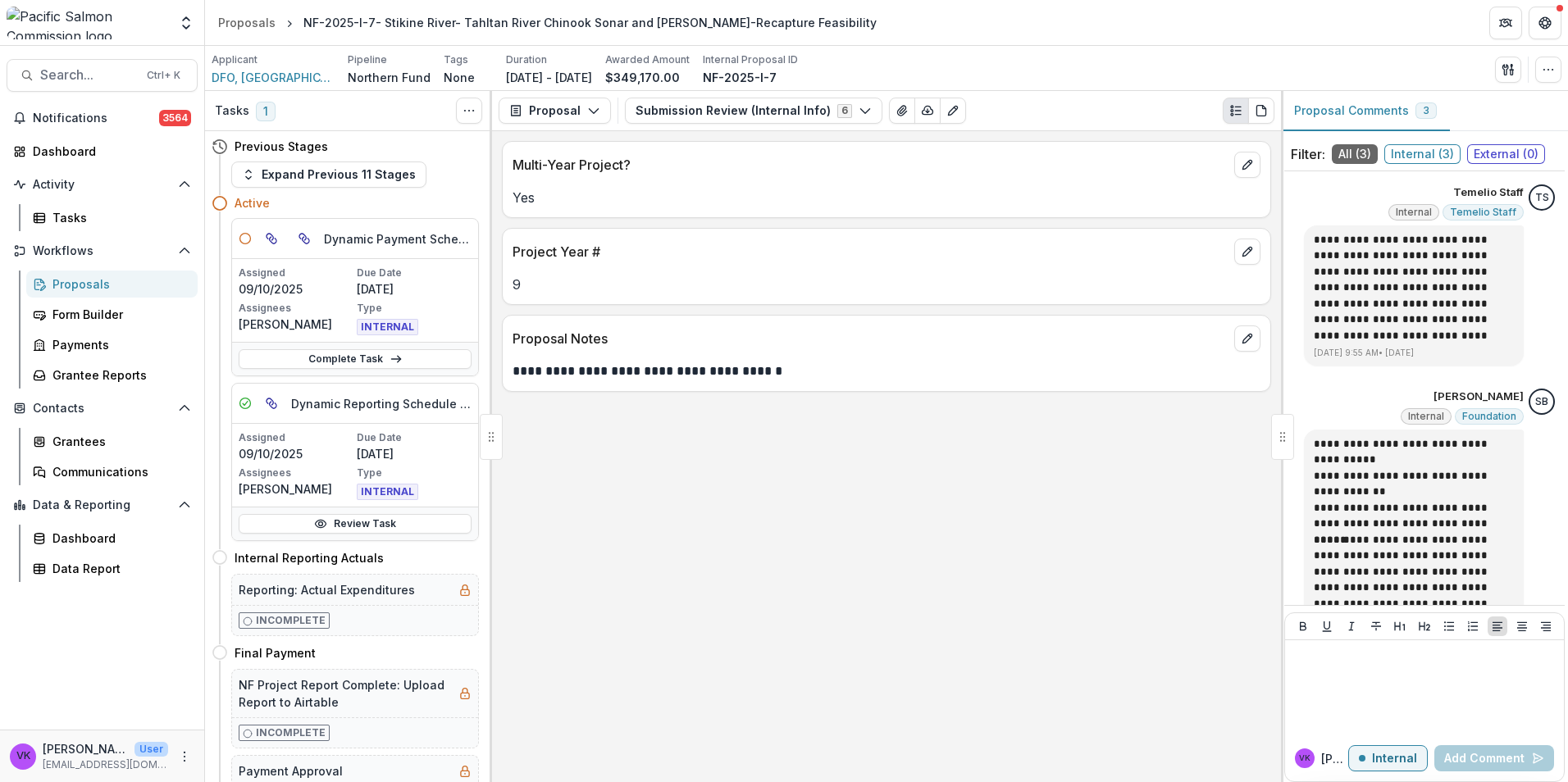
drag, startPoint x: 592, startPoint y: 111, endPoint x: 592, endPoint y: 127, distance: 16.0
click at [592, 110] on icon "button" at bounding box center [594, 111] width 14 height 14
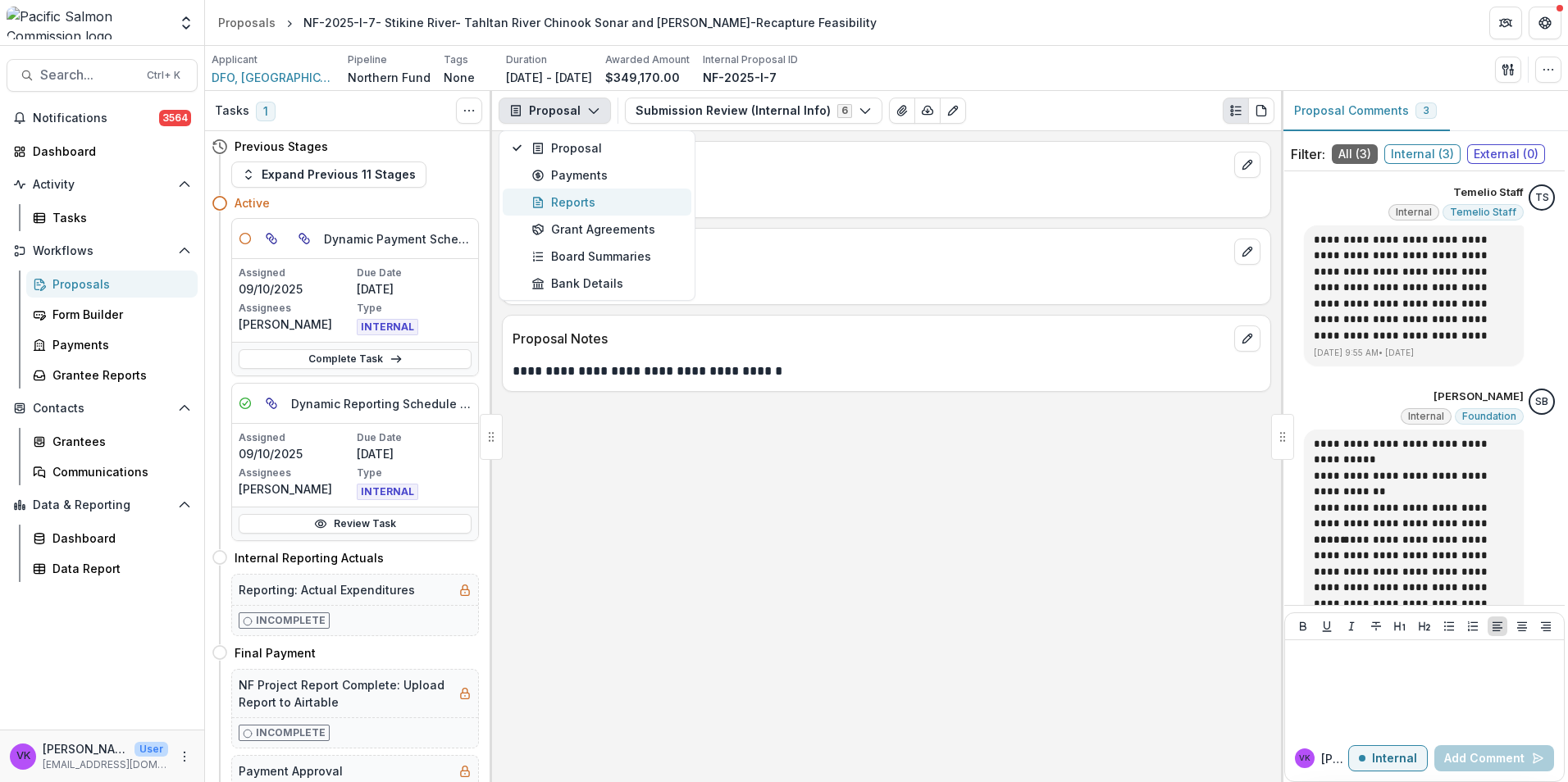
click at [582, 197] on div "Reports" at bounding box center [606, 202] width 150 height 17
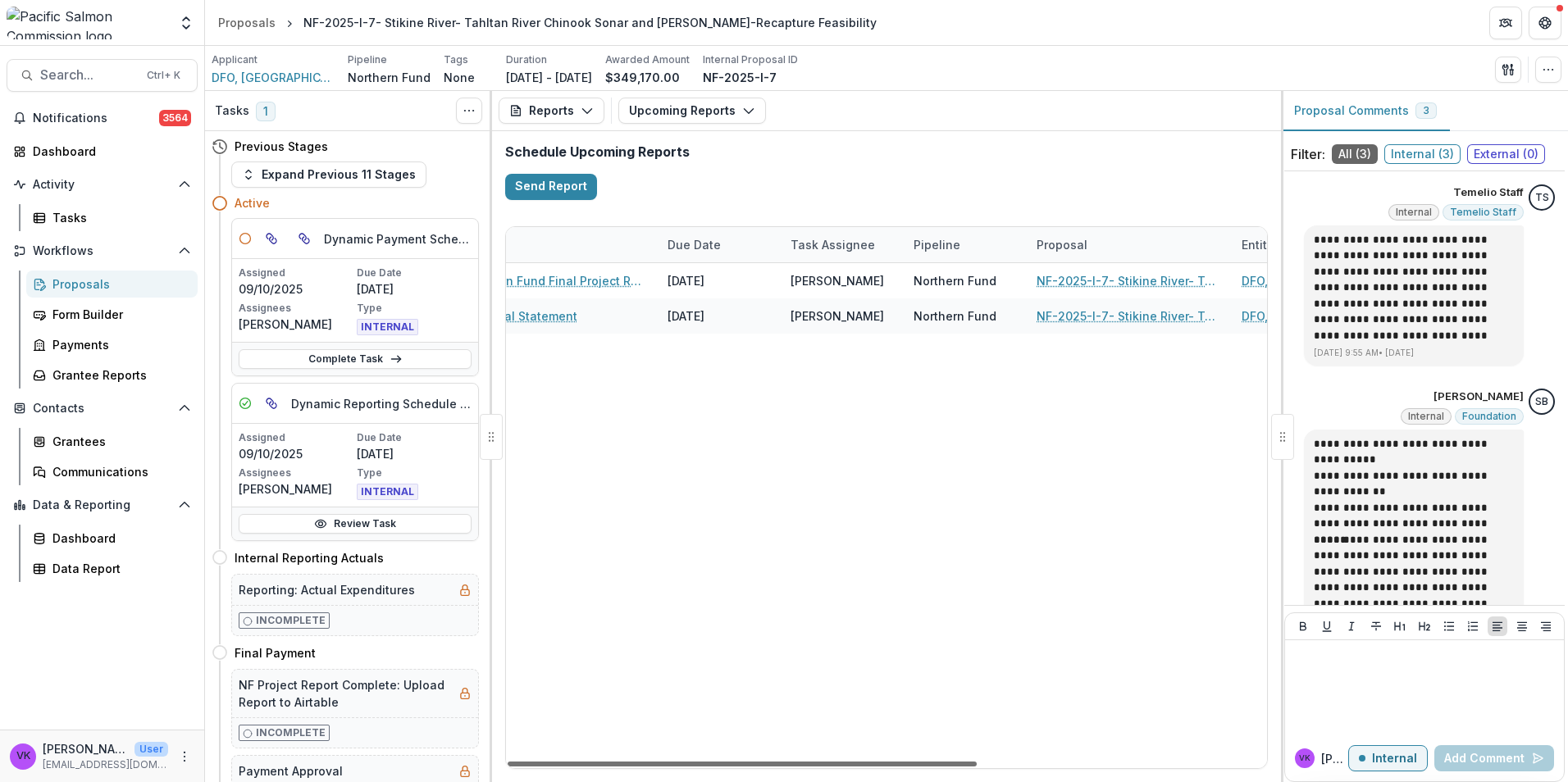
scroll to position [0, 469]
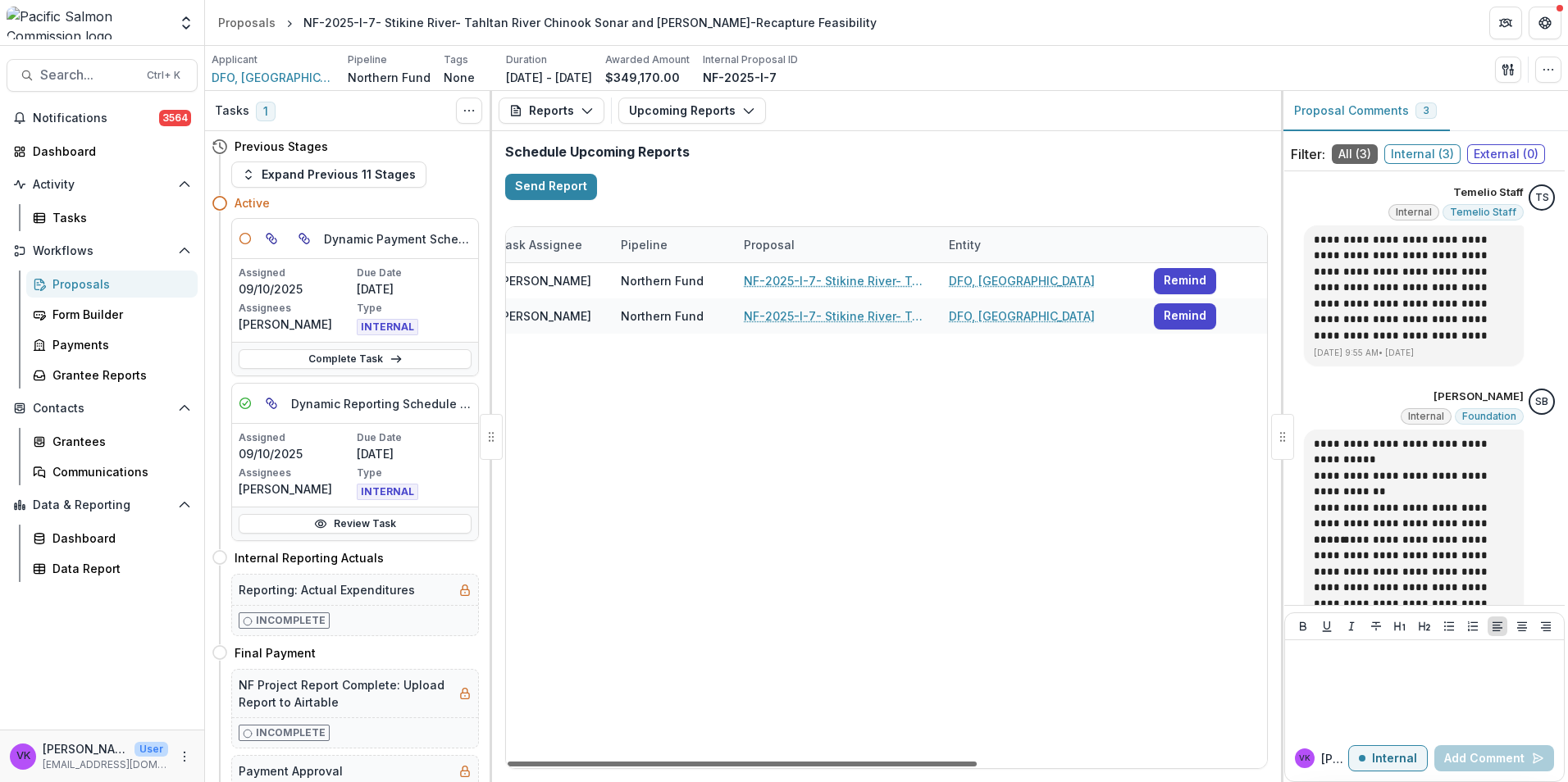
drag, startPoint x: 631, startPoint y: 763, endPoint x: 1010, endPoint y: 767, distance: 379.0
click at [955, 767] on div at bounding box center [741, 764] width 469 height 5
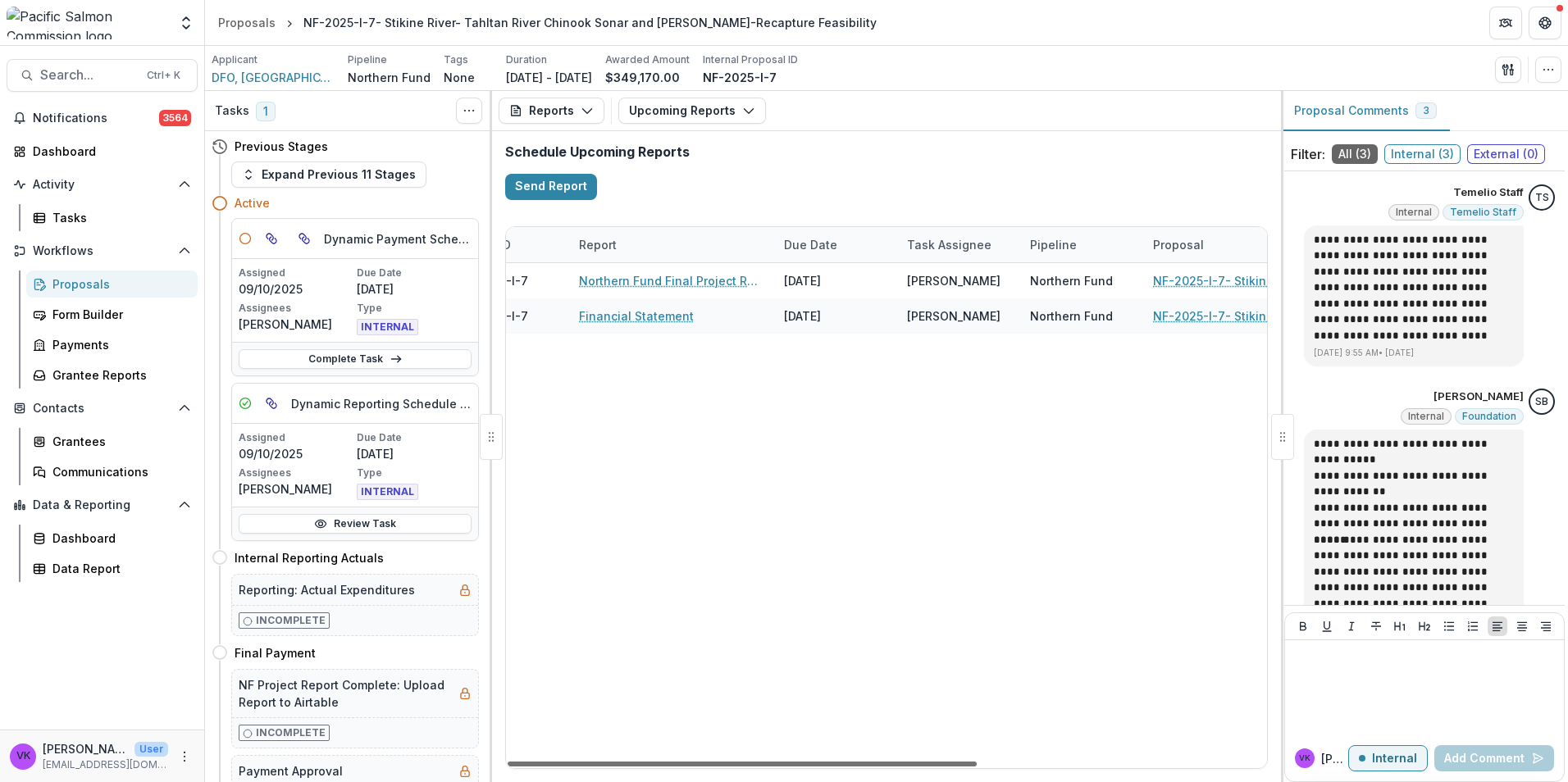
scroll to position [0, 0]
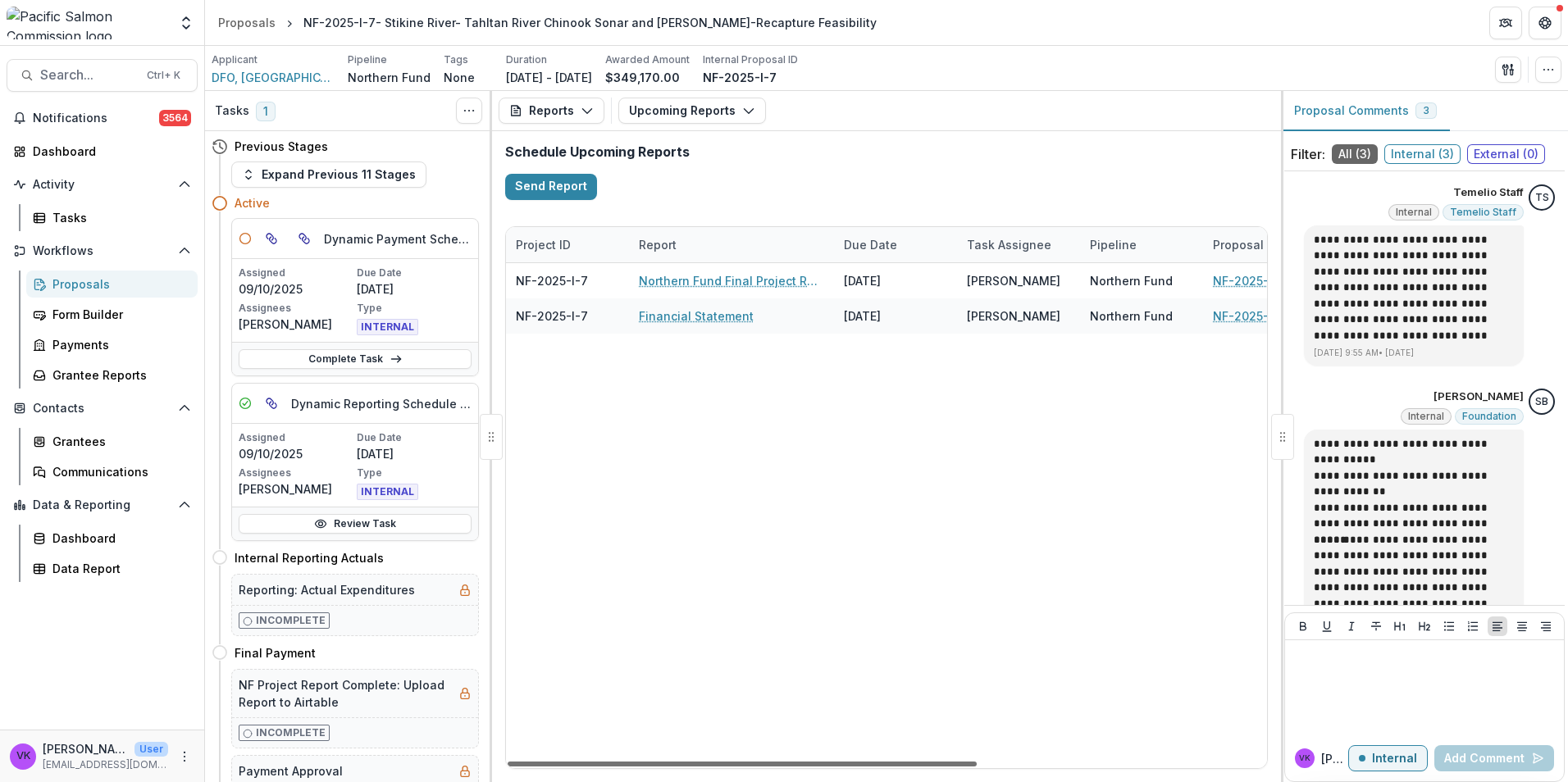
drag, startPoint x: 1004, startPoint y: 762, endPoint x: 628, endPoint y: 762, distance: 376.0
click at [630, 762] on div at bounding box center [741, 764] width 469 height 5
click at [76, 283] on div "Proposals" at bounding box center [118, 284] width 132 height 17
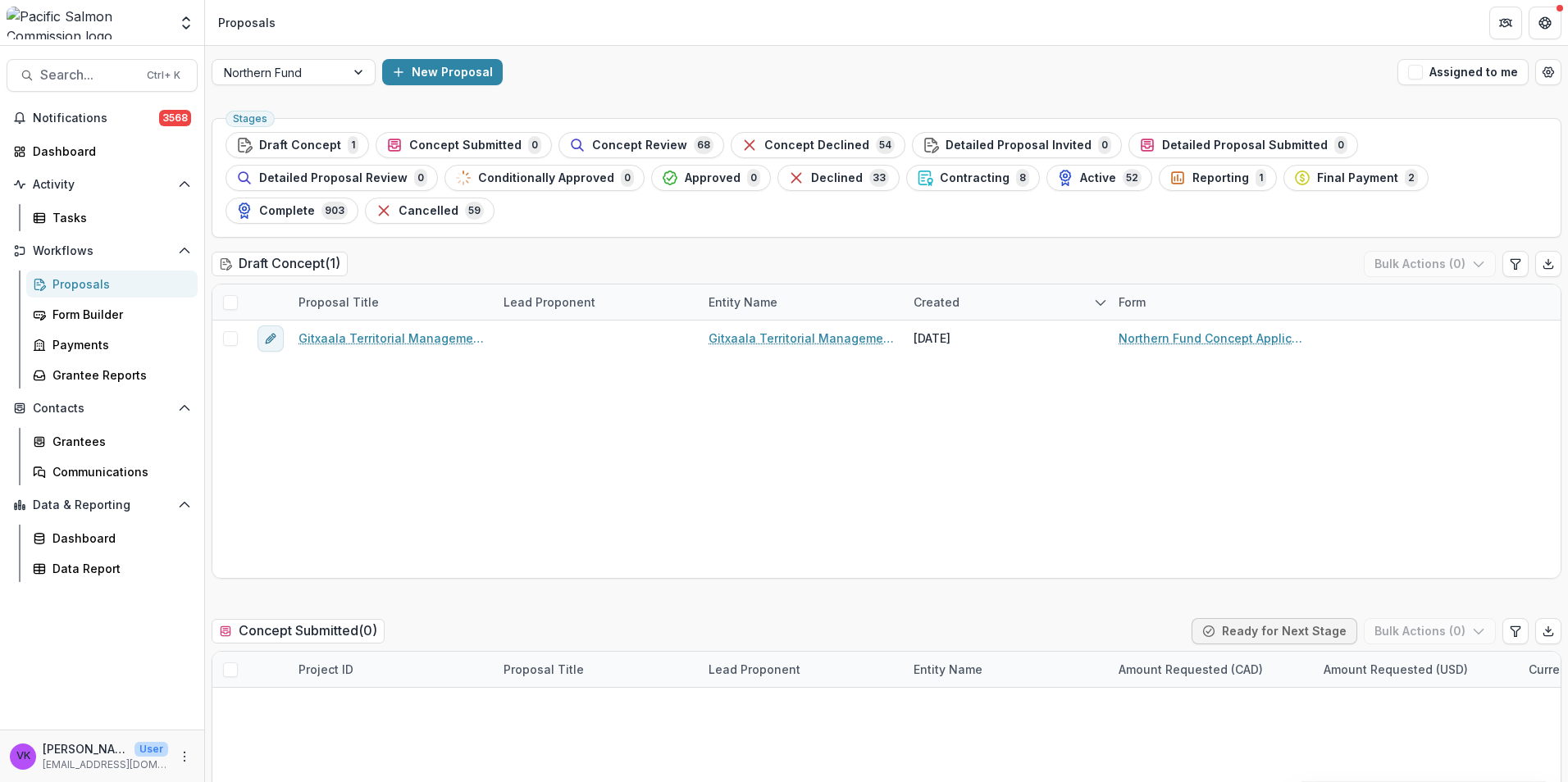
drag, startPoint x: 733, startPoint y: 180, endPoint x: 1325, endPoint y: 354, distance: 617.0
click at [940, 179] on span "Contracting" at bounding box center [974, 178] width 70 height 14
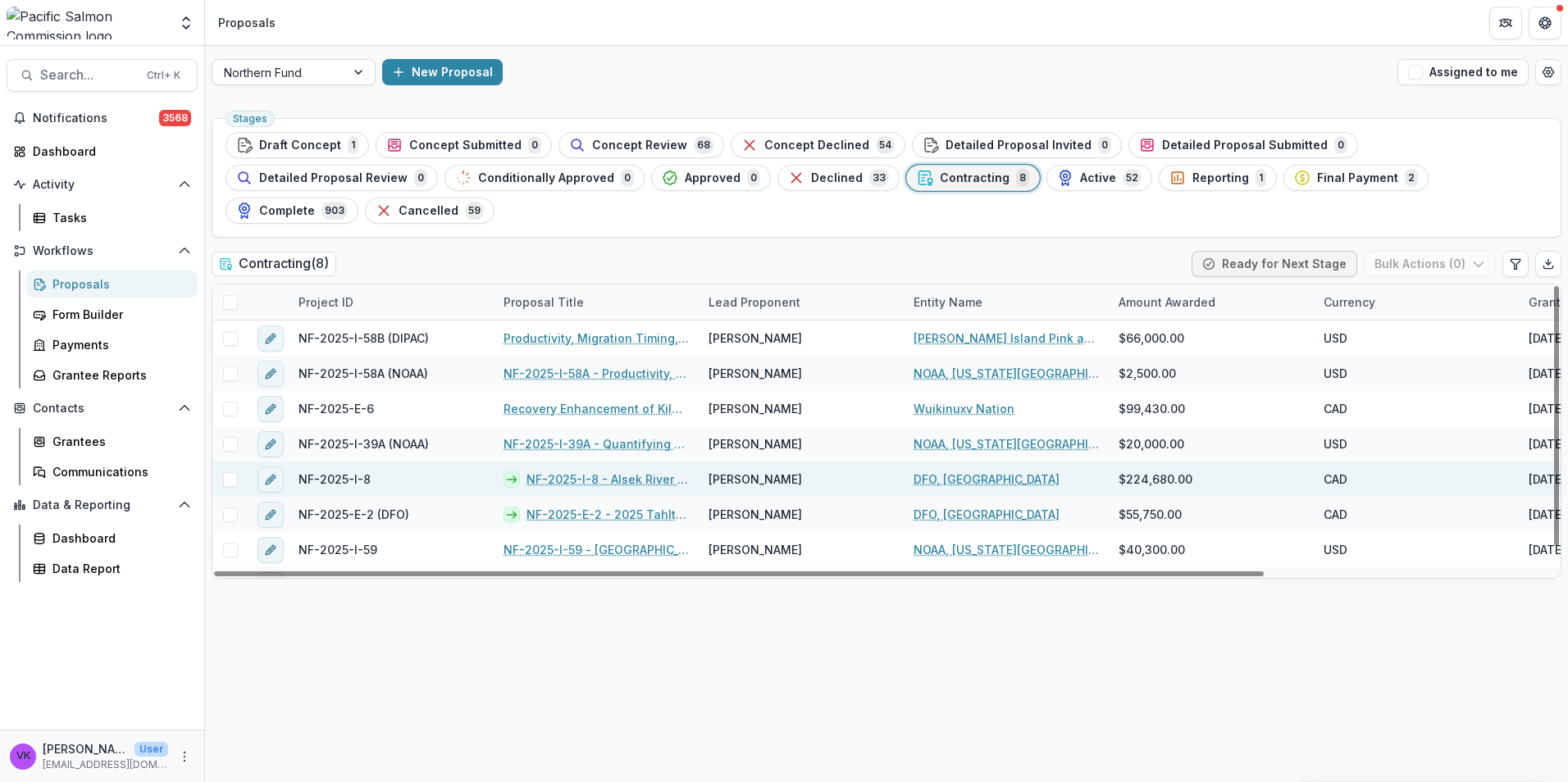
click at [628, 471] on link "NF-2025-I-8 - Alsek River – Chinook and Sockeye Salmon Assessment" at bounding box center [608, 479] width 162 height 17
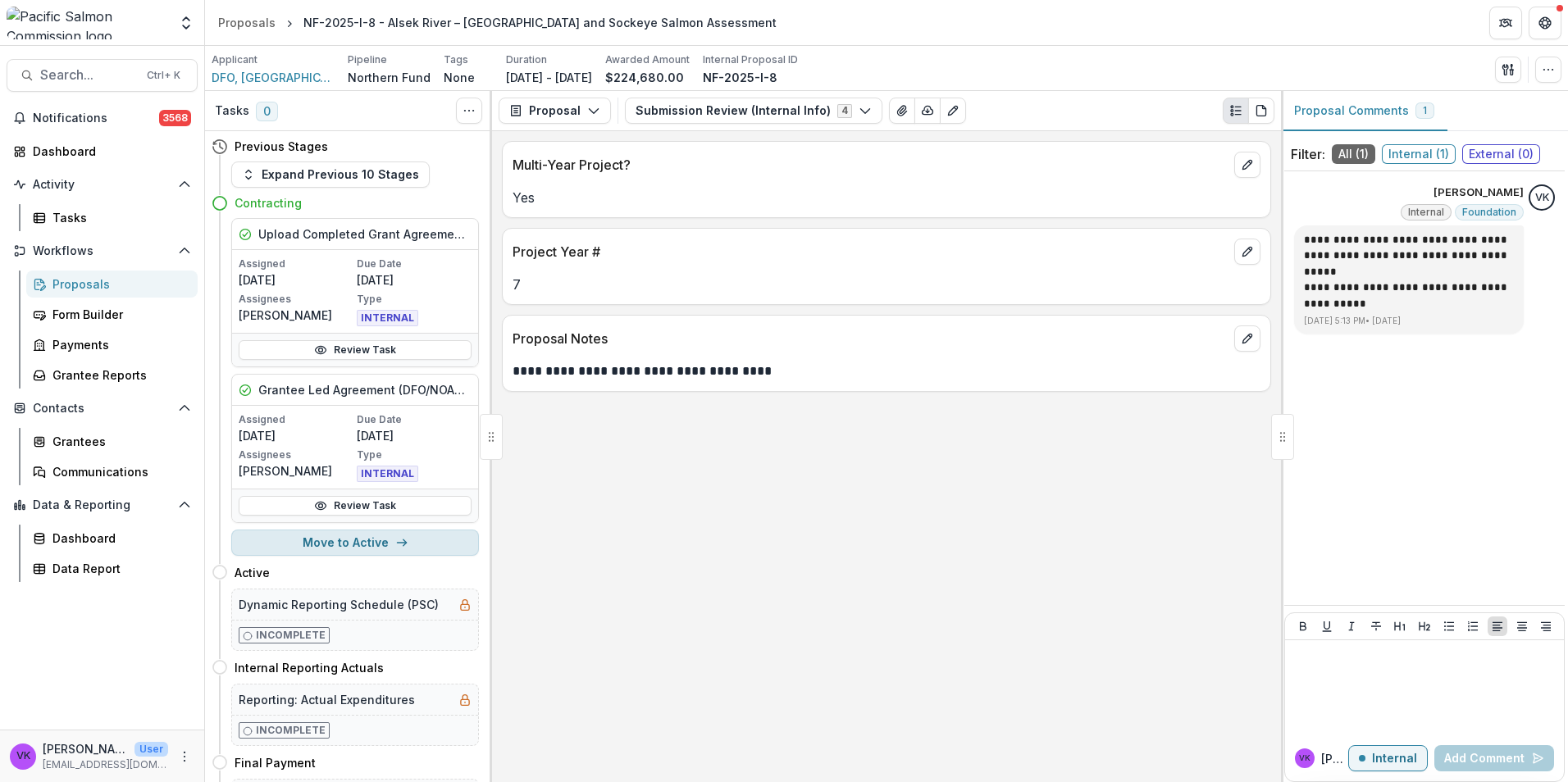
click at [339, 541] on button "Move to Active" at bounding box center [355, 542] width 247 height 26
select select "******"
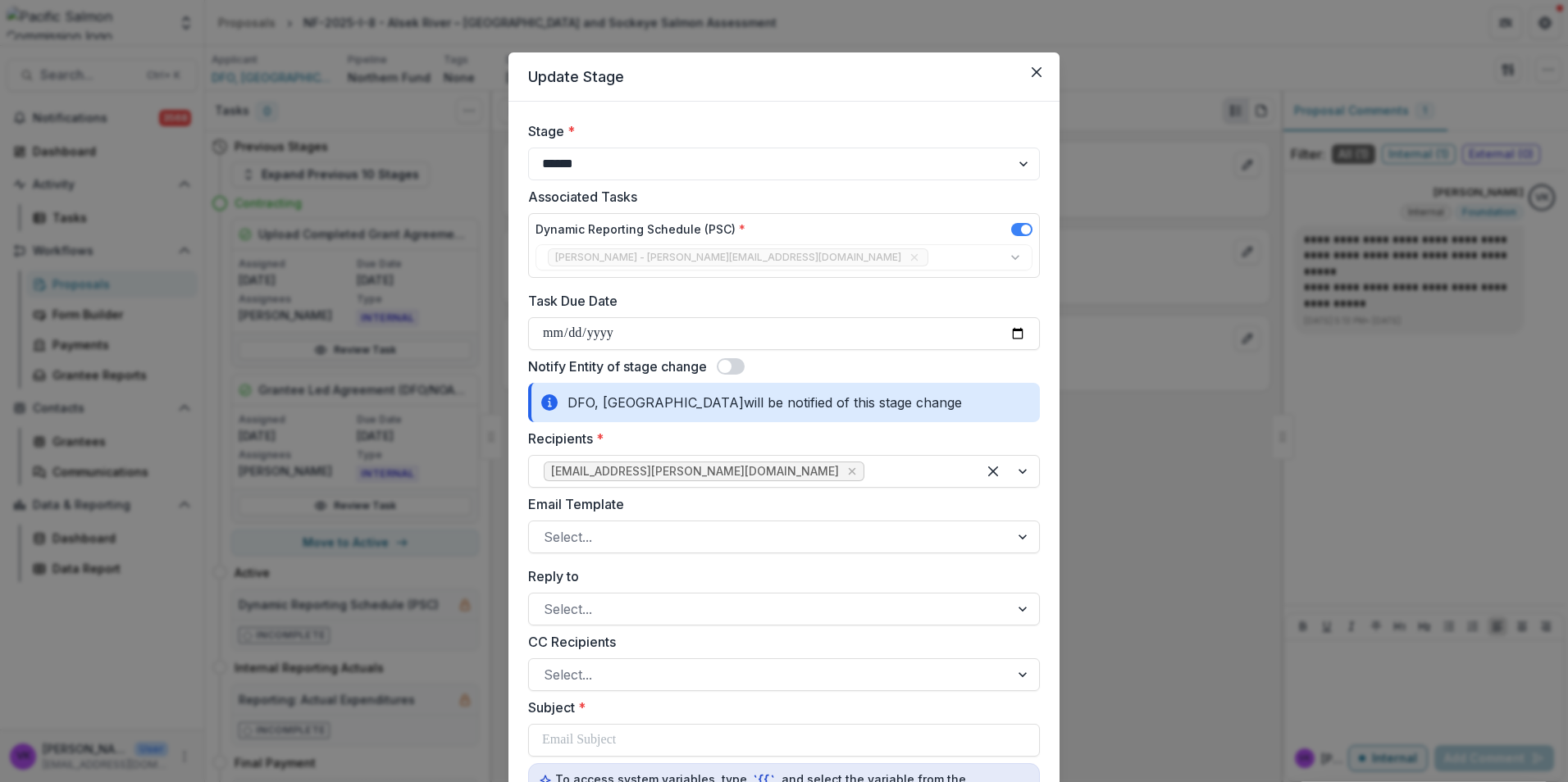
click at [740, 368] on span at bounding box center [730, 366] width 28 height 16
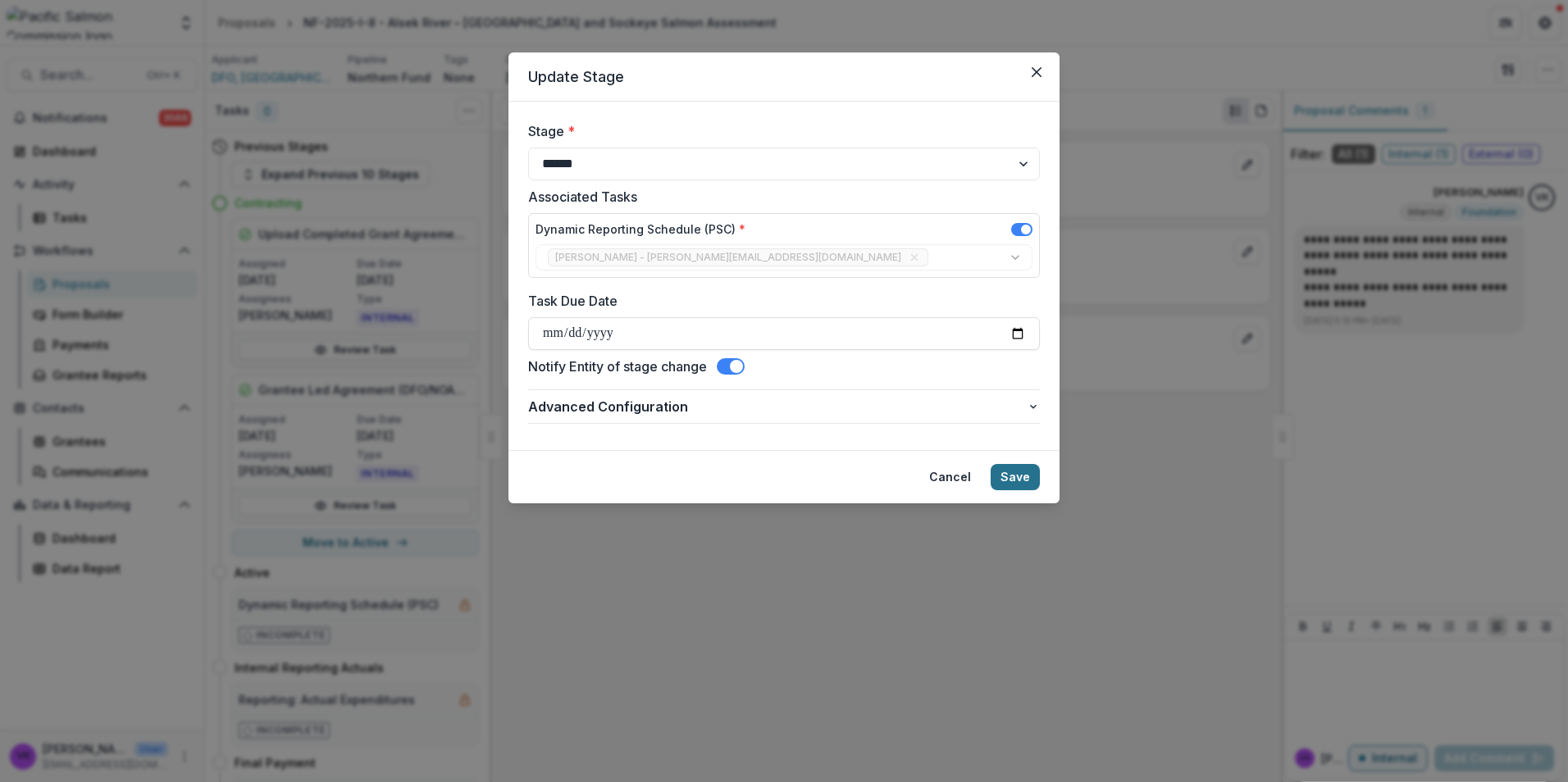
click at [1018, 473] on button "Save" at bounding box center [1015, 477] width 49 height 26
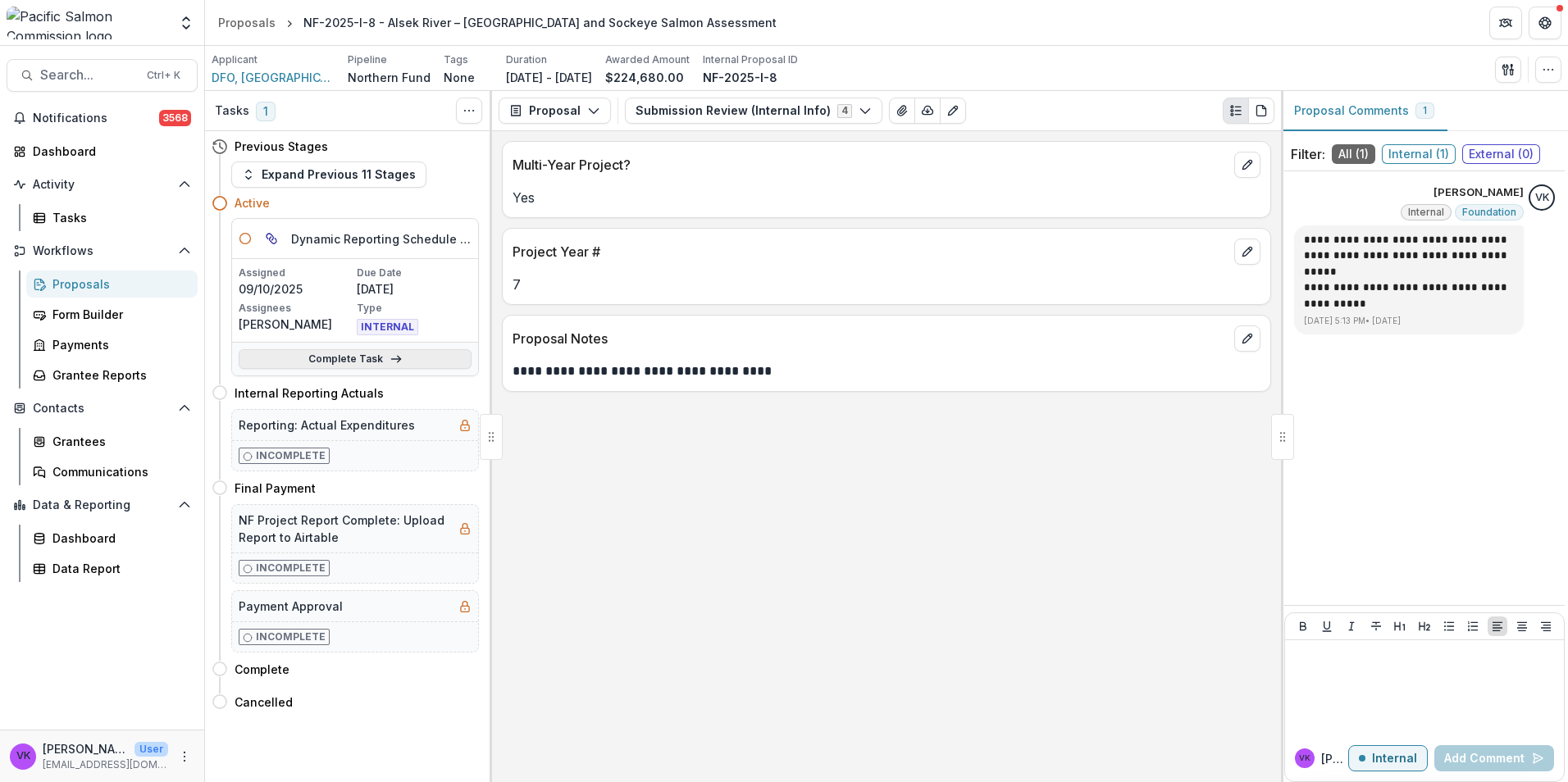
click at [364, 360] on link "Complete Task" at bounding box center [355, 359] width 233 height 19
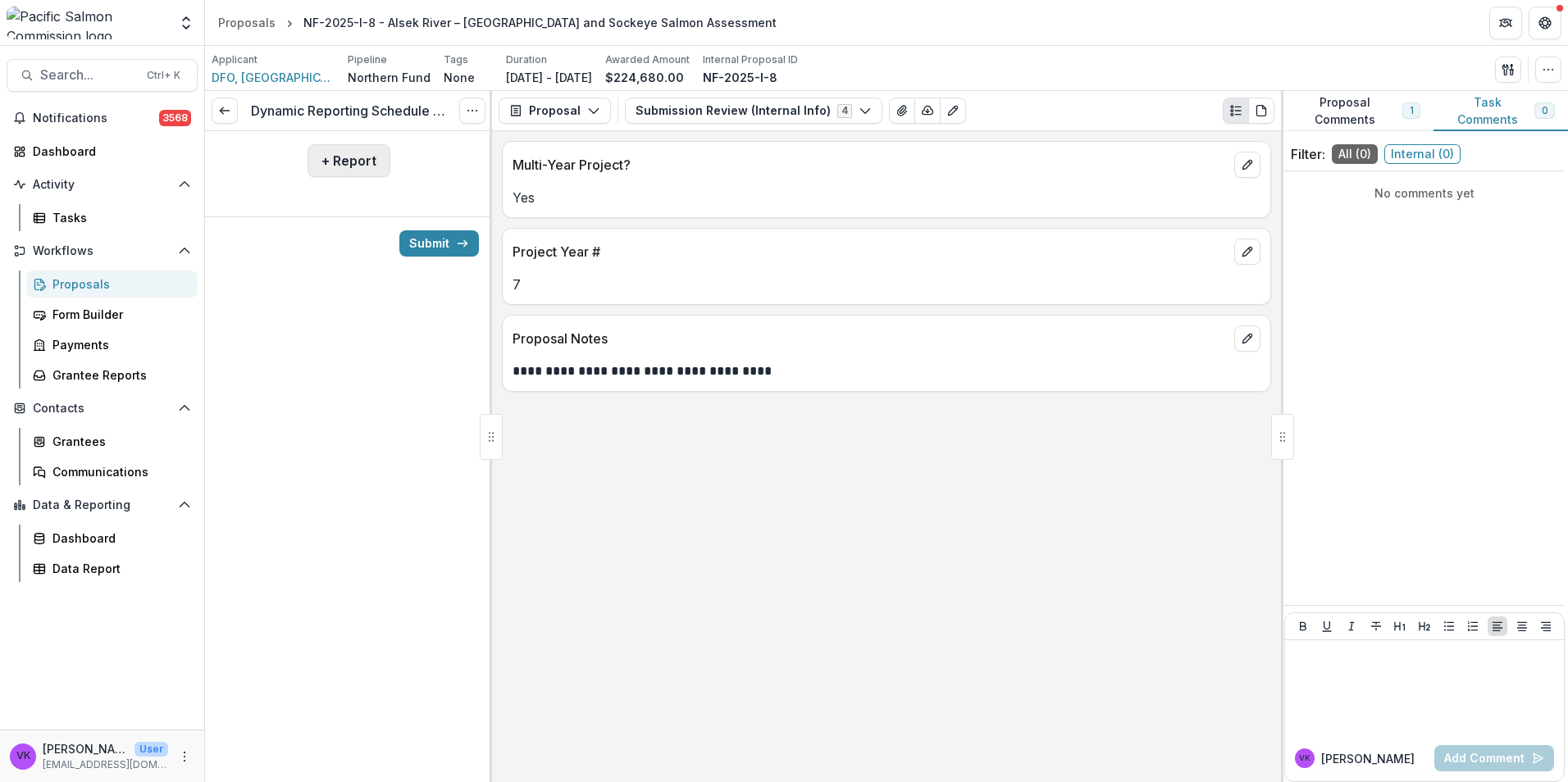
click at [351, 160] on button "+ Report" at bounding box center [349, 160] width 83 height 33
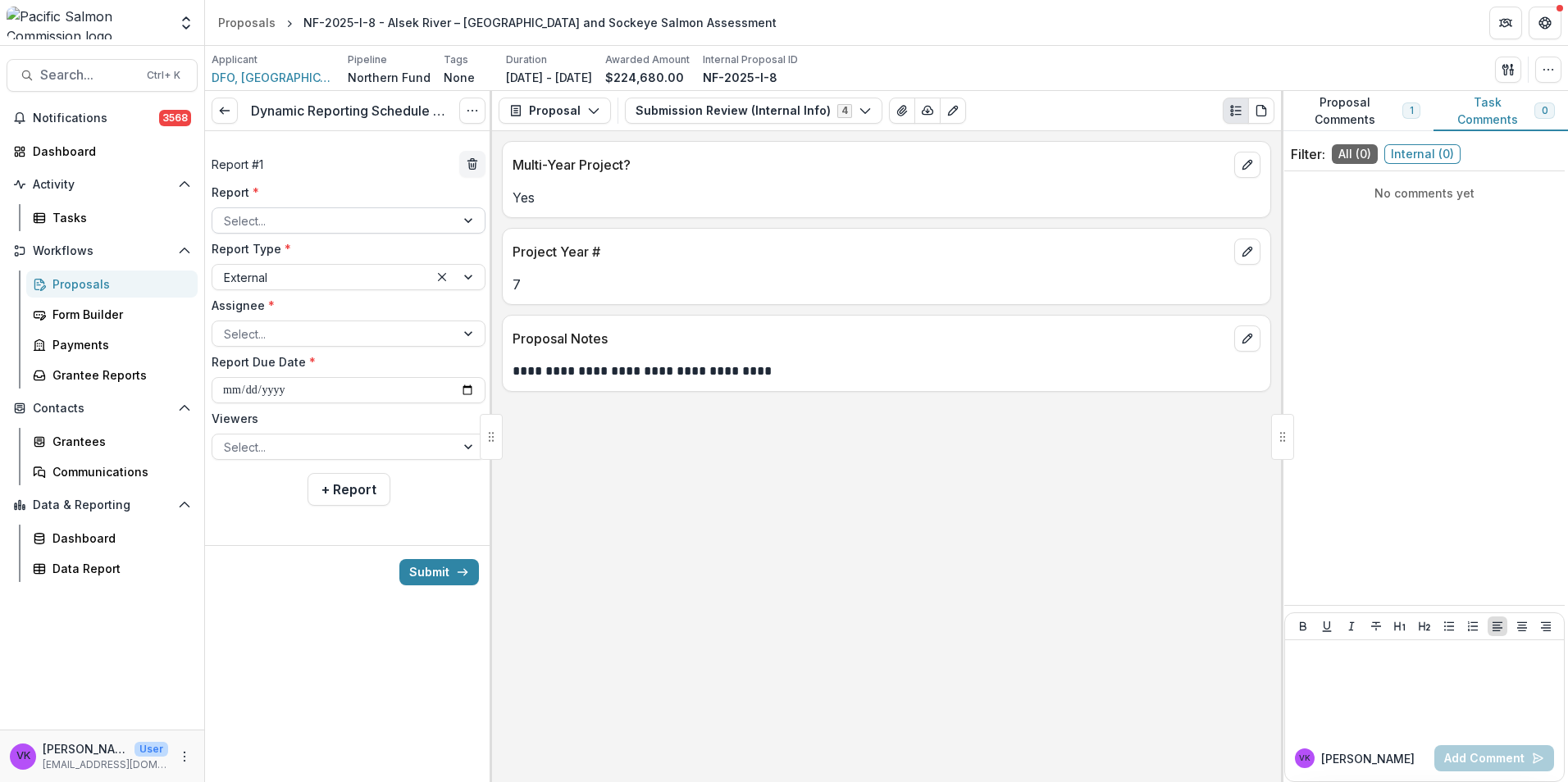
click at [462, 216] on div at bounding box center [470, 219] width 30 height 24
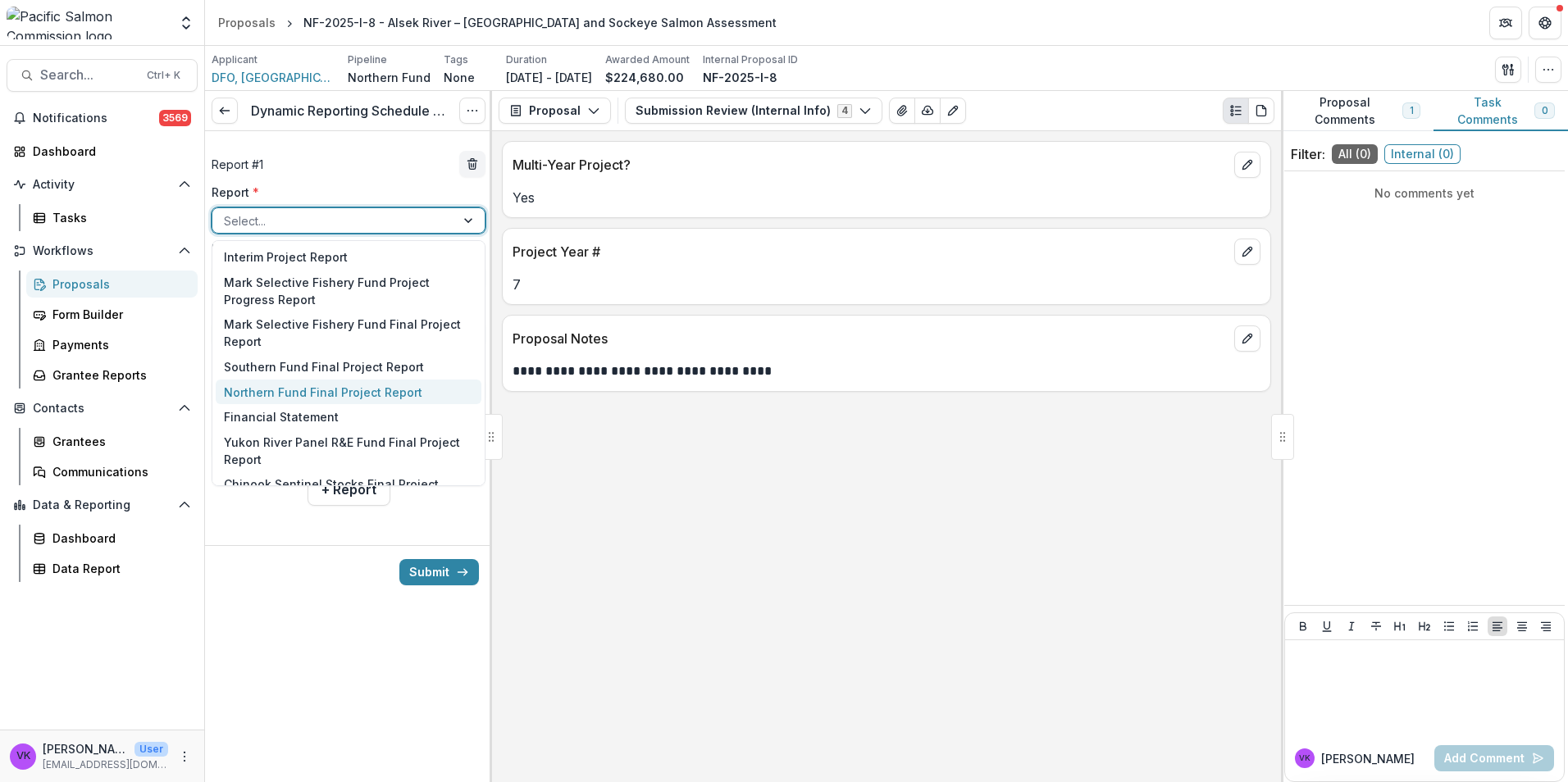
click at [327, 389] on div "Northern Fund Final Project Report" at bounding box center [348, 392] width 266 height 25
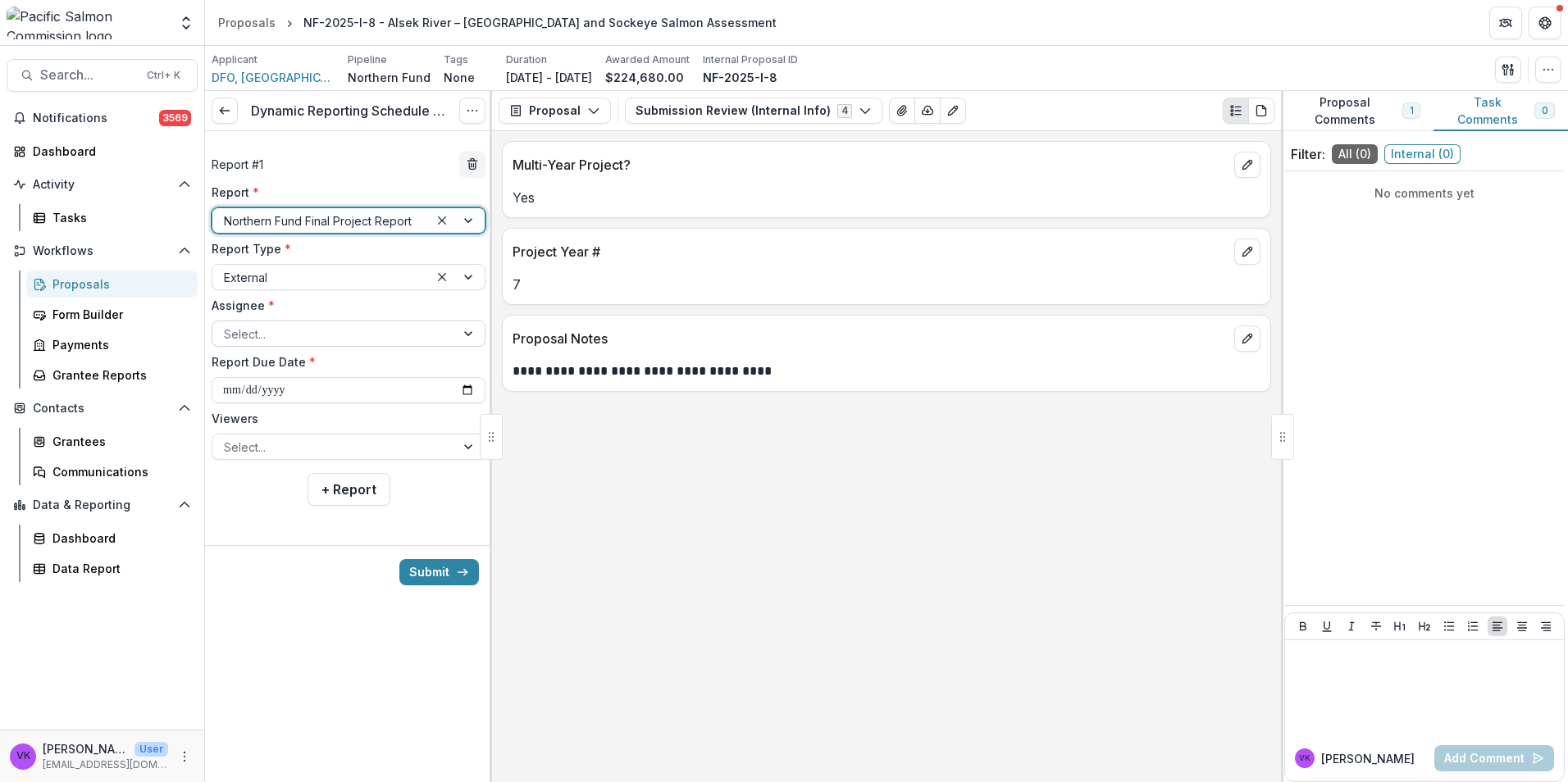
click at [461, 333] on div at bounding box center [470, 333] width 30 height 24
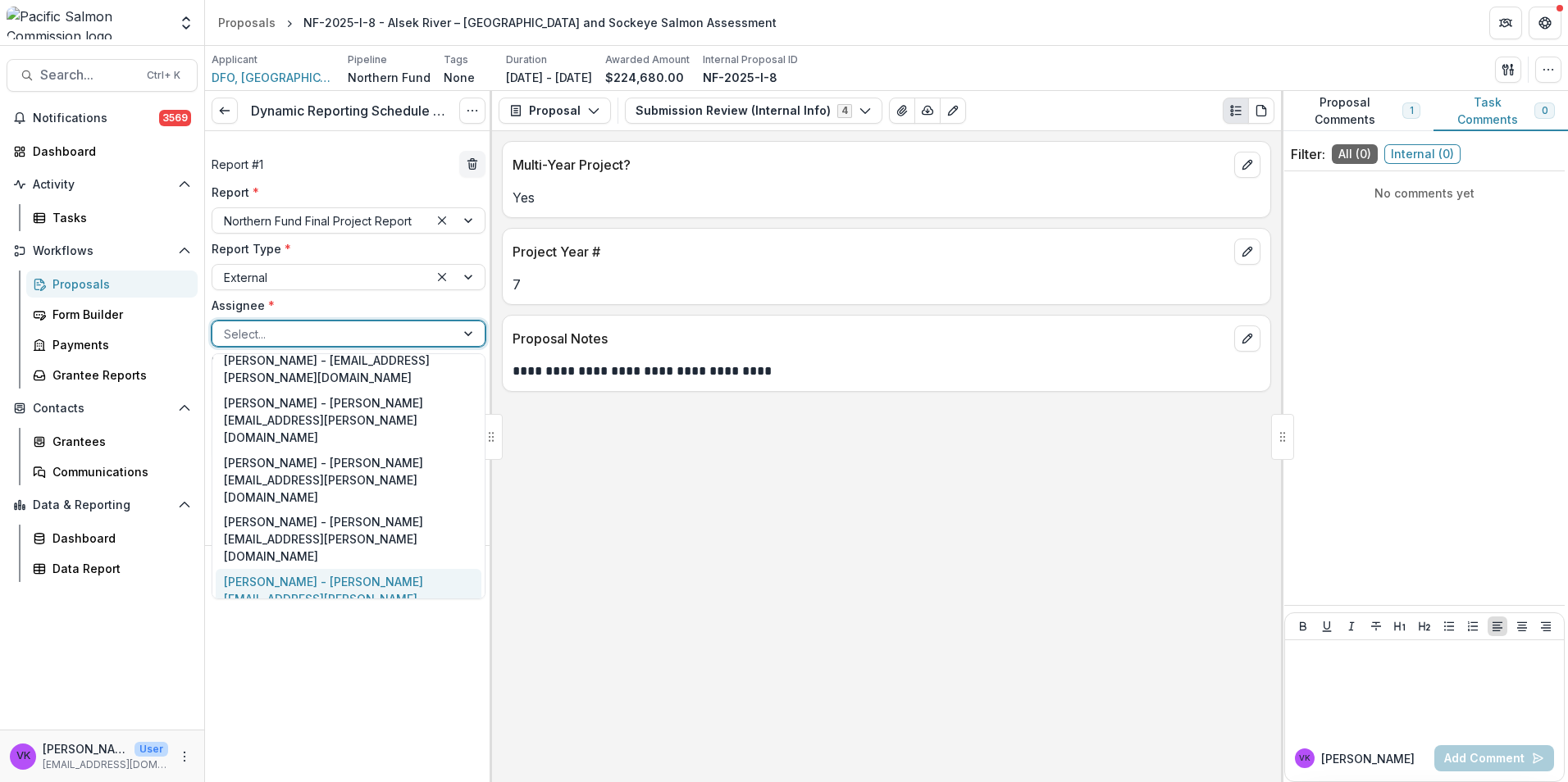
scroll to position [234, 0]
click at [350, 769] on div "Teresa Wallace - teresa.wallace@dfo-mpo.gc.ca" at bounding box center [348, 791] width 266 height 43
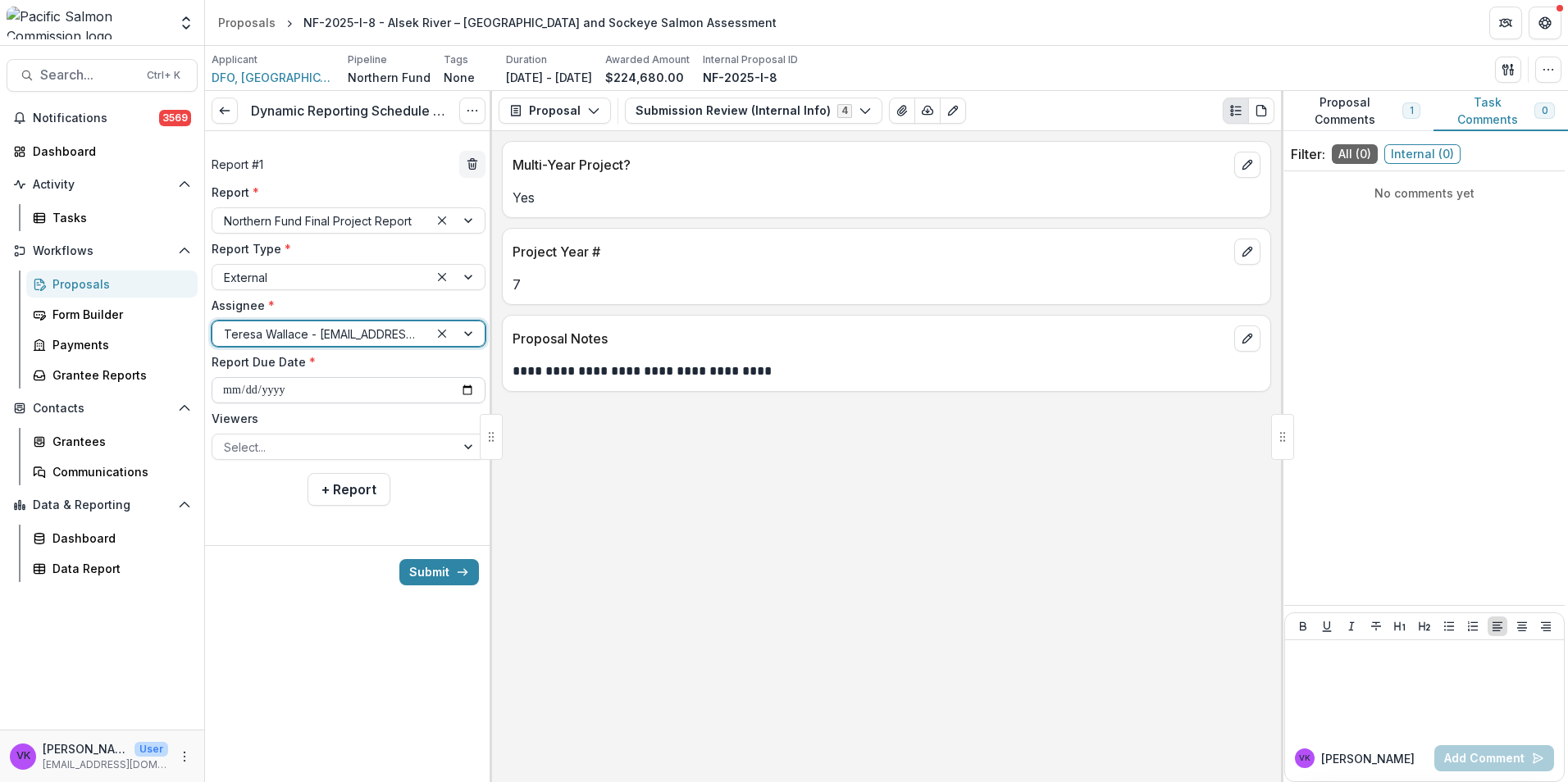
click at [465, 390] on input "**********" at bounding box center [348, 390] width 274 height 26
click at [467, 387] on input "**********" at bounding box center [348, 390] width 274 height 26
type input "**********"
drag, startPoint x: 441, startPoint y: 445, endPoint x: 420, endPoint y: 452, distance: 22.1
click at [441, 446] on div at bounding box center [334, 447] width 219 height 20
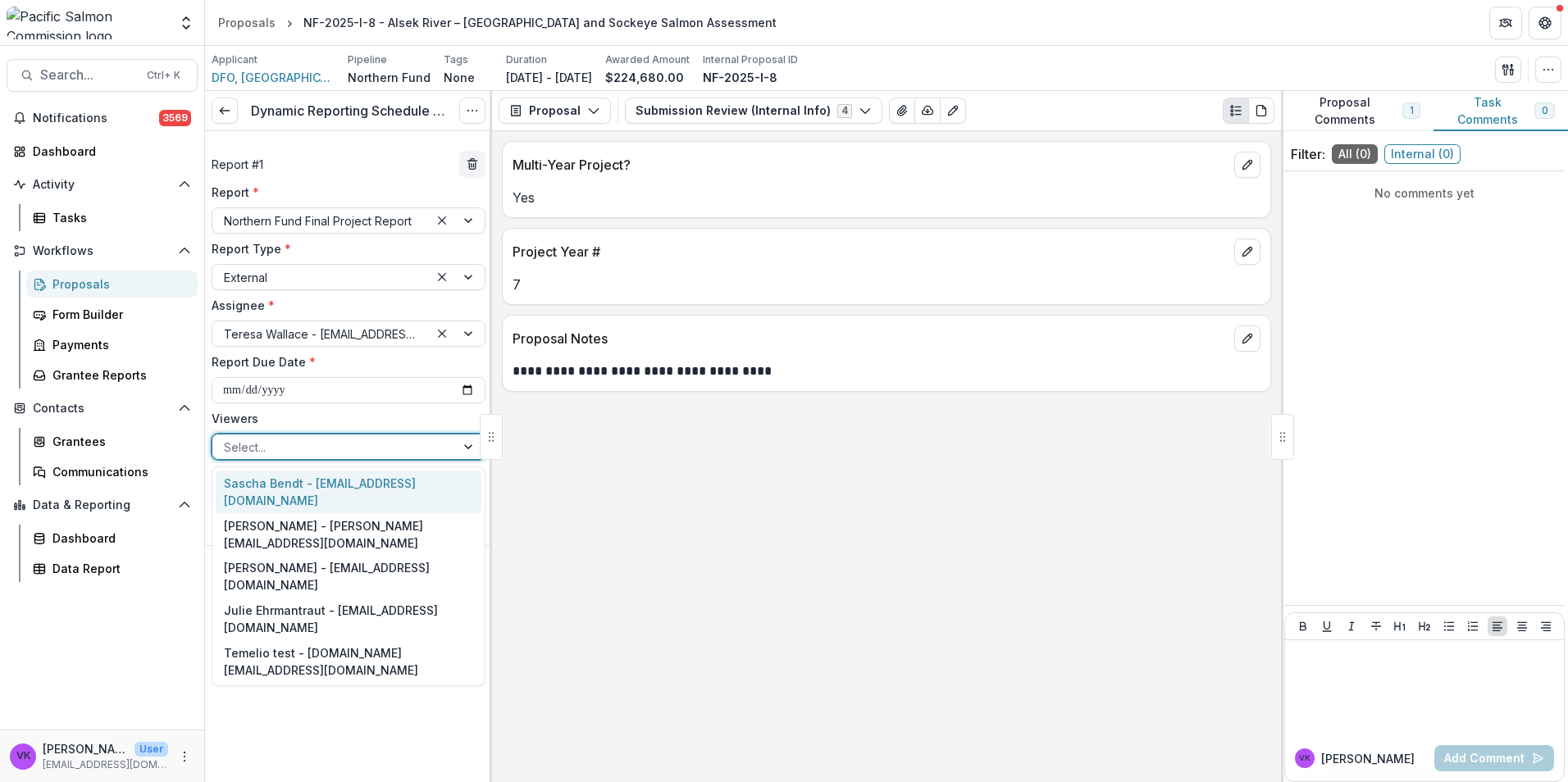
drag, startPoint x: 332, startPoint y: 479, endPoint x: 403, endPoint y: 464, distance: 72.6
click at [332, 478] on div "Sascha Bendt - [EMAIL_ADDRESS][DOMAIN_NAME]" at bounding box center [348, 492] width 266 height 43
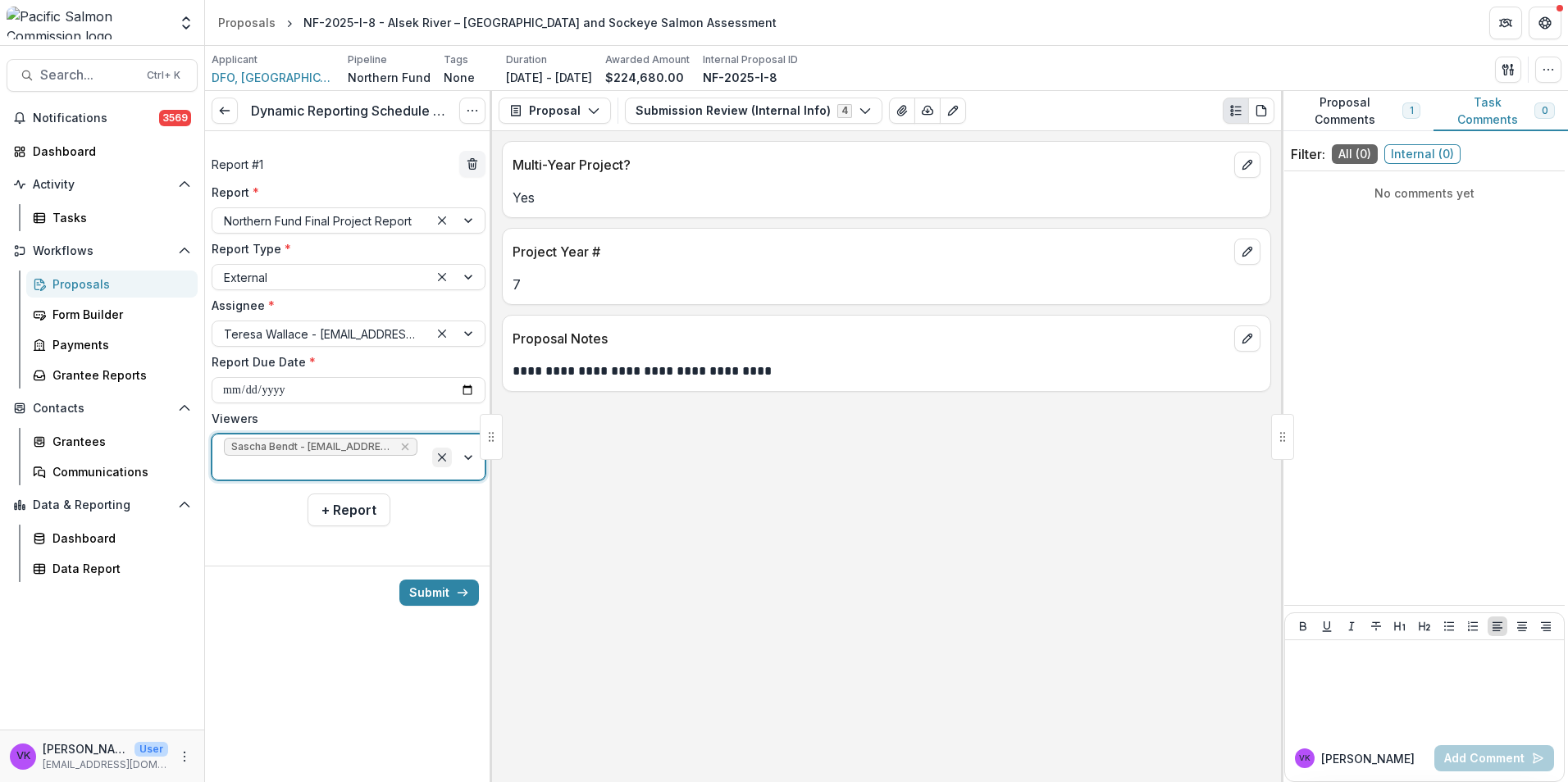
drag, startPoint x: 471, startPoint y: 445, endPoint x: 450, endPoint y: 453, distance: 22.5
click at [471, 444] on div at bounding box center [457, 457] width 56 height 45
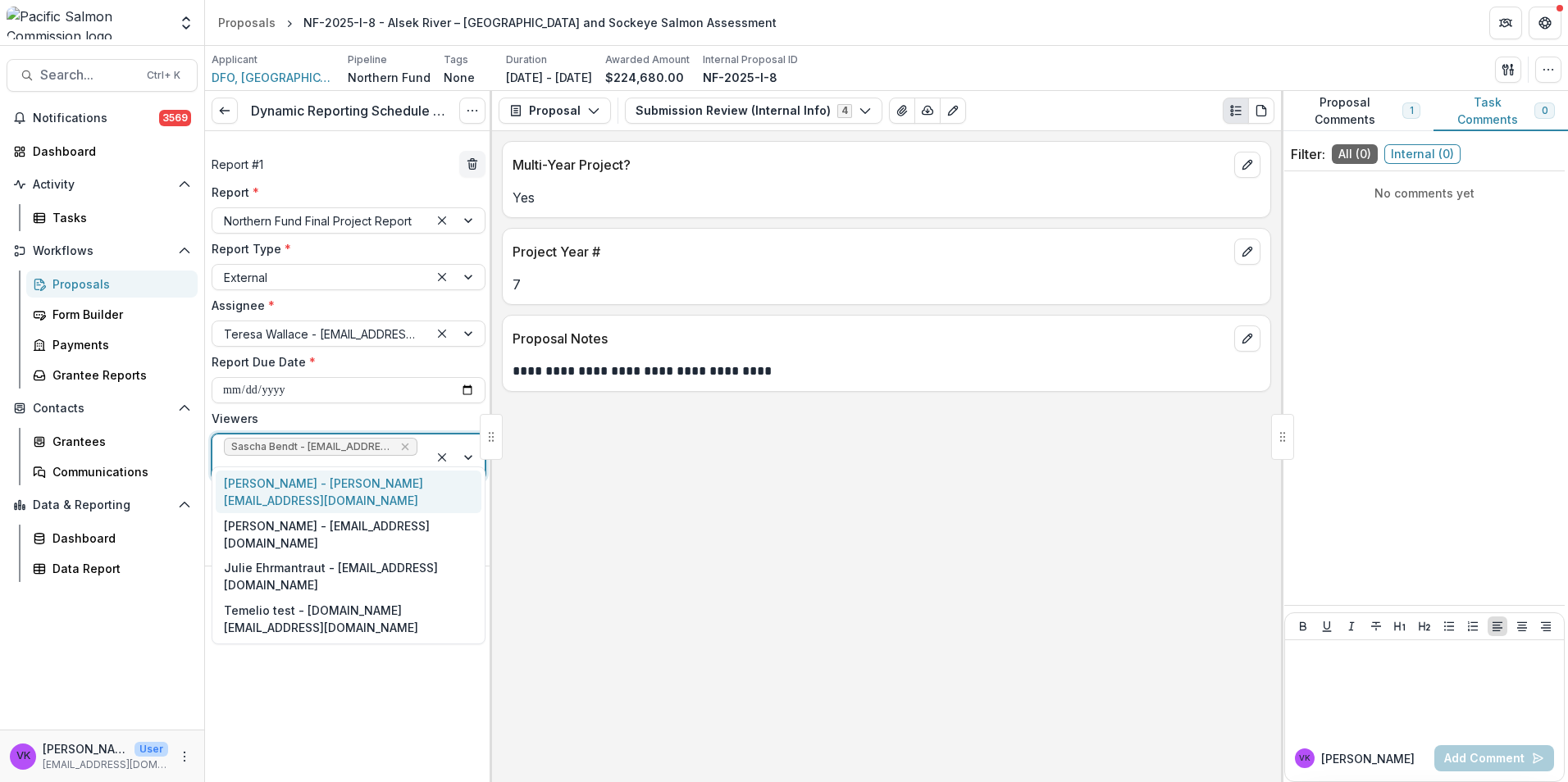
click at [347, 481] on div "[PERSON_NAME] - [PERSON_NAME][EMAIL_ADDRESS][DOMAIN_NAME]" at bounding box center [348, 492] width 266 height 43
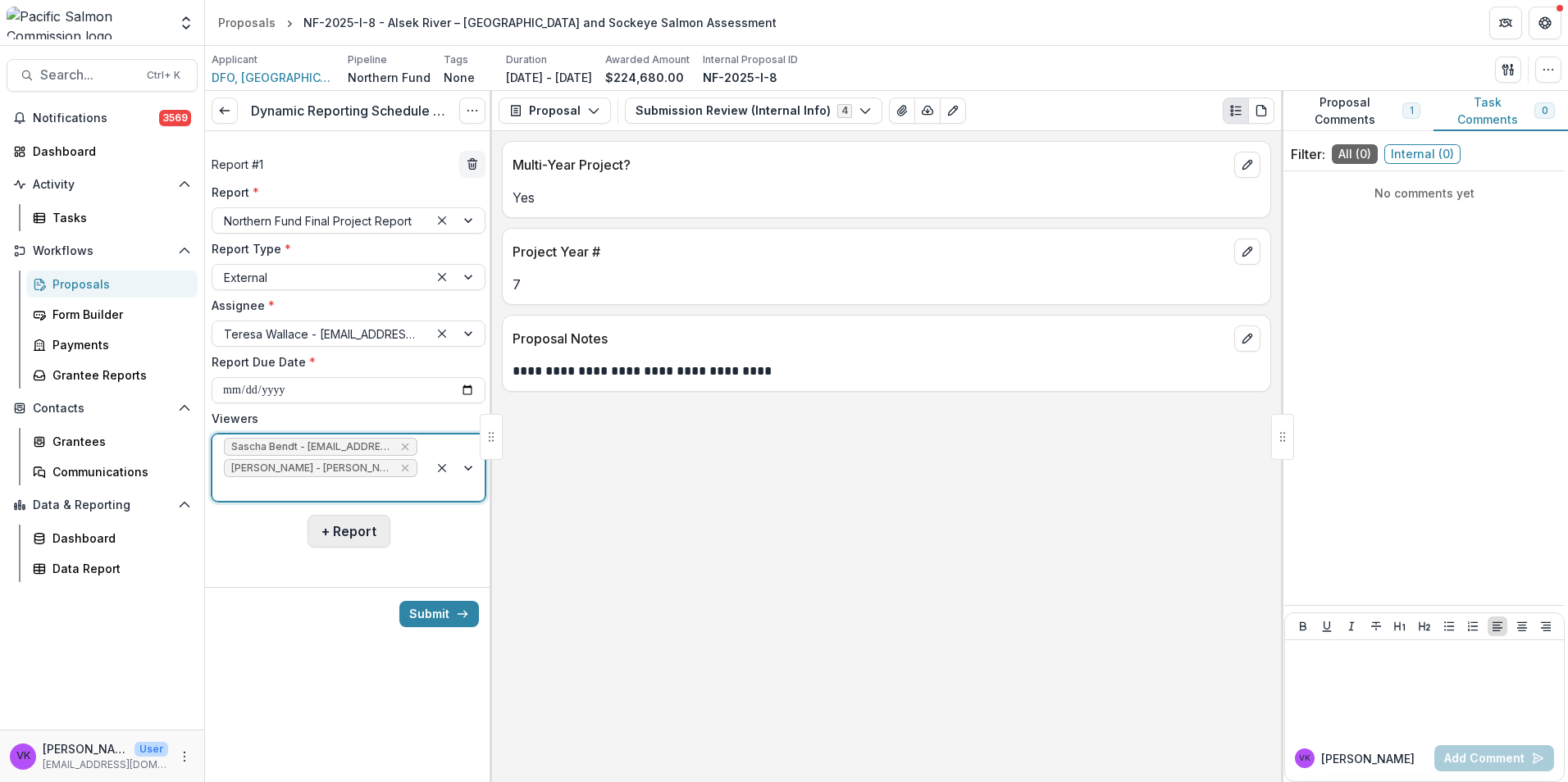
drag, startPoint x: 364, startPoint y: 510, endPoint x: 876, endPoint y: 558, distance: 514.2
click at [364, 515] on button "+ Report" at bounding box center [349, 532] width 83 height 33
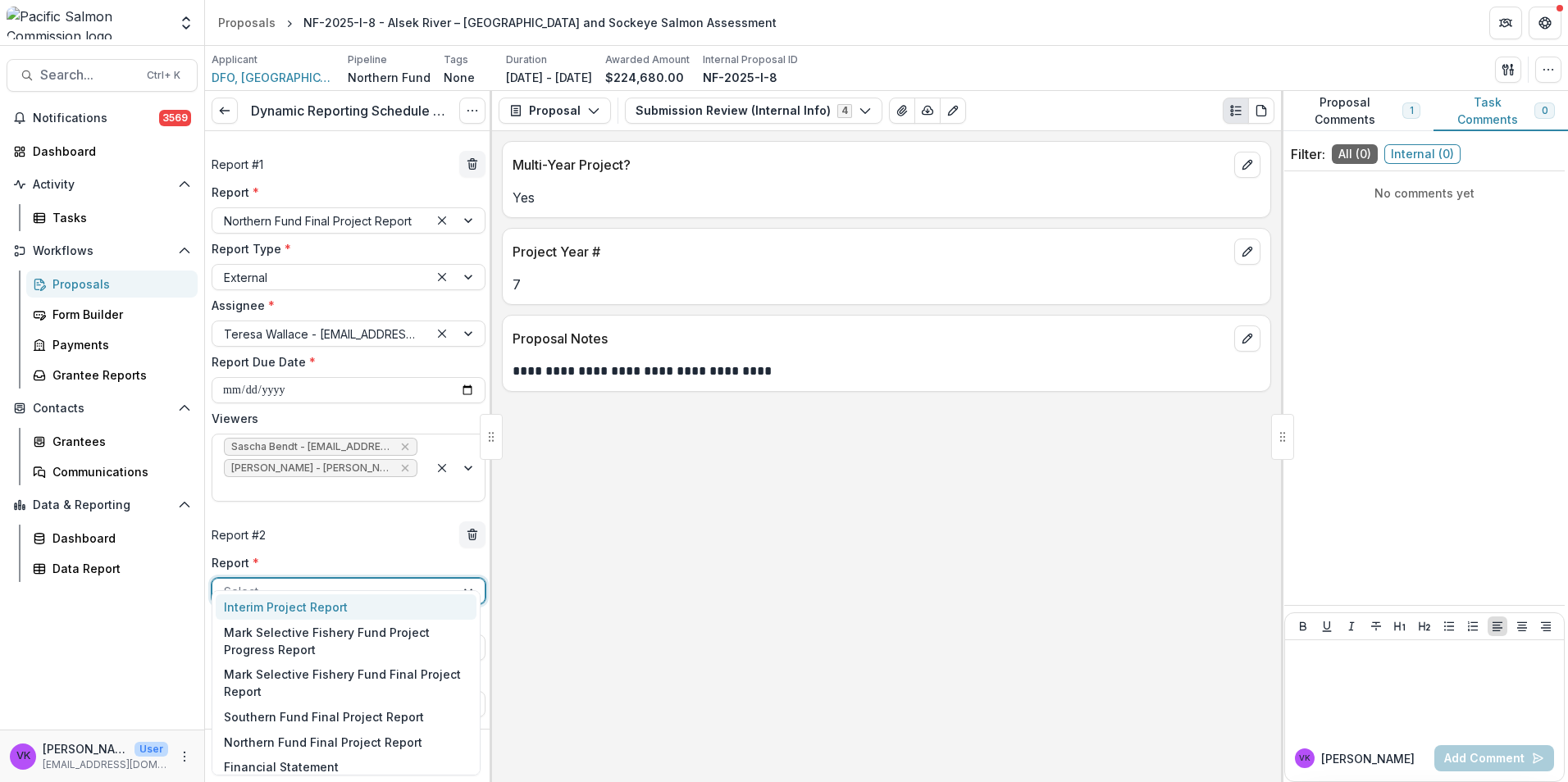
click at [354, 581] on div at bounding box center [334, 591] width 219 height 20
click at [333, 769] on div "Financial Statement" at bounding box center [346, 767] width 261 height 25
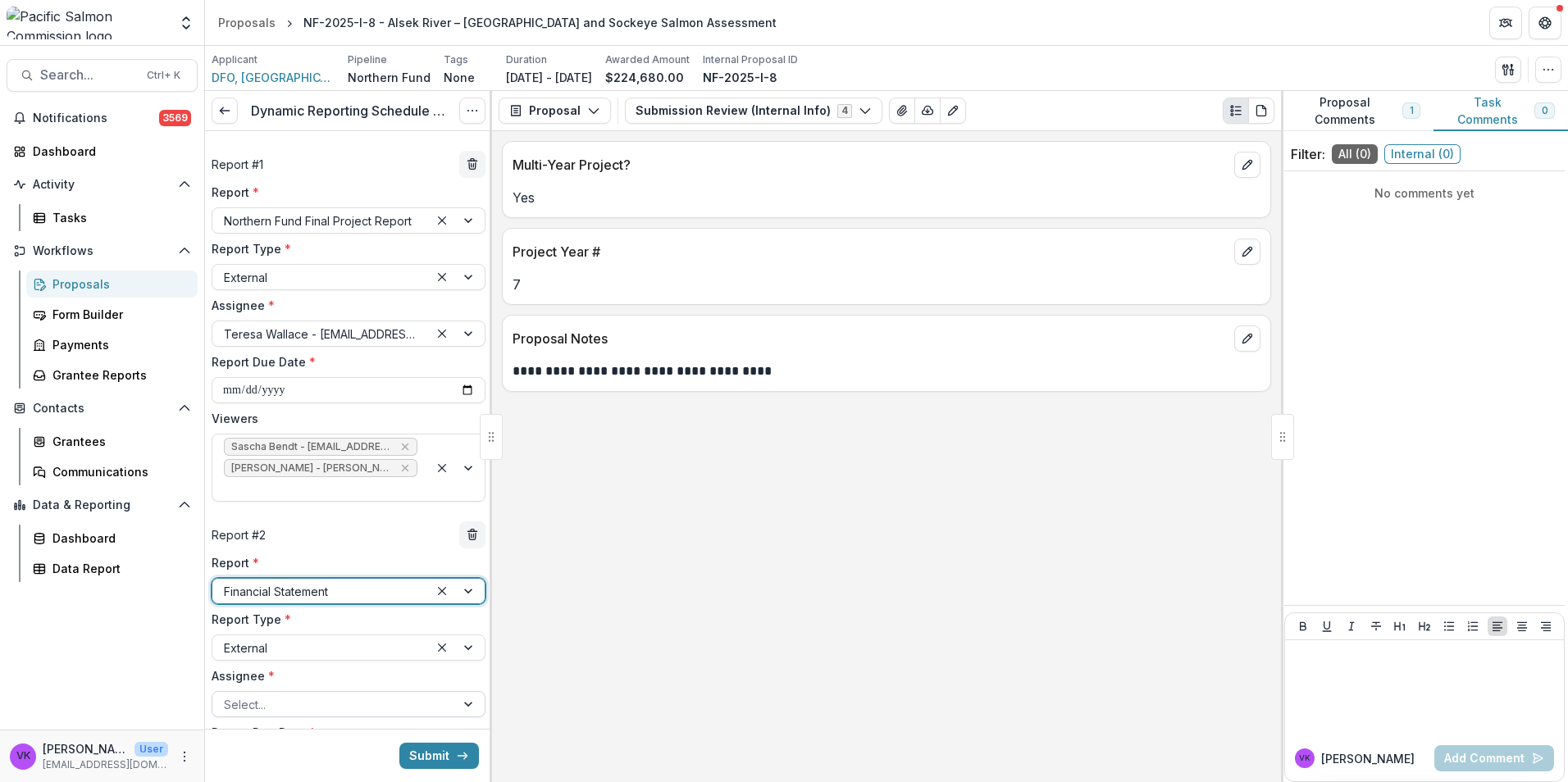
click at [426, 694] on div at bounding box center [334, 704] width 219 height 20
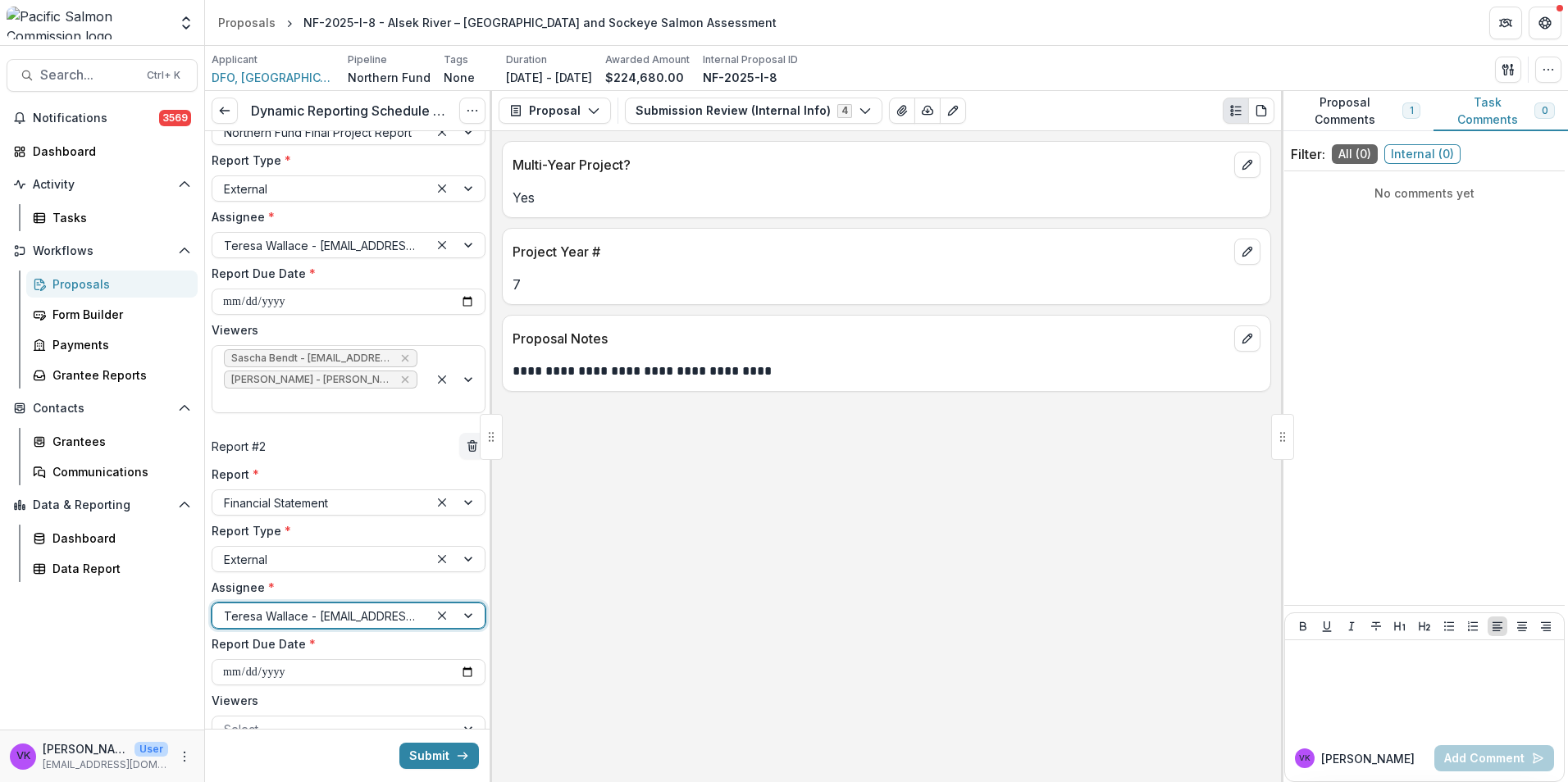
scroll to position [166, 0]
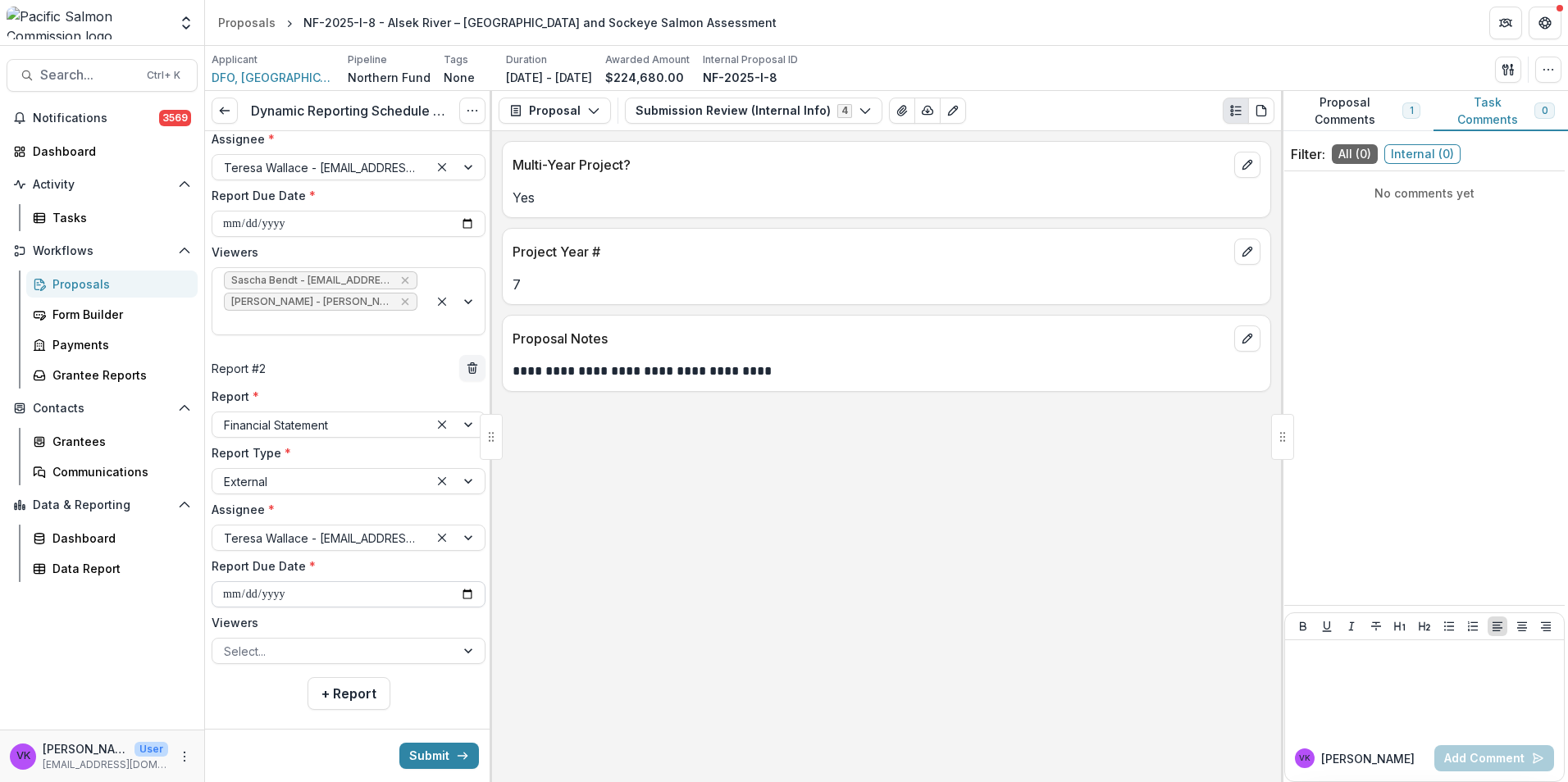
click at [413, 581] on input "**********" at bounding box center [348, 594] width 274 height 26
click at [470, 581] on input "**********" at bounding box center [348, 594] width 274 height 26
click at [463, 581] on input "**********" at bounding box center [348, 594] width 274 height 26
type input "**********"
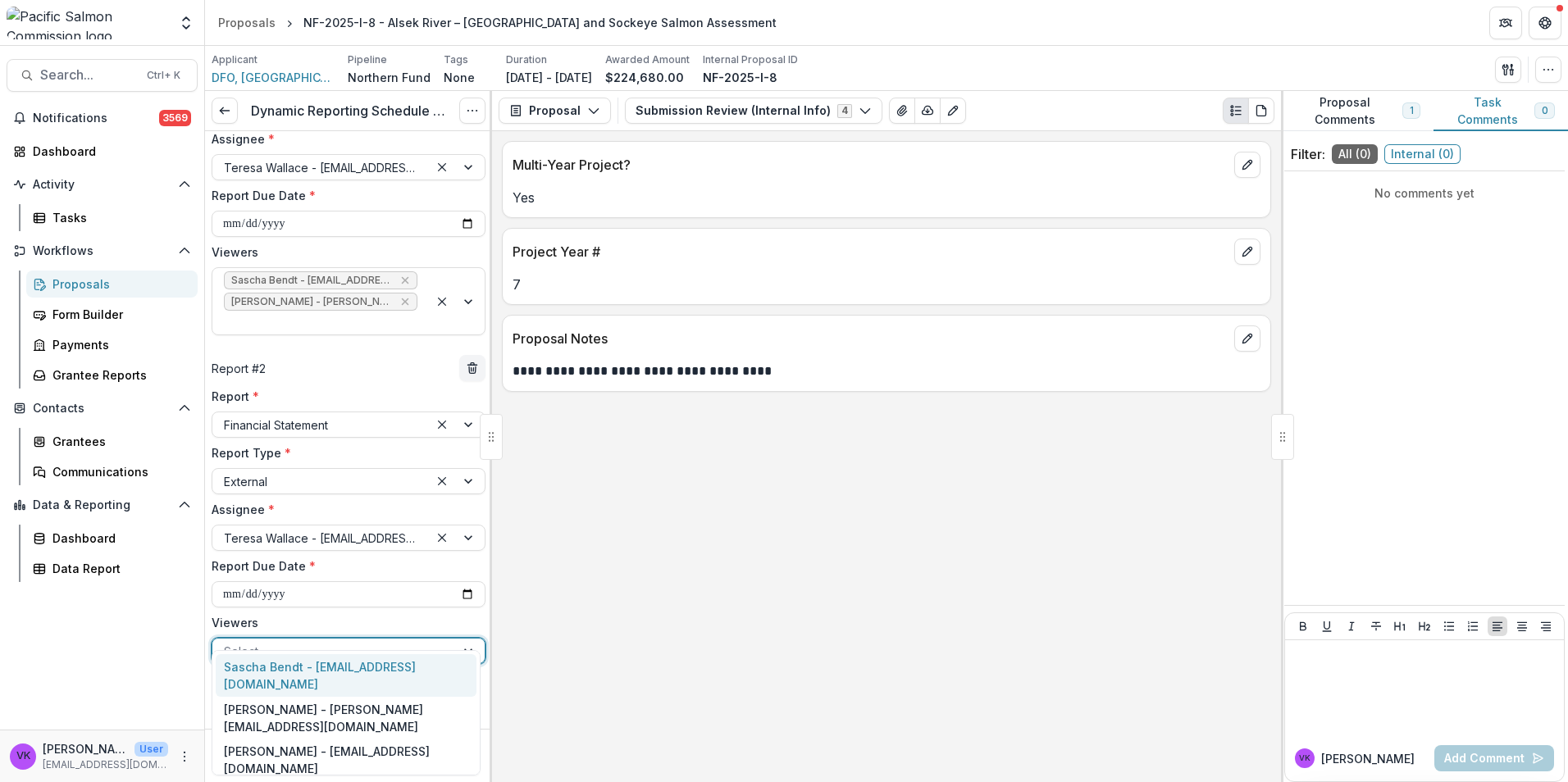
click at [458, 639] on div at bounding box center [470, 651] width 30 height 24
click at [354, 664] on div "Sascha Bendt - [EMAIL_ADDRESS][DOMAIN_NAME]" at bounding box center [346, 676] width 261 height 43
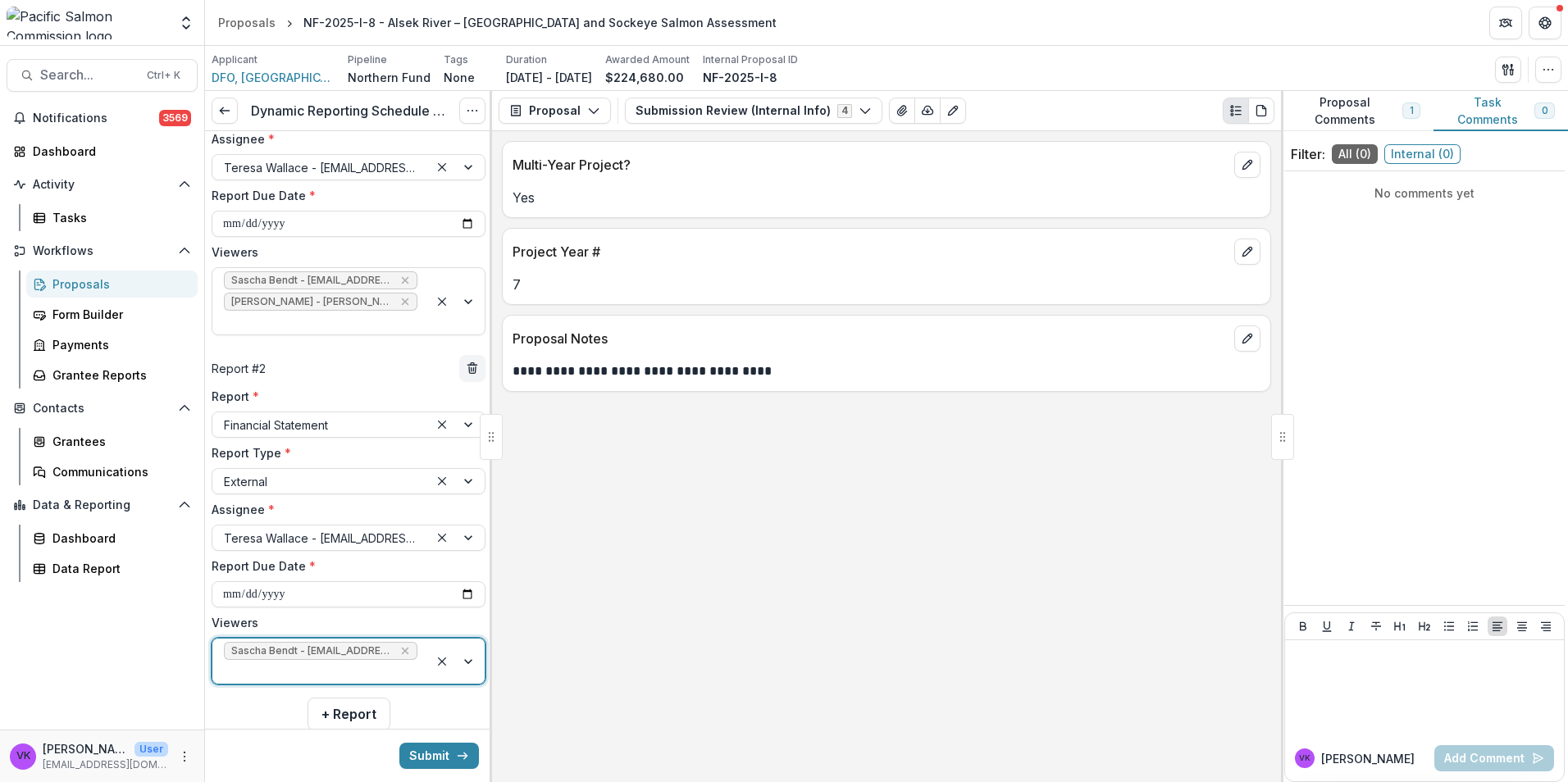
click at [462, 639] on div at bounding box center [457, 661] width 56 height 45
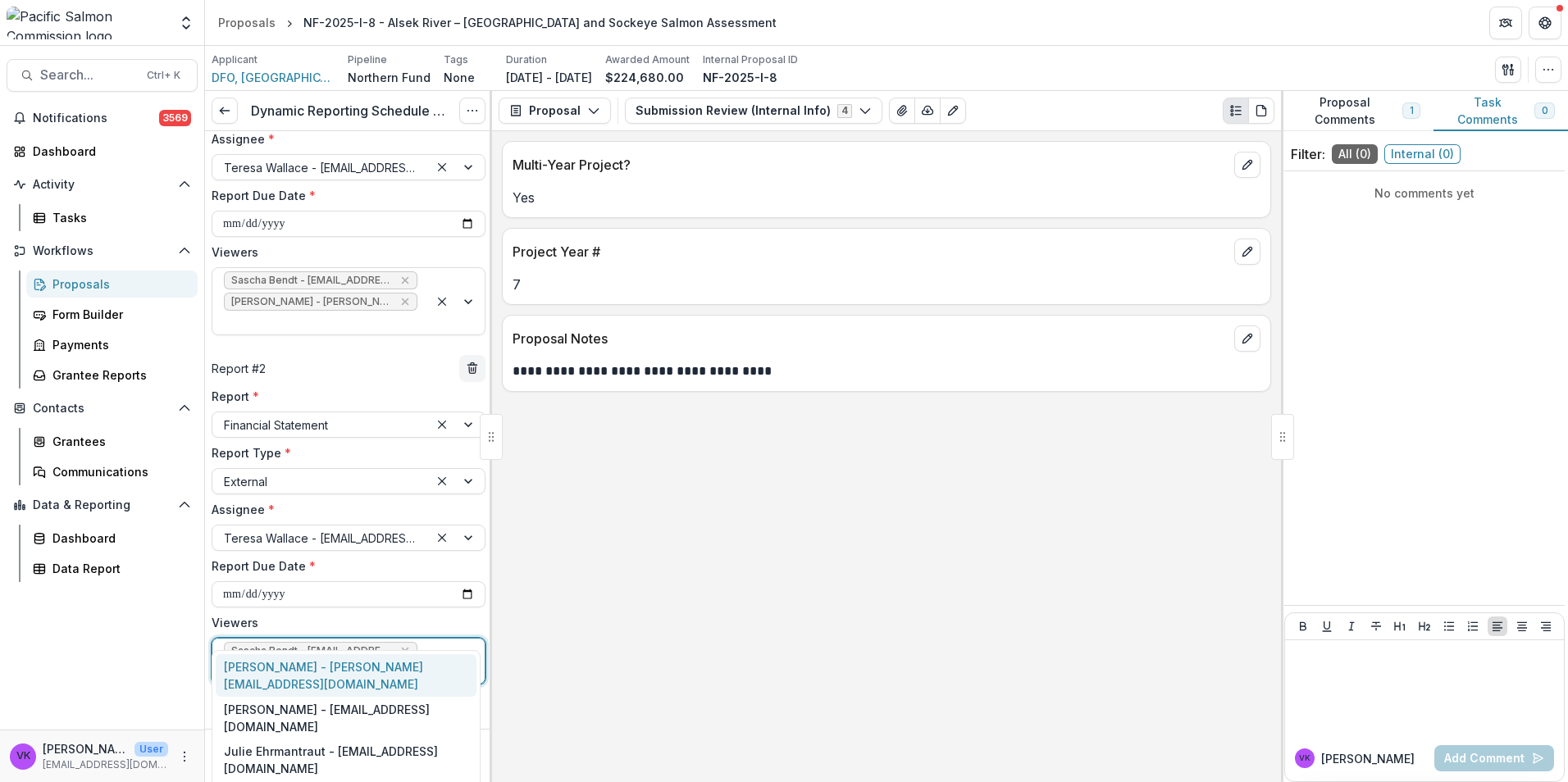
click at [337, 671] on div "[PERSON_NAME] - [PERSON_NAME][EMAIL_ADDRESS][DOMAIN_NAME]" at bounding box center [346, 676] width 261 height 43
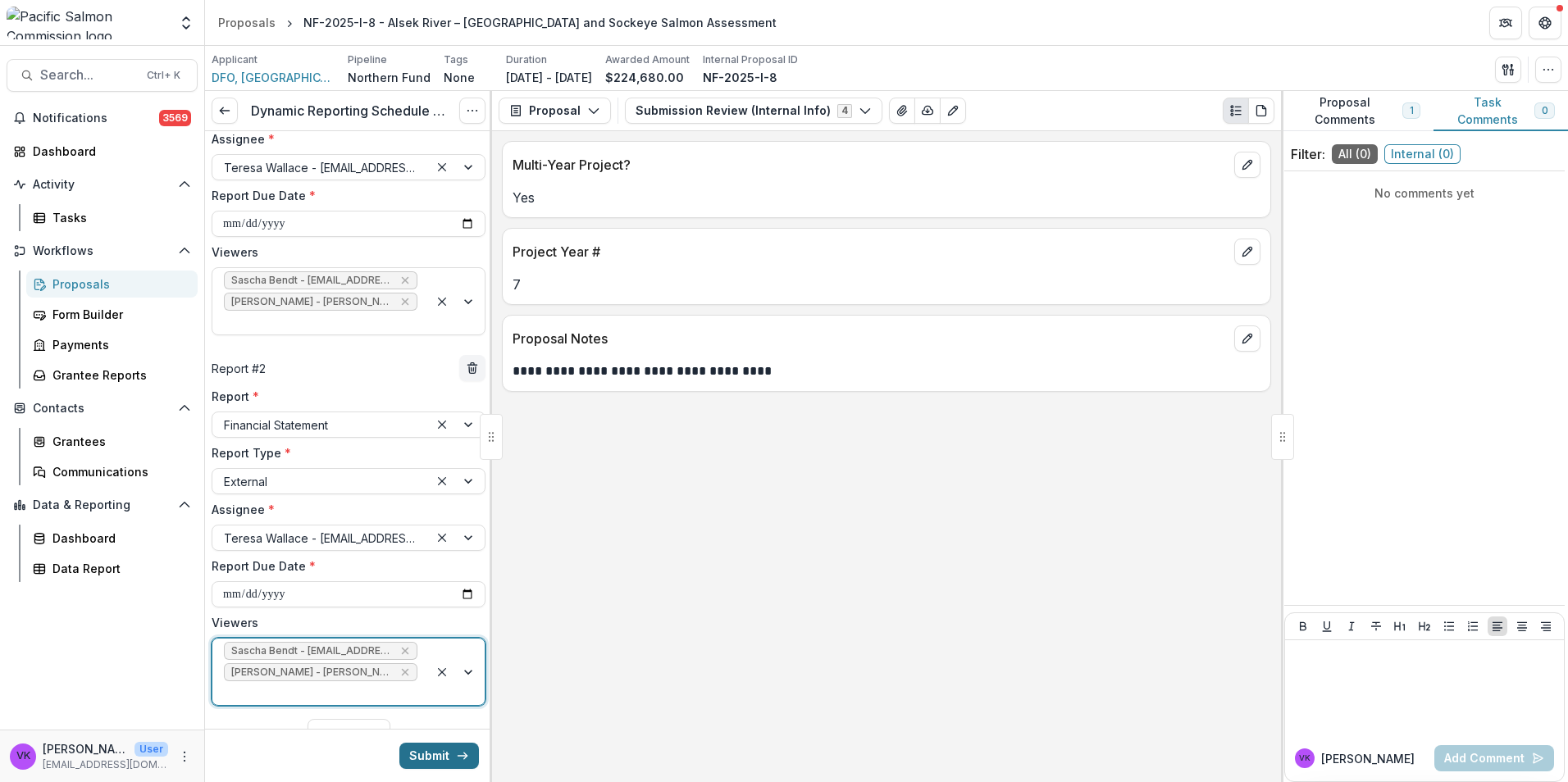
click at [433, 759] on button "Submit" at bounding box center [439, 755] width 79 height 26
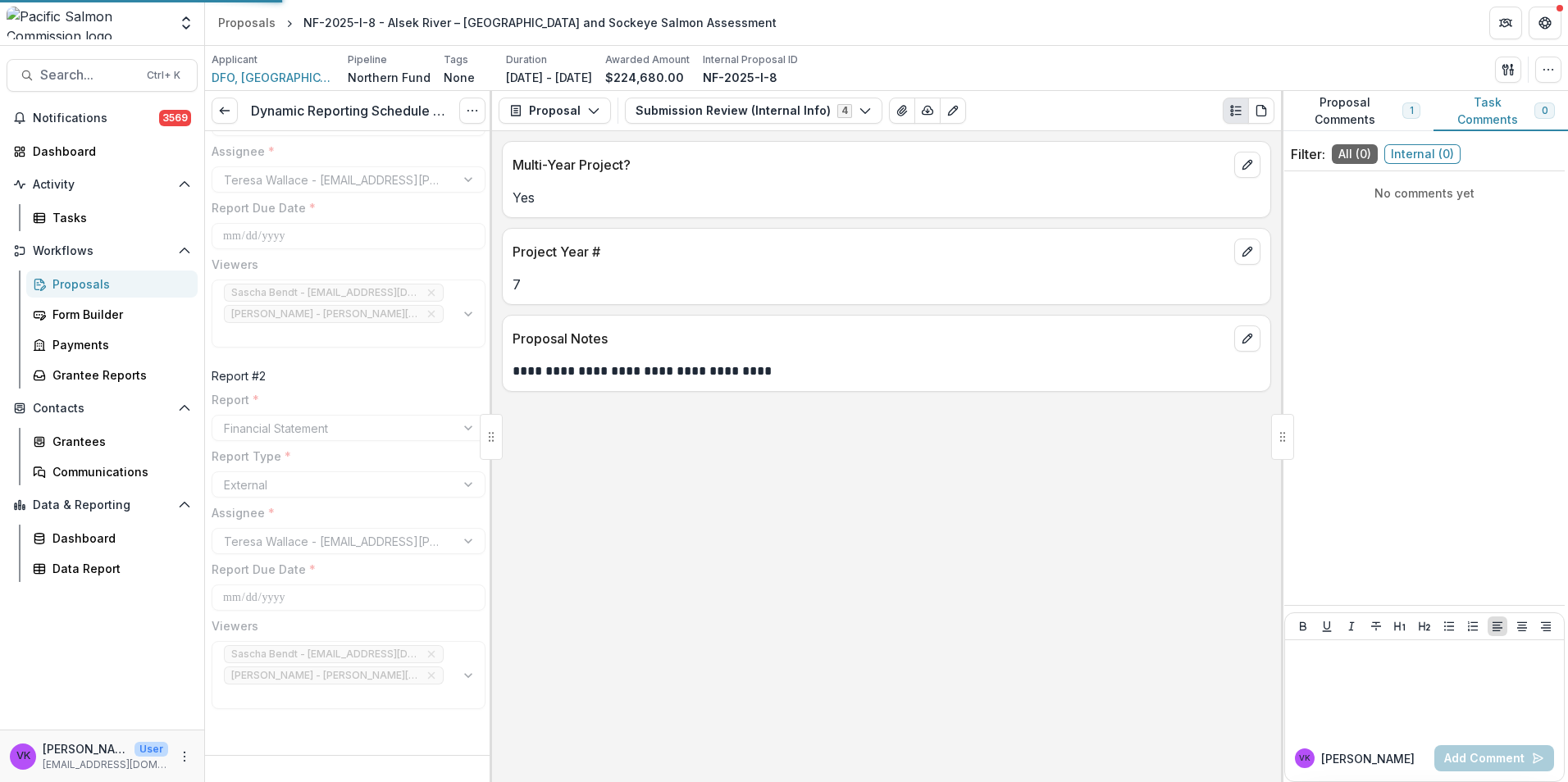
scroll to position [104, 0]
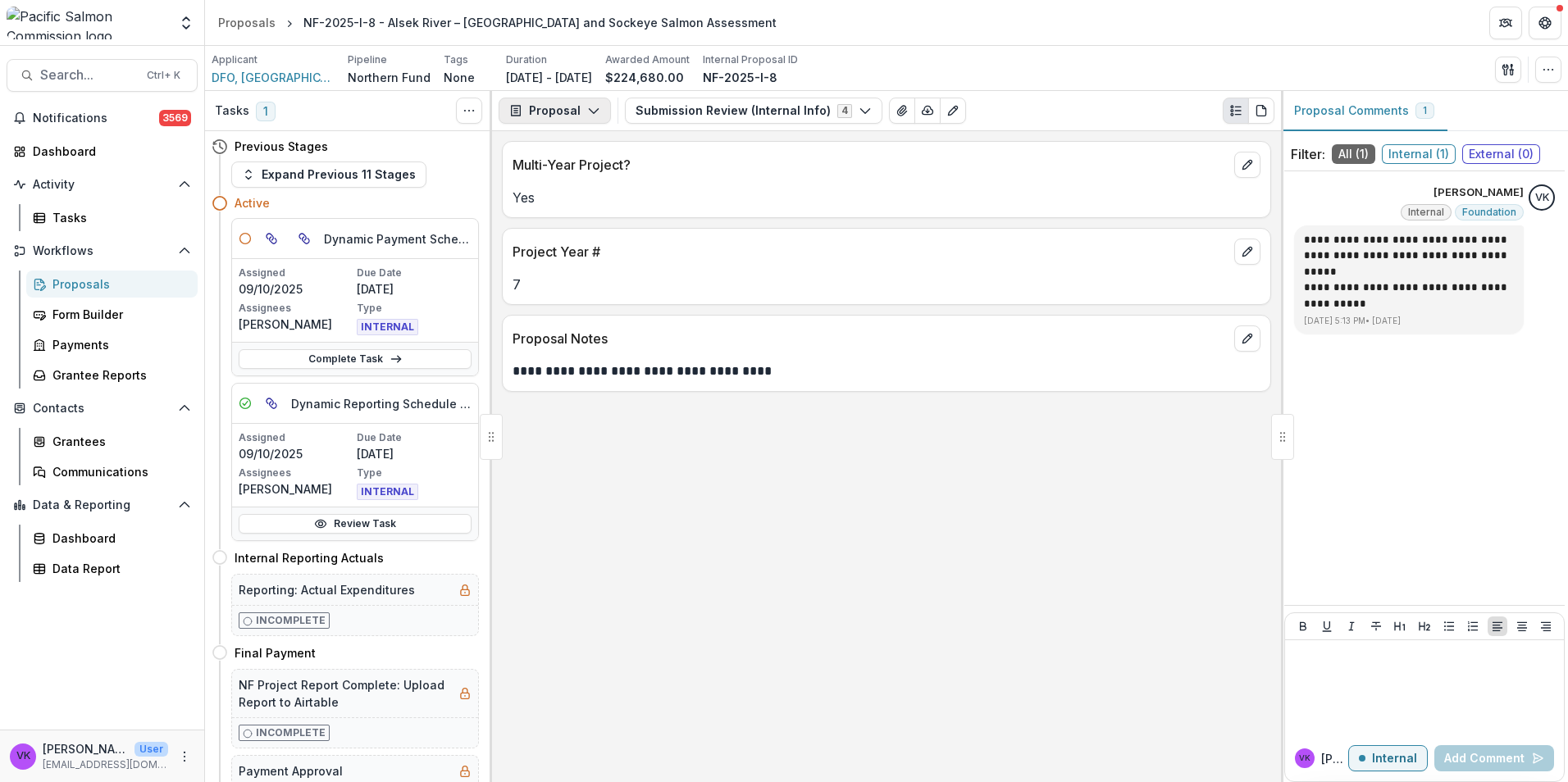
click at [593, 104] on icon "button" at bounding box center [594, 111] width 14 height 14
click at [574, 198] on div "Reports" at bounding box center [606, 202] width 150 height 17
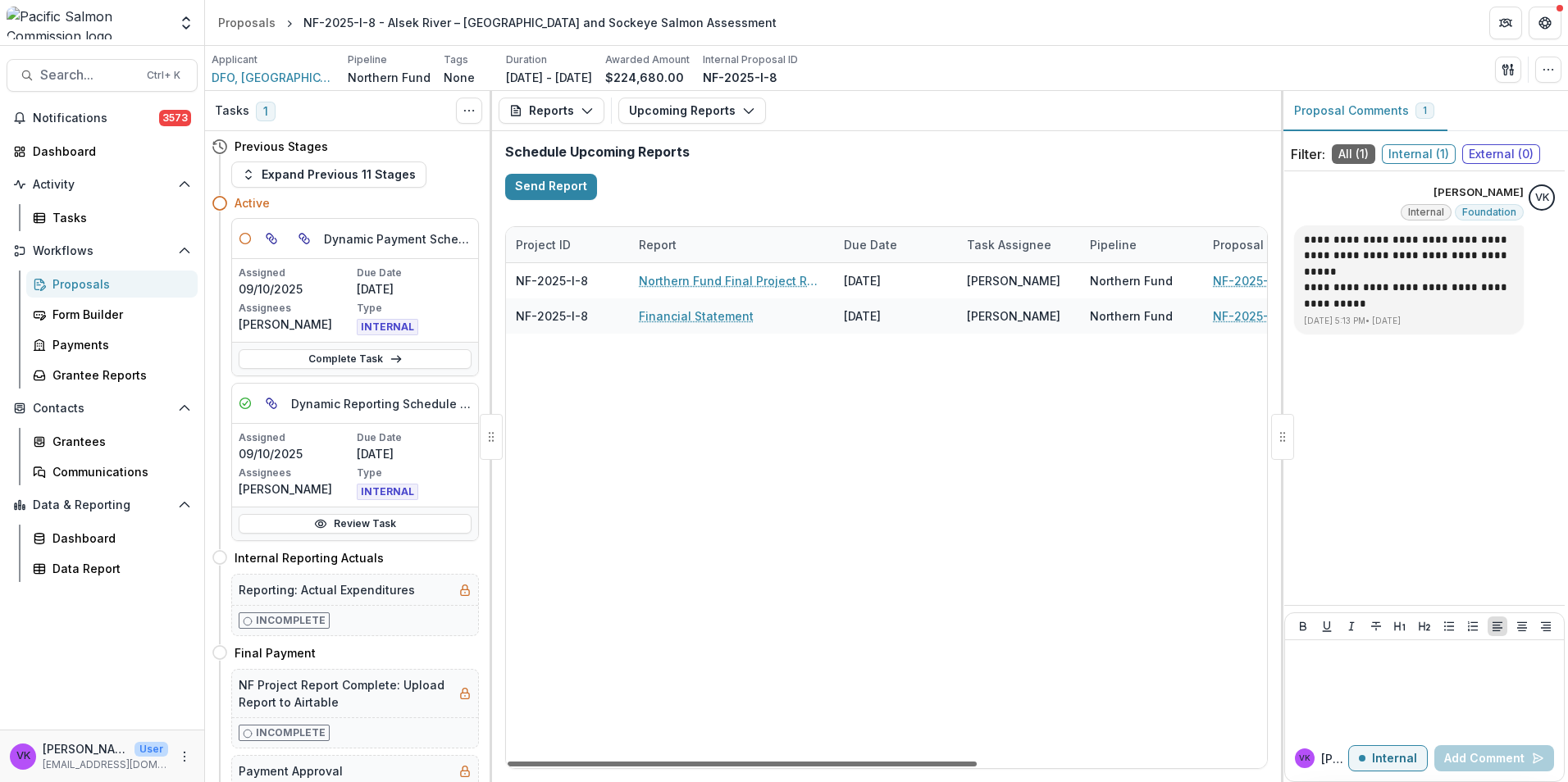
drag, startPoint x: 830, startPoint y: 765, endPoint x: 813, endPoint y: 769, distance: 17.5
click at [813, 767] on div at bounding box center [741, 764] width 469 height 5
drag, startPoint x: 903, startPoint y: 761, endPoint x: 807, endPoint y: 796, distance: 102.2
click at [807, 767] on div at bounding box center [741, 764] width 469 height 5
click at [892, 762] on div at bounding box center [741, 764] width 469 height 5
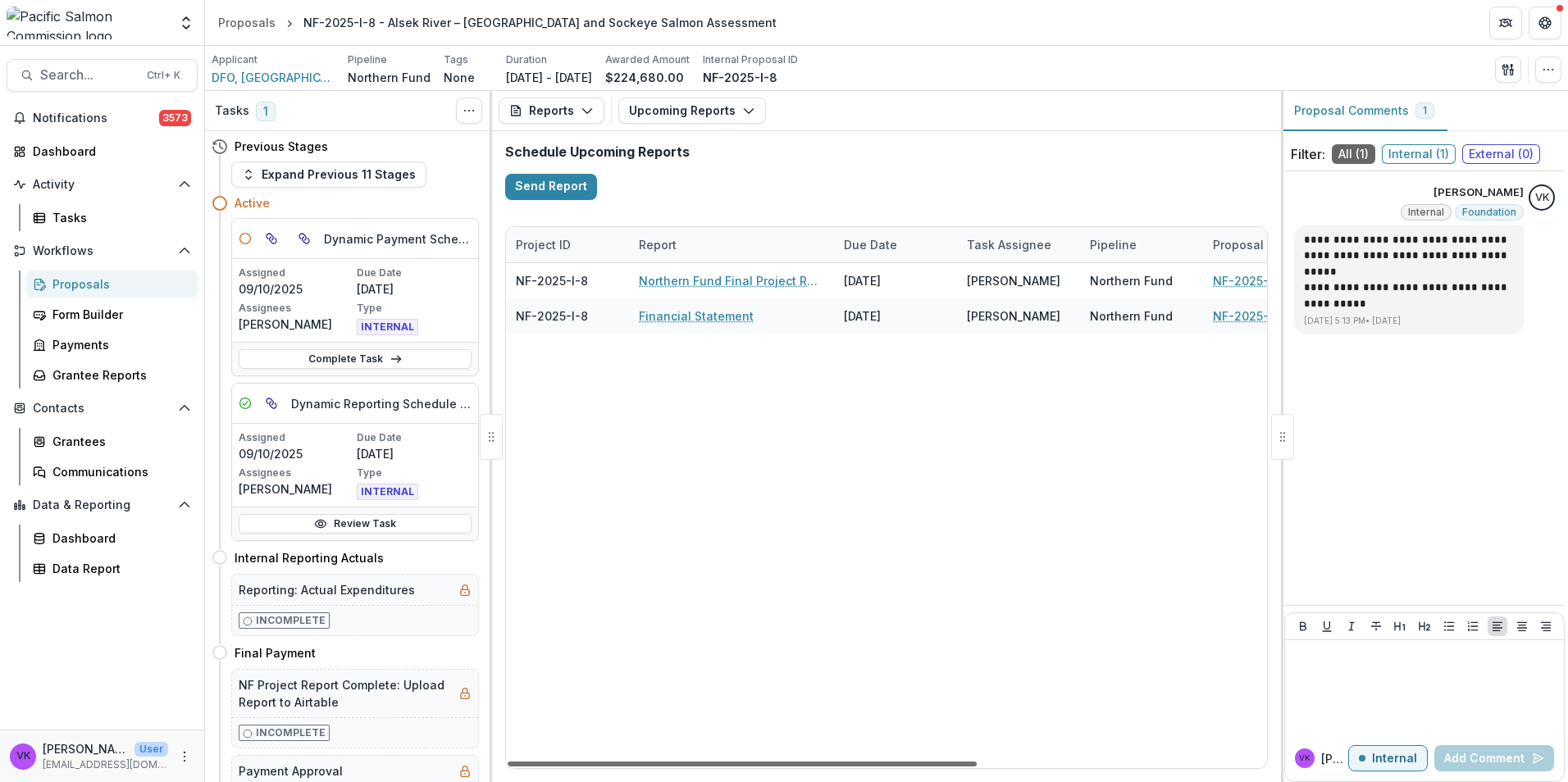
drag, startPoint x: 912, startPoint y: 759, endPoint x: 340, endPoint y: 749, distance: 572.1
click at [508, 762] on div at bounding box center [741, 764] width 469 height 5
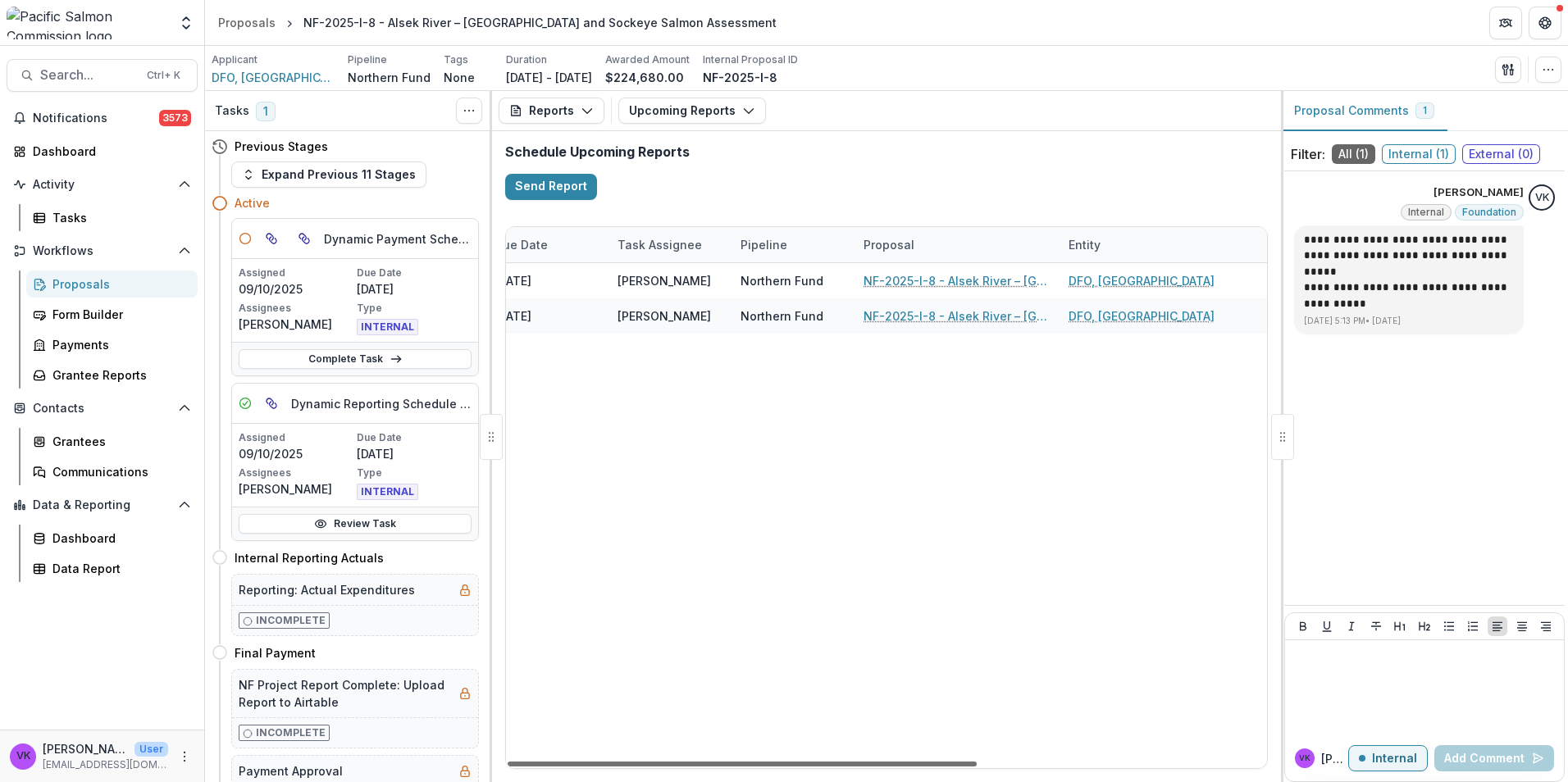
scroll to position [0, 469]
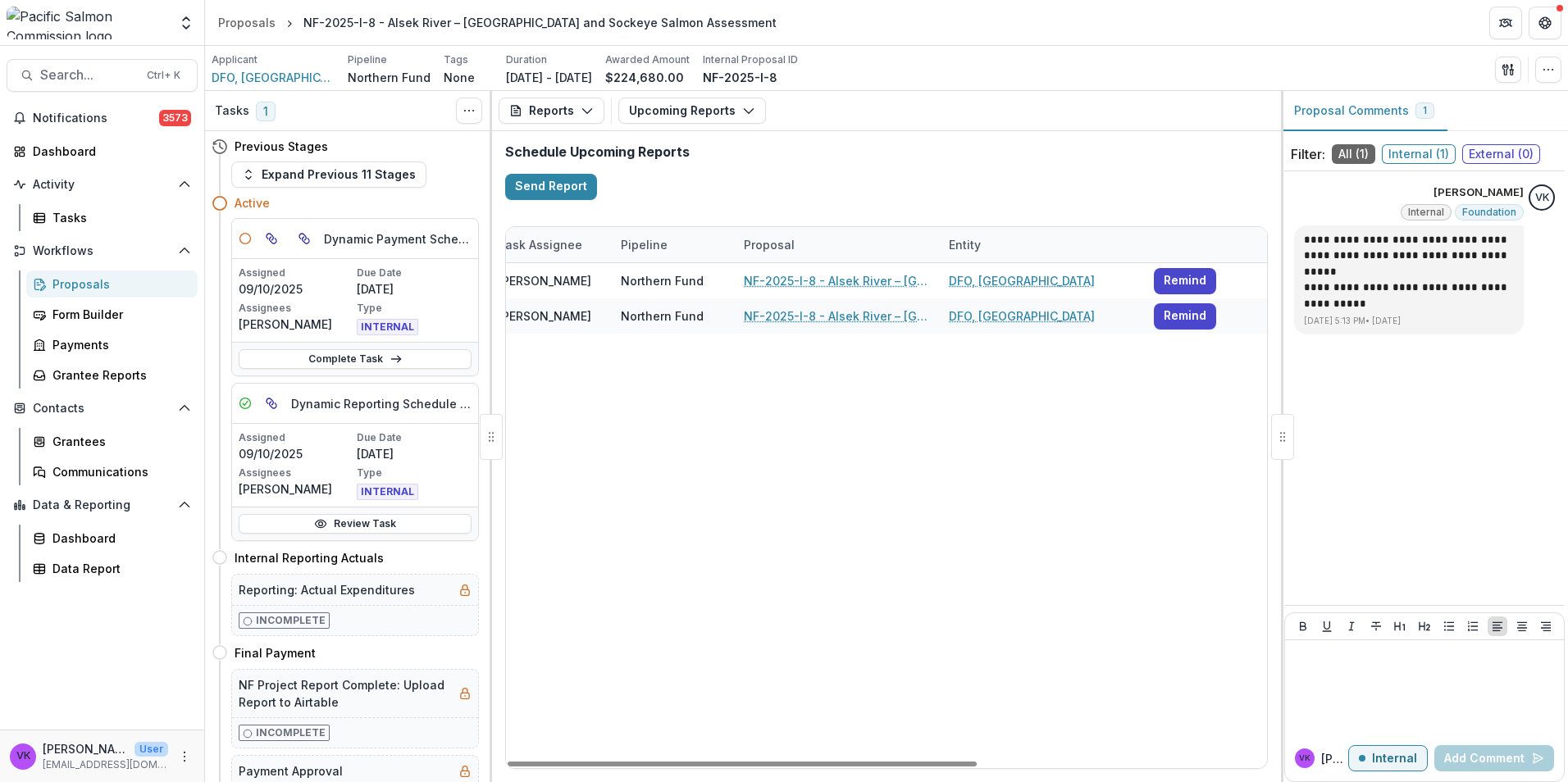
drag, startPoint x: 1031, startPoint y: 768, endPoint x: 17, endPoint y: 669, distance: 1018.8
click at [508, 762] on div at bounding box center [741, 764] width 469 height 5
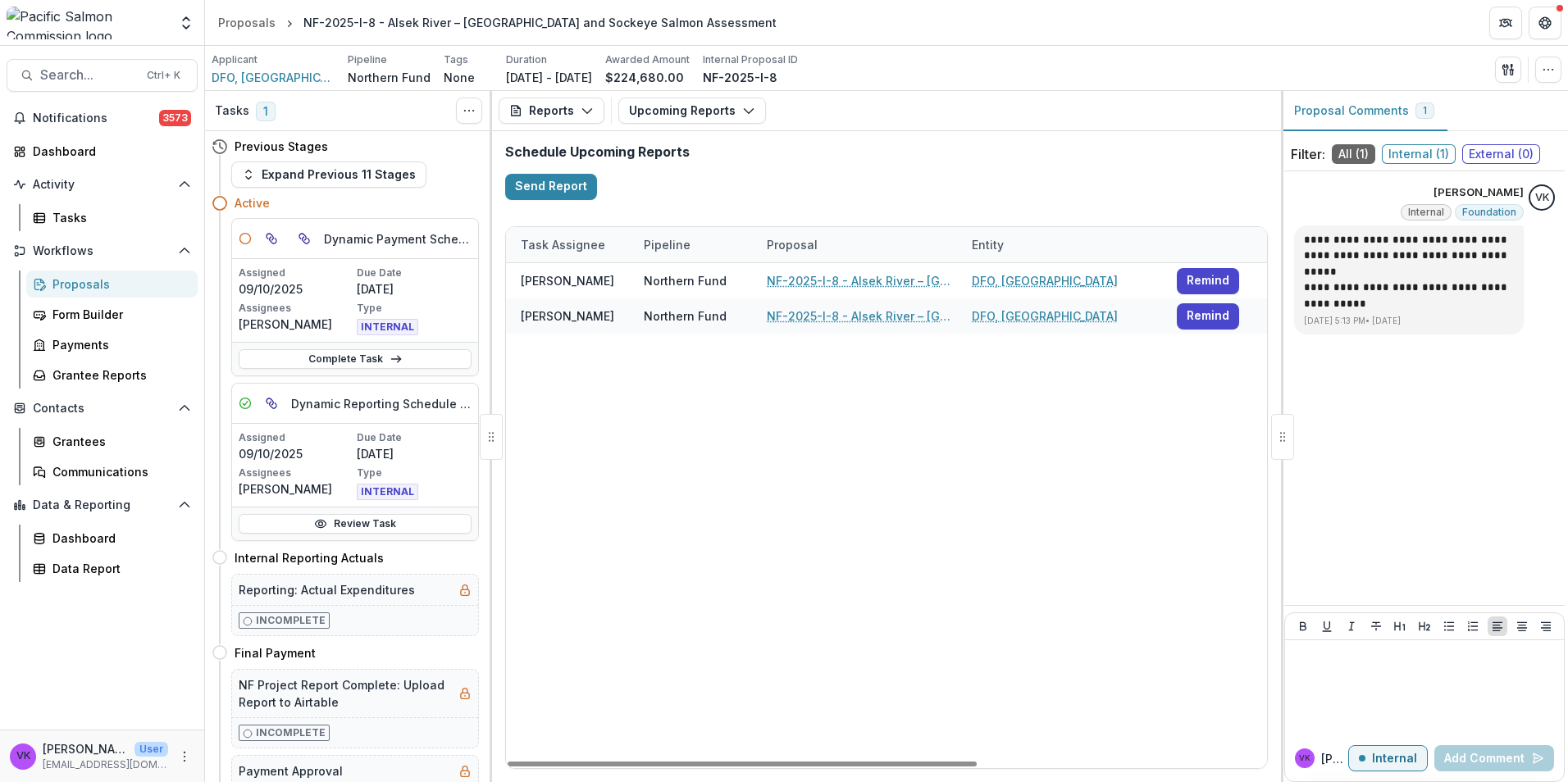
scroll to position [0, 0]
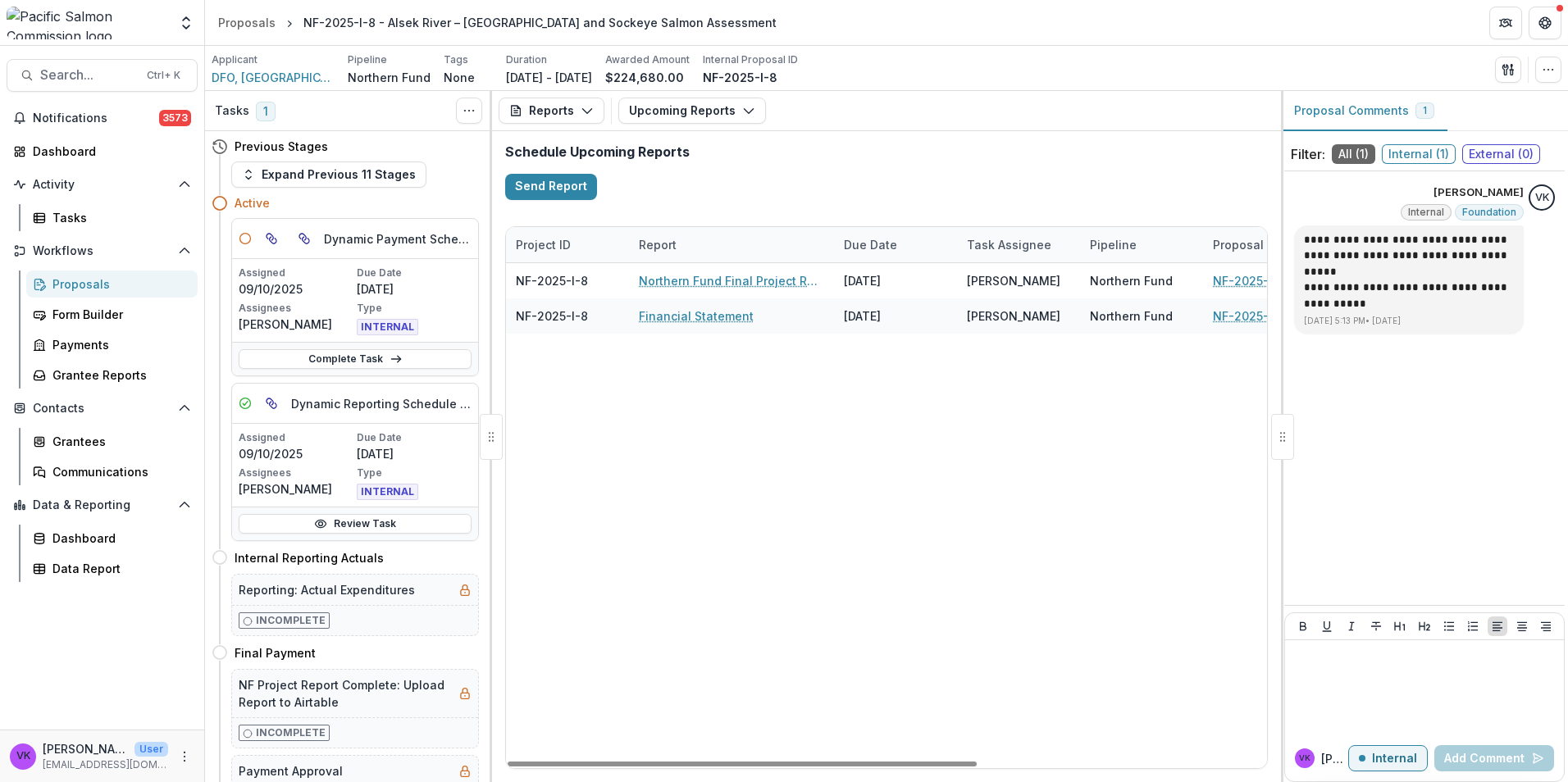
drag, startPoint x: 814, startPoint y: 765, endPoint x: 0, endPoint y: 659, distance: 820.9
click at [508, 762] on div at bounding box center [741, 764] width 469 height 5
drag, startPoint x: 74, startPoint y: 286, endPoint x: 283, endPoint y: 309, distance: 210.3
click at [75, 286] on div "Proposals" at bounding box center [118, 284] width 132 height 17
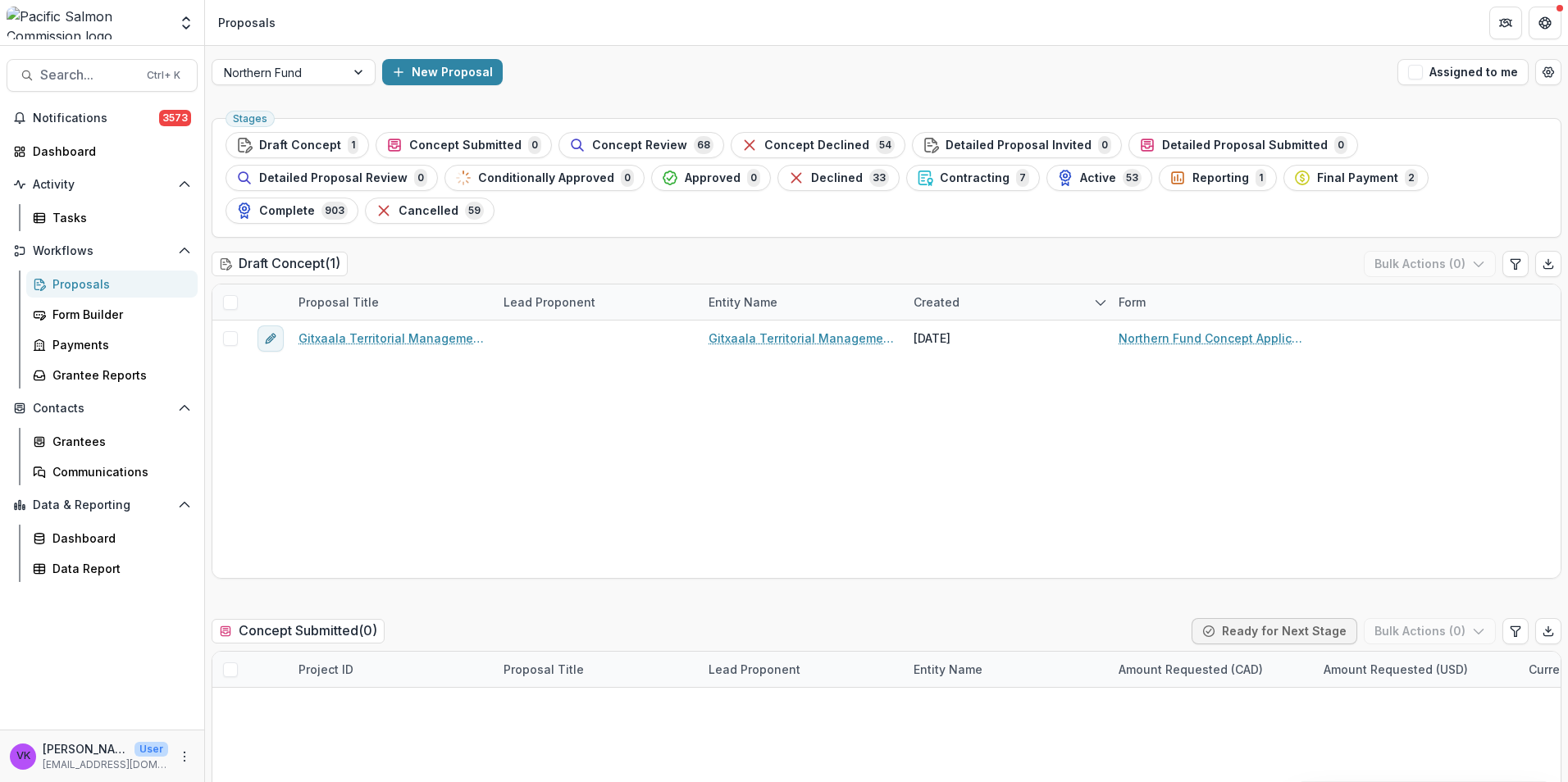
click at [940, 177] on span "Contracting" at bounding box center [974, 178] width 70 height 14
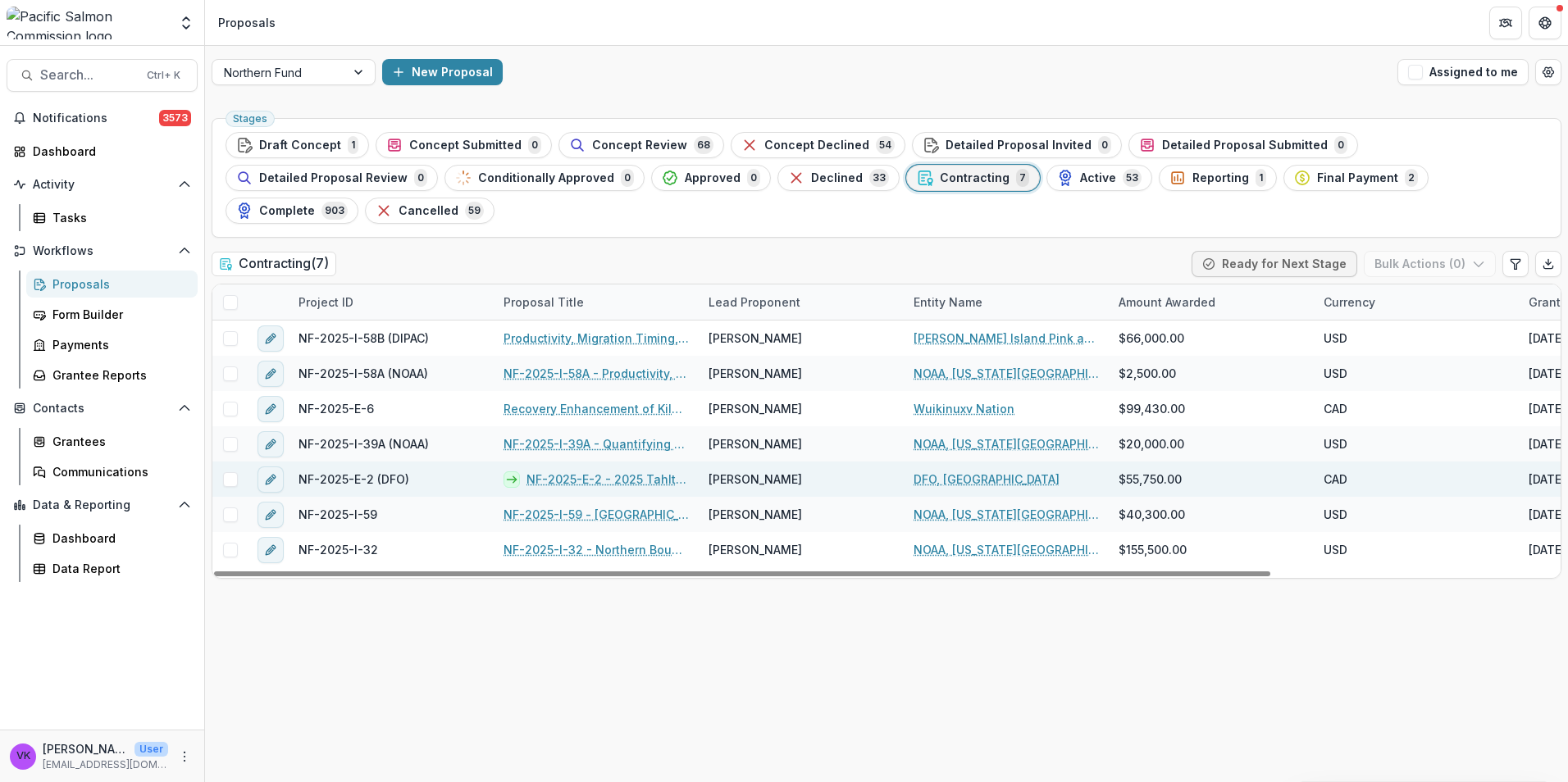
click at [616, 471] on link "NF-2025-E-2 - 2025 Tahltan Lake Limnology and Productivity Investigations – Yea…" at bounding box center [608, 479] width 162 height 17
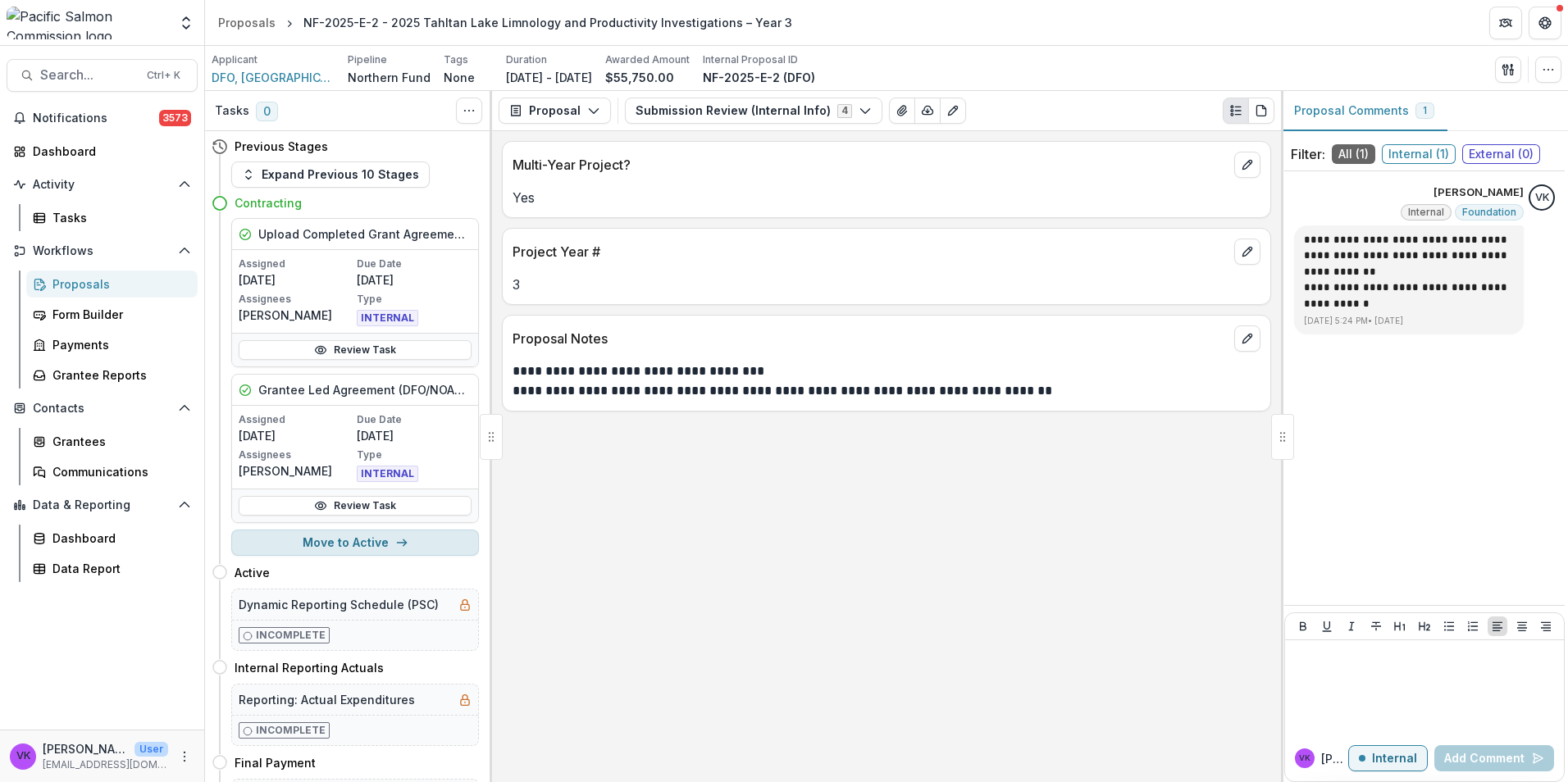
click at [306, 536] on button "Move to Active" at bounding box center [355, 542] width 247 height 26
select select "******"
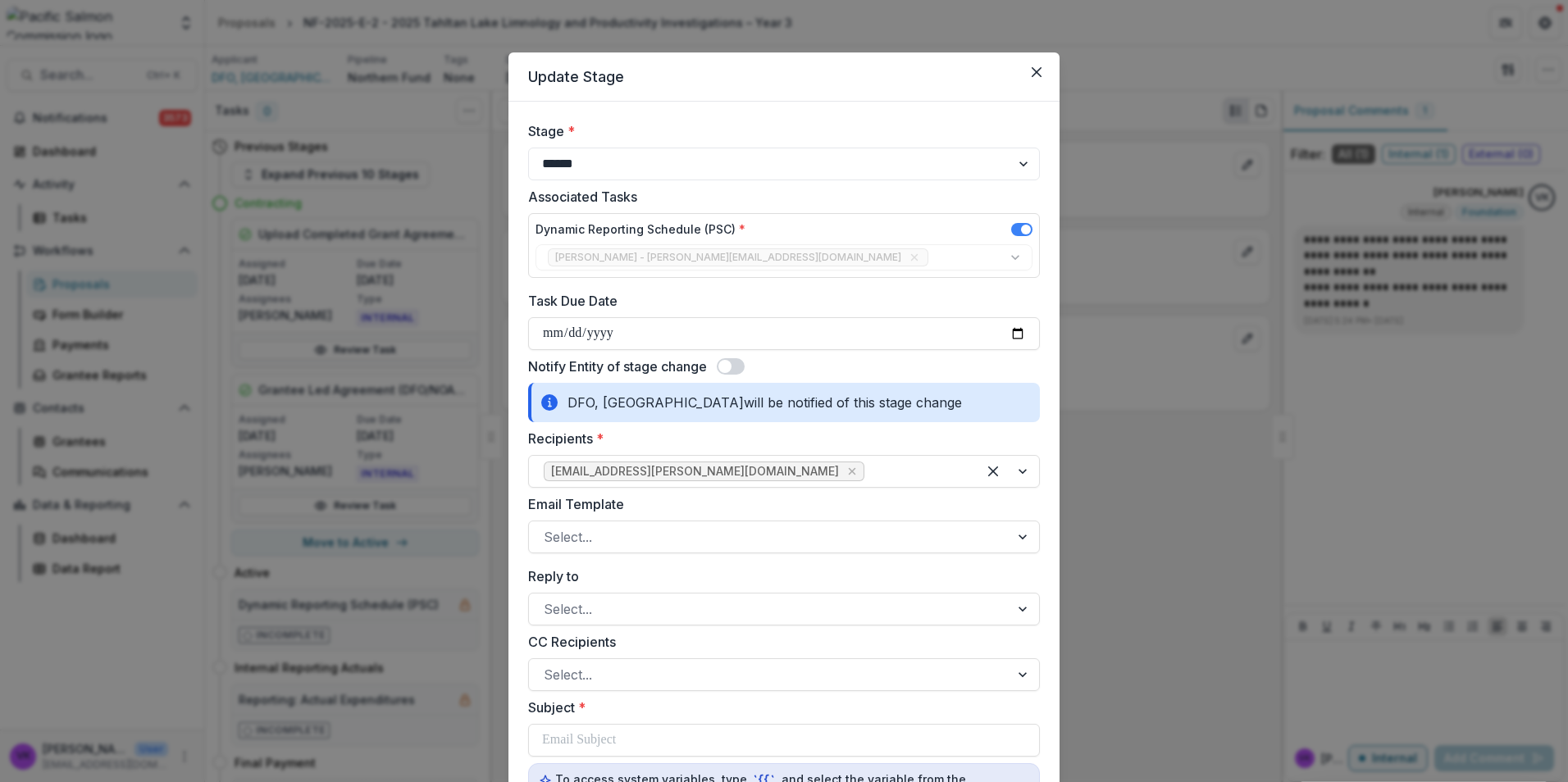
click at [743, 367] on span at bounding box center [730, 366] width 28 height 16
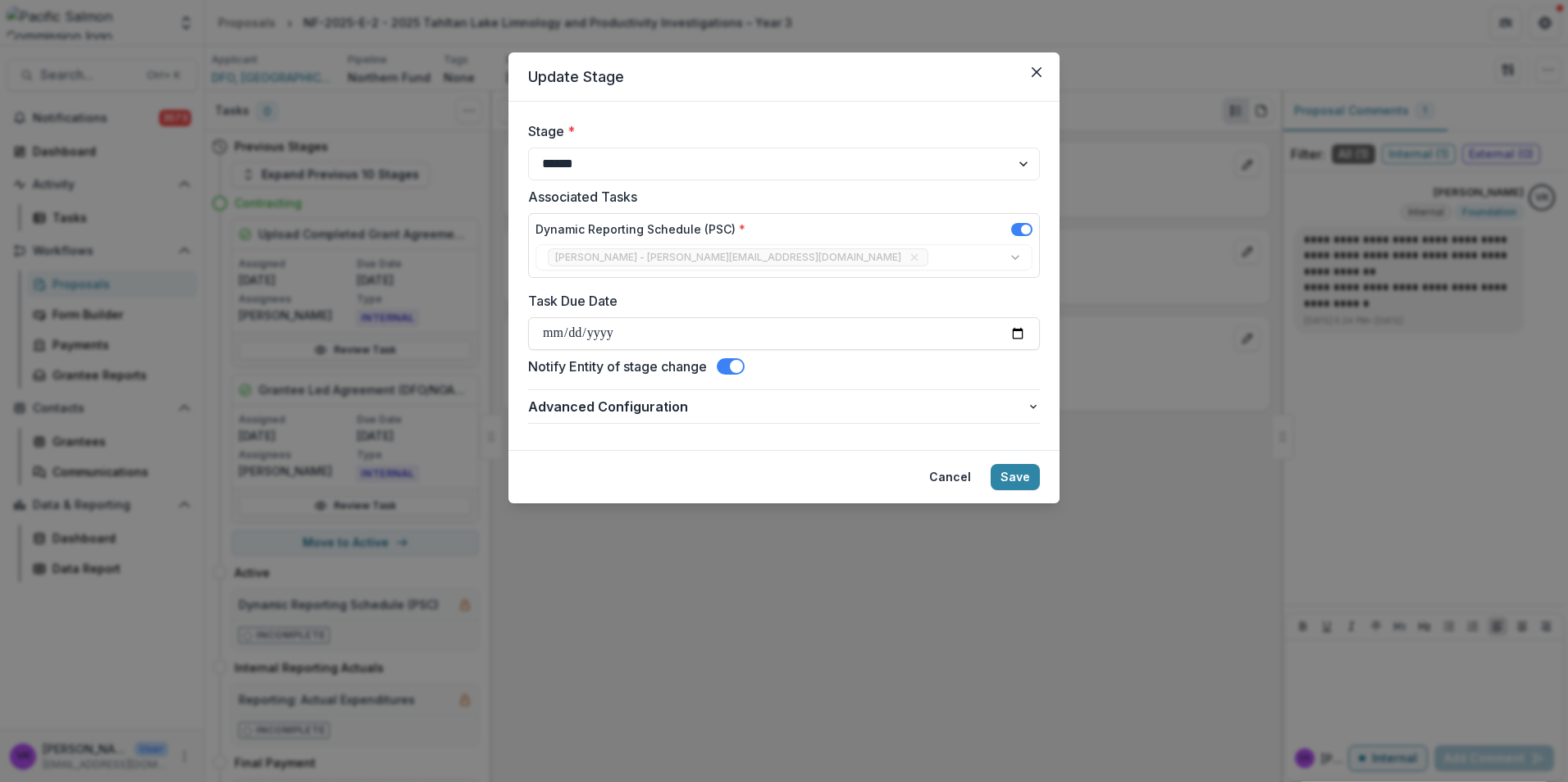
click at [1012, 469] on button "Save" at bounding box center [1015, 477] width 49 height 26
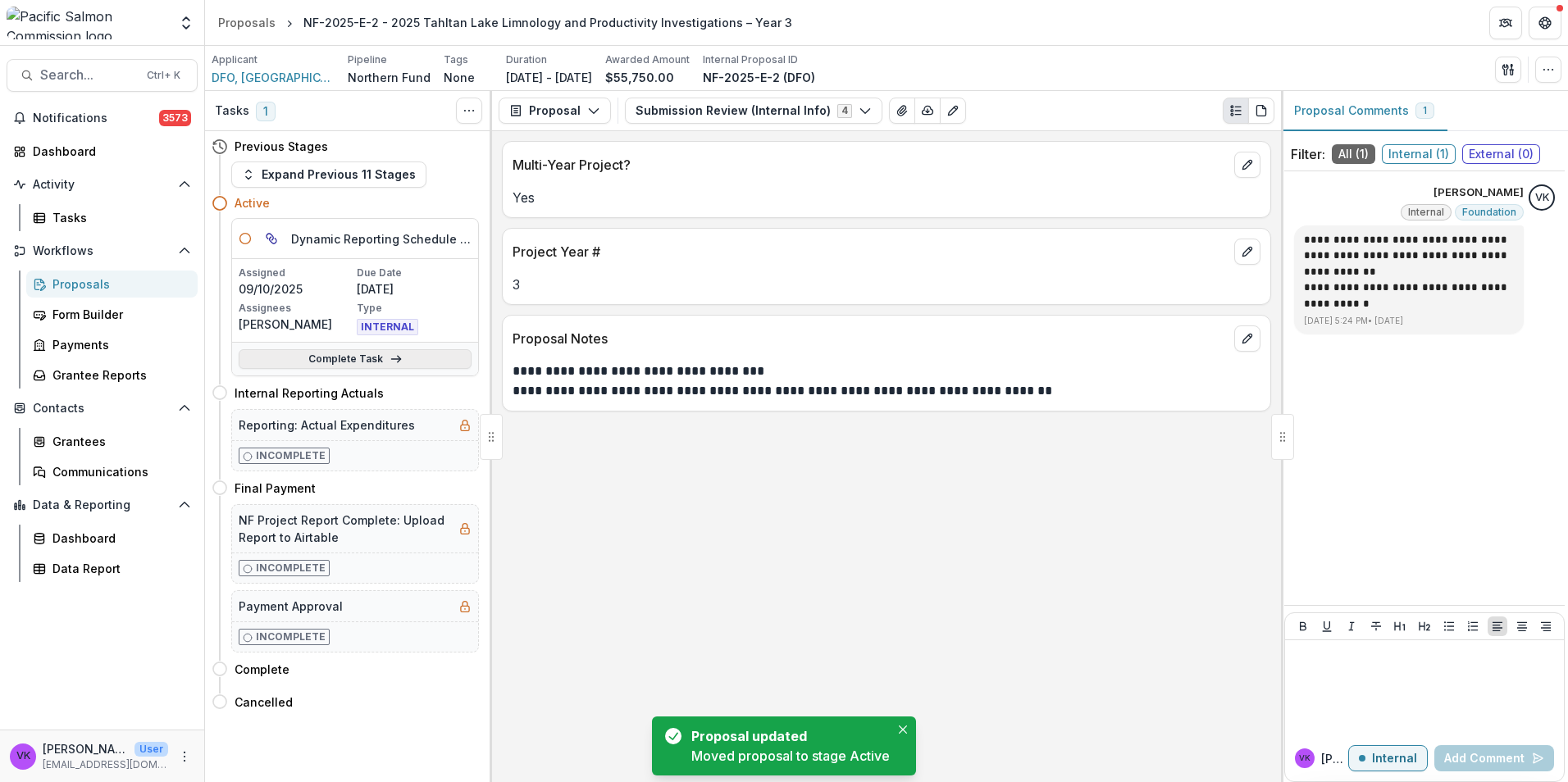
click at [363, 366] on link "Complete Task" at bounding box center [355, 359] width 233 height 19
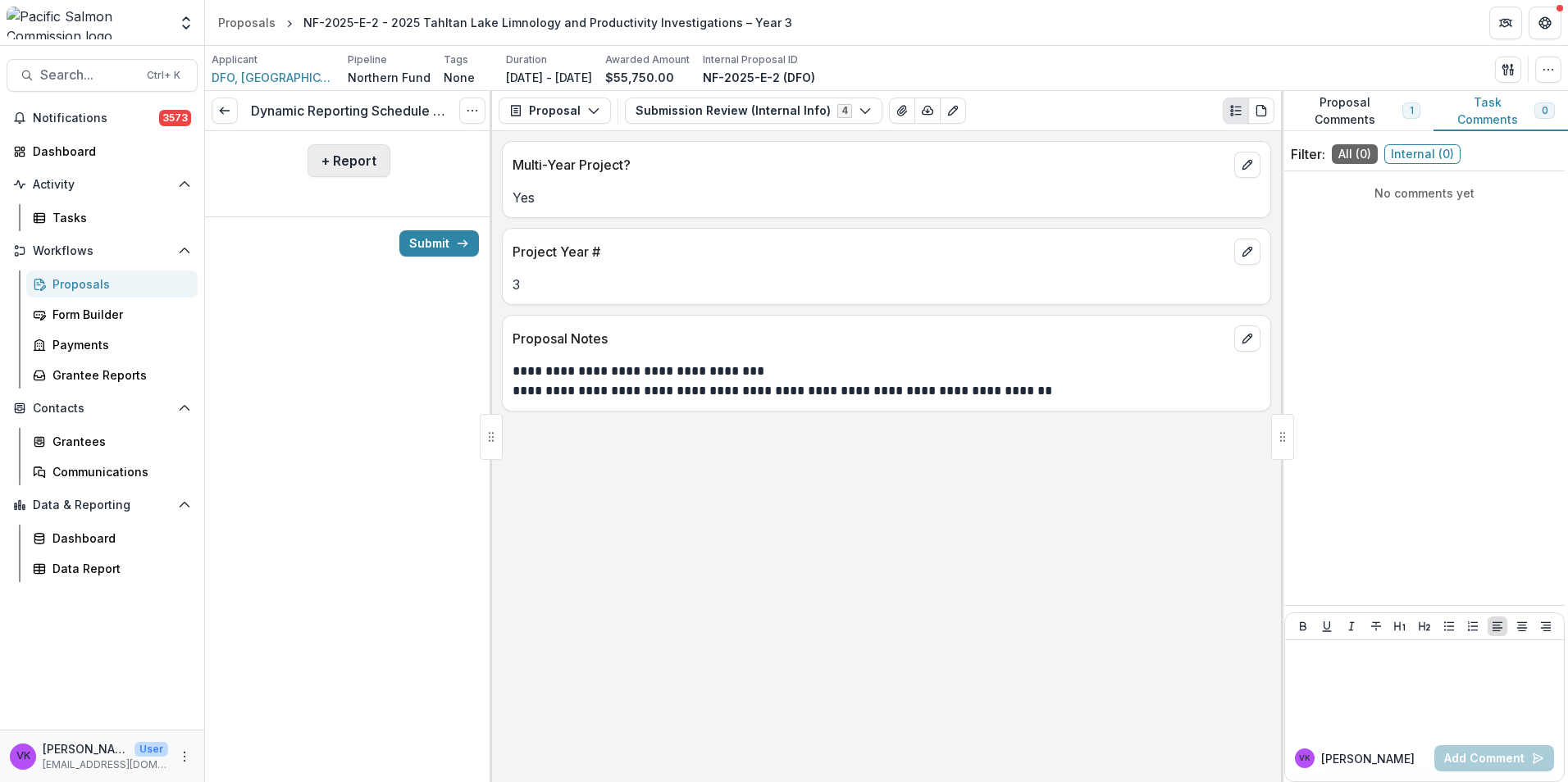
click at [342, 159] on button "+ Report" at bounding box center [349, 160] width 83 height 33
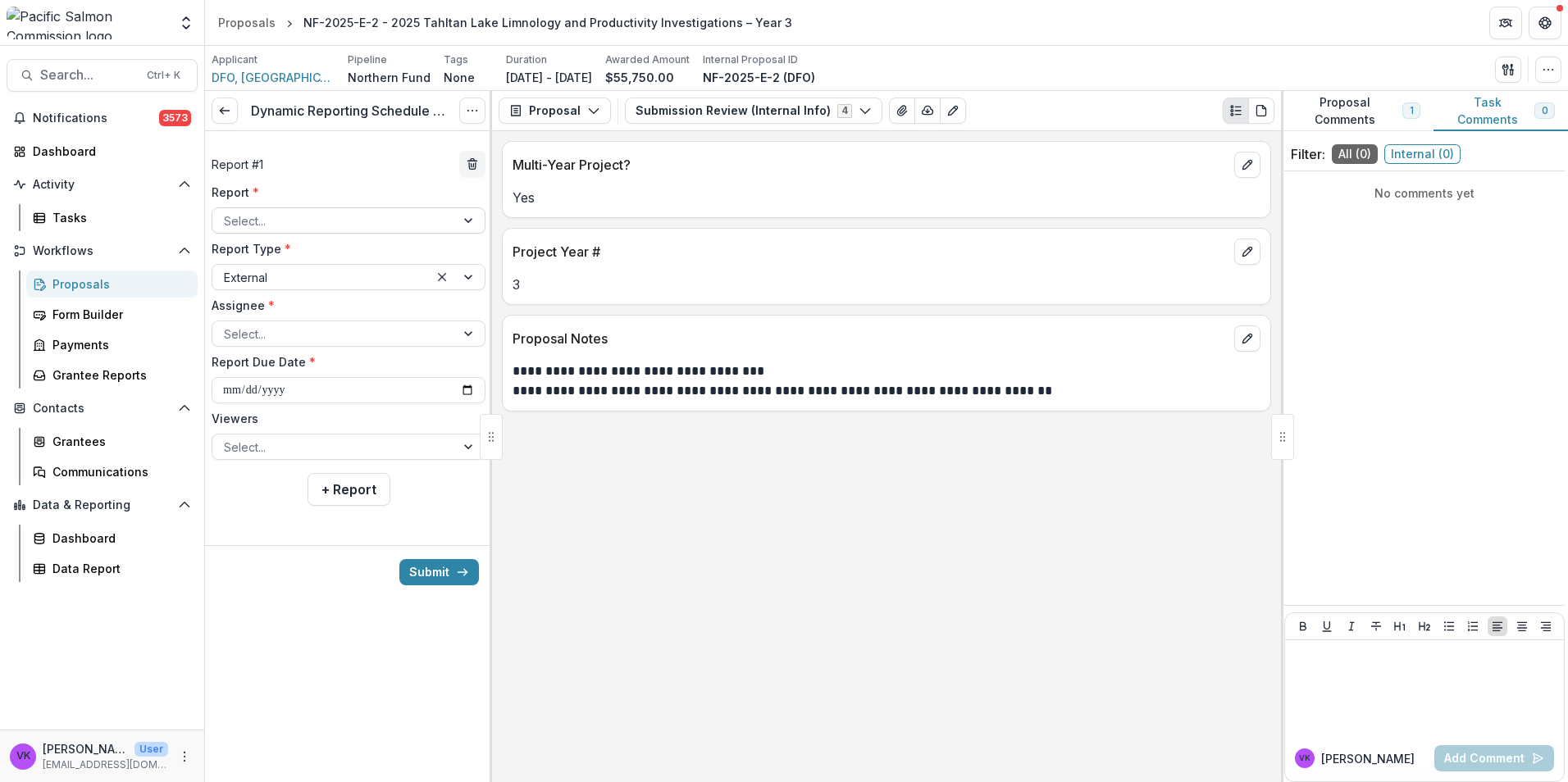
click at [456, 217] on div at bounding box center [470, 219] width 30 height 24
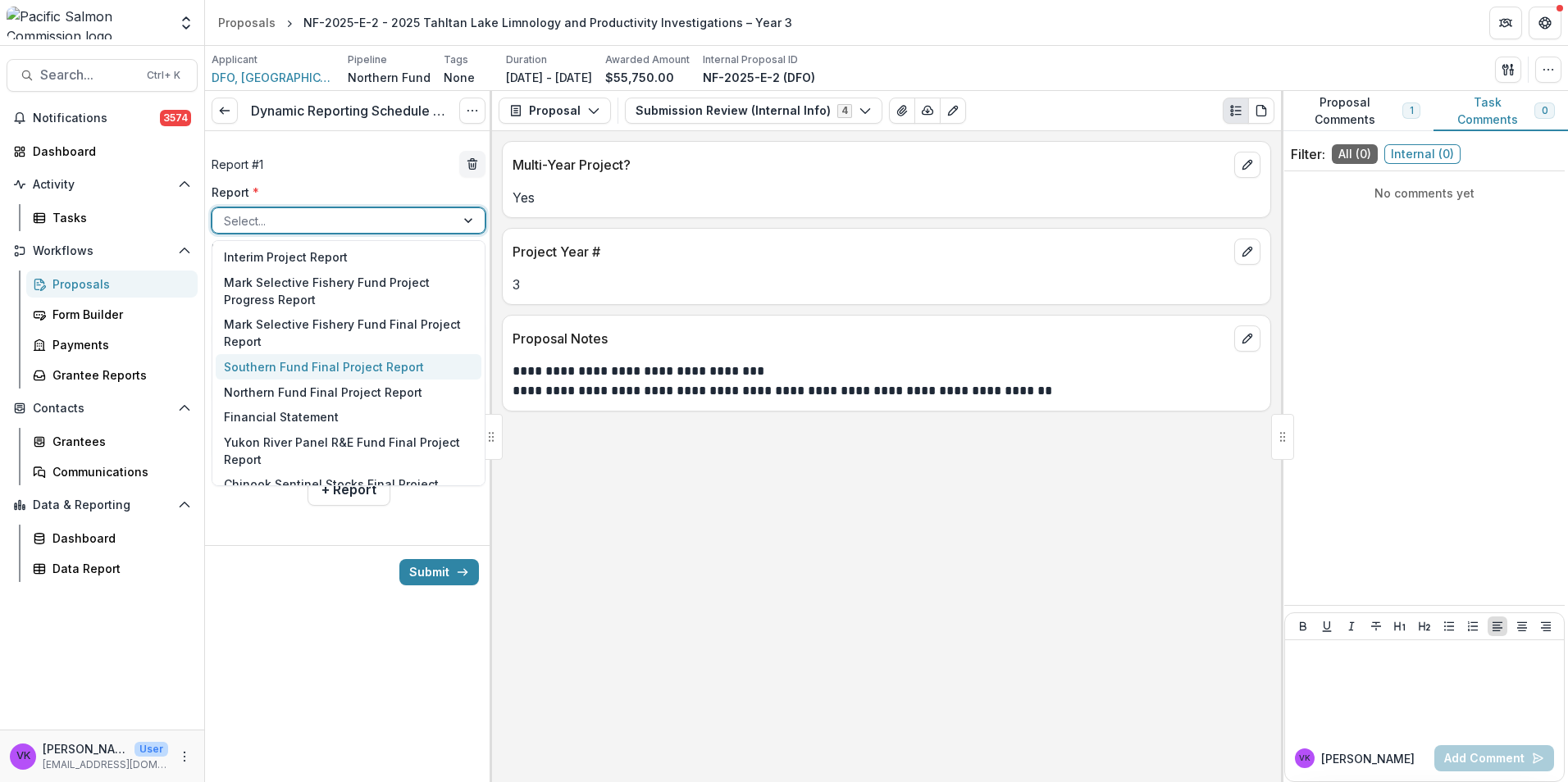
click at [274, 362] on div "Southern Fund Final Project Report" at bounding box center [348, 366] width 266 height 25
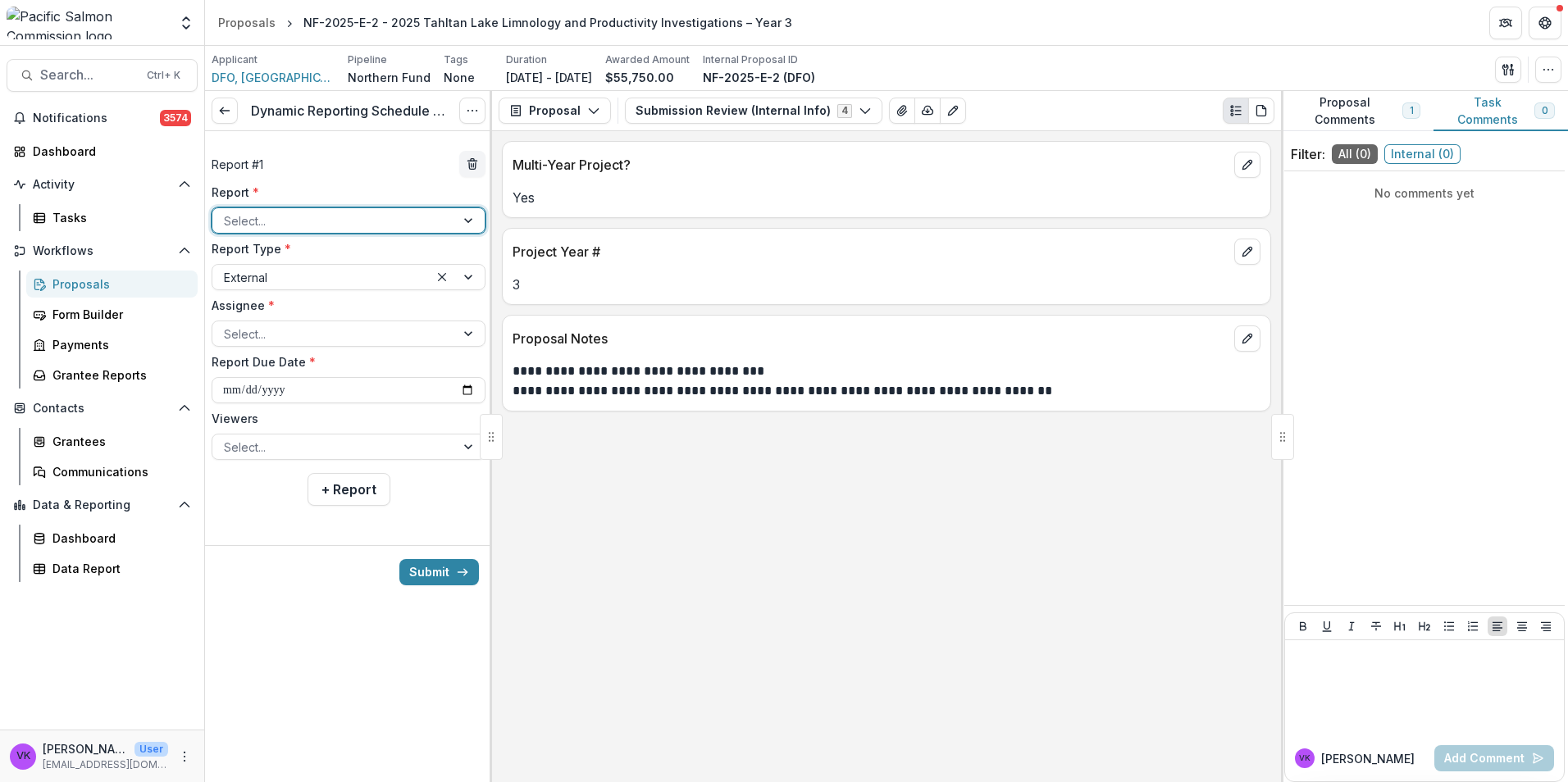
click at [463, 217] on div at bounding box center [470, 219] width 30 height 24
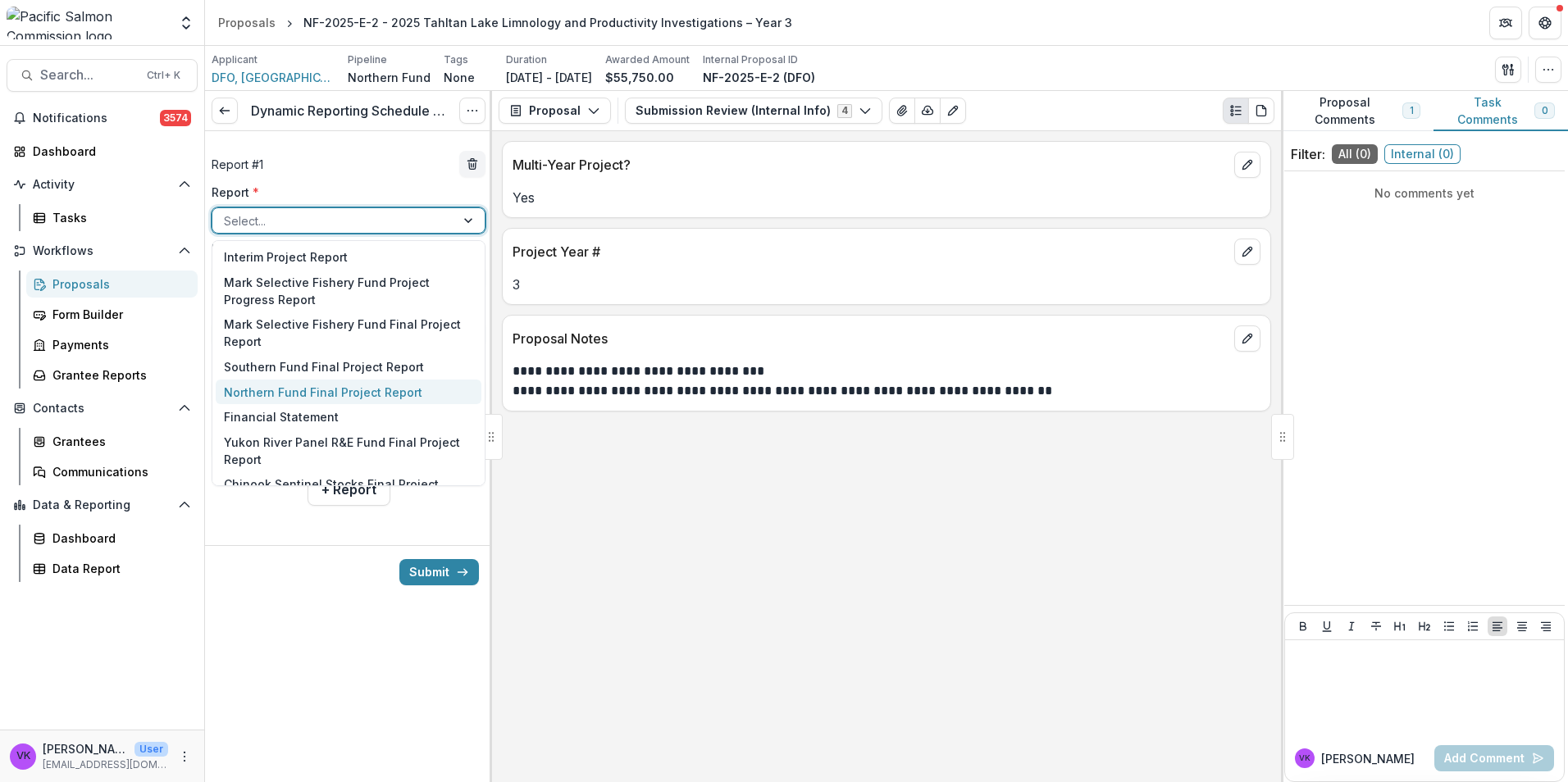
click at [357, 391] on div "Northern Fund Final Project Report" at bounding box center [348, 392] width 266 height 25
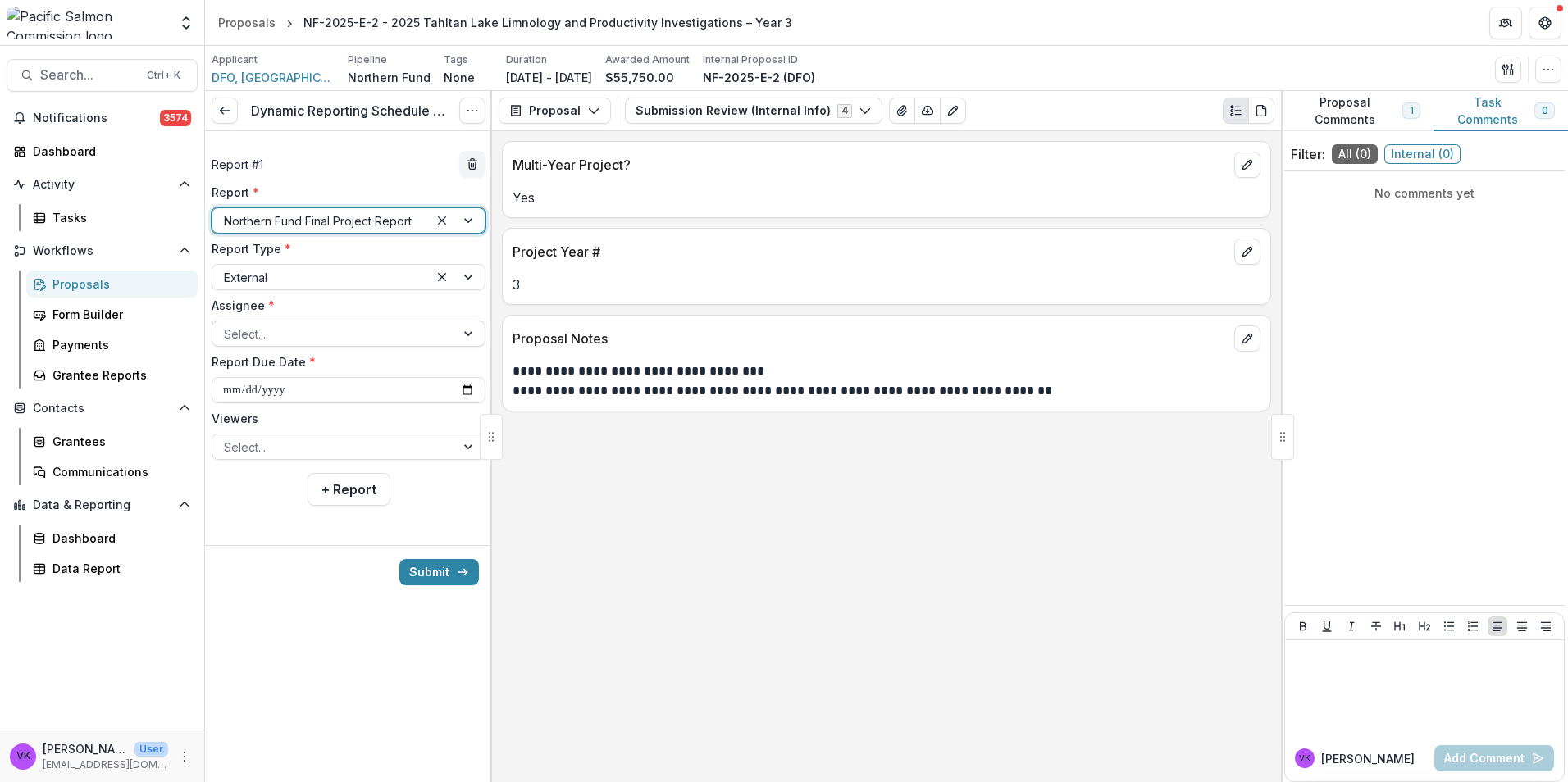
click at [469, 330] on div at bounding box center [470, 333] width 30 height 24
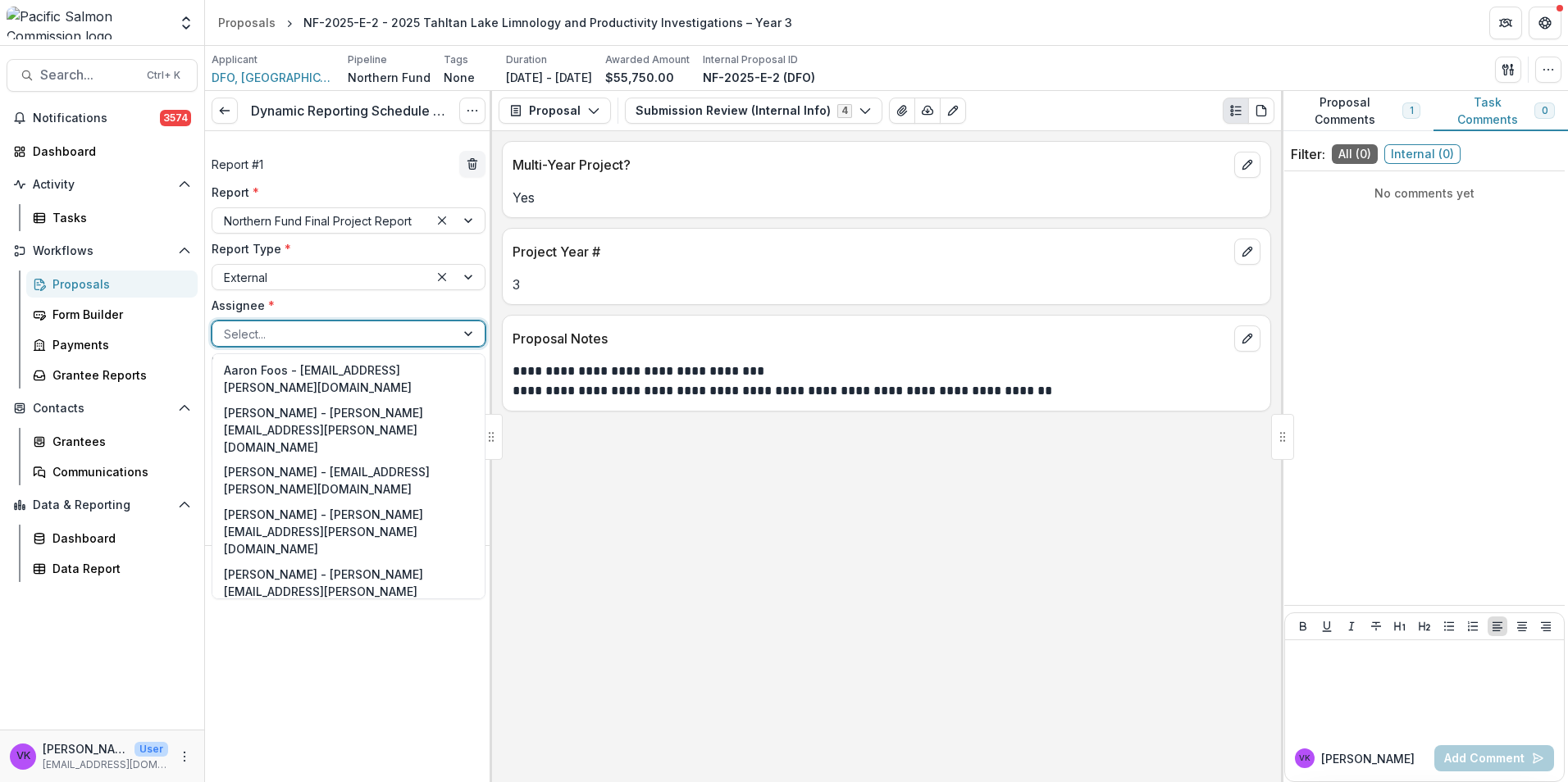
click at [386, 681] on div "Sean Collins - sean.collins@dfo-mpo.gc.ca" at bounding box center [348, 710] width 266 height 60
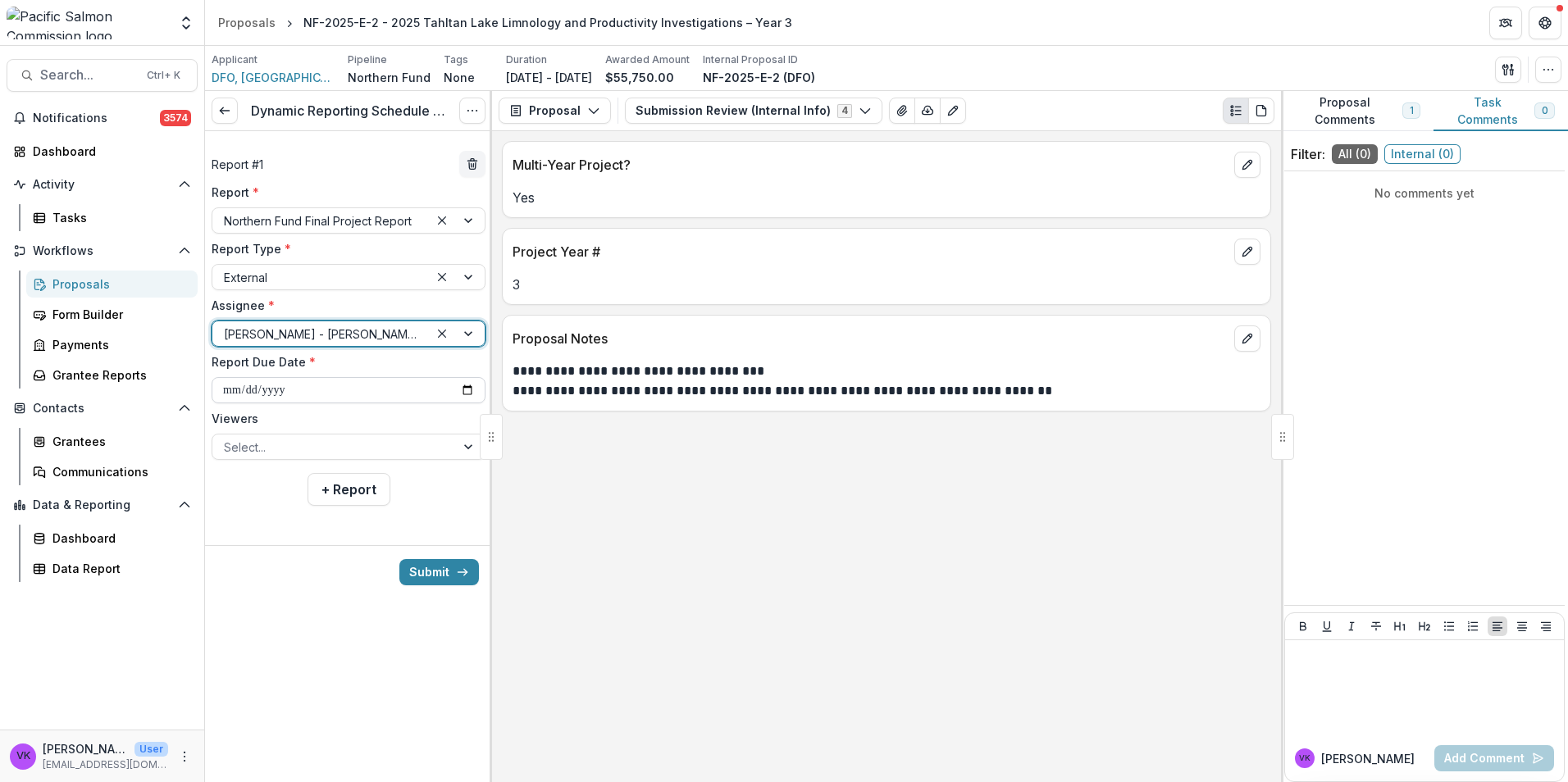
click at [473, 390] on input "**********" at bounding box center [348, 390] width 274 height 26
type input "**********"
click at [363, 450] on div at bounding box center [334, 447] width 219 height 20
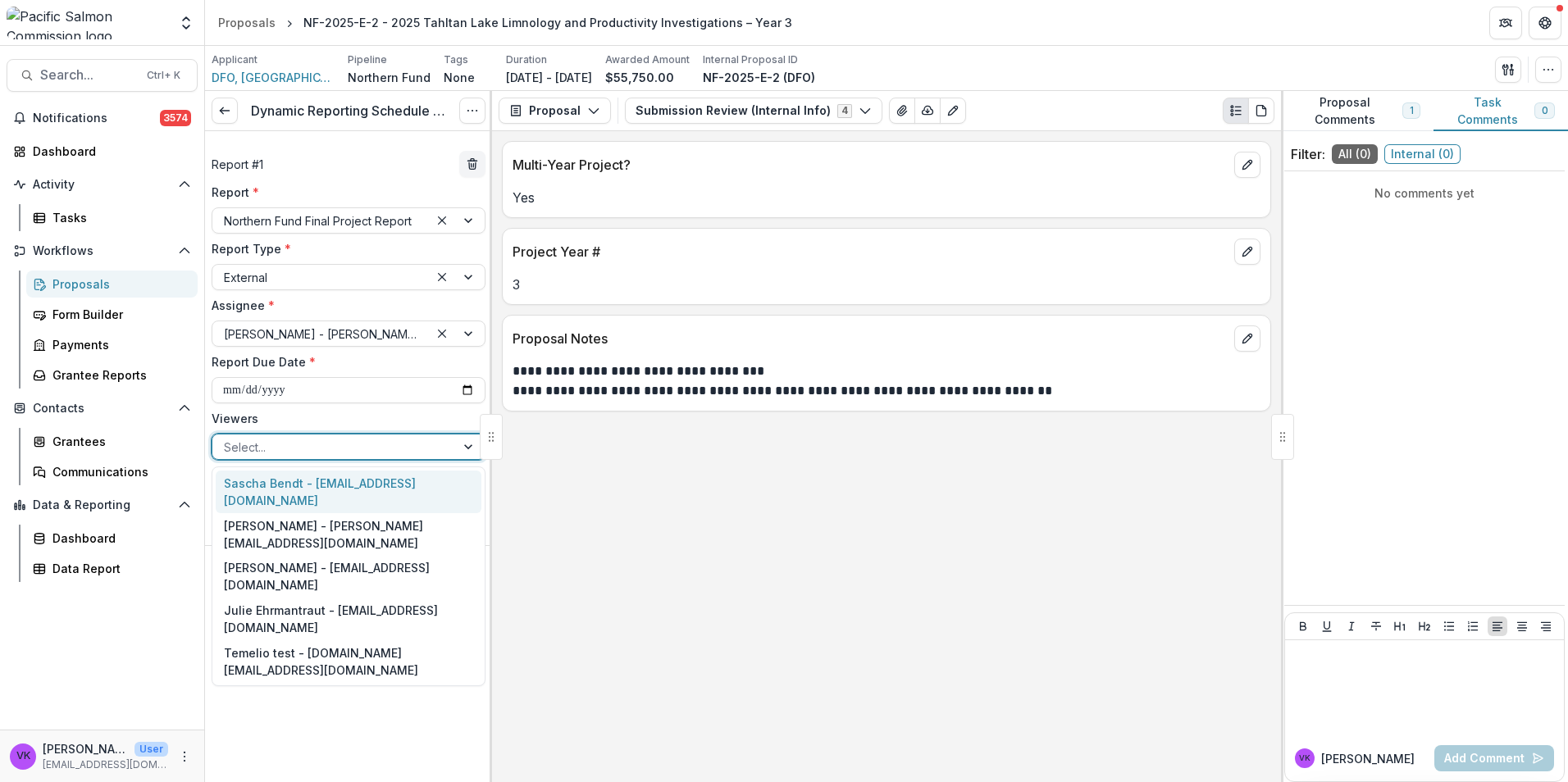
click at [335, 479] on div "Sascha Bendt - [EMAIL_ADDRESS][DOMAIN_NAME]" at bounding box center [348, 492] width 266 height 43
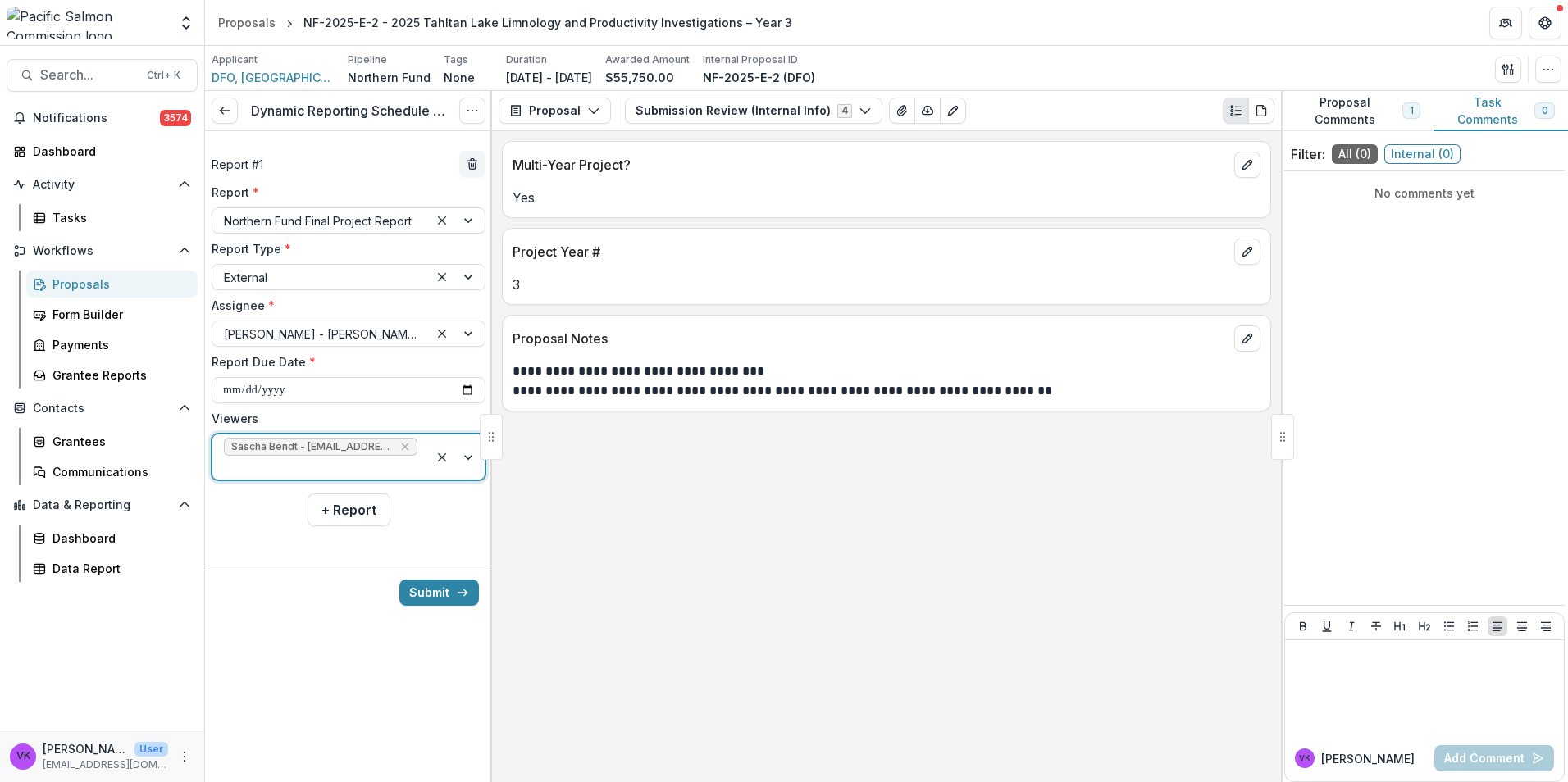
click at [462, 445] on div at bounding box center [457, 457] width 56 height 45
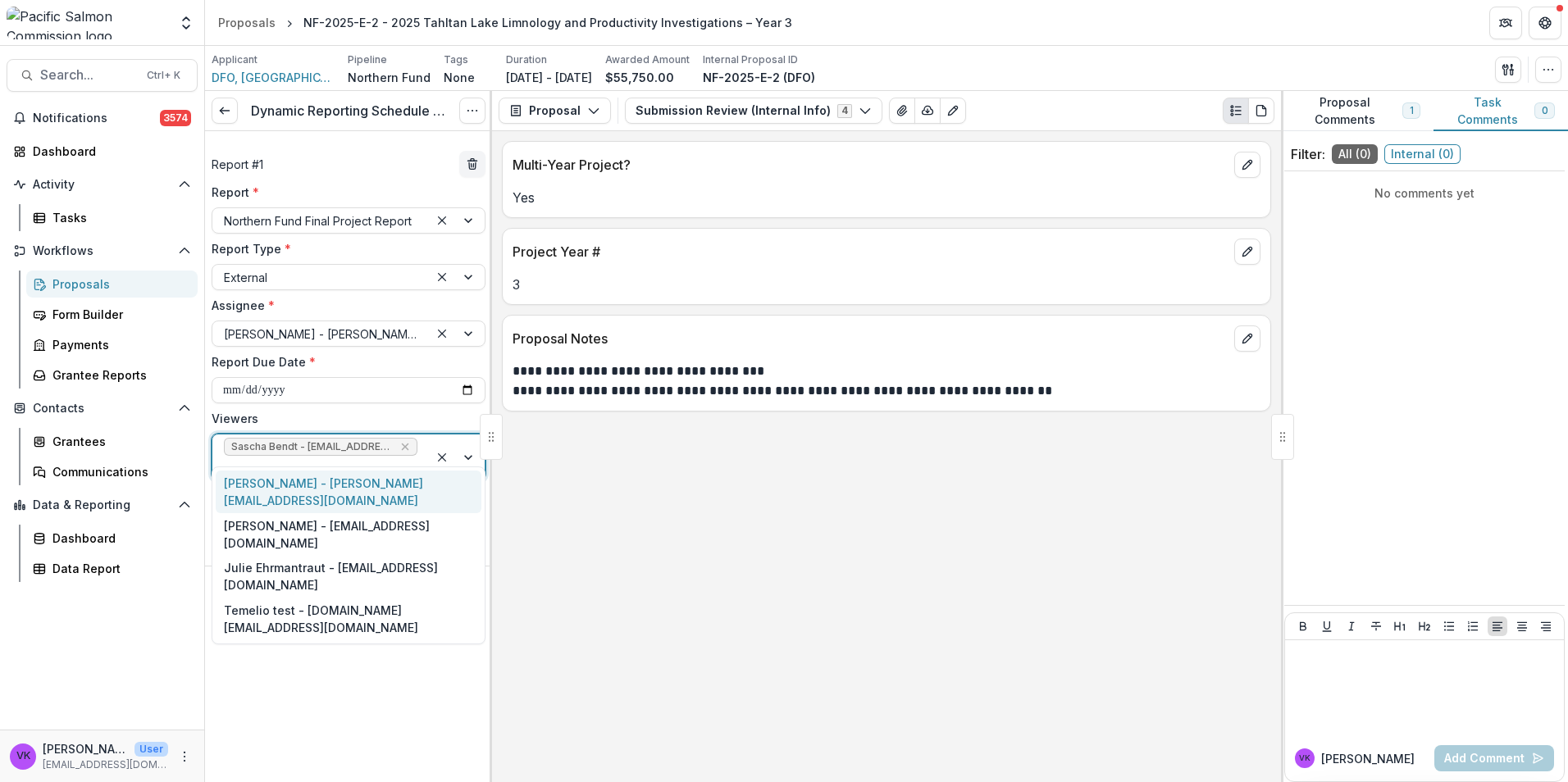
click at [352, 480] on div "[PERSON_NAME] - [PERSON_NAME][EMAIL_ADDRESS][DOMAIN_NAME]" at bounding box center [348, 492] width 266 height 43
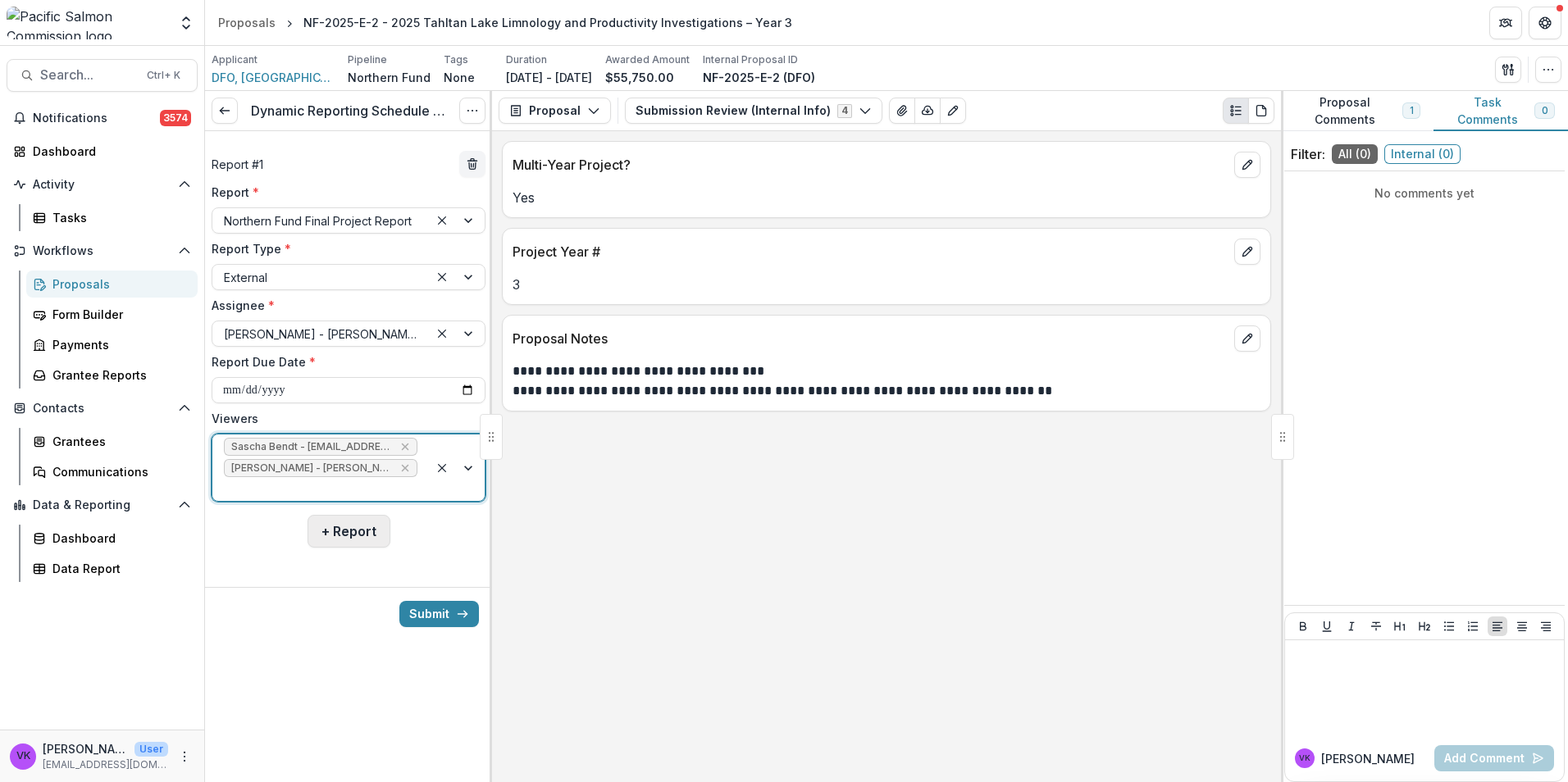
click at [348, 515] on button "+ Report" at bounding box center [349, 532] width 83 height 33
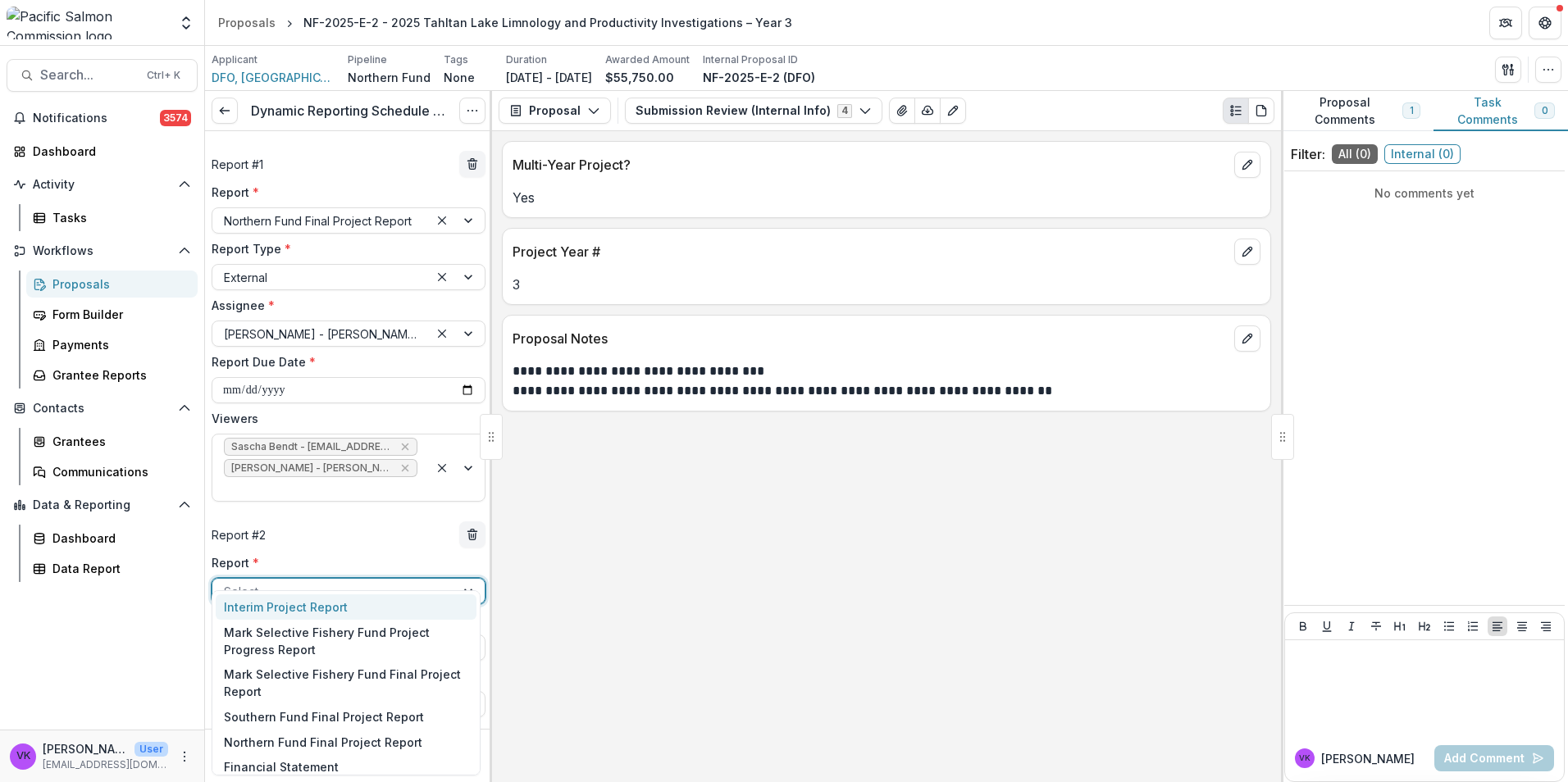
click at [402, 581] on div at bounding box center [334, 591] width 219 height 20
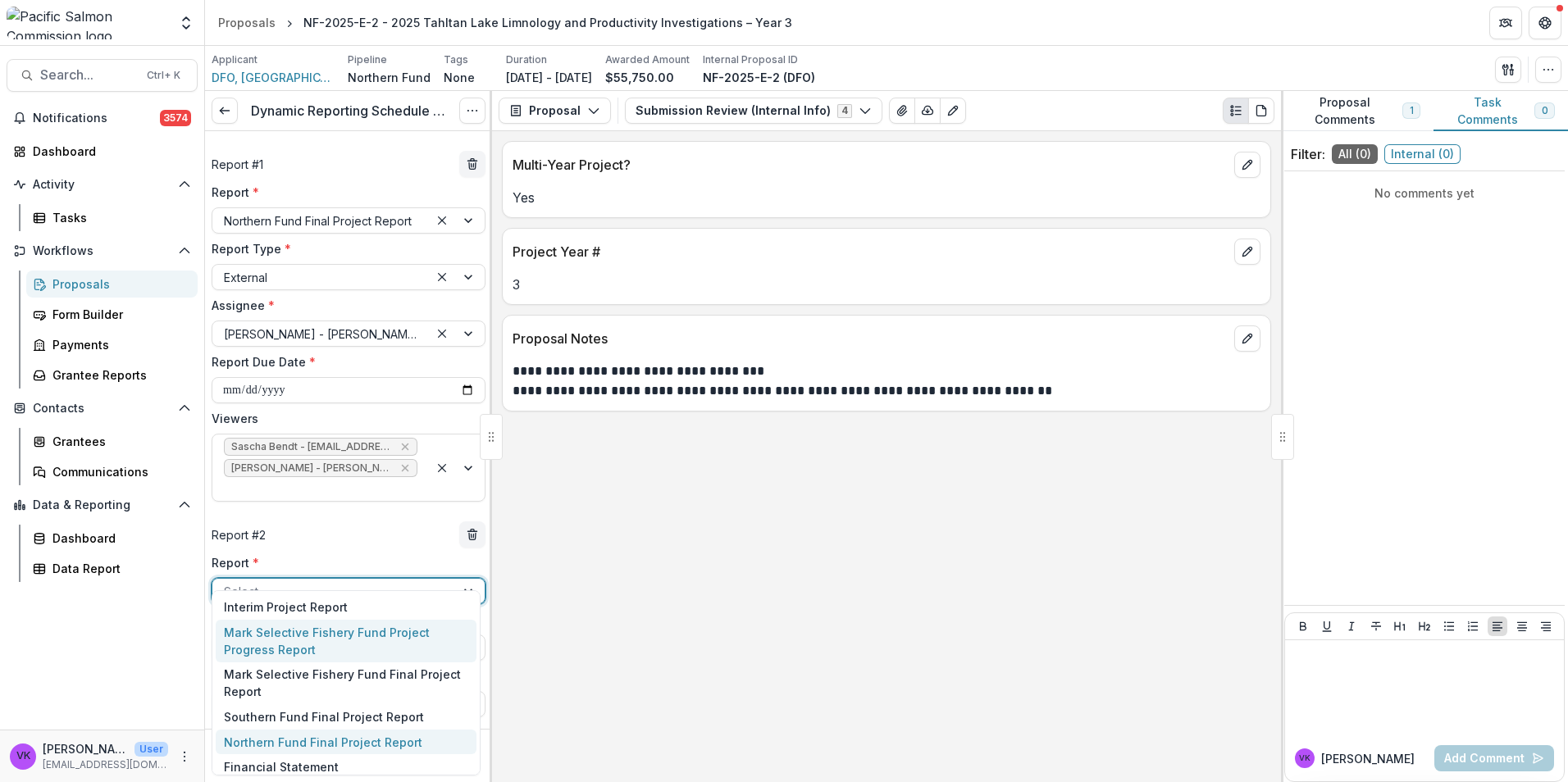
scroll to position [93, 0]
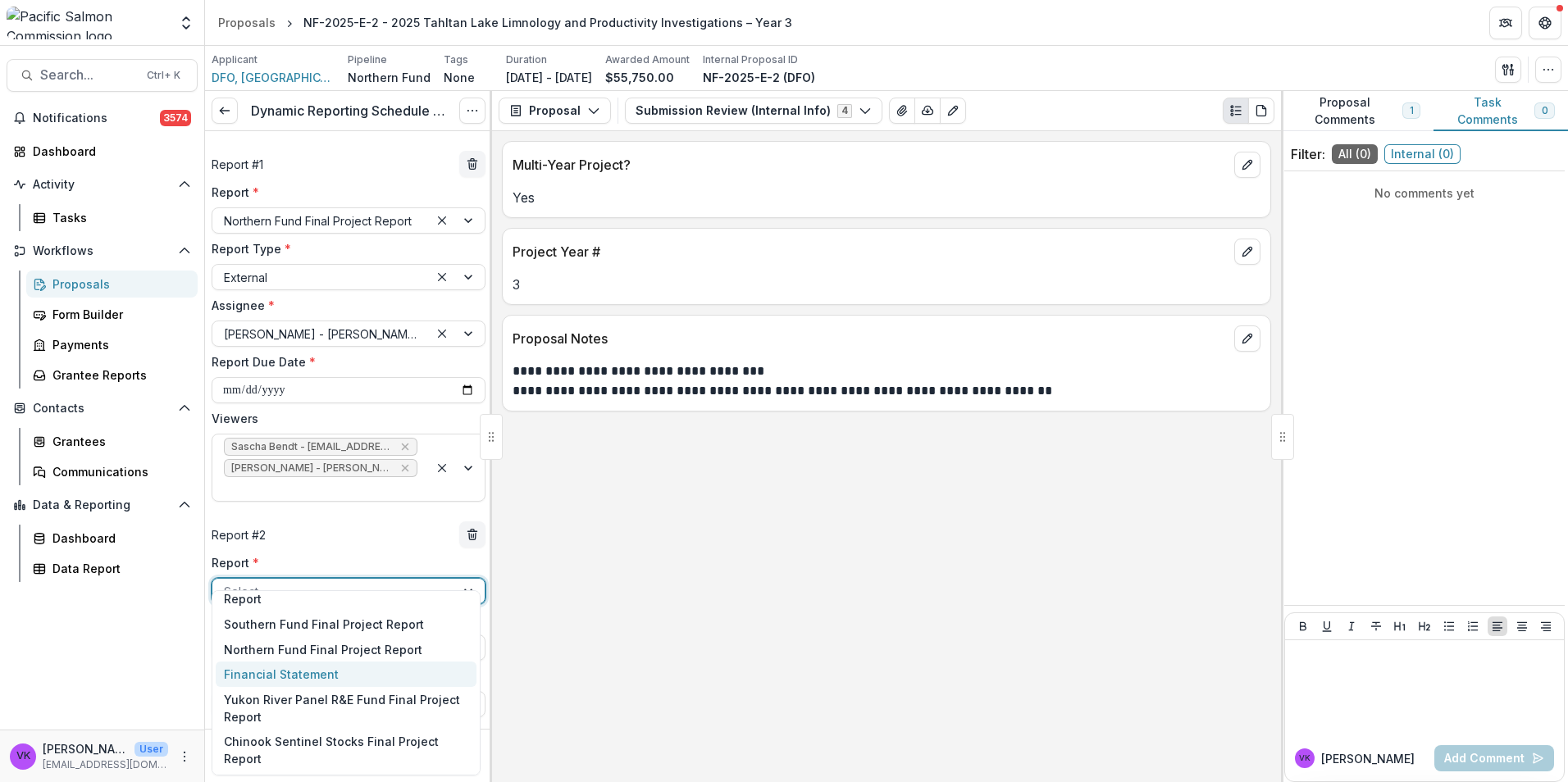
click at [295, 671] on div "Financial Statement" at bounding box center [346, 674] width 261 height 25
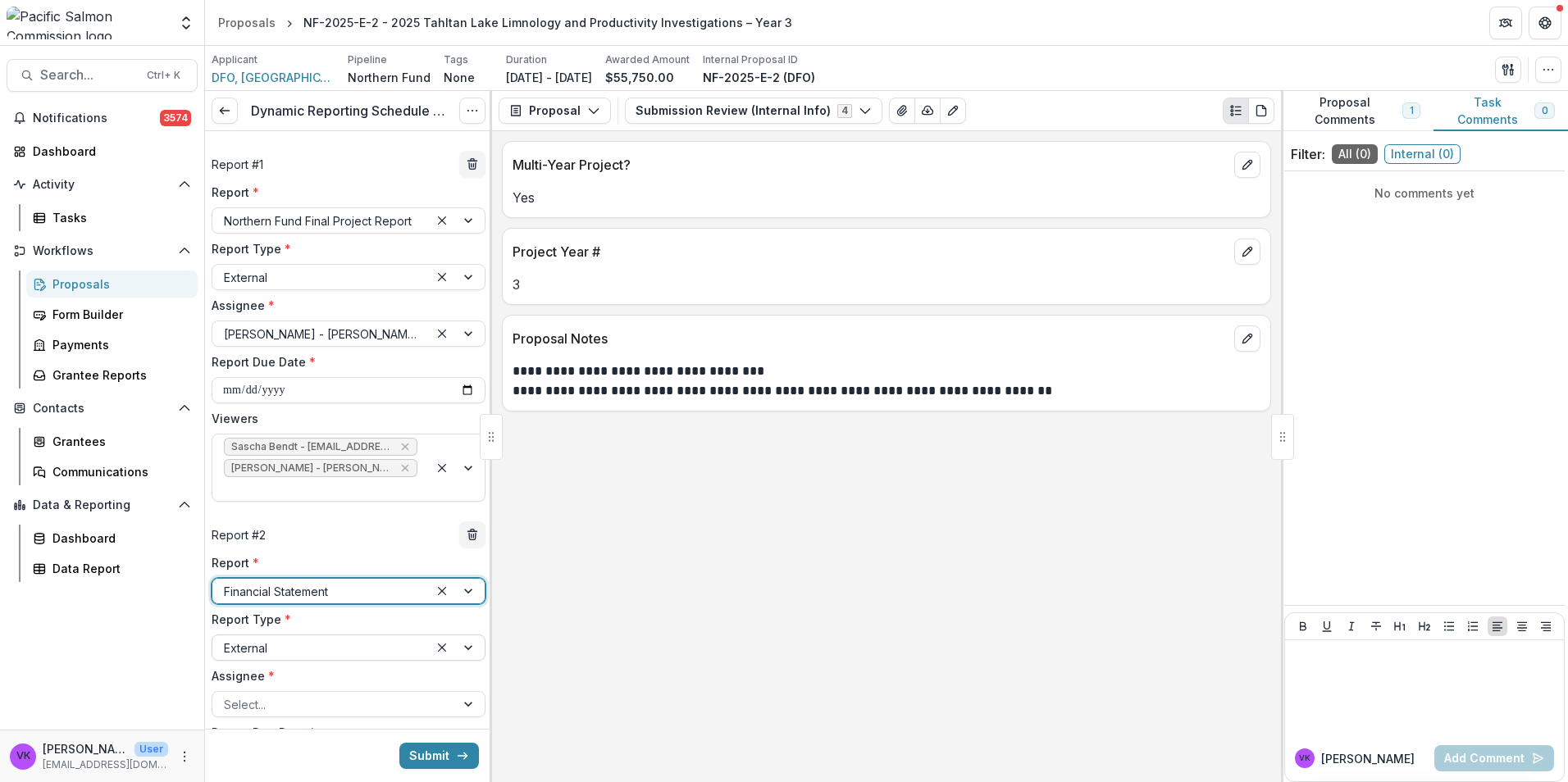
click at [417, 636] on div "External" at bounding box center [321, 648] width 217 height 24
click at [624, 608] on div "**********" at bounding box center [886, 456] width 789 height 651
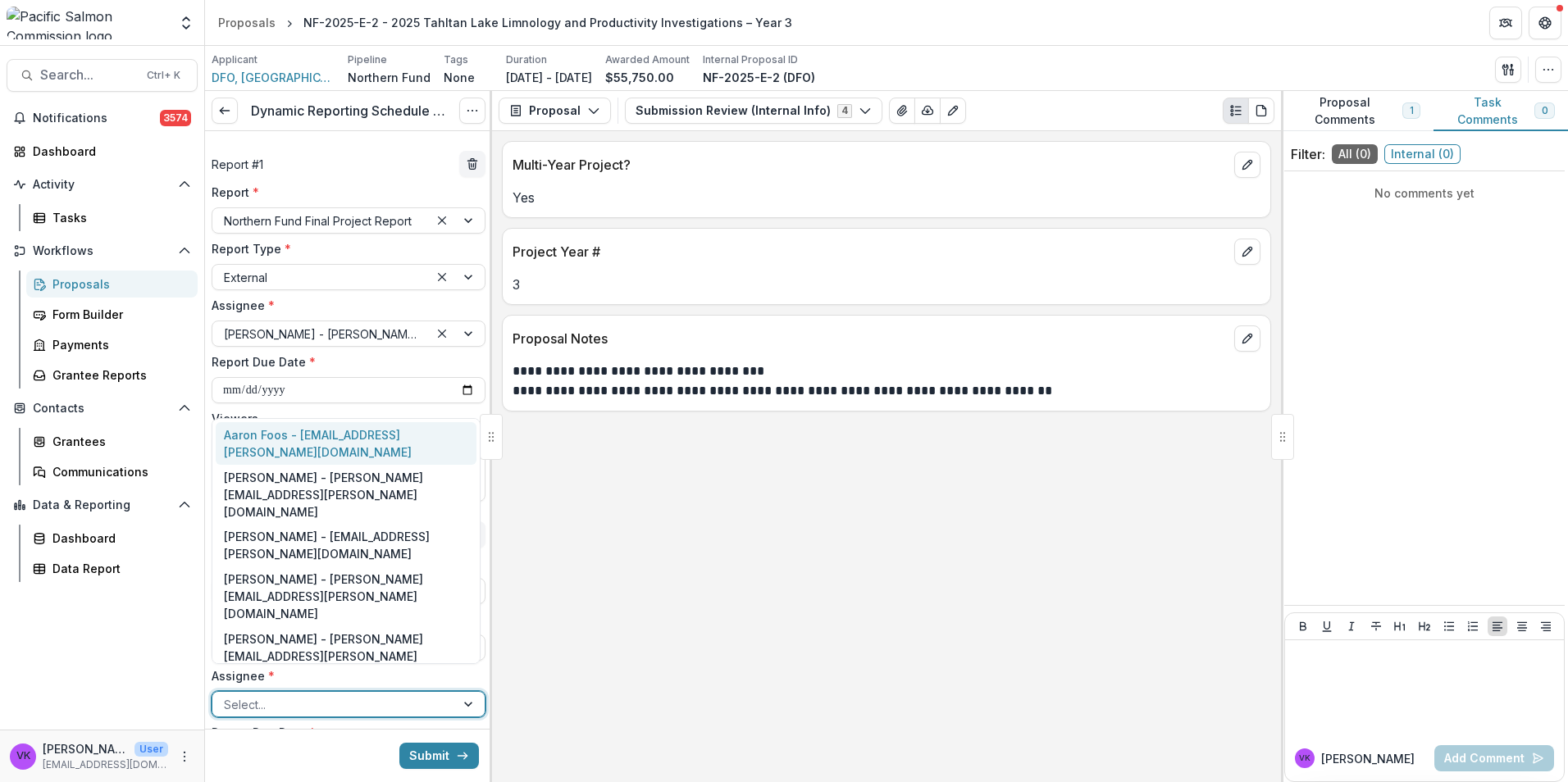
click at [441, 693] on div "Select..." at bounding box center [334, 705] width 243 height 24
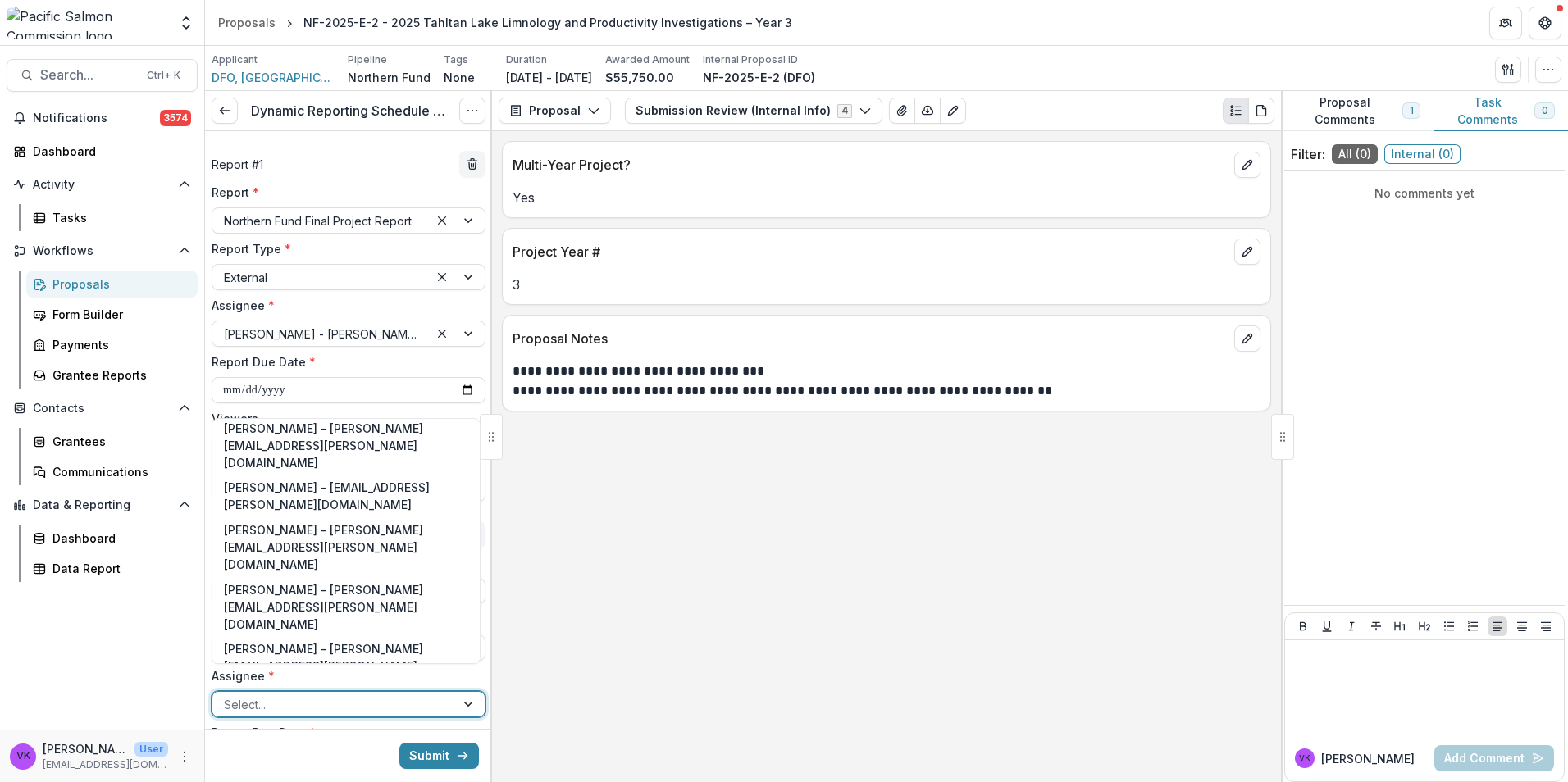
click at [297, 696] on div "Sean Collins - sean.collins@dfo-mpo.gc.ca" at bounding box center [346, 726] width 261 height 60
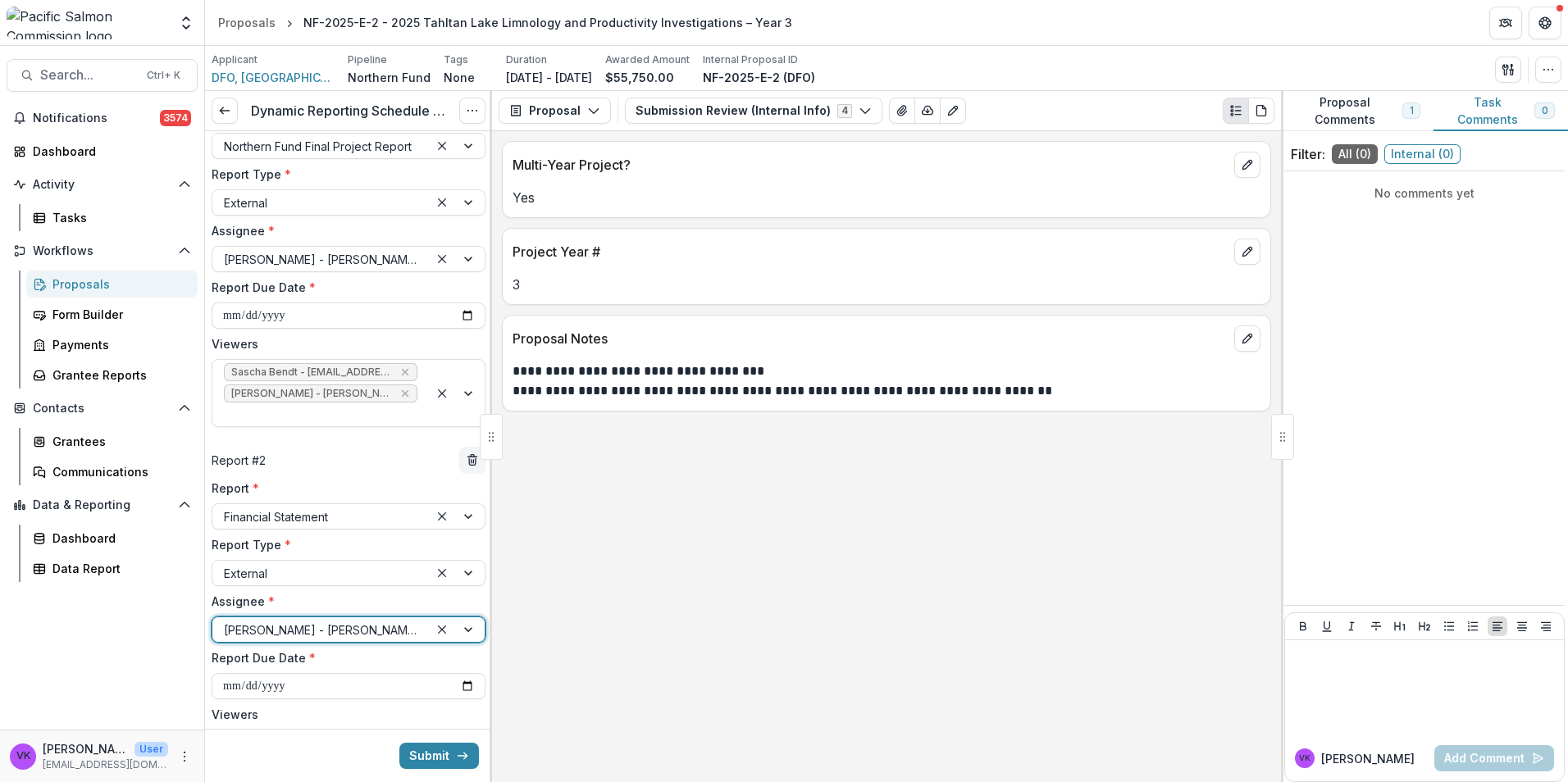
scroll to position [164, 0]
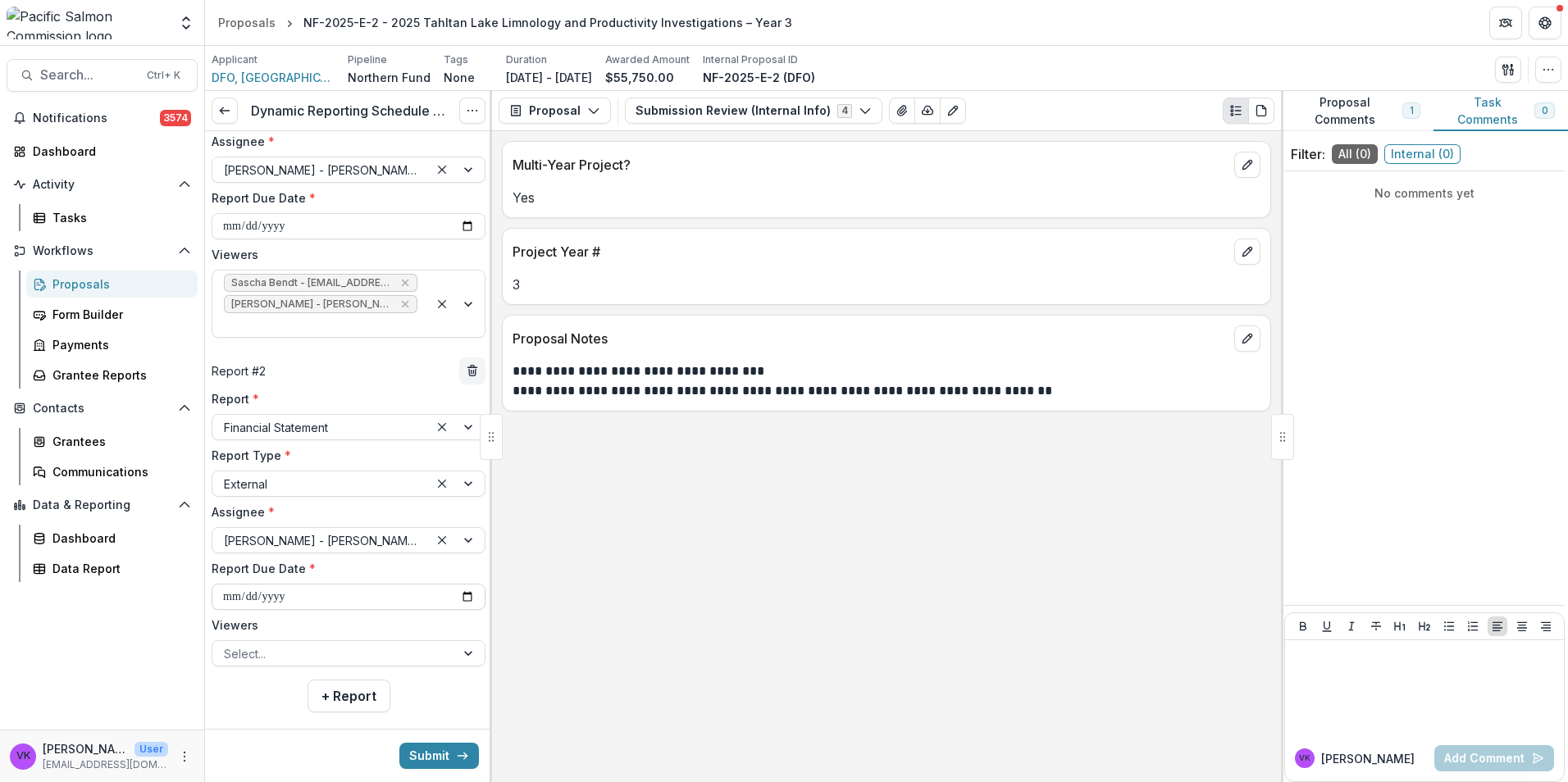
click at [455, 584] on input "**********" at bounding box center [348, 596] width 274 height 26
type input "**********"
click at [389, 641] on div at bounding box center [334, 651] width 219 height 20
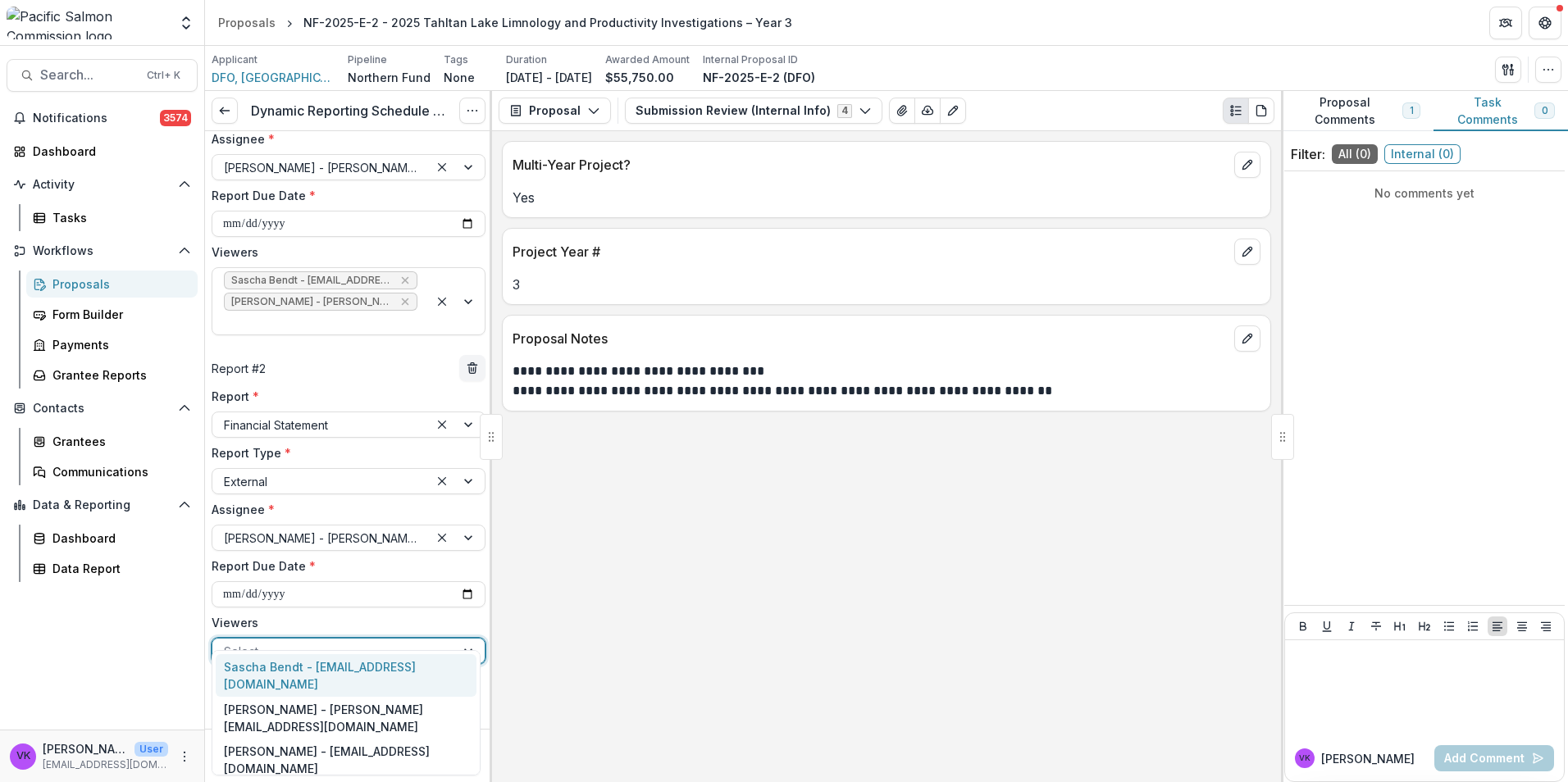
click at [353, 661] on div "Sascha Bendt - [EMAIL_ADDRESS][DOMAIN_NAME]" at bounding box center [346, 676] width 261 height 43
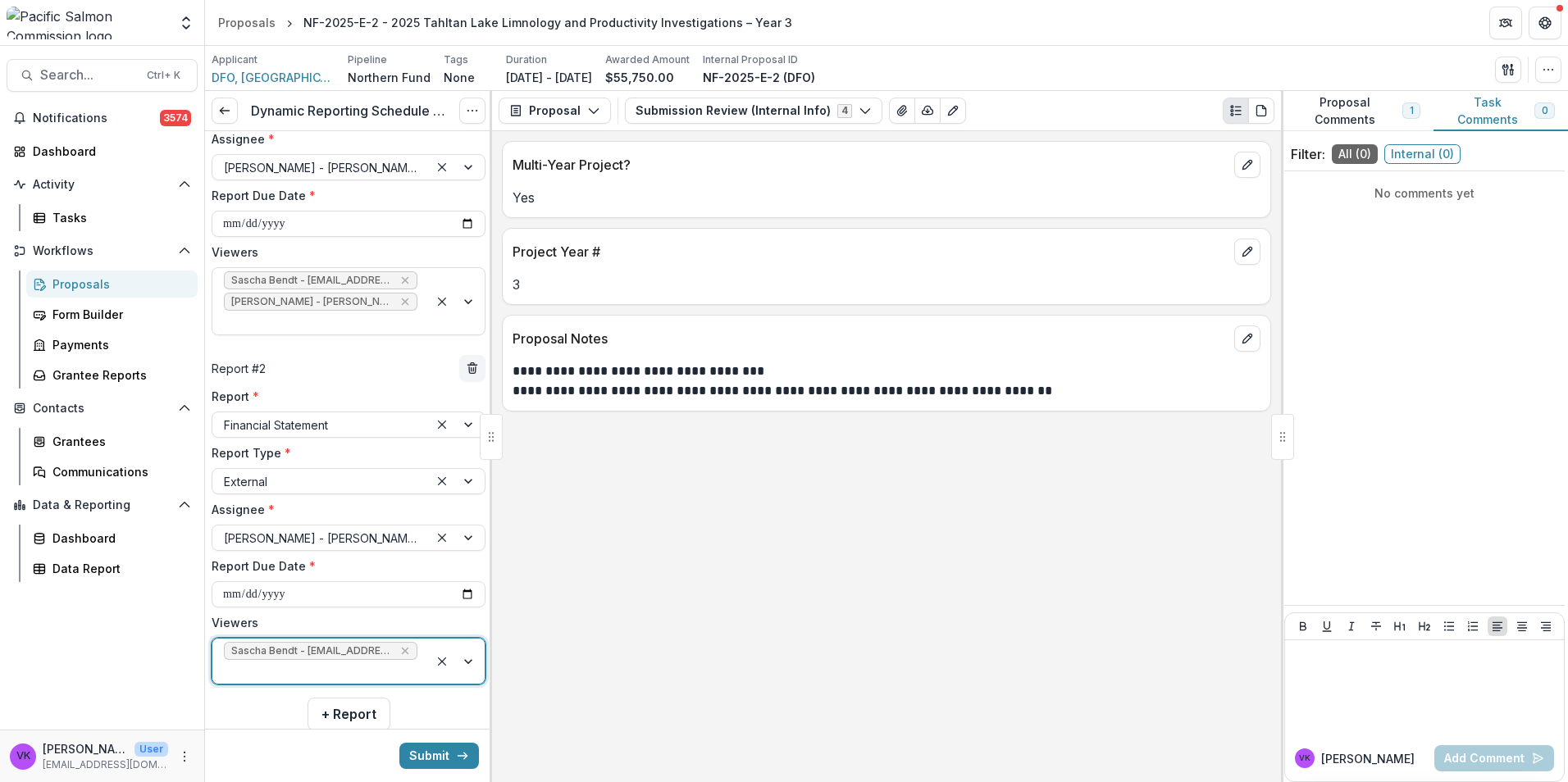
click at [468, 639] on div at bounding box center [457, 661] width 56 height 45
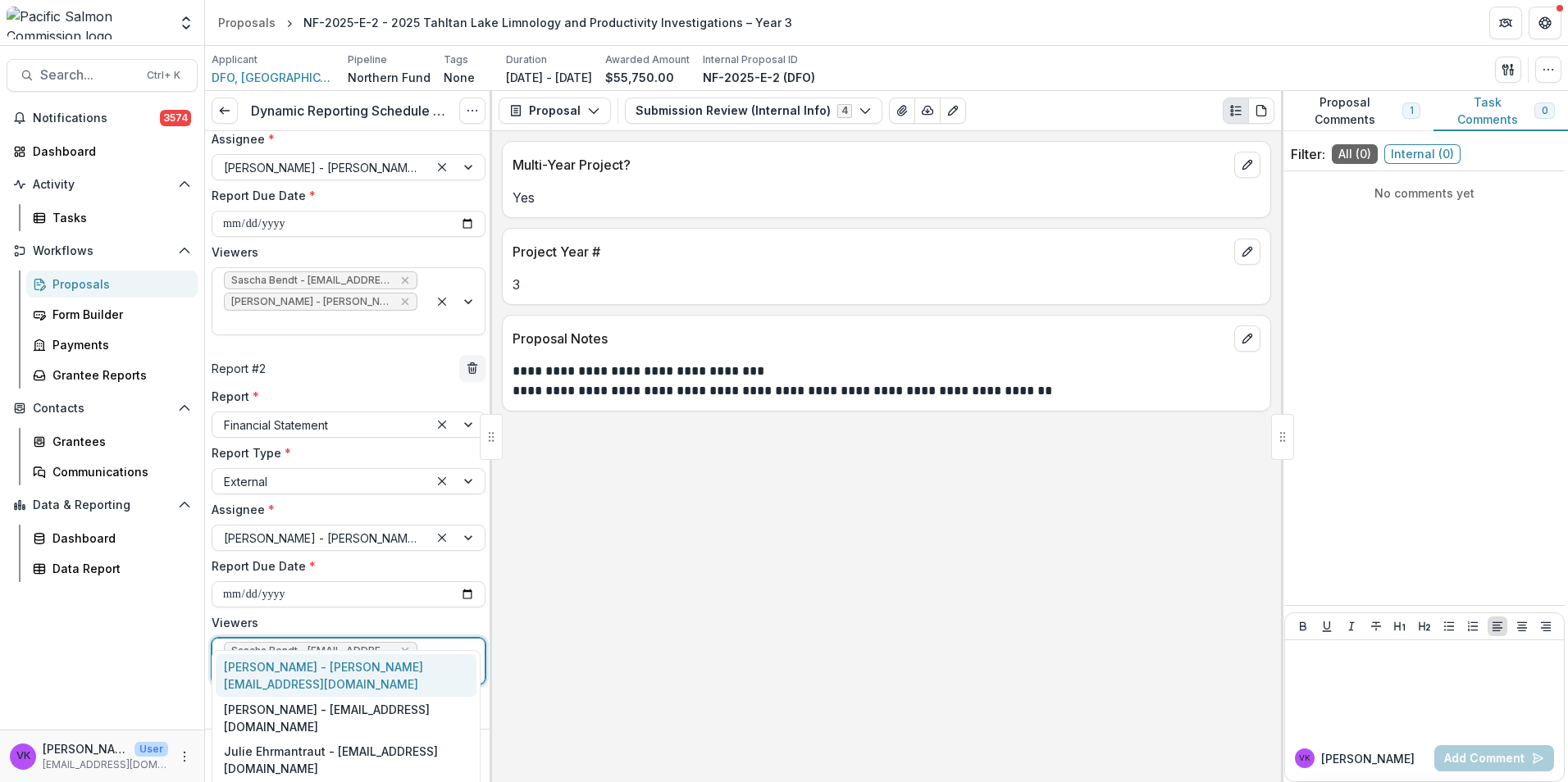
click at [375, 668] on div "[PERSON_NAME] - [PERSON_NAME][EMAIL_ADDRESS][DOMAIN_NAME]" at bounding box center [346, 676] width 261 height 43
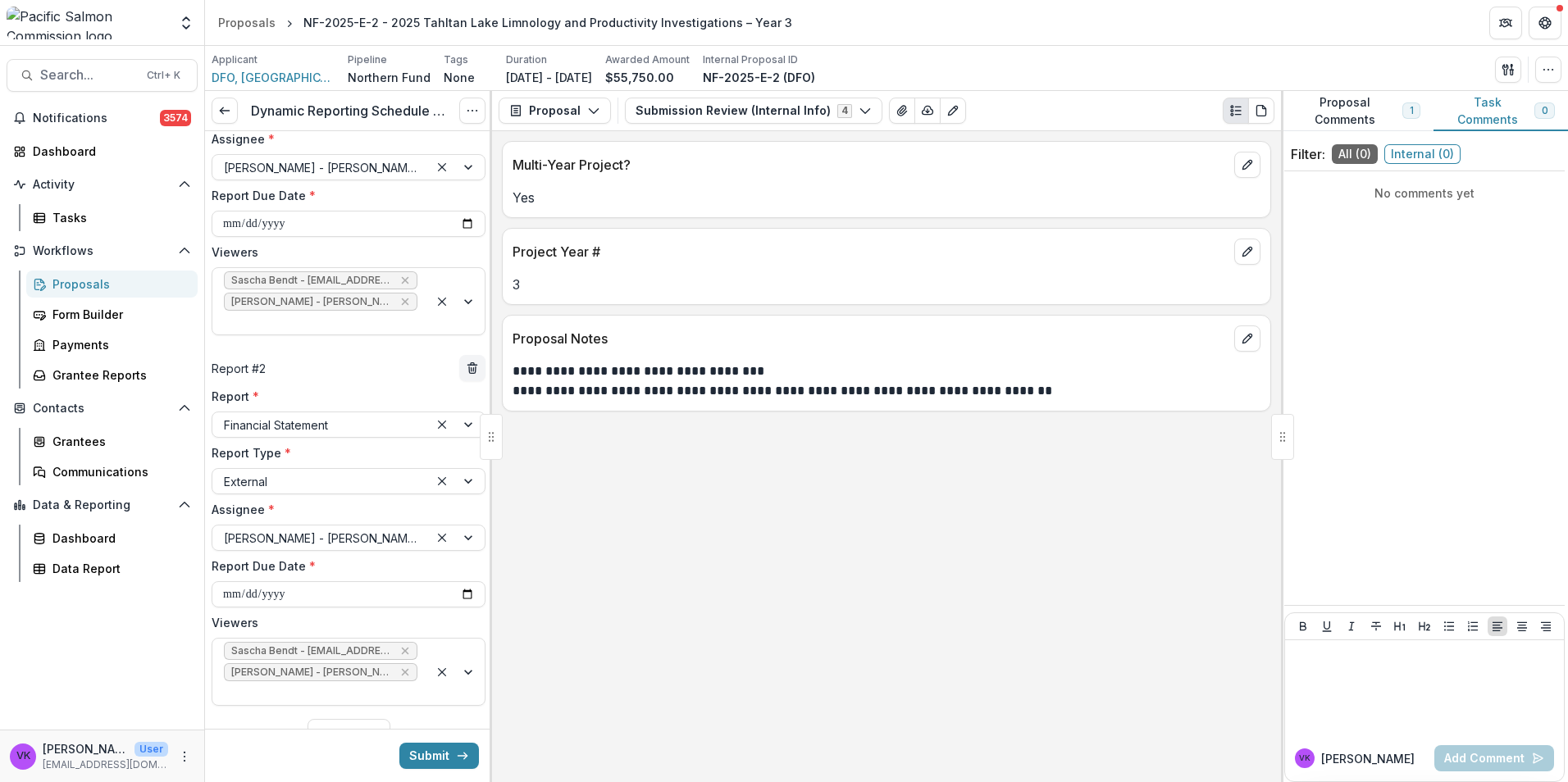
drag, startPoint x: 421, startPoint y: 752, endPoint x: 1204, endPoint y: 682, distance: 786.1
click at [420, 752] on button "Submit" at bounding box center [439, 755] width 79 height 26
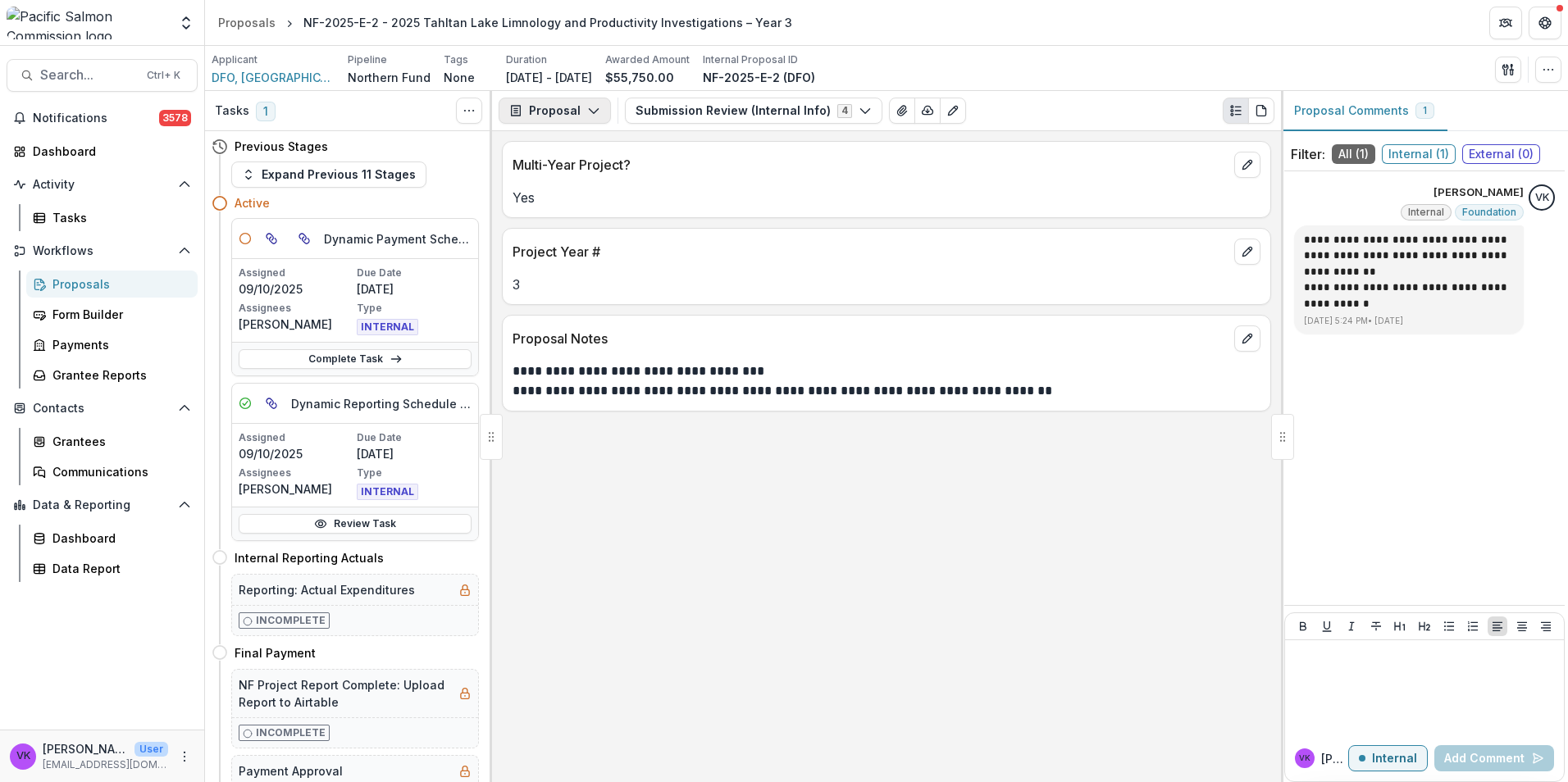
click at [601, 113] on button "Proposal" at bounding box center [555, 110] width 112 height 26
click at [578, 202] on div "Reports" at bounding box center [606, 202] width 150 height 17
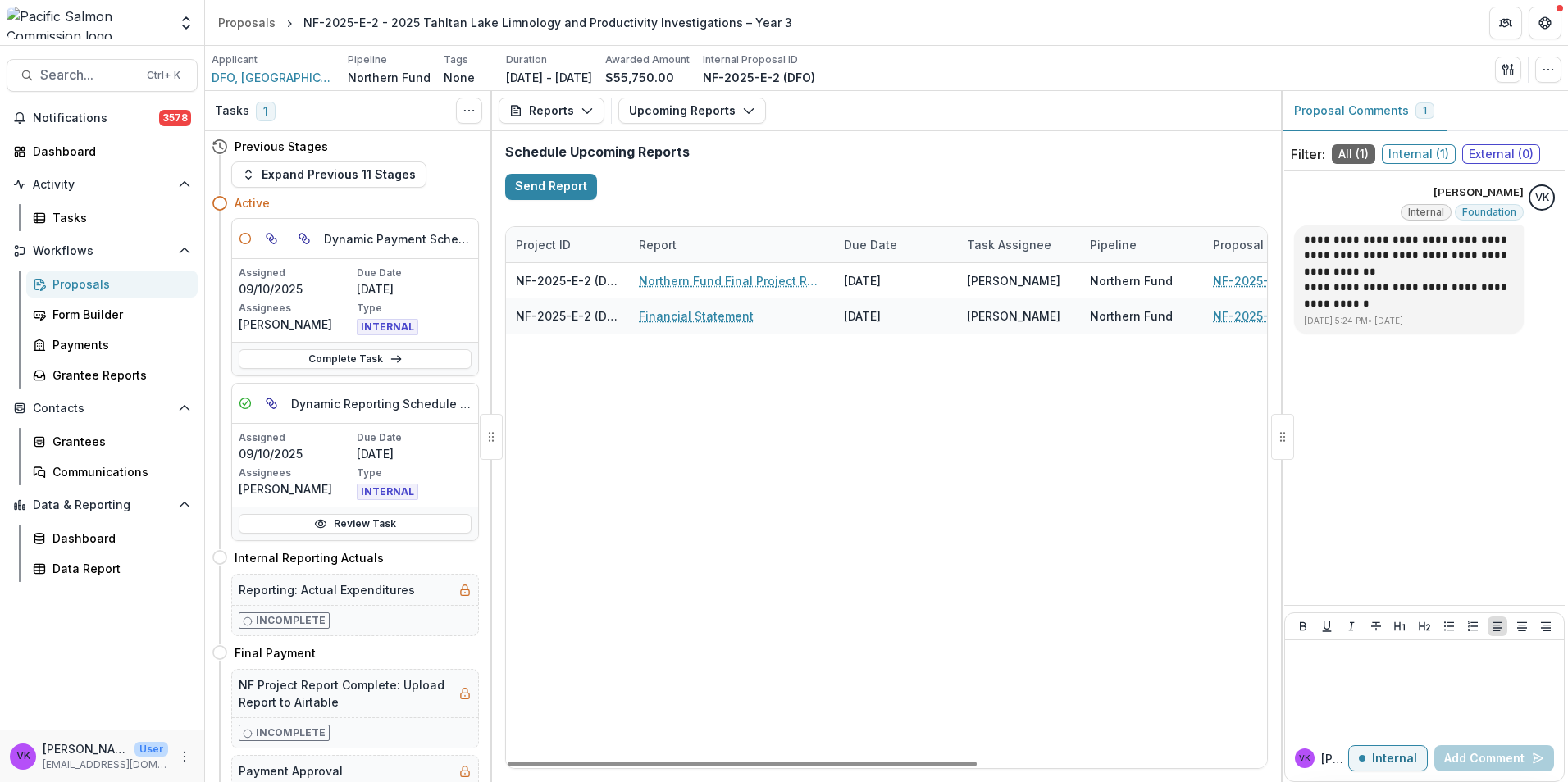
drag, startPoint x: 845, startPoint y: 756, endPoint x: 1056, endPoint y: 765, distance: 211.2
click at [1074, 768] on div "Project ID Report Due Date Task Assignee Pipeline Proposal Entity NF-2025-E-2 (…" at bounding box center [886, 498] width 763 height 543
drag, startPoint x: 921, startPoint y: 760, endPoint x: 1002, endPoint y: 745, distance: 82.4
click at [909, 767] on div at bounding box center [741, 764] width 469 height 5
click at [89, 284] on div "Proposals" at bounding box center [118, 284] width 132 height 17
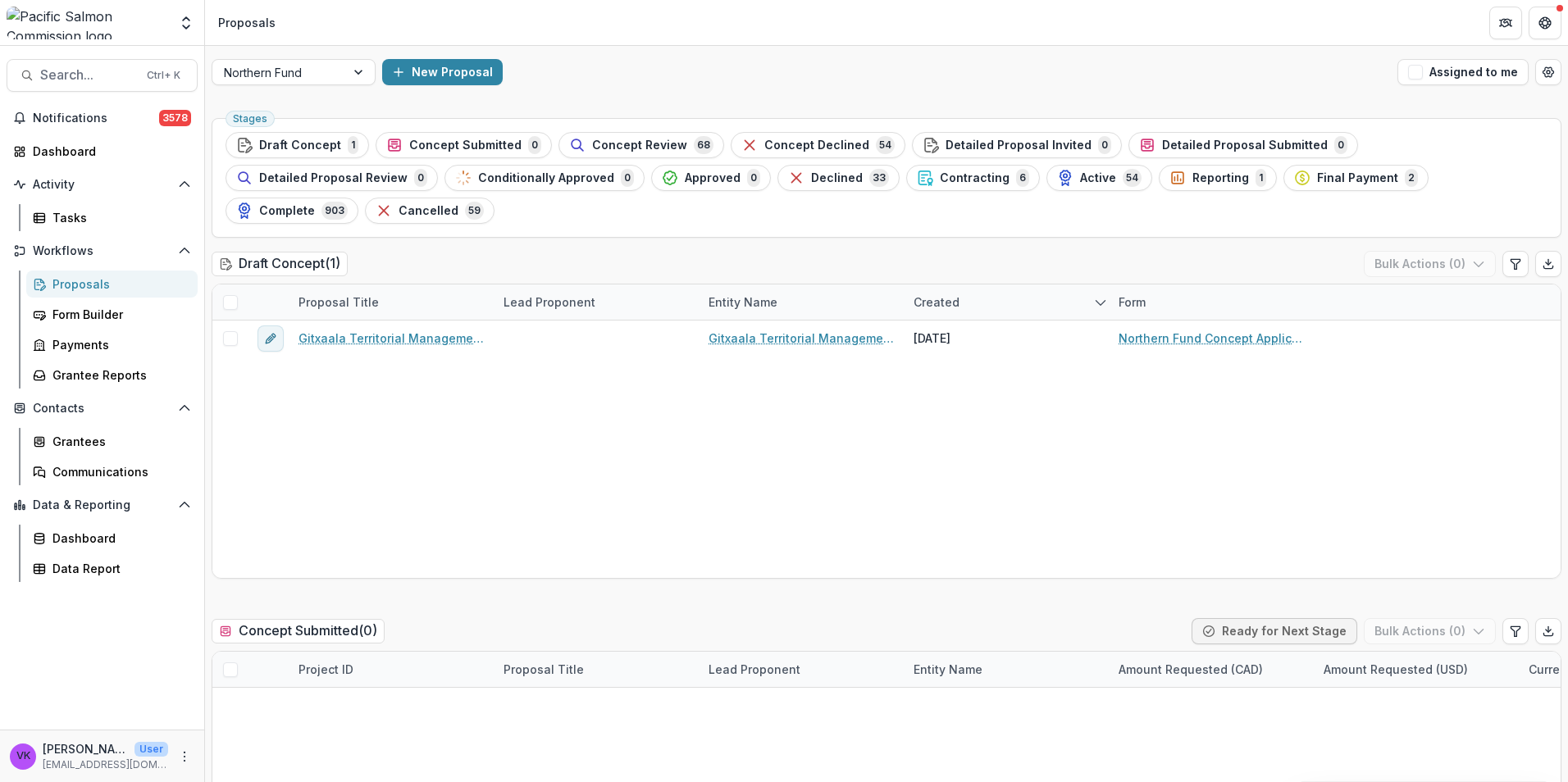
drag, startPoint x: 762, startPoint y: 181, endPoint x: 1197, endPoint y: 341, distance: 463.5
click at [940, 180] on span "Contracting" at bounding box center [974, 178] width 70 height 14
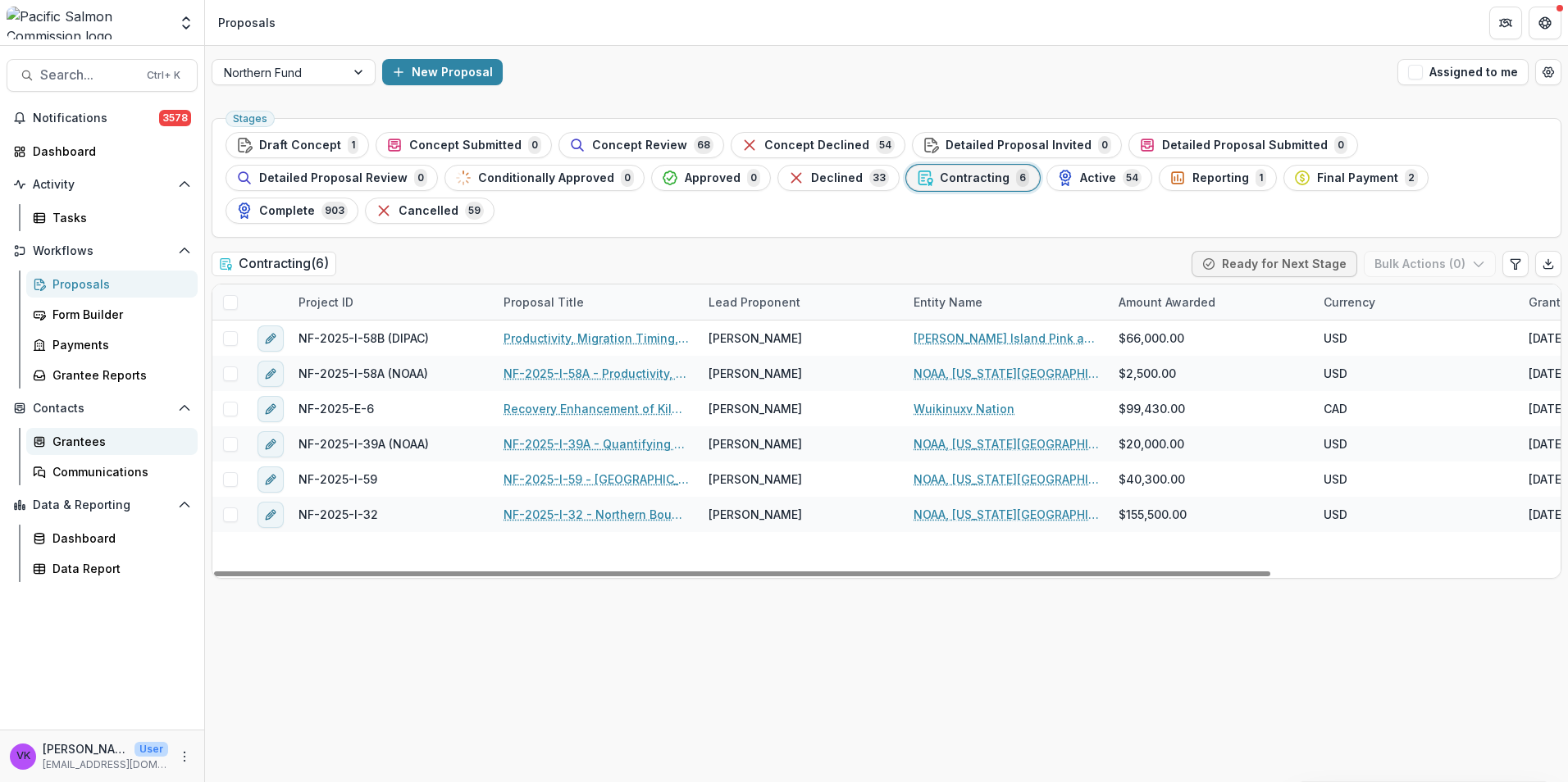
click at [107, 431] on link "Grantees" at bounding box center [111, 442] width 171 height 27
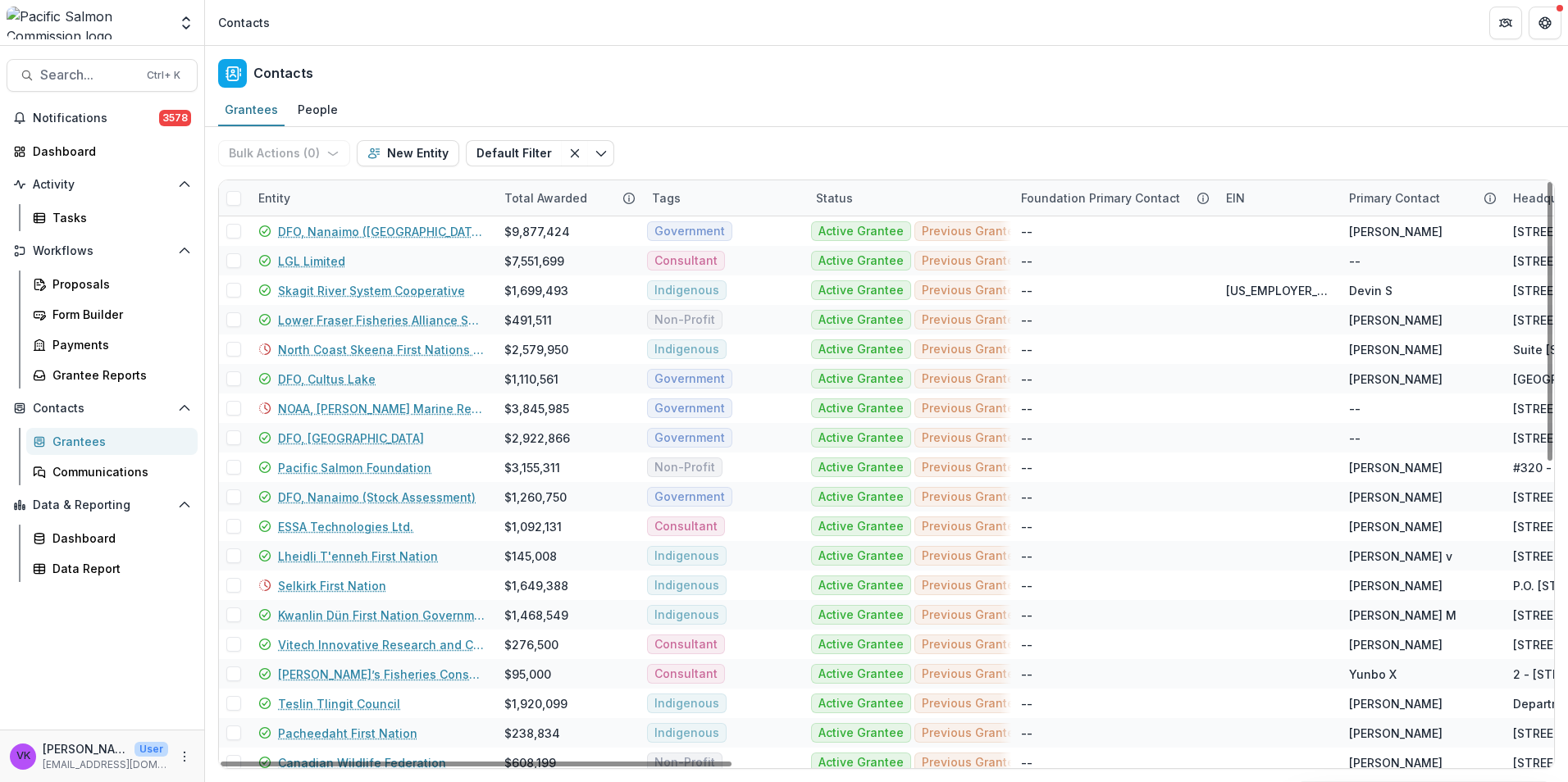
click at [1135, 780] on div "Bulk Actions ( 0 ) Send Email Create Proposals Create Tasks New Entity Default …" at bounding box center [886, 454] width 1363 height 655
click at [321, 201] on div "Entity" at bounding box center [371, 198] width 246 height 35
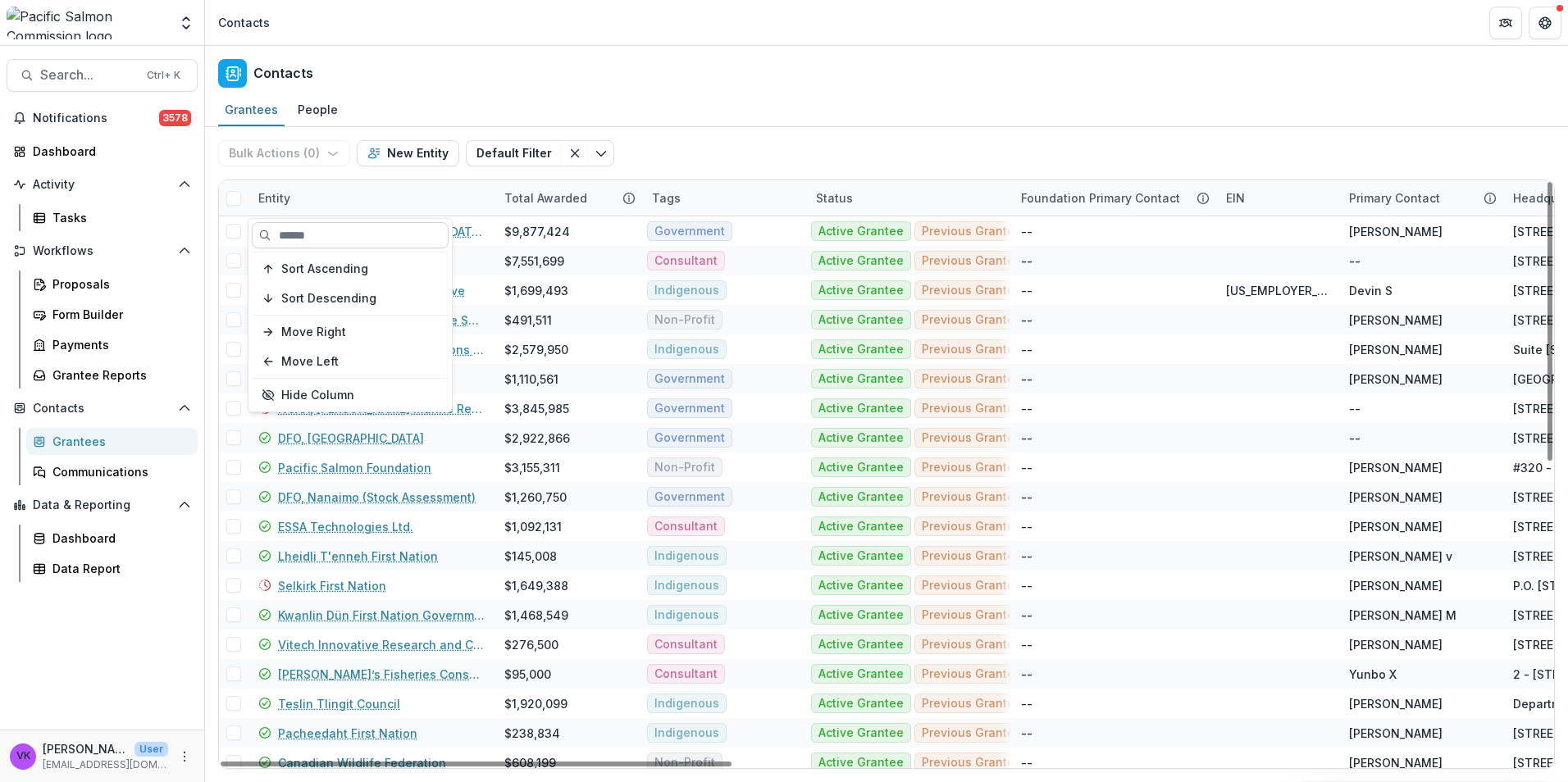
click at [326, 227] on input at bounding box center [350, 235] width 197 height 26
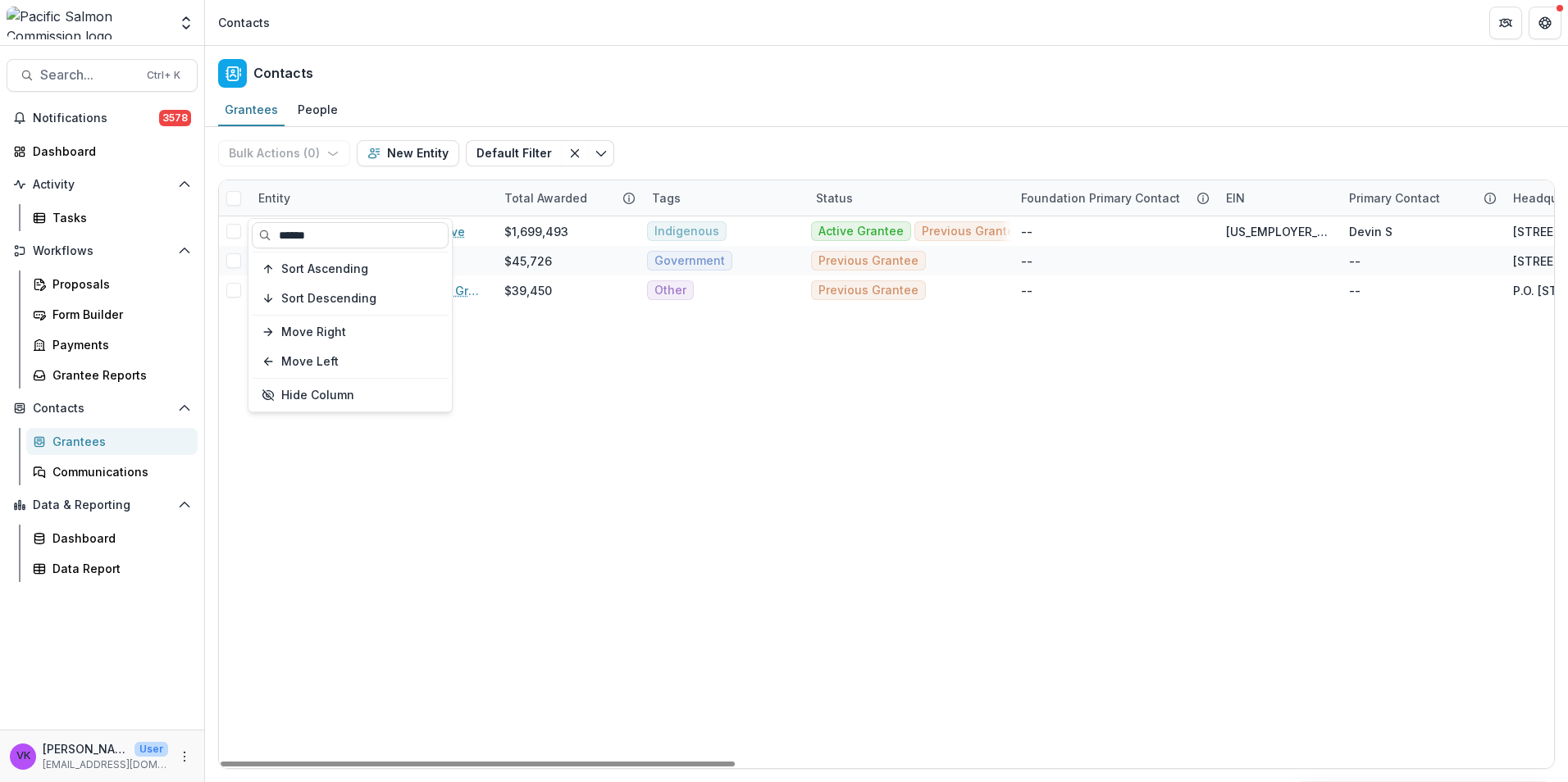
type input "******"
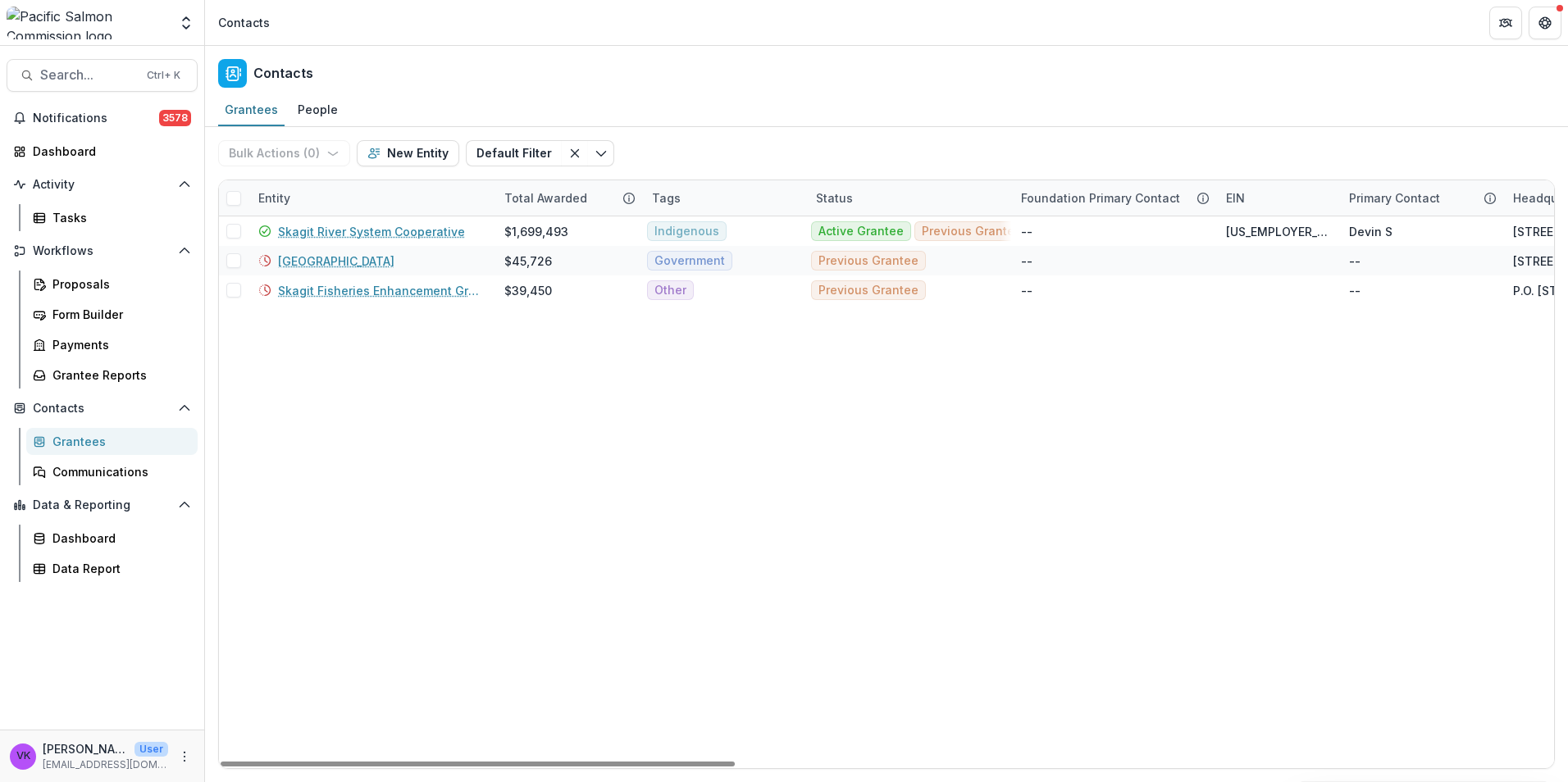
drag, startPoint x: 739, startPoint y: 537, endPoint x: 698, endPoint y: 445, distance: 100.7
drag, startPoint x: 354, startPoint y: 235, endPoint x: 1105, endPoint y: 571, distance: 822.7
click at [354, 236] on link "Skagit River System Cooperative" at bounding box center [371, 232] width 187 height 17
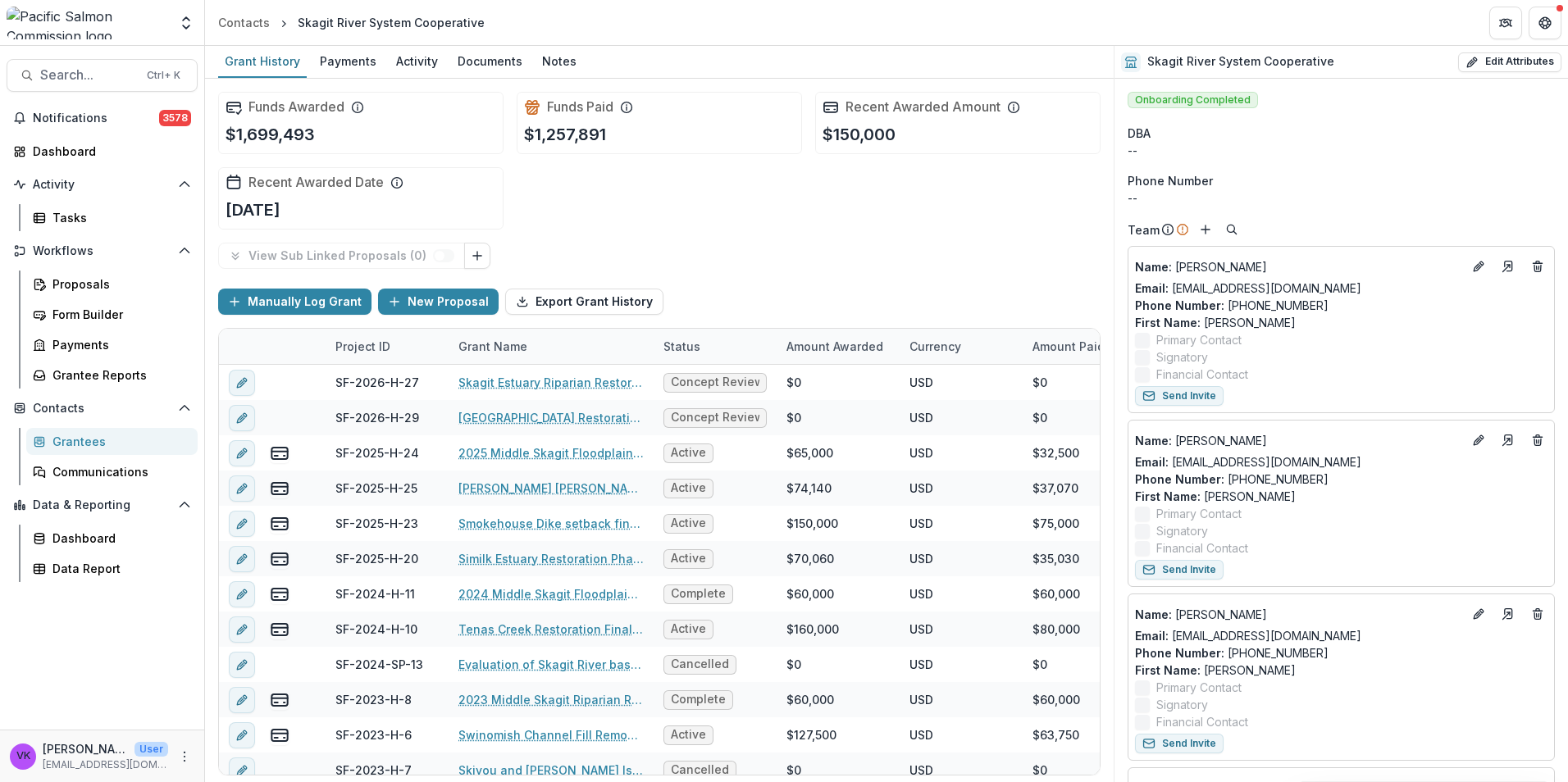
drag, startPoint x: 540, startPoint y: 59, endPoint x: 818, endPoint y: 188, distance: 306.5
click at [541, 59] on div "Notes" at bounding box center [559, 61] width 47 height 24
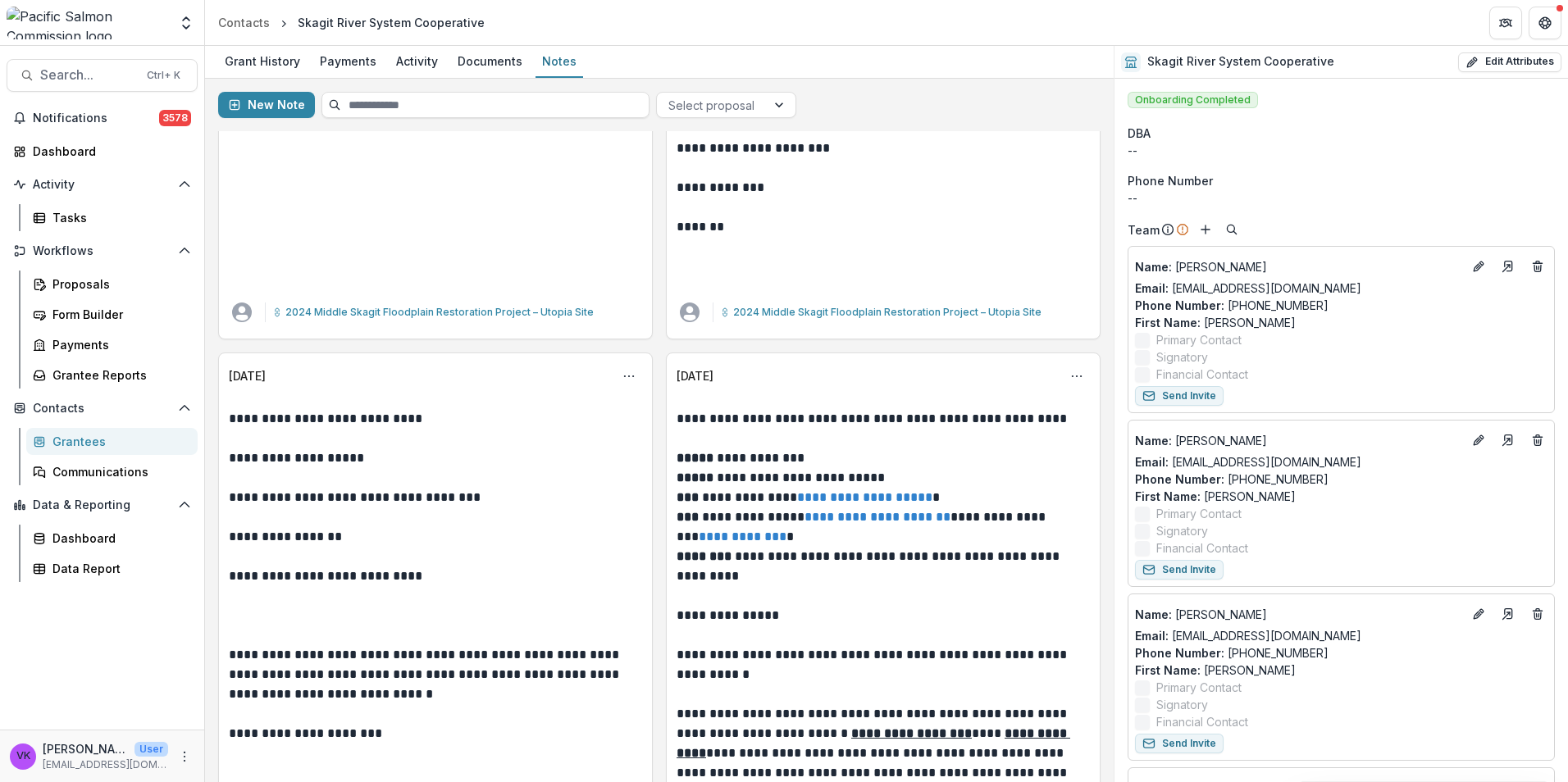
scroll to position [31647, 0]
click at [1074, 370] on icon "Options" at bounding box center [1077, 377] width 14 height 14
click at [952, 429] on button "Edit" at bounding box center [993, 432] width 176 height 27
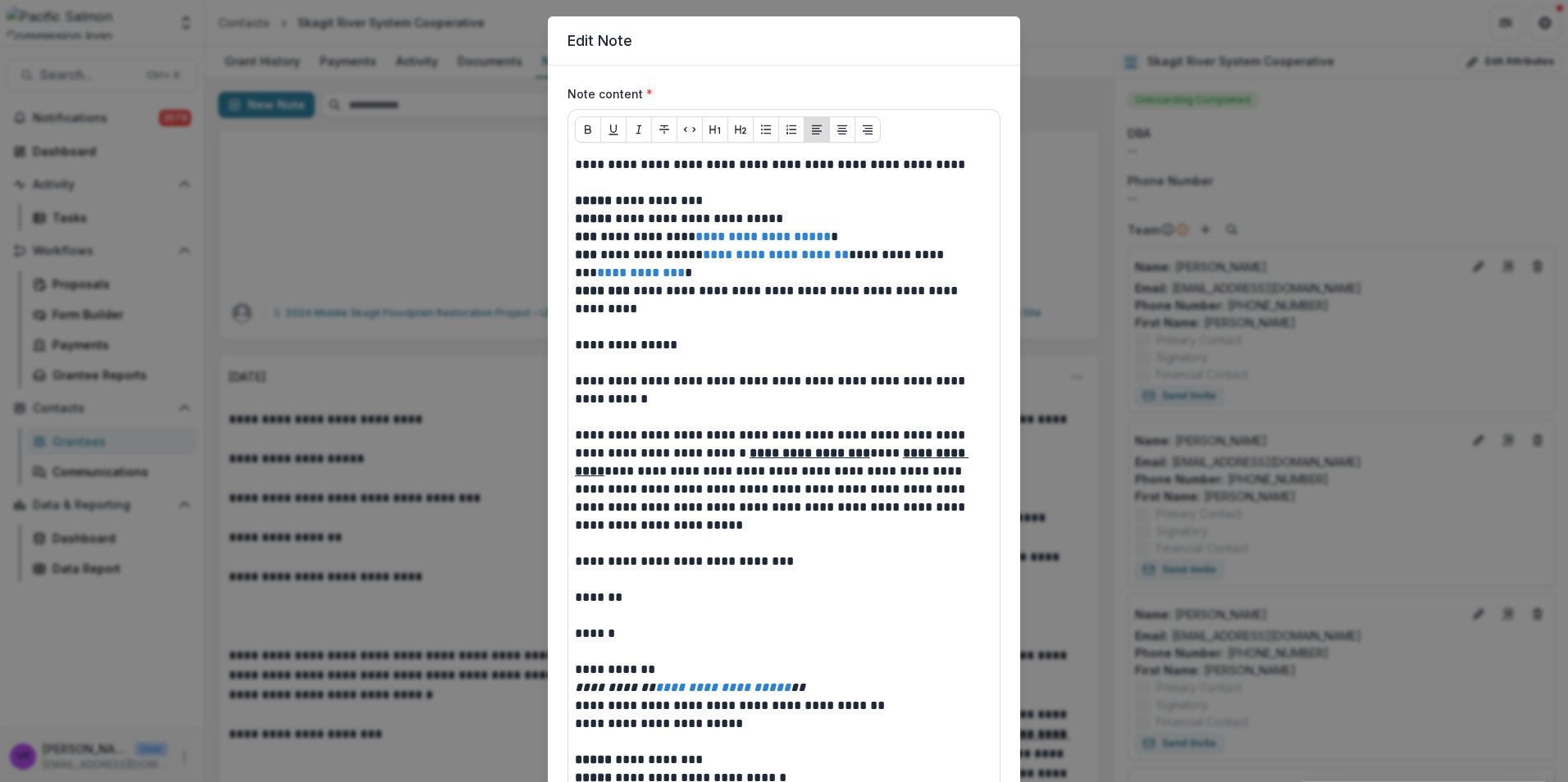
scroll to position [0, 0]
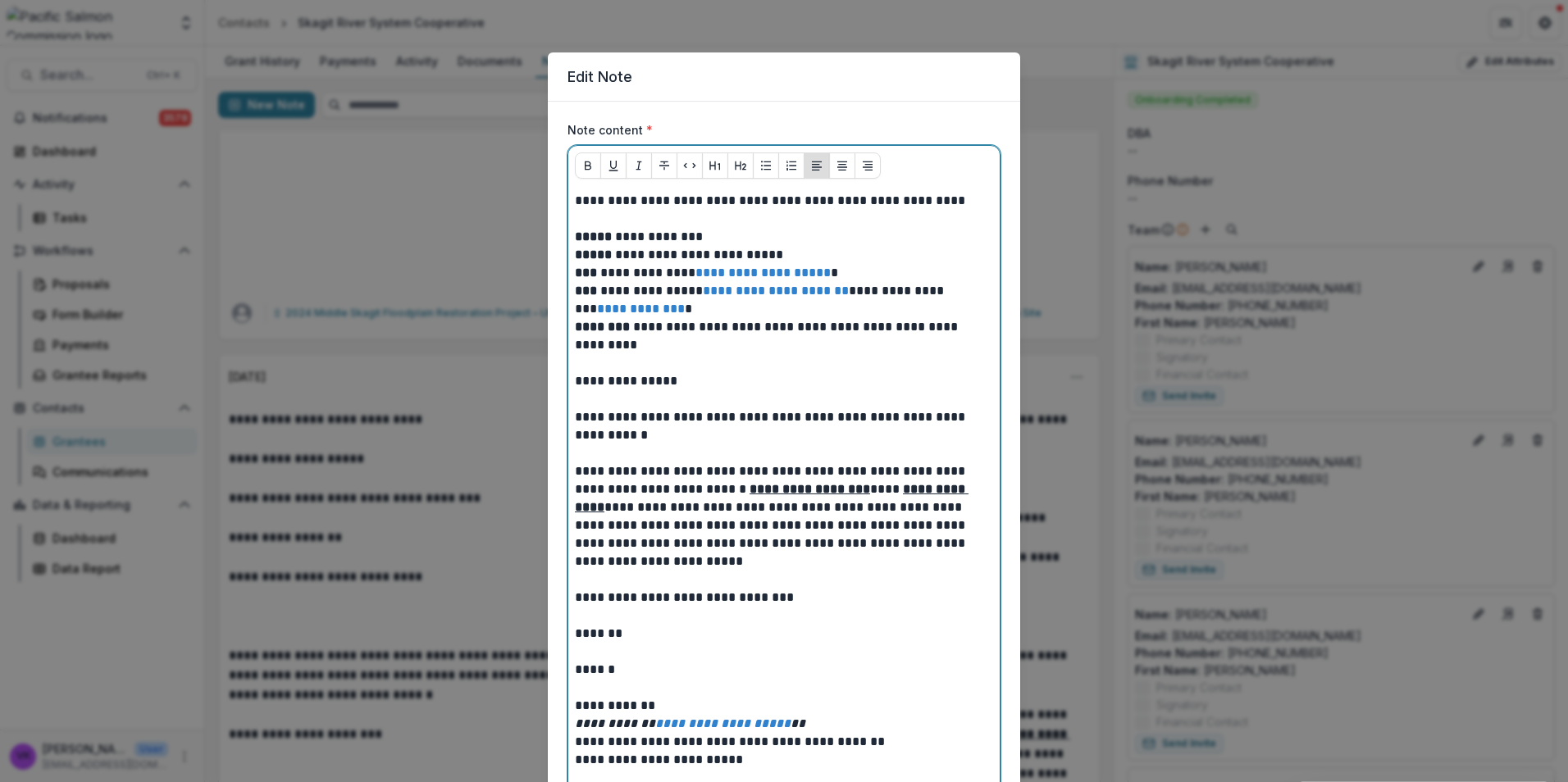
click at [585, 218] on p at bounding box center [784, 218] width 419 height 18
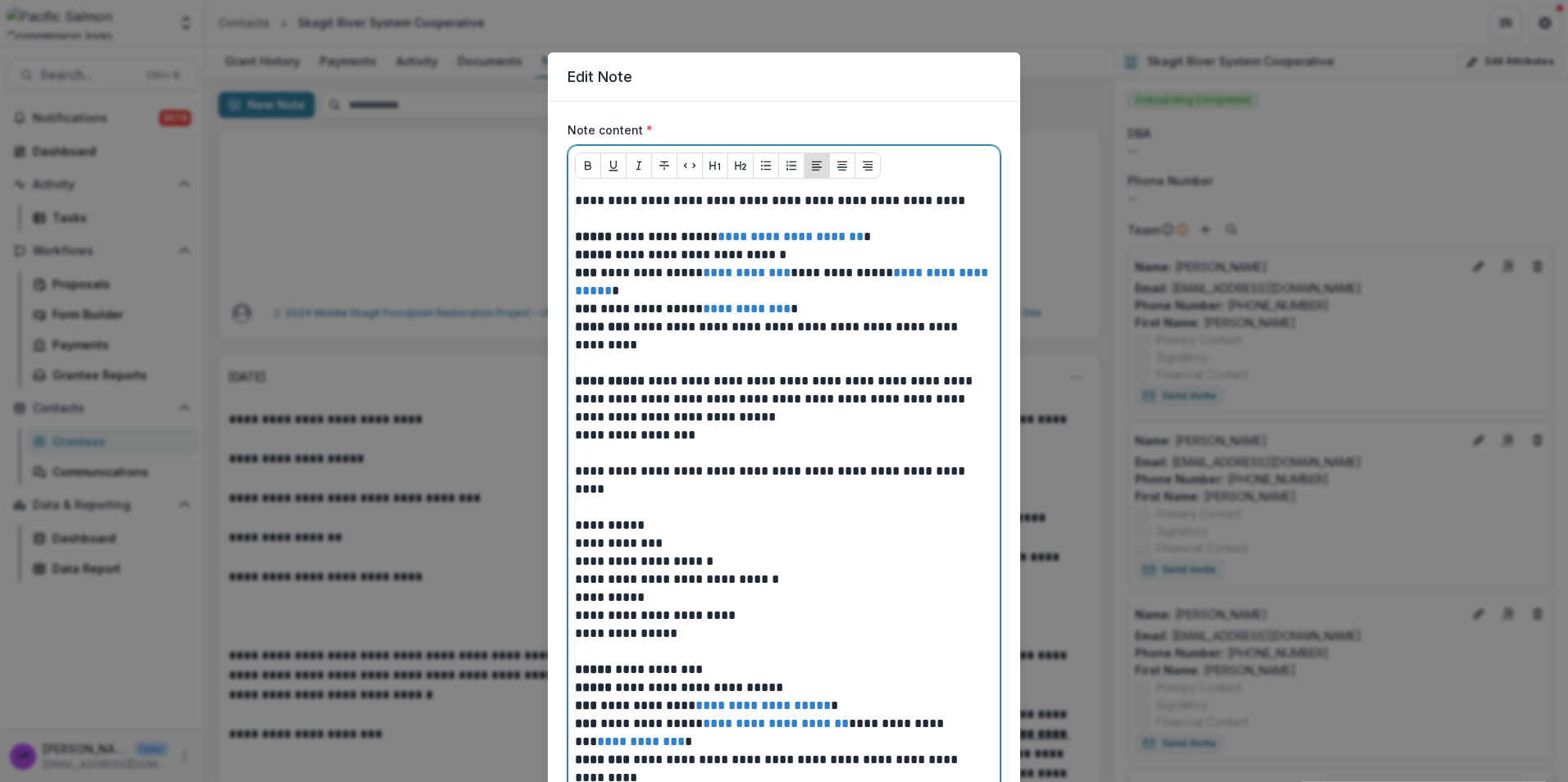
drag, startPoint x: 796, startPoint y: 414, endPoint x: 810, endPoint y: 438, distance: 27.8
click at [796, 413] on p "**********" at bounding box center [784, 399] width 419 height 54
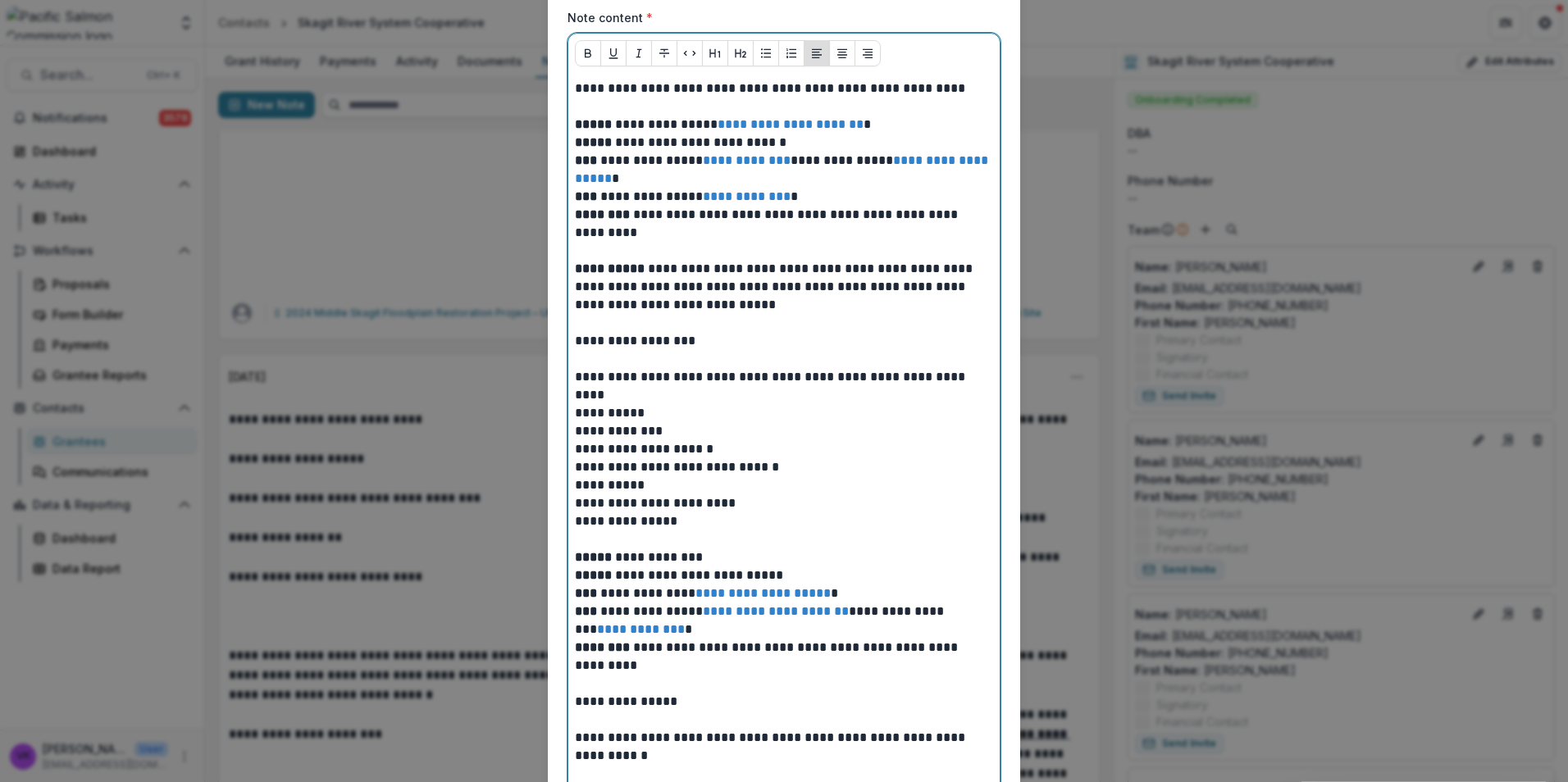
scroll to position [246, 0]
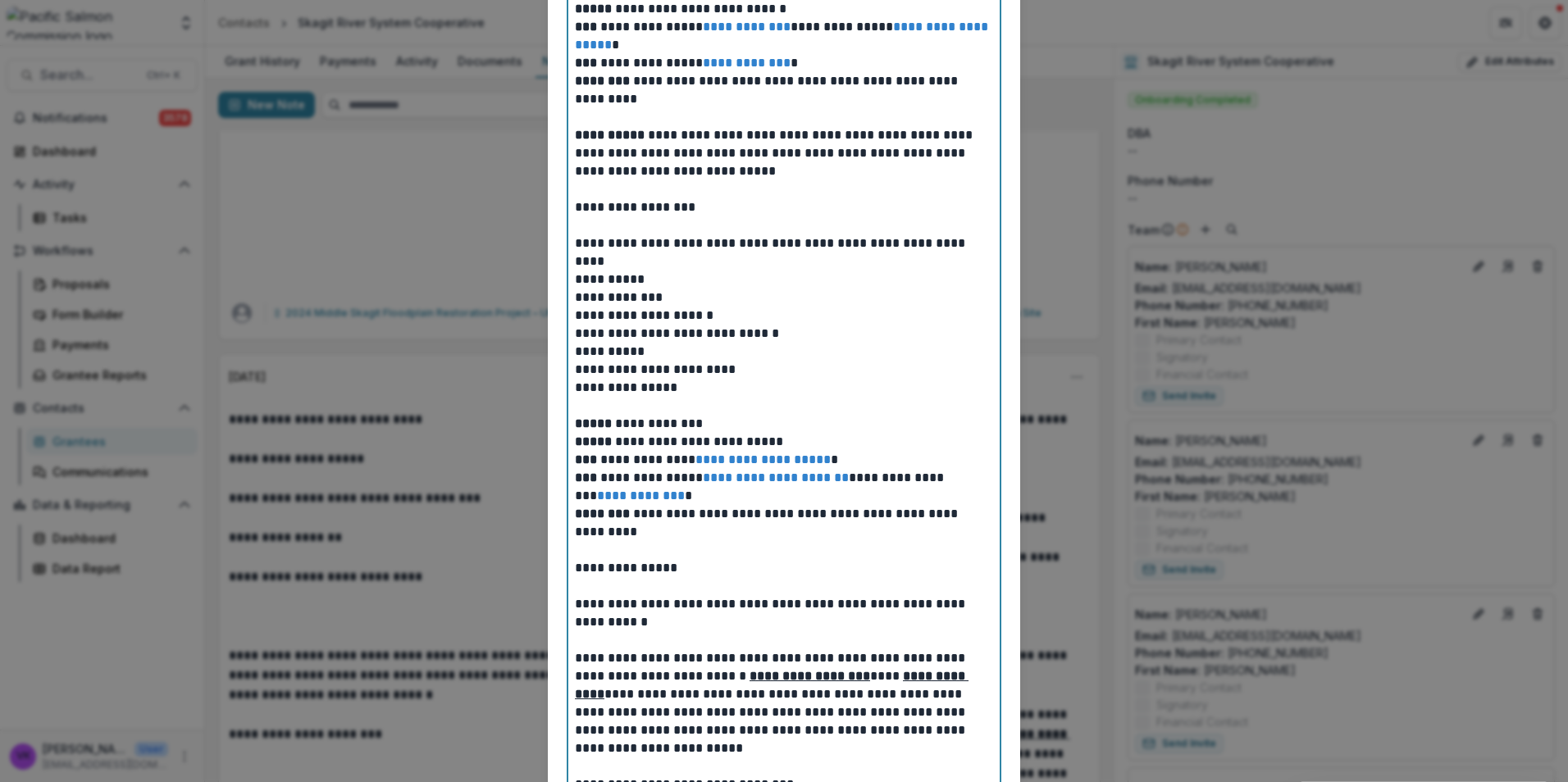
click at [602, 405] on p at bounding box center [784, 406] width 419 height 18
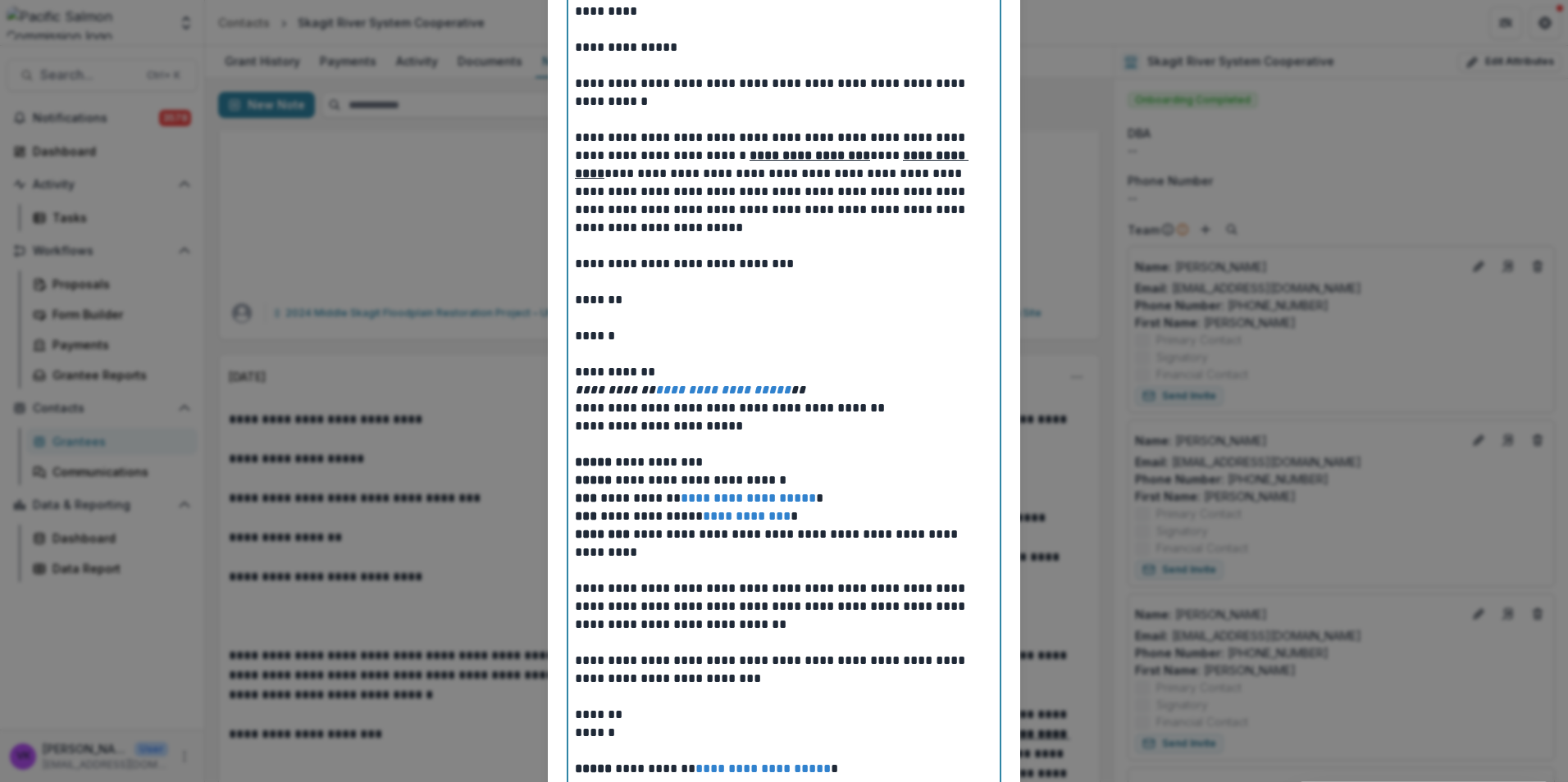
scroll to position [820, 0]
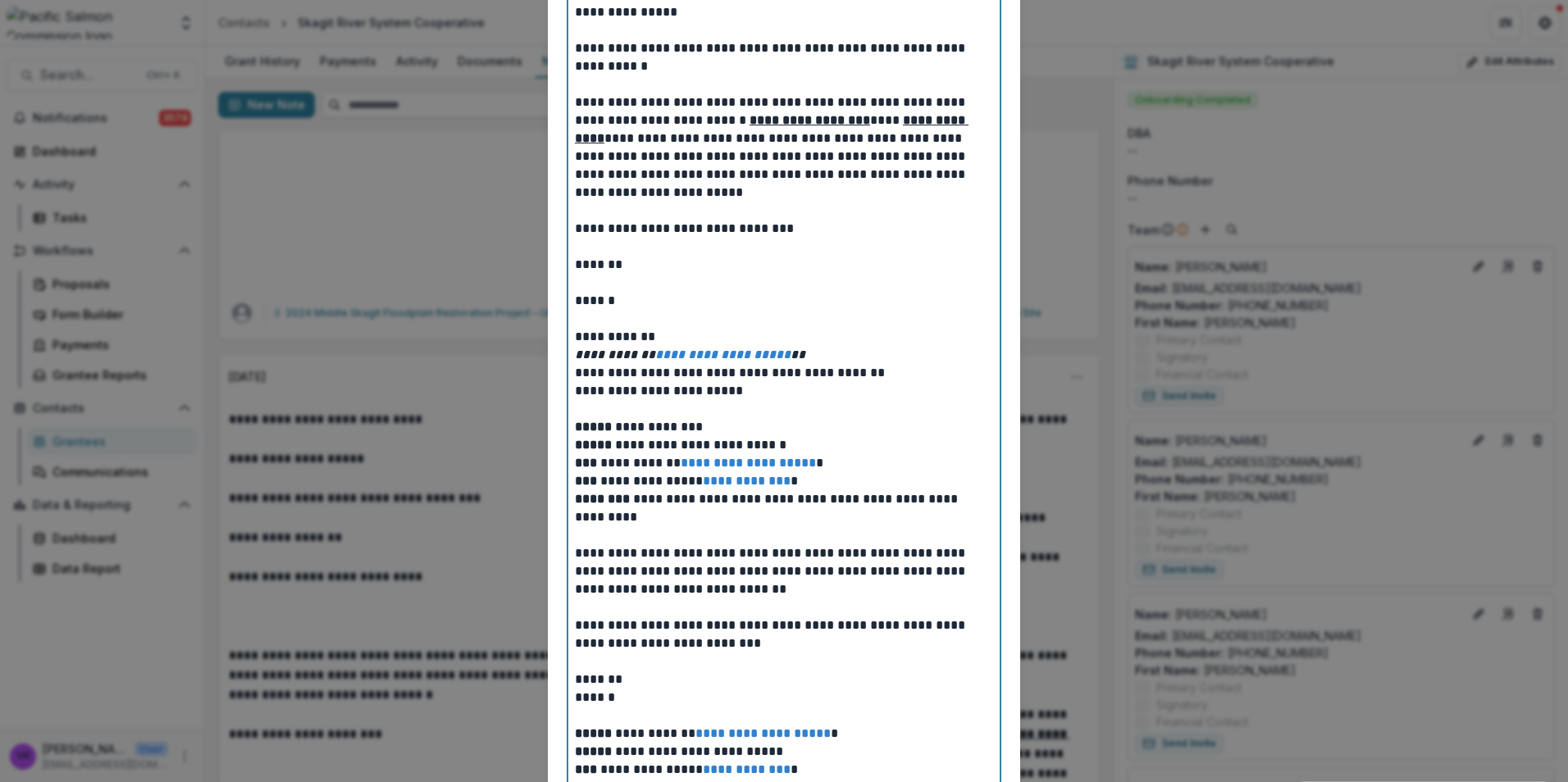
click at [581, 405] on p at bounding box center [784, 409] width 419 height 18
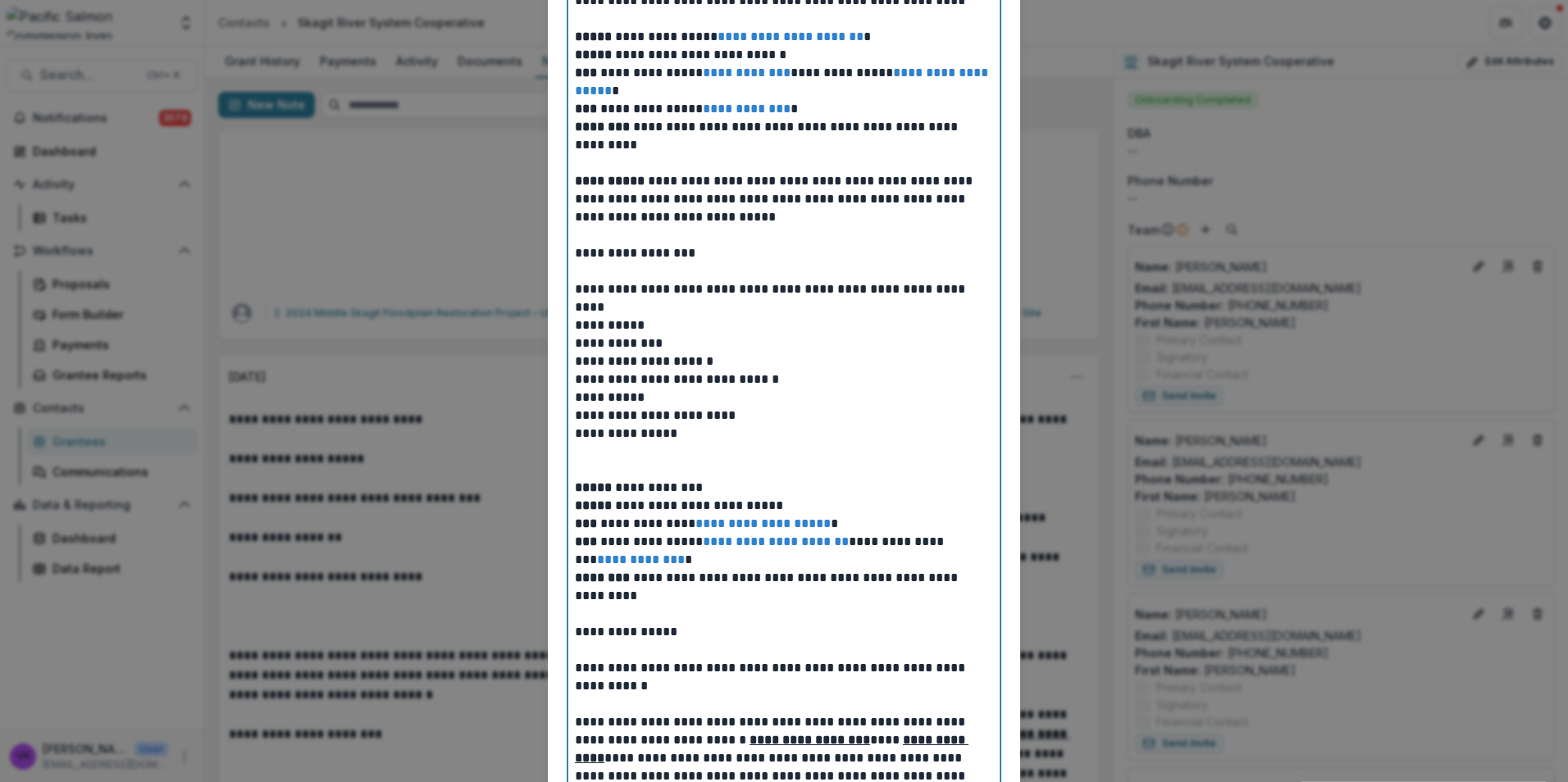
scroll to position [199, 0]
click at [792, 424] on p "**********" at bounding box center [784, 417] width 419 height 18
drag, startPoint x: 679, startPoint y: 445, endPoint x: 717, endPoint y: 472, distance: 46.6
click at [678, 445] on p at bounding box center [784, 452] width 419 height 18
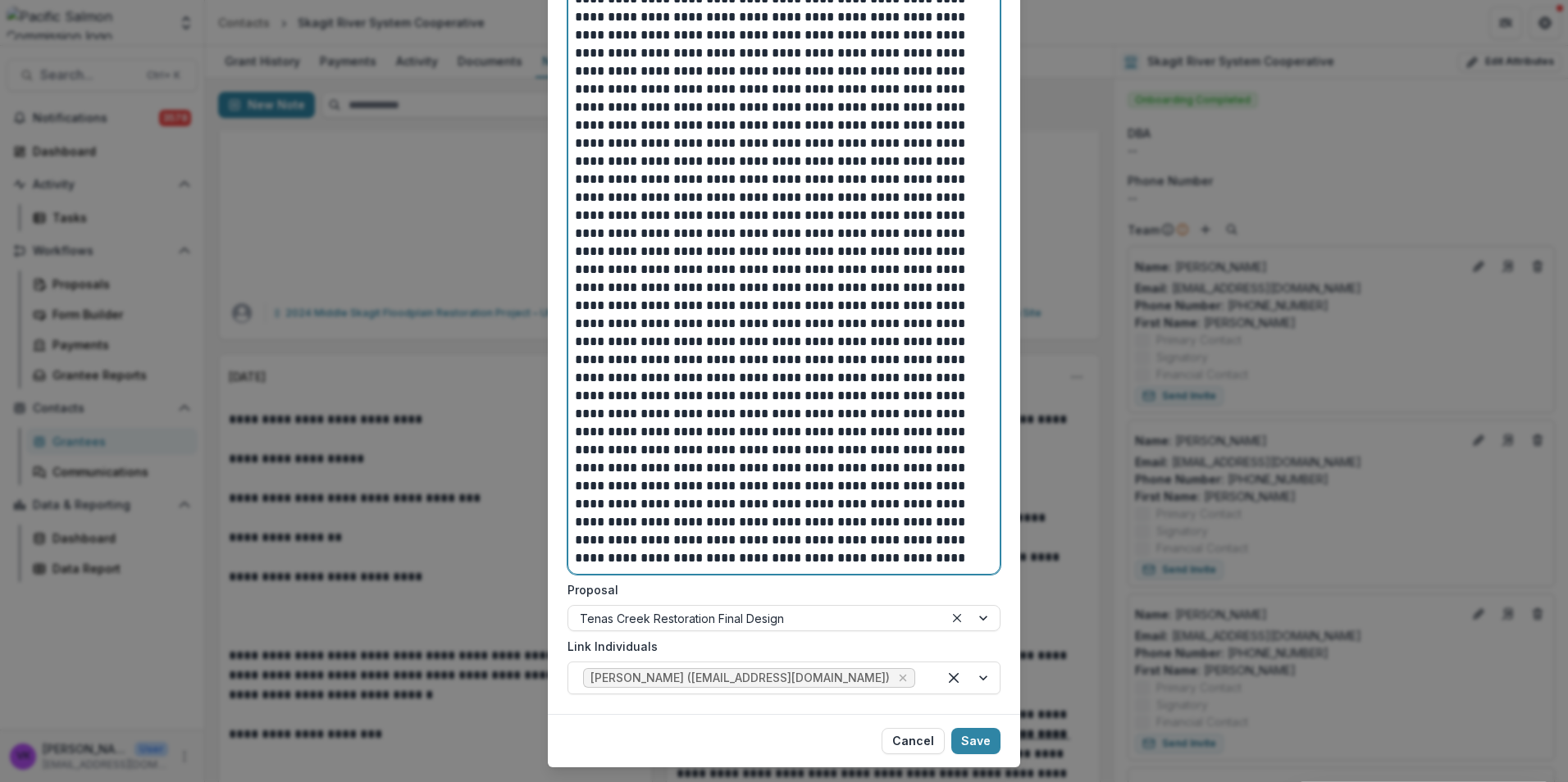
scroll to position [4496, 0]
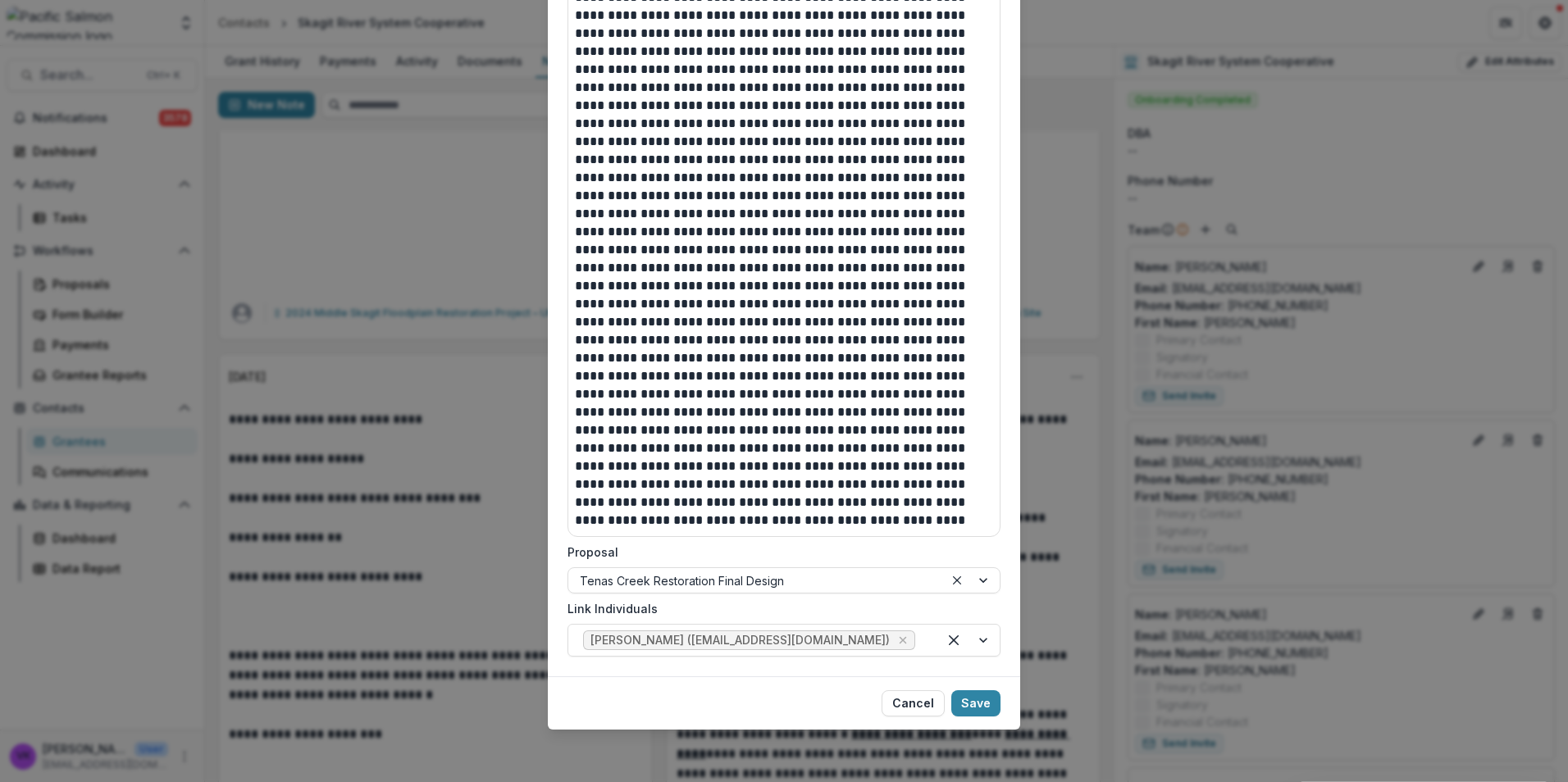
drag, startPoint x: 982, startPoint y: 705, endPoint x: 1045, endPoint y: 705, distance: 63.0
click at [982, 705] on button "Save" at bounding box center [975, 703] width 49 height 26
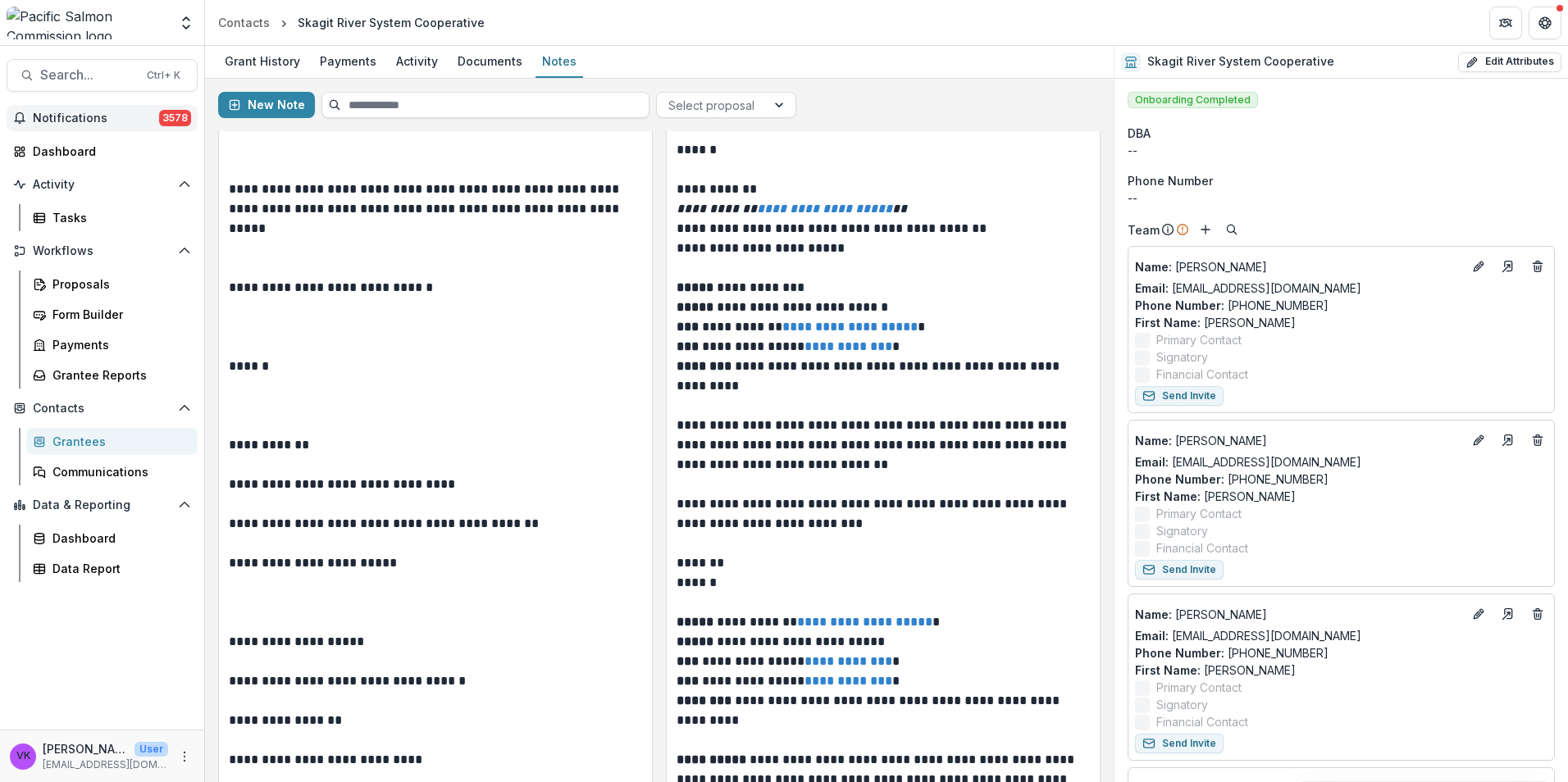
scroll to position [32877, 0]
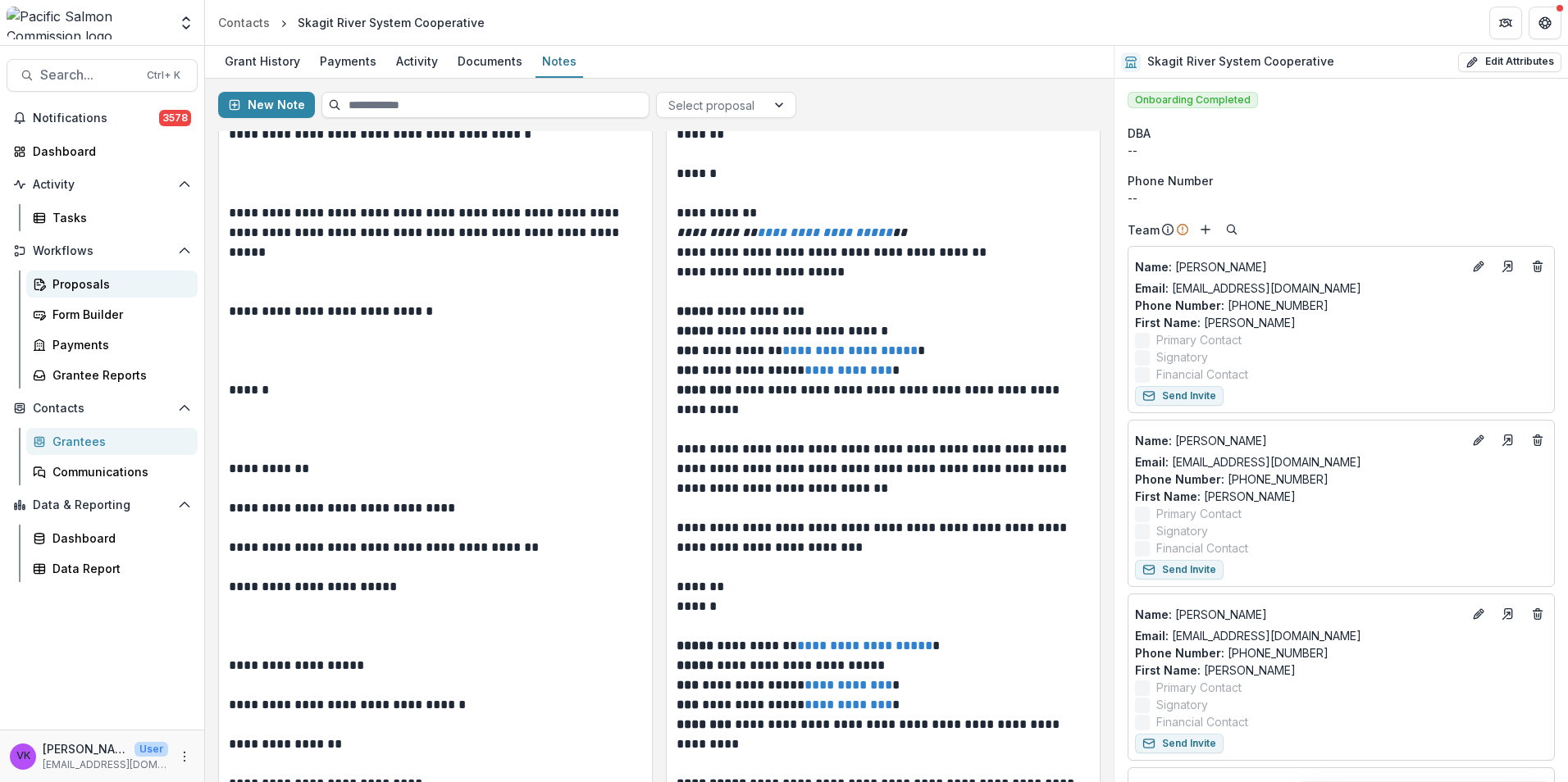
click at [72, 293] on link "Proposals" at bounding box center [111, 284] width 171 height 27
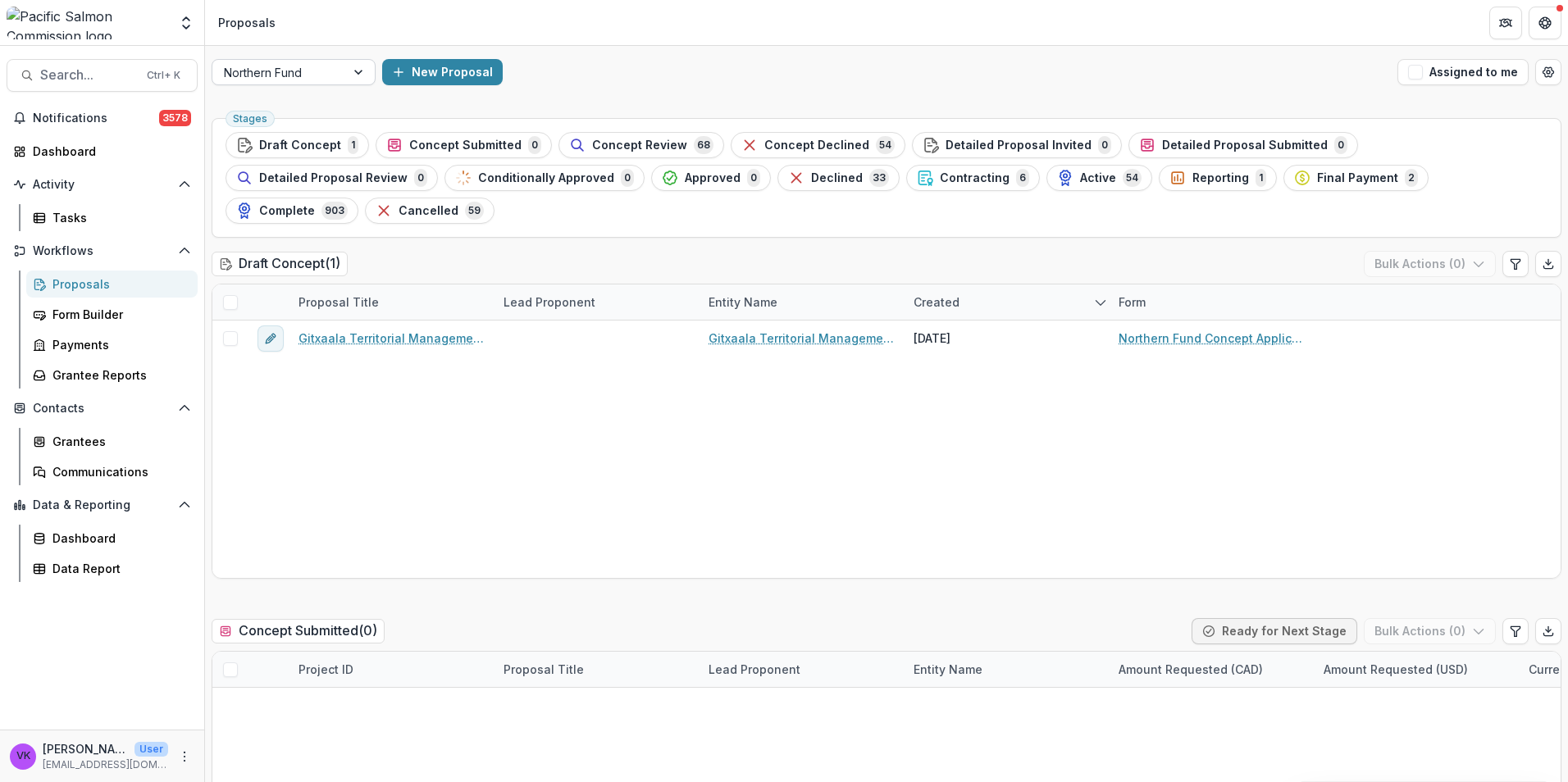
click at [357, 79] on div at bounding box center [360, 72] width 30 height 24
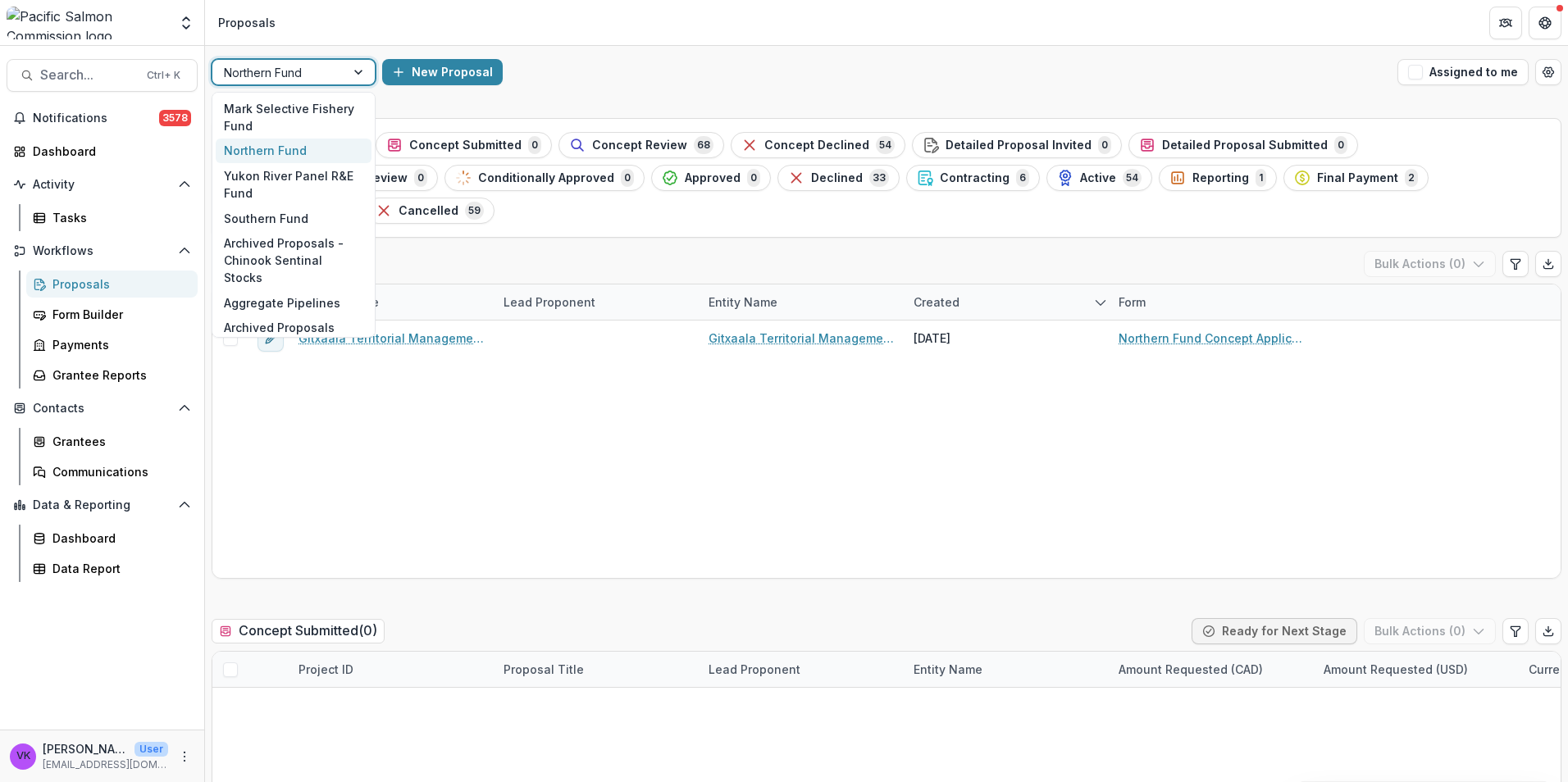
click at [359, 72] on div at bounding box center [360, 72] width 30 height 24
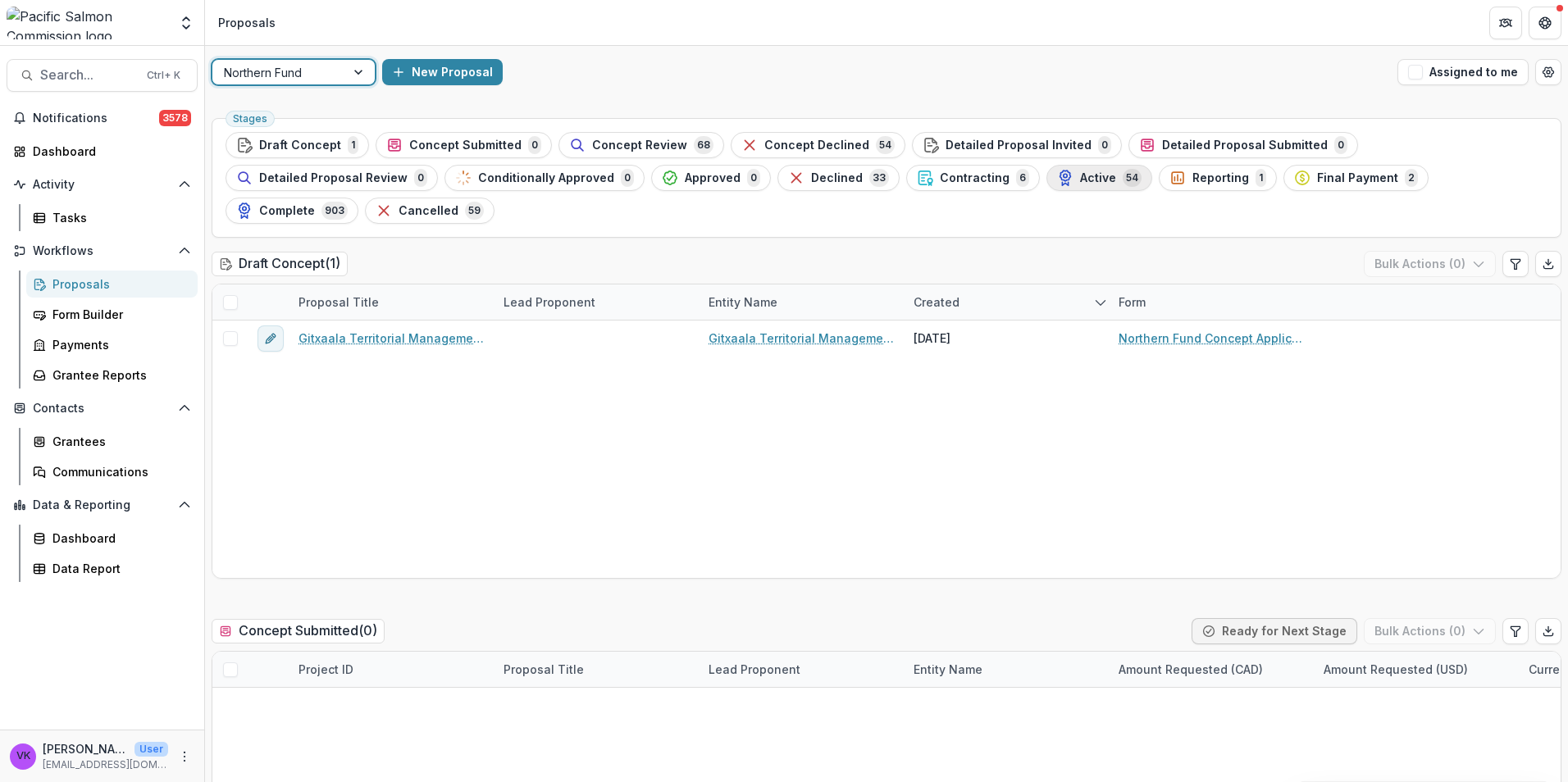
click at [1080, 175] on span "Active" at bounding box center [1097, 178] width 36 height 14
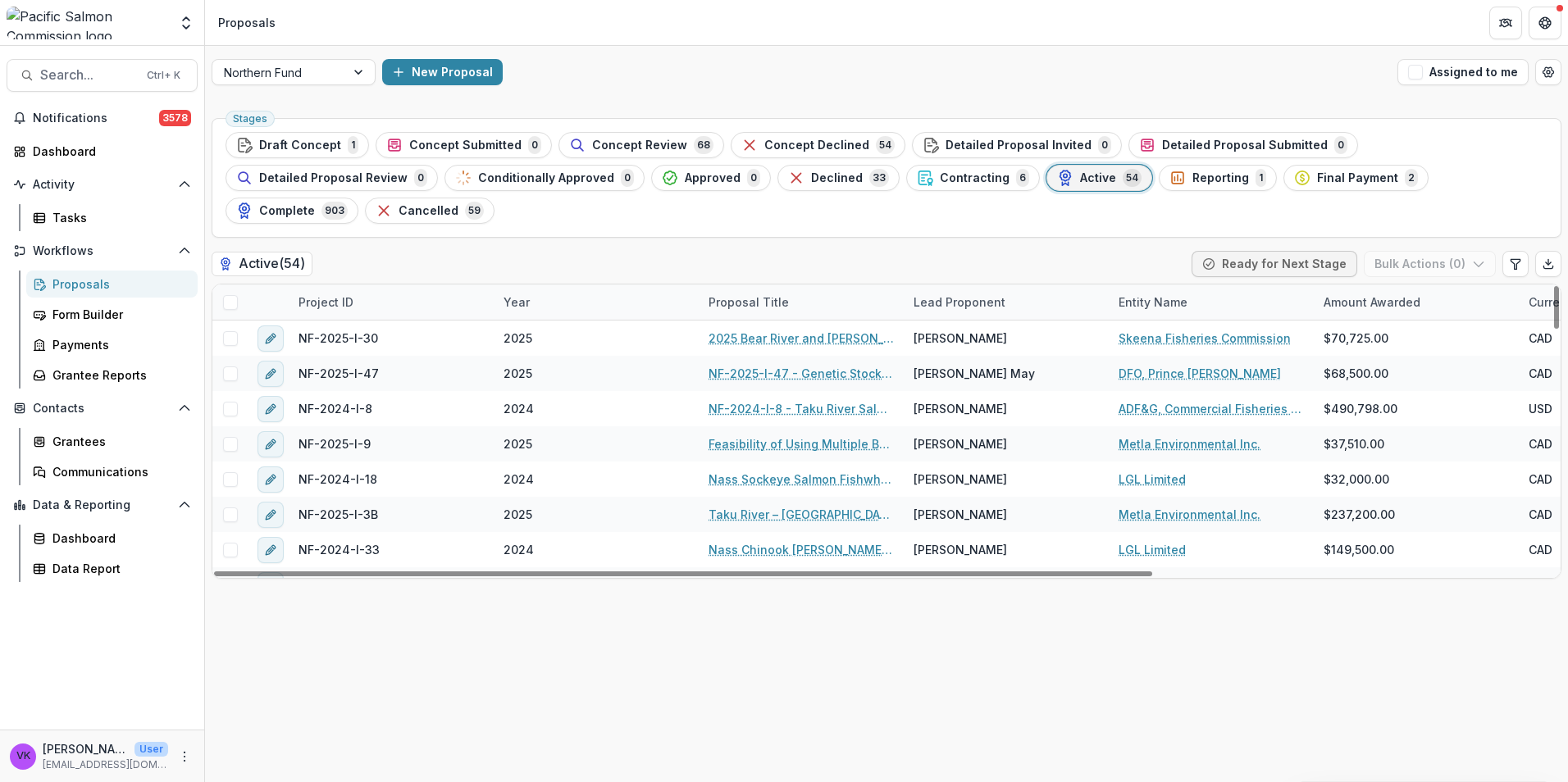
click at [403, 284] on div "Project ID" at bounding box center [392, 302] width 205 height 35
click at [388, 304] on input at bounding box center [391, 306] width 197 height 26
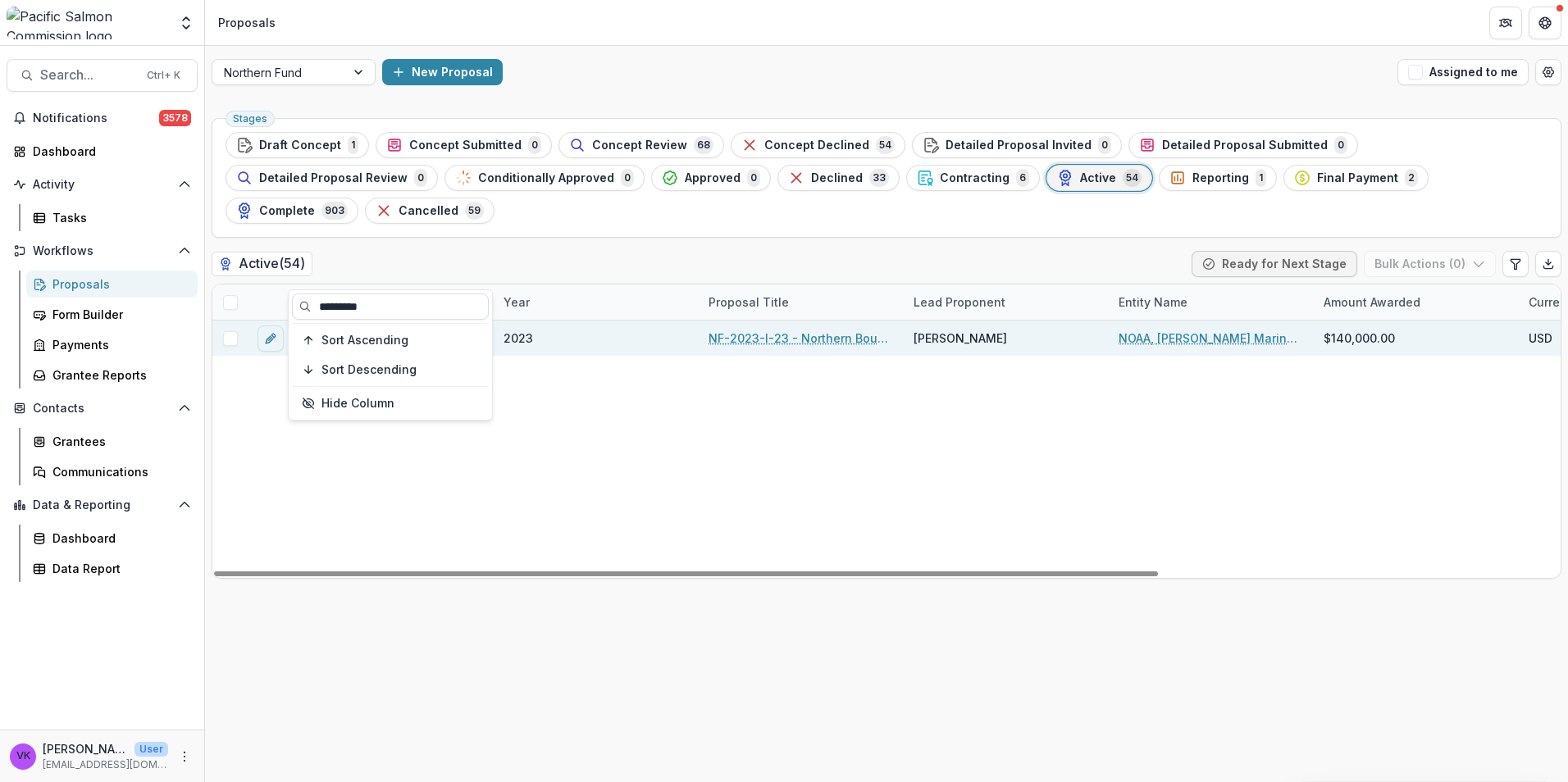
type input "*********"
click at [812, 321] on div "NF-2023-I-23 - Northern Boundary Area Sockeye Salmon Genetic Stock Identificati…" at bounding box center [801, 338] width 205 height 35
drag, startPoint x: 850, startPoint y: 304, endPoint x: 865, endPoint y: 310, distance: 16.2
click at [850, 330] on link "NF-2023-I-23 - Northern Boundary Area Sockeye Salmon Genetic Stock Identificati…" at bounding box center [801, 338] width 186 height 17
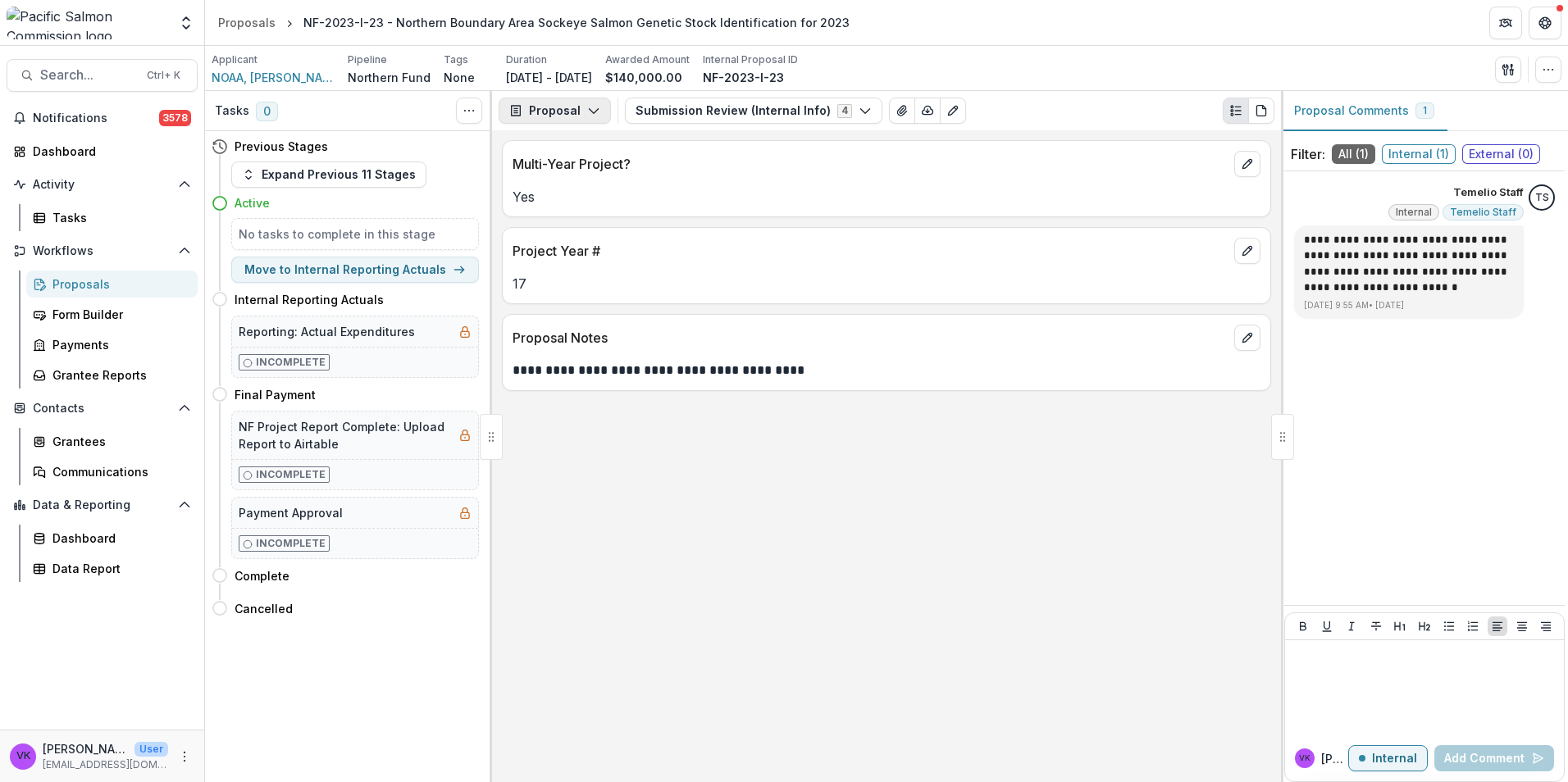
click at [587, 105] on icon "button" at bounding box center [594, 111] width 14 height 14
click at [575, 196] on div "Reports" at bounding box center [606, 202] width 150 height 17
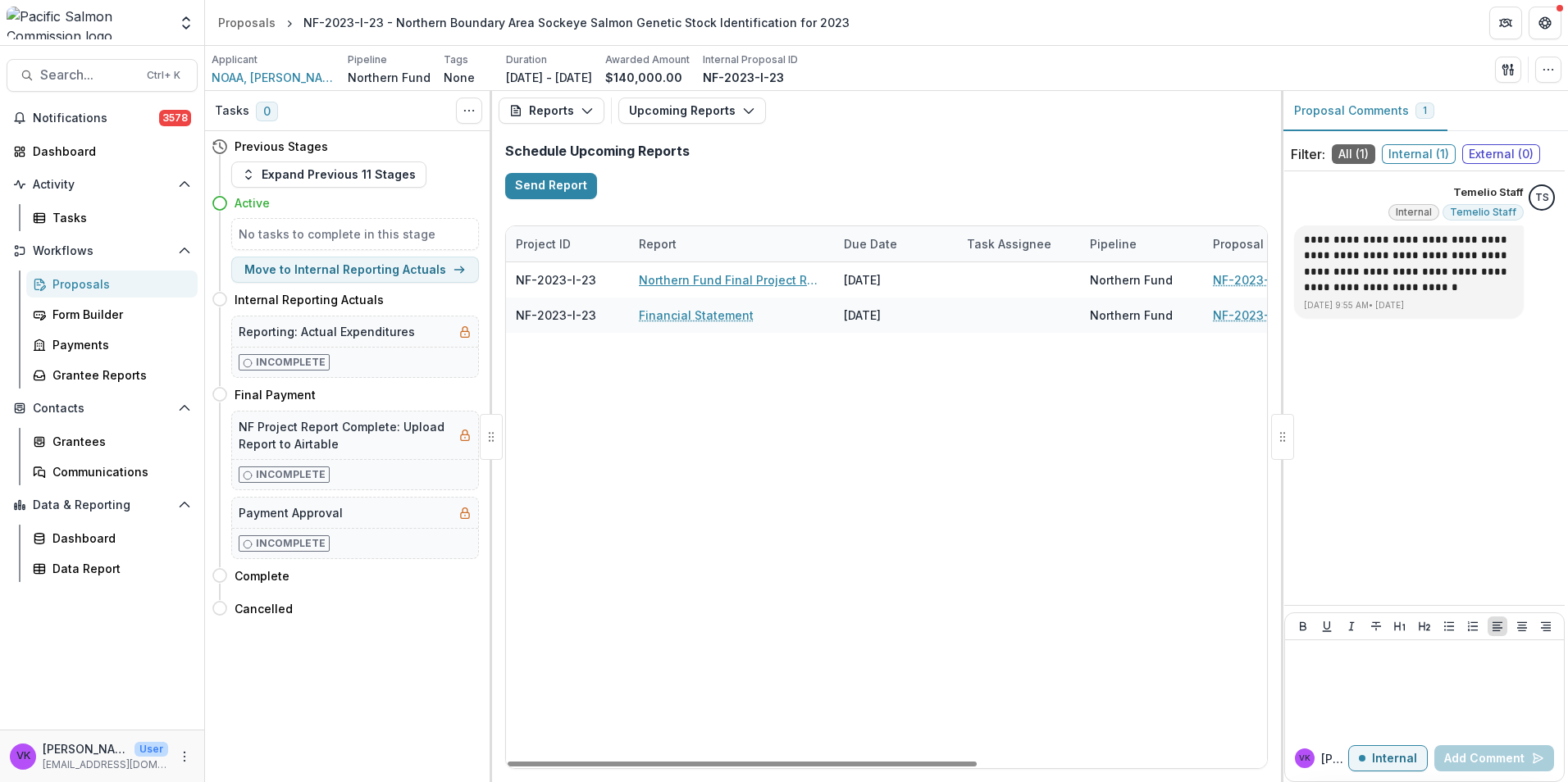
drag, startPoint x: 683, startPoint y: 275, endPoint x: 689, endPoint y: 283, distance: 10.0
click at [683, 275] on link "Northern Fund Final Project Report" at bounding box center [732, 280] width 186 height 17
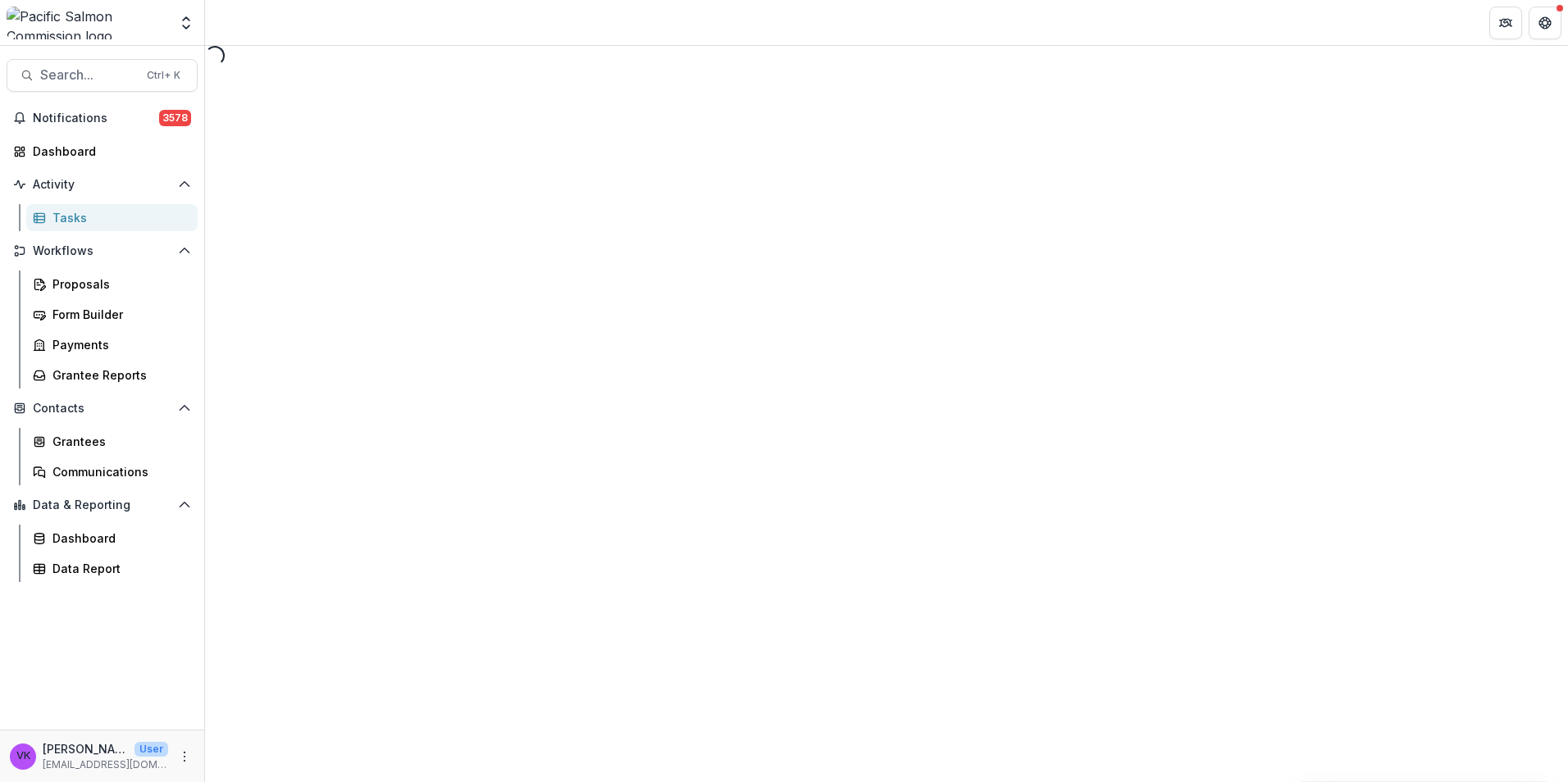
select select "********"
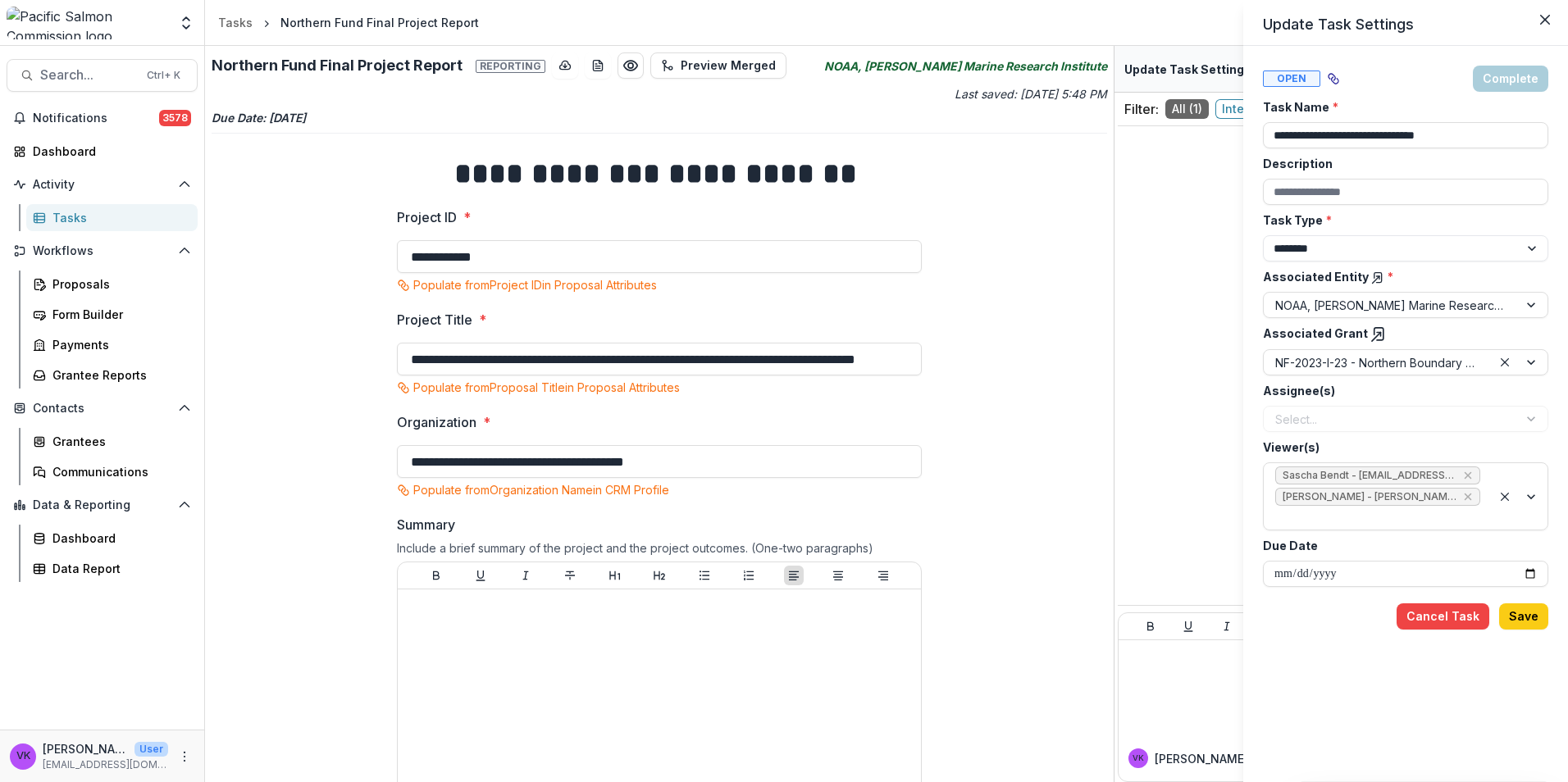
click at [84, 220] on div "**********" at bounding box center [784, 391] width 1568 height 782
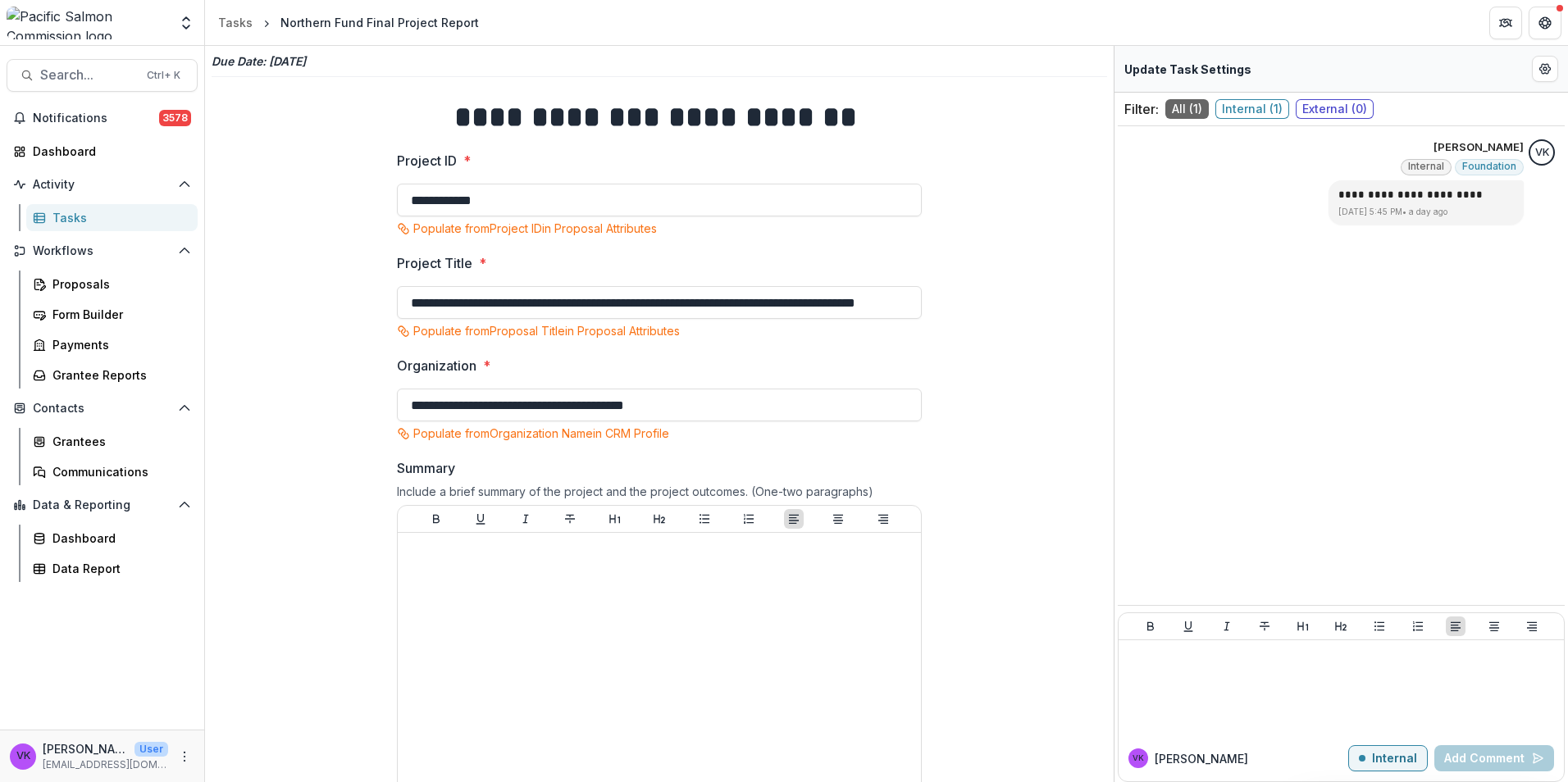
scroll to position [82, 0]
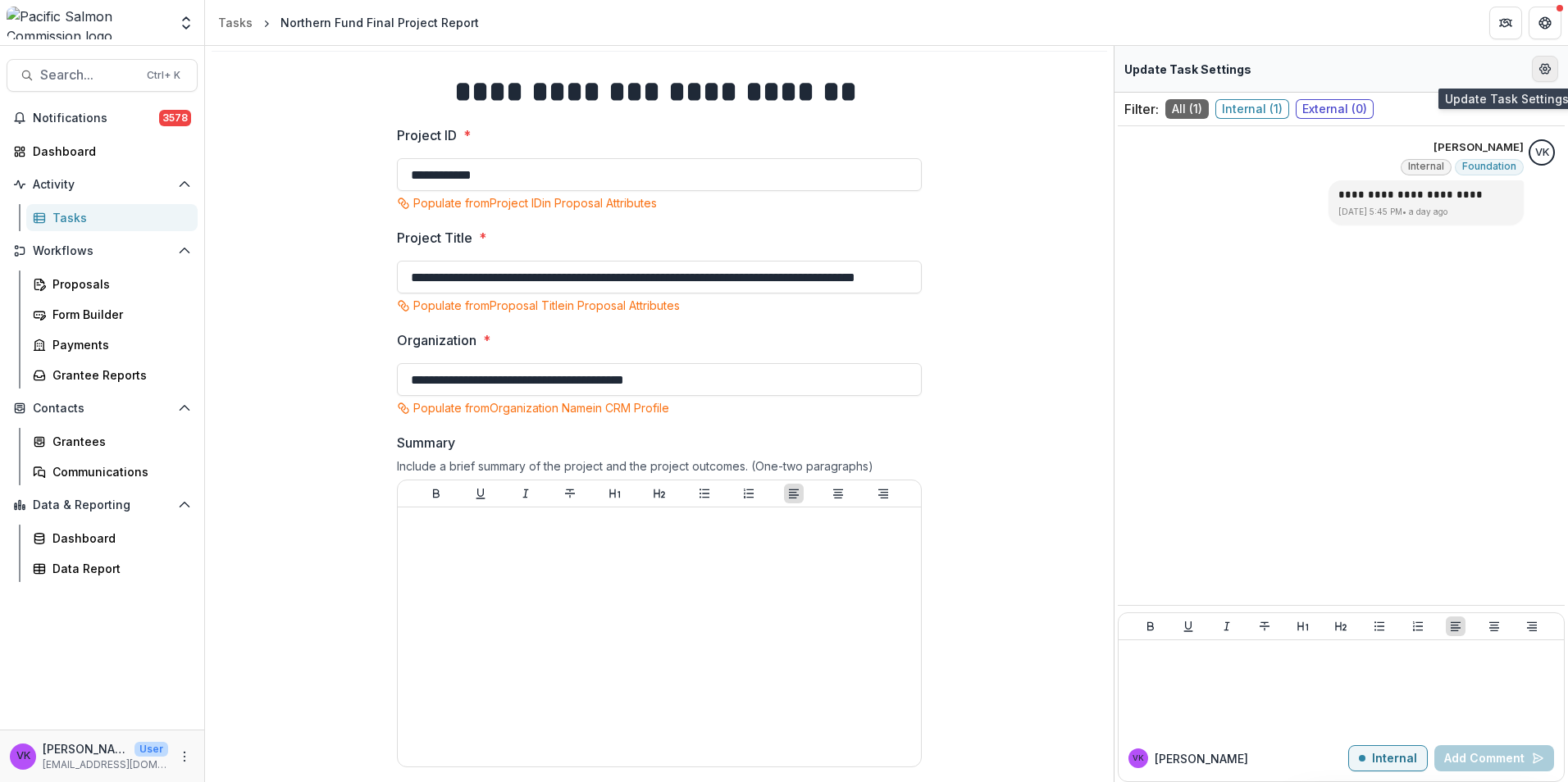
click at [1553, 72] on button "Edit Form Settings" at bounding box center [1544, 69] width 26 height 26
select select "********"
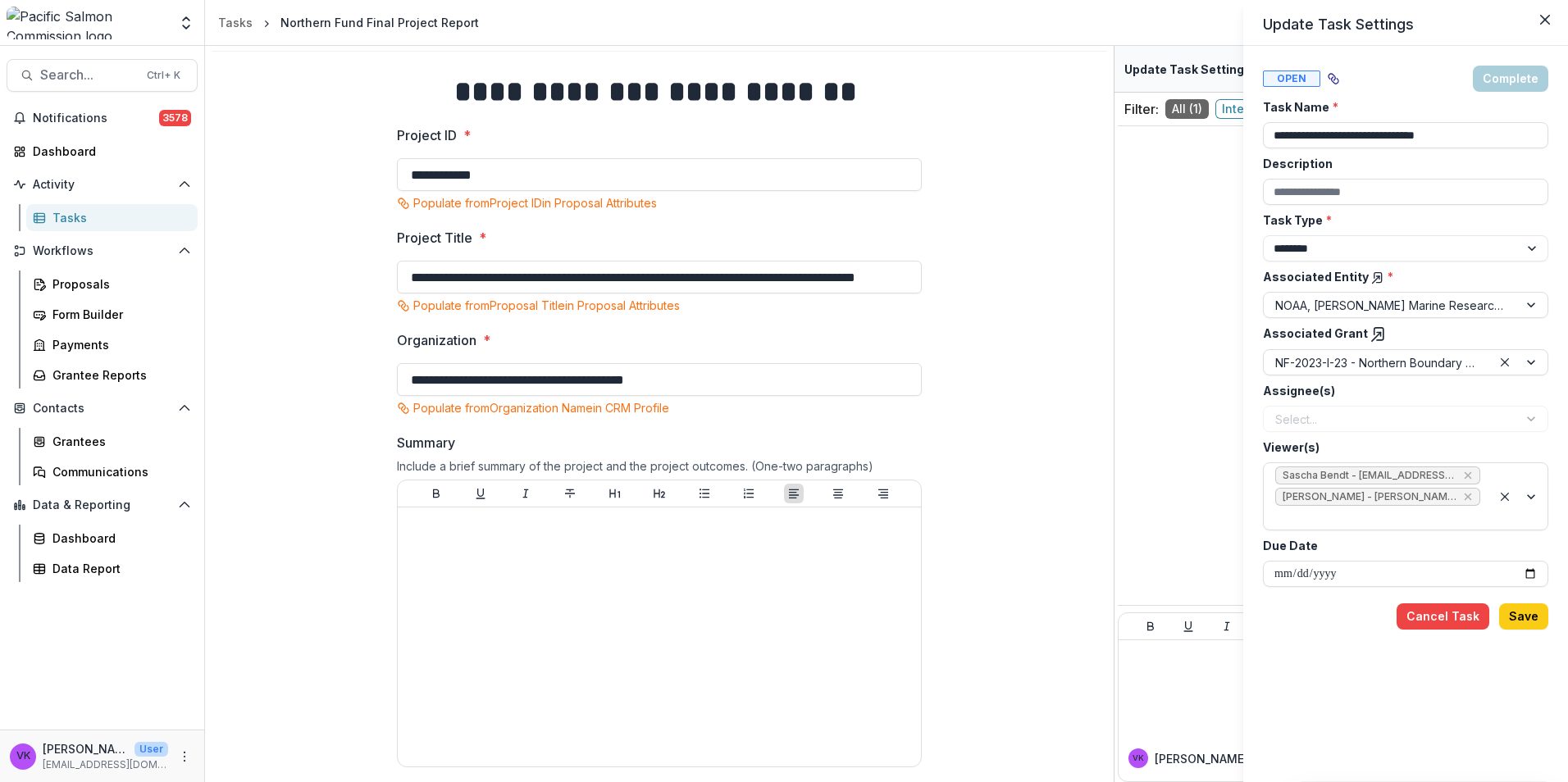
click at [995, 184] on div "**********" at bounding box center [784, 391] width 1568 height 782
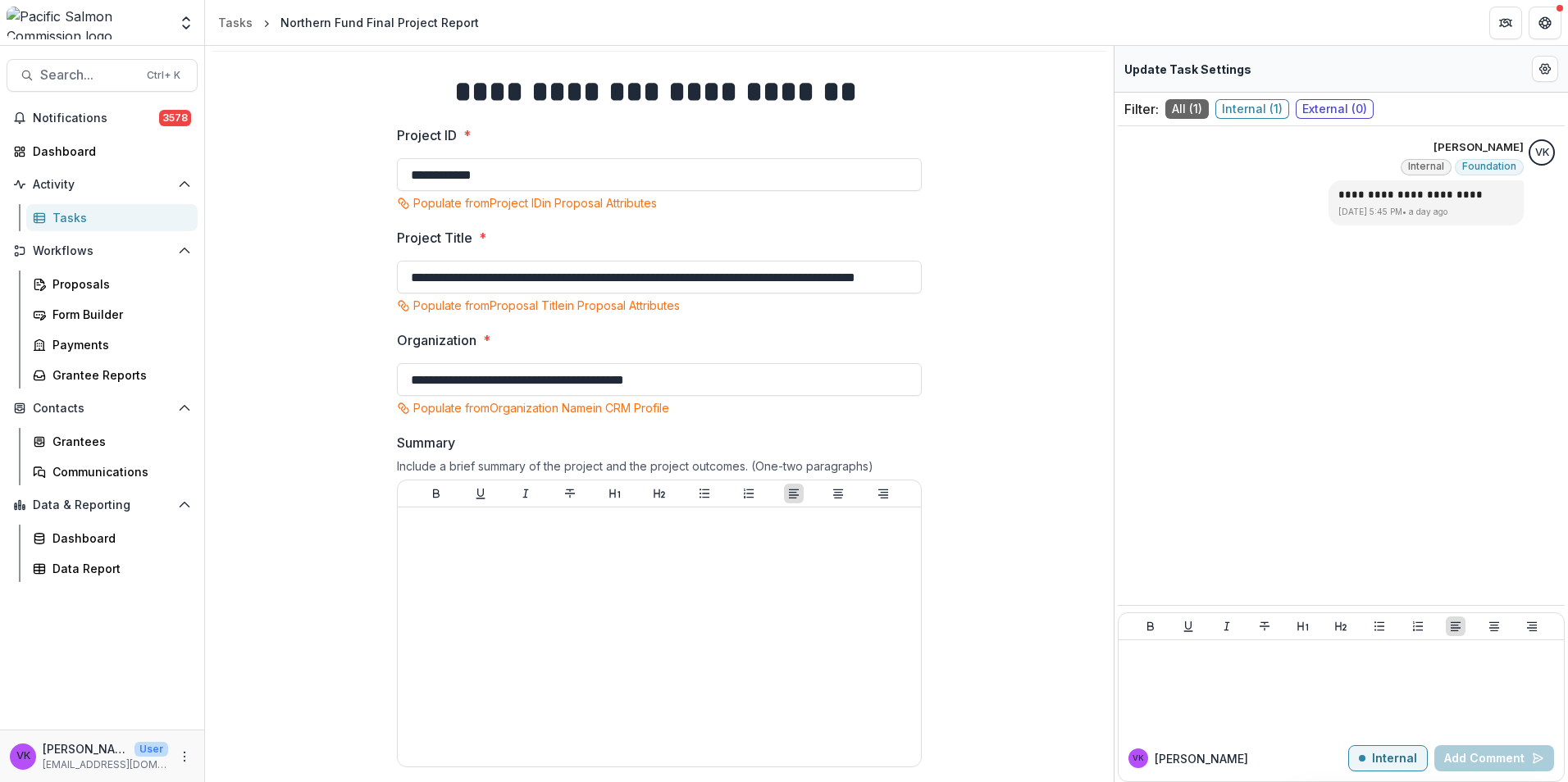
click at [57, 219] on div "Tasks" at bounding box center [118, 217] width 132 height 17
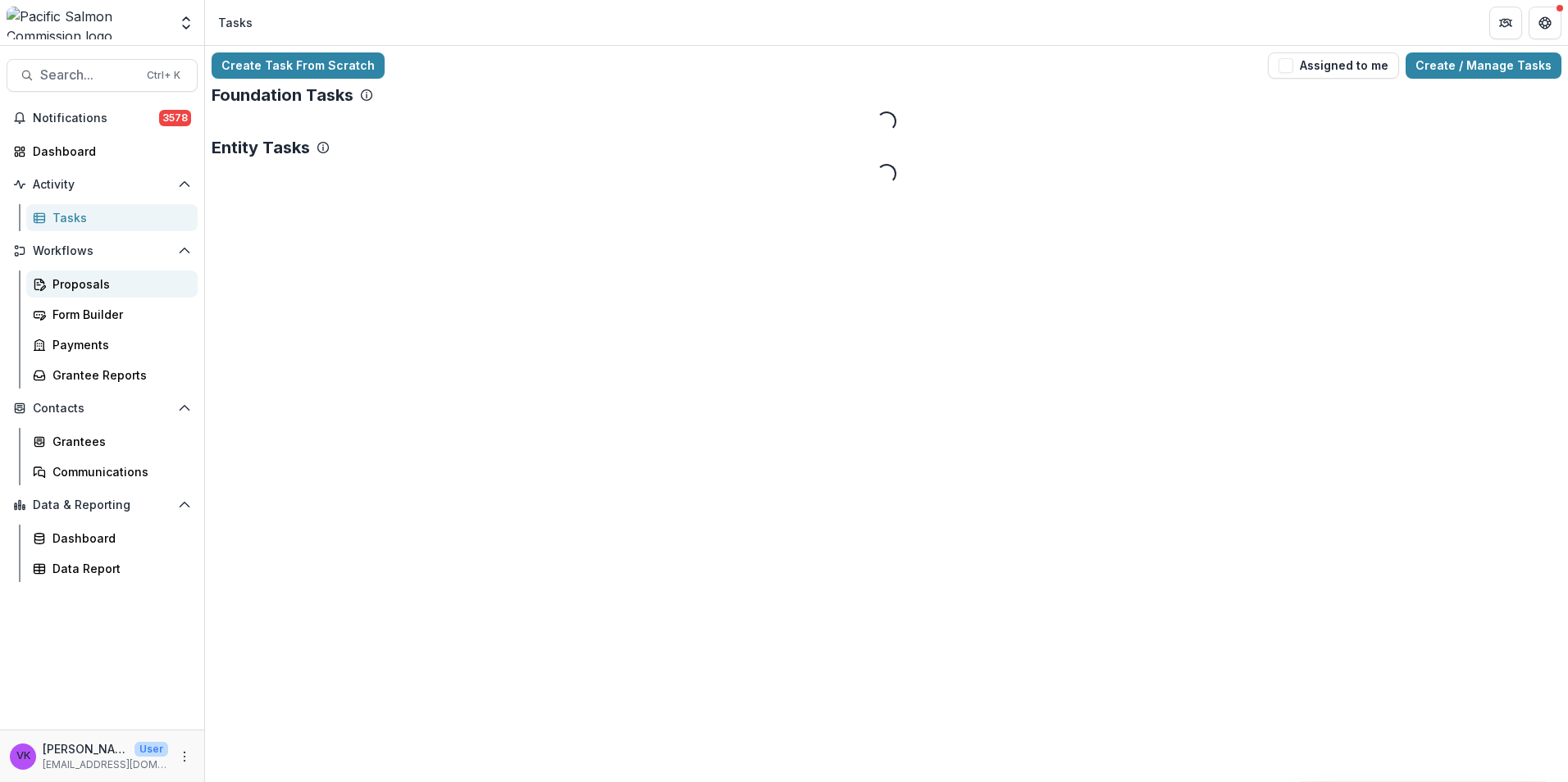
click at [78, 279] on div "Proposals" at bounding box center [118, 284] width 132 height 17
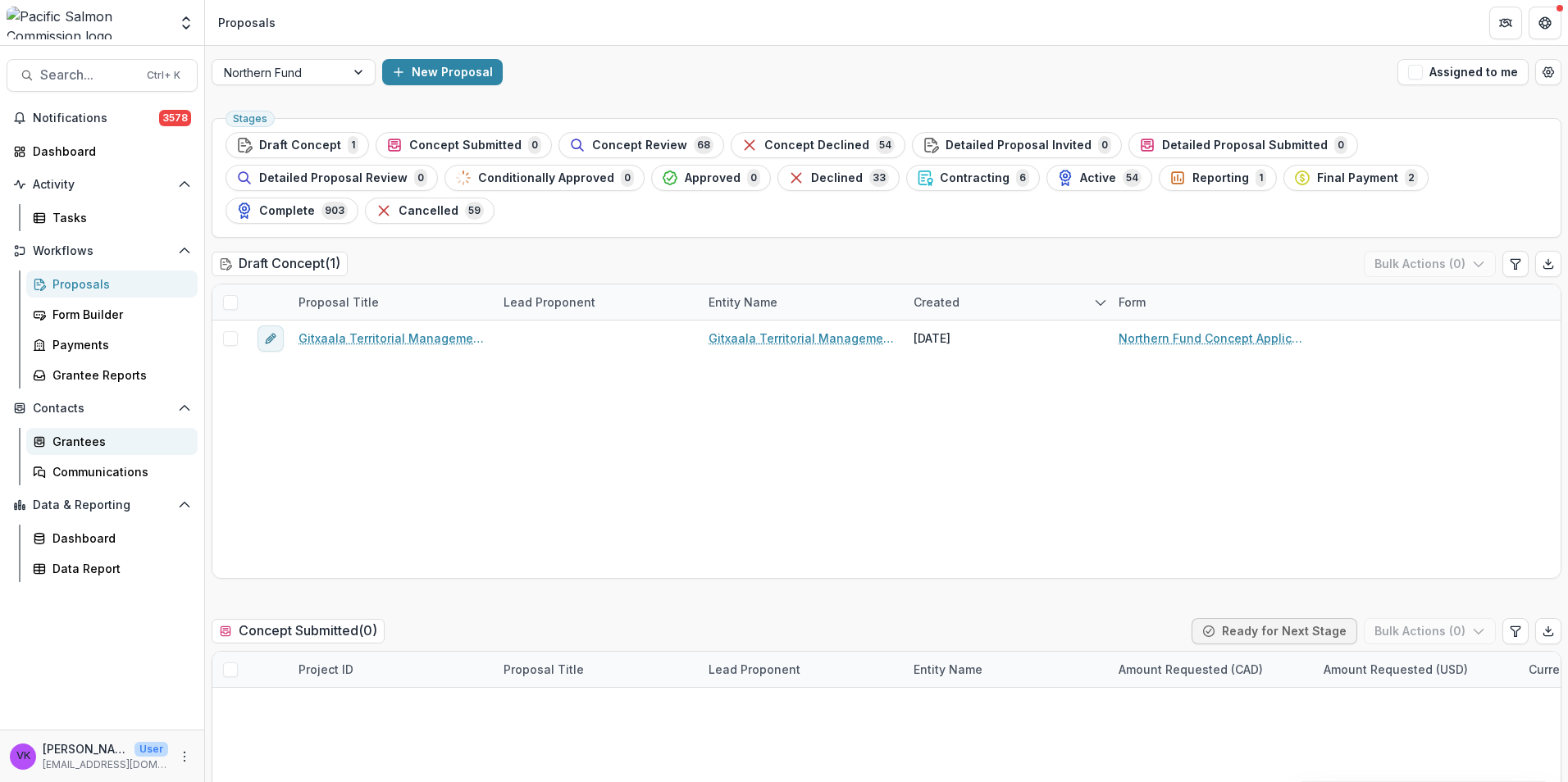
click at [80, 443] on div "Grantees" at bounding box center [118, 442] width 132 height 17
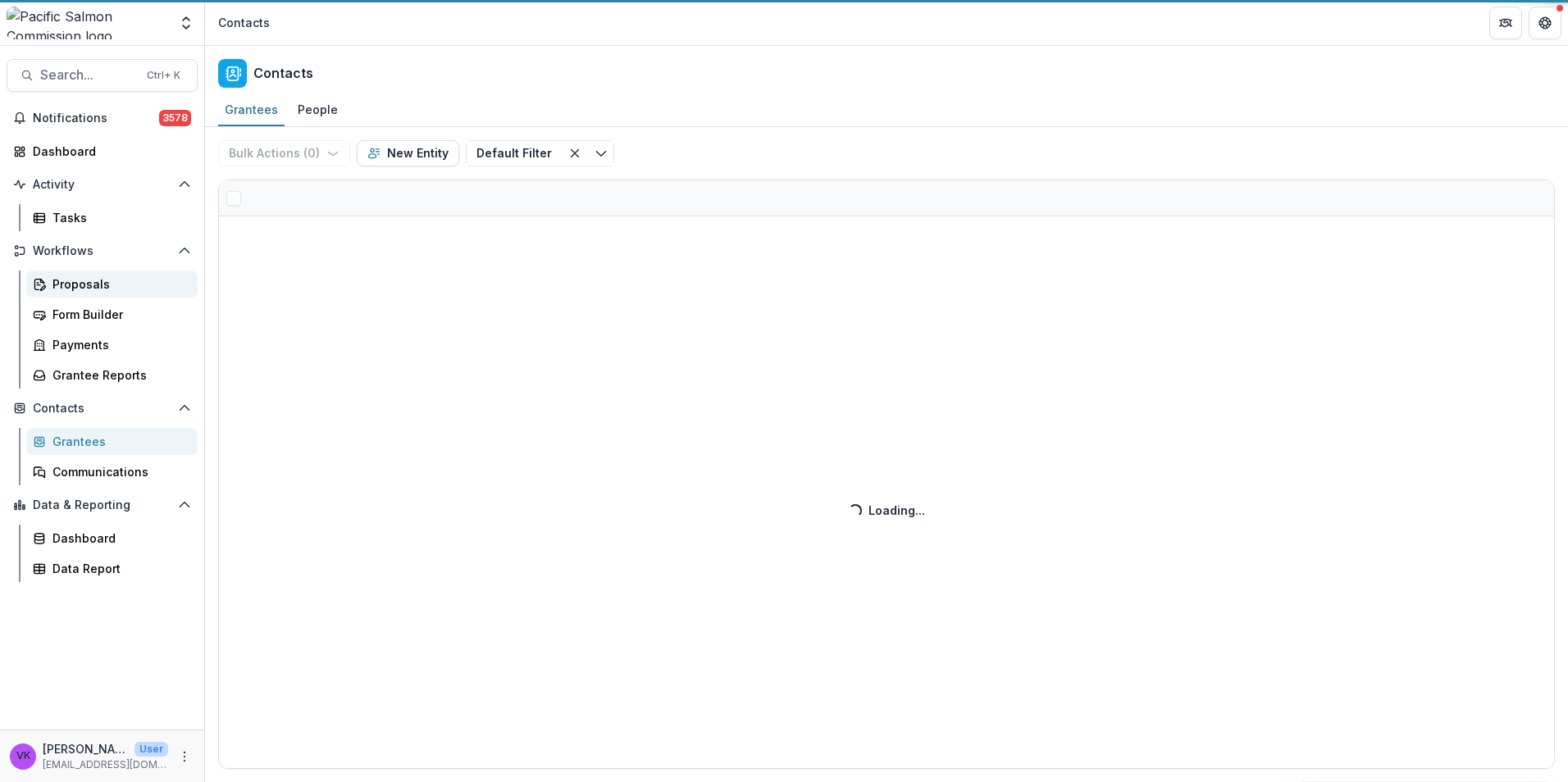
click at [84, 281] on div "Proposals" at bounding box center [118, 284] width 132 height 17
